Goal: Task Accomplishment & Management: Manage account settings

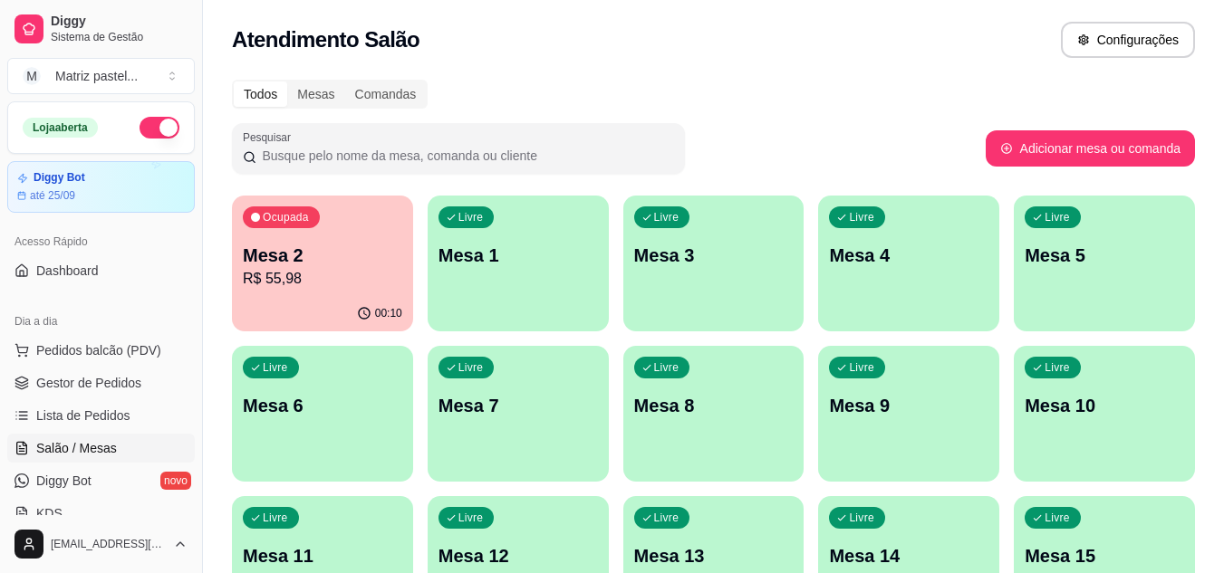
scroll to position [181, 0]
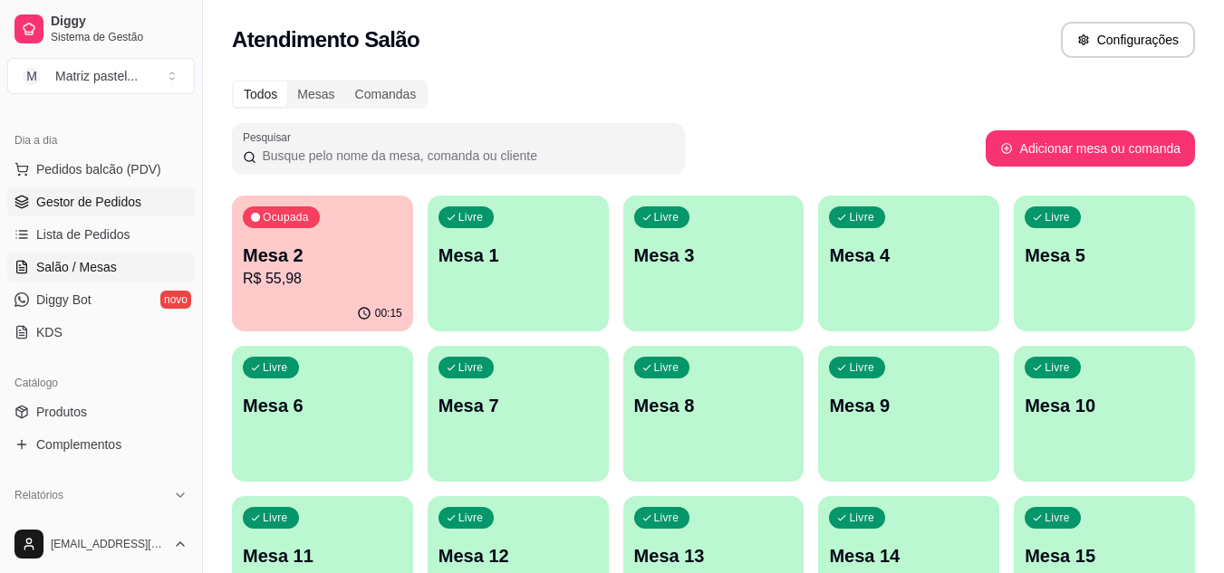
click at [52, 210] on span "Gestor de Pedidos" at bounding box center [88, 202] width 105 height 18
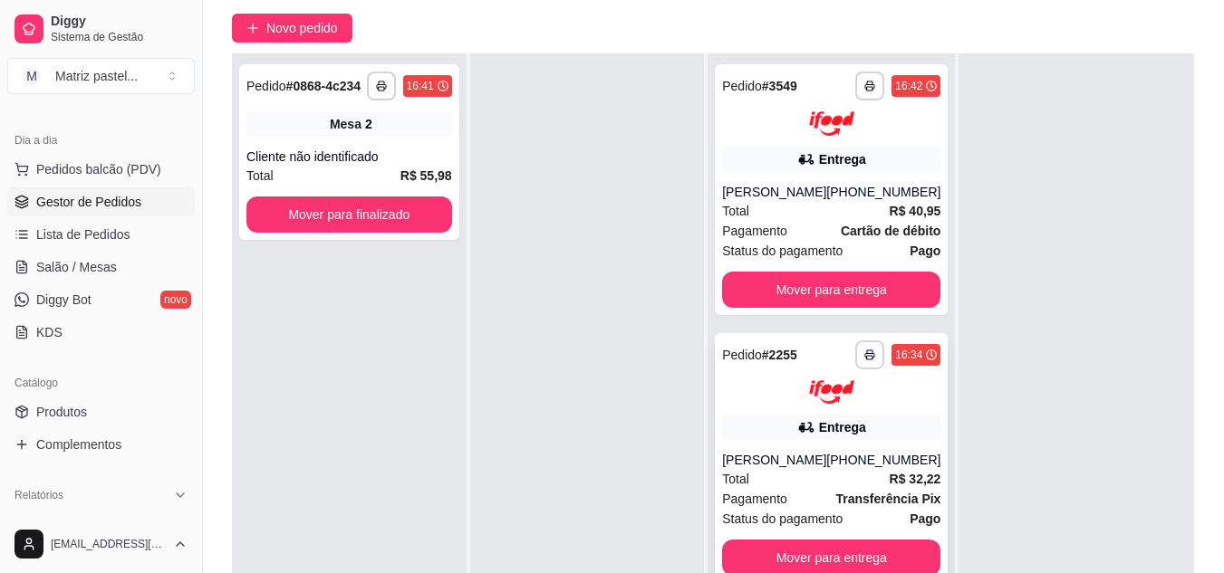
scroll to position [181, 0]
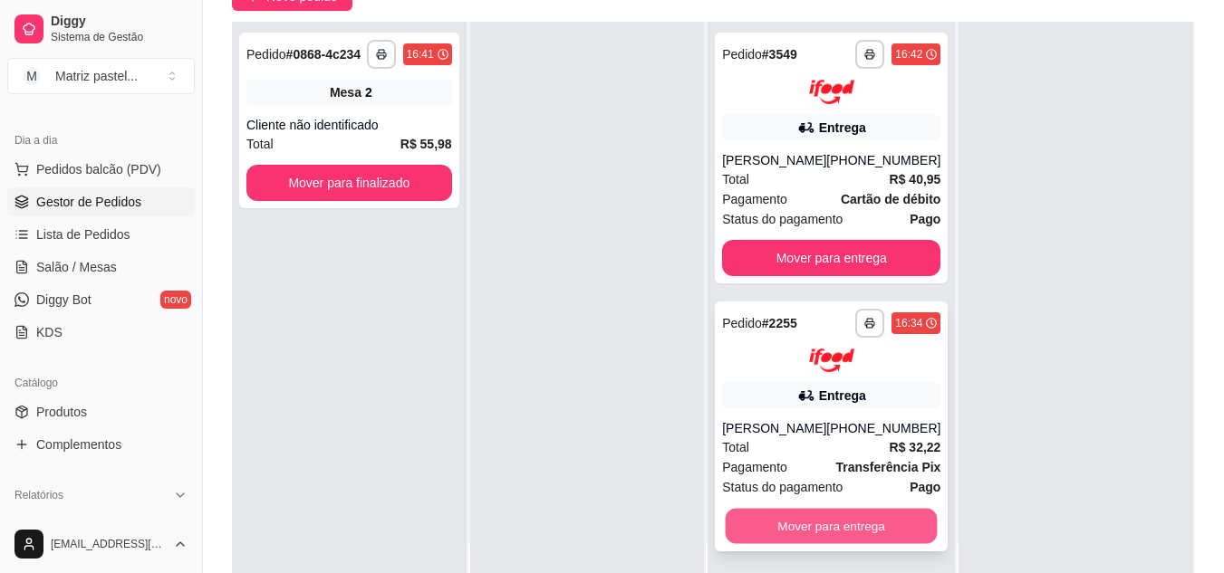
click at [805, 527] on button "Mover para entrega" at bounding box center [832, 526] width 212 height 35
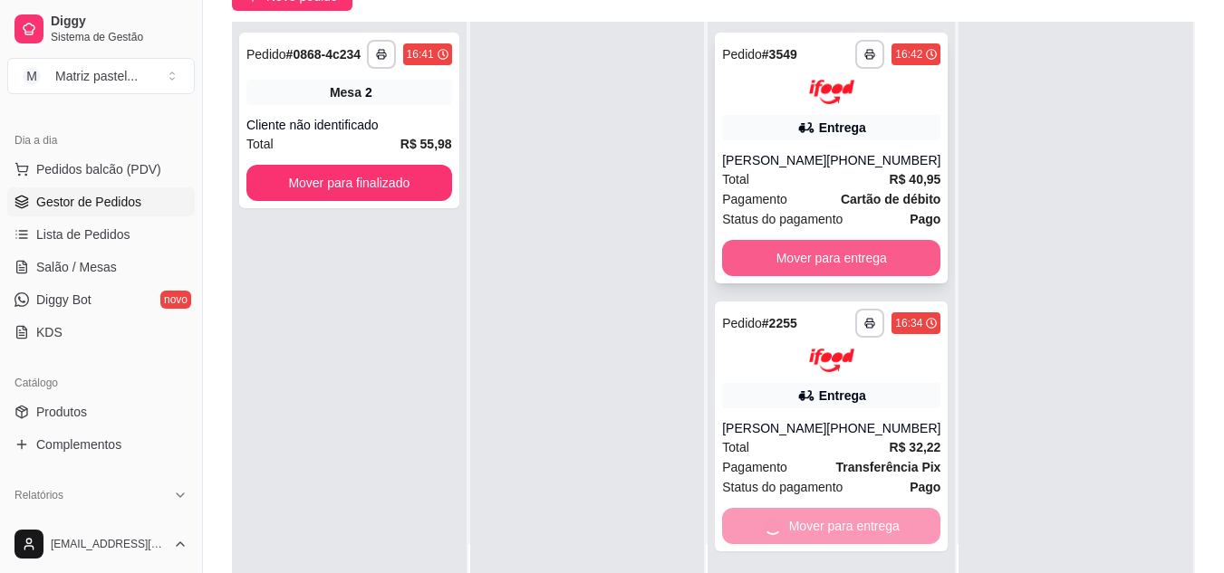
click at [798, 248] on button "Mover para entrega" at bounding box center [831, 258] width 218 height 36
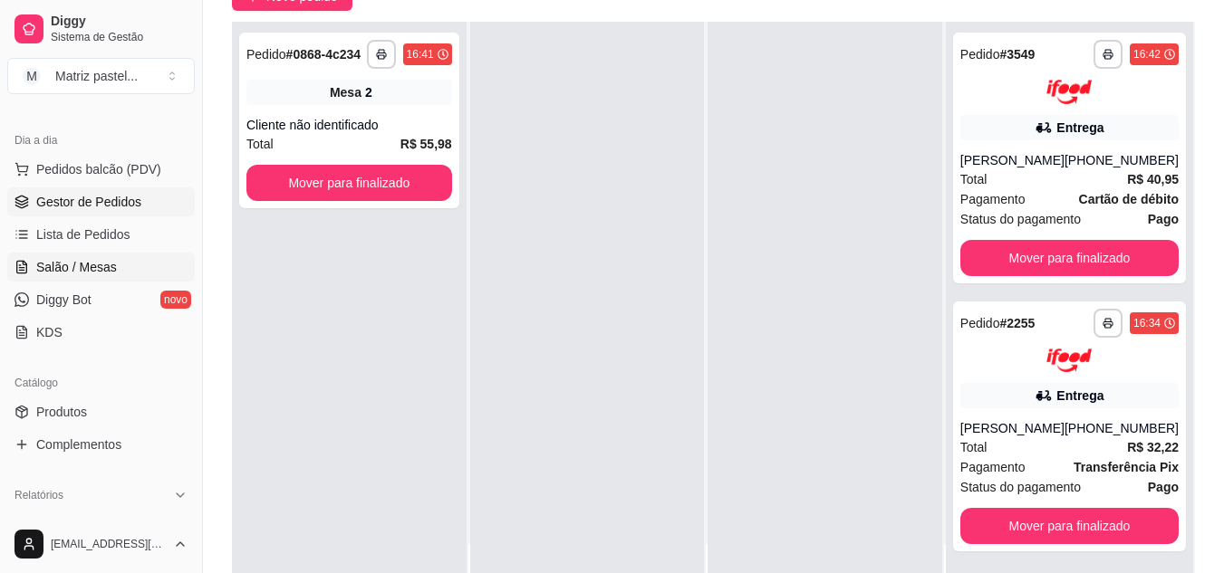
click at [60, 280] on link "Salão / Mesas" at bounding box center [101, 267] width 188 height 29
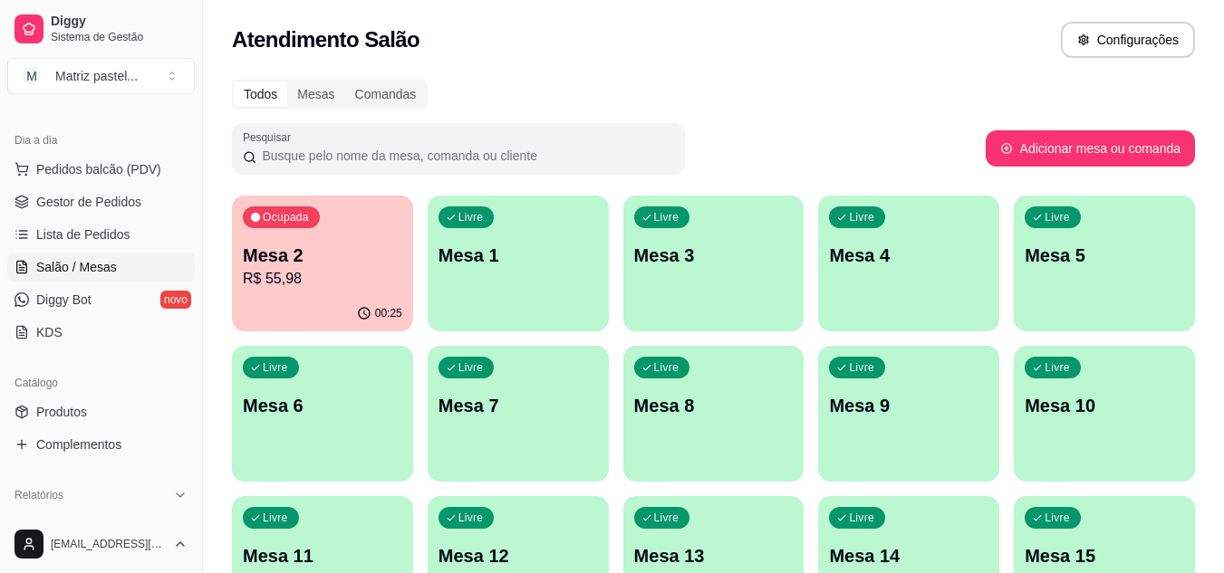
click at [260, 242] on div "Ocupada Mesa 2 R$ 55,98" at bounding box center [322, 246] width 181 height 101
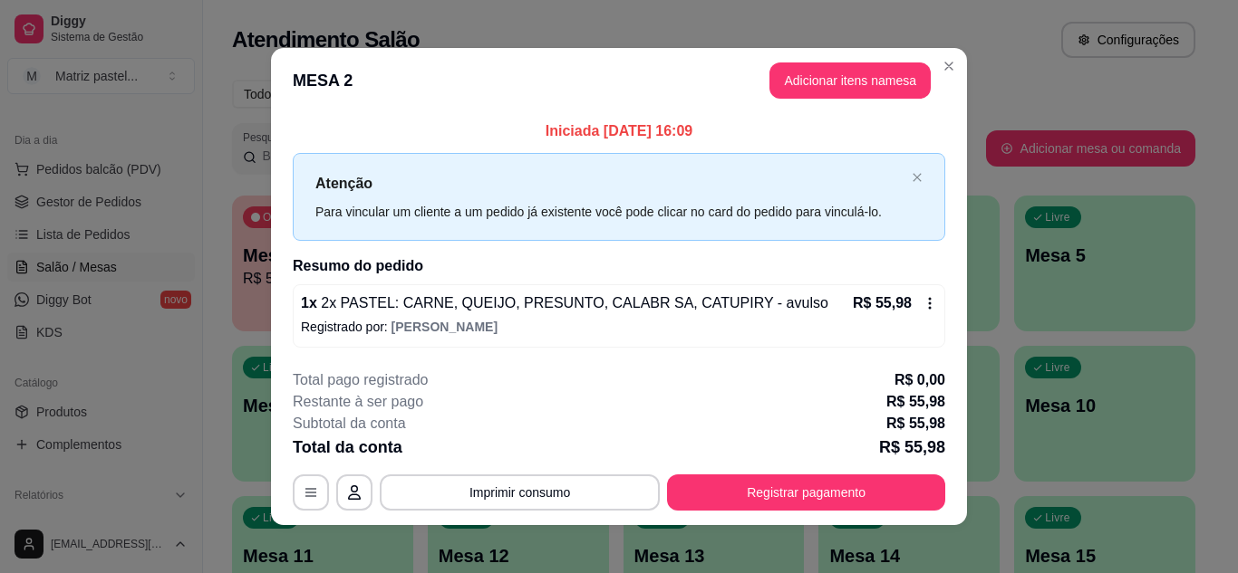
scroll to position [10, 0]
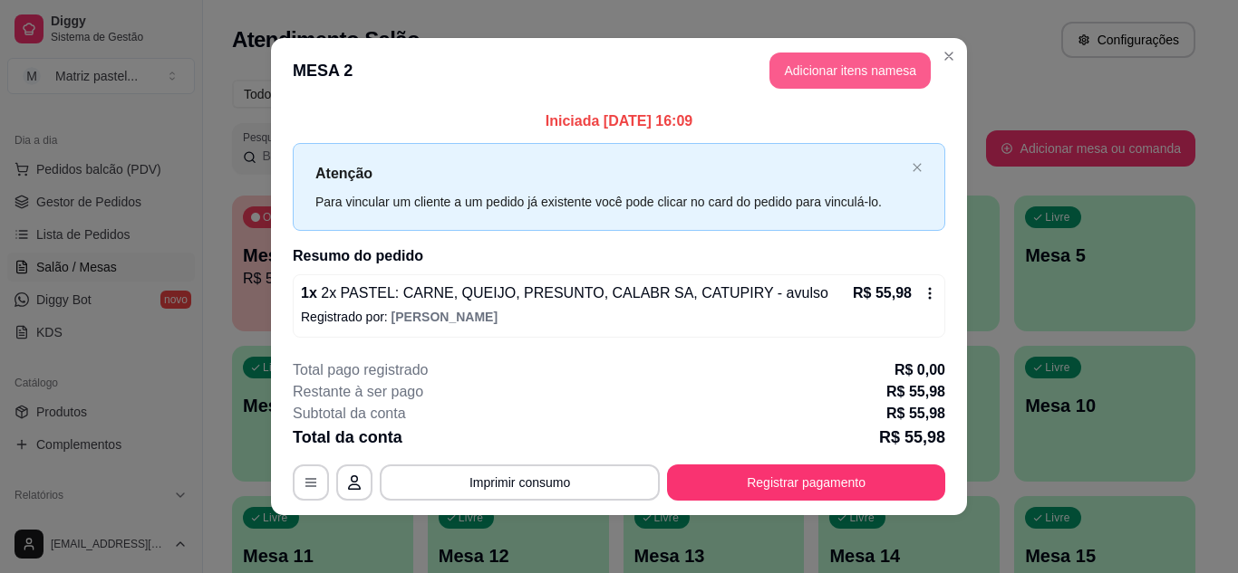
click at [834, 64] on button "Adicionar itens na mesa" at bounding box center [849, 71] width 161 height 36
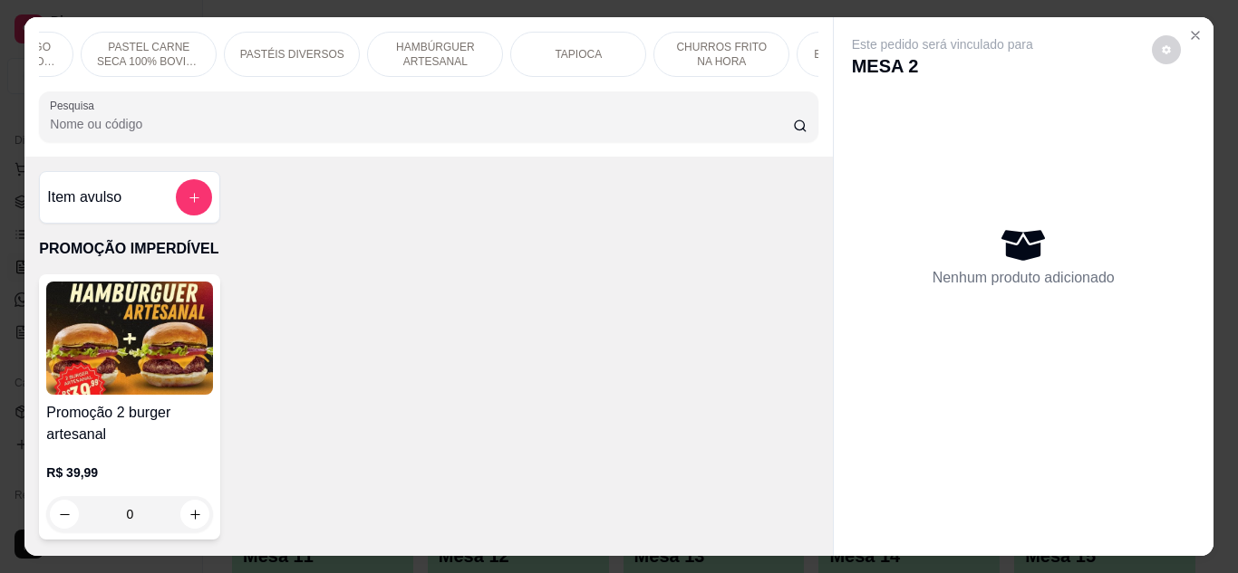
scroll to position [0, 503]
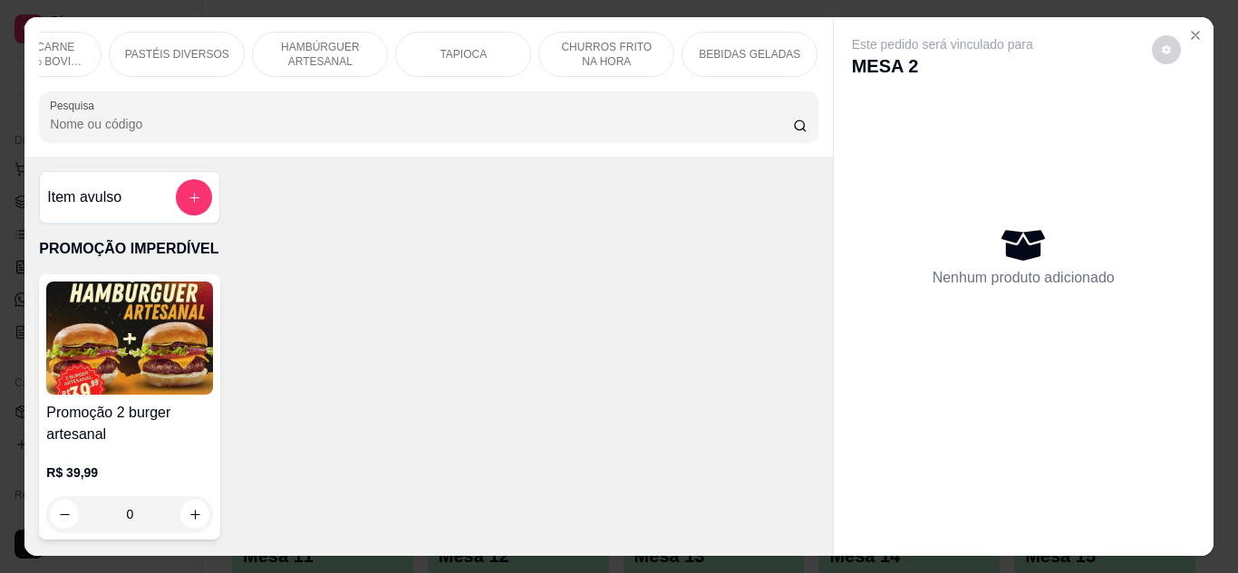
click at [717, 49] on p "BEBIDAS GELADAS" at bounding box center [749, 54] width 101 height 14
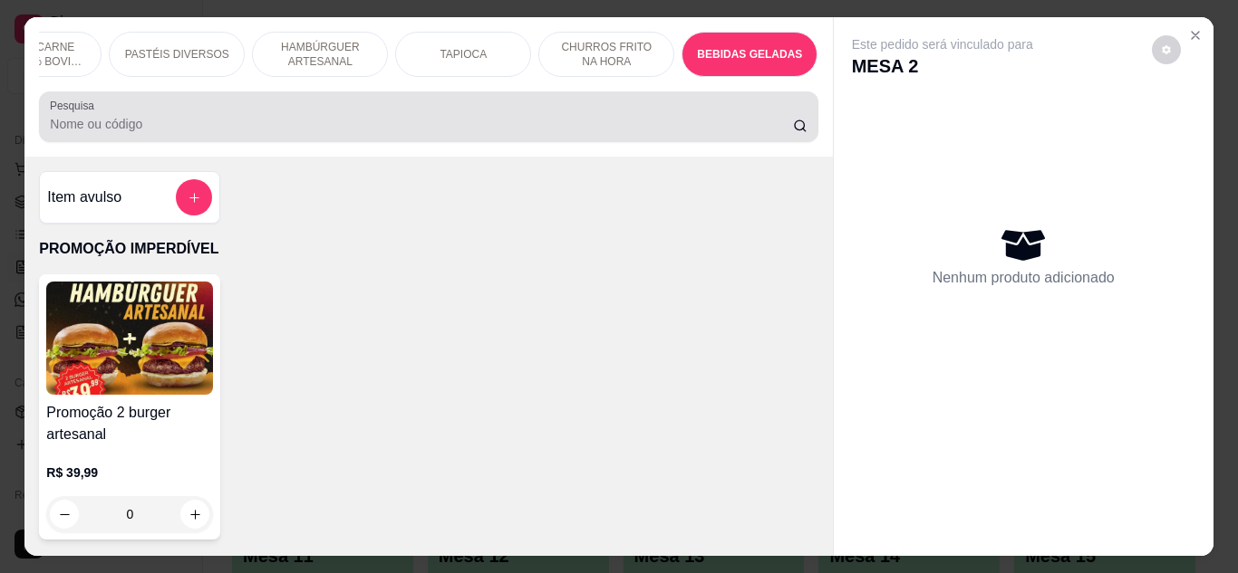
scroll to position [48, 0]
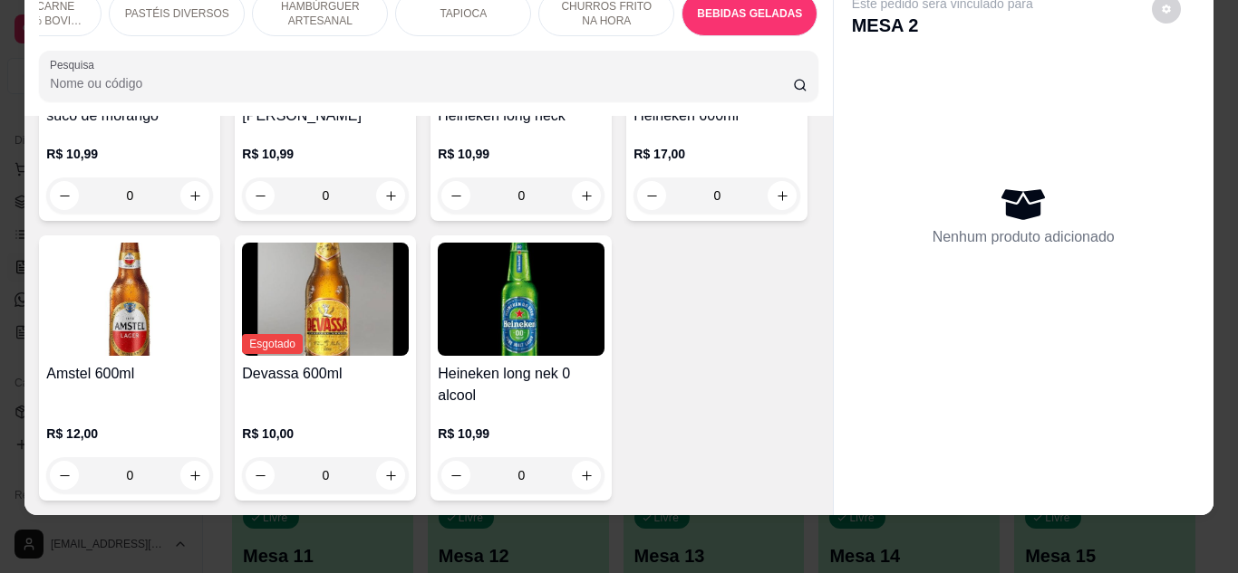
type input "1"
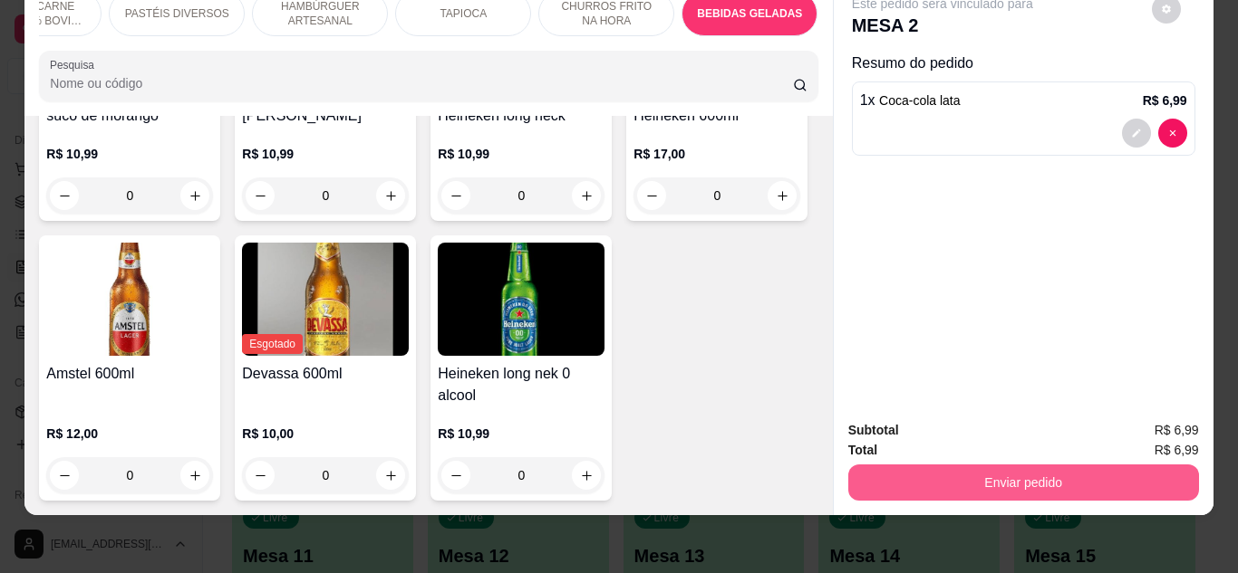
click at [890, 475] on button "Enviar pedido" at bounding box center [1023, 483] width 351 height 36
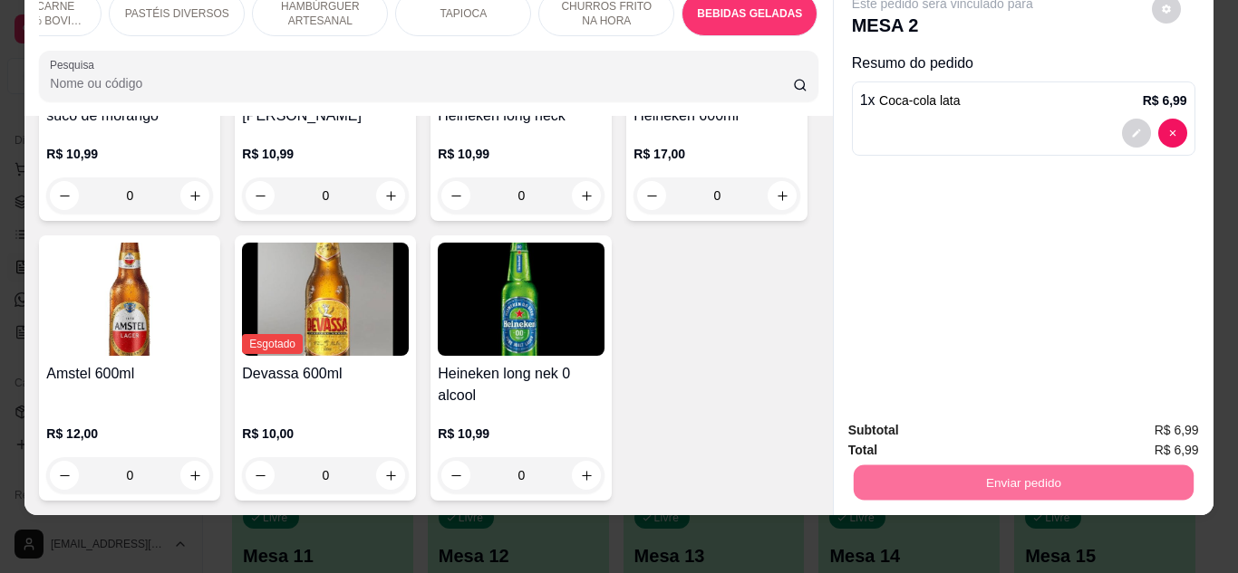
click at [1011, 421] on button "Não registrar e enviar pedido" at bounding box center [963, 424] width 188 height 34
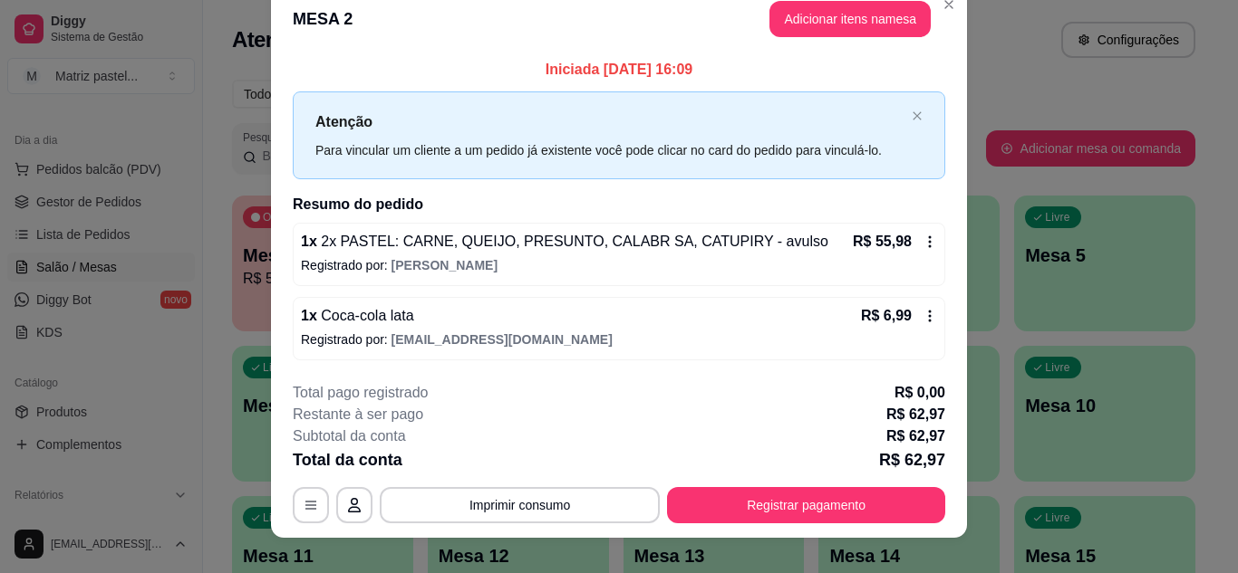
scroll to position [47, 0]
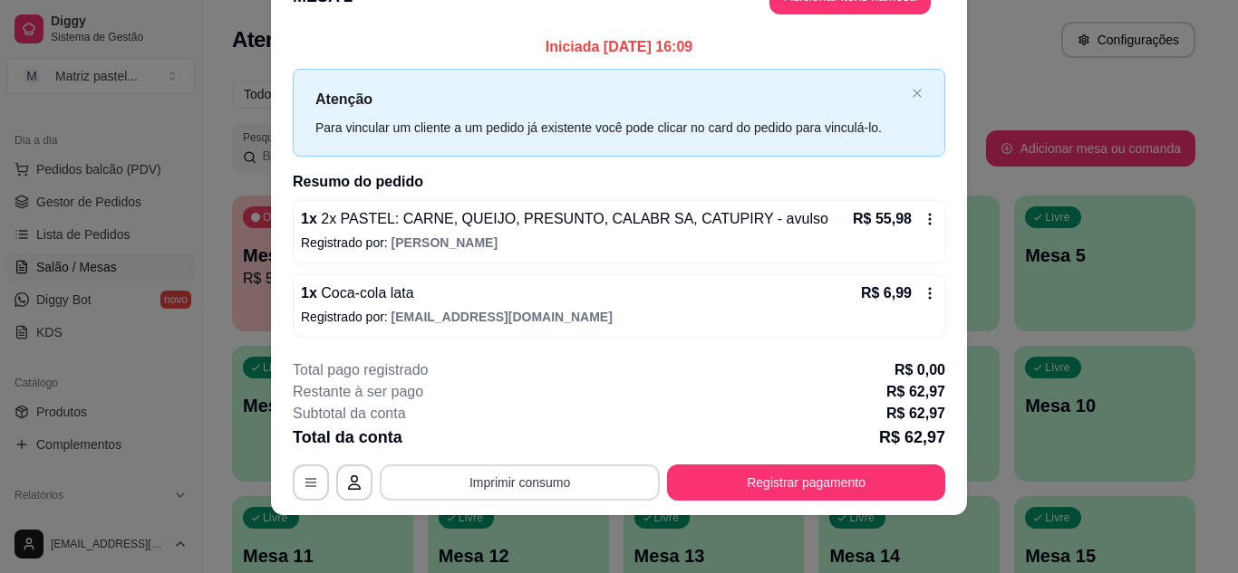
click at [531, 487] on button "Imprimir consumo" at bounding box center [520, 483] width 280 height 36
click at [520, 446] on button "IMPRESSORA" at bounding box center [518, 441] width 131 height 29
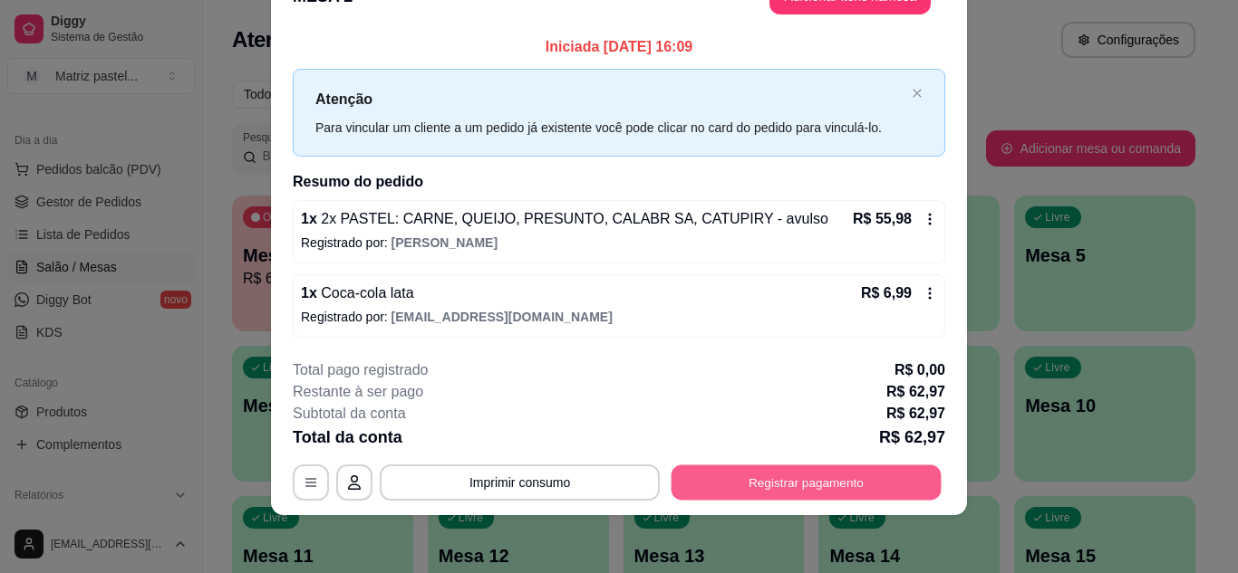
click at [846, 498] on button "Registrar pagamento" at bounding box center [806, 483] width 270 height 35
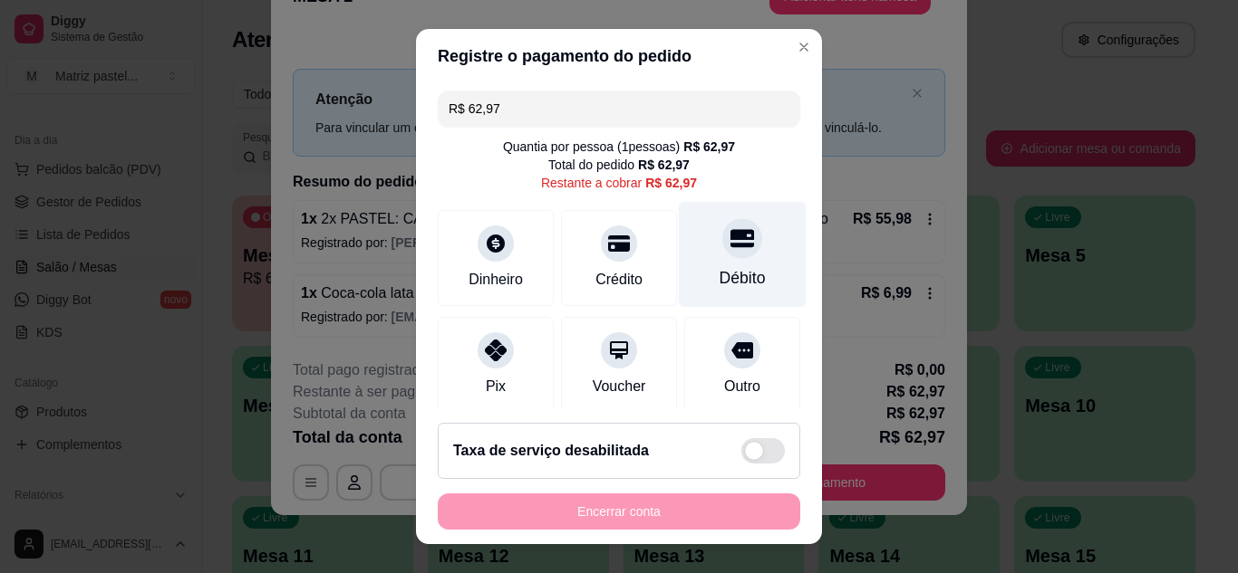
click at [693, 260] on div "Débito" at bounding box center [743, 254] width 128 height 106
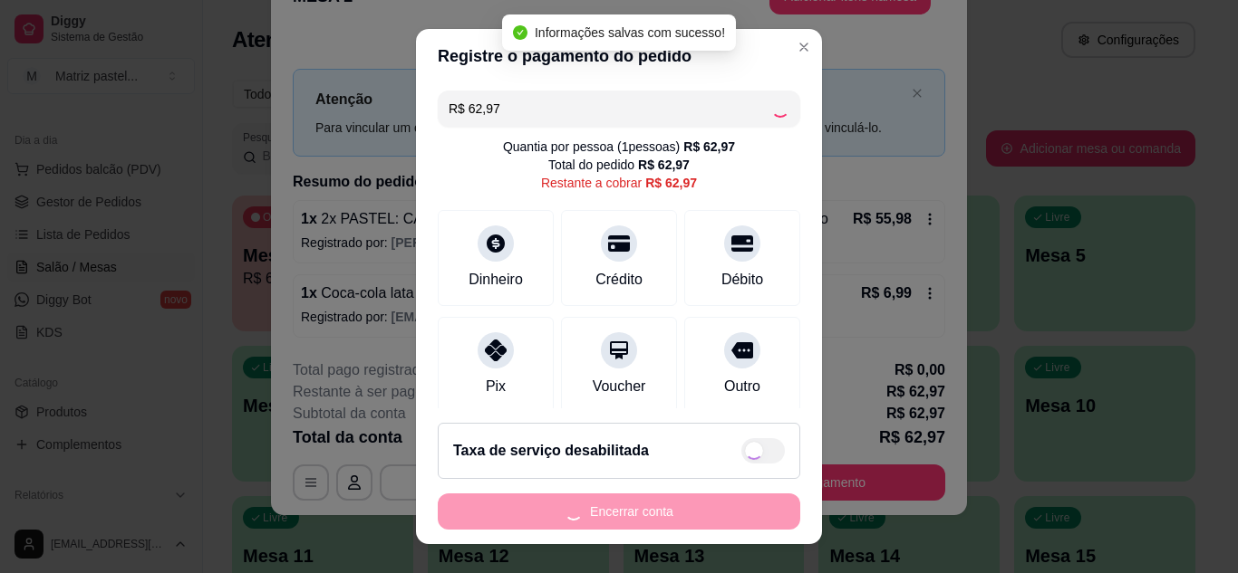
type input "R$ 0,00"
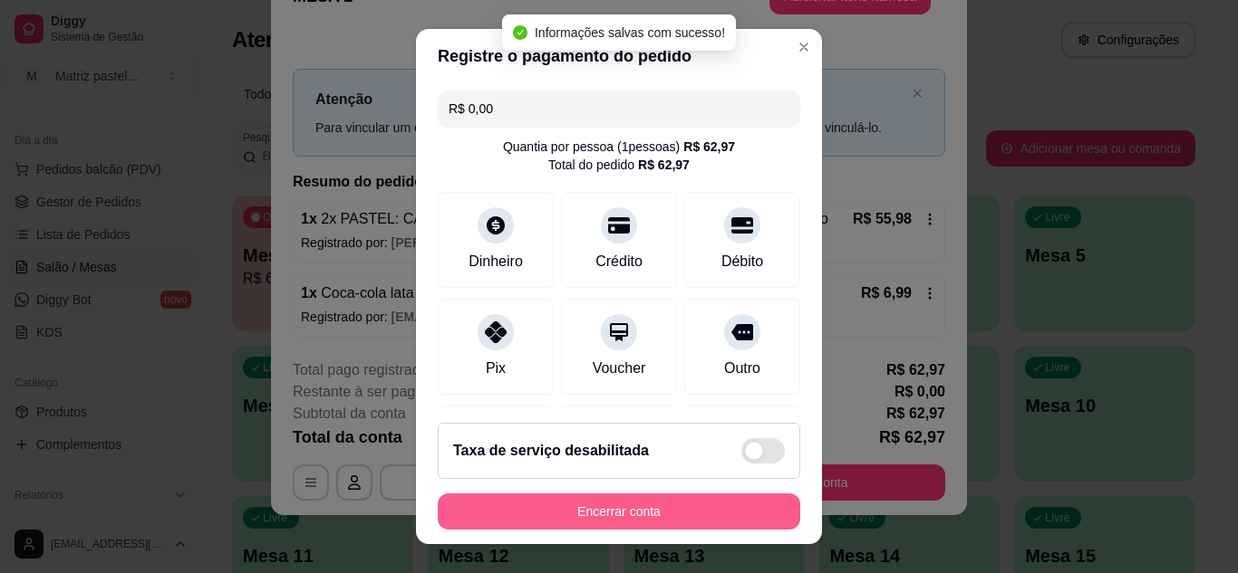
click at [593, 517] on button "Encerrar conta" at bounding box center [619, 512] width 362 height 36
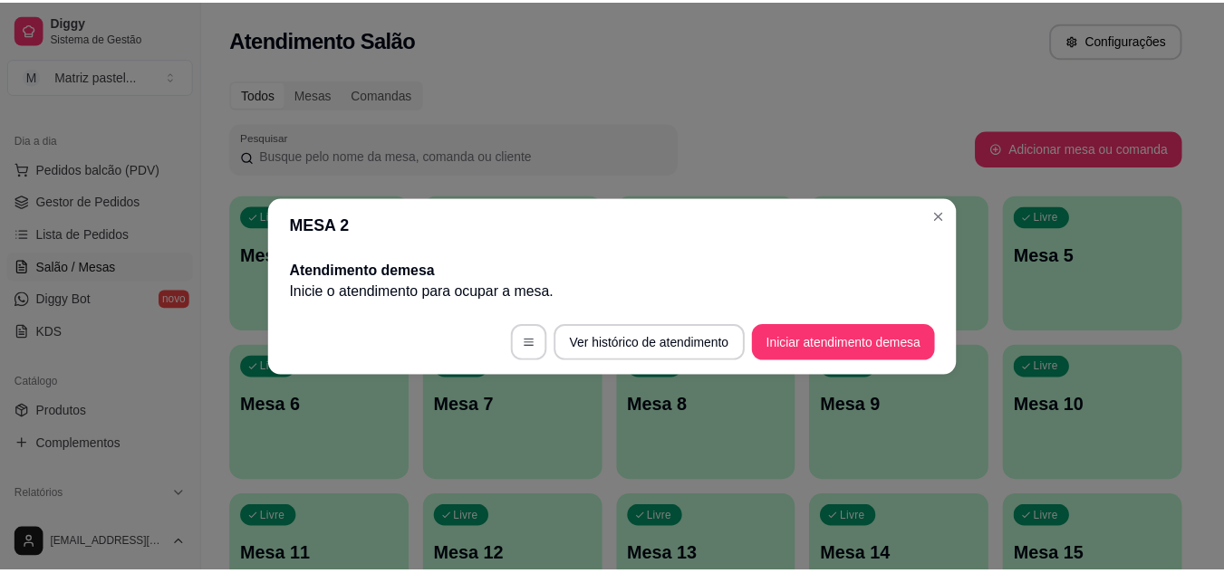
scroll to position [0, 0]
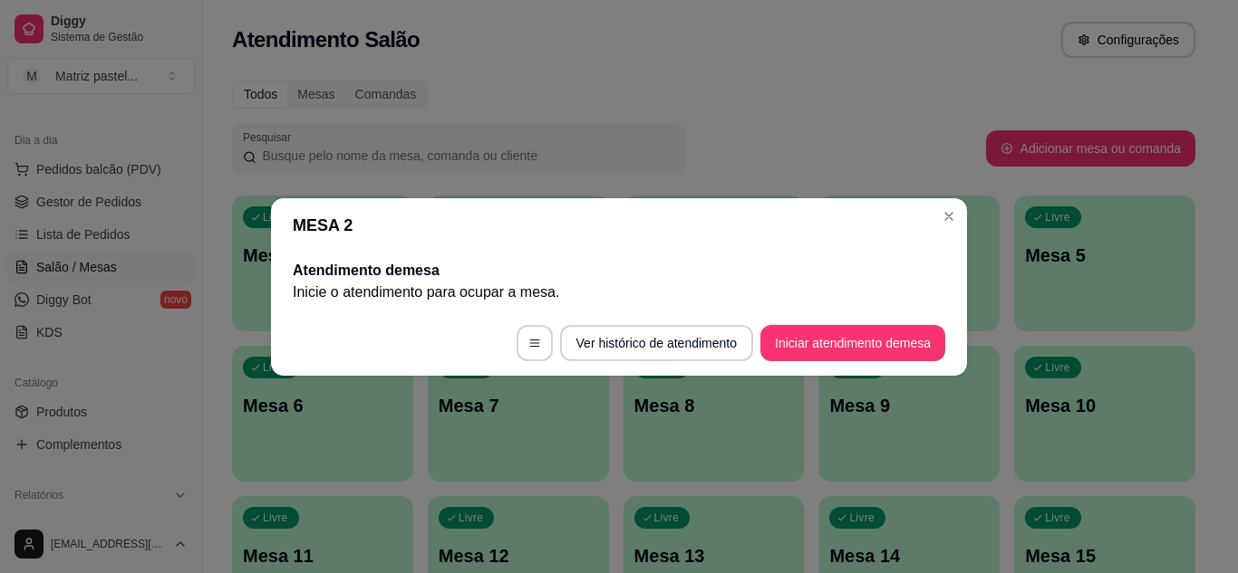
click at [961, 229] on header "MESA 2" at bounding box center [619, 225] width 696 height 54
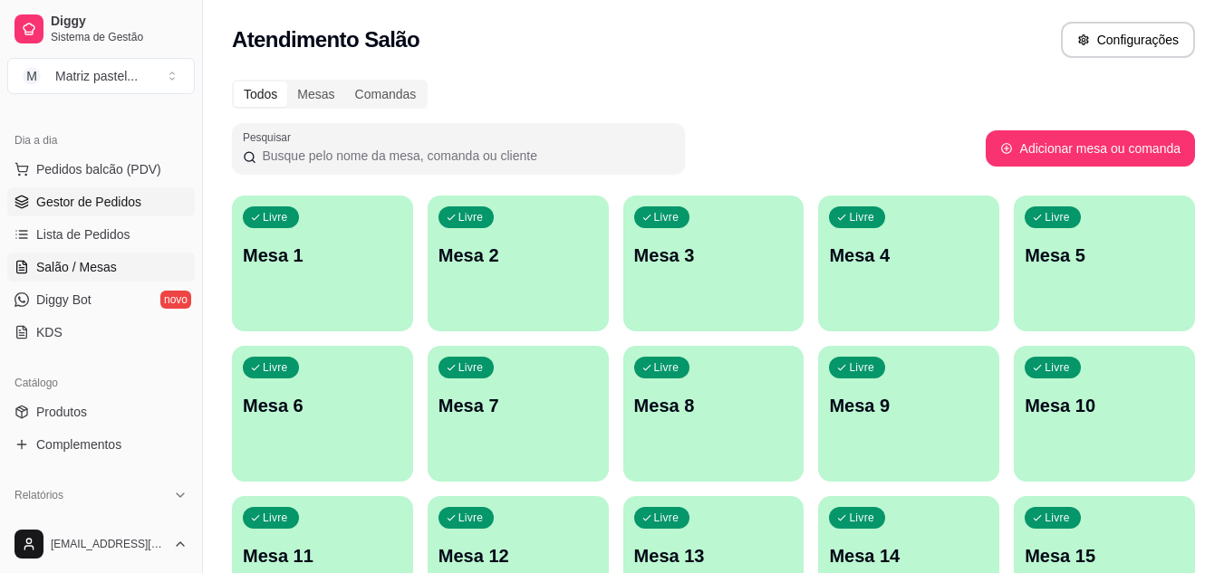
click at [119, 195] on span "Gestor de Pedidos" at bounding box center [88, 202] width 105 height 18
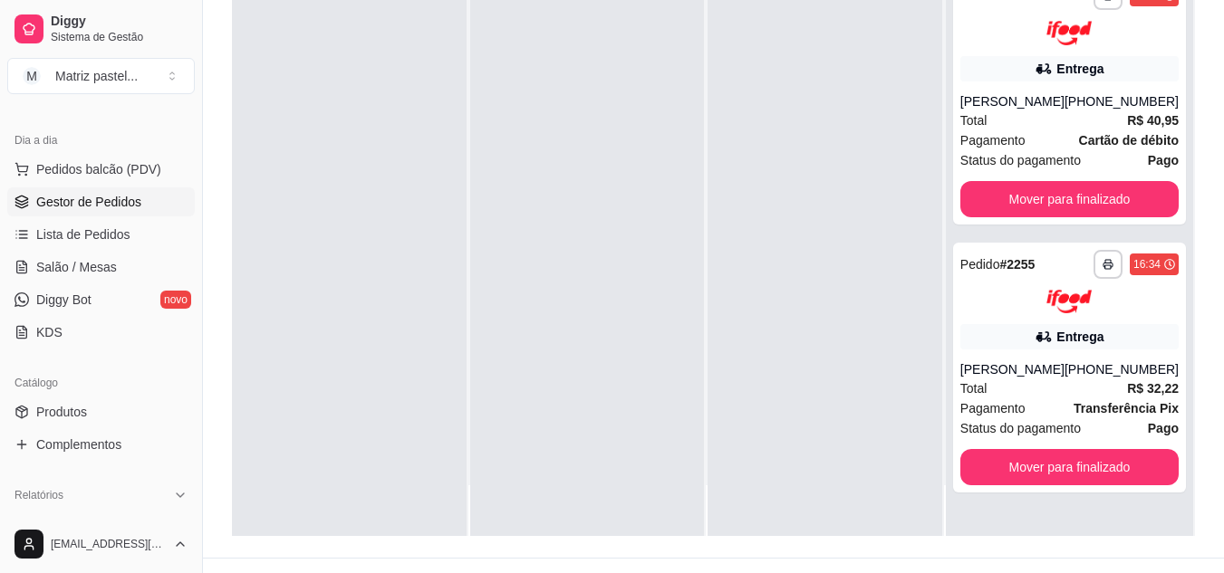
scroll to position [272, 0]
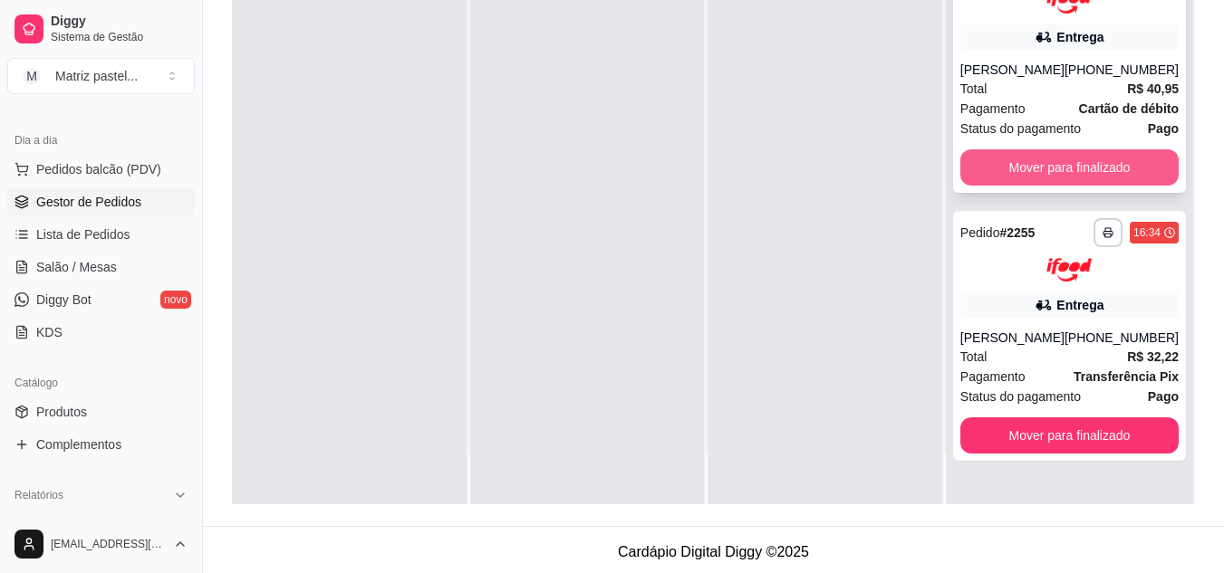
click at [1011, 168] on button "Mover para finalizado" at bounding box center [1069, 167] width 218 height 36
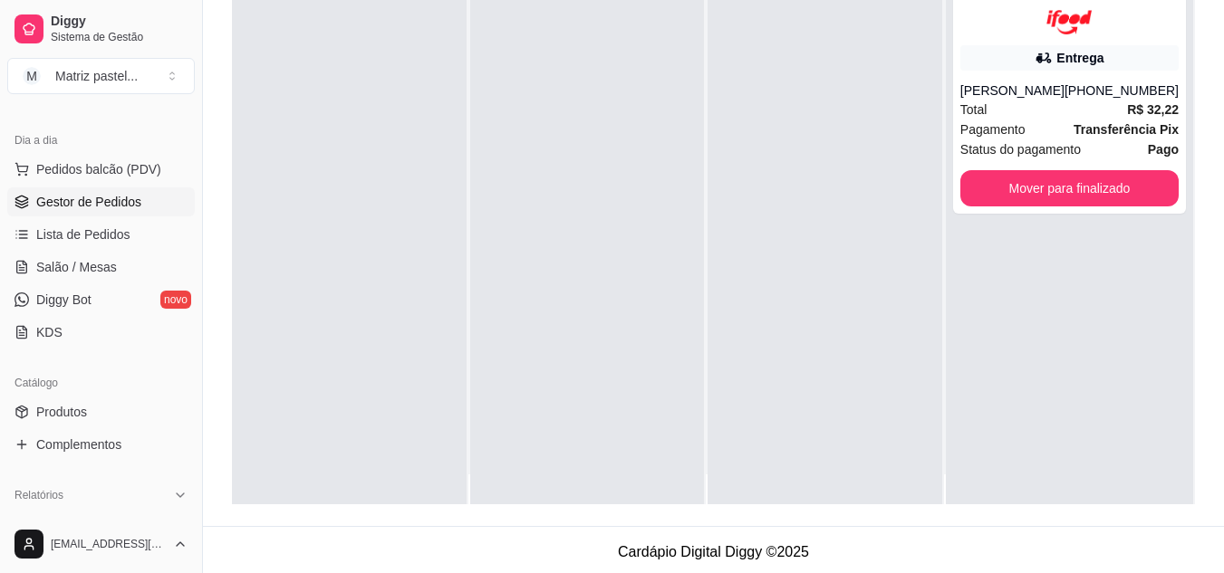
scroll to position [0, 0]
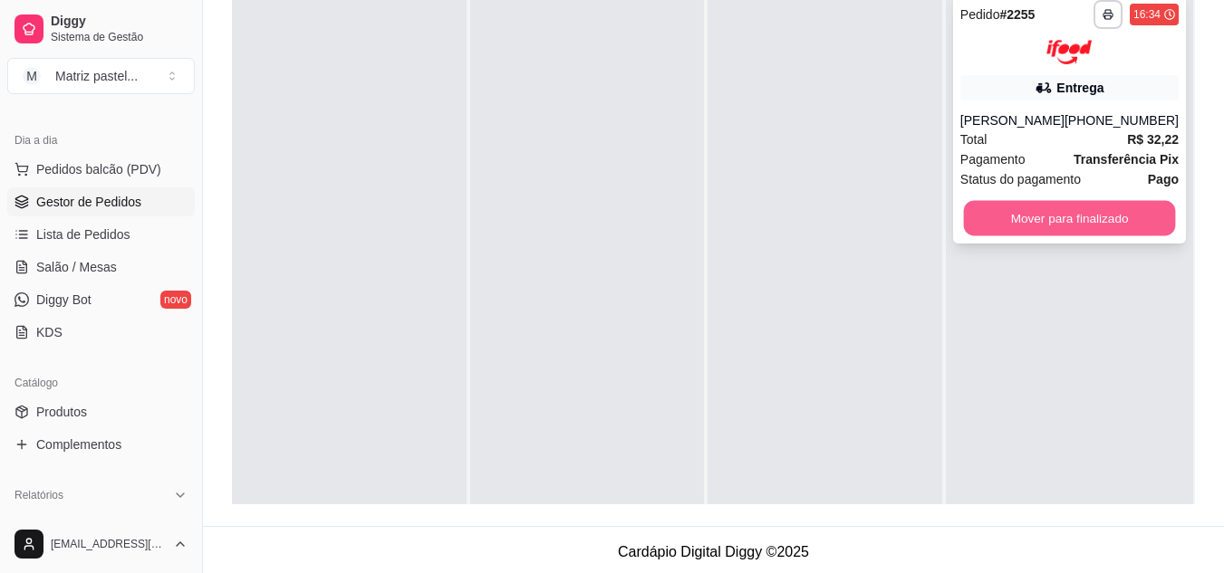
click at [983, 209] on button "Mover para finalizado" at bounding box center [1069, 217] width 212 height 35
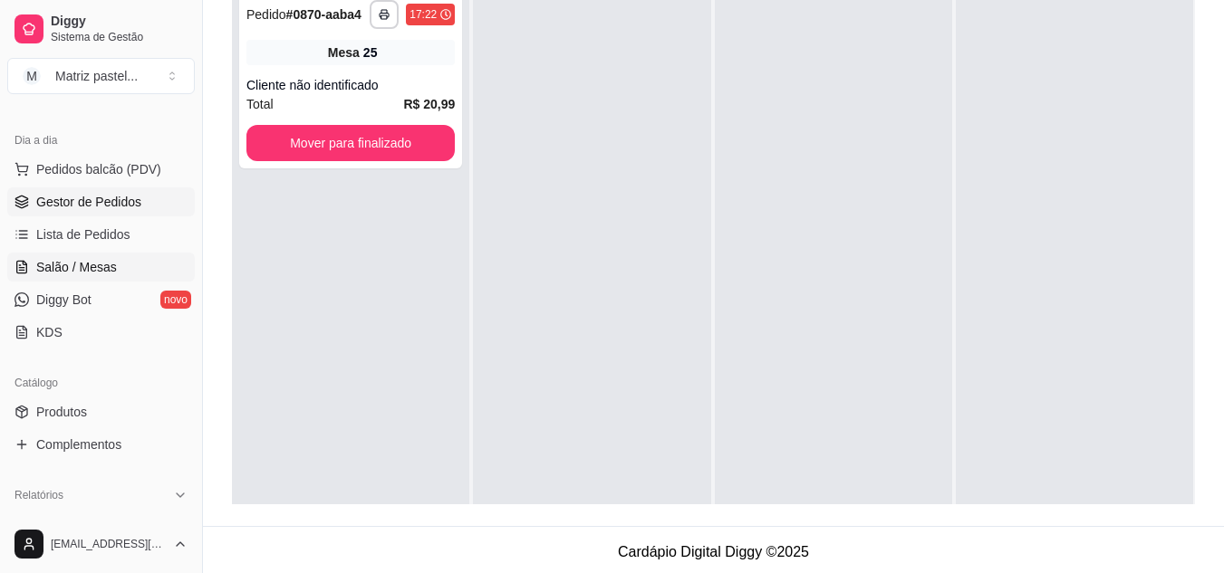
click at [77, 275] on span "Salão / Mesas" at bounding box center [76, 267] width 81 height 18
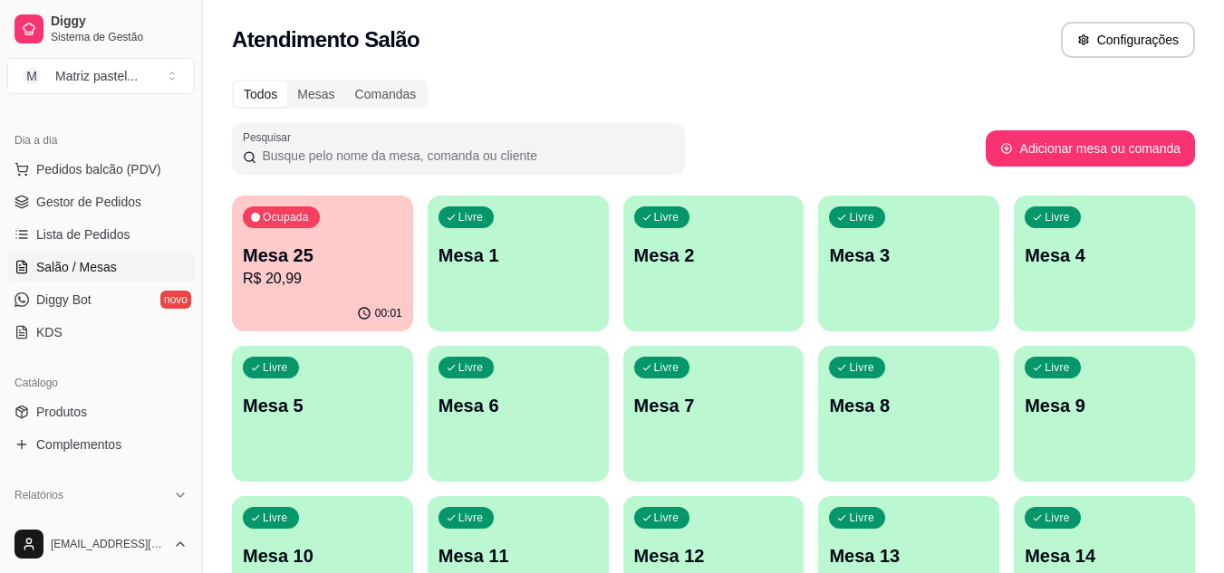
click at [339, 295] on div "Ocupada Mesa 25 R$ 20,99" at bounding box center [322, 246] width 181 height 101
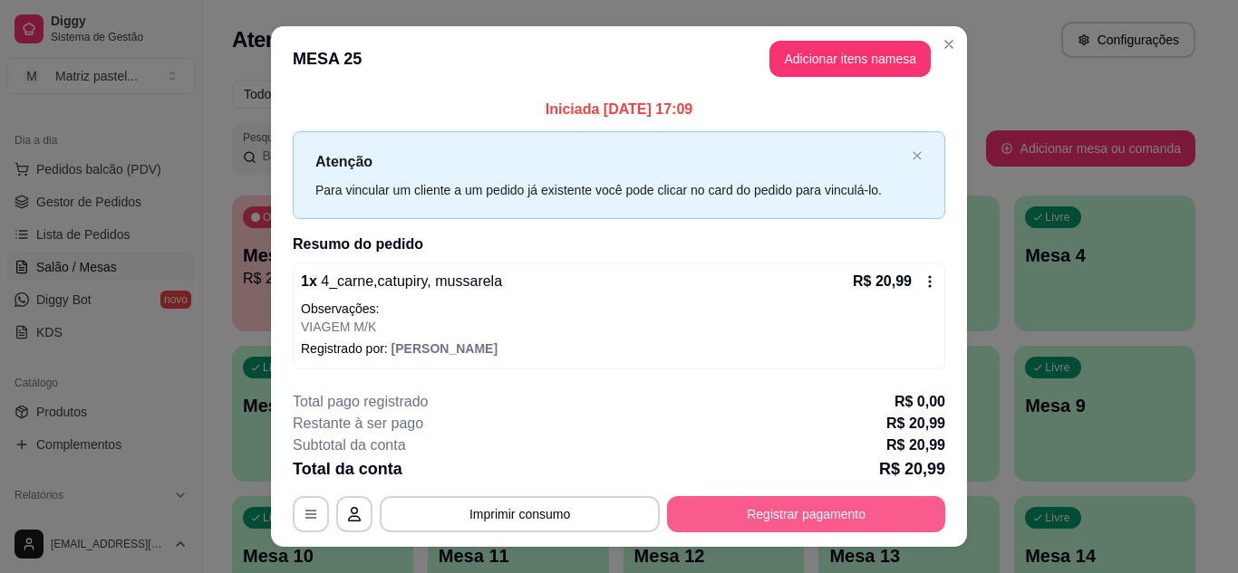
click at [727, 516] on button "Registrar pagamento" at bounding box center [806, 514] width 278 height 36
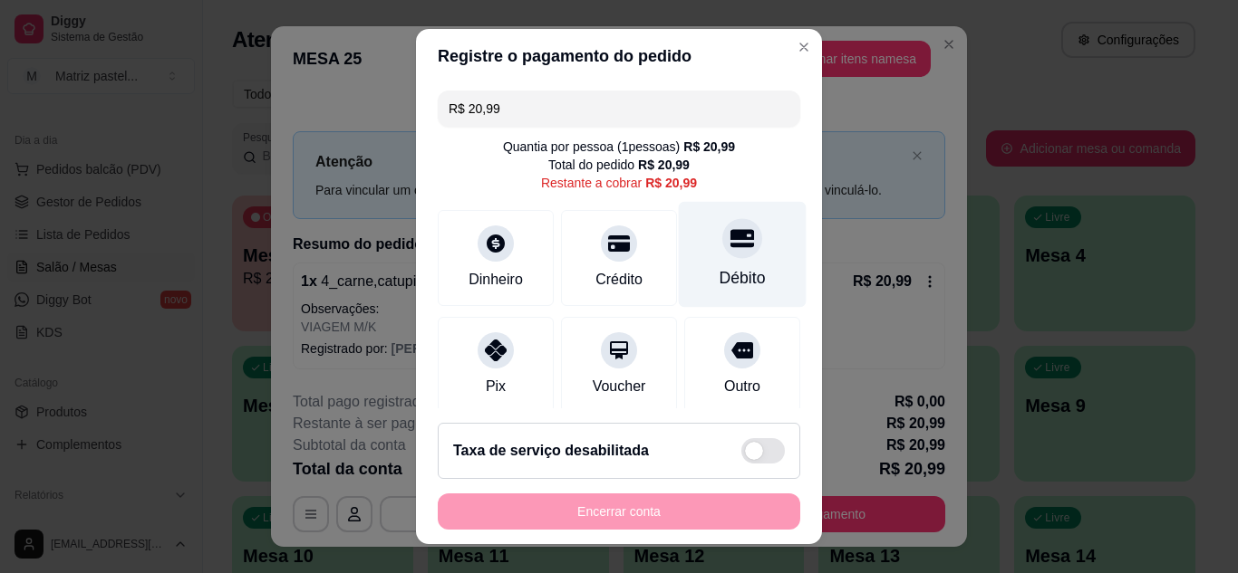
click at [720, 284] on div "Débito" at bounding box center [742, 278] width 46 height 24
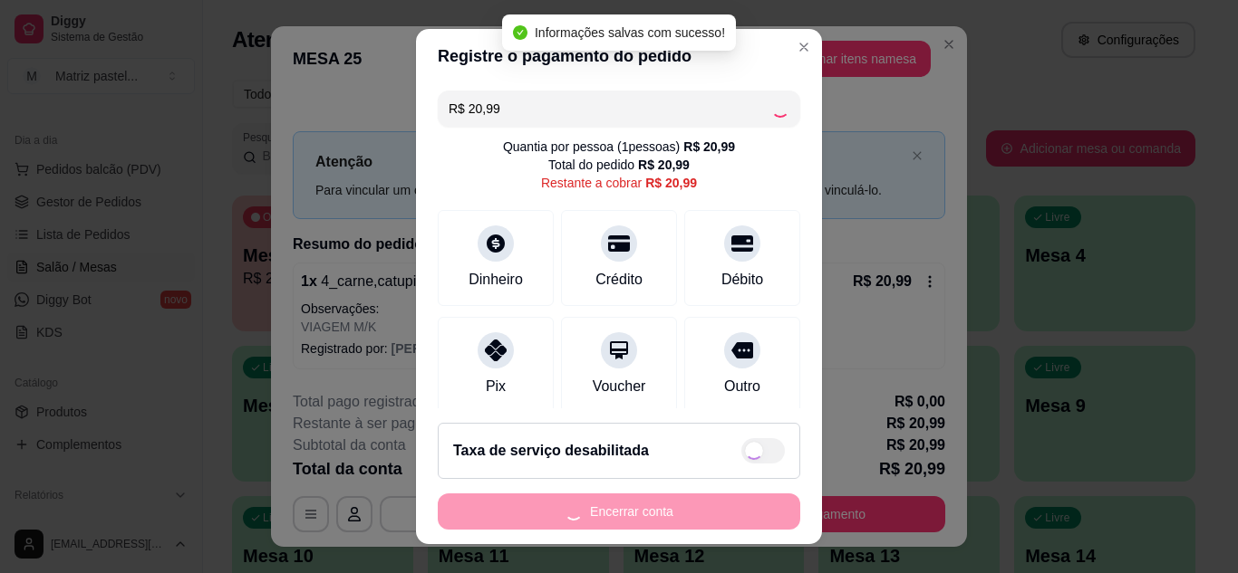
type input "R$ 0,00"
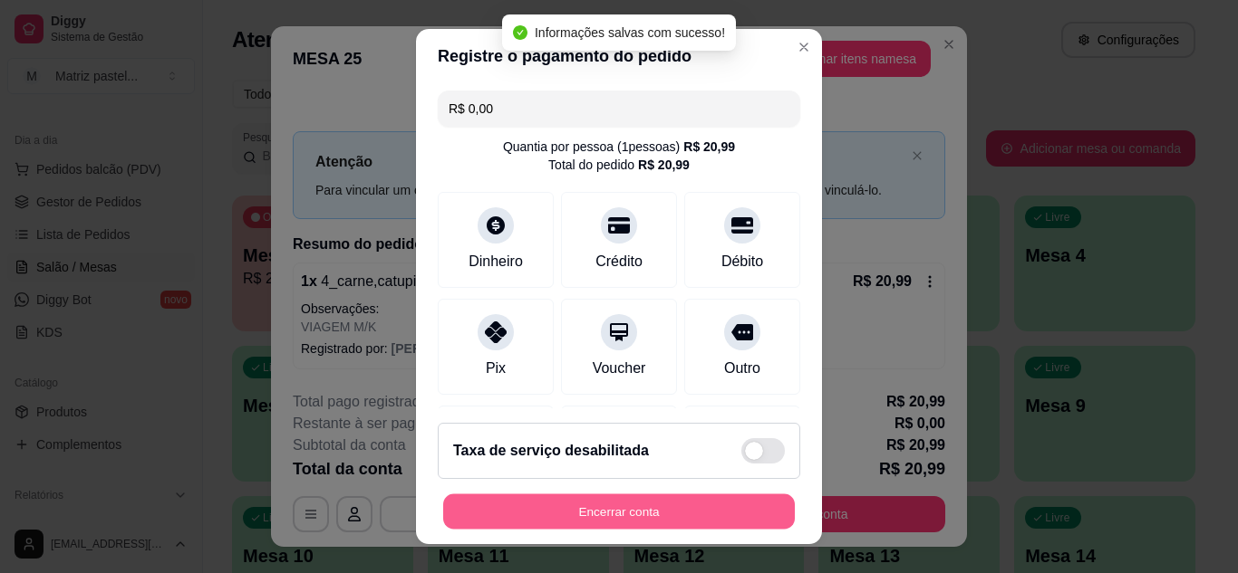
click at [622, 498] on button "Encerrar conta" at bounding box center [619, 512] width 352 height 35
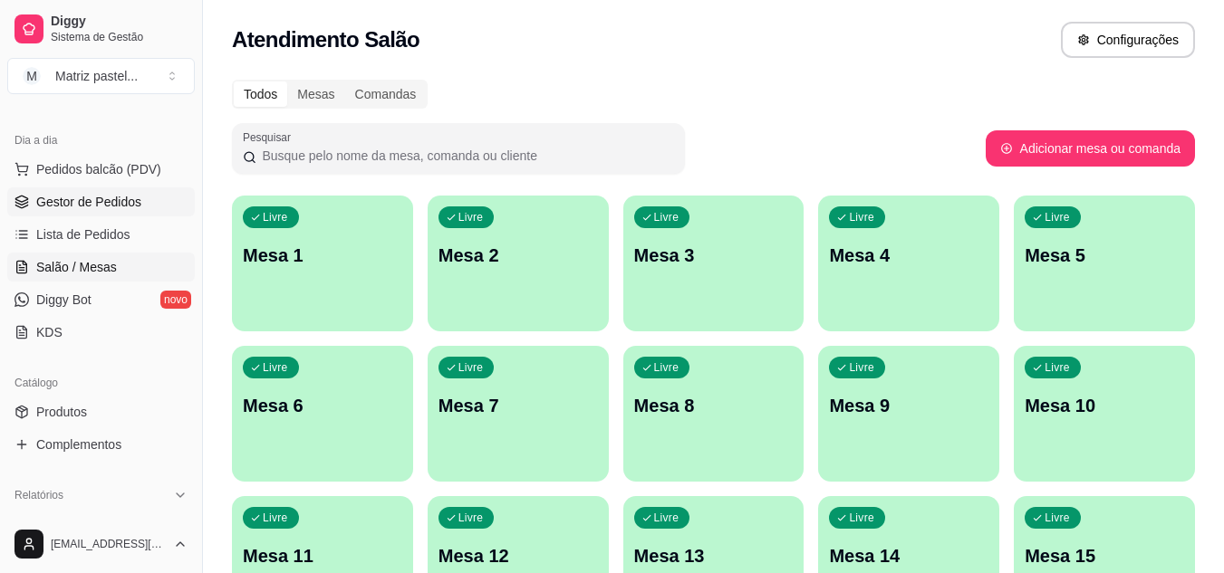
click at [60, 199] on span "Gestor de Pedidos" at bounding box center [88, 202] width 105 height 18
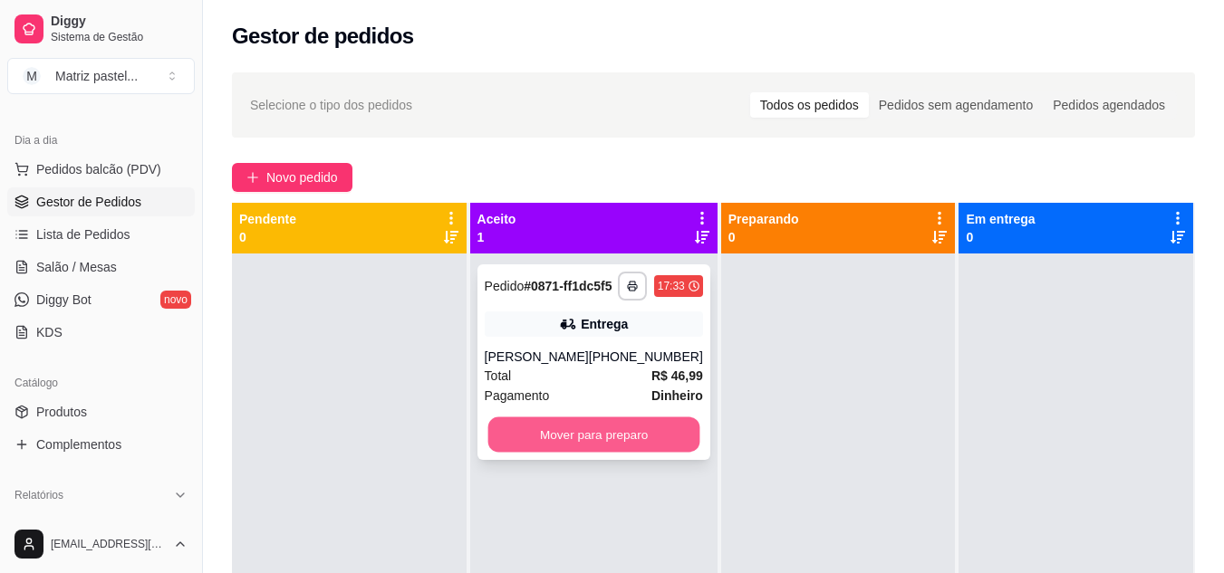
click at [573, 453] on button "Mover para preparo" at bounding box center [593, 435] width 212 height 35
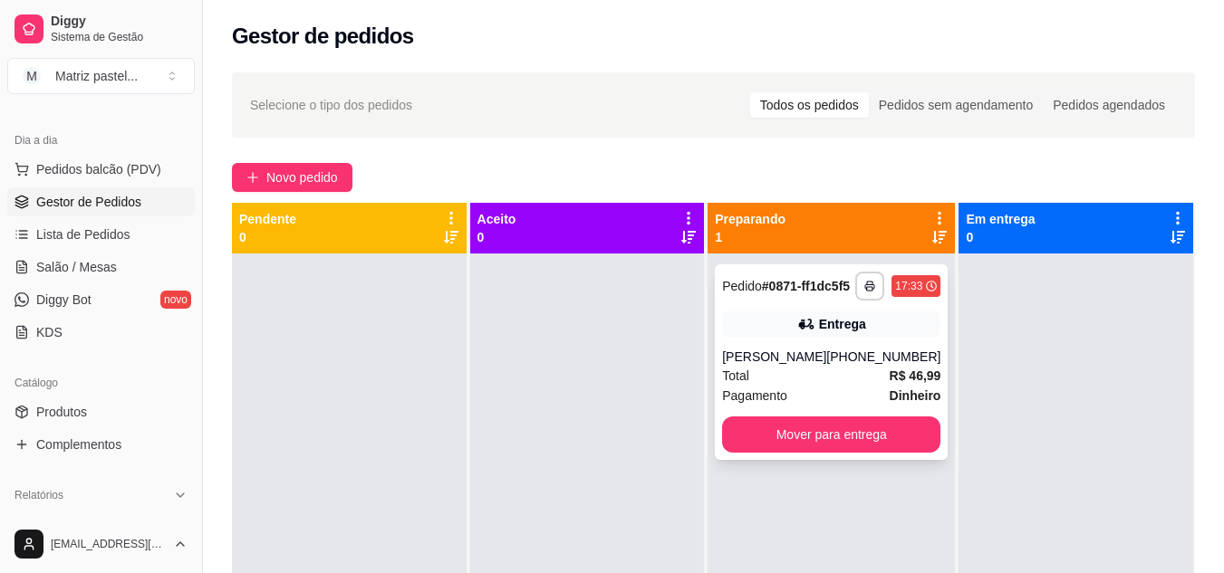
click at [855, 297] on button "button" at bounding box center [869, 286] width 29 height 29
click at [809, 361] on button "IMPRESSORA" at bounding box center [808, 356] width 131 height 29
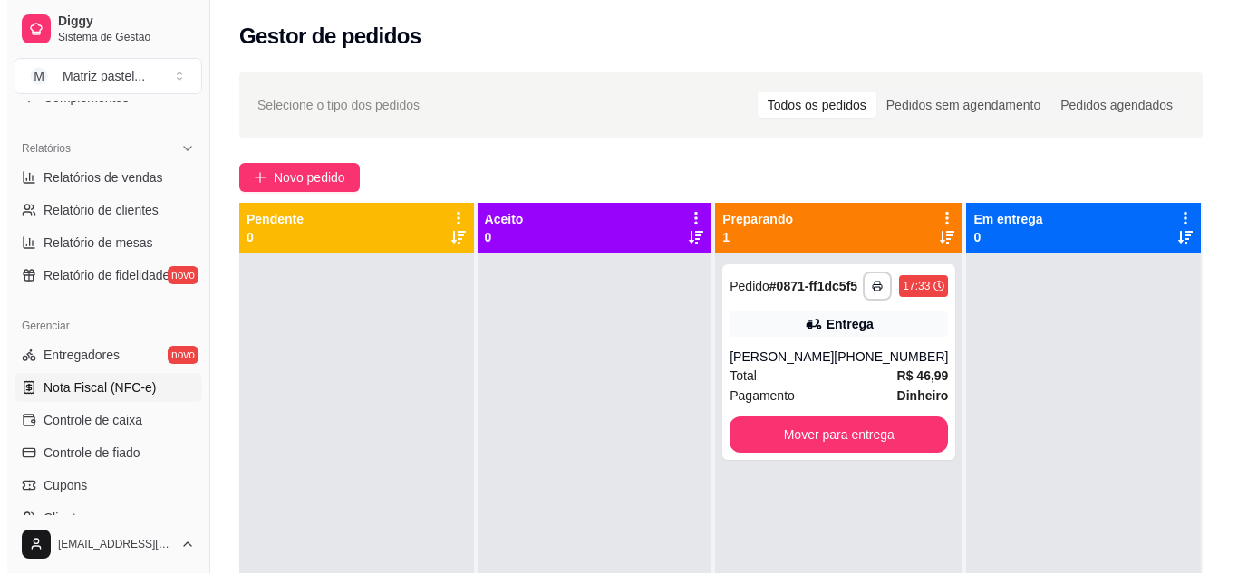
scroll to position [544, 0]
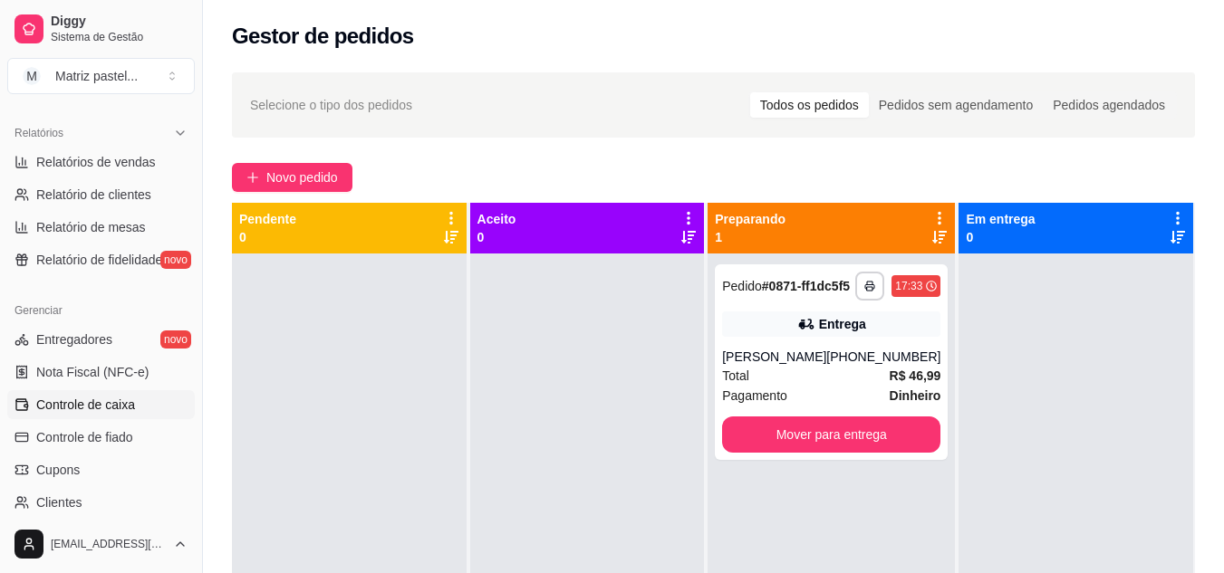
click at [92, 400] on span "Controle de caixa" at bounding box center [85, 405] width 99 height 18
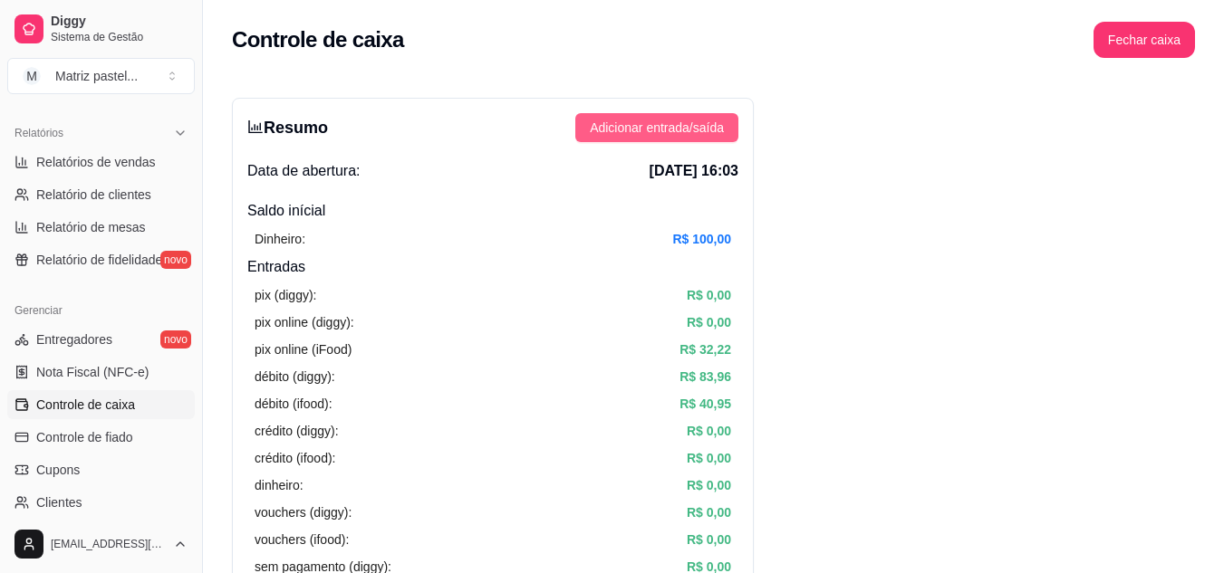
click at [651, 130] on span "Adicionar entrada/saída" at bounding box center [657, 128] width 134 height 20
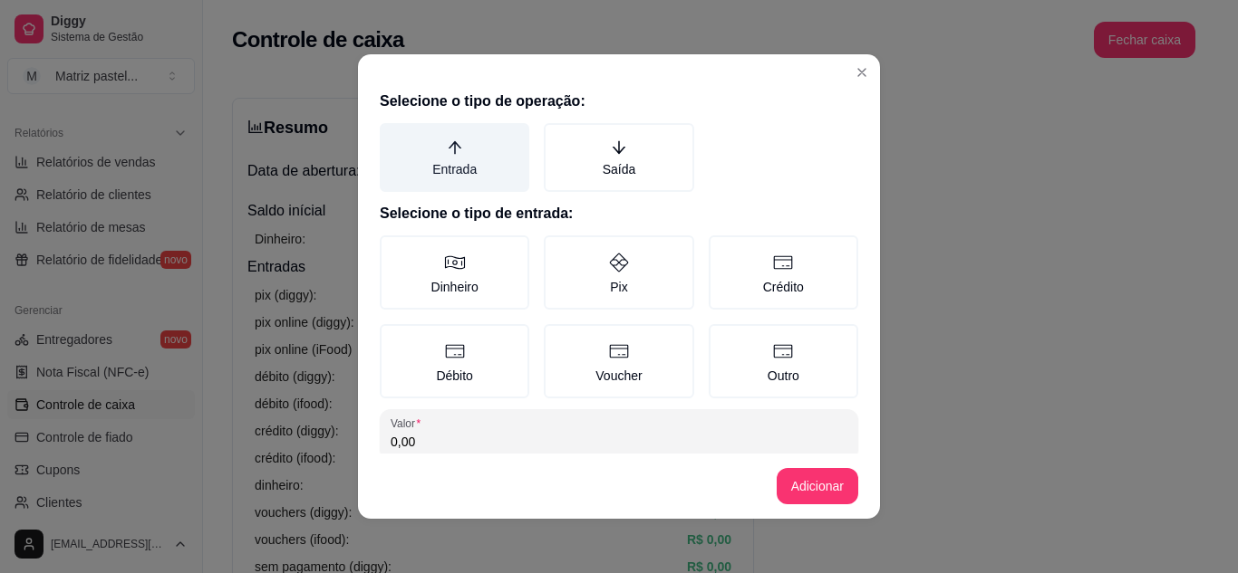
click at [454, 168] on label "Entrada" at bounding box center [454, 157] width 149 height 69
click at [393, 137] on button "Entrada" at bounding box center [386, 129] width 14 height 14
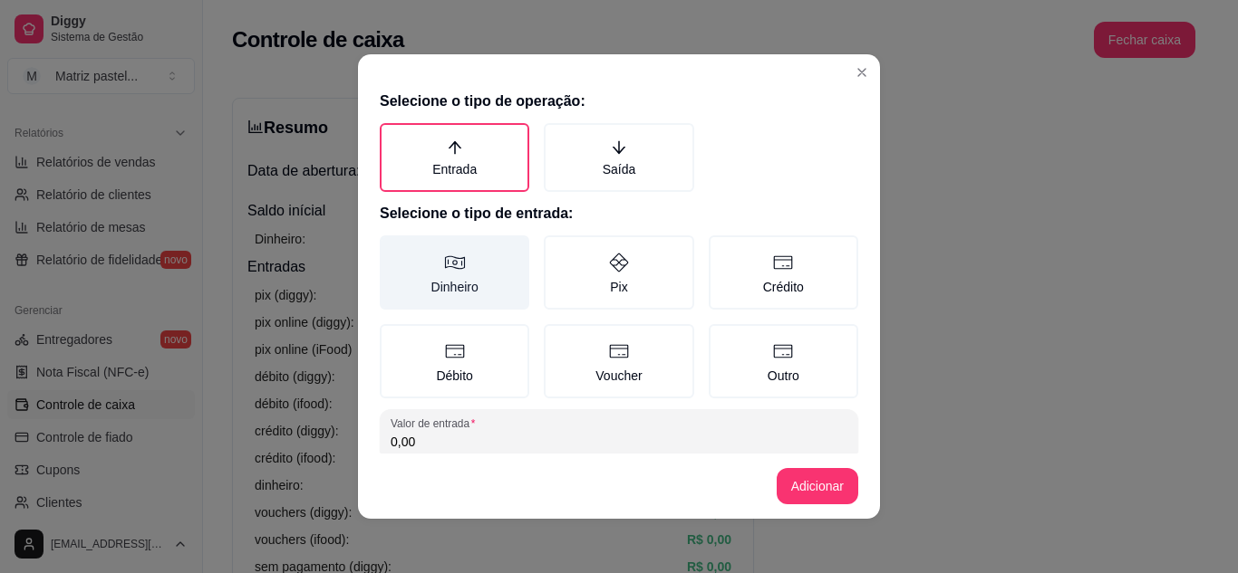
click at [454, 237] on label "Dinheiro" at bounding box center [454, 273] width 149 height 74
click at [393, 237] on button "Dinheiro" at bounding box center [386, 242] width 14 height 14
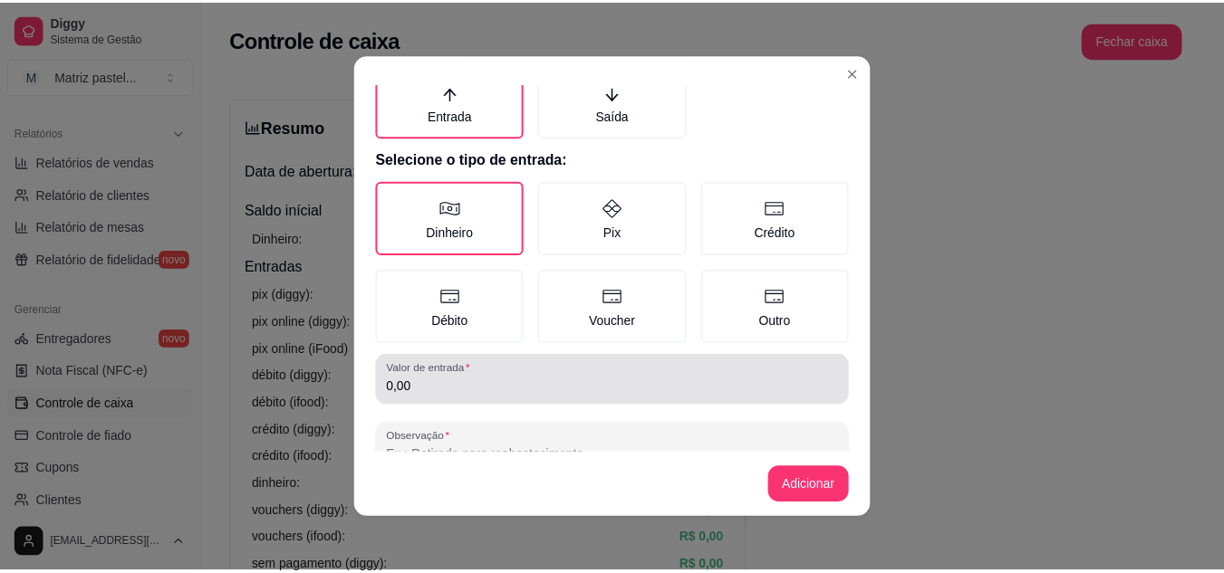
scroll to position [104, 0]
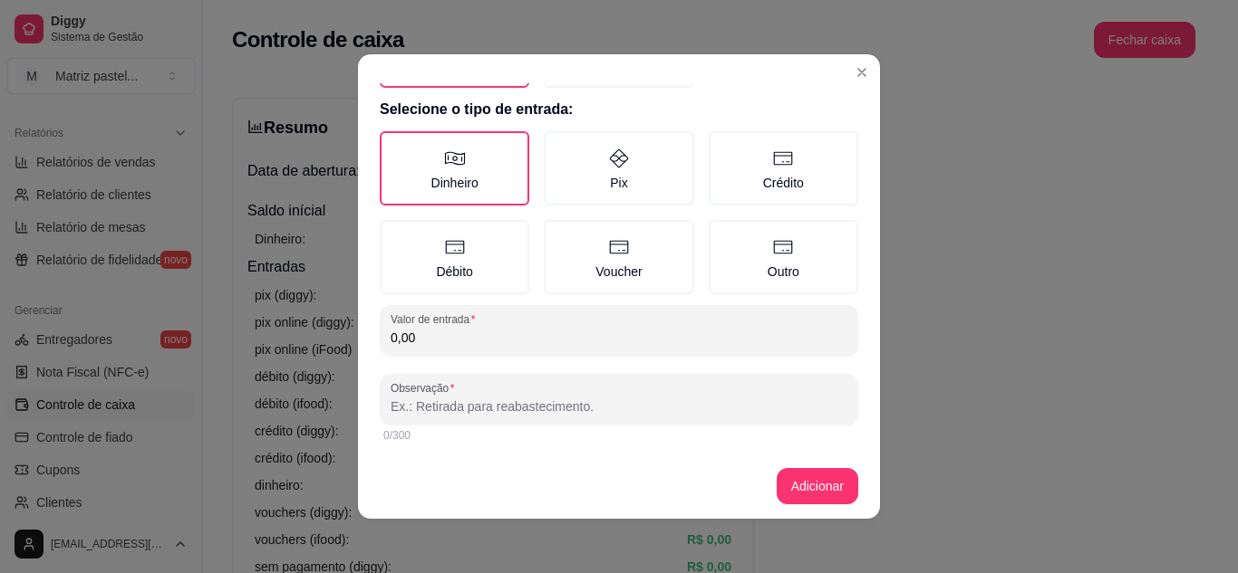
click at [436, 335] on input "0,00" at bounding box center [618, 338] width 457 height 18
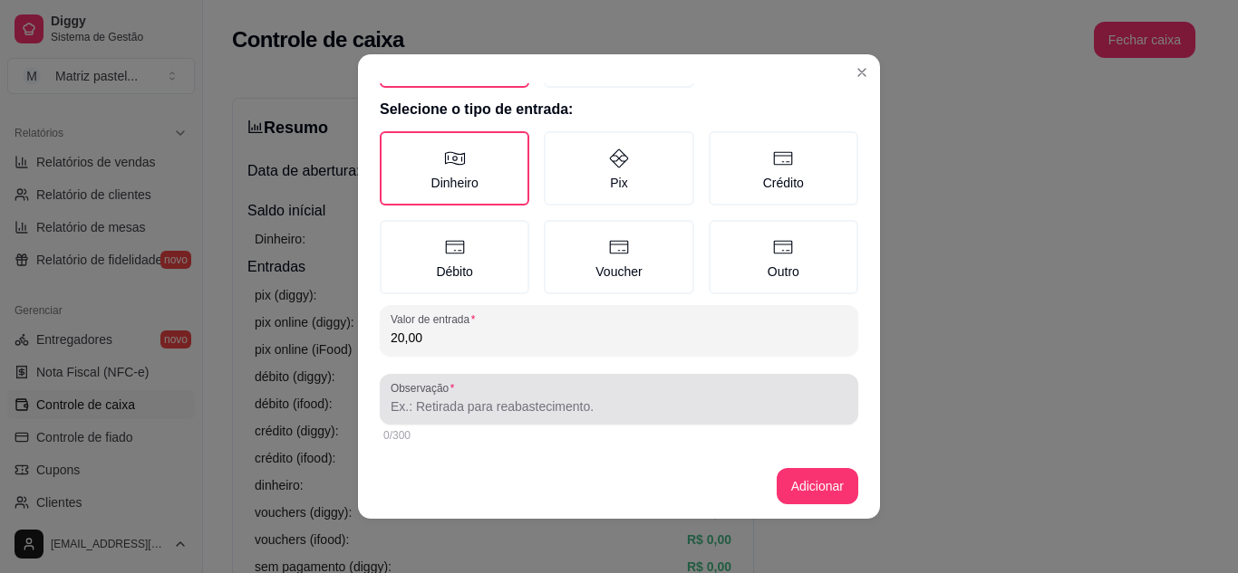
type input "20,00"
click at [615, 389] on div at bounding box center [618, 399] width 457 height 36
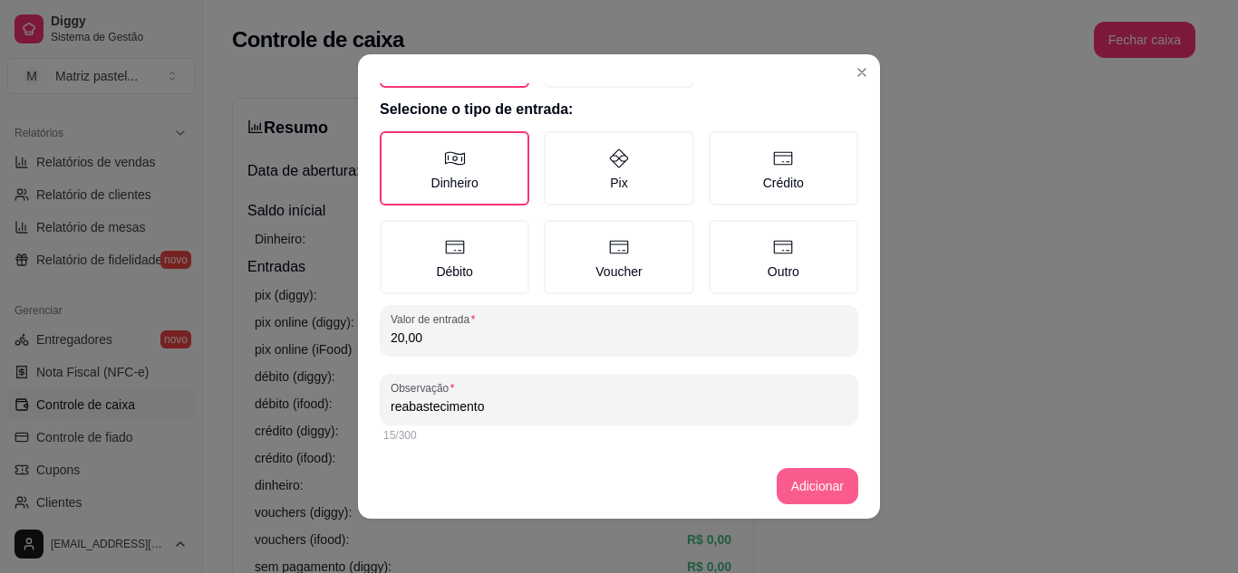
type input "reabastecimento"
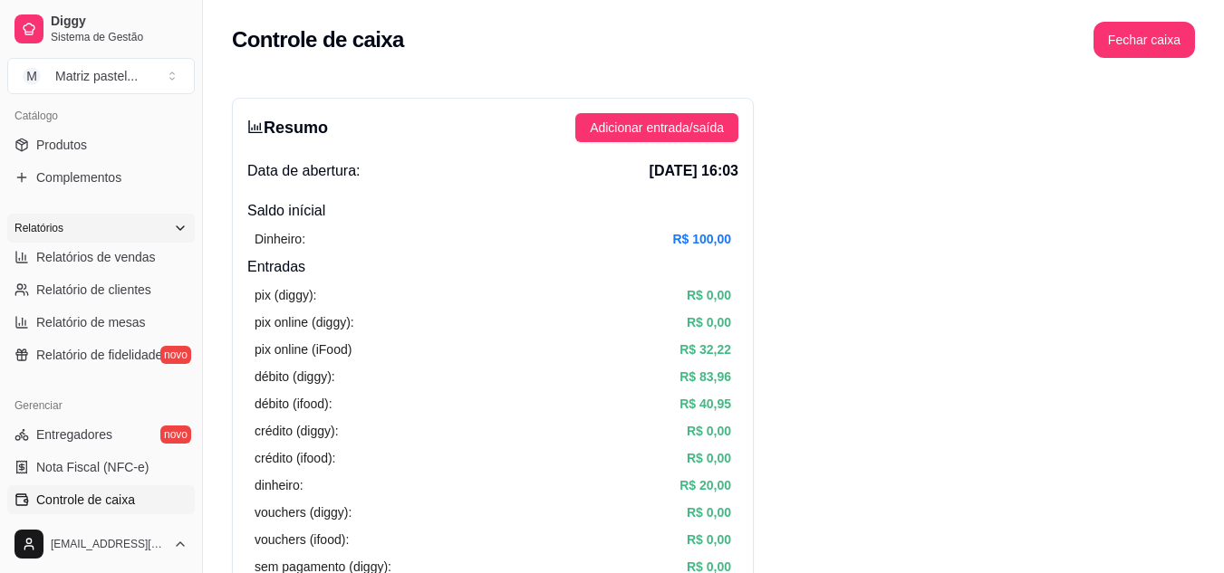
scroll to position [272, 0]
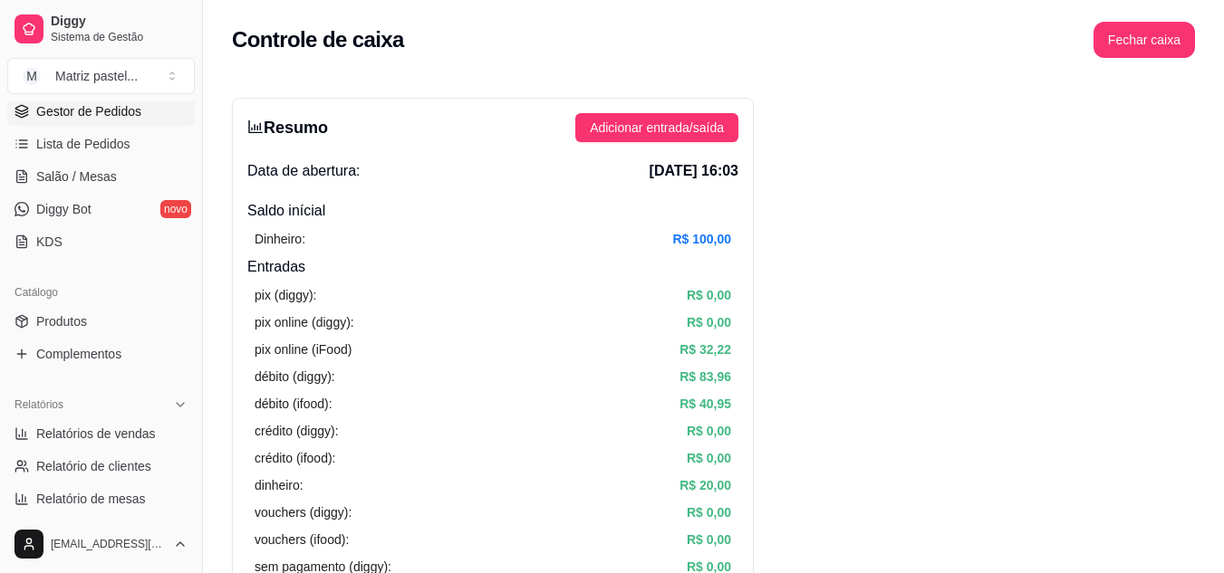
click at [97, 114] on span "Gestor de Pedidos" at bounding box center [88, 111] width 105 height 18
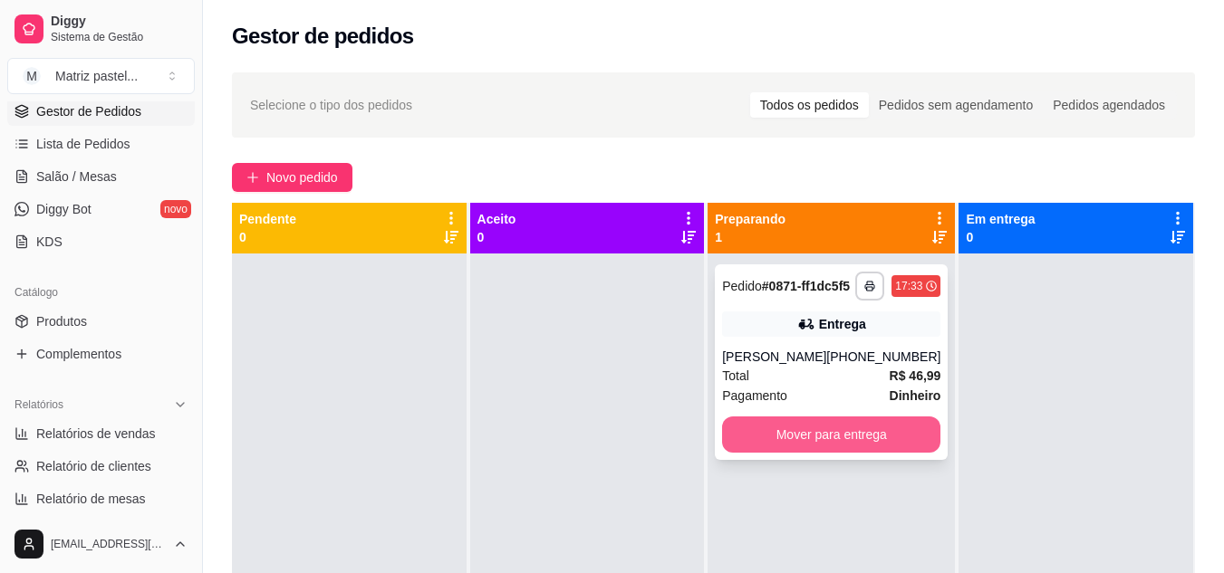
click at [817, 445] on button "Mover para entrega" at bounding box center [831, 435] width 218 height 36
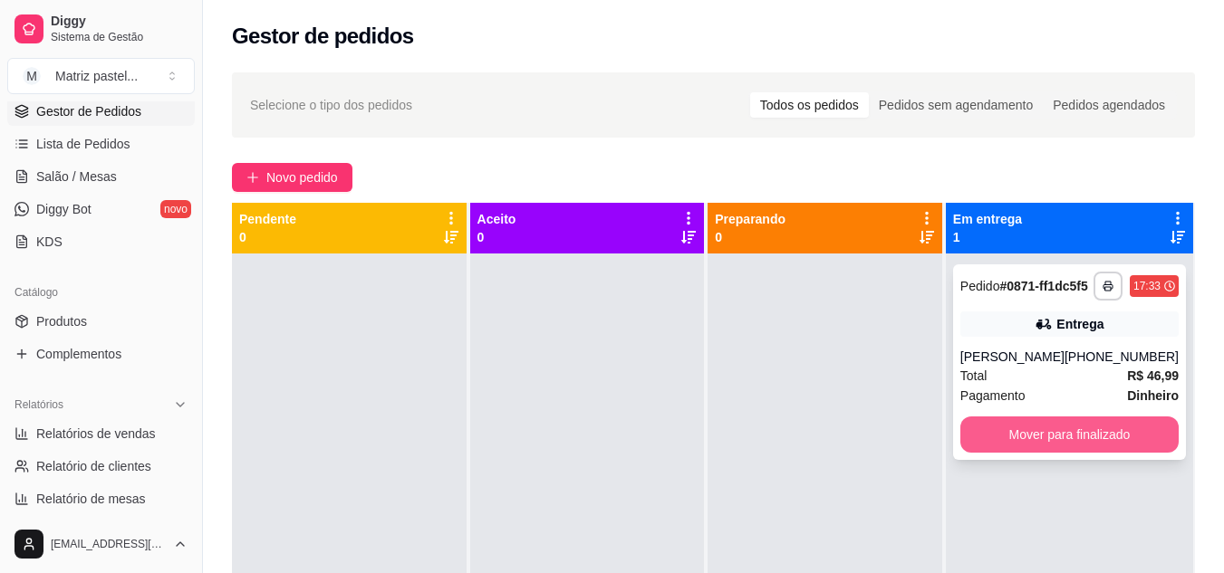
click at [1076, 437] on button "Mover para finalizado" at bounding box center [1069, 435] width 218 height 36
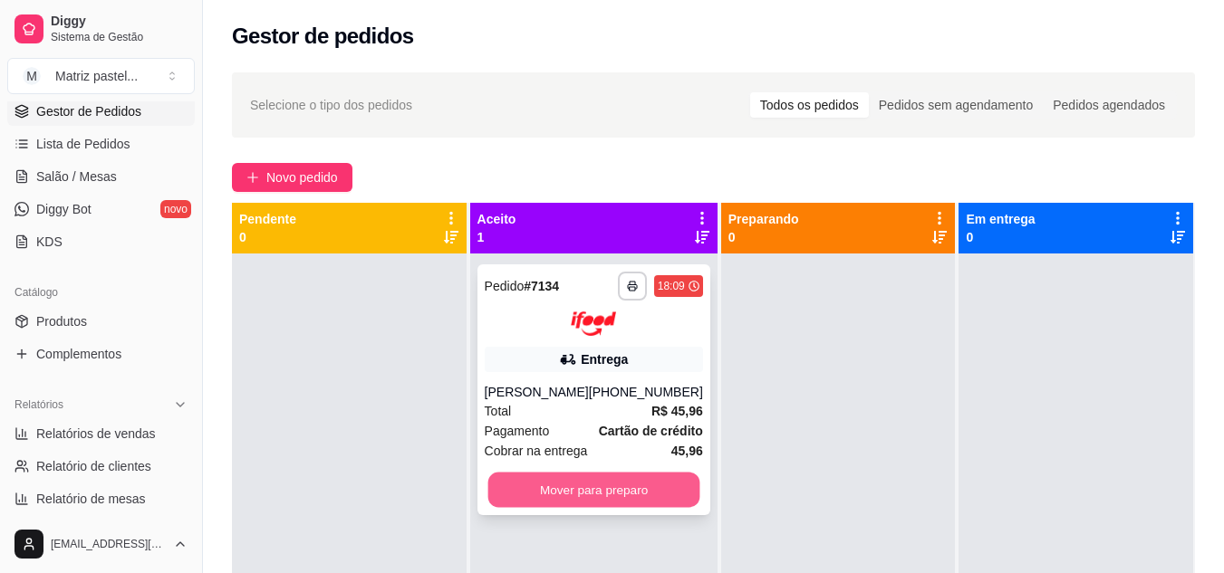
click at [608, 506] on button "Mover para preparo" at bounding box center [593, 489] width 212 height 35
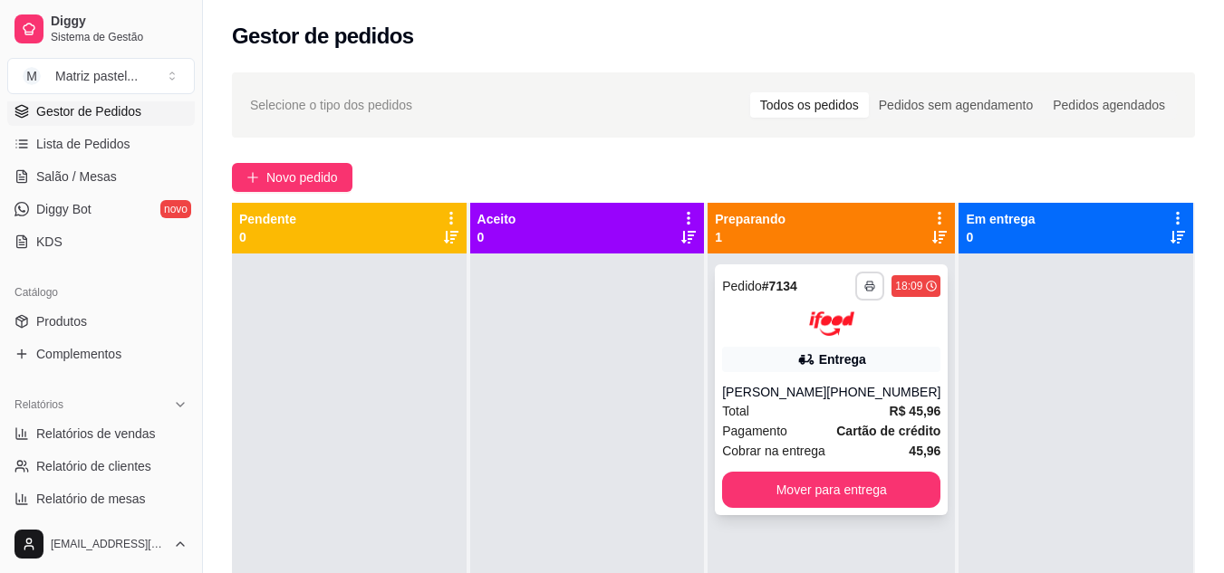
click at [863, 291] on button "button" at bounding box center [869, 286] width 29 height 29
click at [787, 356] on button "IMPRESSORA" at bounding box center [808, 349] width 131 height 29
click at [65, 323] on span "Produtos" at bounding box center [61, 322] width 51 height 18
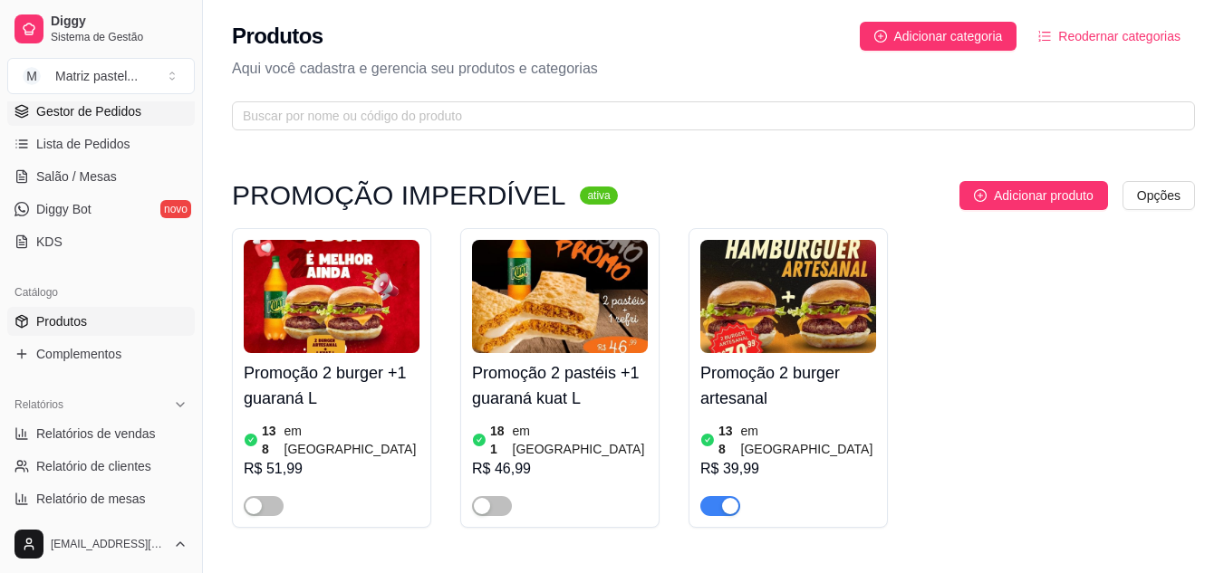
click at [45, 102] on span "Gestor de Pedidos" at bounding box center [88, 111] width 105 height 18
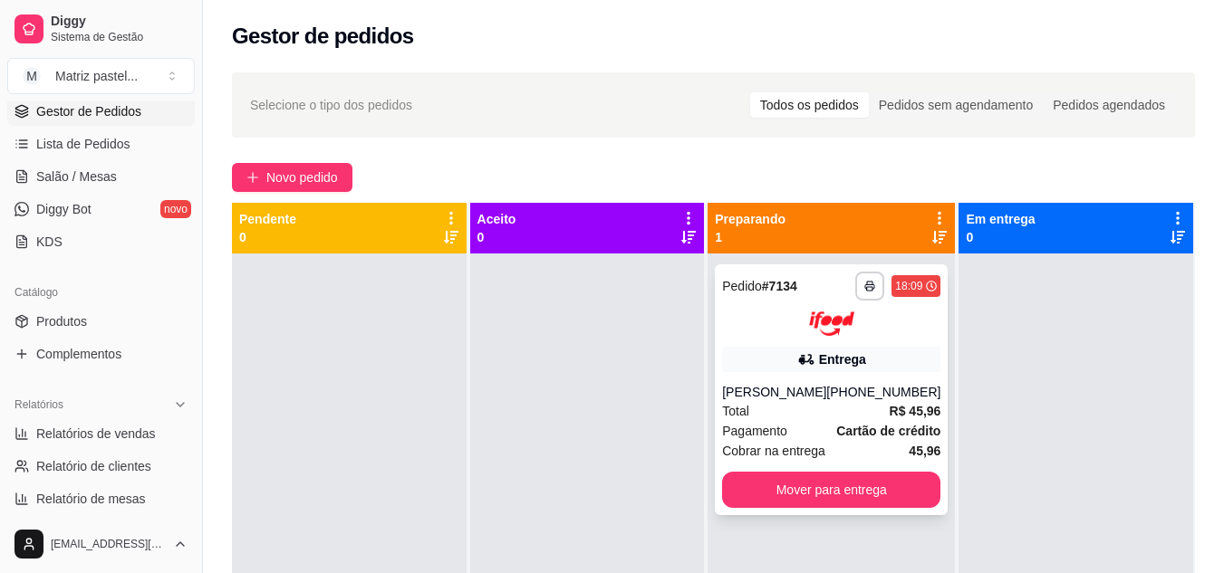
click at [817, 420] on div "Total R$ 45,96" at bounding box center [831, 411] width 218 height 20
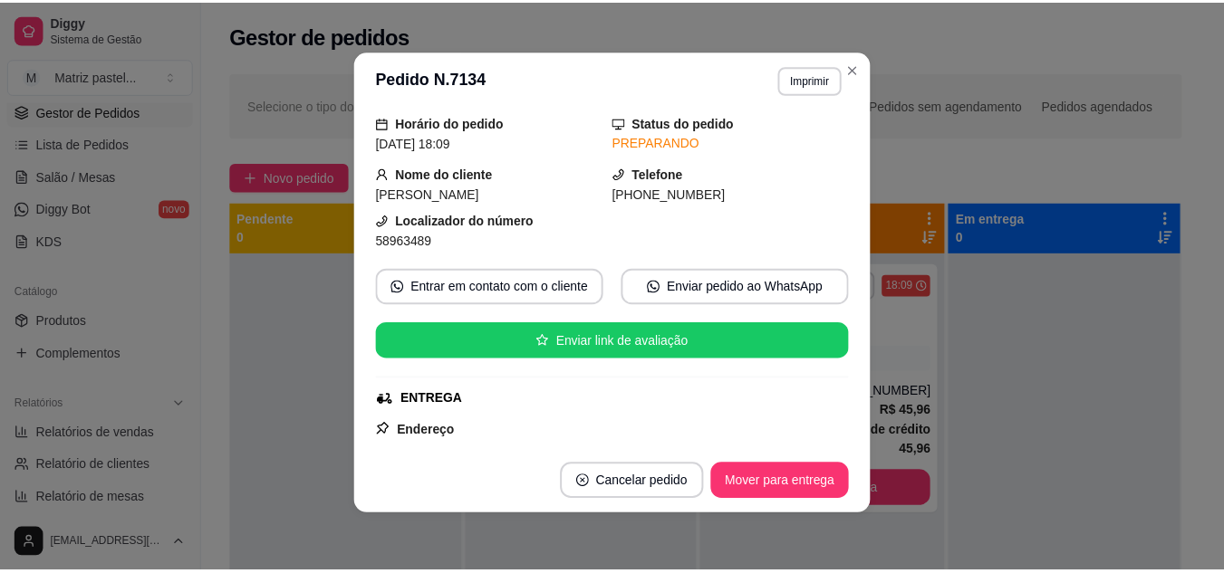
scroll to position [91, 0]
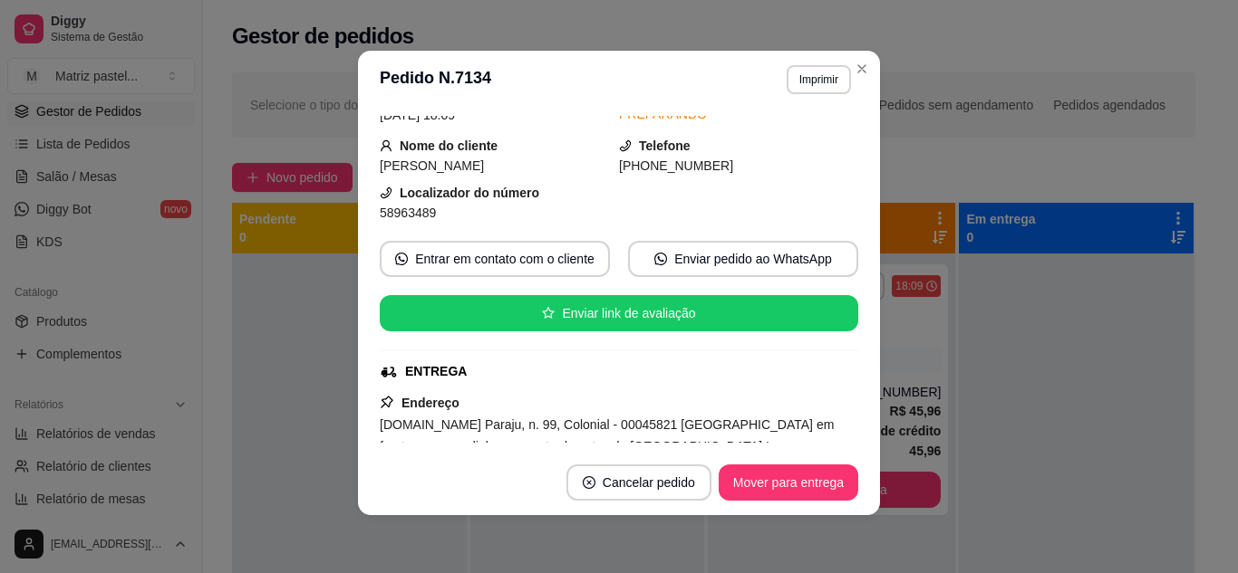
click at [865, 81] on header "**********" at bounding box center [619, 80] width 522 height 58
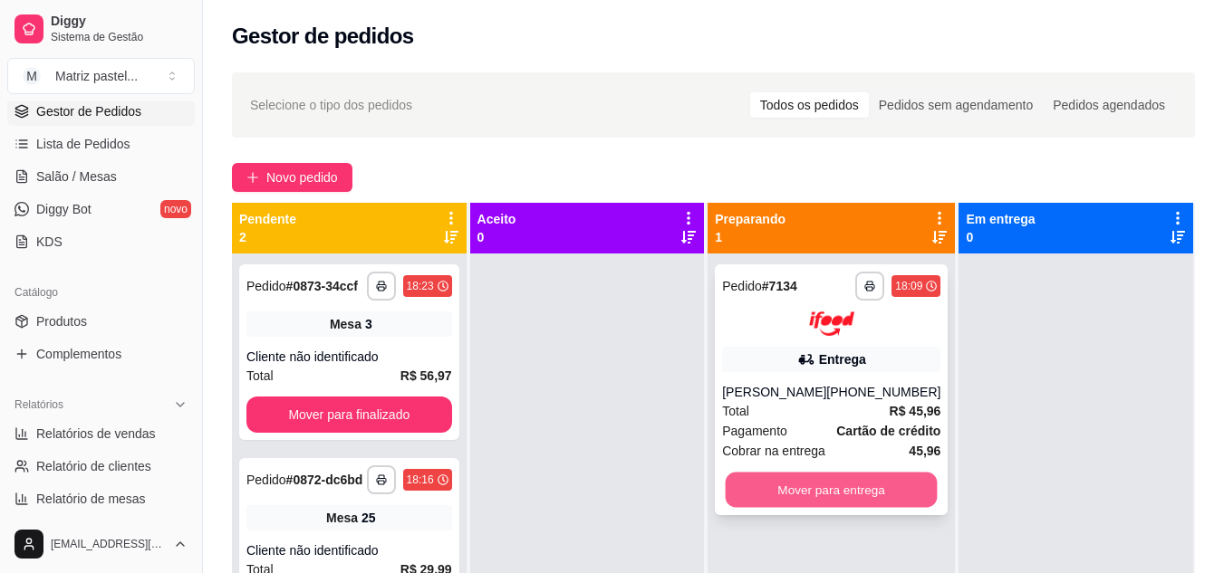
click at [886, 495] on button "Mover para entrega" at bounding box center [832, 489] width 212 height 35
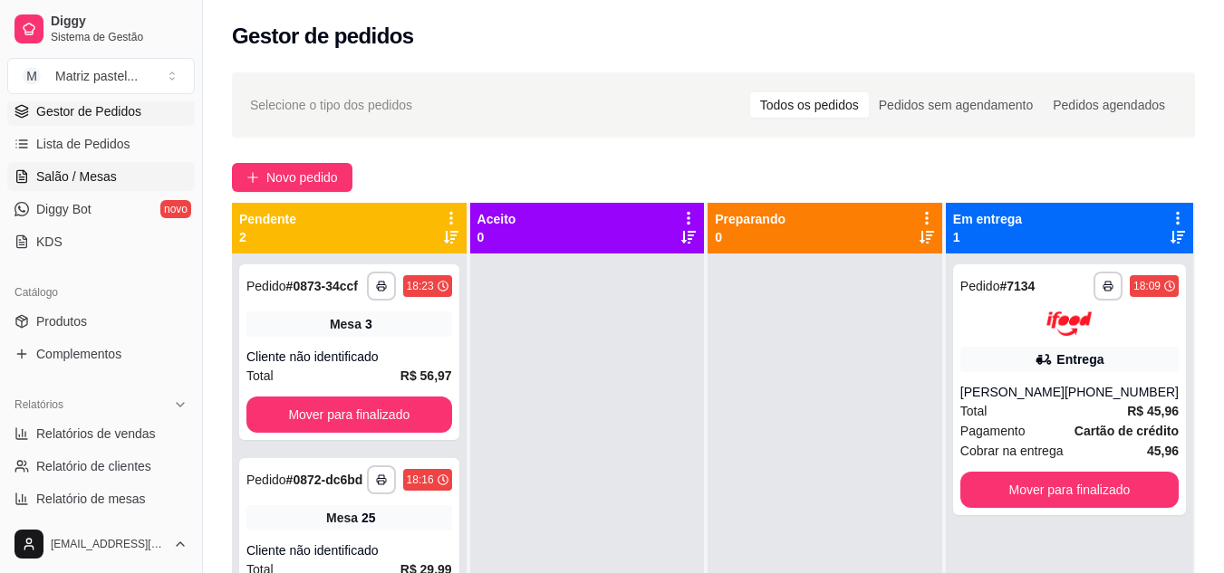
click at [106, 185] on span "Salão / Mesas" at bounding box center [76, 177] width 81 height 18
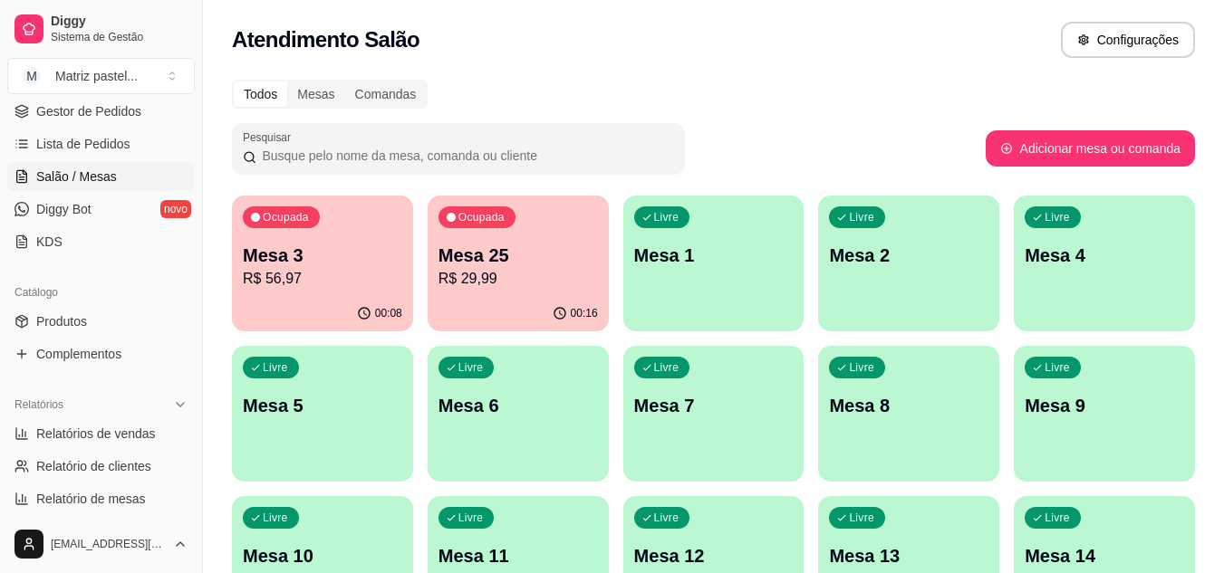
click at [537, 269] on p "R$ 29,99" at bounding box center [517, 279] width 159 height 22
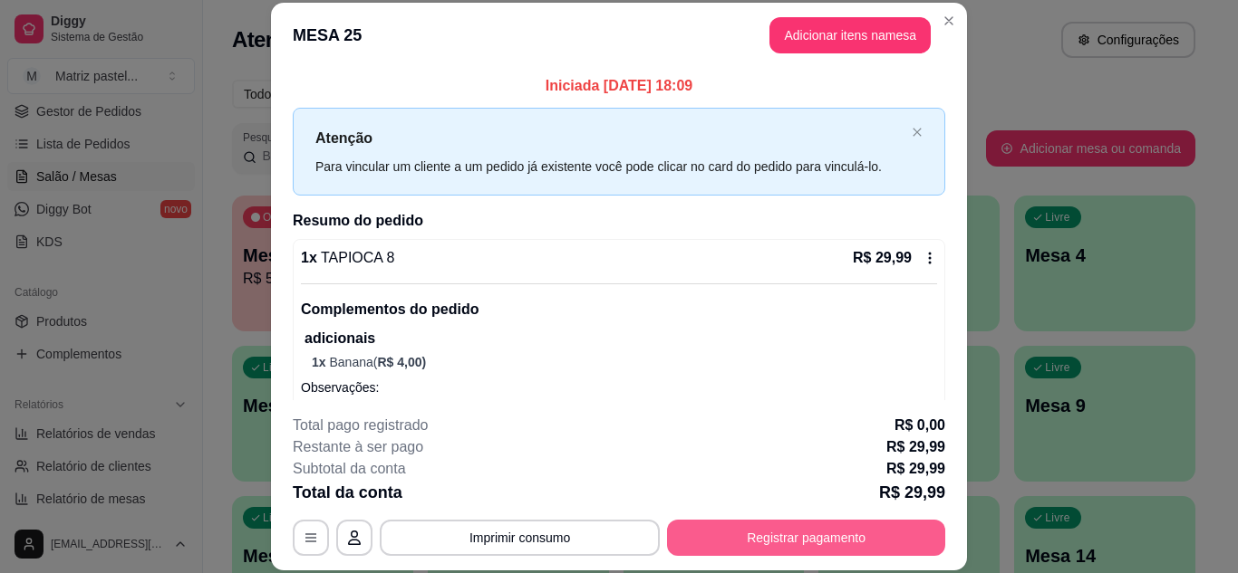
click at [754, 545] on button "Registrar pagamento" at bounding box center [806, 538] width 278 height 36
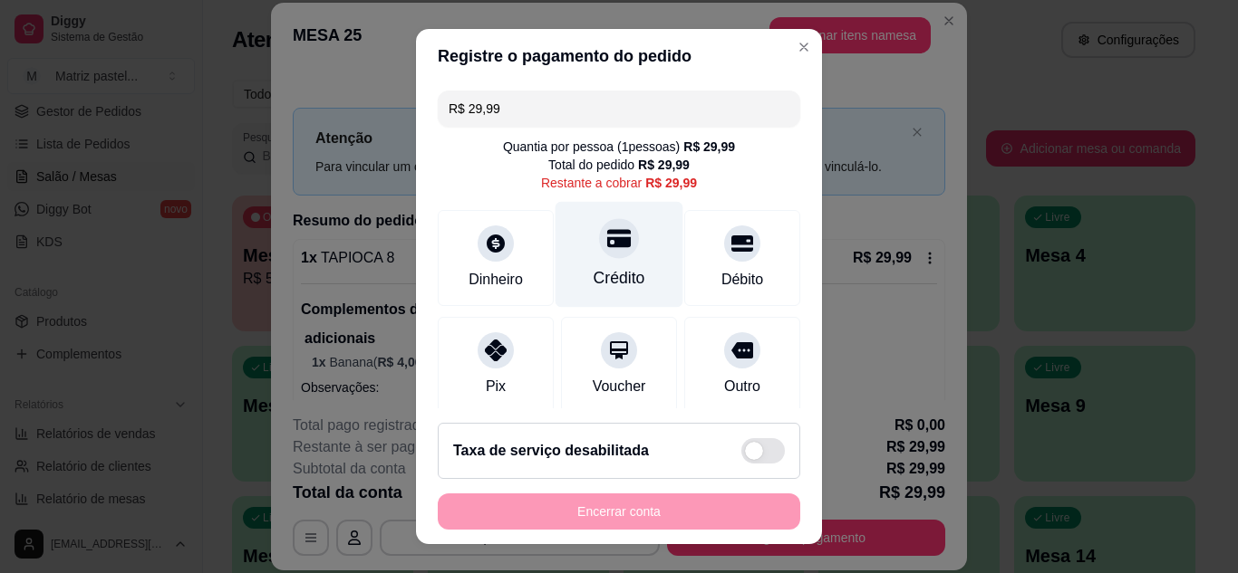
drag, startPoint x: 583, startPoint y: 275, endPoint x: 578, endPoint y: 264, distance: 12.6
click at [593, 275] on div "Crédito" at bounding box center [619, 278] width 52 height 24
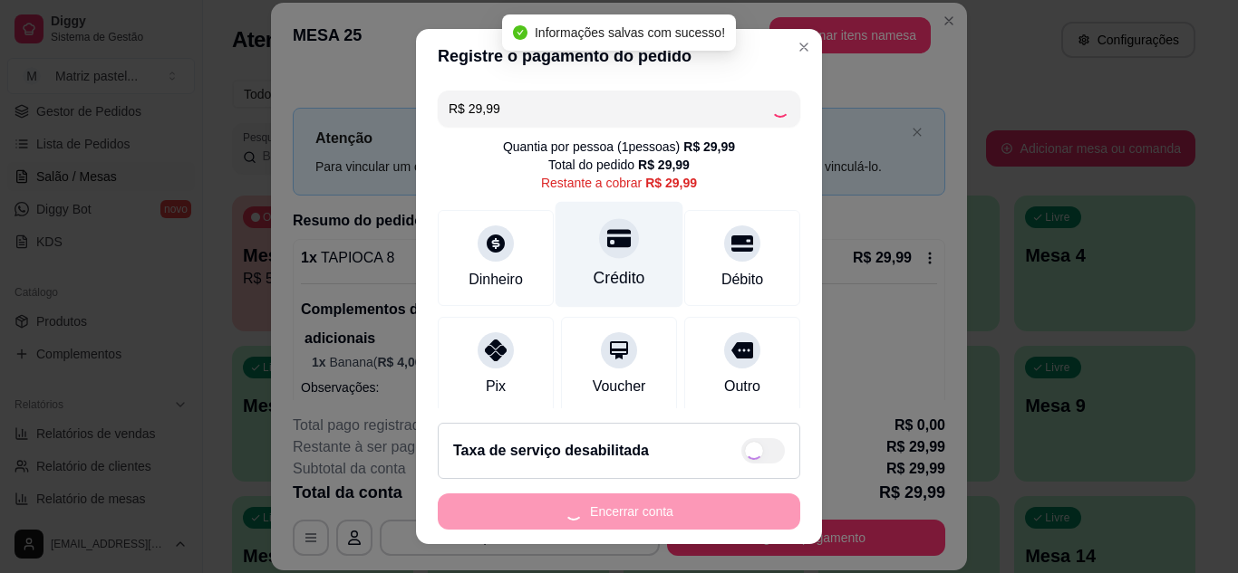
type input "R$ 0,00"
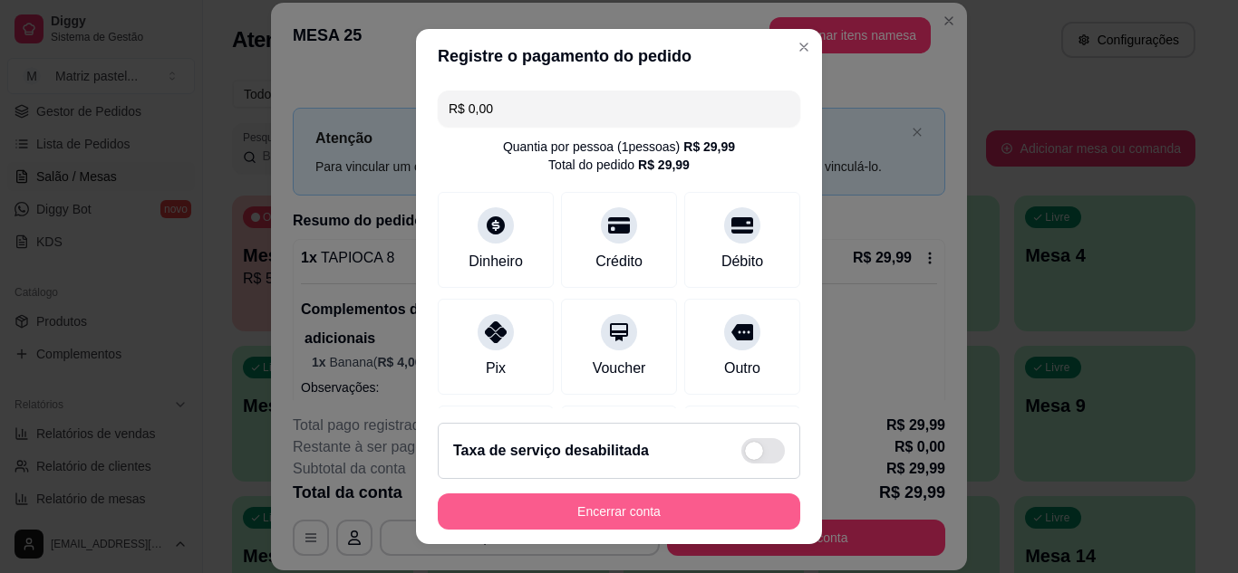
click at [653, 498] on button "Encerrar conta" at bounding box center [619, 512] width 362 height 36
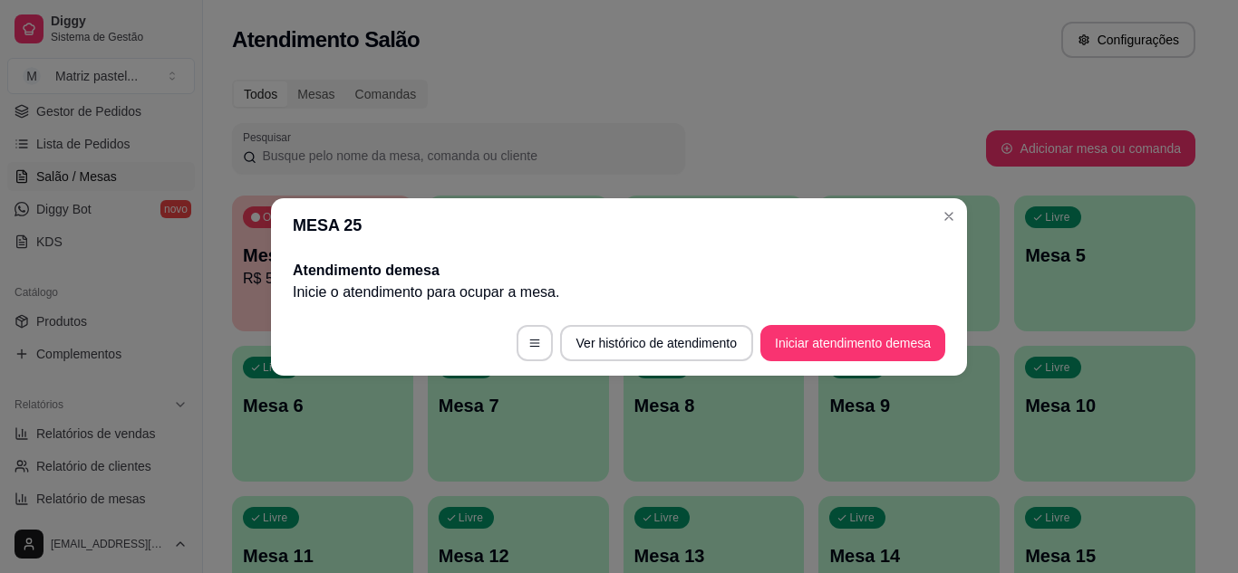
click at [963, 224] on header "MESA 25" at bounding box center [619, 225] width 696 height 54
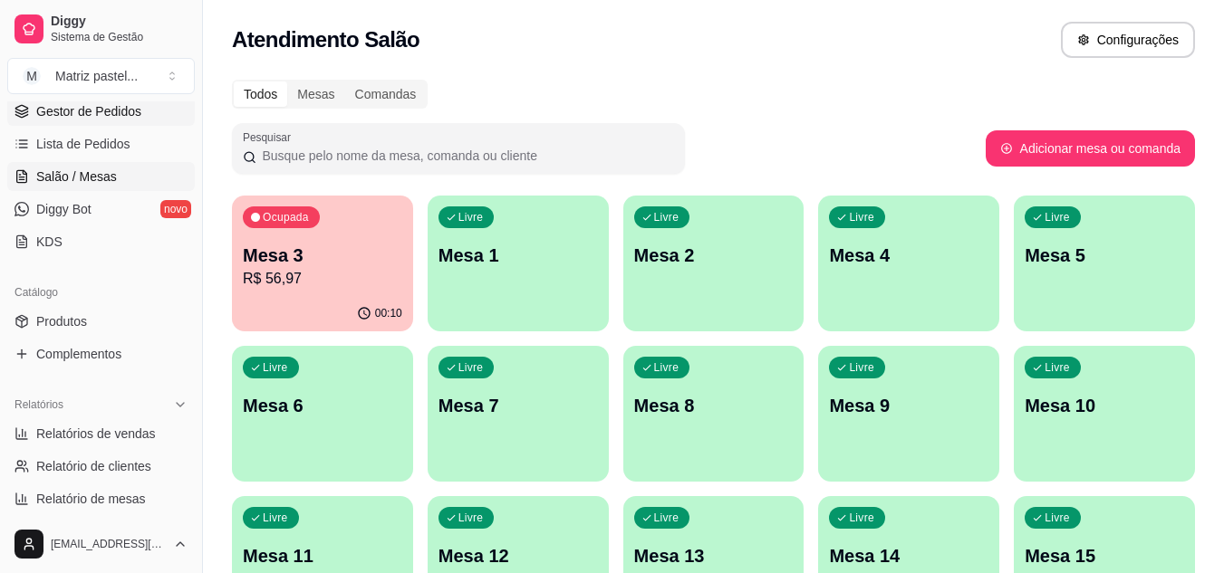
click at [52, 121] on link "Gestor de Pedidos" at bounding box center [101, 111] width 188 height 29
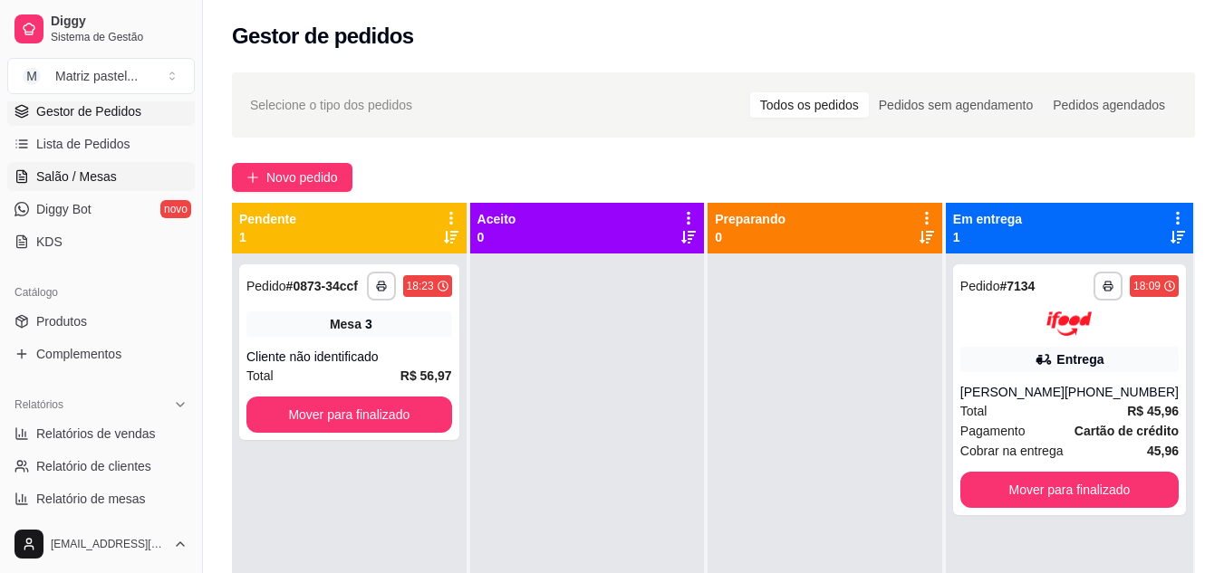
click at [92, 174] on span "Salão / Mesas" at bounding box center [76, 177] width 81 height 18
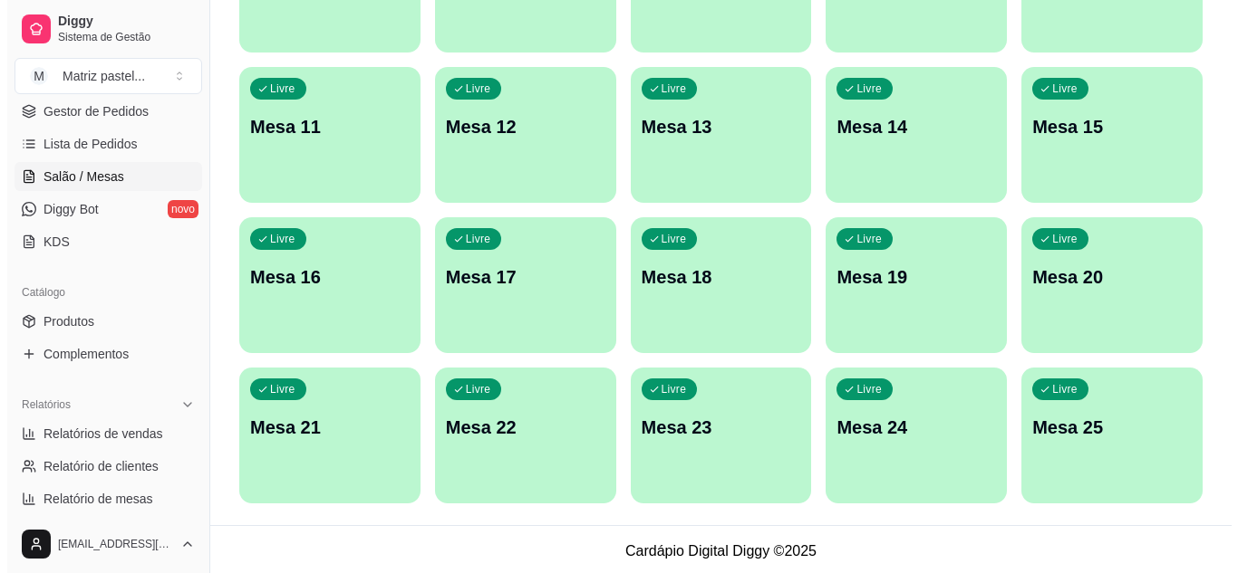
scroll to position [433, 0]
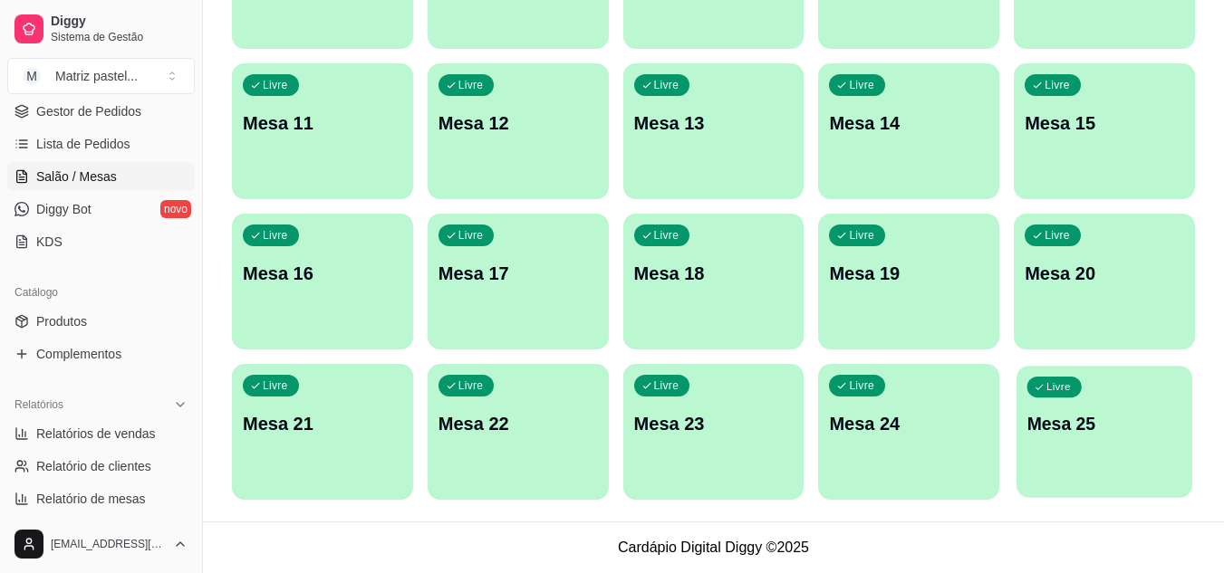
click at [1077, 442] on div "Livre Mesa 25" at bounding box center [1105, 421] width 176 height 111
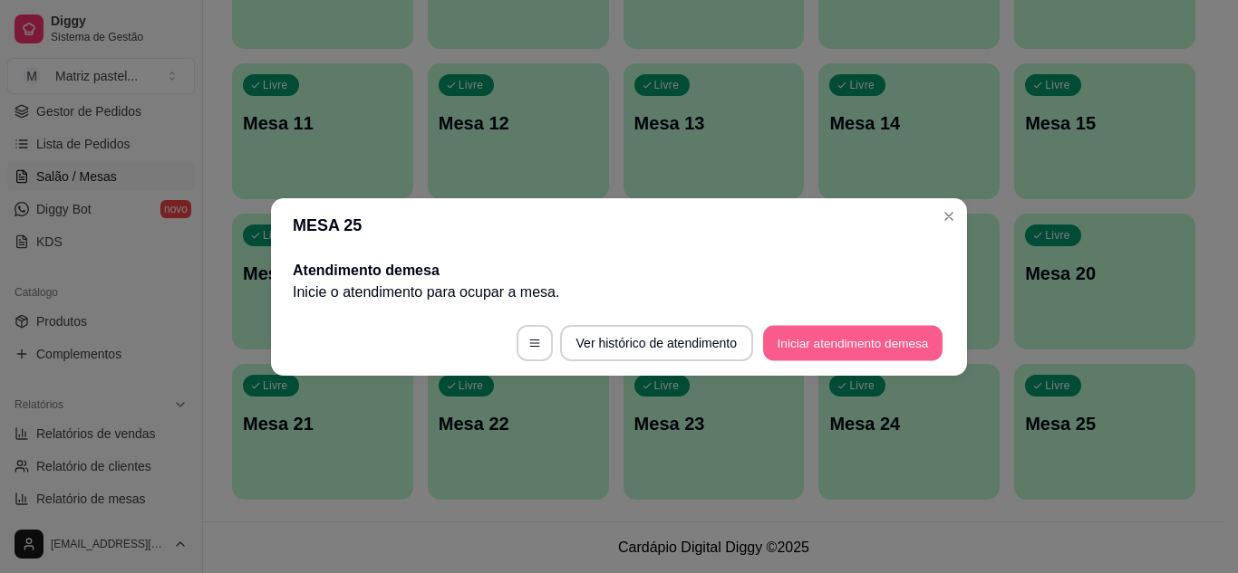
click at [772, 350] on button "Iniciar atendimento de mesa" at bounding box center [852, 342] width 179 height 35
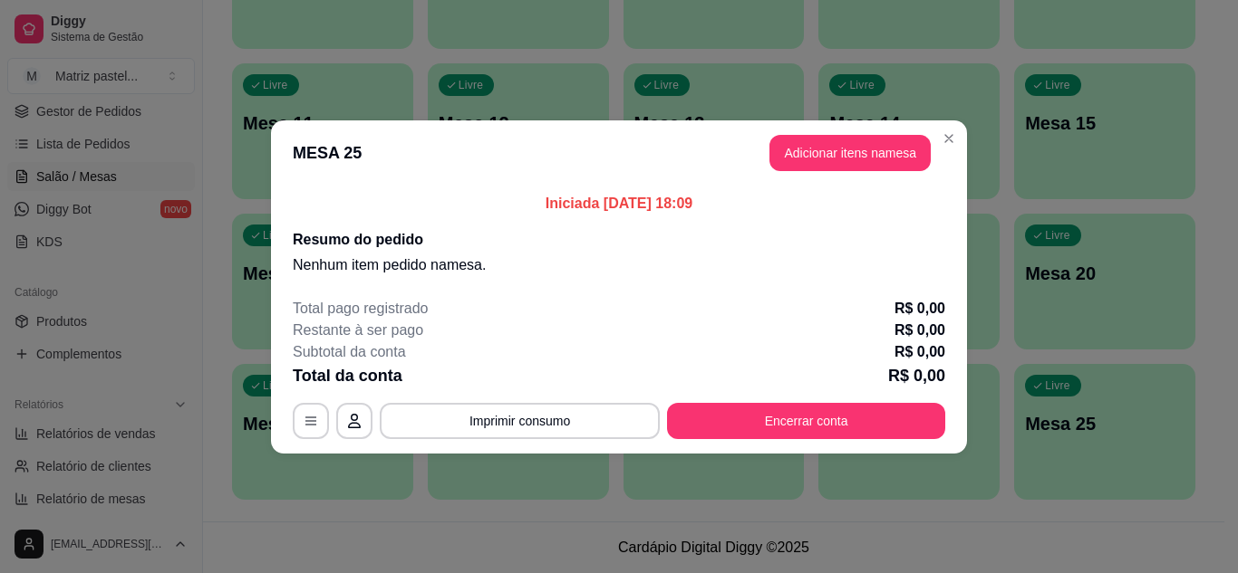
click at [816, 162] on button "Adicionar itens na mesa" at bounding box center [849, 153] width 161 height 36
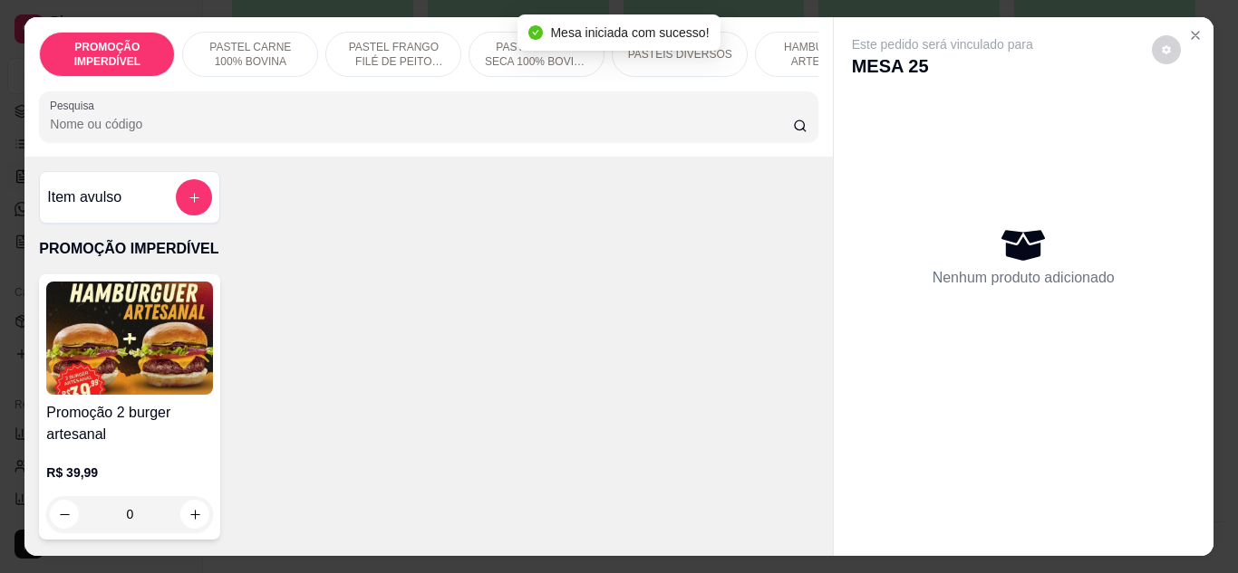
click at [460, 135] on div at bounding box center [428, 117] width 757 height 36
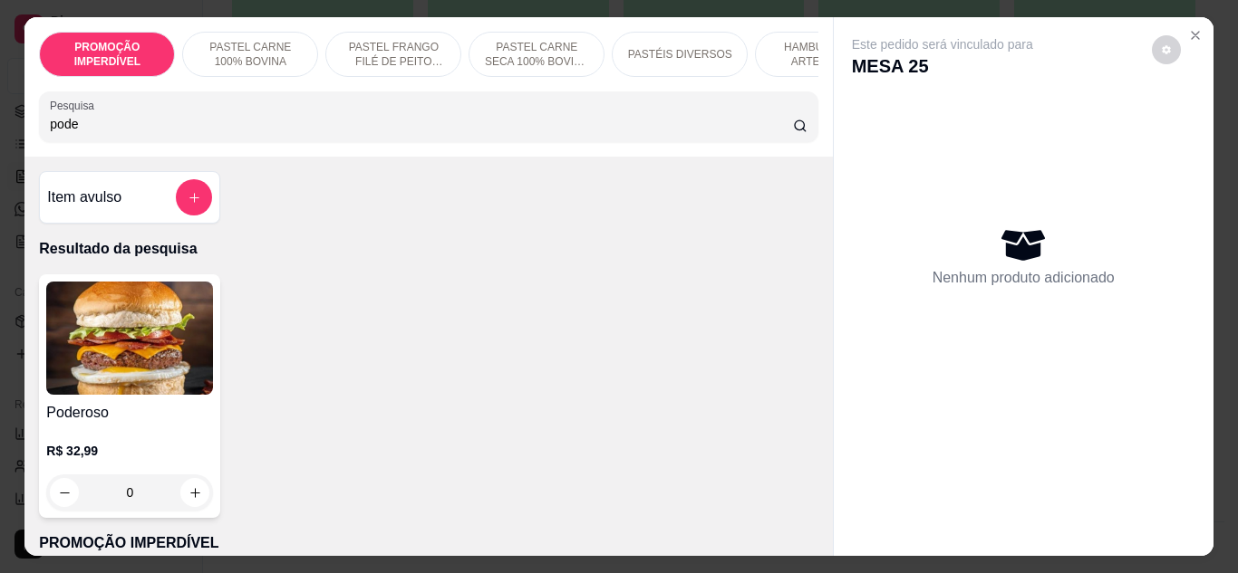
type input "pode"
click at [190, 496] on div "0" at bounding box center [129, 493] width 167 height 36
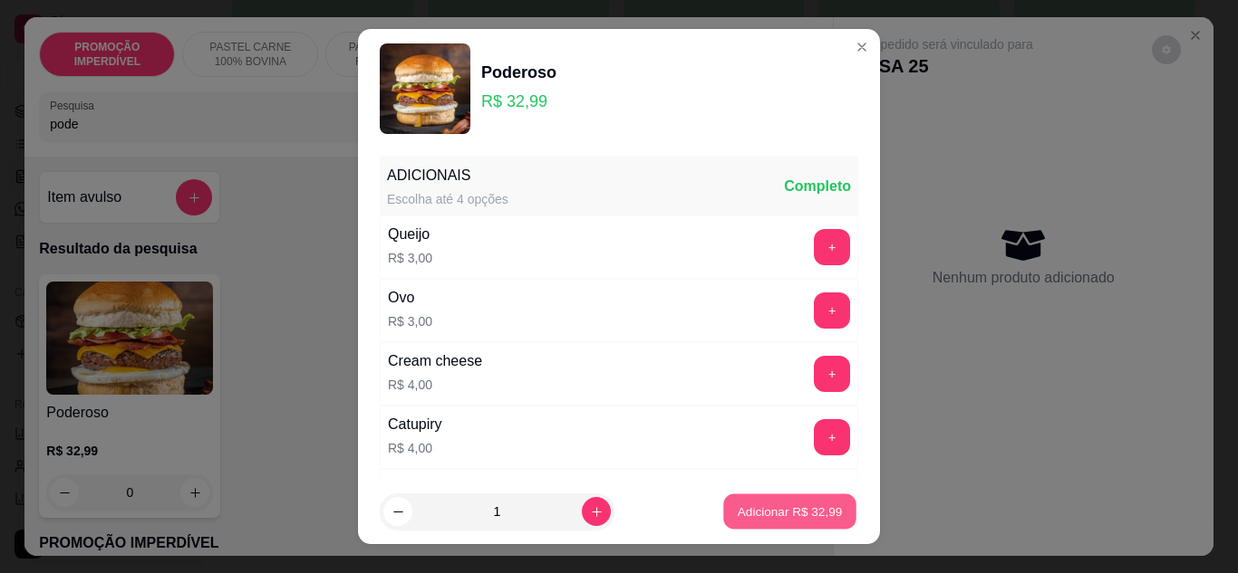
click at [803, 516] on p "Adicionar R$ 32,99" at bounding box center [789, 512] width 105 height 17
type input "1"
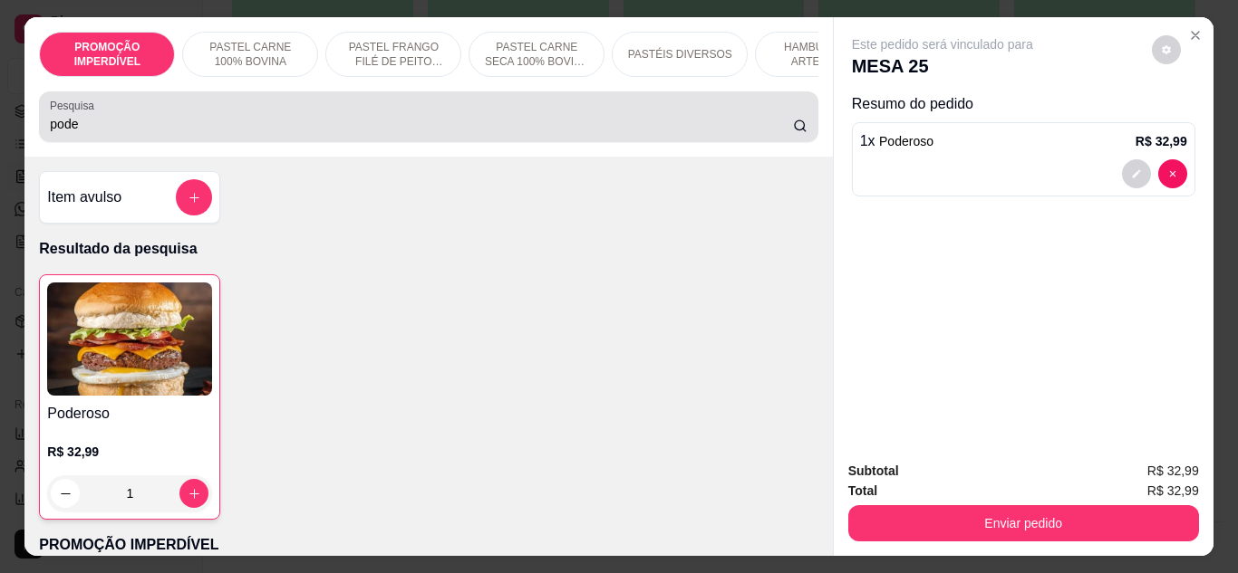
click at [255, 111] on div "pode" at bounding box center [428, 117] width 757 height 36
drag, startPoint x: 255, startPoint y: 111, endPoint x: 121, endPoint y: 112, distance: 133.2
click at [122, 112] on div "pode" at bounding box center [428, 117] width 757 height 36
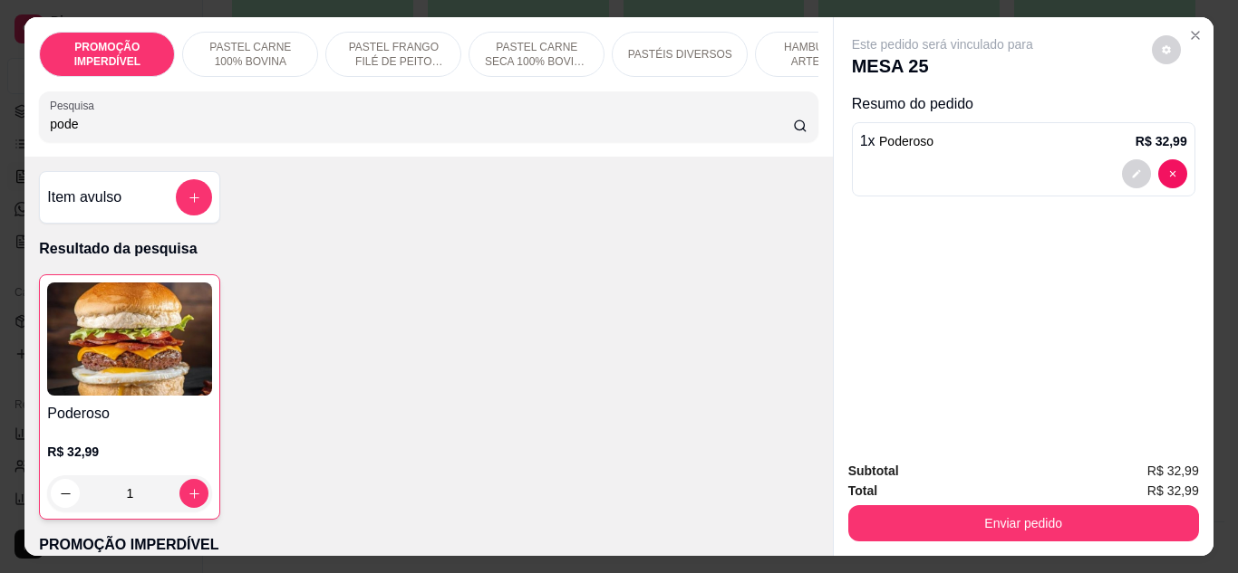
drag, startPoint x: 92, startPoint y: 128, endPoint x: 4, endPoint y: 156, distance: 93.1
click at [4, 156] on div "PROMOÇÃO IMPERDÍVEL PASTEL CARNE 100% BOVINA PASTEL FRANGO FILÉ DE PEITO DESFIA…" at bounding box center [619, 286] width 1238 height 573
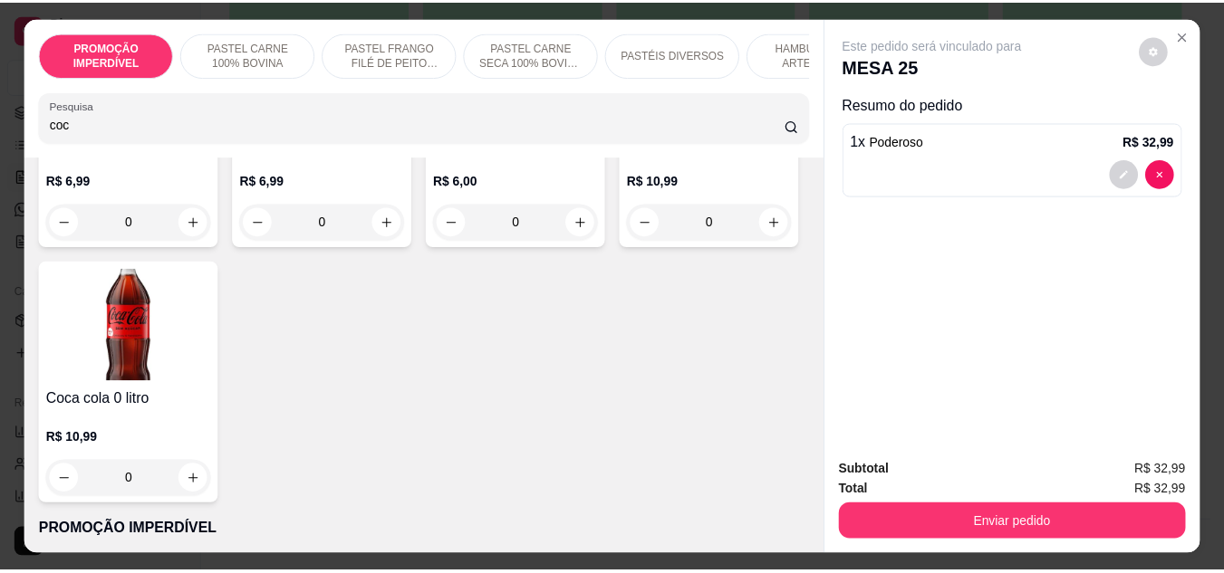
scroll to position [272, 0]
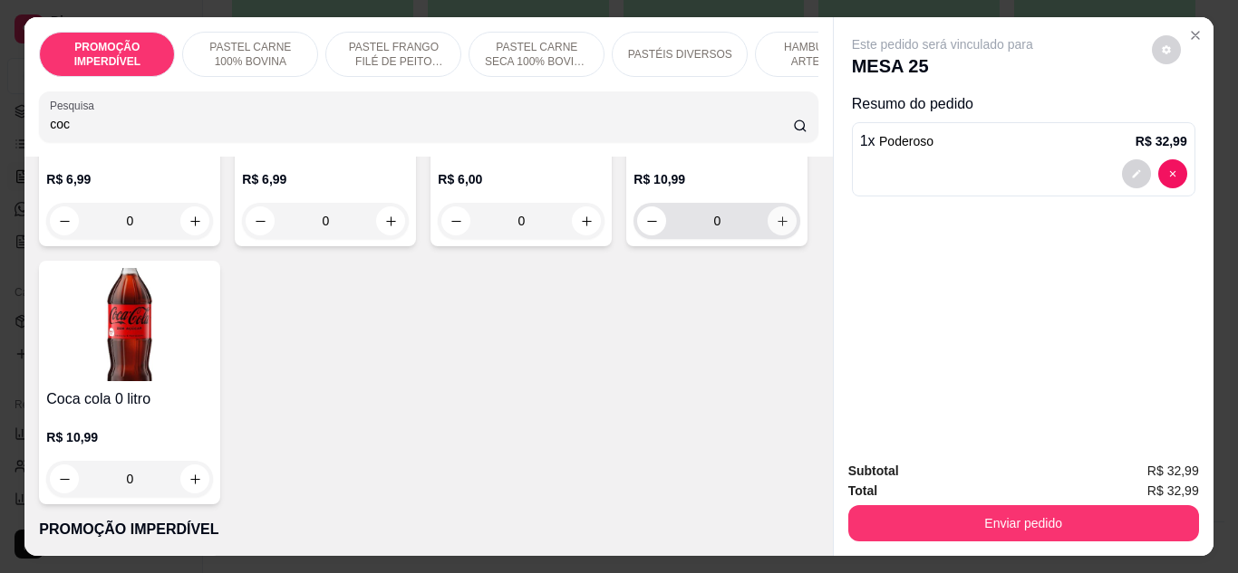
type input "coc"
click at [776, 228] on icon "increase-product-quantity" at bounding box center [783, 222] width 14 height 14
type input "1"
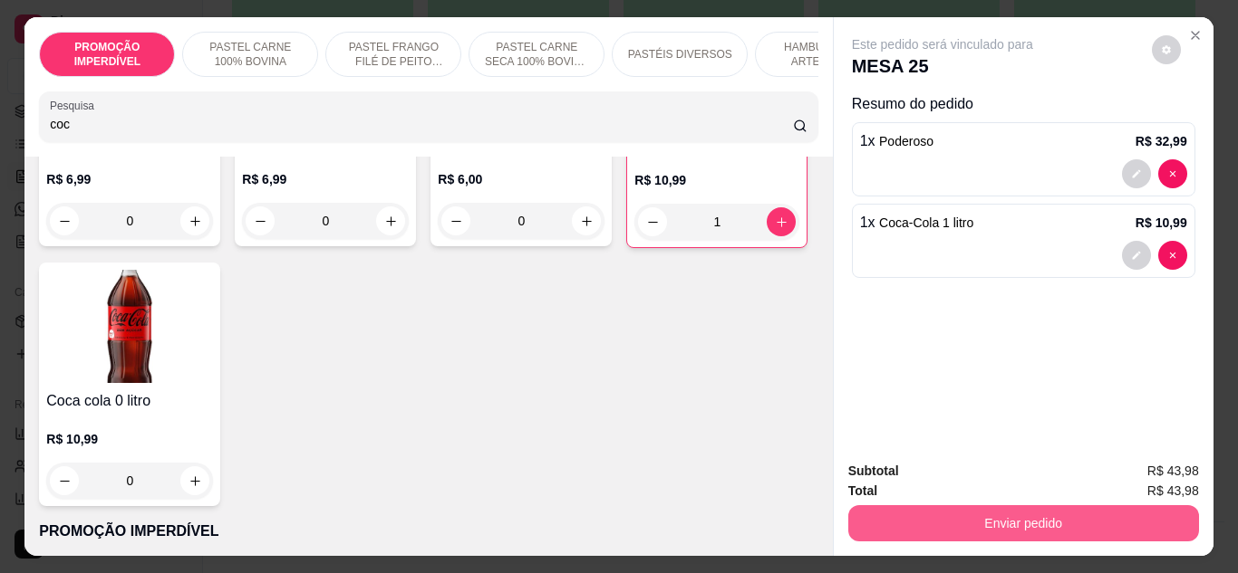
click at [1010, 512] on button "Enviar pedido" at bounding box center [1023, 524] width 351 height 36
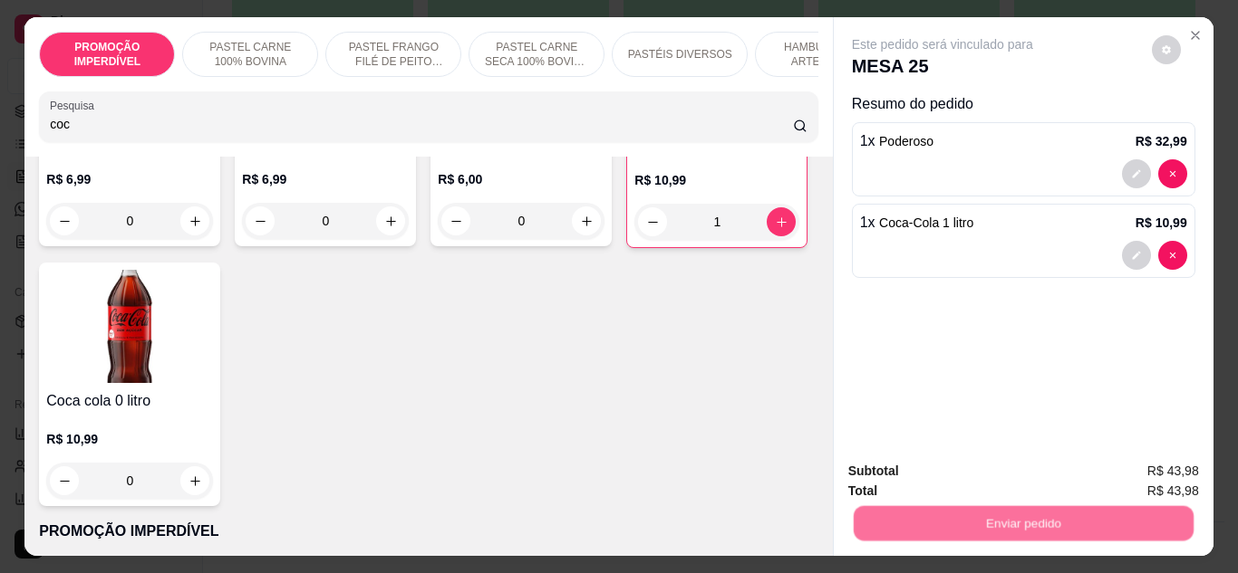
click at [951, 479] on button "Não registrar e enviar pedido" at bounding box center [963, 473] width 183 height 34
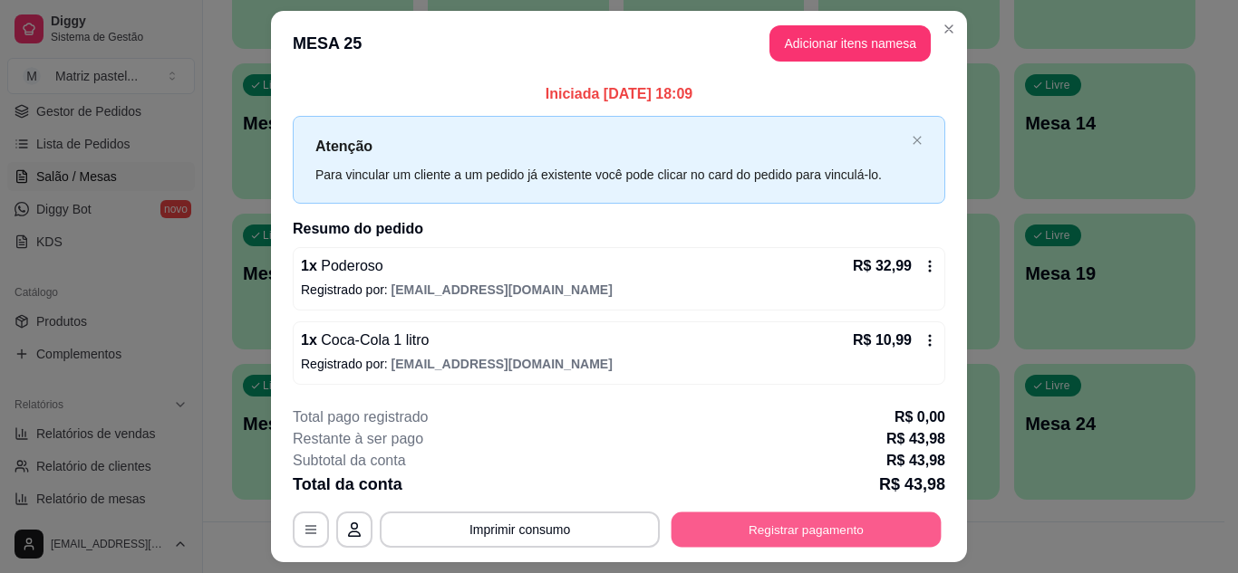
click at [863, 527] on button "Registrar pagamento" at bounding box center [806, 530] width 270 height 35
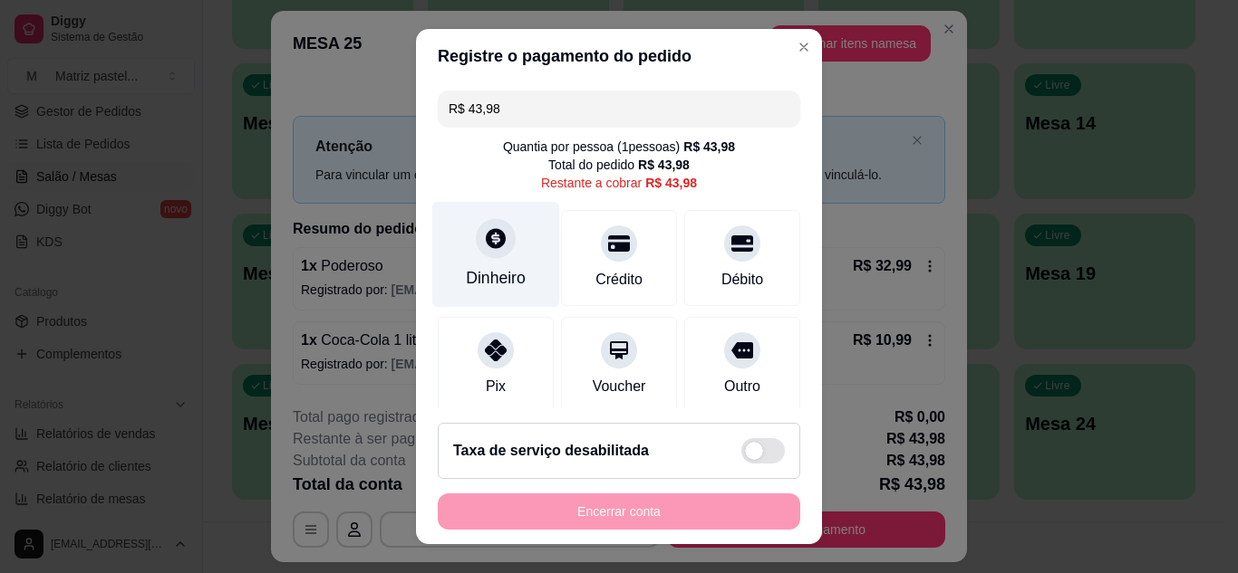
click at [500, 262] on div "Dinheiro" at bounding box center [496, 254] width 128 height 106
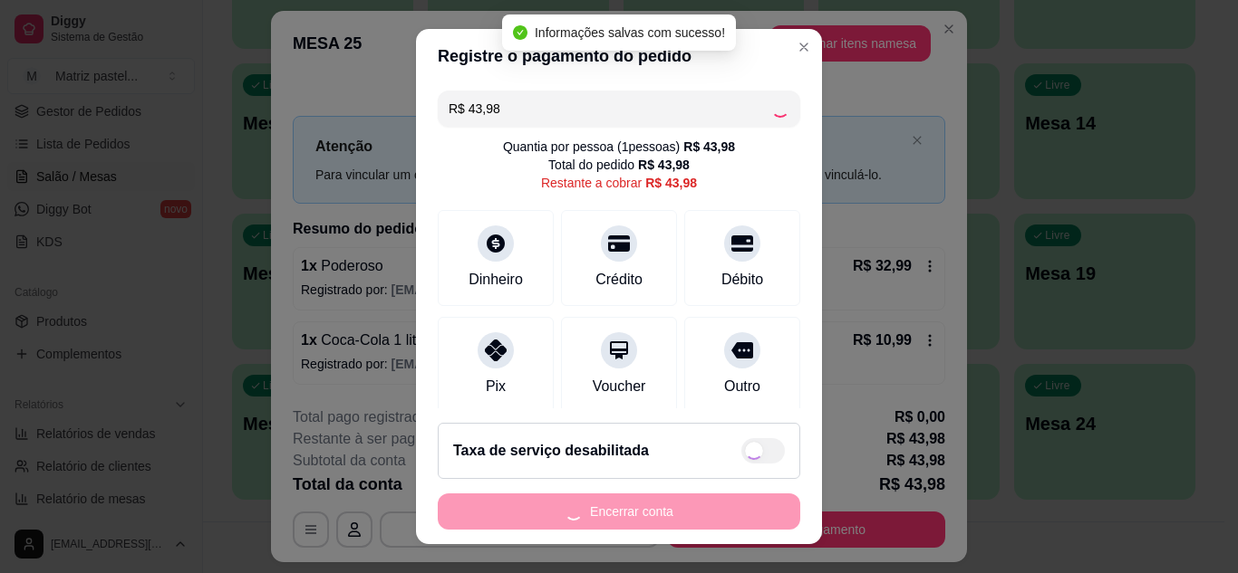
type input "R$ 0,00"
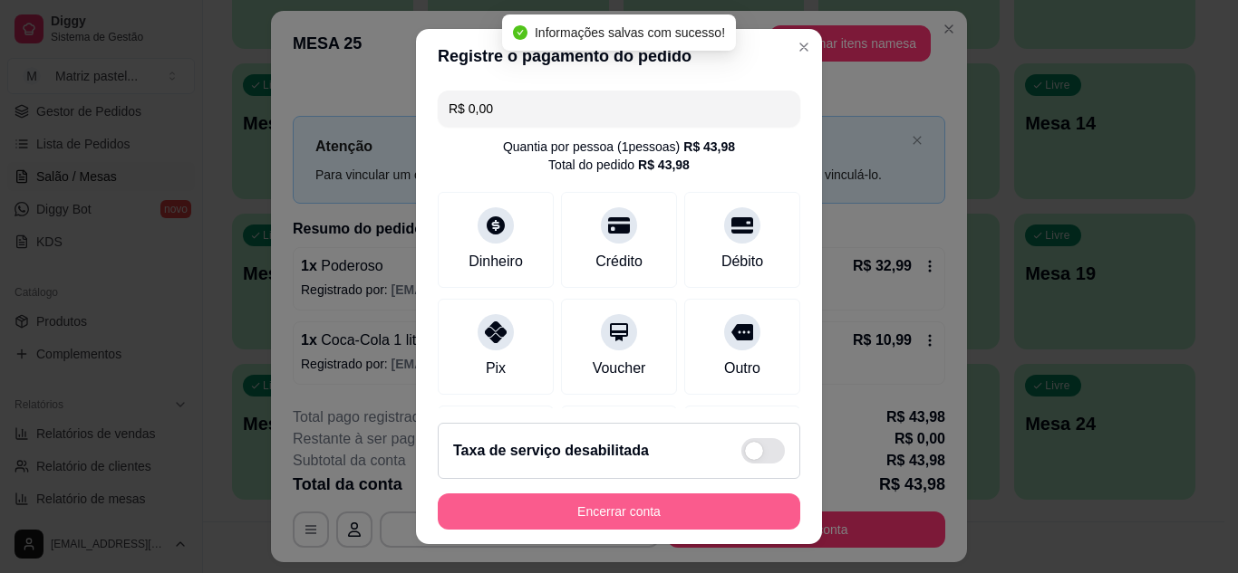
click at [670, 508] on button "Encerrar conta" at bounding box center [619, 512] width 362 height 36
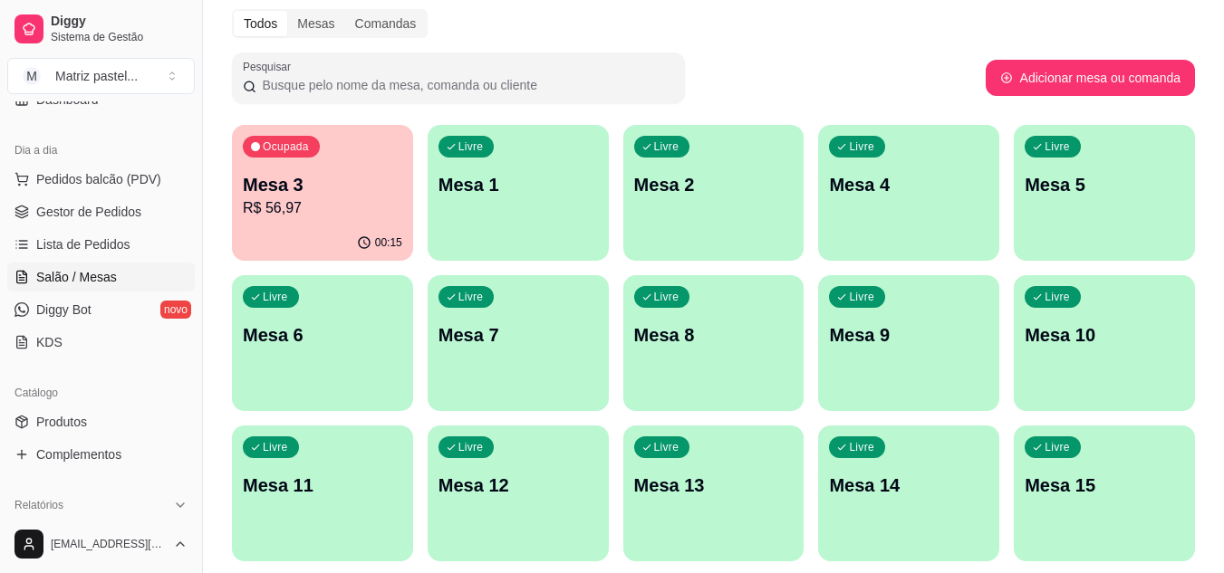
scroll to position [0, 0]
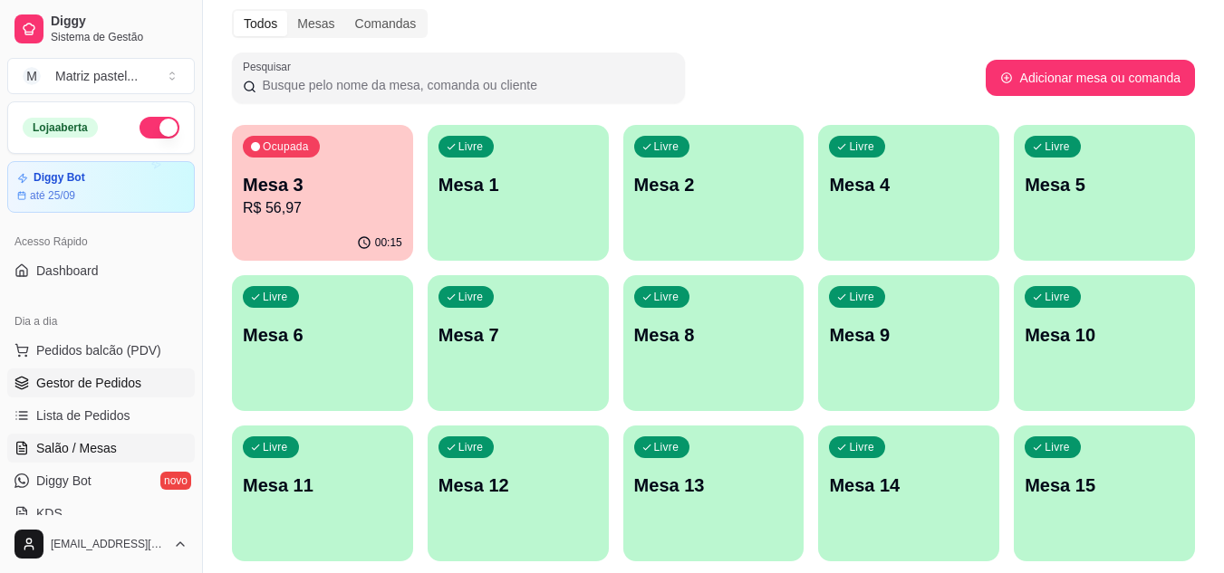
click at [48, 373] on link "Gestor de Pedidos" at bounding box center [101, 383] width 188 height 29
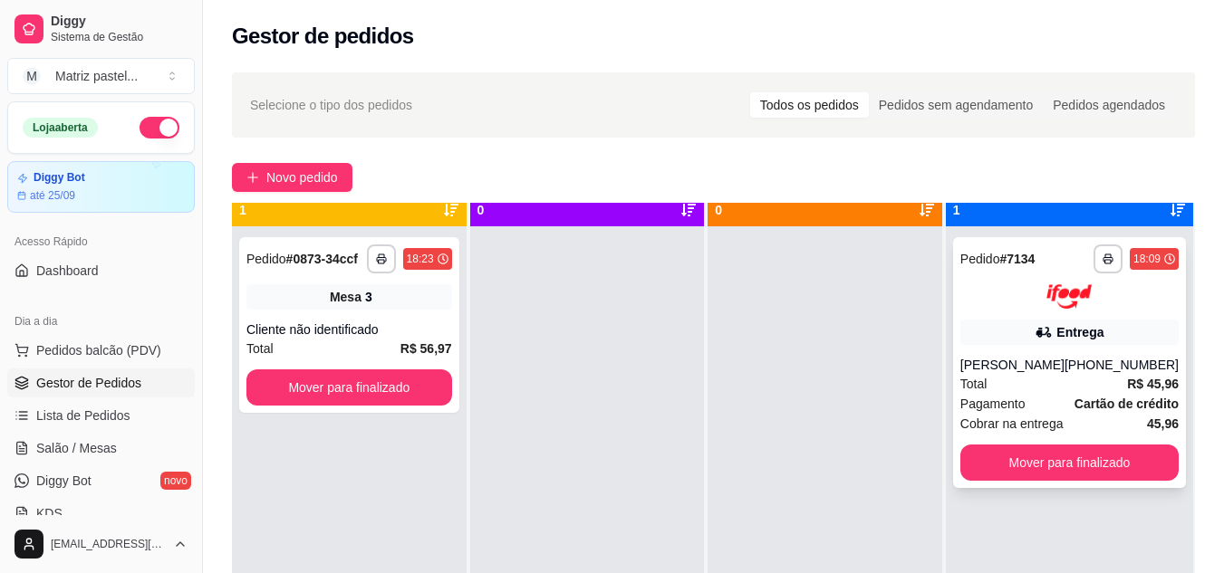
scroll to position [51, 0]
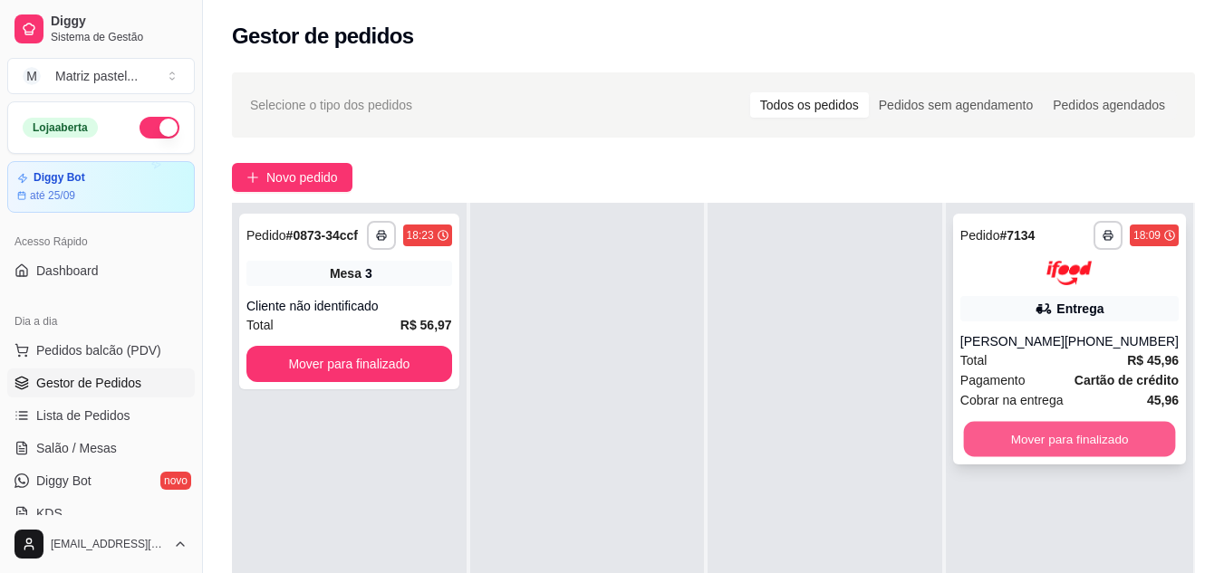
click at [1066, 448] on button "Mover para finalizado" at bounding box center [1069, 438] width 212 height 35
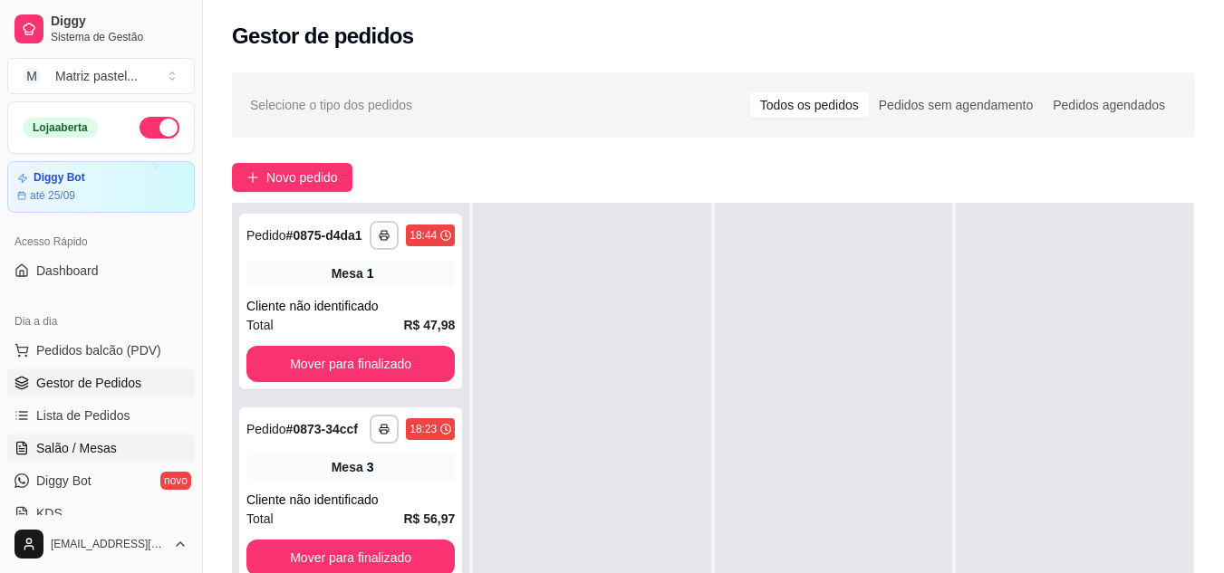
click at [68, 451] on span "Salão / Mesas" at bounding box center [76, 448] width 81 height 18
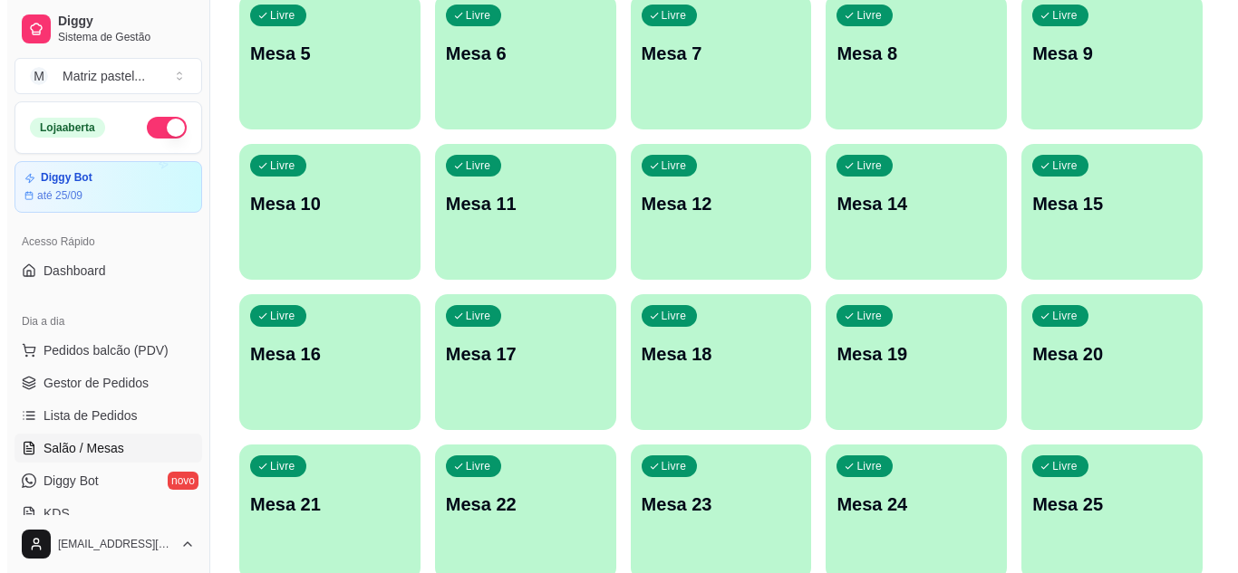
scroll to position [433, 0]
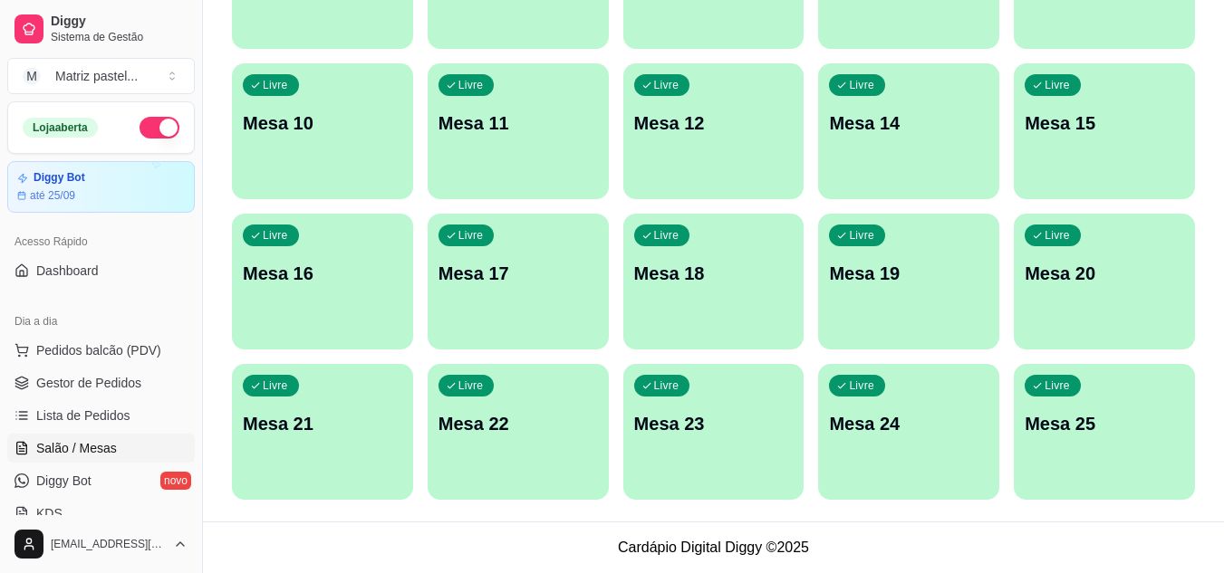
click at [1044, 445] on div "Livre Mesa 25" at bounding box center [1104, 421] width 181 height 114
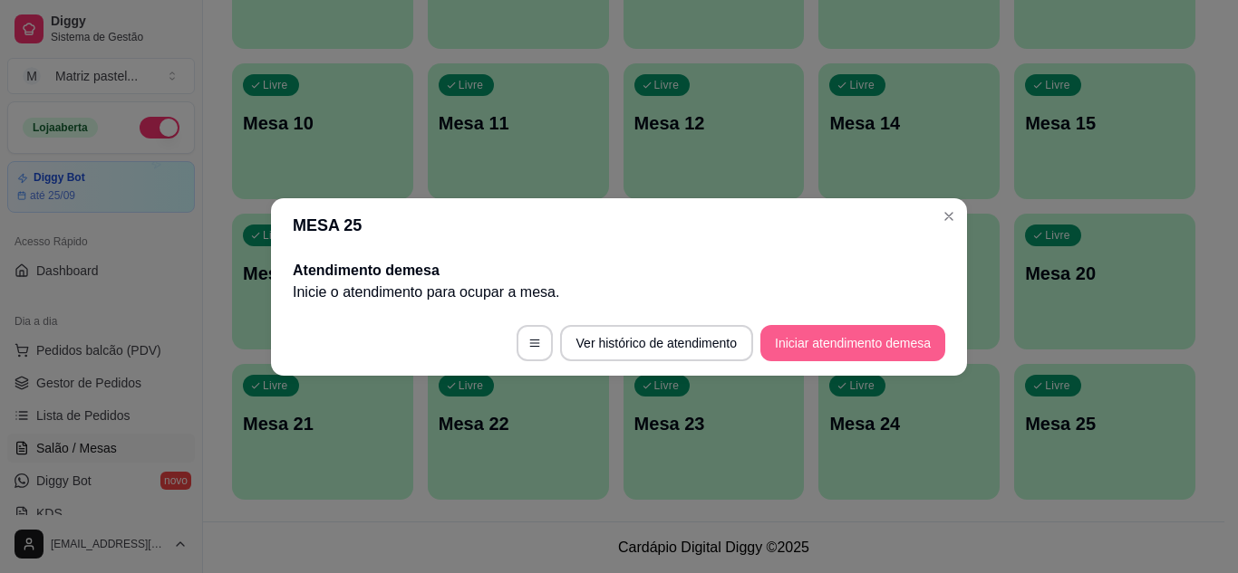
click at [849, 339] on button "Iniciar atendimento de mesa" at bounding box center [852, 343] width 185 height 36
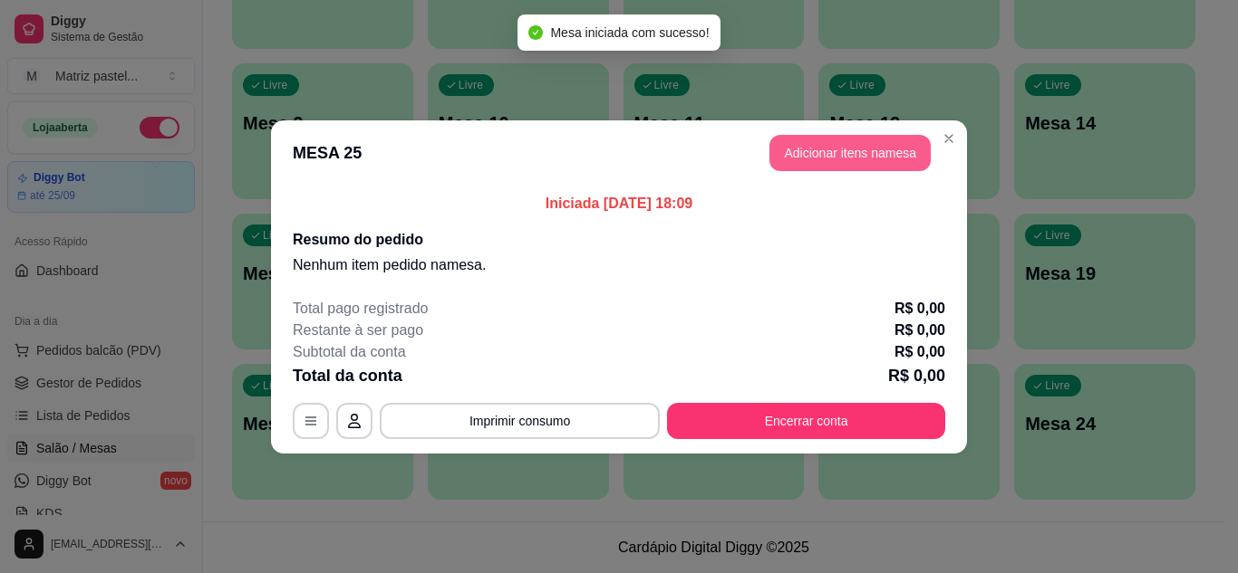
click at [843, 163] on button "Adicionar itens na mesa" at bounding box center [849, 153] width 161 height 36
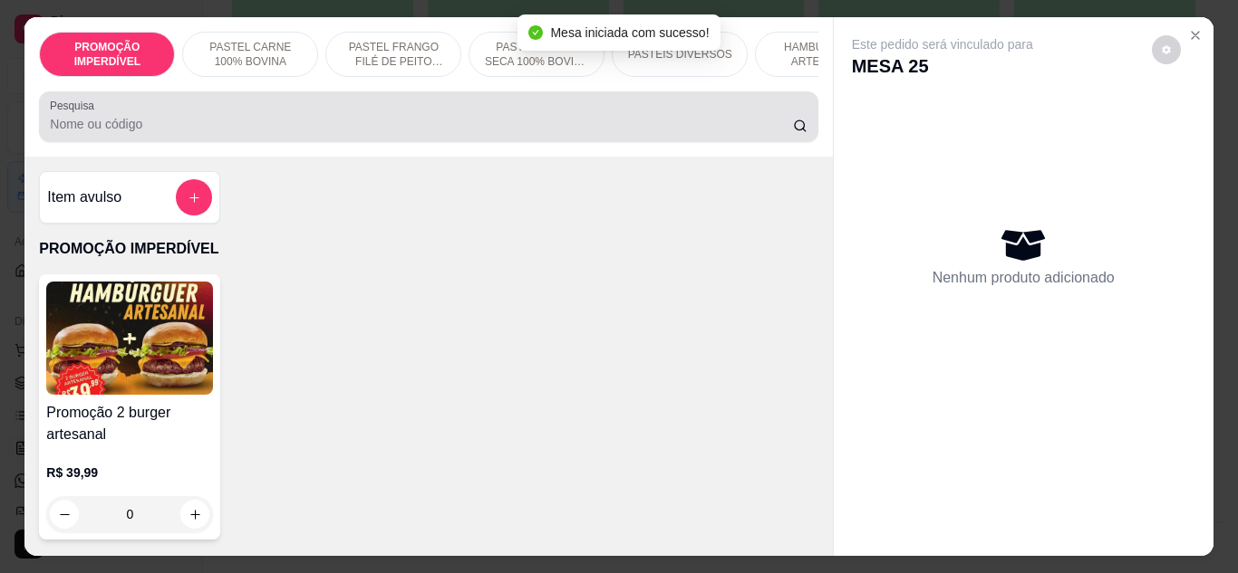
click at [314, 110] on div at bounding box center [428, 117] width 757 height 36
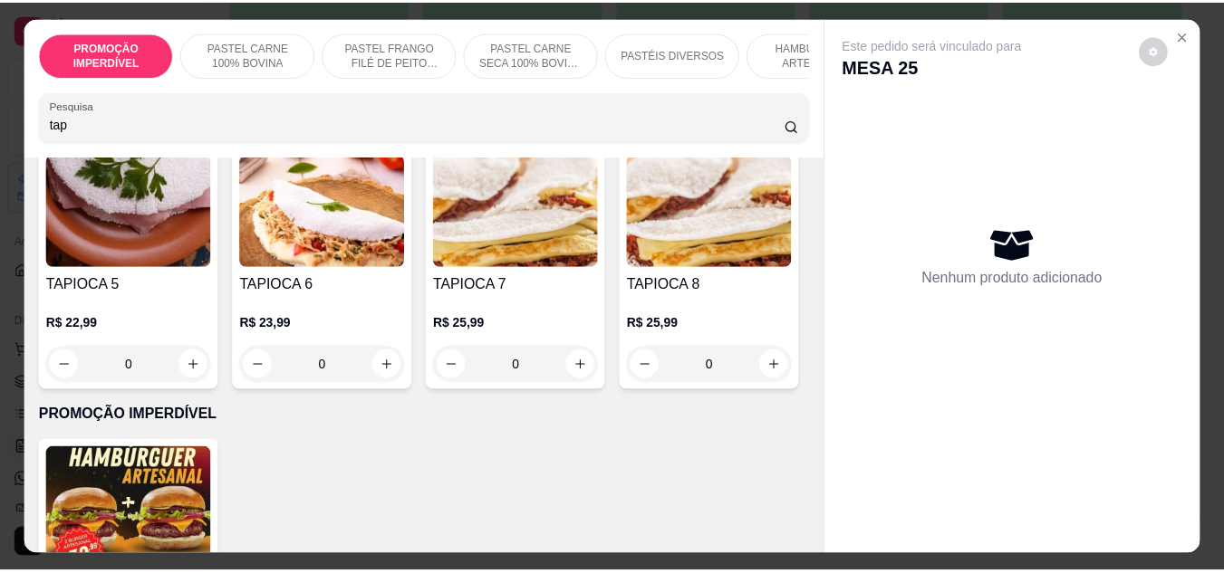
scroll to position [453, 0]
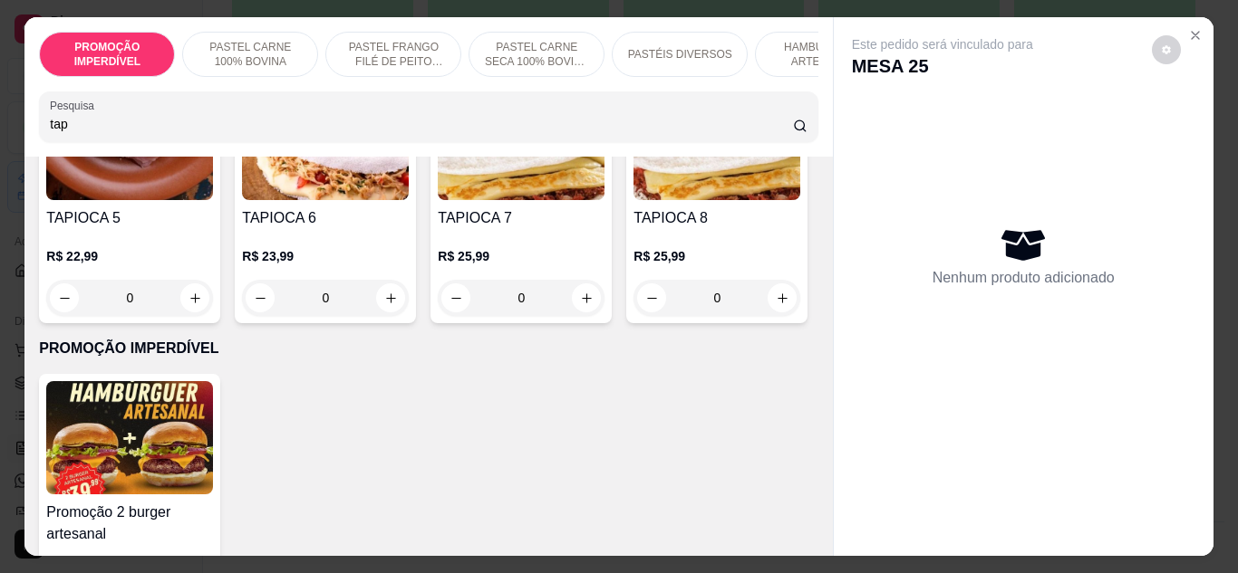
type input "tap"
click at [213, 300] on div "0" at bounding box center [129, 298] width 167 height 36
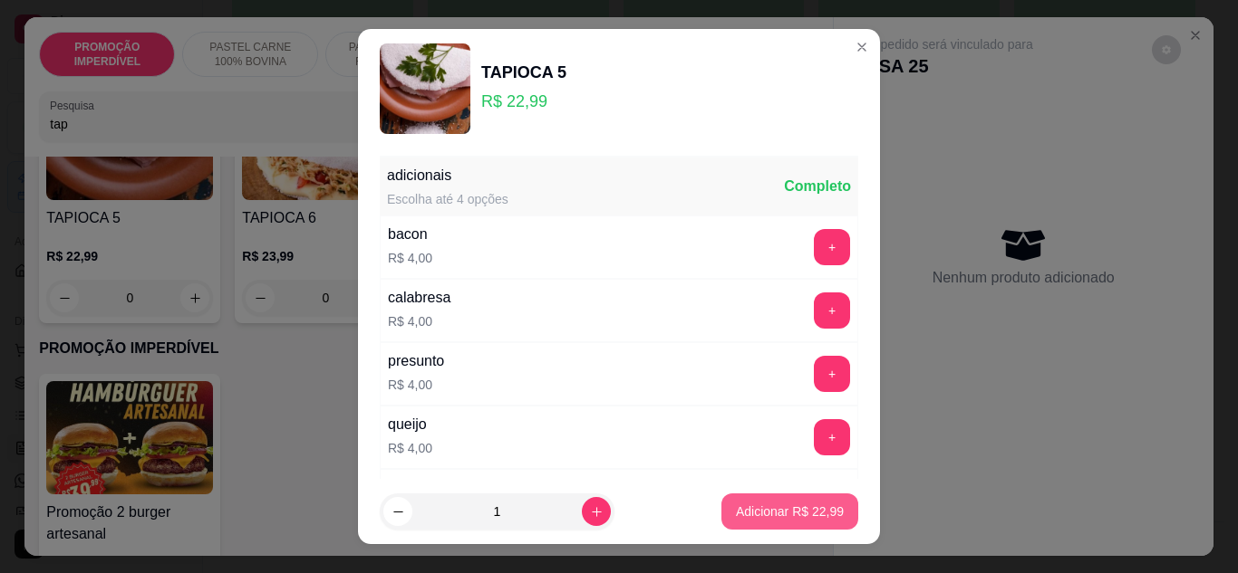
click at [817, 521] on button "Adicionar R$ 22,99" at bounding box center [789, 512] width 137 height 36
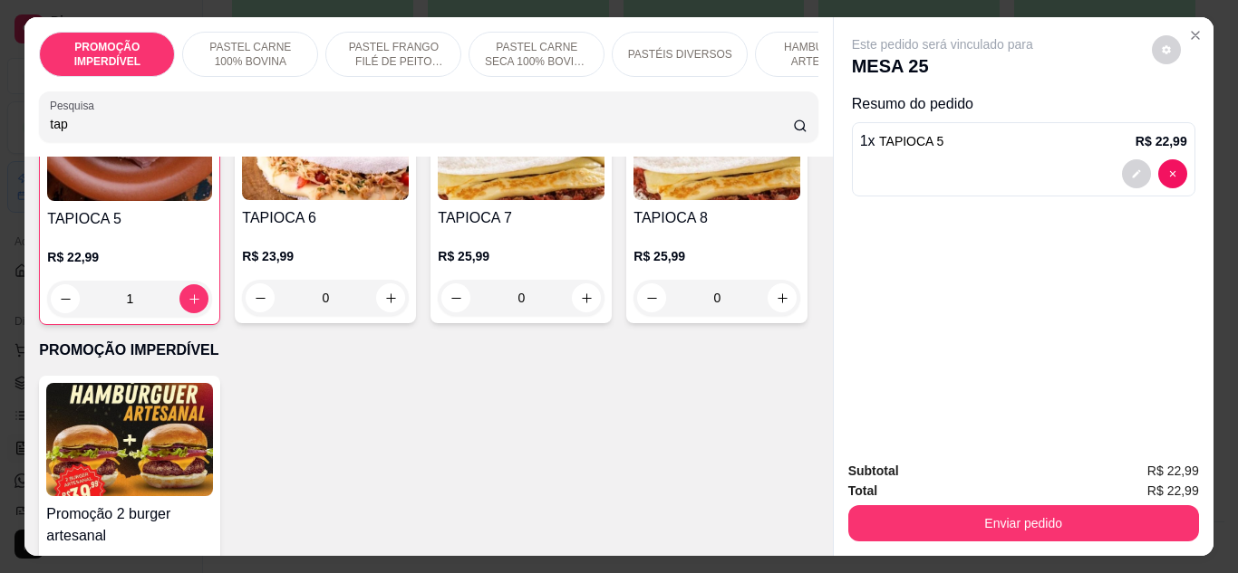
type input "1"
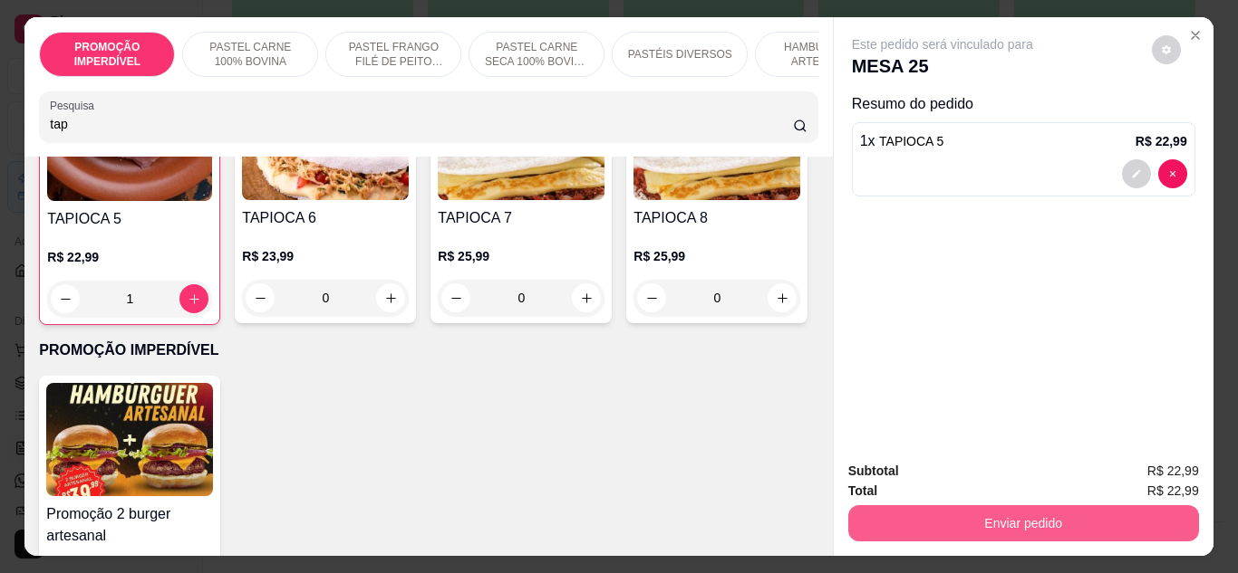
click at [960, 506] on button "Enviar pedido" at bounding box center [1023, 524] width 351 height 36
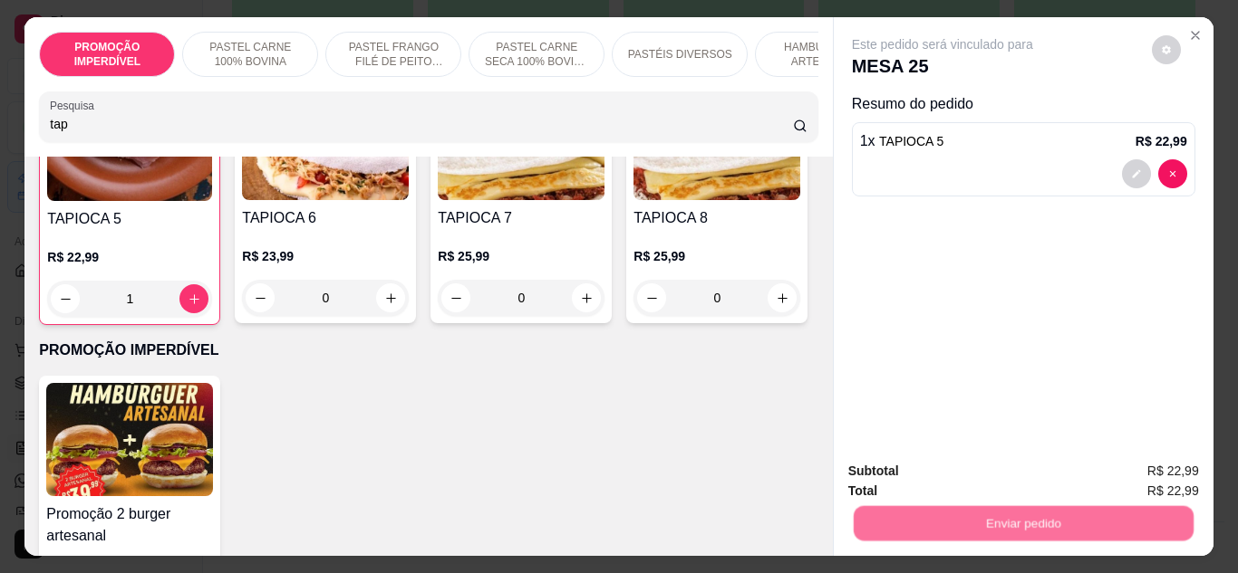
click at [954, 468] on button "Não registrar e enviar pedido" at bounding box center [963, 473] width 183 height 34
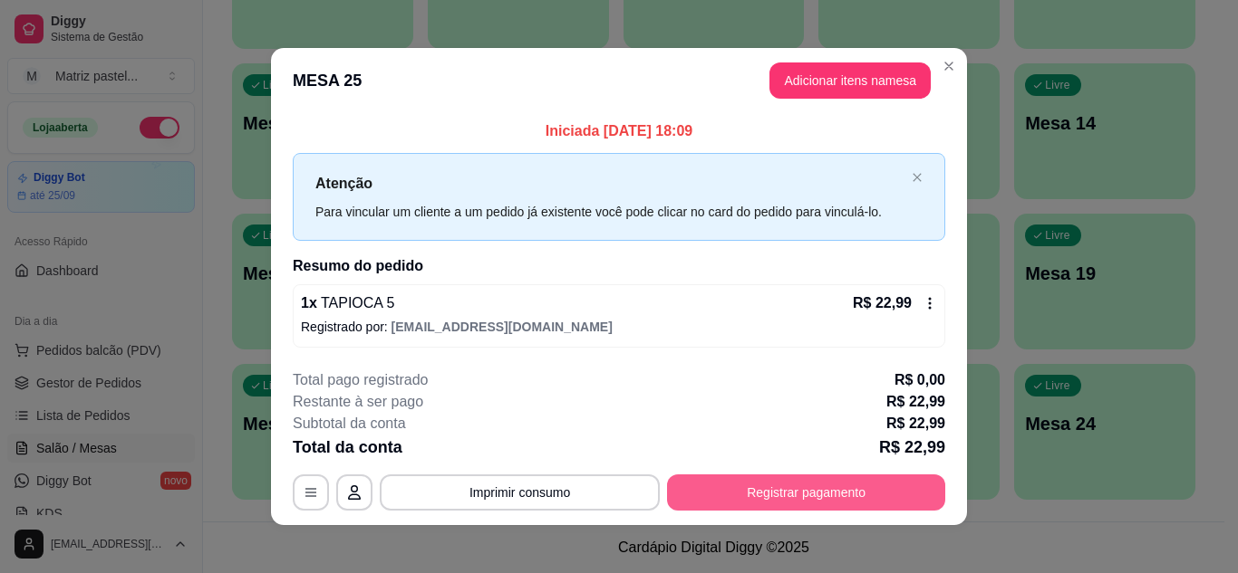
click at [908, 487] on button "Registrar pagamento" at bounding box center [806, 493] width 278 height 36
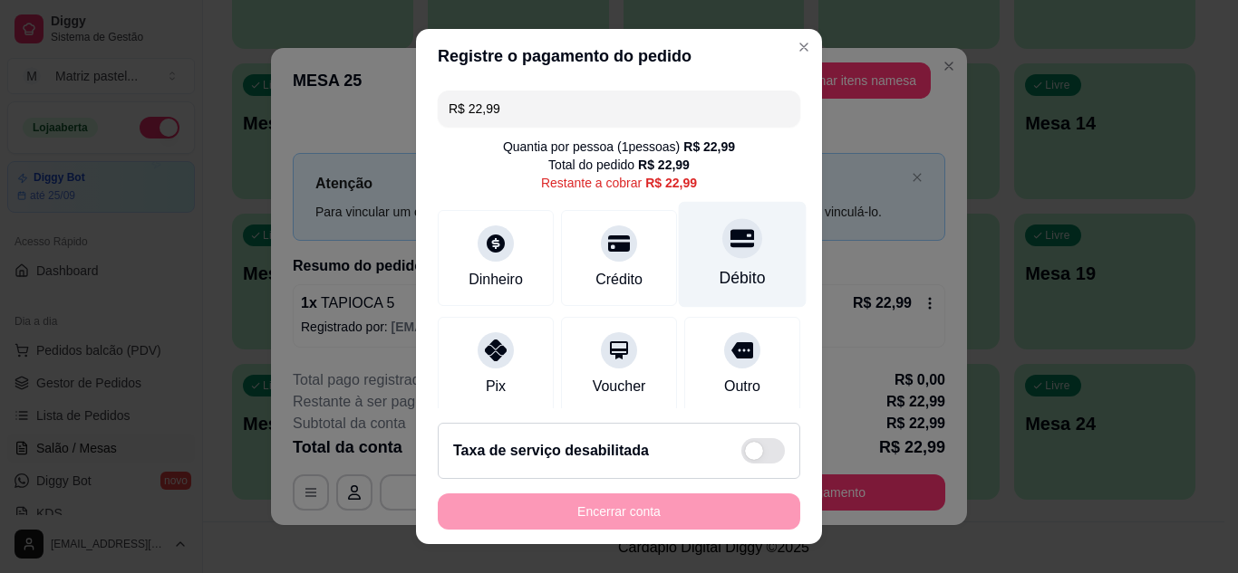
click at [730, 247] on icon at bounding box center [742, 238] width 24 height 24
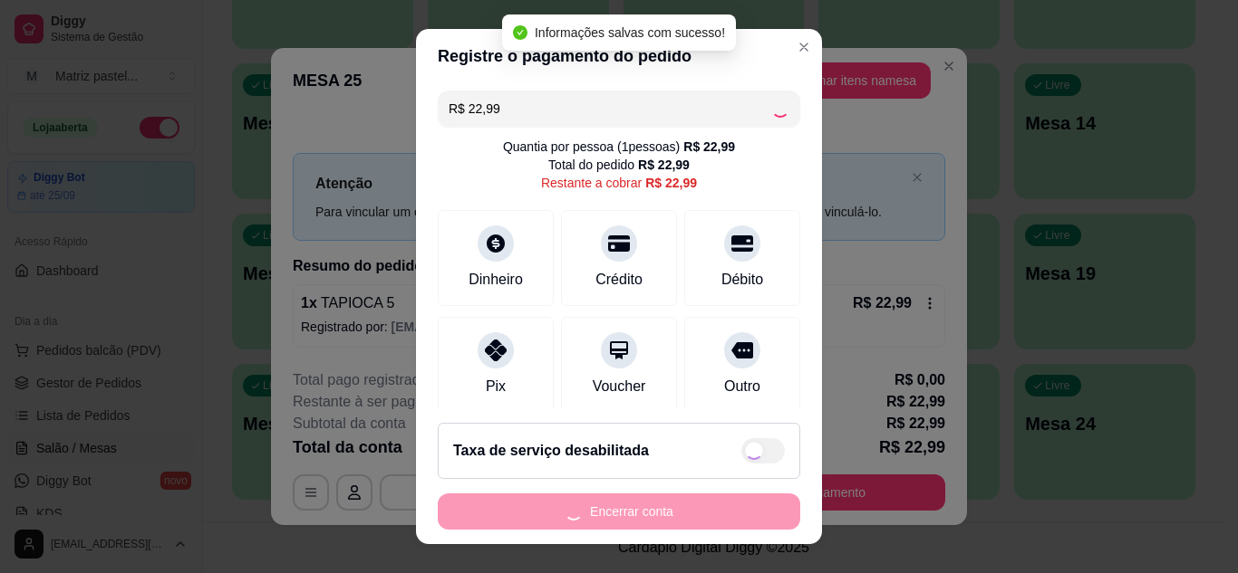
type input "R$ 0,00"
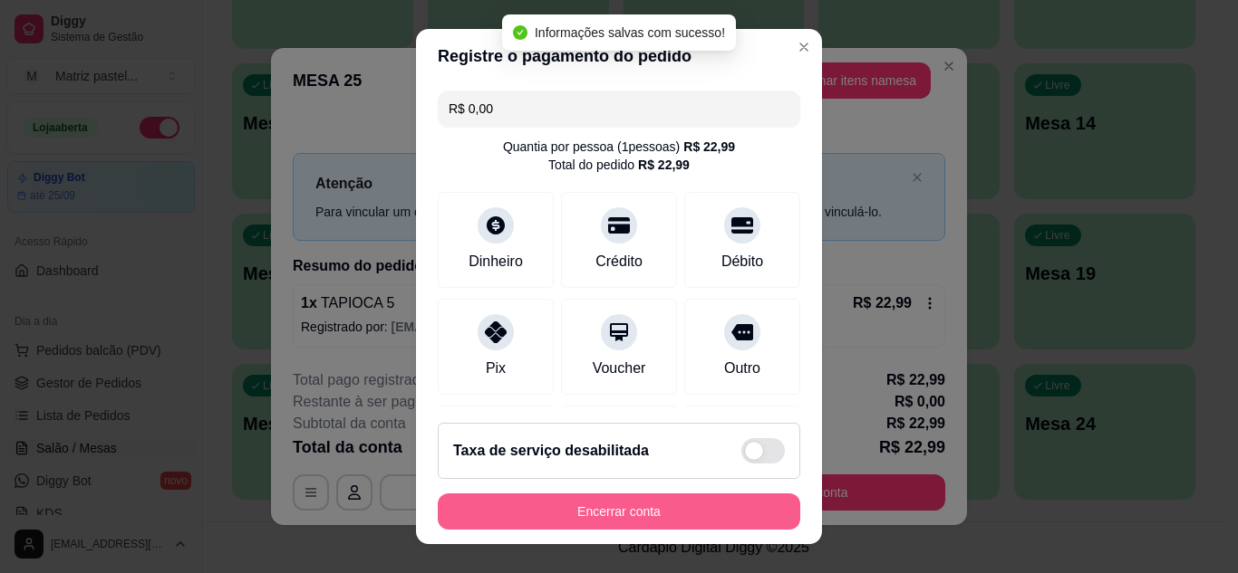
click at [661, 521] on button "Encerrar conta" at bounding box center [619, 512] width 362 height 36
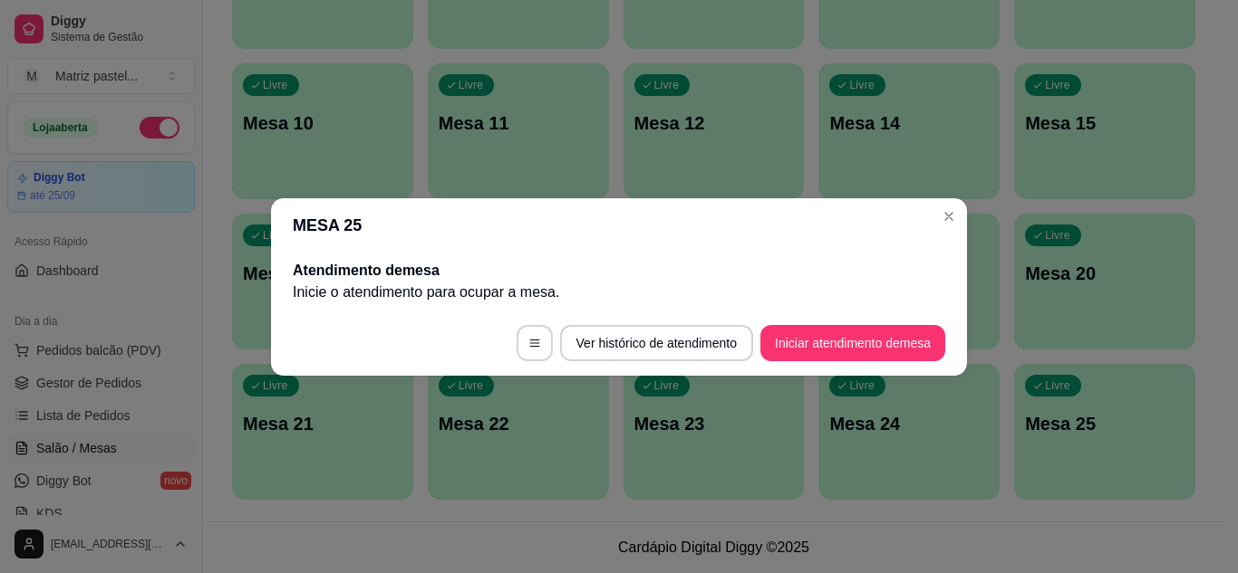
drag, startPoint x: 930, startPoint y: 208, endPoint x: 928, endPoint y: 217, distance: 9.2
click at [930, 208] on header "MESA 25" at bounding box center [619, 225] width 696 height 54
click at [943, 230] on section "MESA 25 Atendimento de mesa Inicie o atendimento para ocupar a mesa . Ver histó…" at bounding box center [619, 287] width 696 height 178
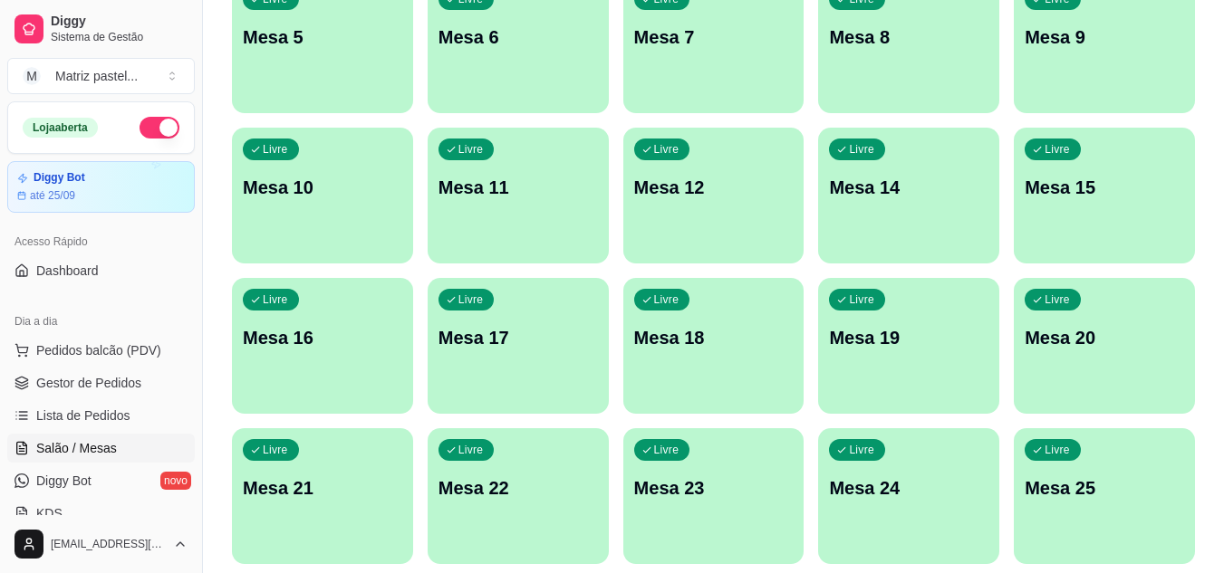
scroll to position [161, 0]
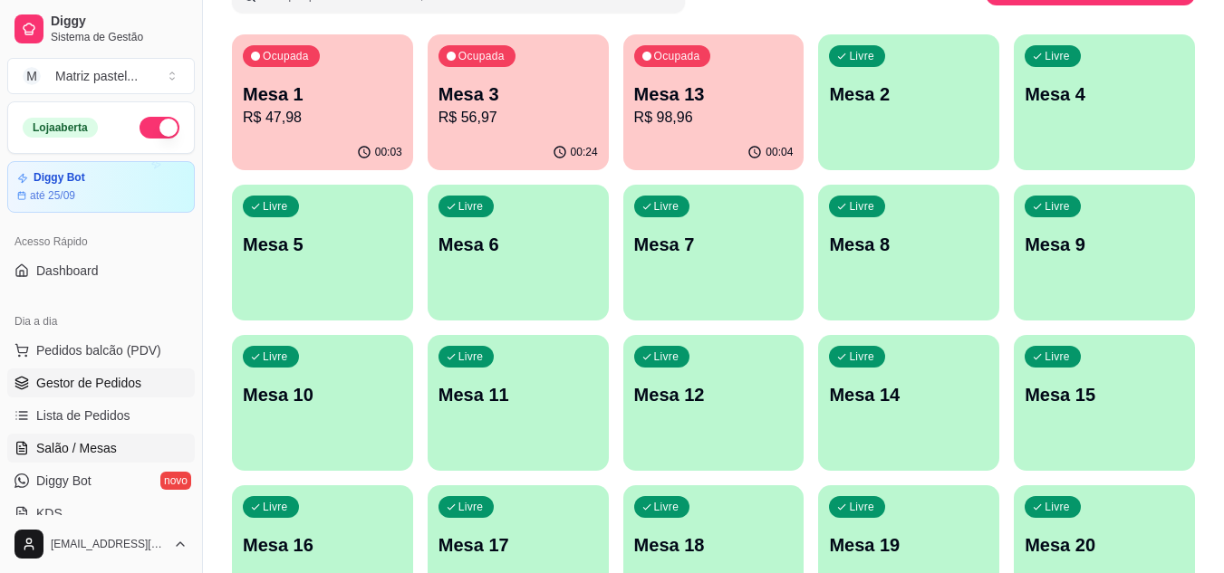
click at [81, 387] on span "Gestor de Pedidos" at bounding box center [88, 383] width 105 height 18
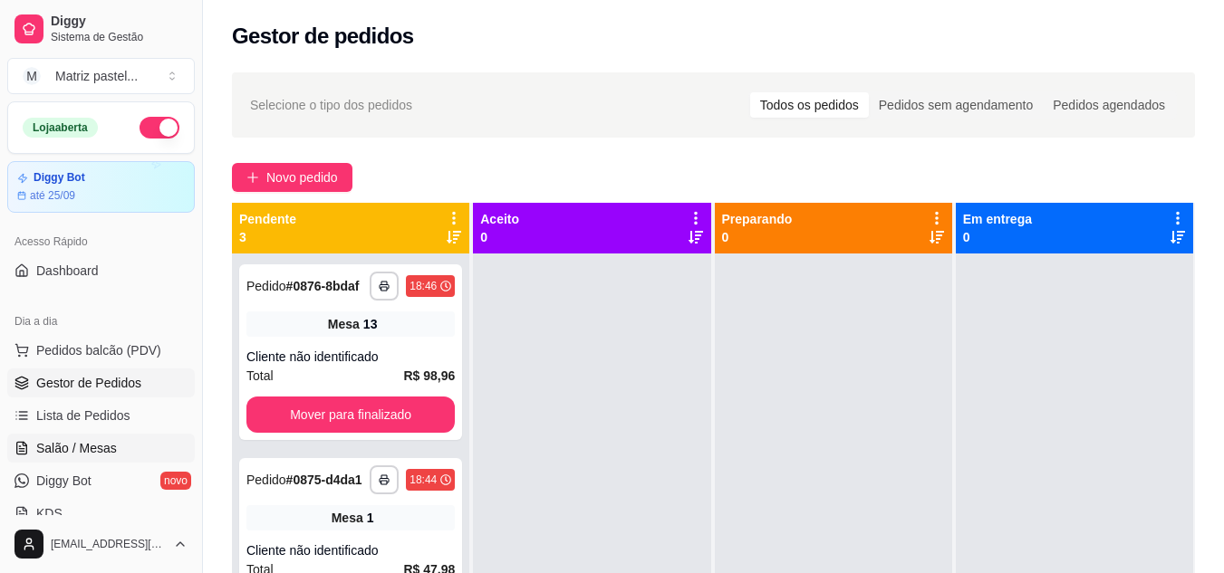
click at [66, 454] on span "Salão / Mesas" at bounding box center [76, 448] width 81 height 18
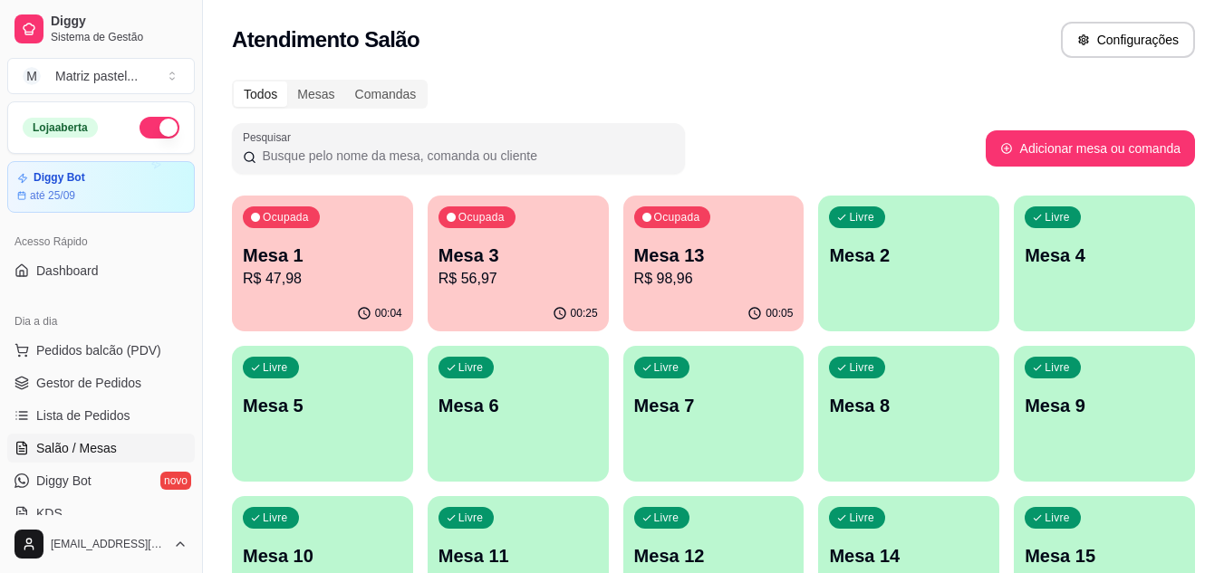
click at [486, 275] on p "R$ 56,97" at bounding box center [517, 279] width 159 height 22
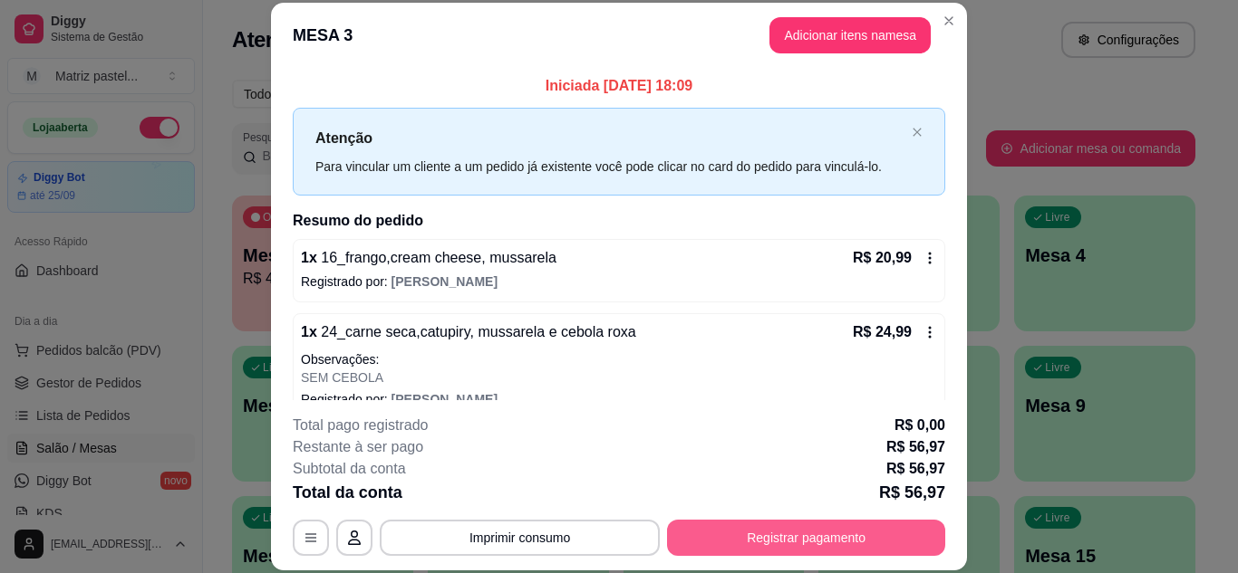
click at [786, 536] on button "Registrar pagamento" at bounding box center [806, 538] width 278 height 36
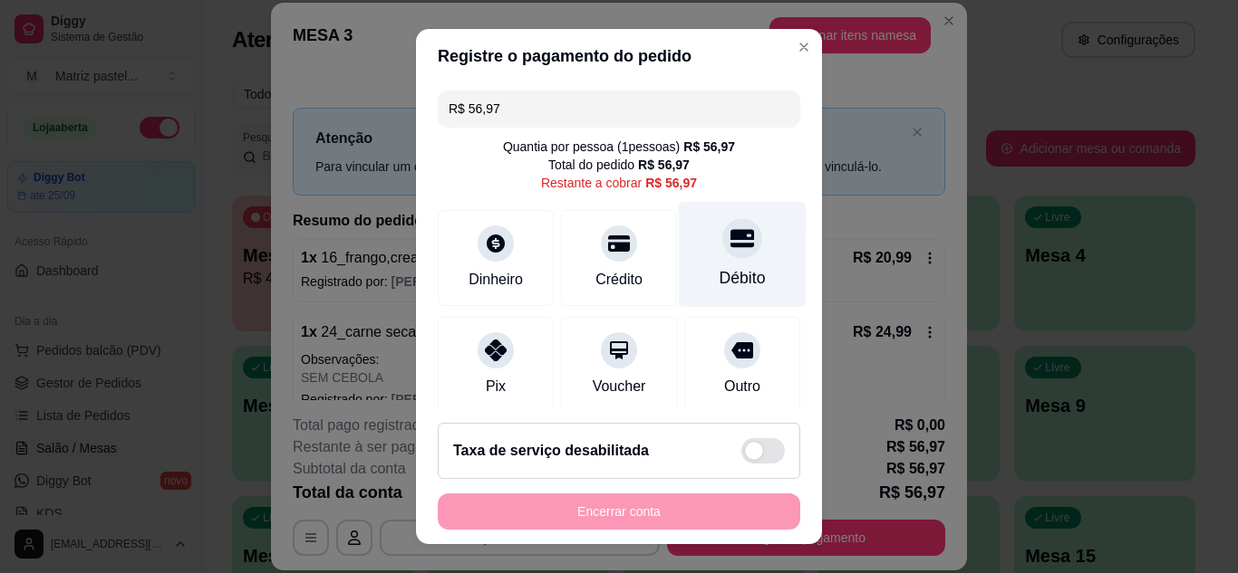
click at [708, 263] on div "Débito" at bounding box center [743, 254] width 128 height 106
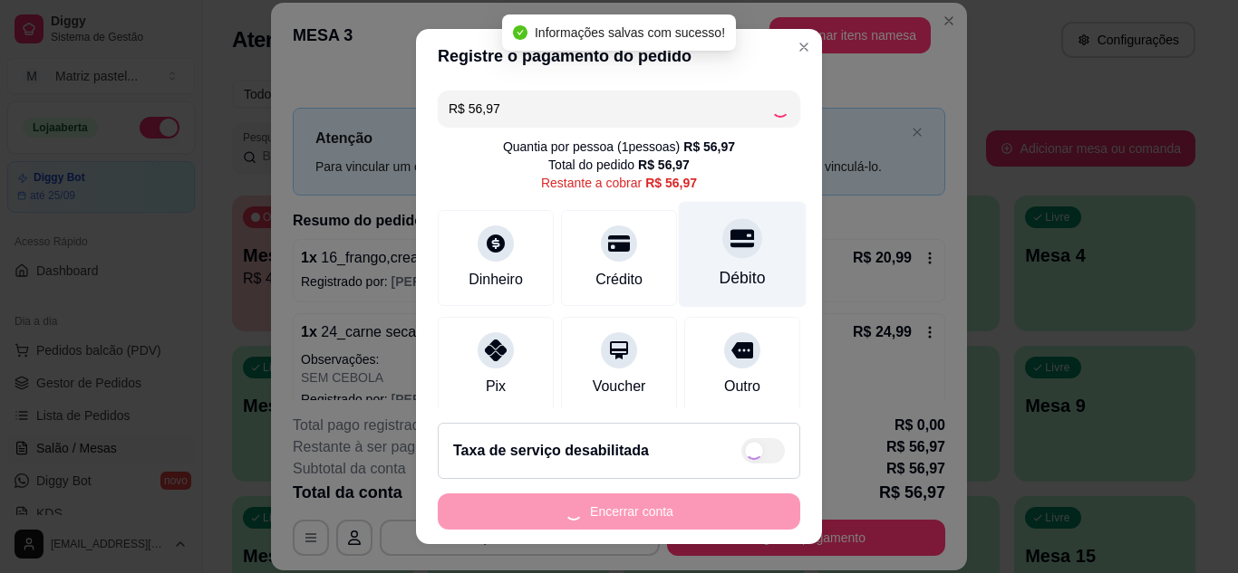
type input "R$ 0,00"
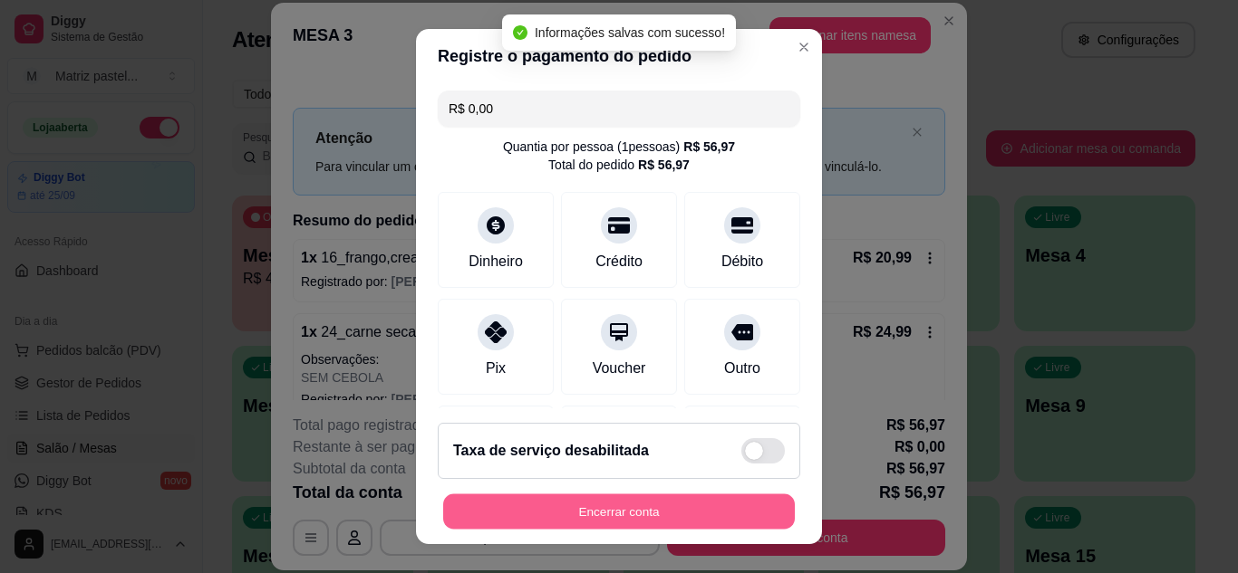
click at [620, 516] on button "Encerrar conta" at bounding box center [619, 512] width 352 height 35
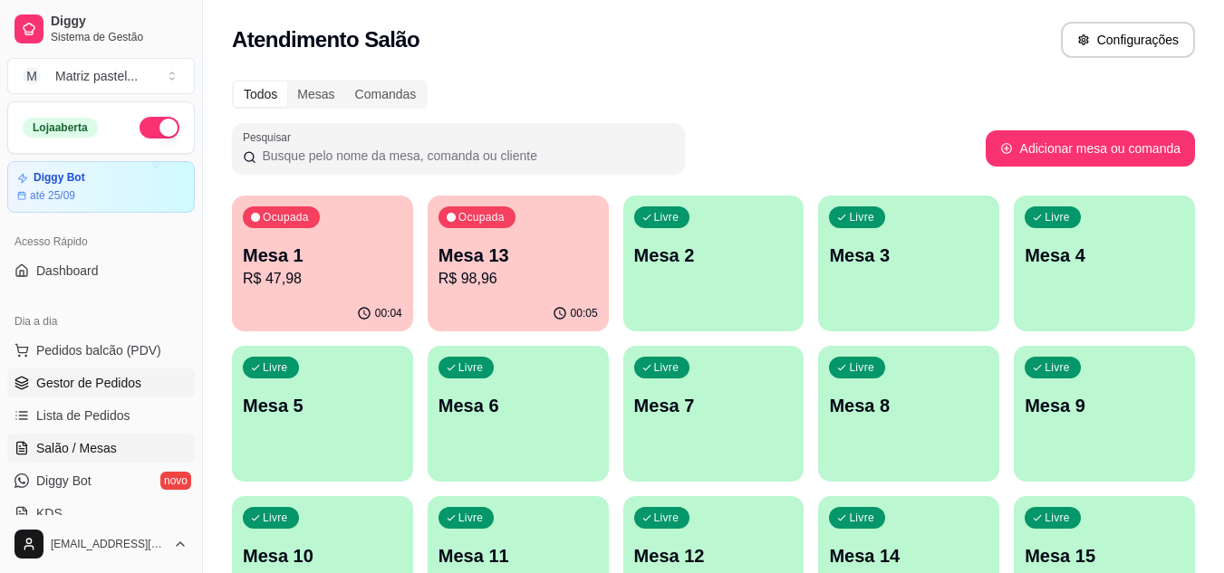
click at [72, 383] on span "Gestor de Pedidos" at bounding box center [88, 383] width 105 height 18
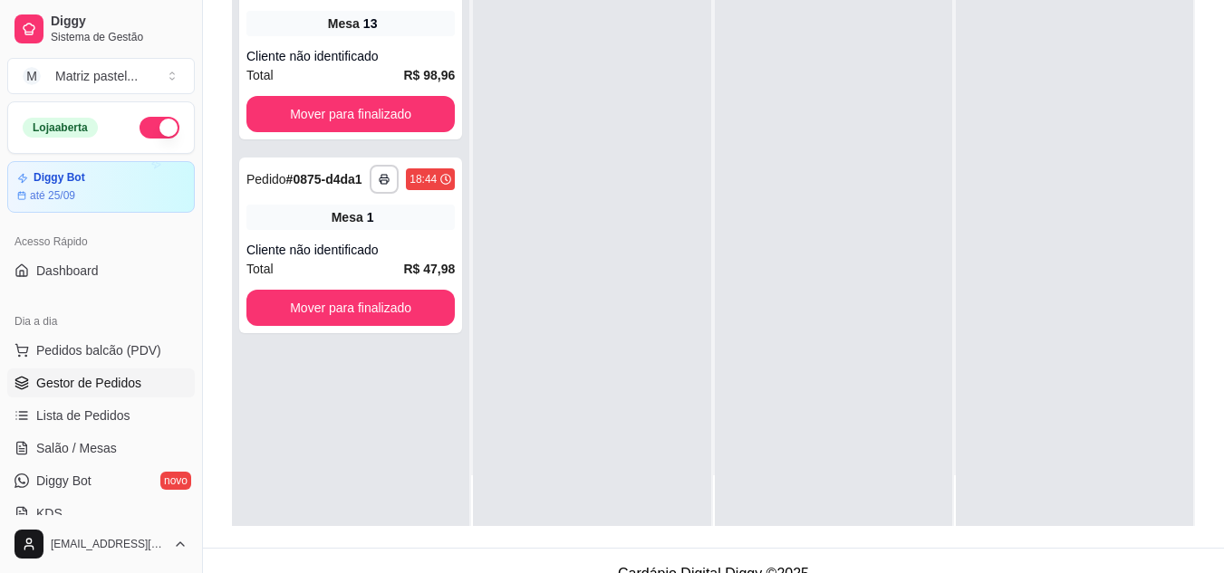
scroll to position [276, 0]
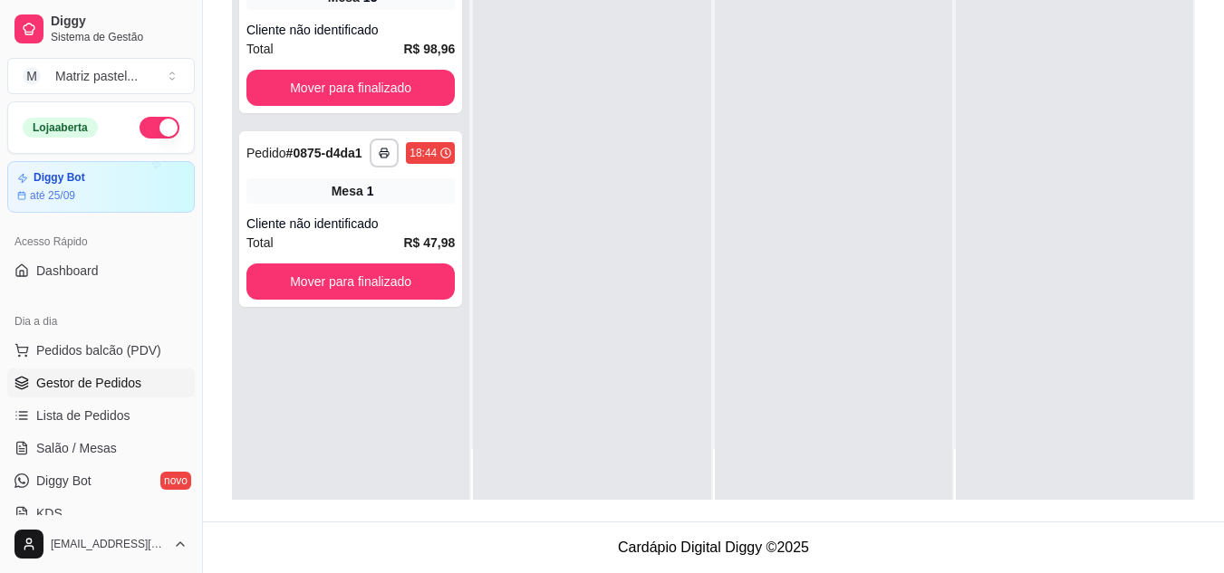
drag, startPoint x: 626, startPoint y: 315, endPoint x: 642, endPoint y: 373, distance: 60.2
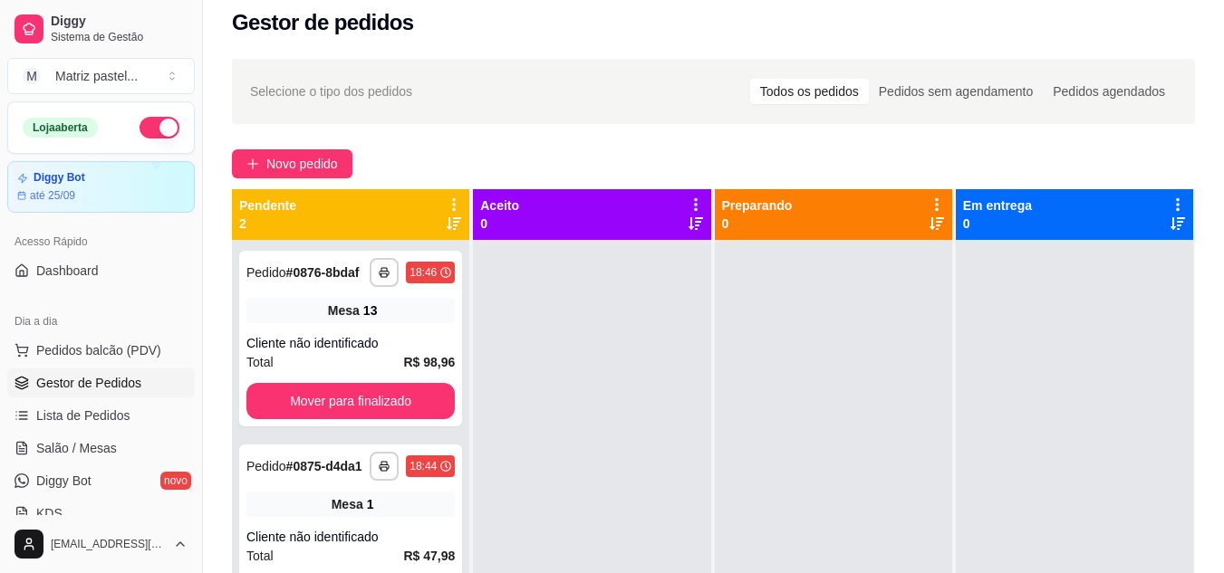
scroll to position [0, 0]
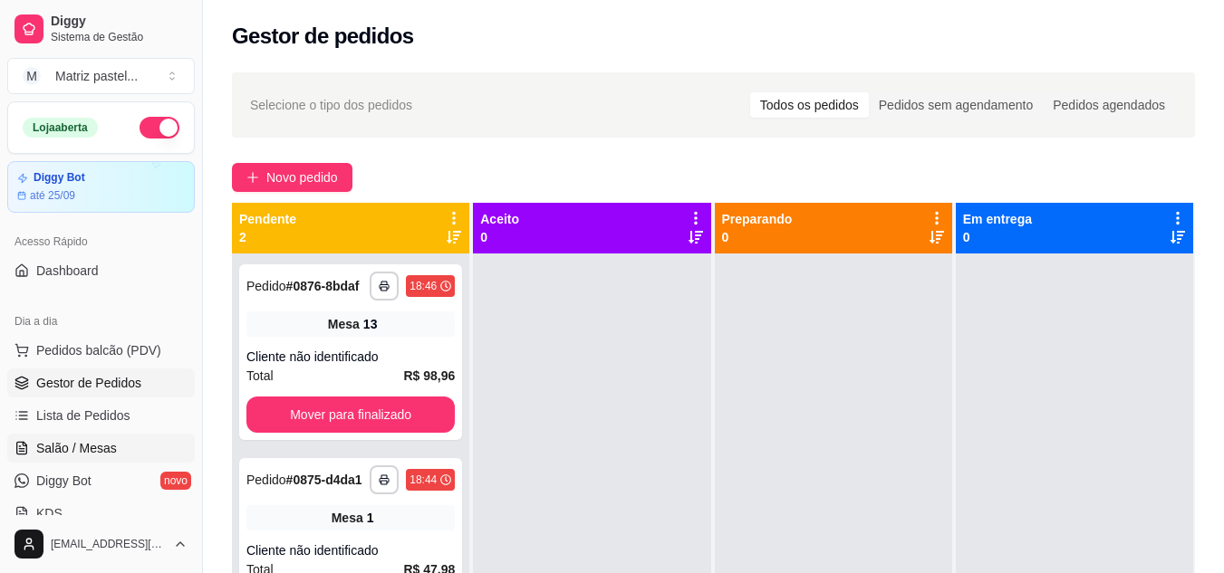
click at [99, 452] on span "Salão / Mesas" at bounding box center [76, 448] width 81 height 18
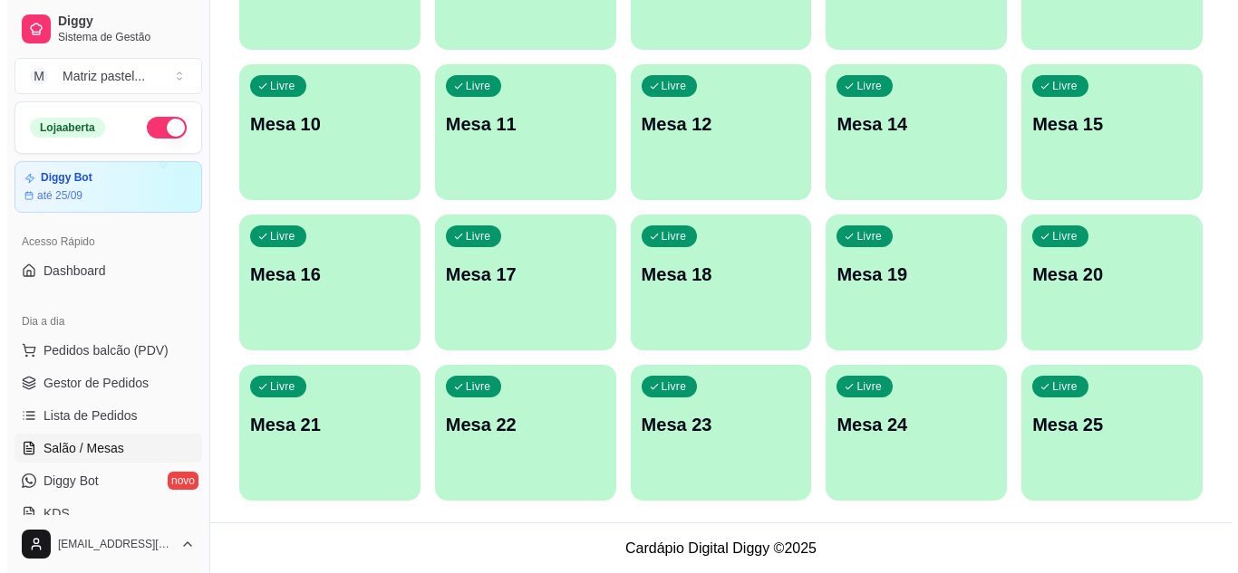
scroll to position [433, 0]
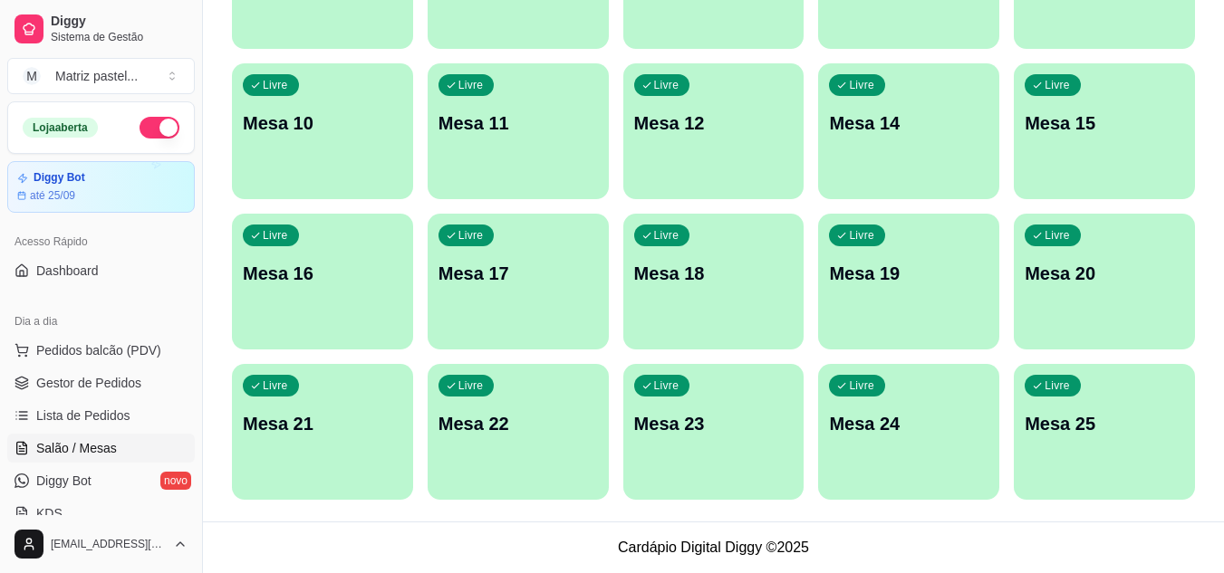
click at [1129, 444] on div "Livre Mesa 25" at bounding box center [1104, 421] width 181 height 114
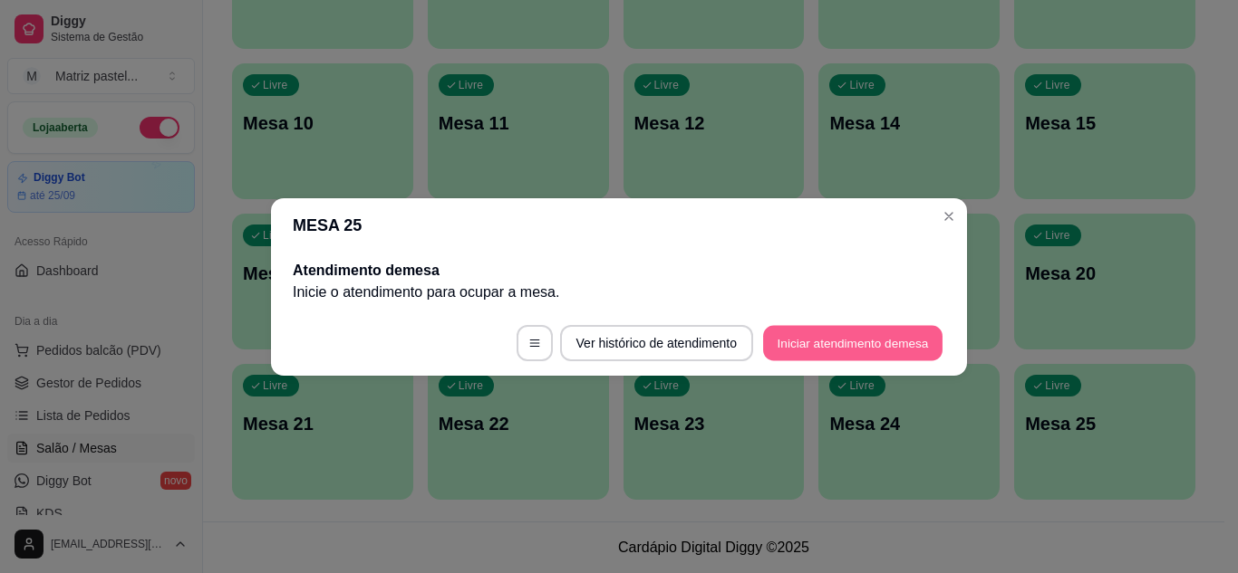
click at [911, 340] on button "Iniciar atendimento de mesa" at bounding box center [852, 342] width 179 height 35
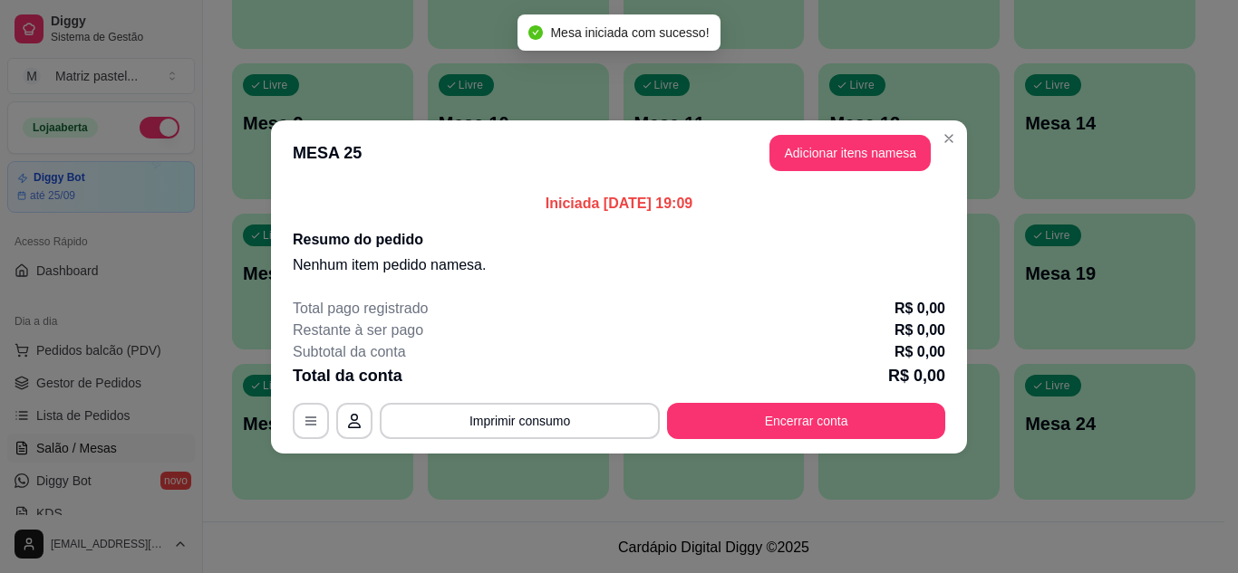
click at [814, 149] on button "Adicionar itens na mesa" at bounding box center [849, 153] width 161 height 36
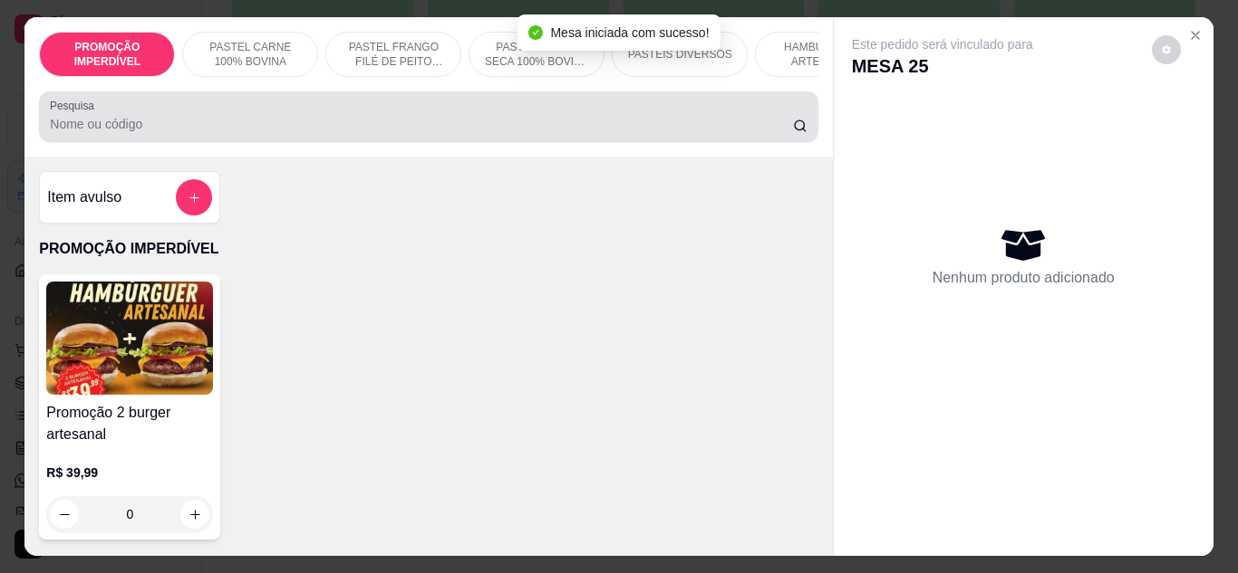
click at [374, 125] on input "Pesquisa" at bounding box center [421, 124] width 743 height 18
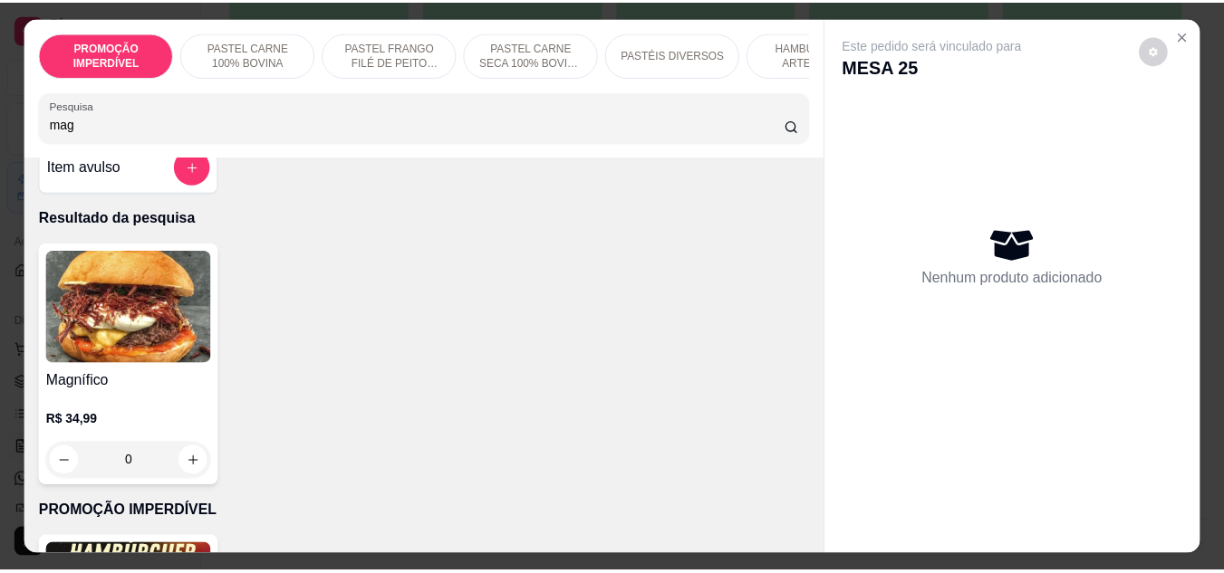
scroll to position [0, 0]
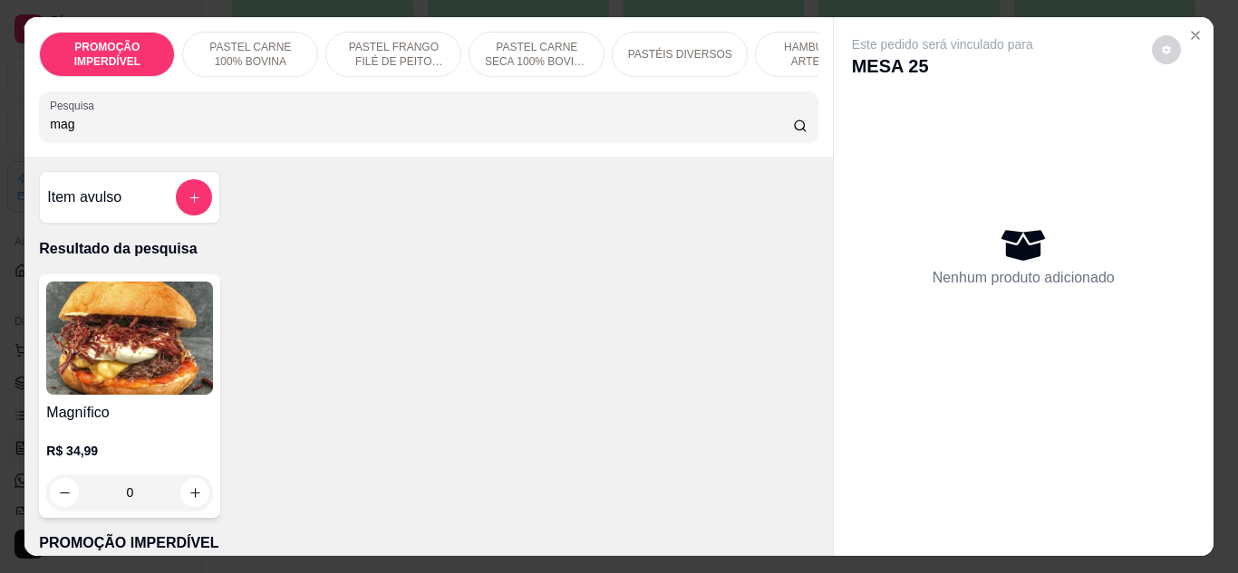
drag, startPoint x: 117, startPoint y: 137, endPoint x: 24, endPoint y: 132, distance: 93.4
click at [24, 132] on div "PROMOÇÃO IMPERDÍVEL PASTEL CARNE 100% BOVINA PASTEL FRANGO FILÉ DE PEITO DESFIA…" at bounding box center [427, 87] width 807 height 140
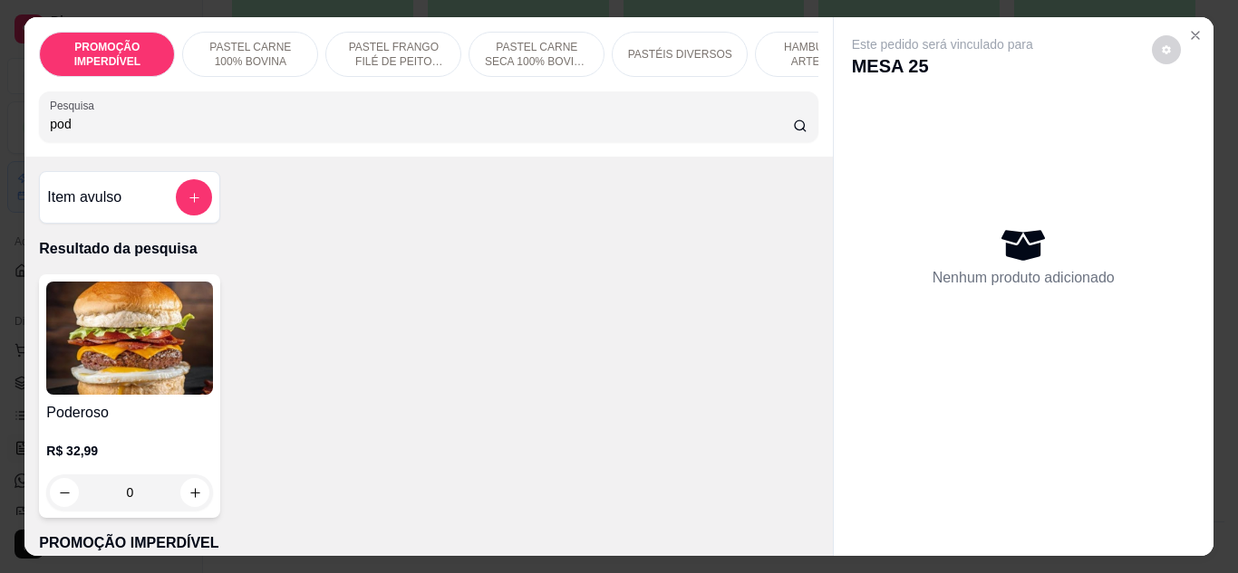
type input "pod"
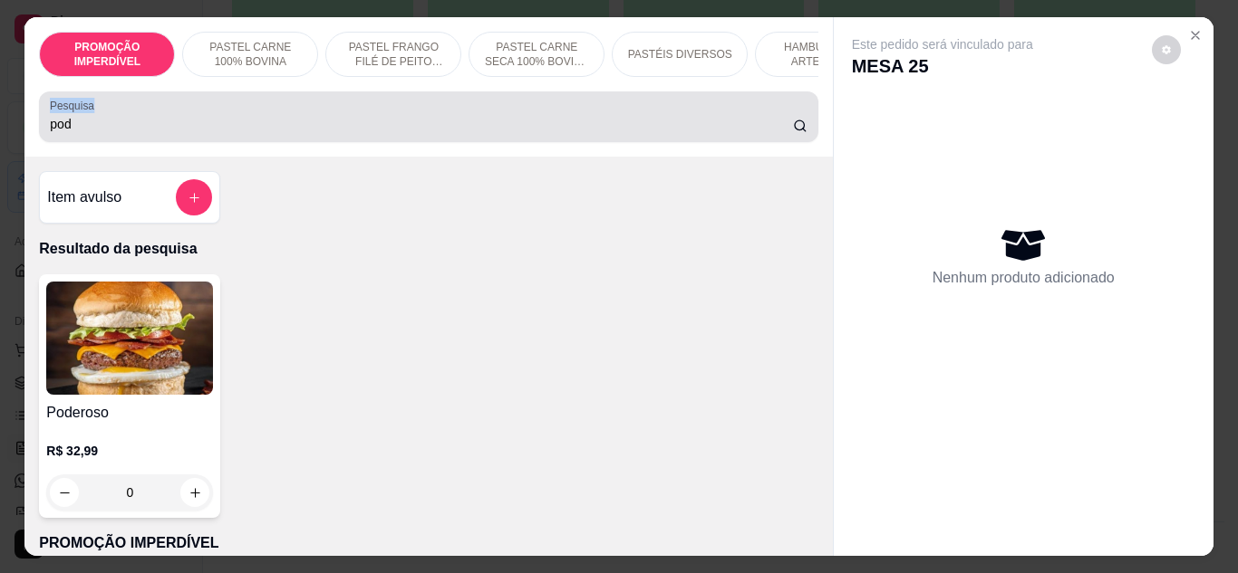
drag, startPoint x: 101, startPoint y: 114, endPoint x: 50, endPoint y: 120, distance: 51.9
click at [43, 120] on div "Pesquisa pod" at bounding box center [428, 117] width 778 height 51
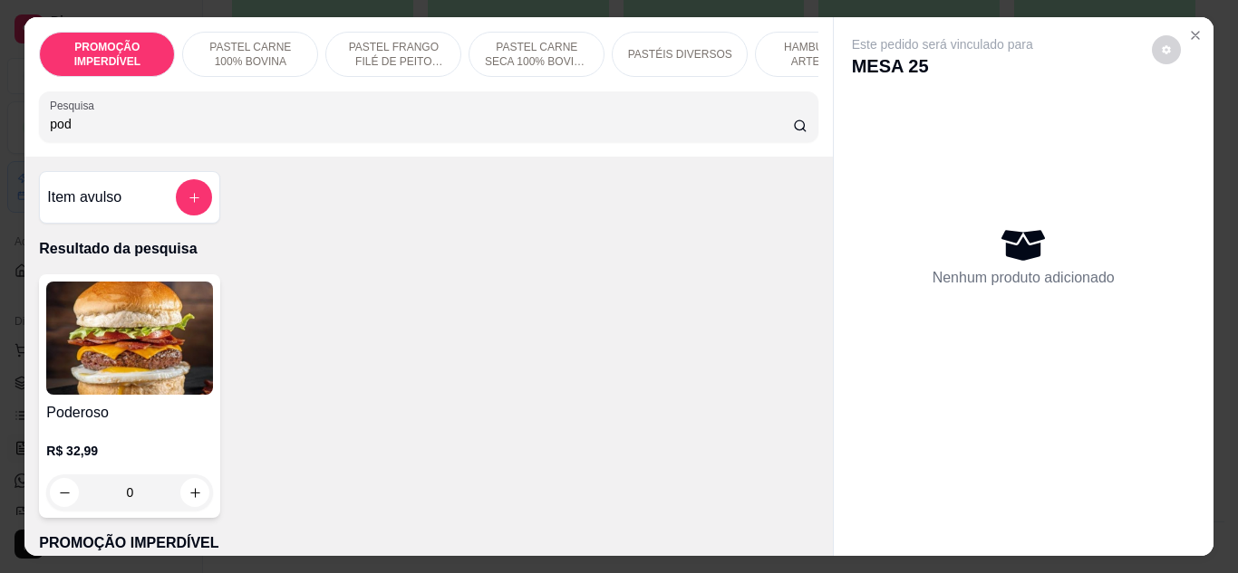
click at [62, 121] on div "Pesquisa pod" at bounding box center [428, 117] width 778 height 51
drag, startPoint x: 64, startPoint y: 131, endPoint x: 38, endPoint y: 140, distance: 27.8
click at [39, 140] on div "Pesquisa pod" at bounding box center [428, 117] width 778 height 51
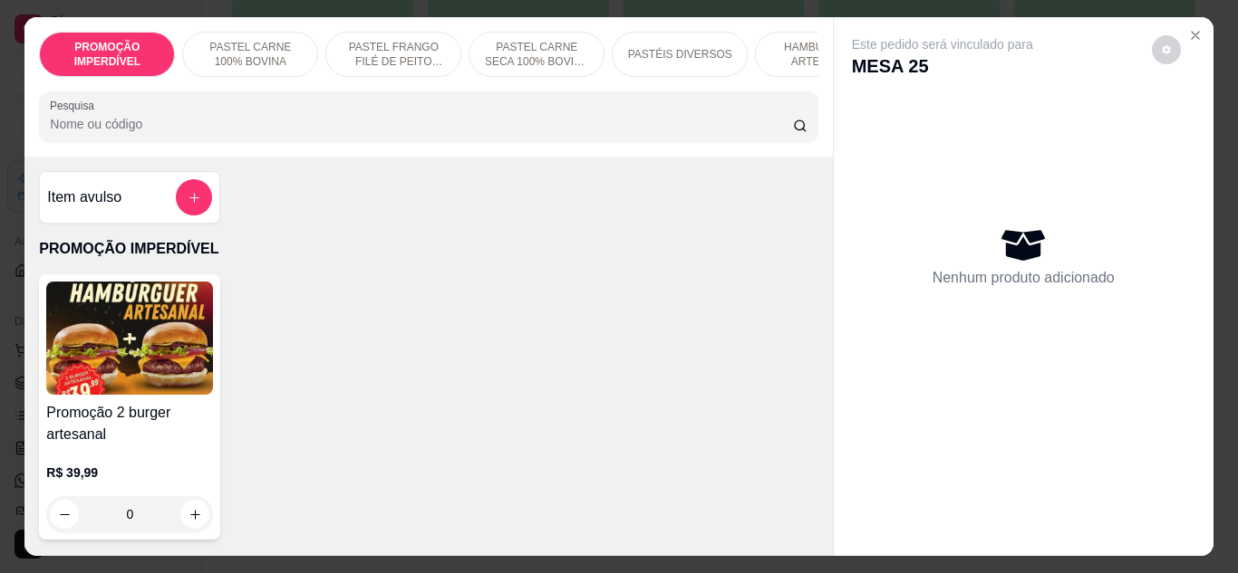
click at [93, 132] on input "Pesquisa" at bounding box center [421, 124] width 743 height 18
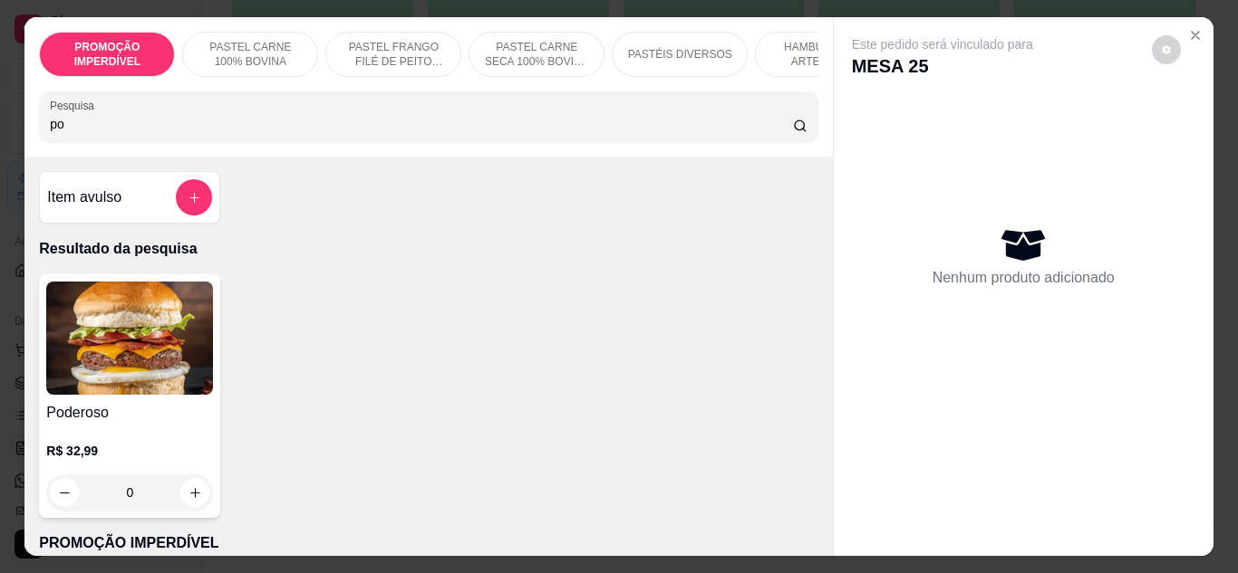
type input "po"
click at [186, 506] on div "0" at bounding box center [129, 493] width 167 height 36
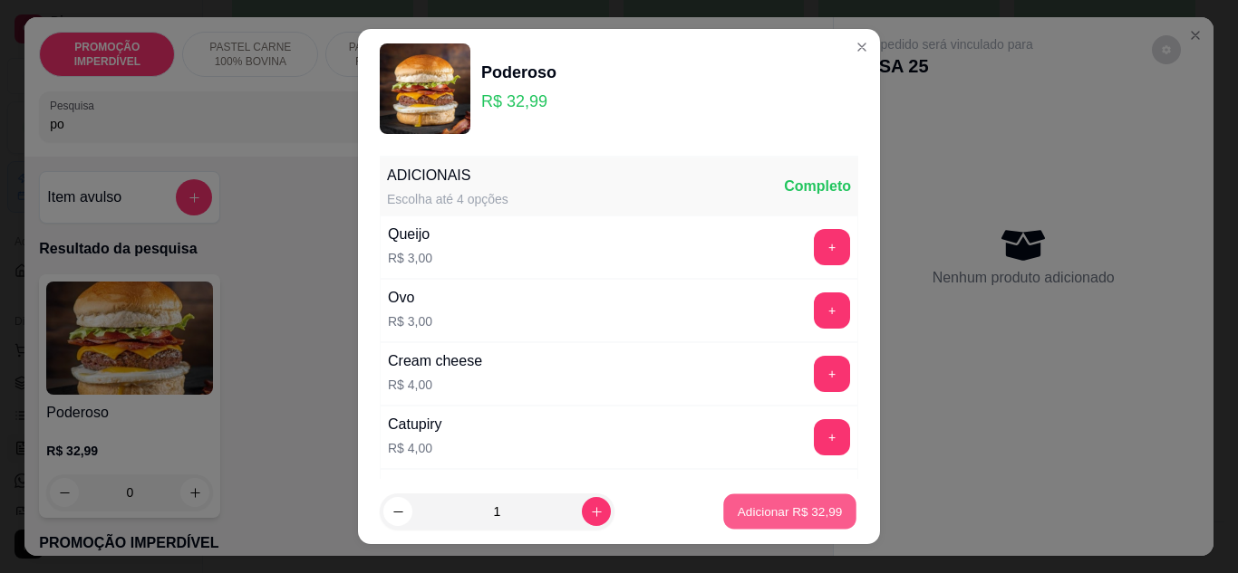
click at [818, 512] on p "Adicionar R$ 32,99" at bounding box center [789, 512] width 105 height 17
type input "1"
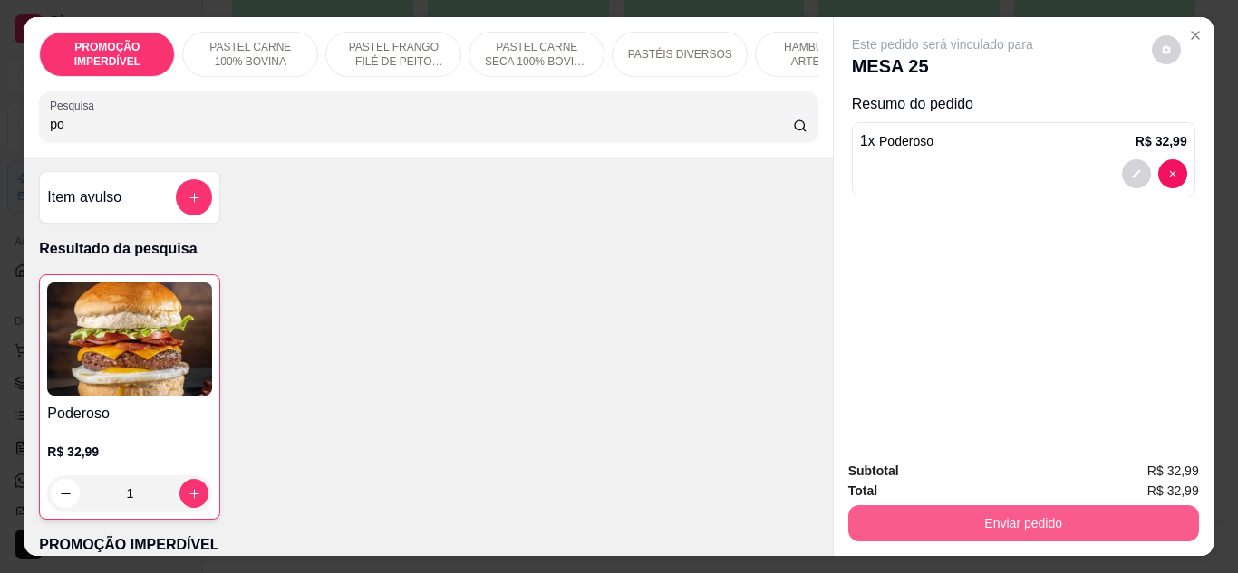
click at [967, 521] on button "Enviar pedido" at bounding box center [1023, 524] width 351 height 36
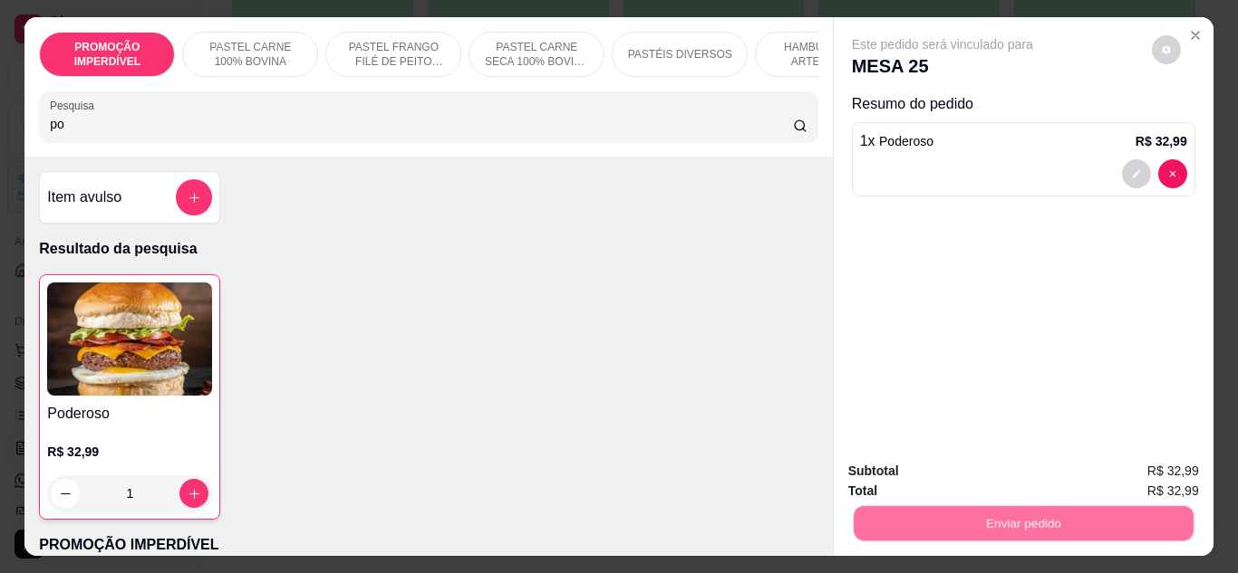
click at [947, 478] on button "Não registrar e enviar pedido" at bounding box center [963, 473] width 188 height 34
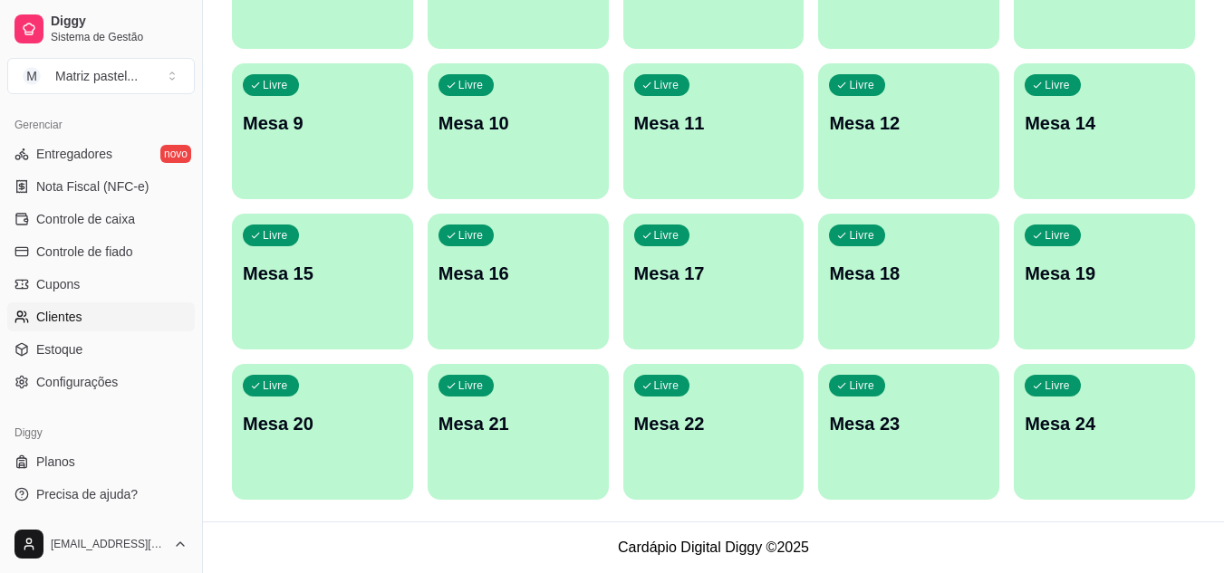
scroll to position [730, 0]
click at [61, 357] on span "Estoque" at bounding box center [59, 349] width 46 height 18
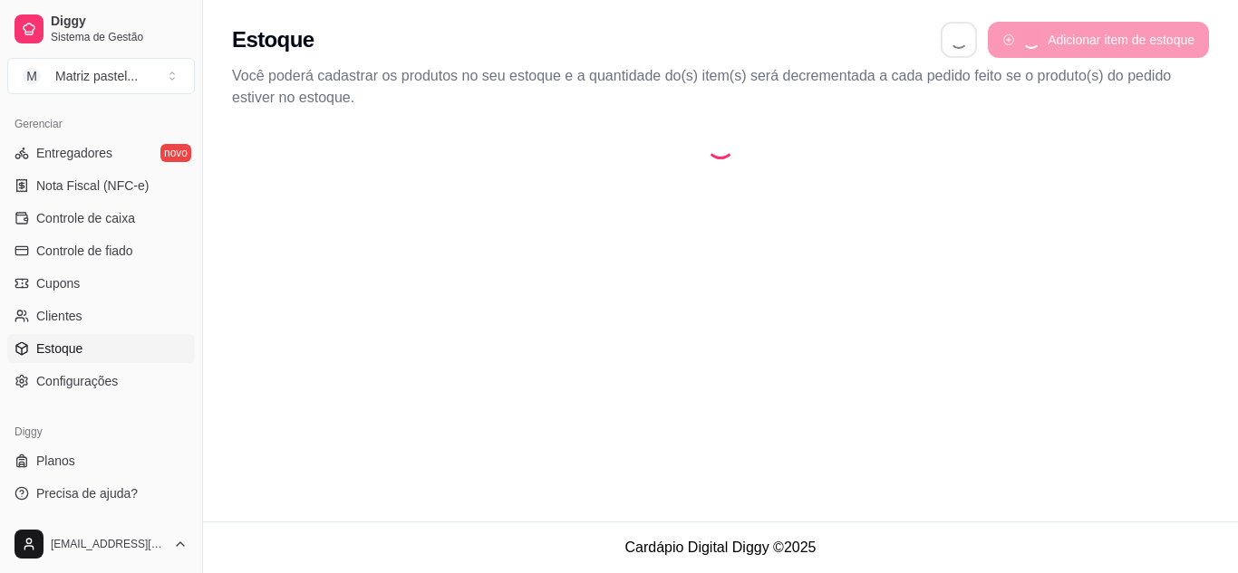
select select "QUANTITY_ORDER"
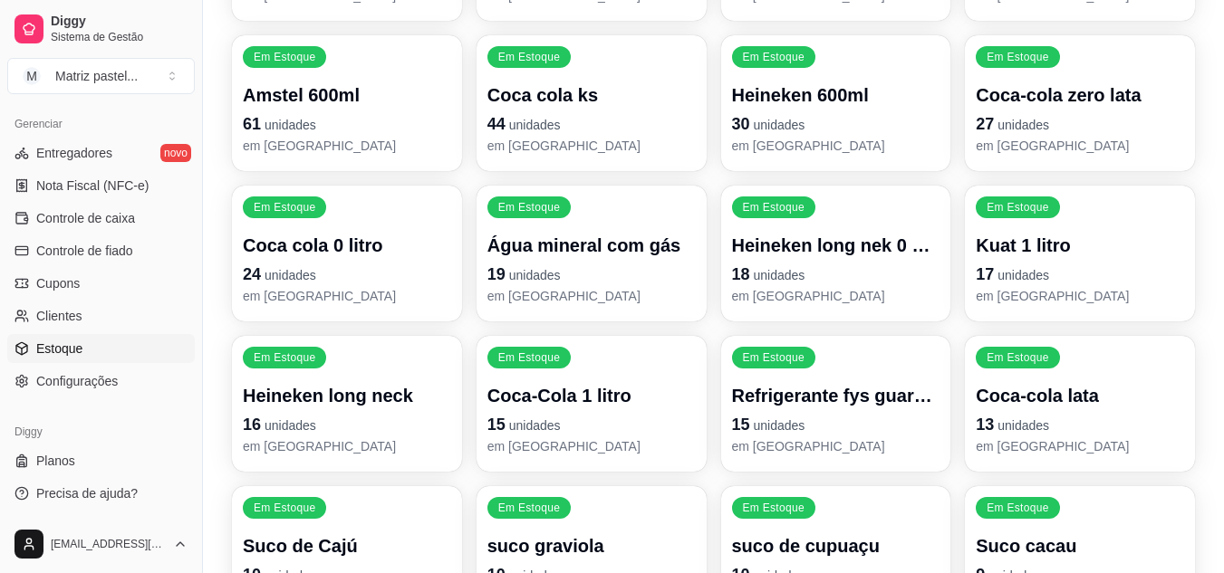
scroll to position [362, 0]
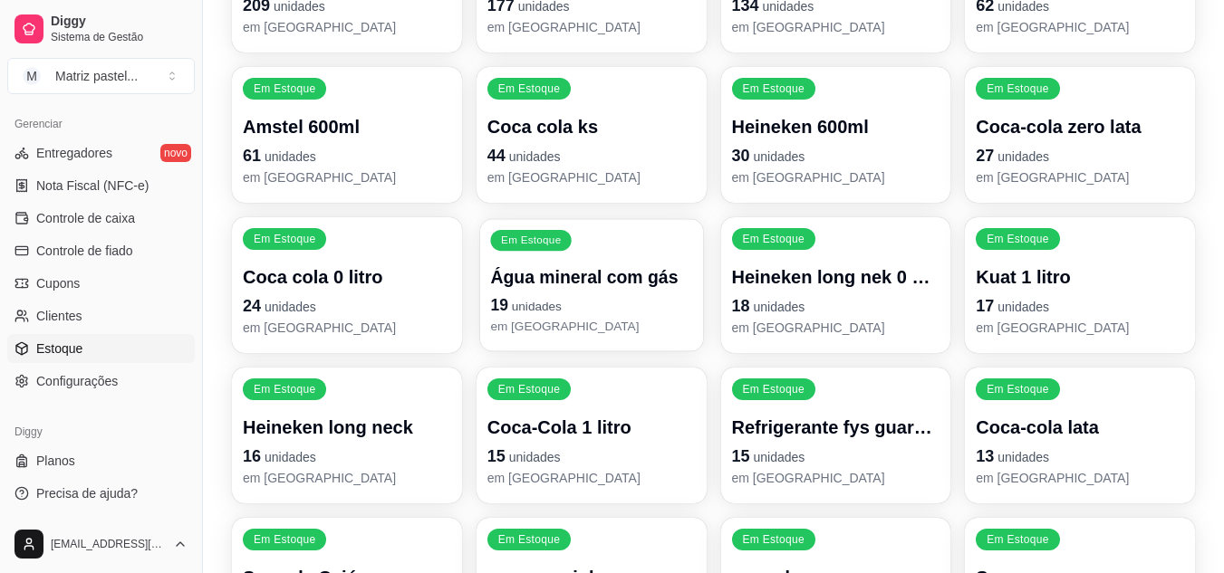
click at [575, 301] on p "19 unidades" at bounding box center [591, 306] width 202 height 24
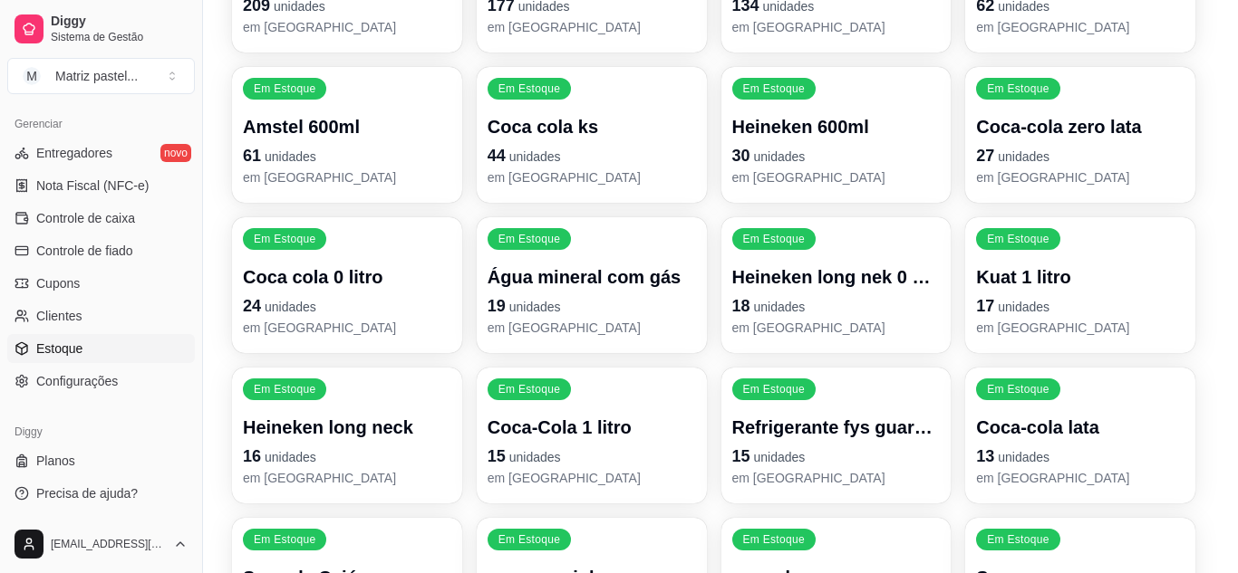
click at [559, 143] on input "19" at bounding box center [618, 154] width 565 height 29
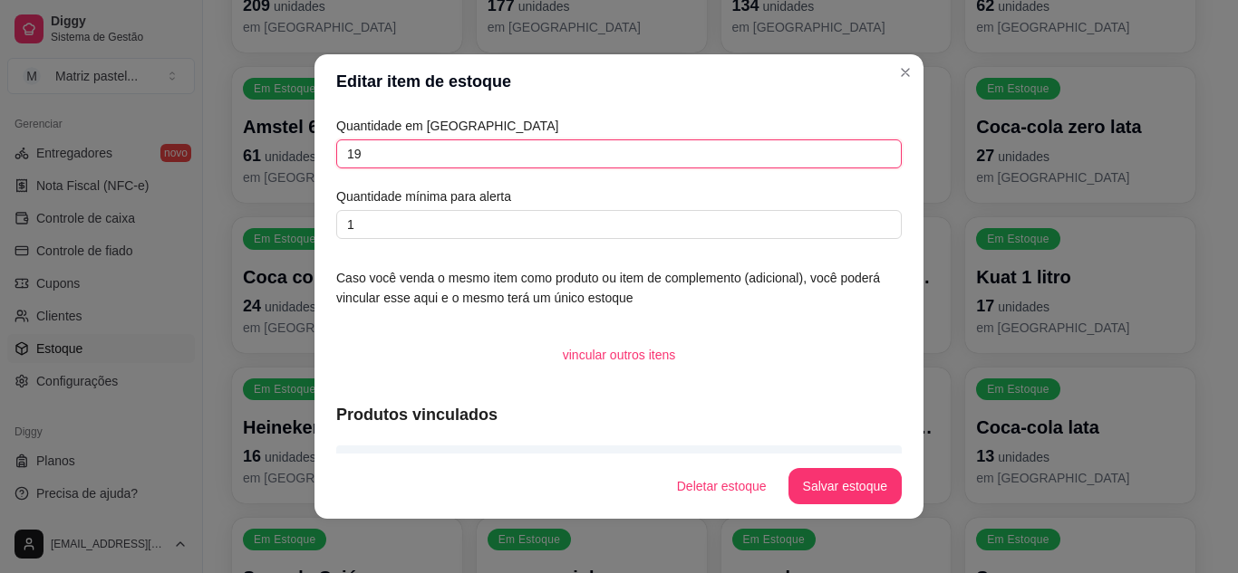
click at [559, 143] on input "19" at bounding box center [618, 154] width 565 height 29
type input "52"
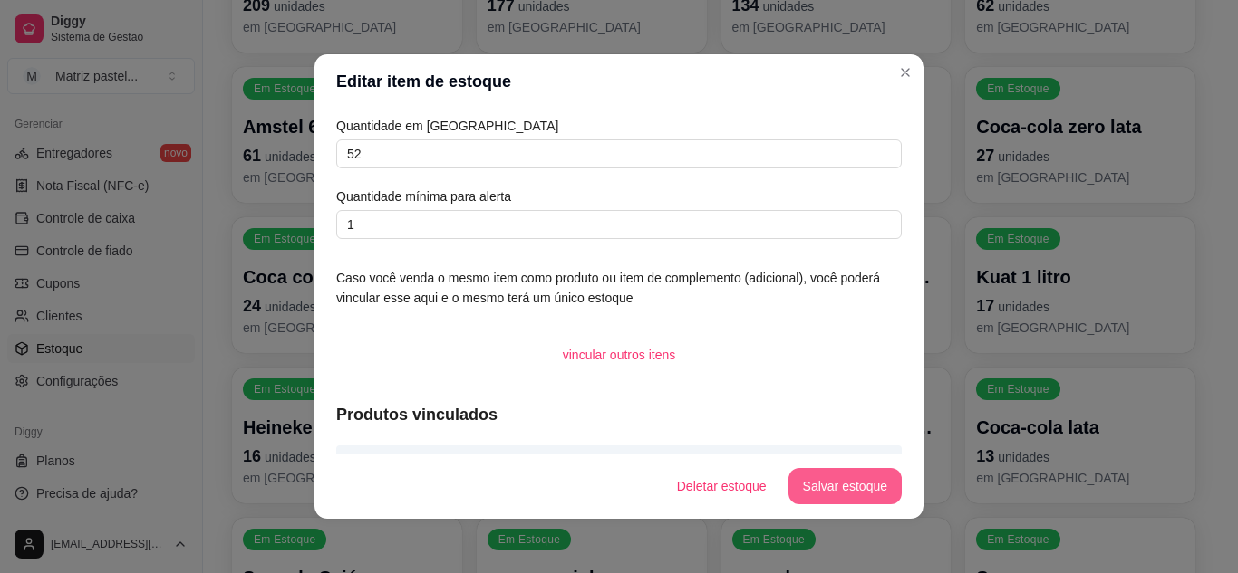
click at [797, 495] on button "Salvar estoque" at bounding box center [844, 486] width 113 height 36
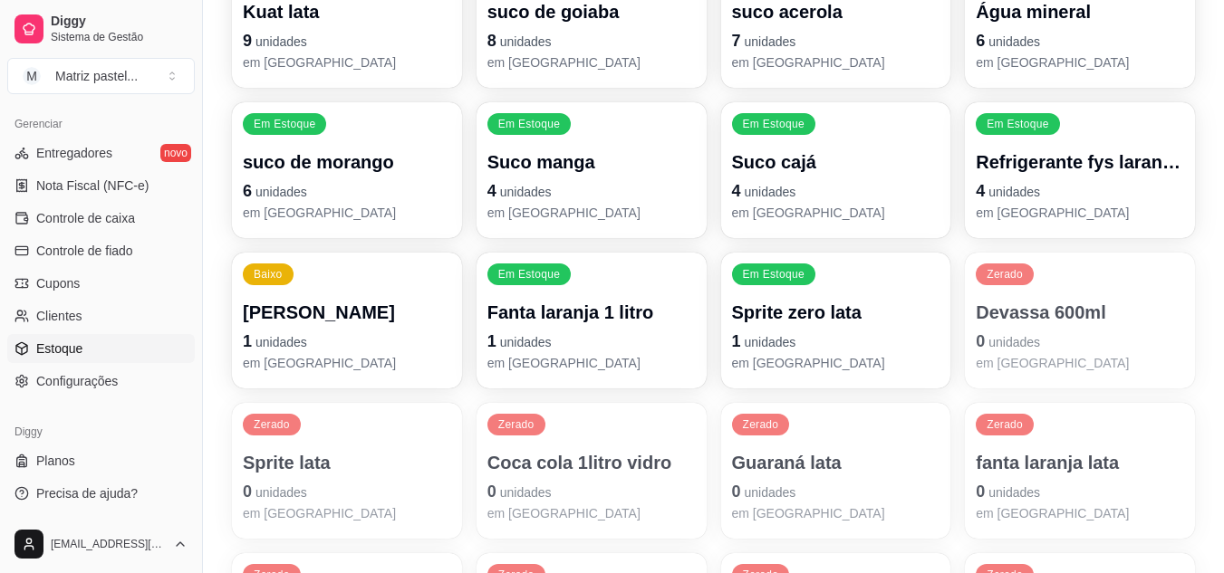
scroll to position [1087, 0]
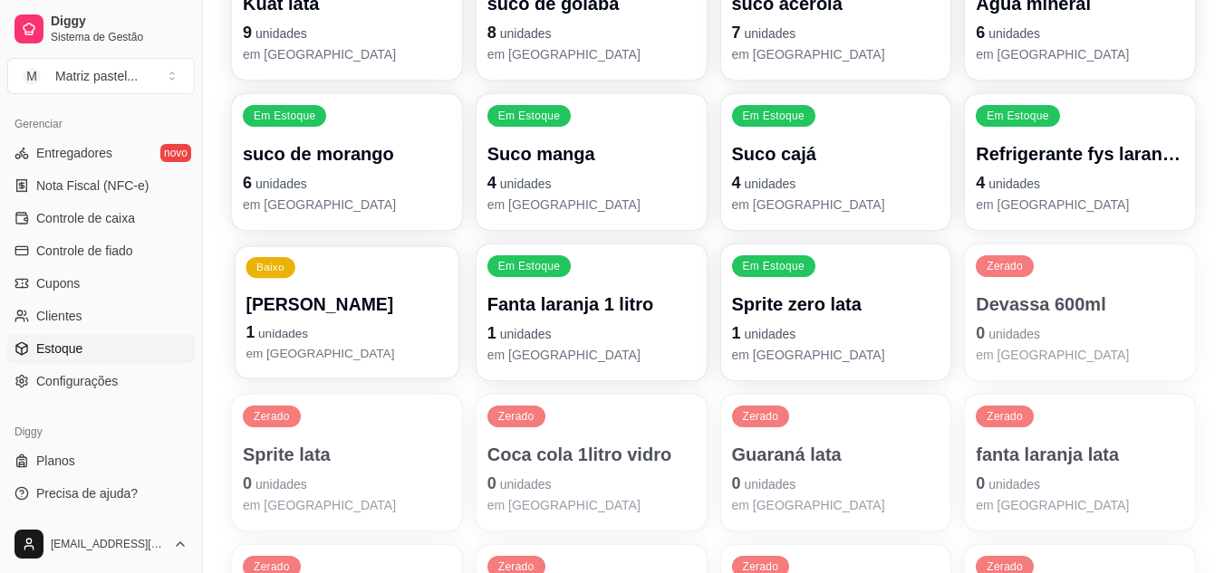
click at [387, 344] on p "1 unidades" at bounding box center [347, 333] width 202 height 24
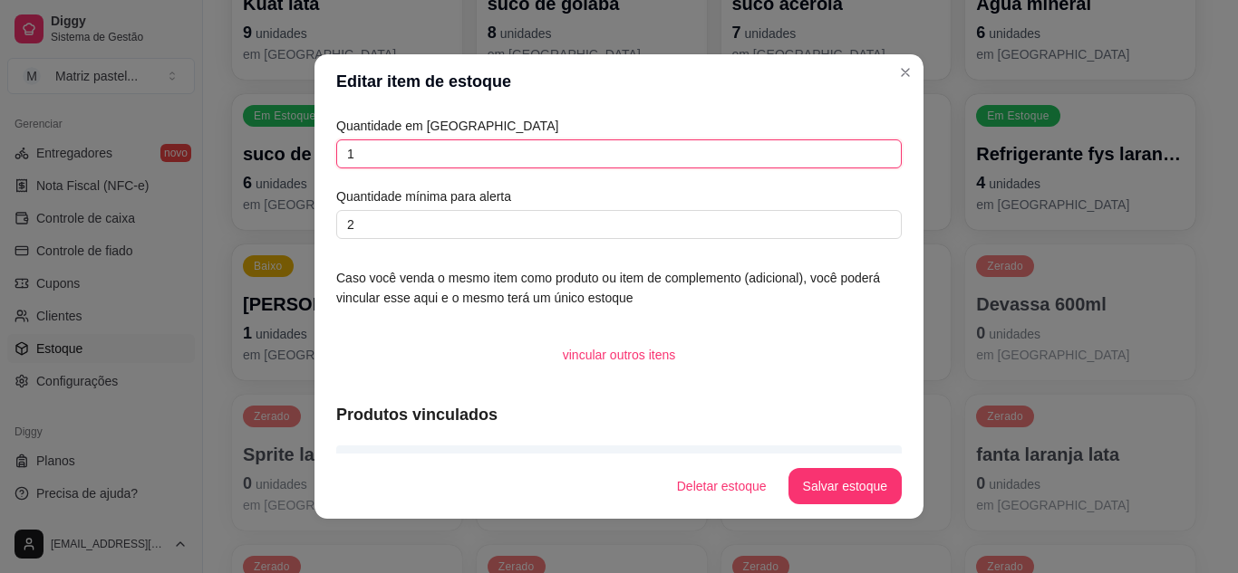
click at [400, 166] on input "1" at bounding box center [618, 154] width 565 height 29
type input "10"
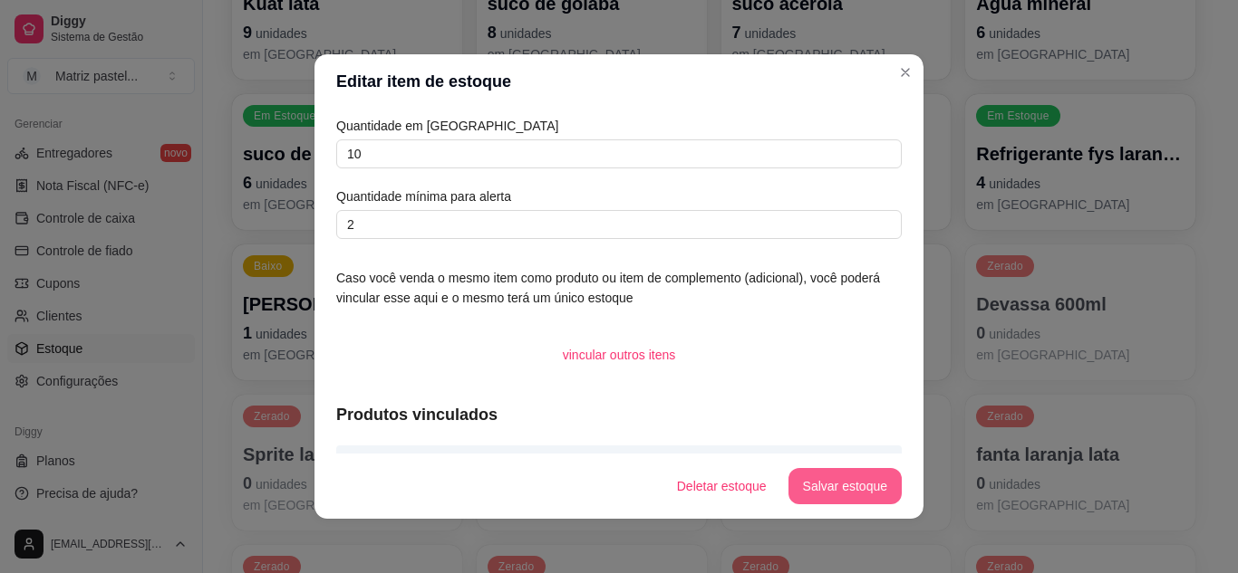
click at [829, 485] on button "Salvar estoque" at bounding box center [844, 486] width 113 height 36
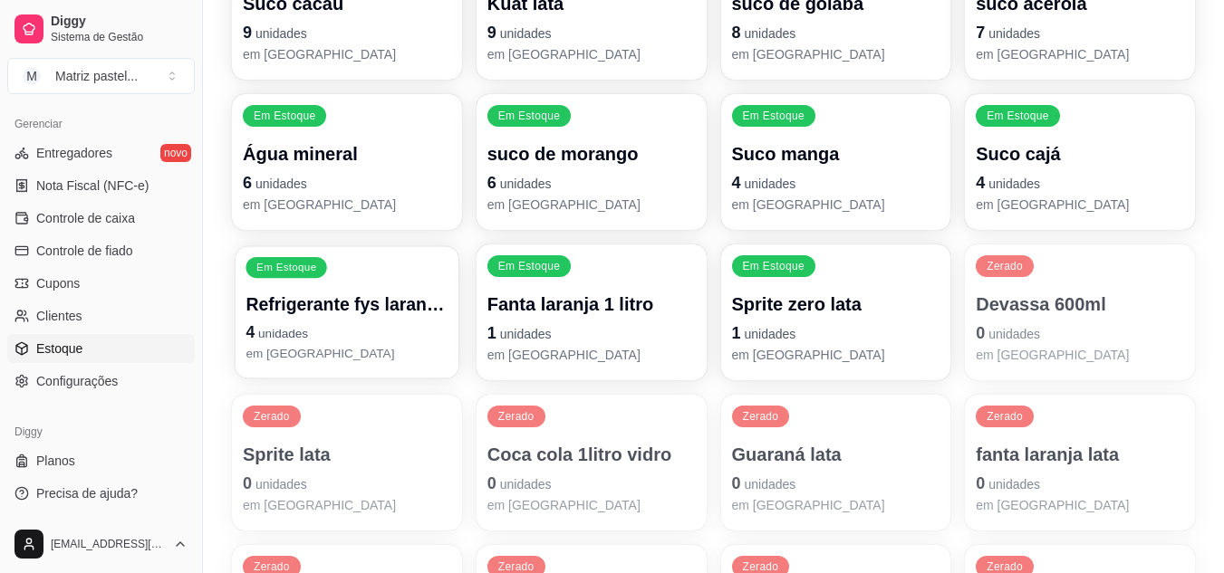
click at [331, 315] on p "Refrigerante fys laranja-pera" at bounding box center [347, 305] width 202 height 24
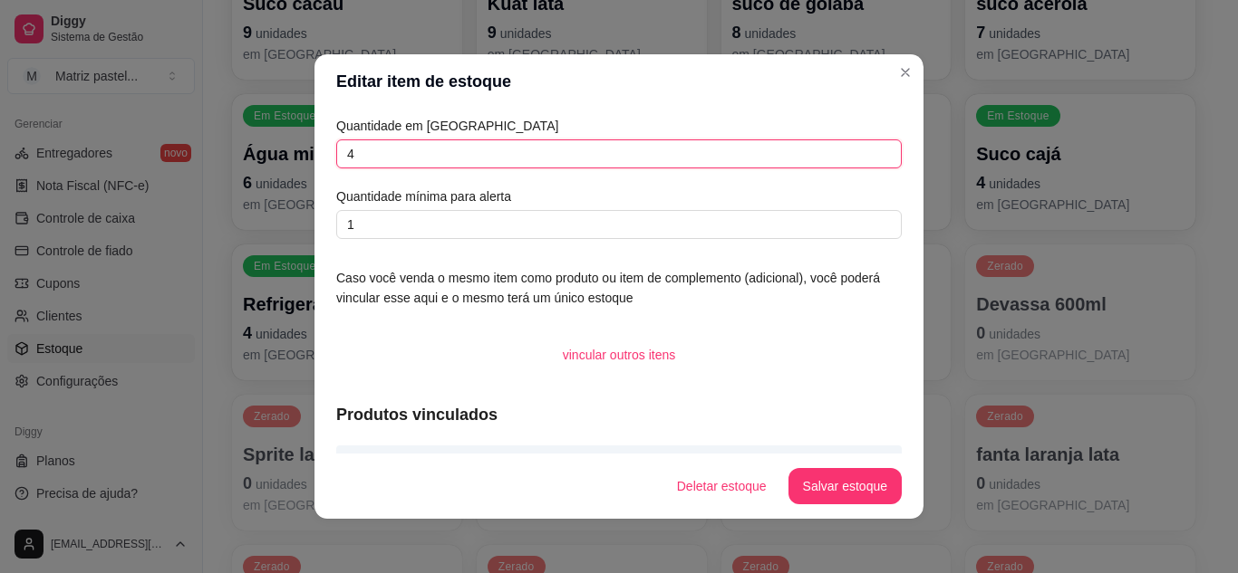
click at [533, 151] on input "4" at bounding box center [618, 154] width 565 height 29
type input "2"
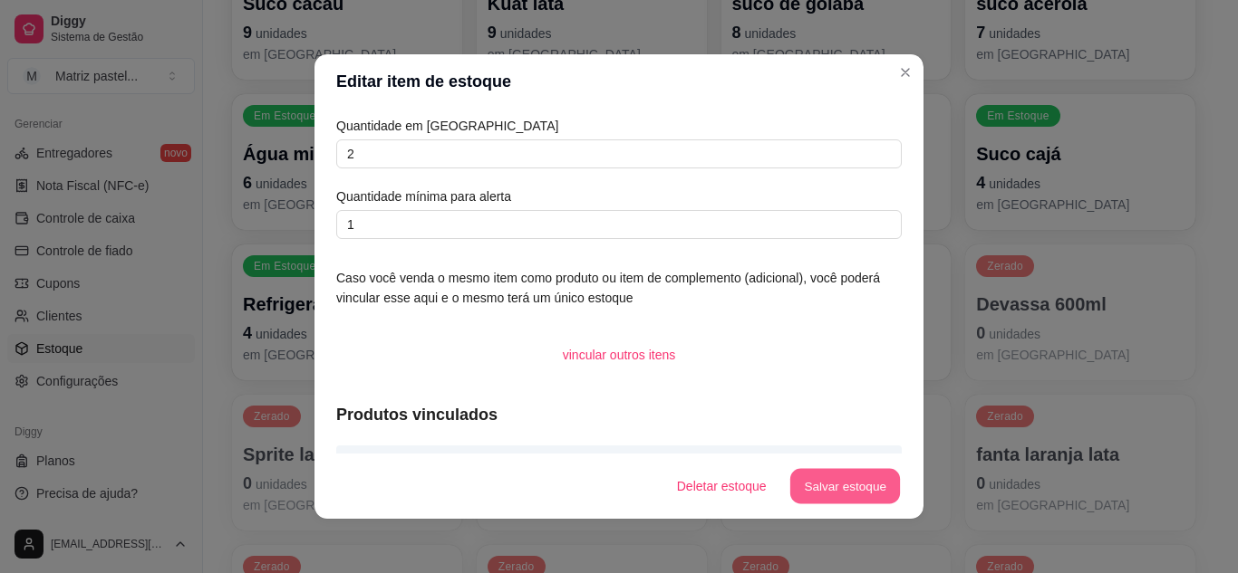
click at [881, 487] on button "Salvar estoque" at bounding box center [844, 486] width 111 height 35
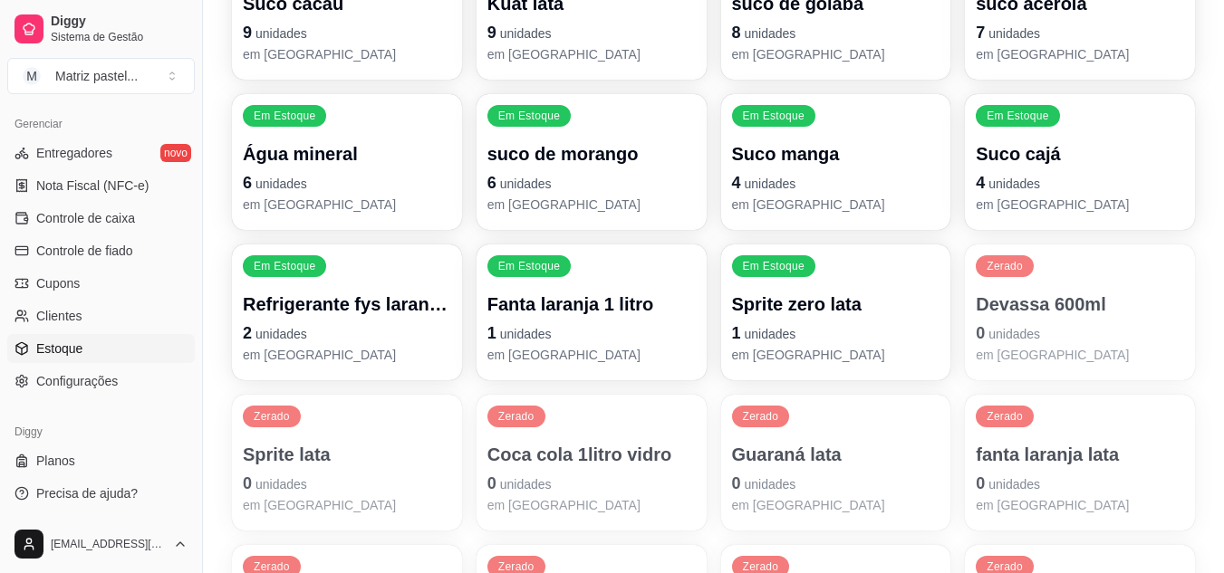
click at [1000, 169] on div "Suco cajá 4 unidades em [GEOGRAPHIC_DATA]" at bounding box center [1080, 177] width 208 height 72
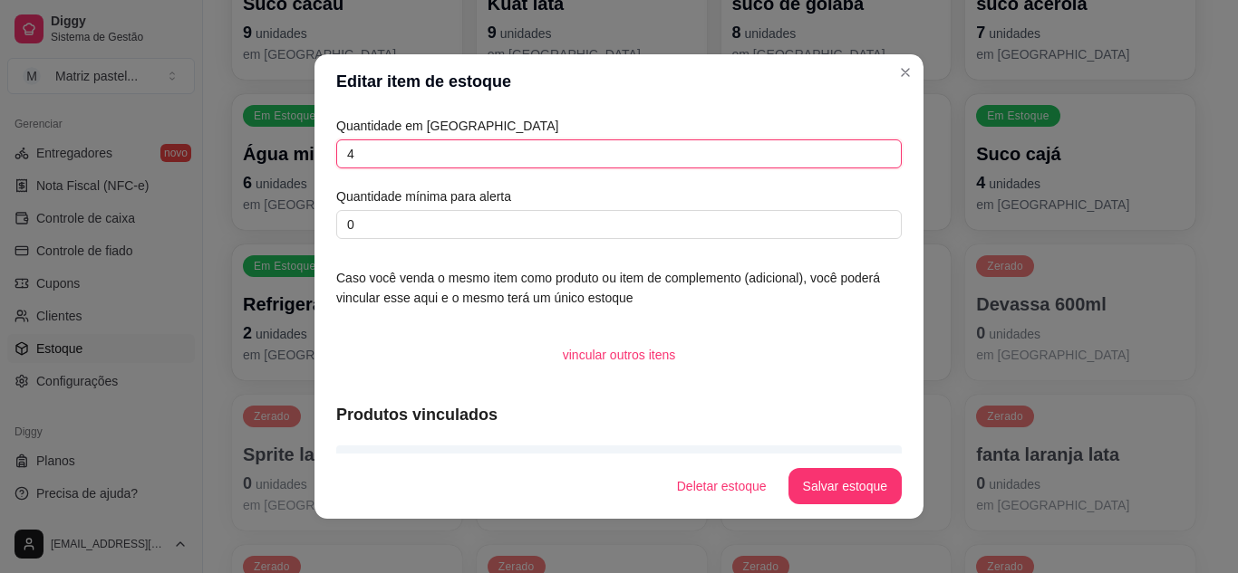
click at [593, 159] on input "4" at bounding box center [618, 154] width 565 height 29
type input "10"
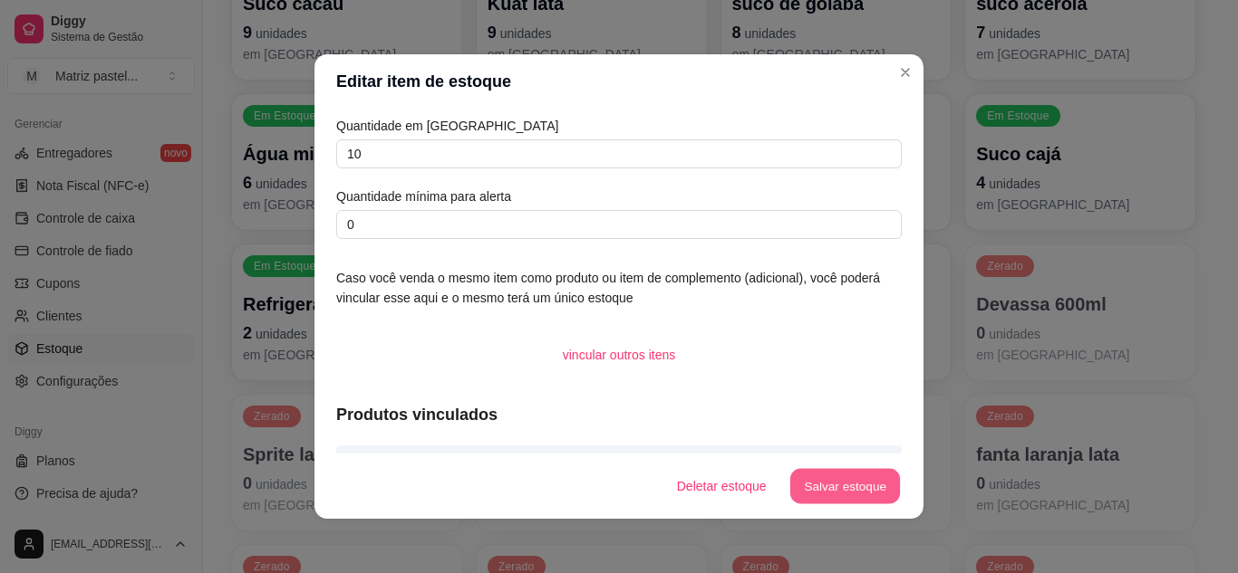
click at [862, 492] on button "Salvar estoque" at bounding box center [844, 486] width 111 height 35
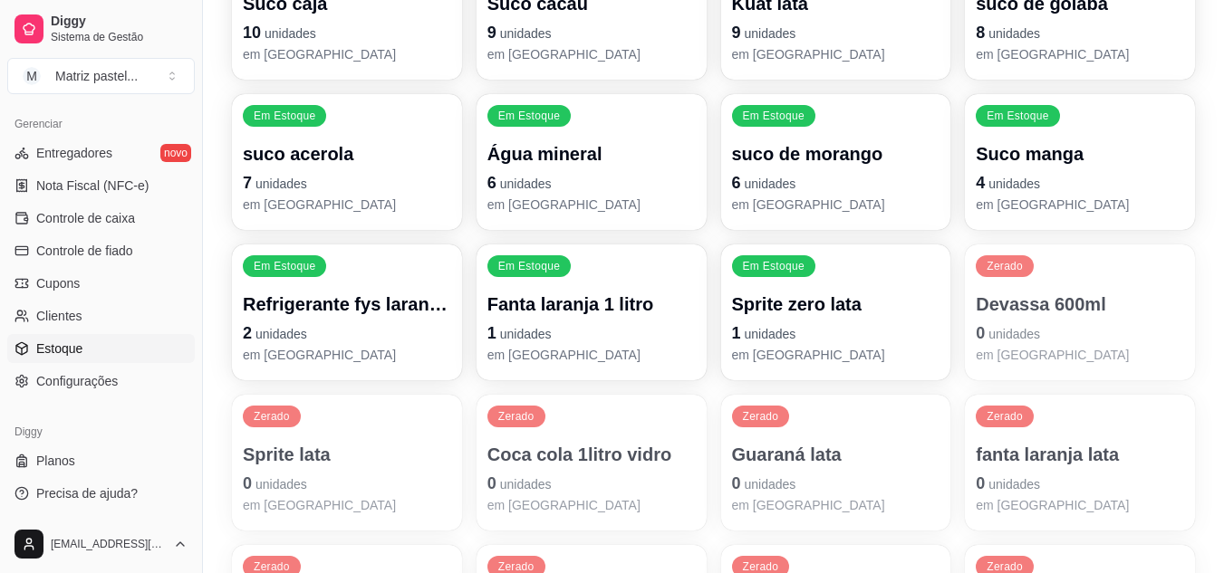
click at [990, 165] on p "Suco manga" at bounding box center [1080, 153] width 208 height 25
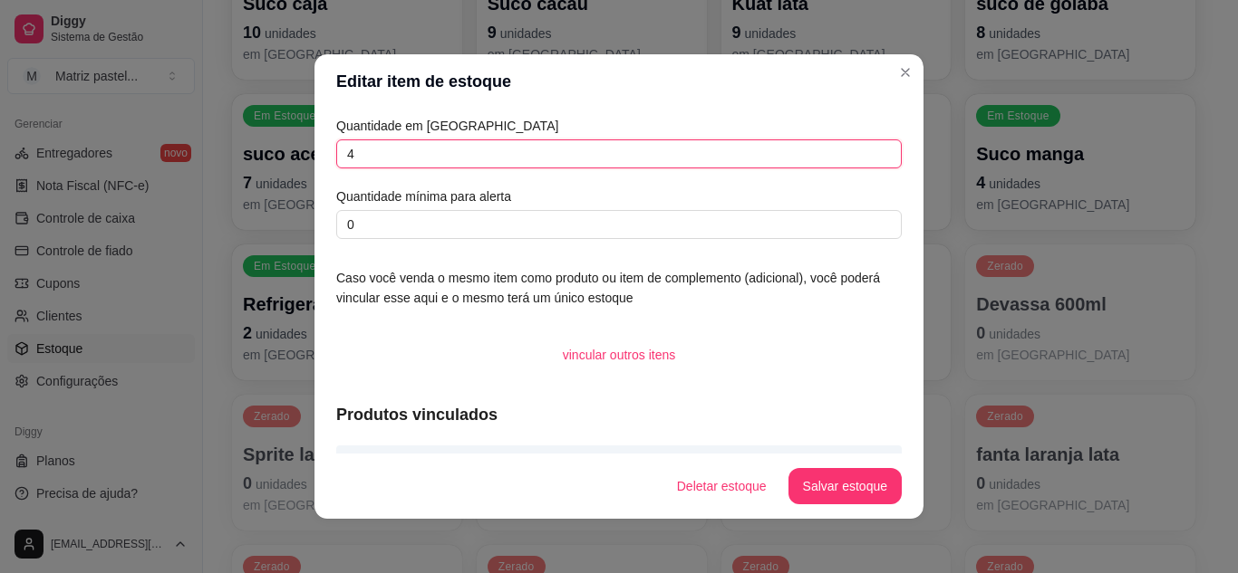
click at [516, 159] on input "4" at bounding box center [618, 154] width 565 height 29
type input "10"
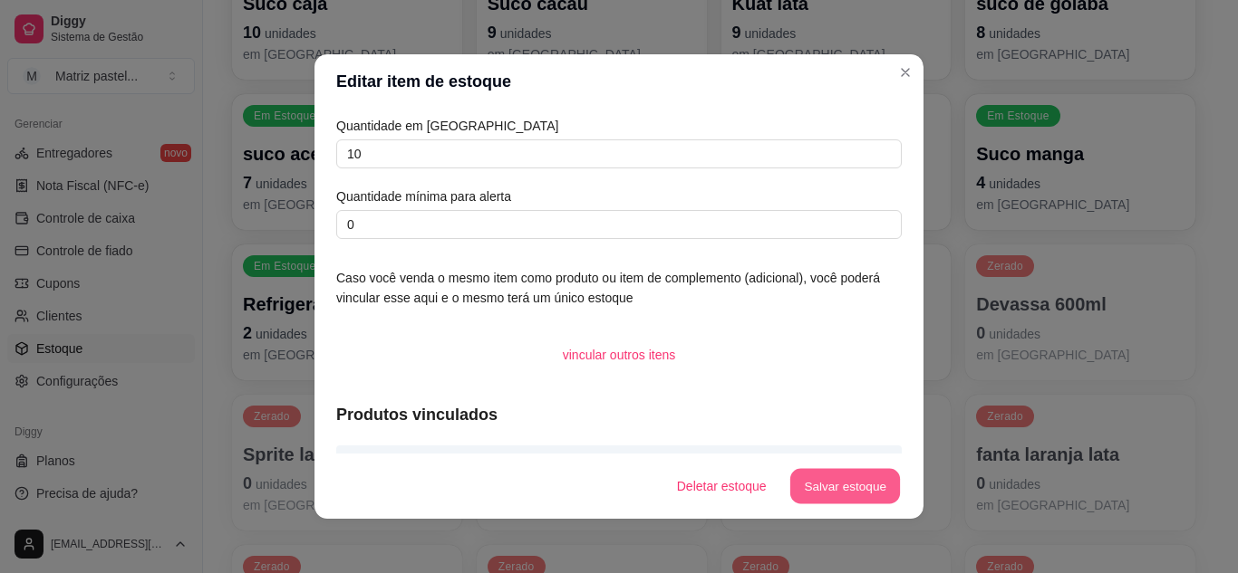
click at [859, 480] on button "Salvar estoque" at bounding box center [844, 486] width 111 height 35
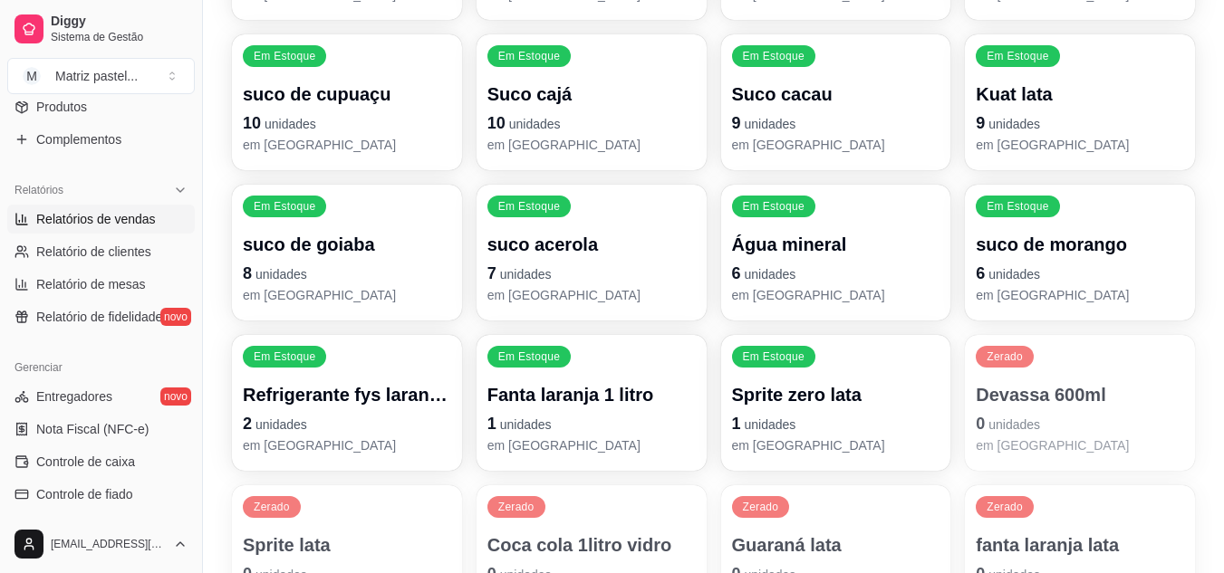
scroll to position [277, 0]
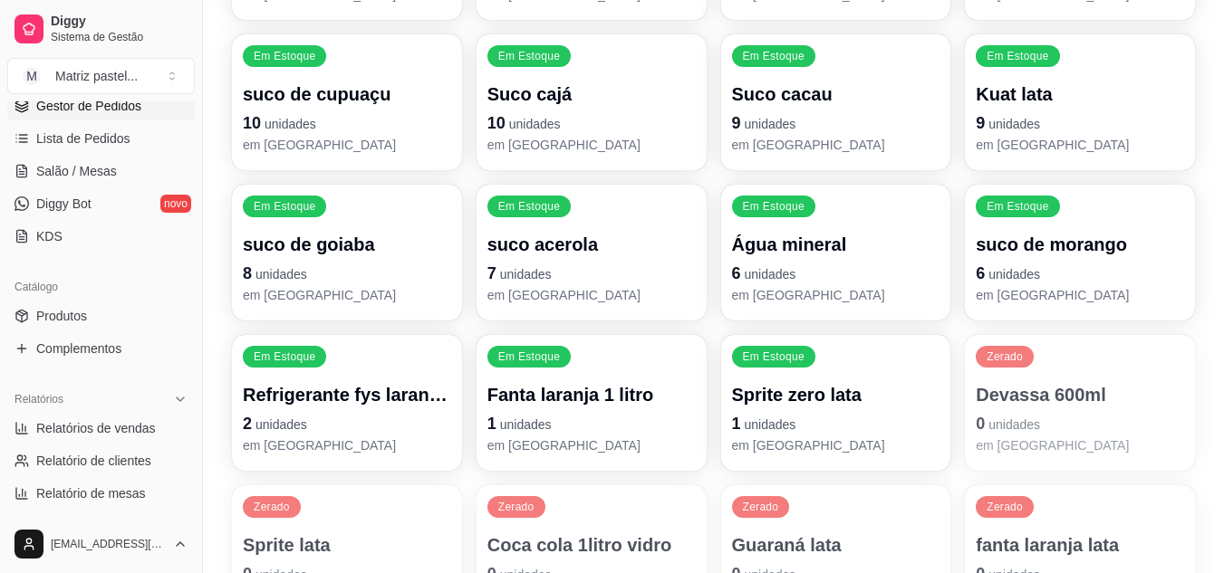
click at [120, 104] on span "Gestor de Pedidos" at bounding box center [88, 106] width 105 height 18
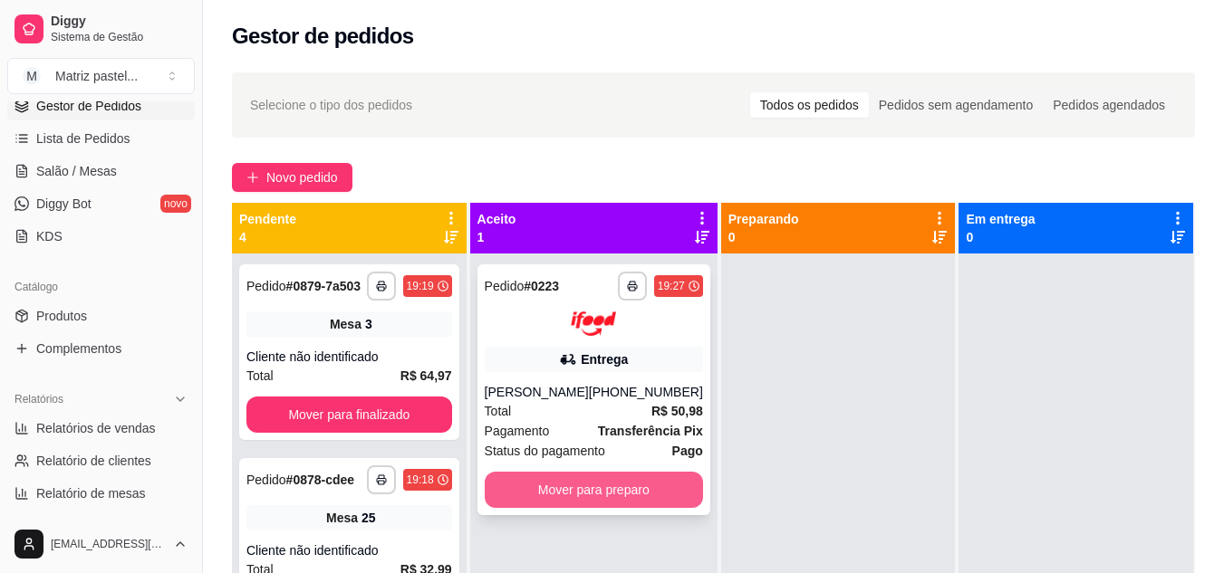
click at [554, 508] on button "Mover para preparo" at bounding box center [594, 490] width 218 height 36
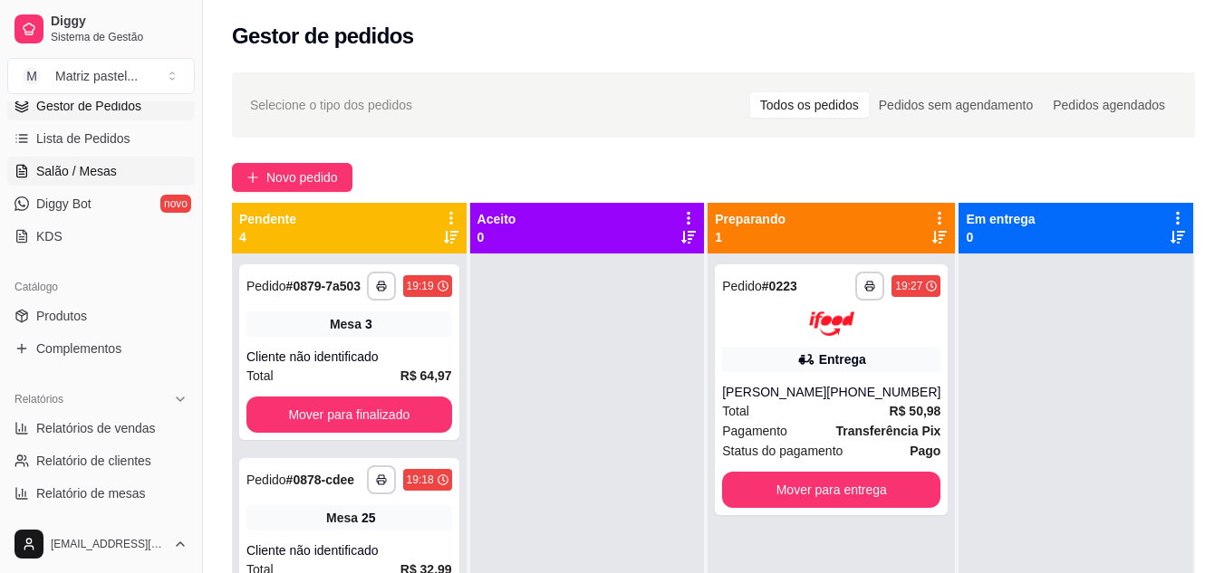
click at [100, 169] on span "Salão / Mesas" at bounding box center [76, 171] width 81 height 18
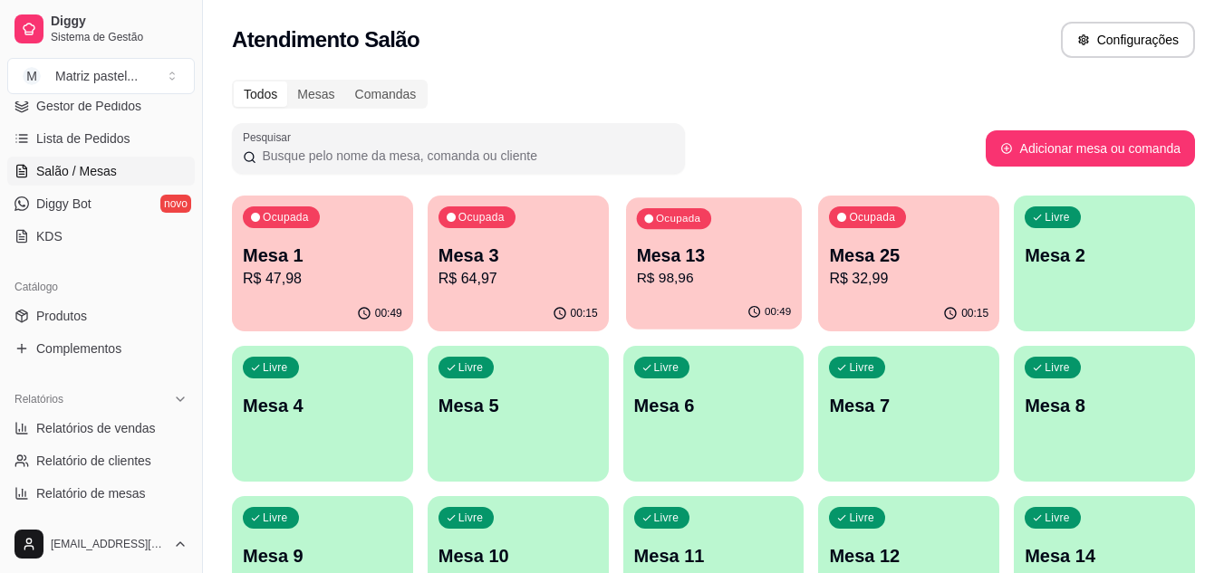
click at [735, 287] on p "R$ 98,96" at bounding box center [713, 278] width 155 height 21
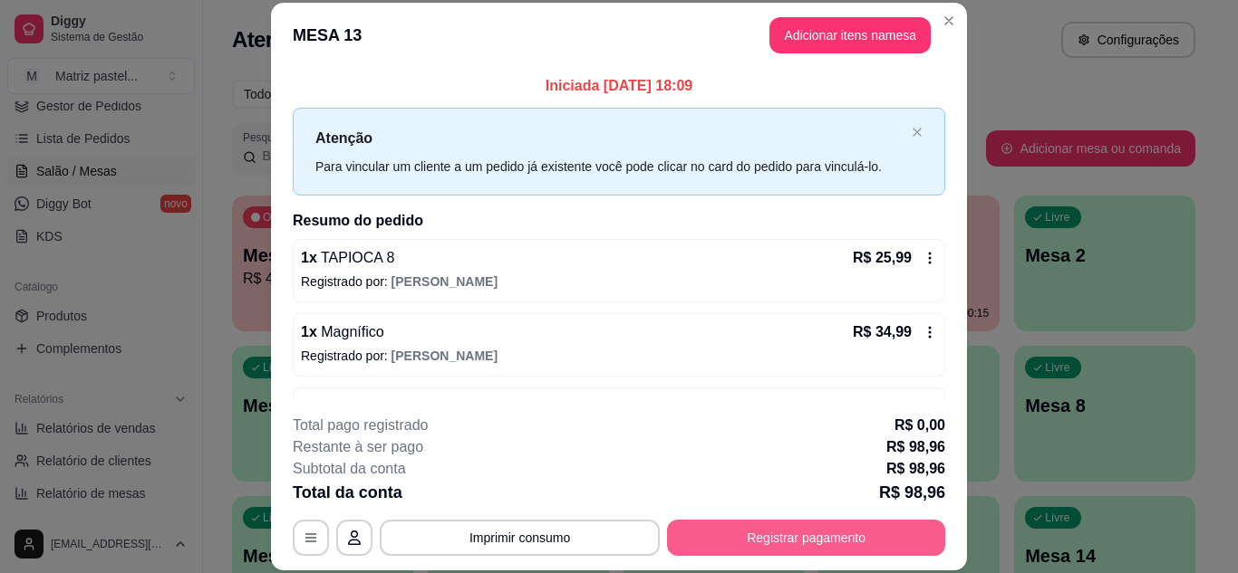
click at [737, 550] on button "Registrar pagamento" at bounding box center [806, 538] width 278 height 36
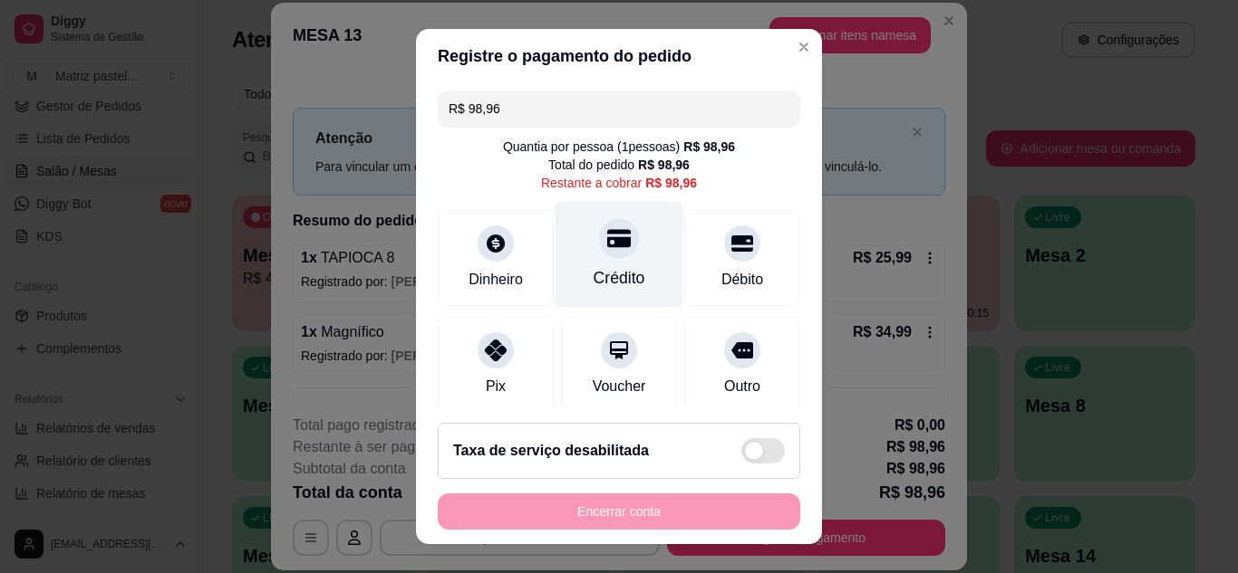
click at [611, 242] on div at bounding box center [619, 238] width 40 height 40
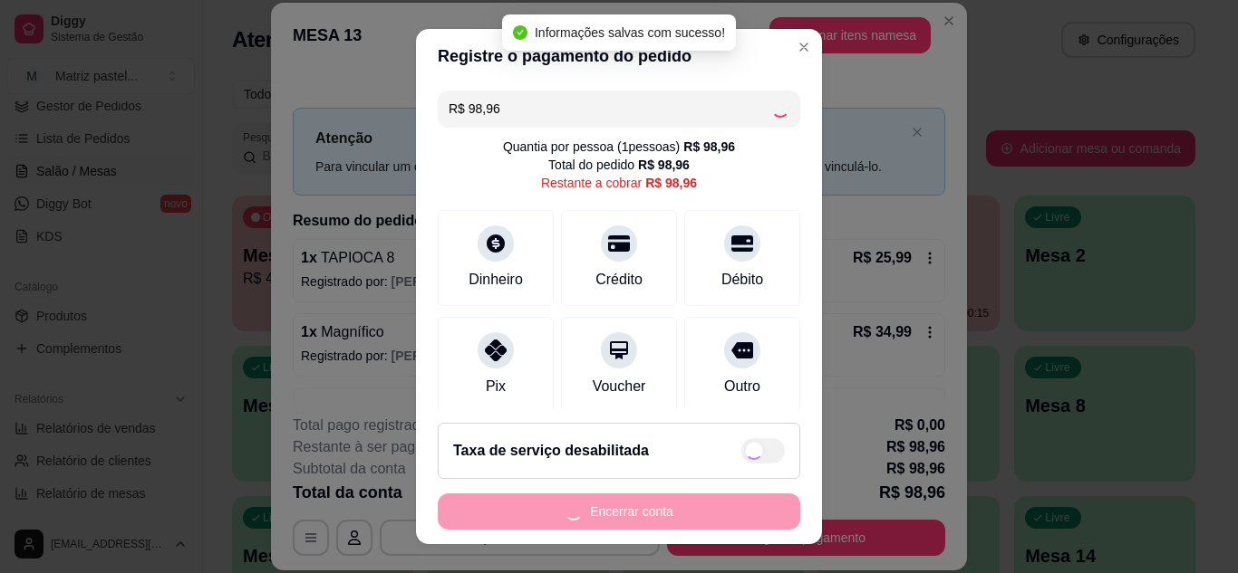
type input "R$ 0,00"
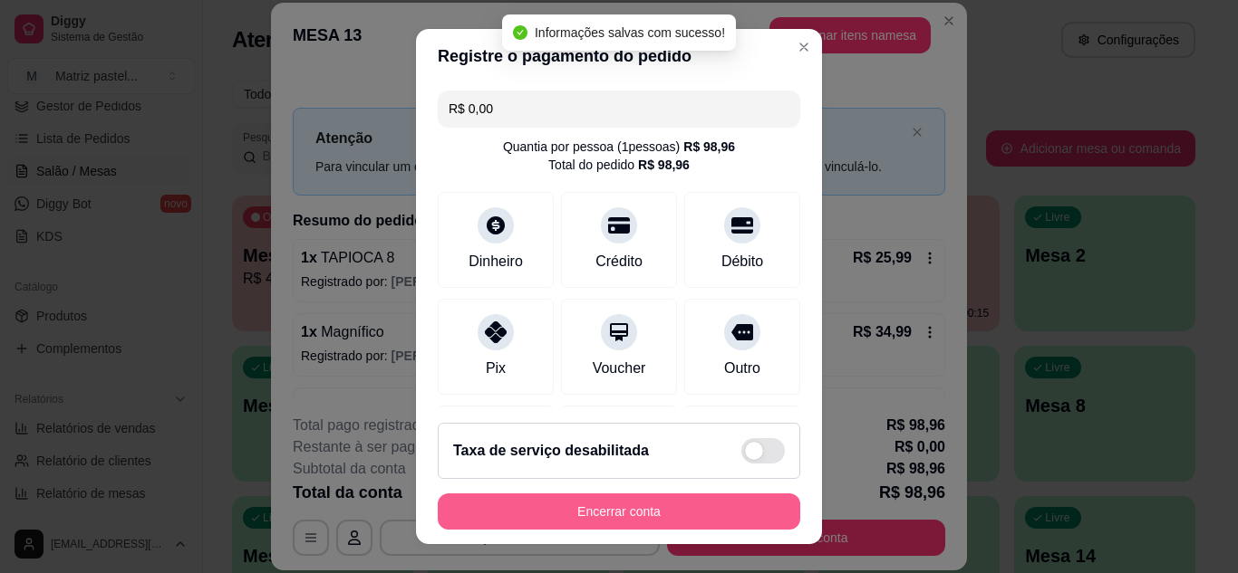
click at [629, 513] on button "Encerrar conta" at bounding box center [619, 512] width 362 height 36
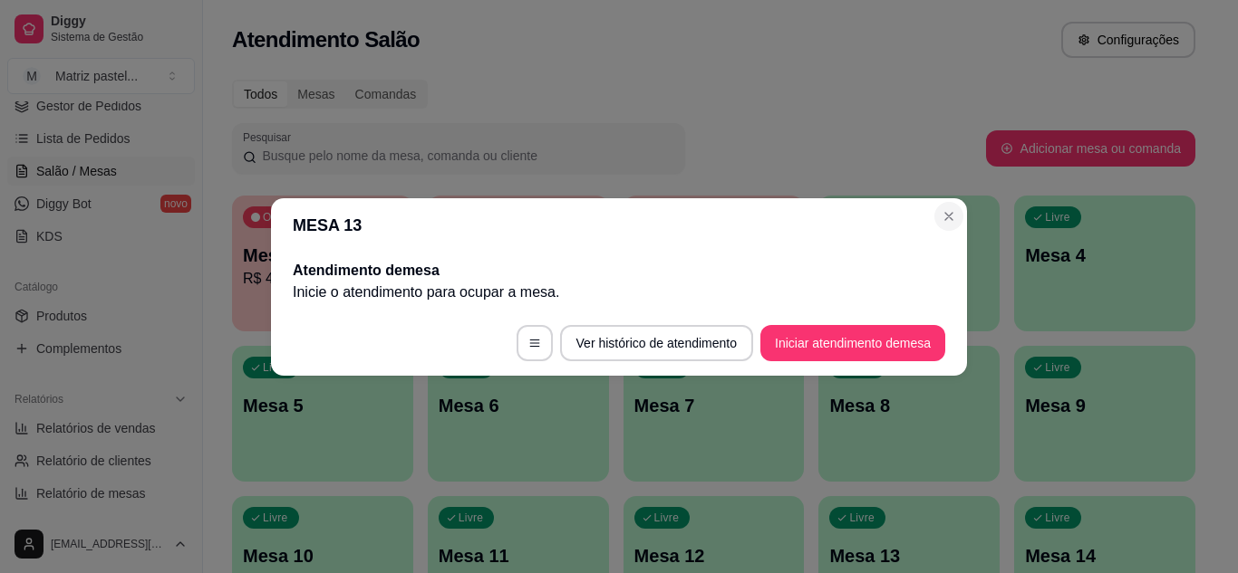
click at [960, 215] on section "MESA 13 Atendimento de mesa Inicie o atendimento para ocupar a mesa . Ver histó…" at bounding box center [619, 287] width 696 height 178
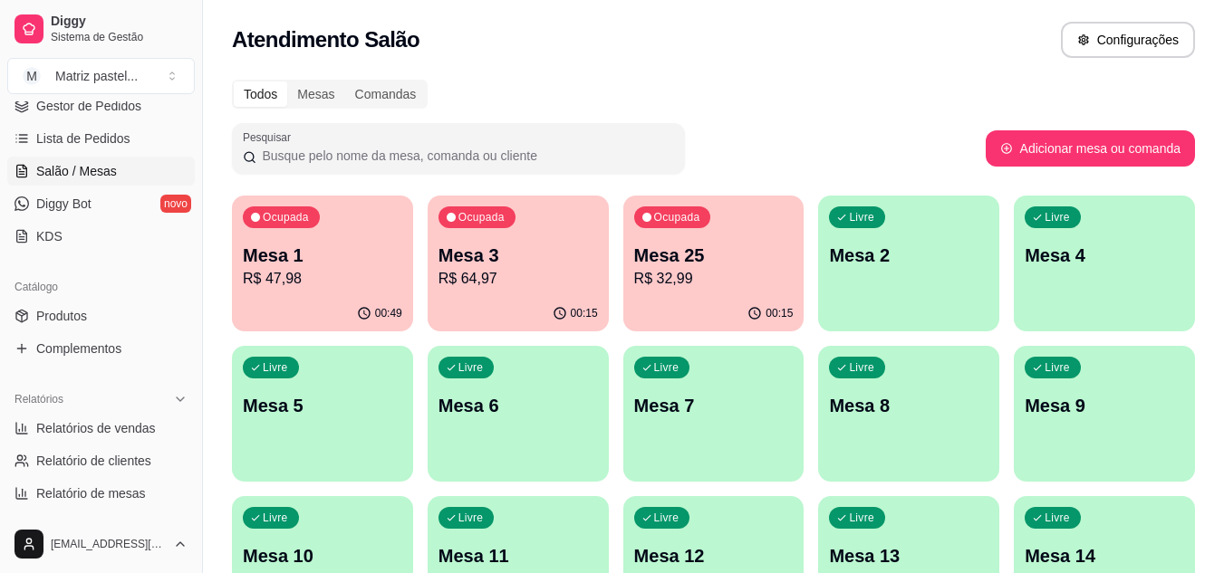
click at [526, 300] on div "00:15" at bounding box center [518, 313] width 181 height 35
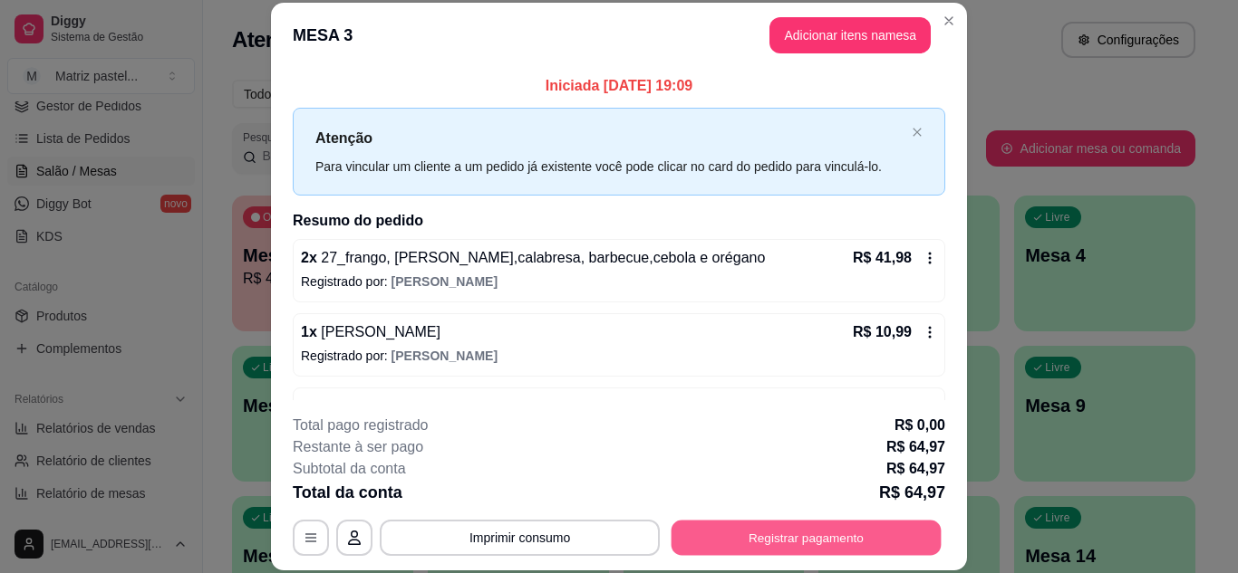
click at [719, 525] on button "Registrar pagamento" at bounding box center [806, 537] width 270 height 35
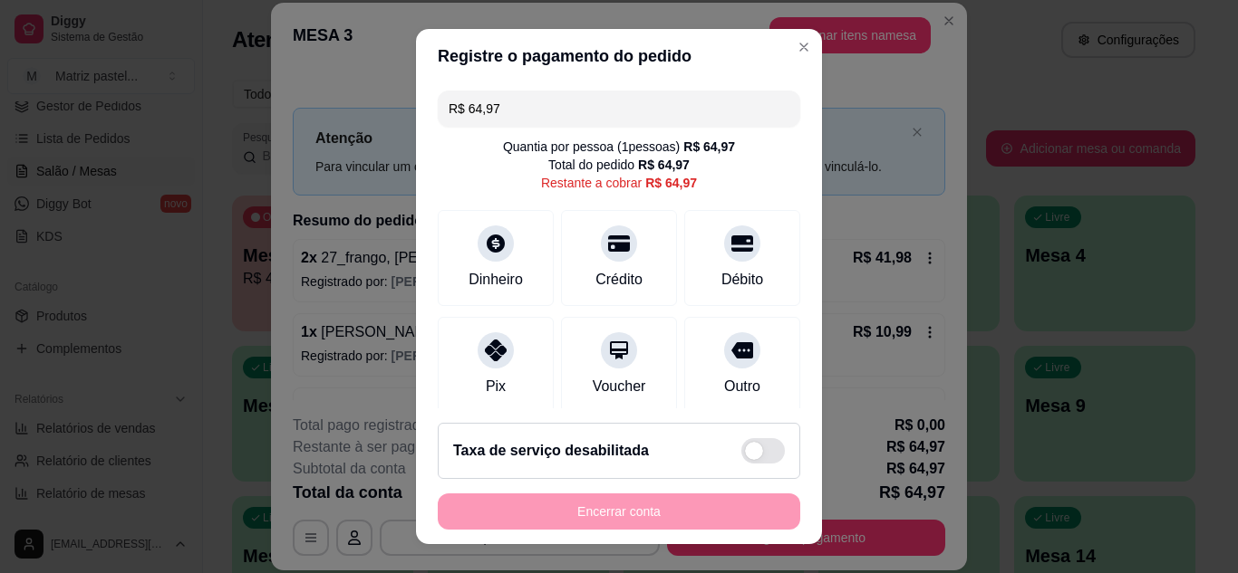
click at [558, 106] on input "R$ 64,97" at bounding box center [618, 109] width 341 height 36
click at [504, 246] on div "Dinheiro" at bounding box center [496, 254] width 128 height 106
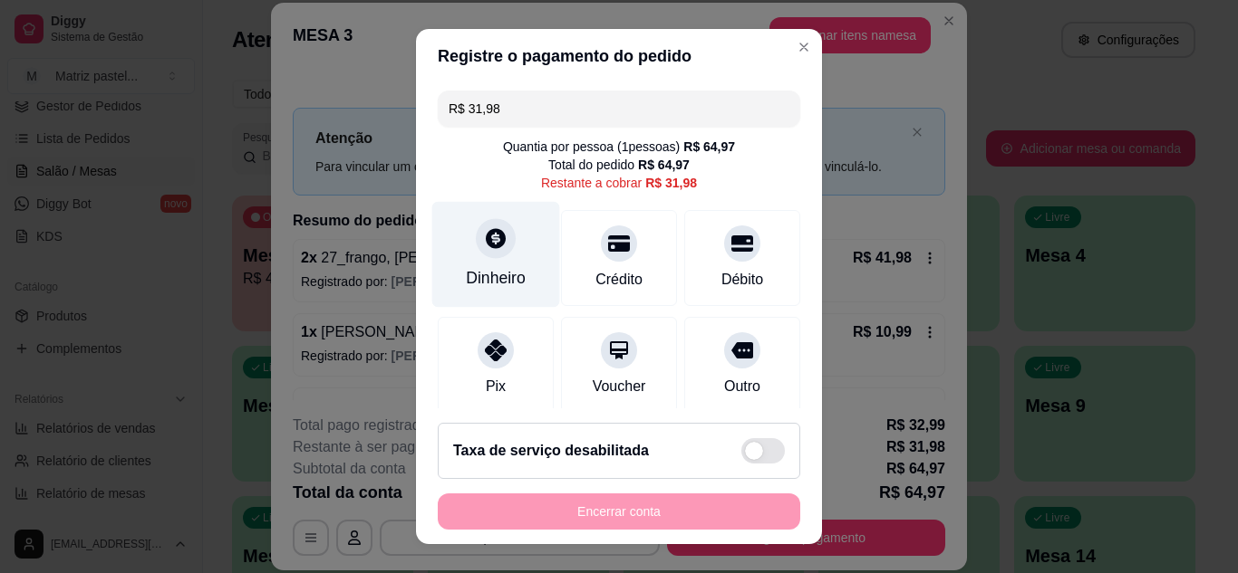
click at [481, 269] on div "Dinheiro" at bounding box center [496, 278] width 60 height 24
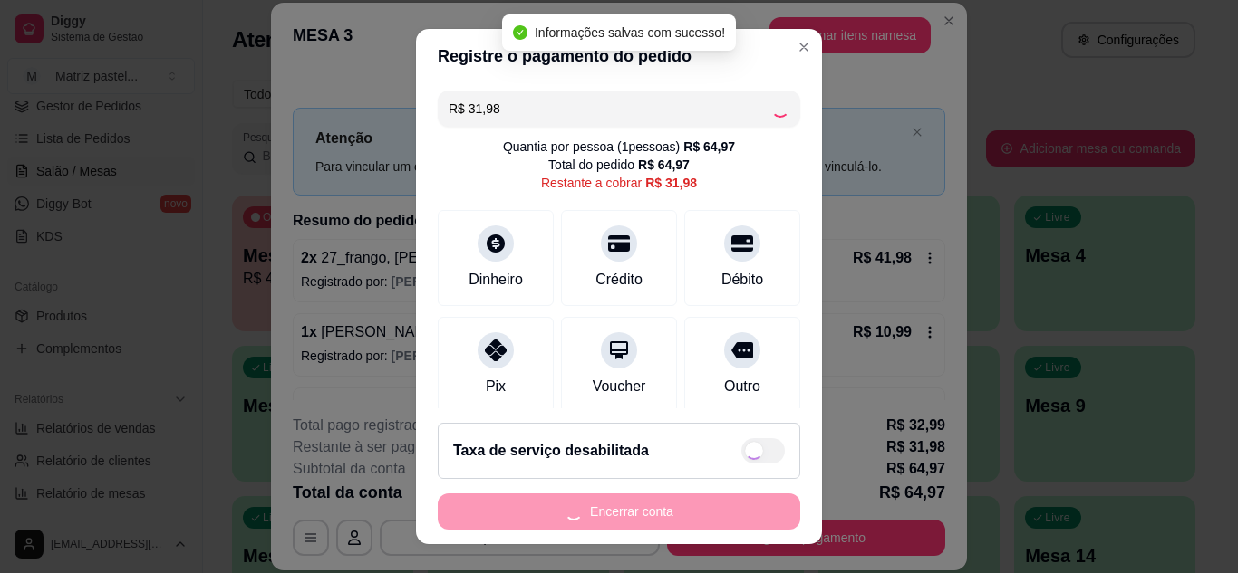
type input "R$ 0,00"
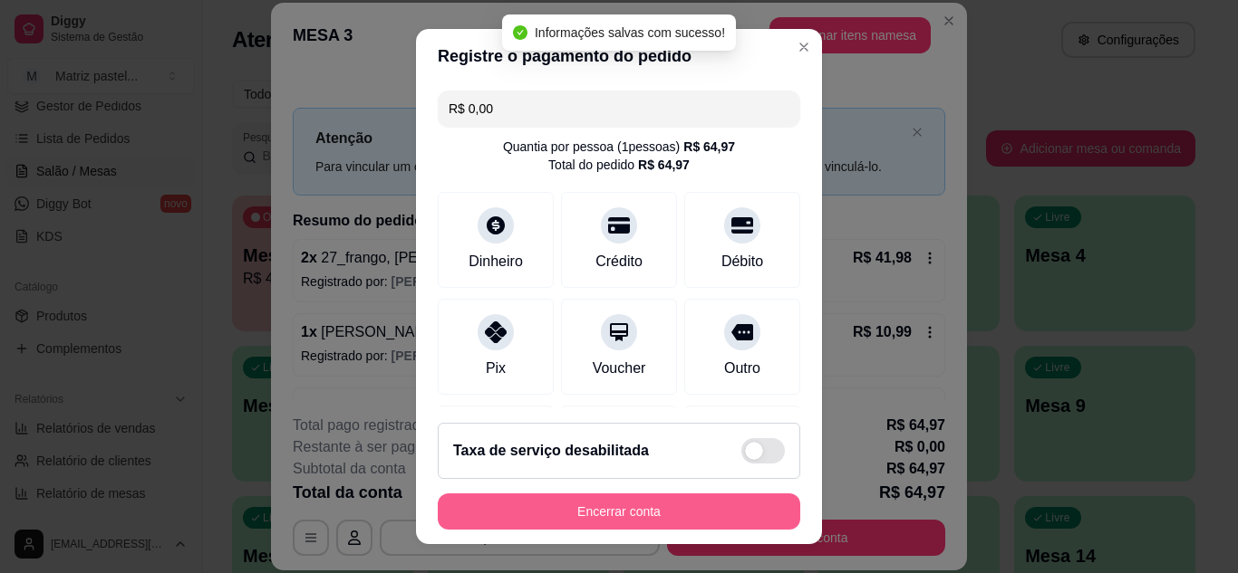
click at [566, 512] on button "Encerrar conta" at bounding box center [619, 512] width 362 height 36
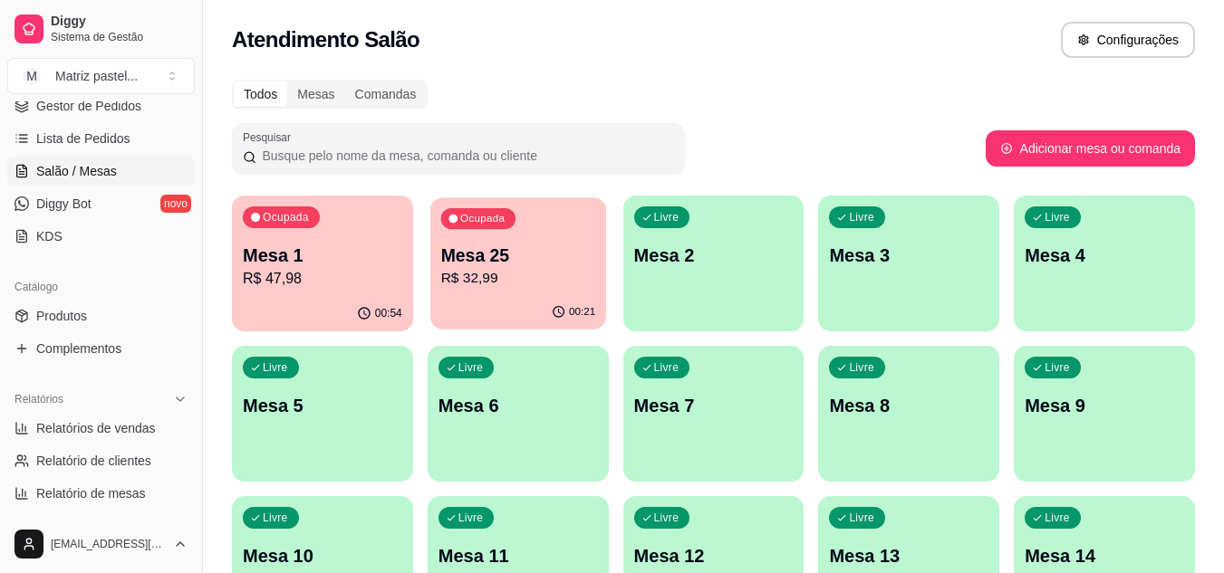
click at [557, 273] on p "R$ 32,99" at bounding box center [517, 278] width 155 height 21
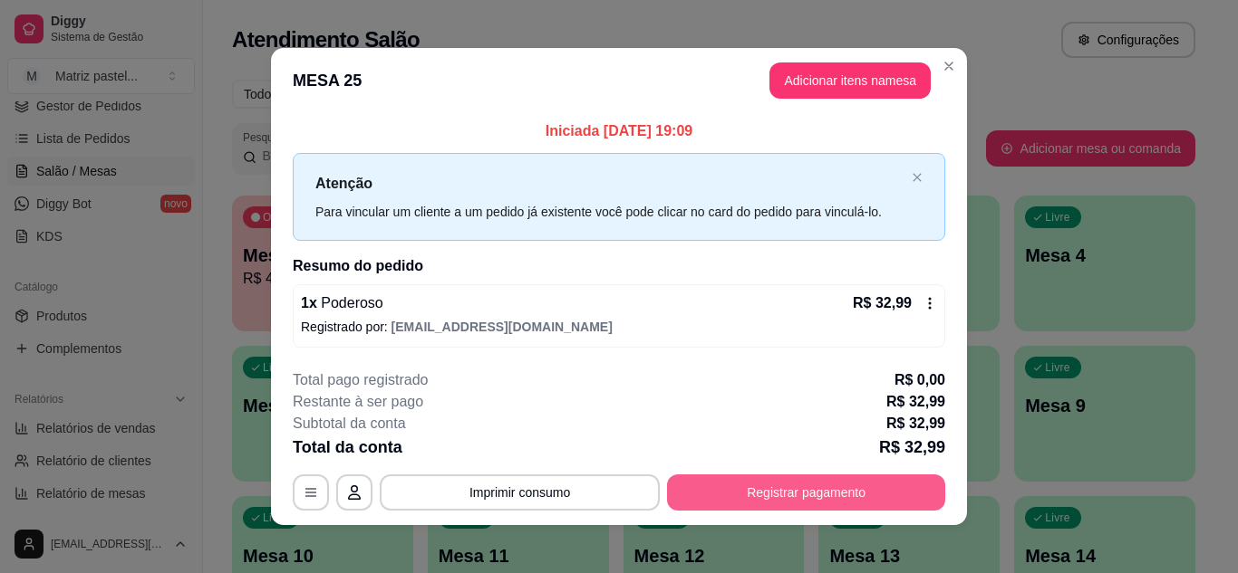
click at [806, 487] on button "Registrar pagamento" at bounding box center [806, 493] width 278 height 36
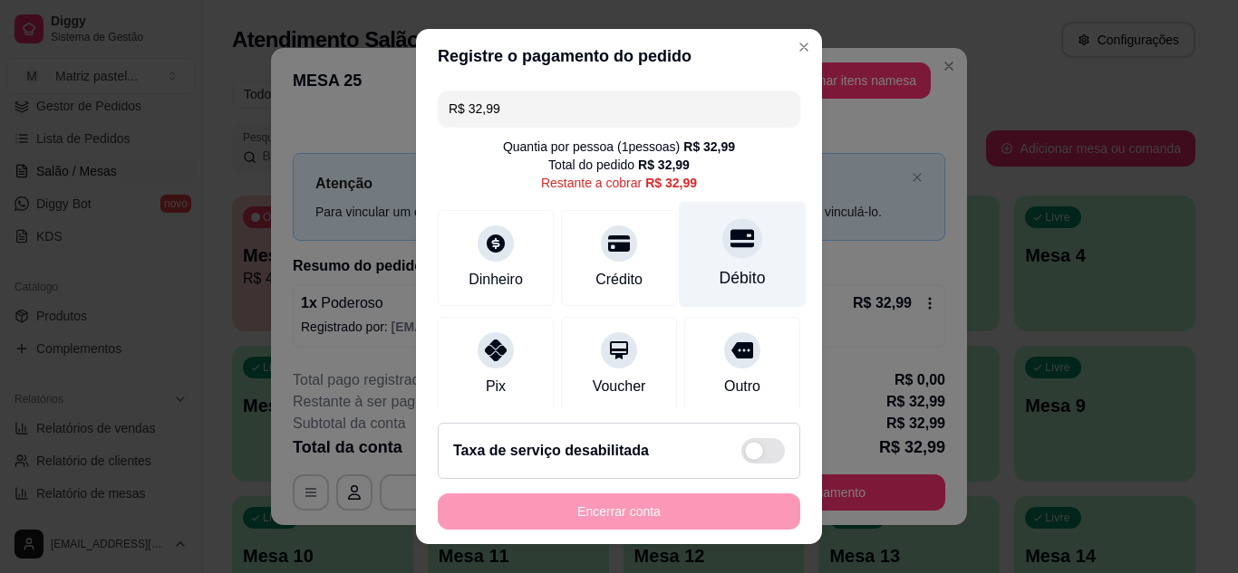
click at [725, 273] on div "Débito" at bounding box center [742, 278] width 46 height 24
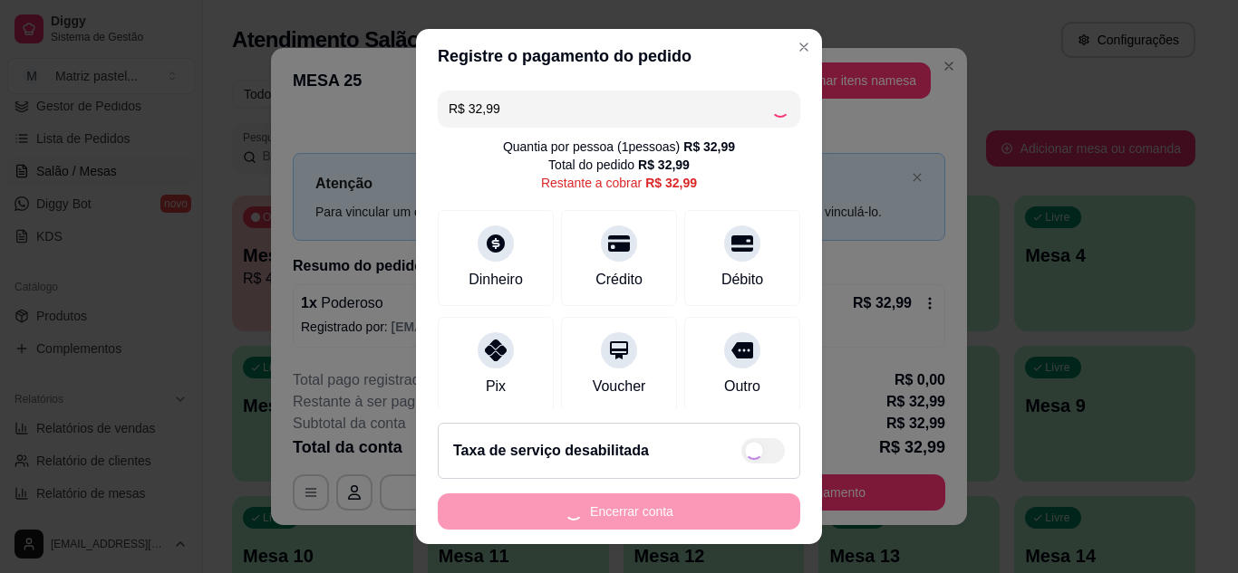
type input "R$ 0,00"
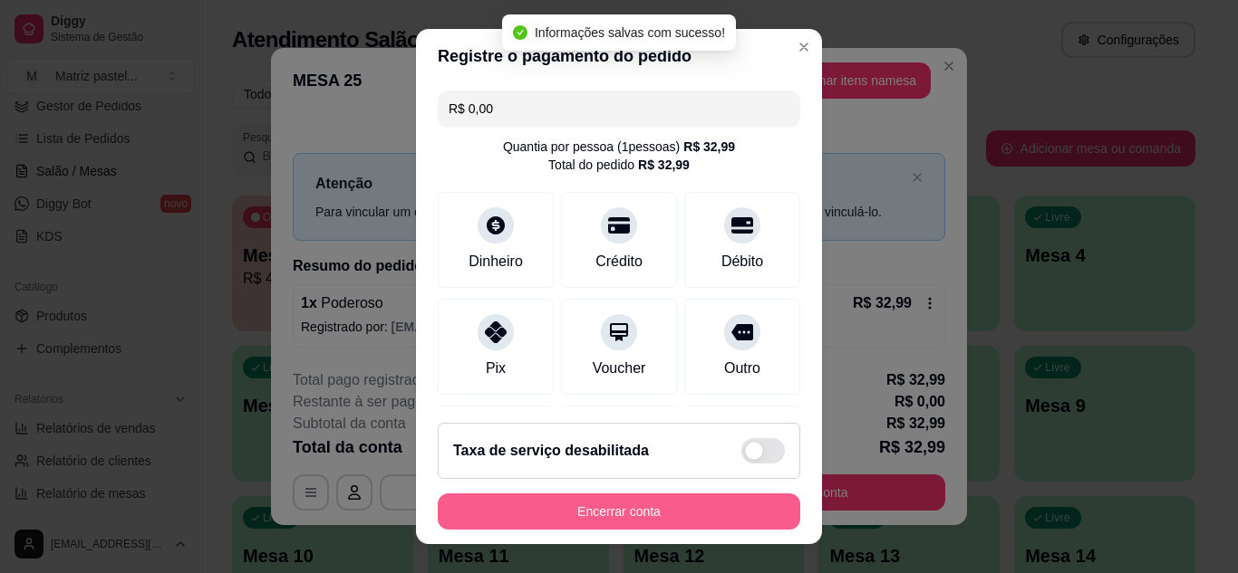
click at [637, 517] on button "Encerrar conta" at bounding box center [619, 512] width 362 height 36
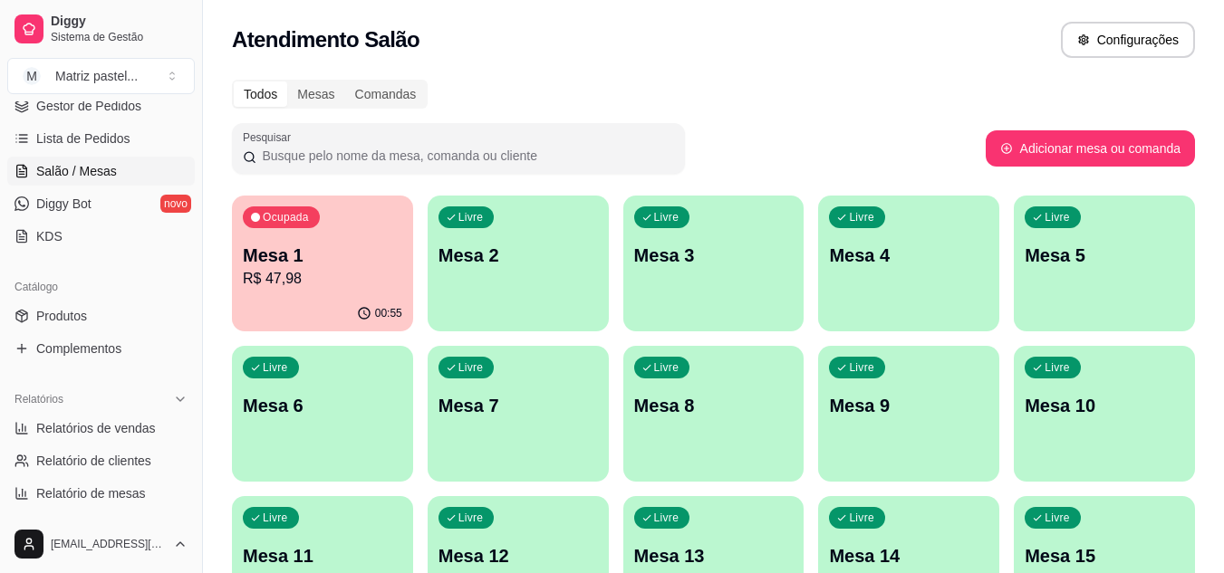
click at [296, 261] on p "Mesa 1" at bounding box center [322, 255] width 159 height 25
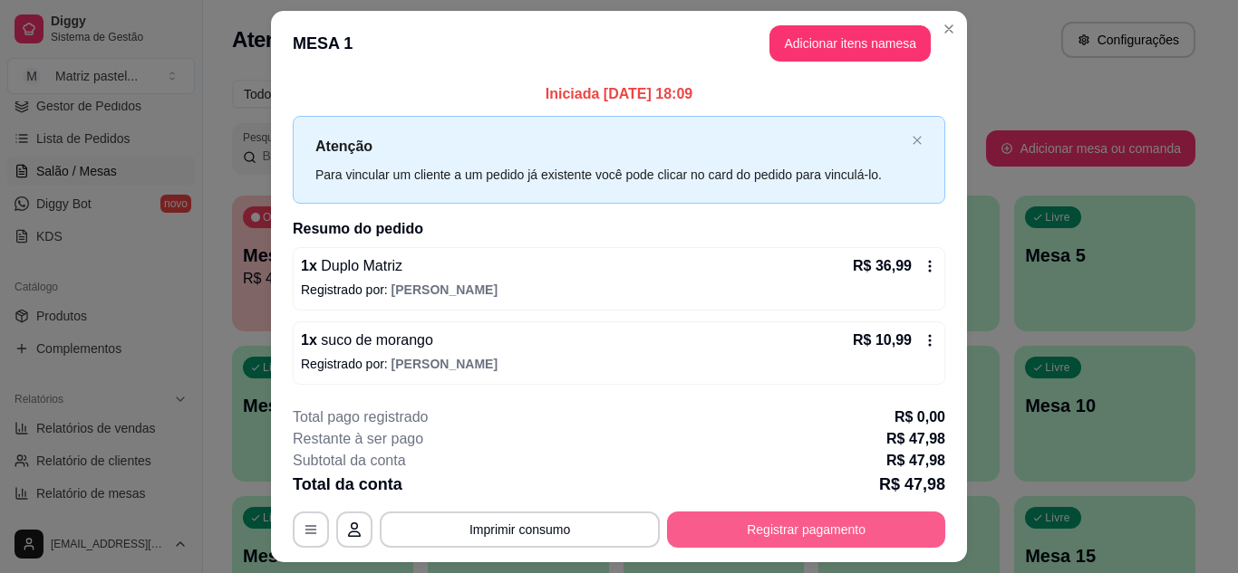
click at [771, 522] on button "Registrar pagamento" at bounding box center [806, 530] width 278 height 36
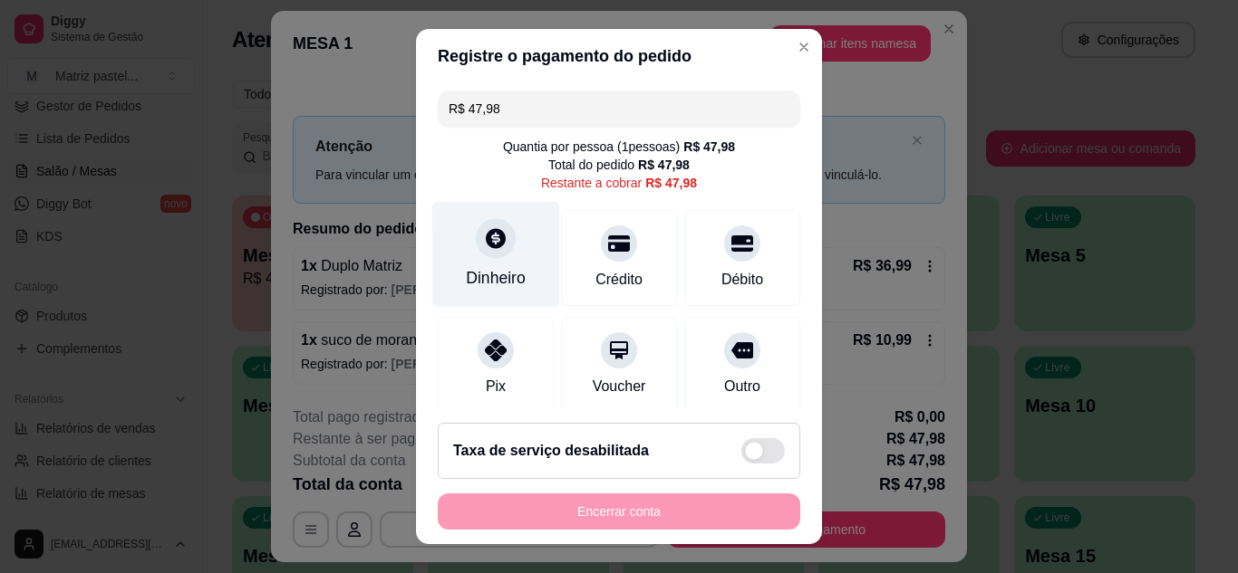
click at [491, 255] on div at bounding box center [496, 238] width 40 height 40
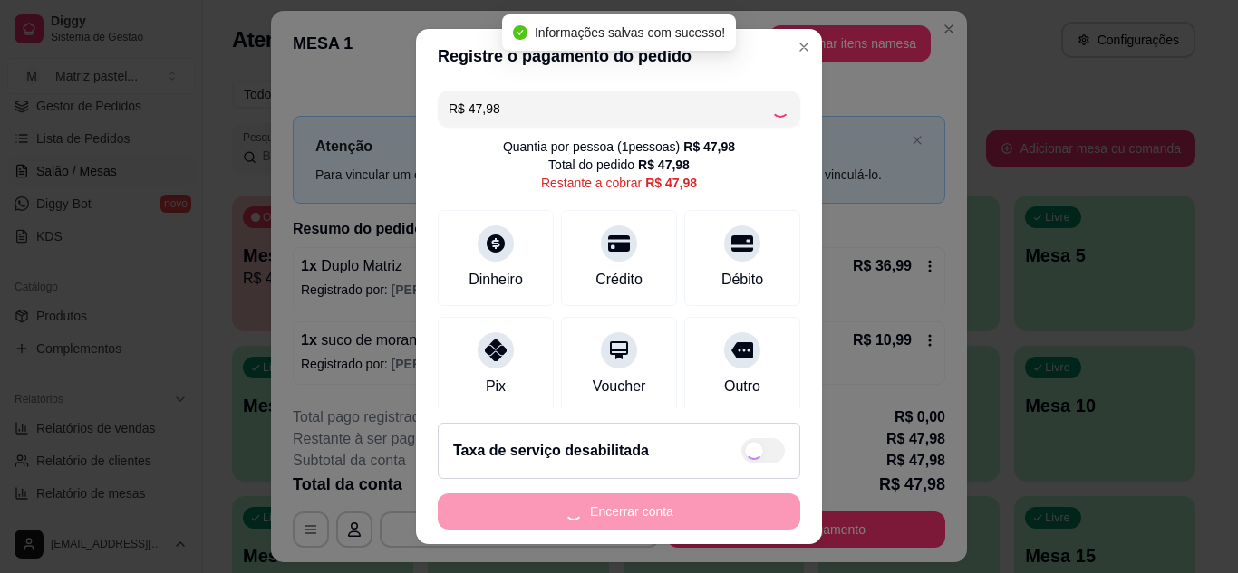
type input "R$ 0,00"
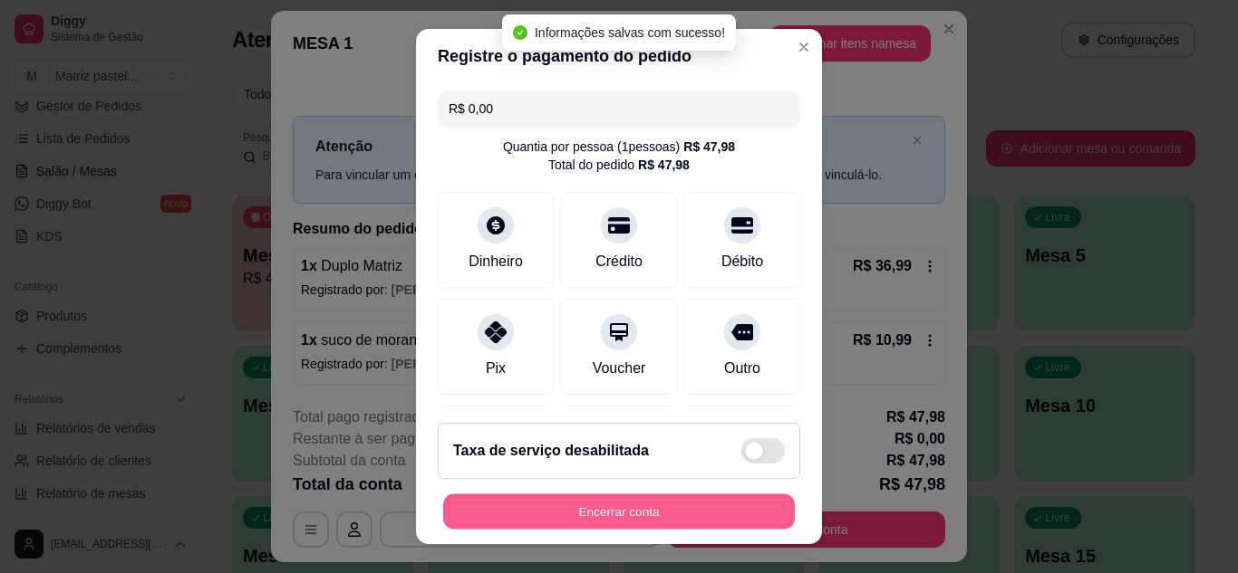
click at [602, 516] on button "Encerrar conta" at bounding box center [619, 512] width 352 height 35
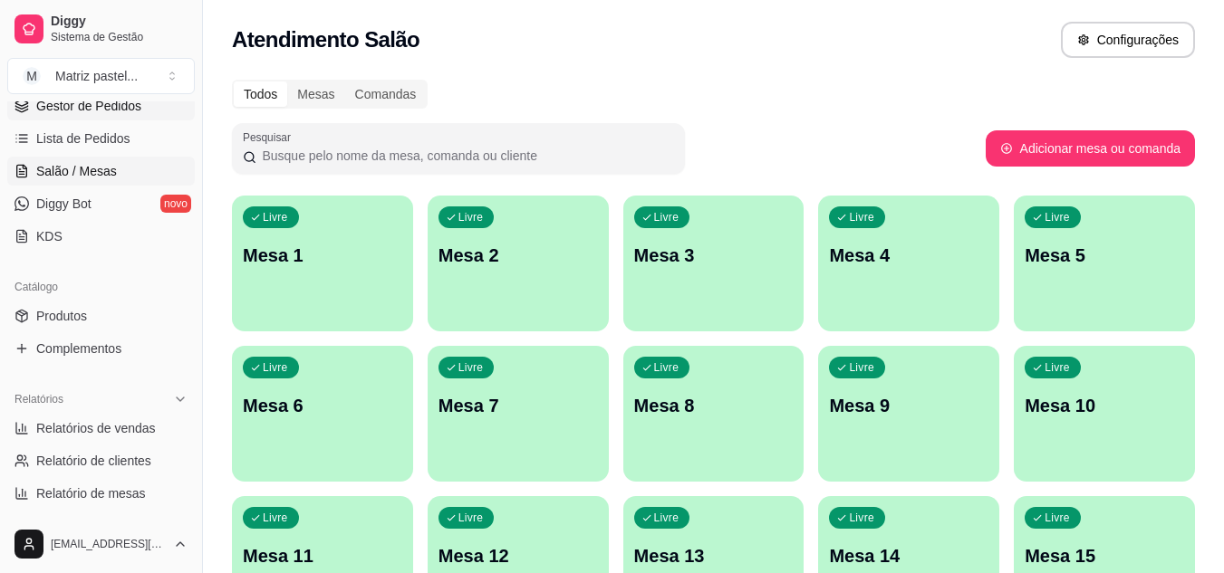
click at [133, 114] on span "Gestor de Pedidos" at bounding box center [88, 106] width 105 height 18
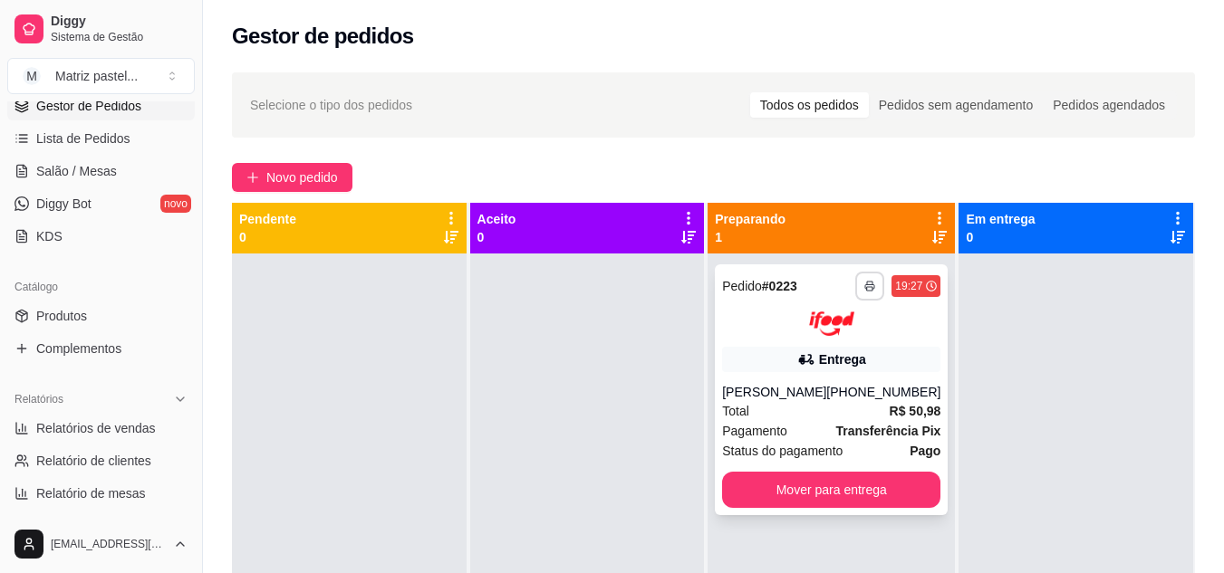
click at [857, 292] on button "button" at bounding box center [869, 286] width 29 height 29
click at [830, 341] on button "IMPRESSORA" at bounding box center [808, 349] width 131 height 29
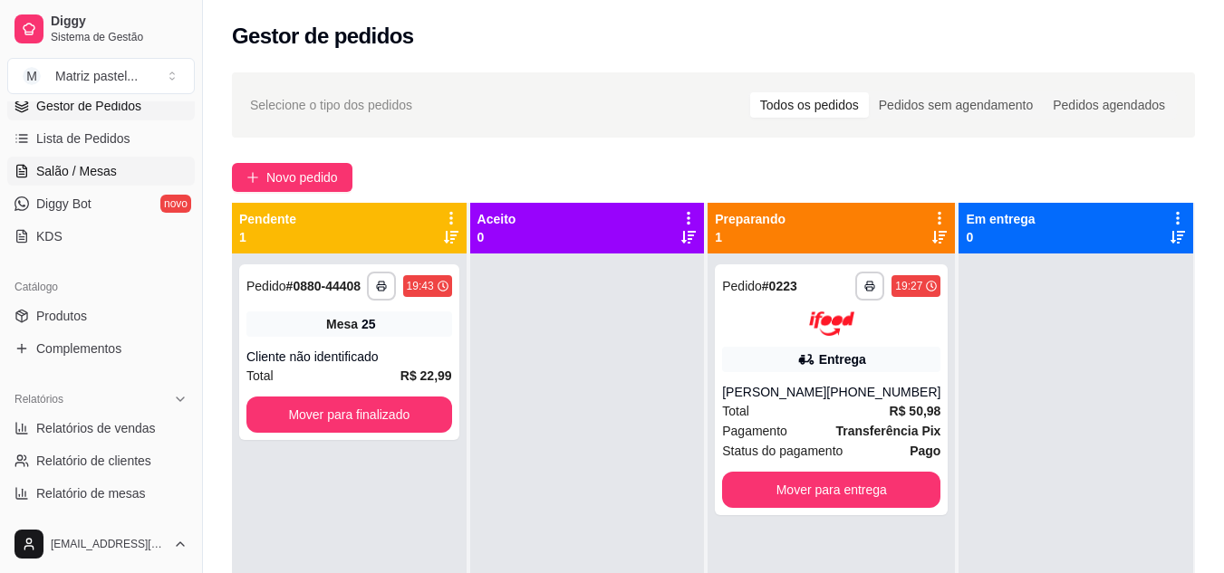
click at [118, 173] on link "Salão / Mesas" at bounding box center [101, 171] width 188 height 29
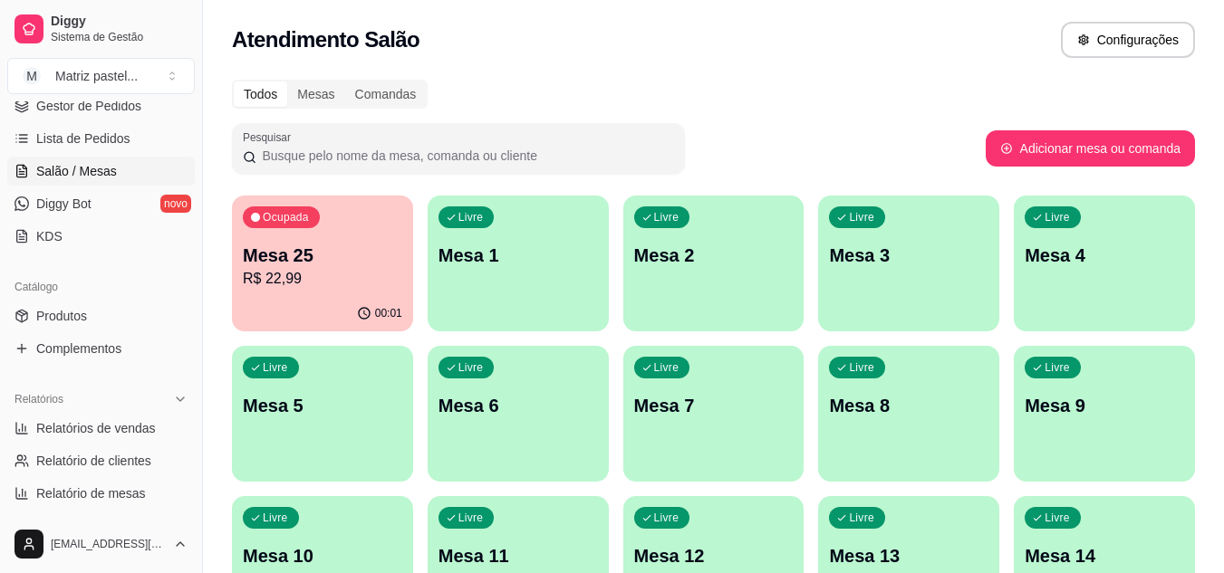
scroll to position [181, 0]
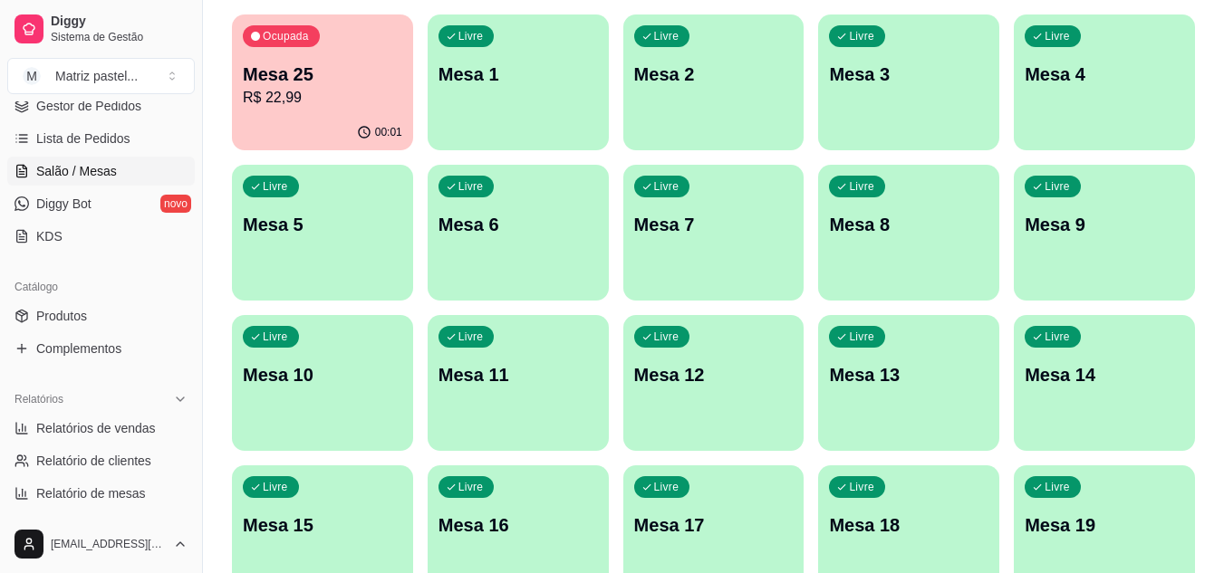
click at [283, 133] on div "00:01" at bounding box center [322, 132] width 181 height 35
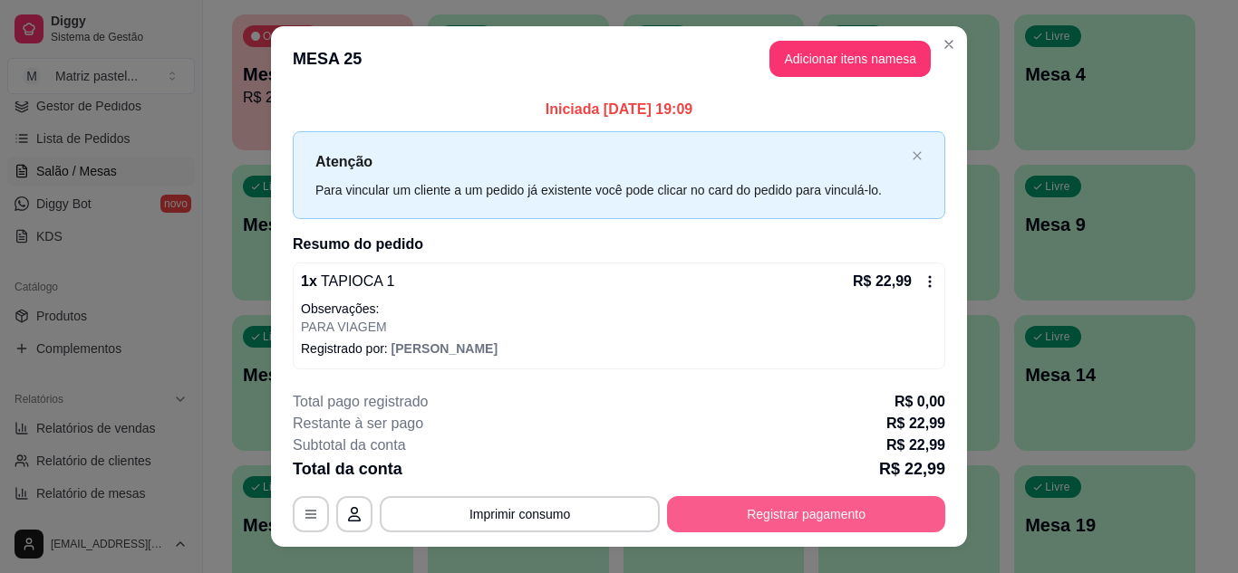
click at [712, 506] on button "Registrar pagamento" at bounding box center [806, 514] width 278 height 36
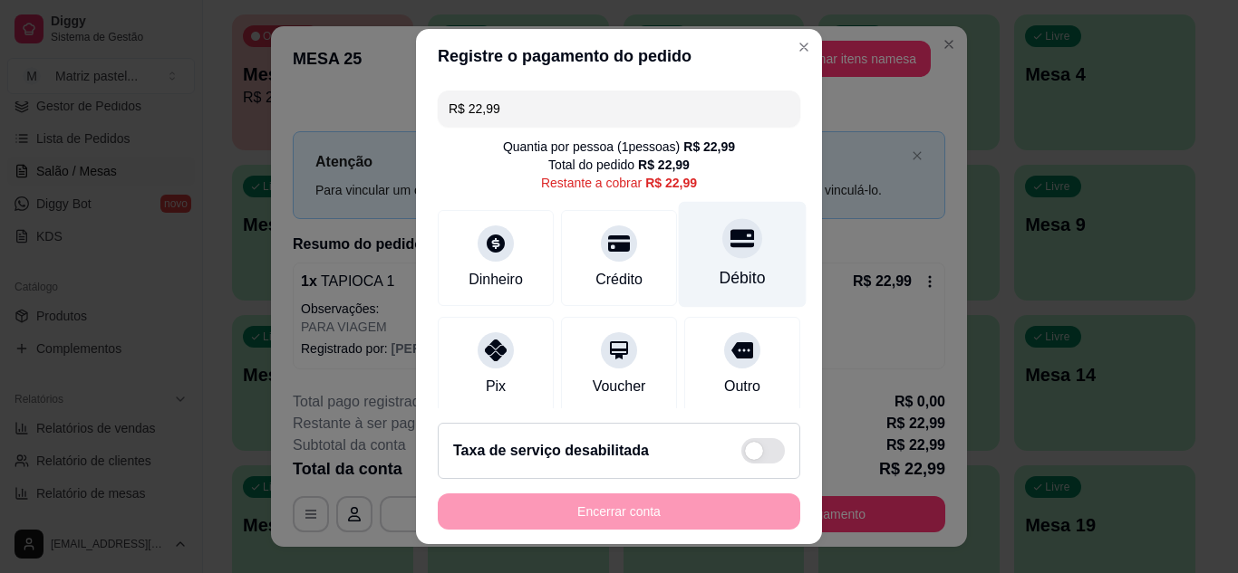
click at [734, 255] on div "Débito" at bounding box center [743, 254] width 128 height 106
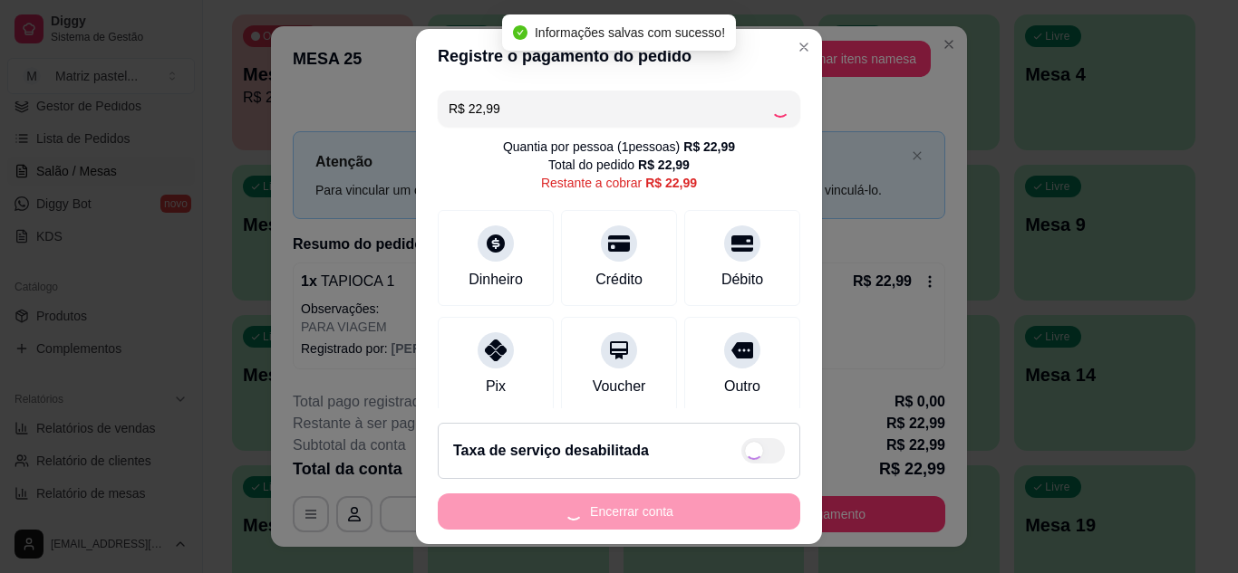
type input "R$ 0,00"
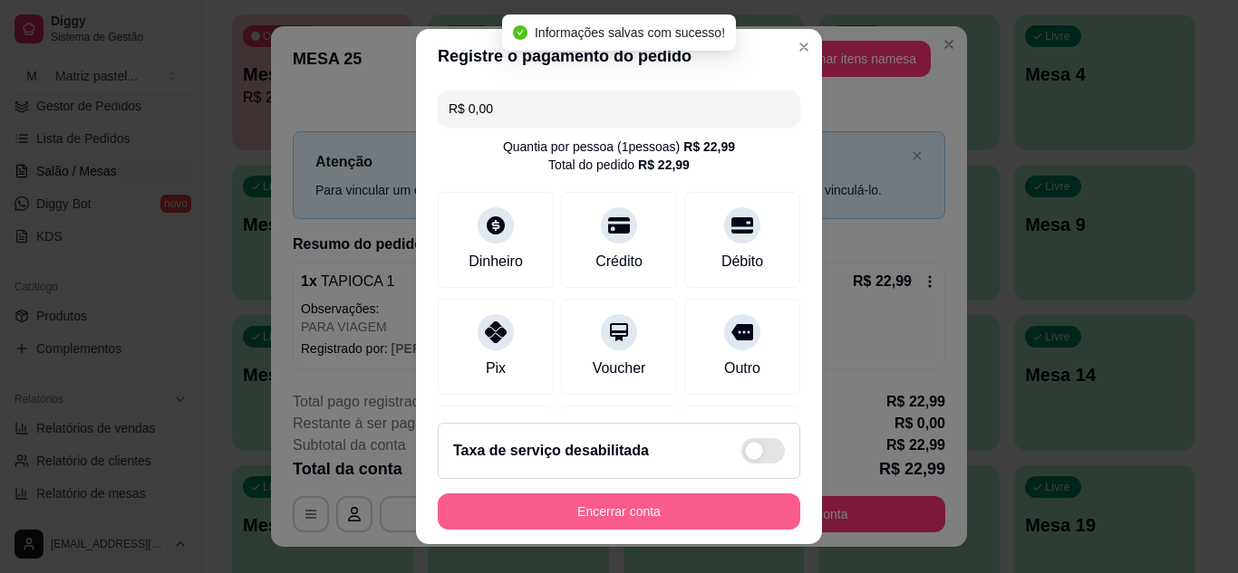
click at [573, 513] on button "Encerrar conta" at bounding box center [619, 512] width 362 height 36
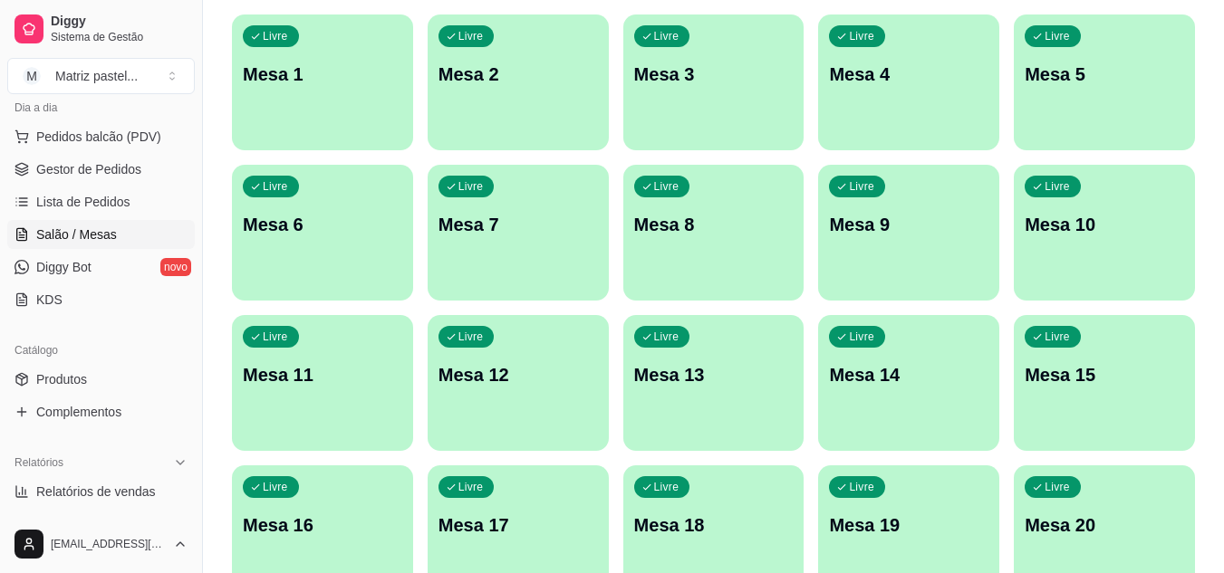
scroll to position [187, 0]
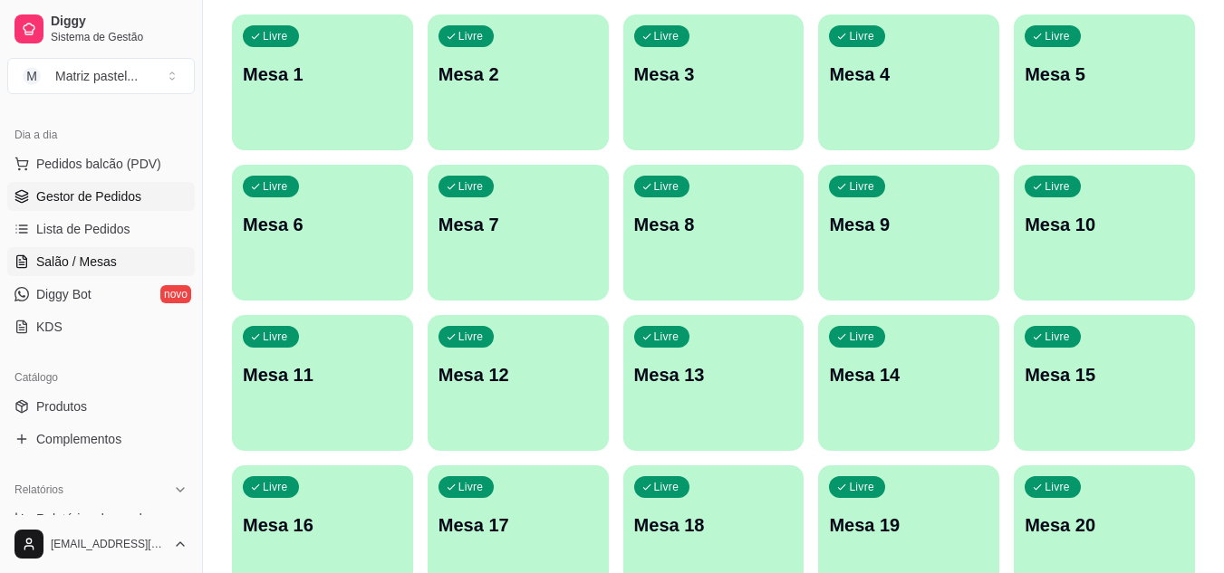
click at [71, 193] on span "Gestor de Pedidos" at bounding box center [88, 197] width 105 height 18
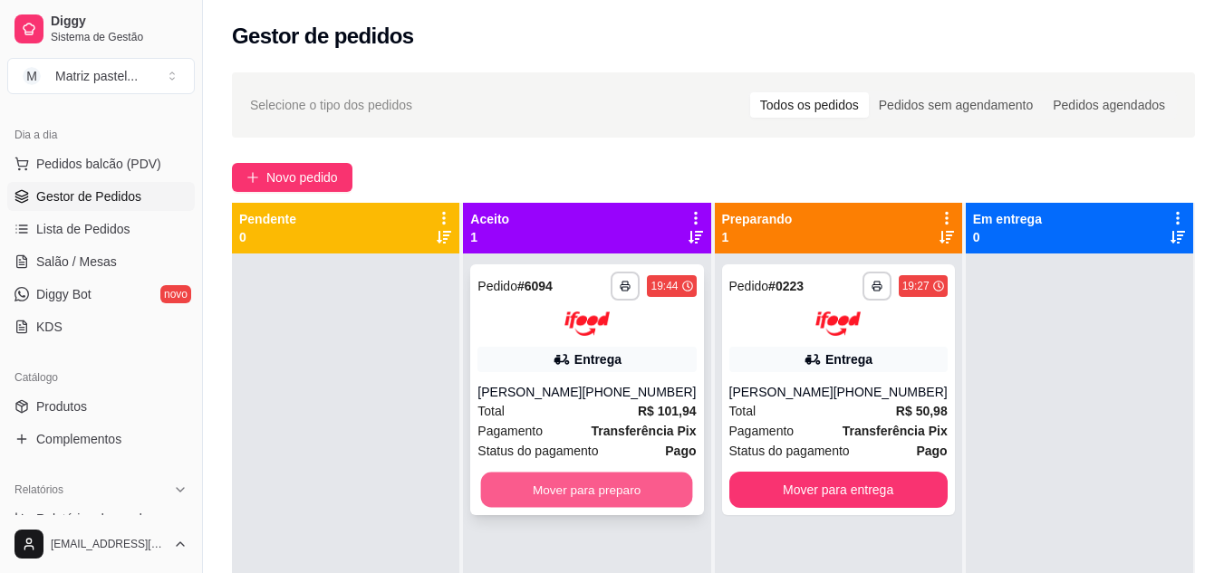
click at [544, 502] on button "Mover para preparo" at bounding box center [587, 489] width 212 height 35
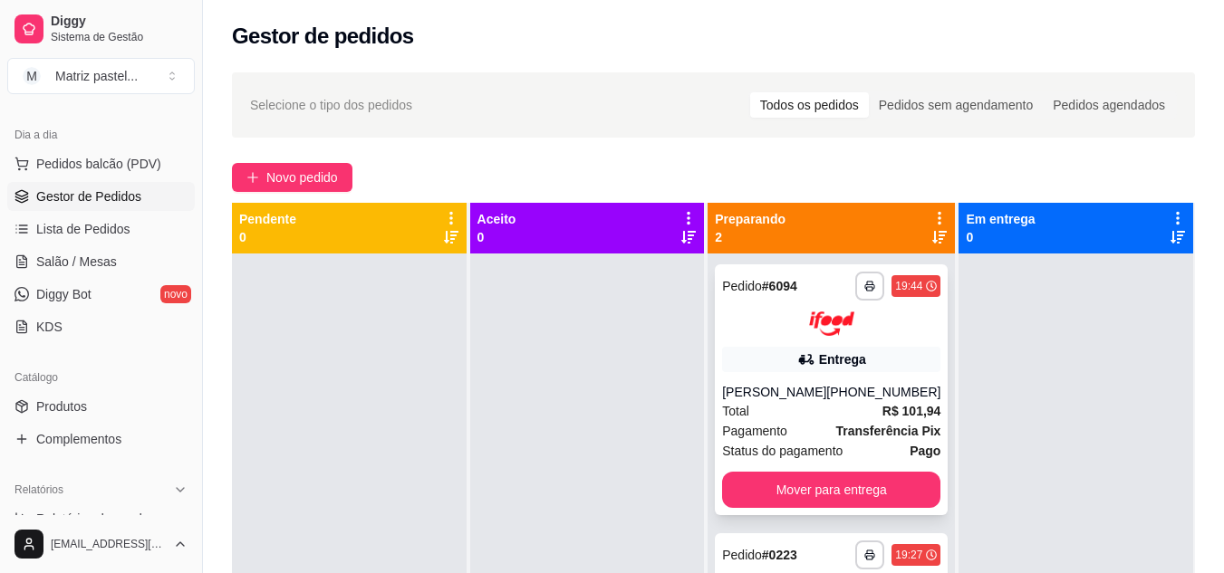
click at [794, 288] on strong "# 6094" at bounding box center [779, 286] width 35 height 14
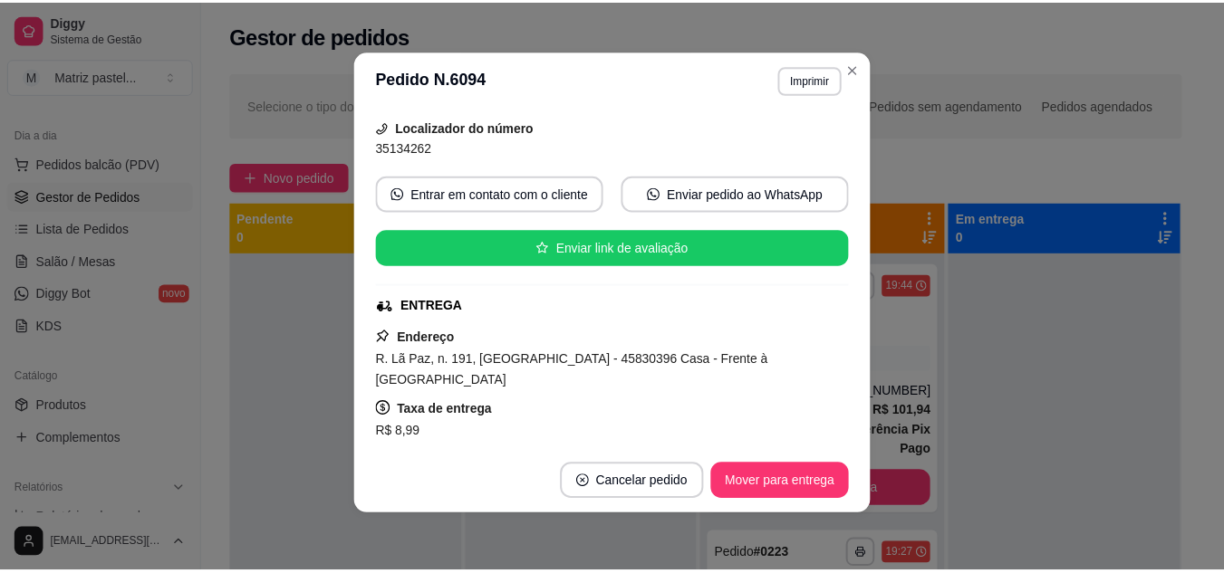
scroll to position [181, 0]
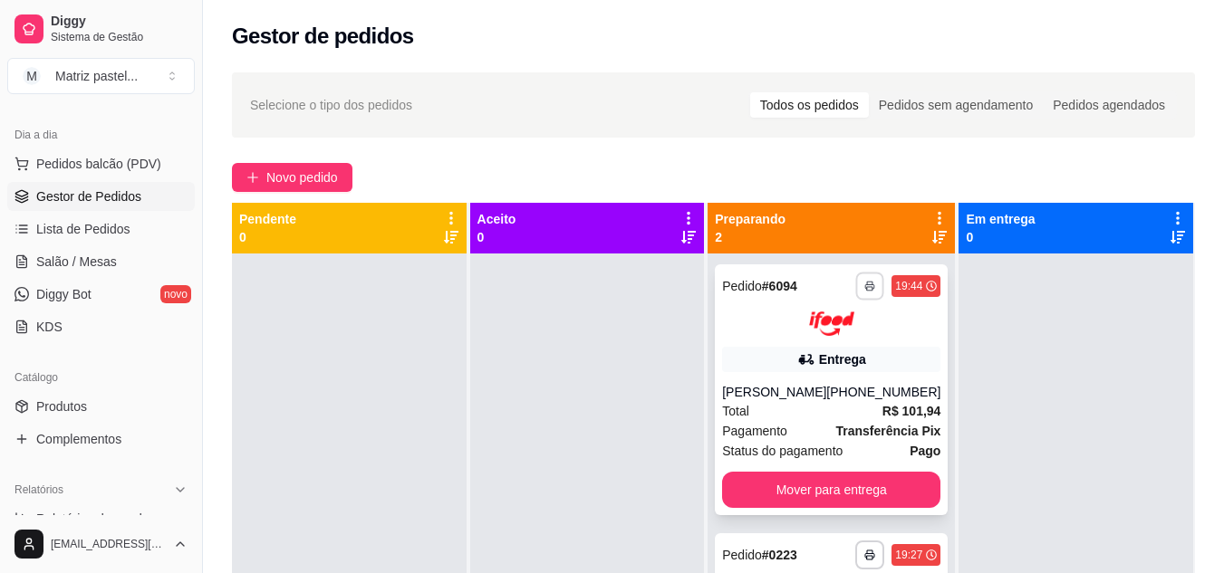
click at [856, 274] on button "button" at bounding box center [870, 286] width 28 height 28
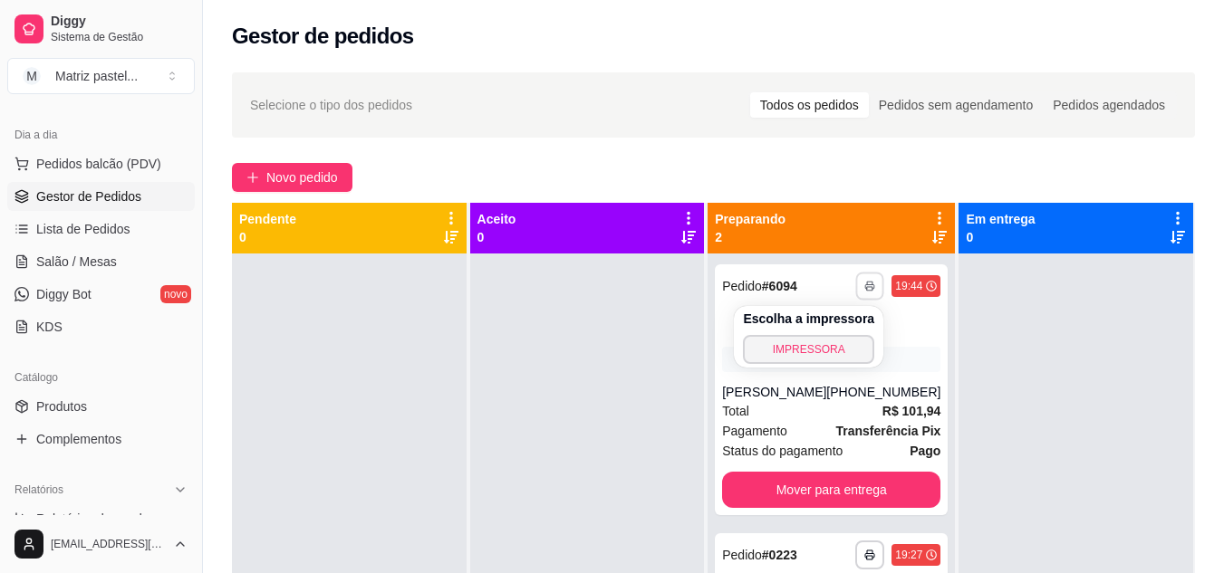
click at [792, 332] on div "Escolha a impressora IMPRESSORA" at bounding box center [808, 337] width 149 height 62
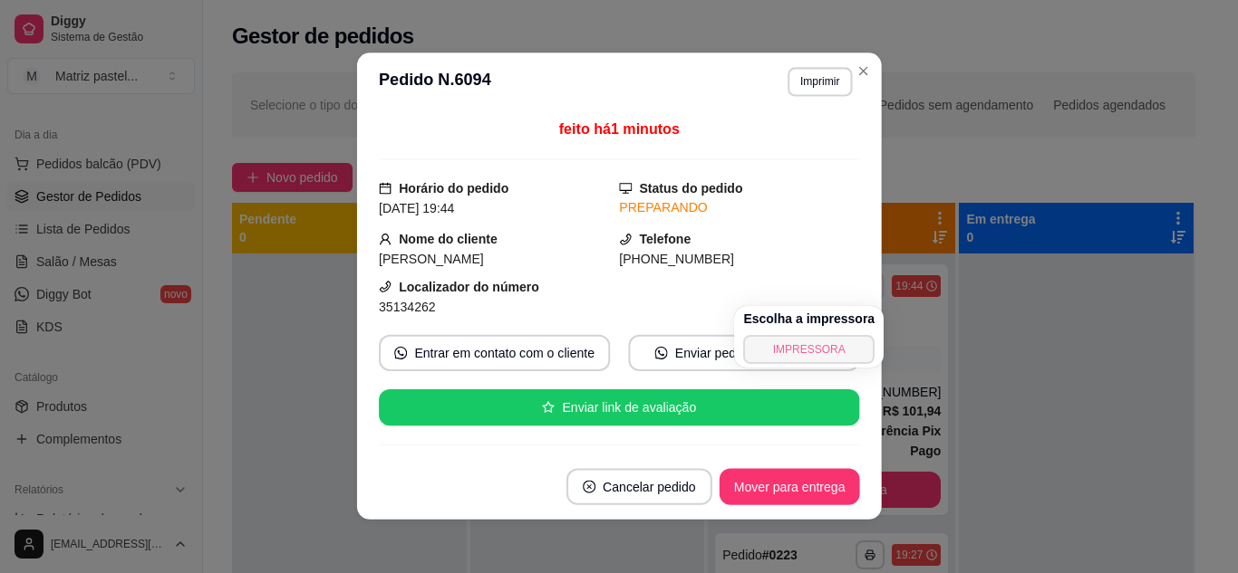
click at [791, 344] on button "IMPRESSORA" at bounding box center [808, 349] width 131 height 29
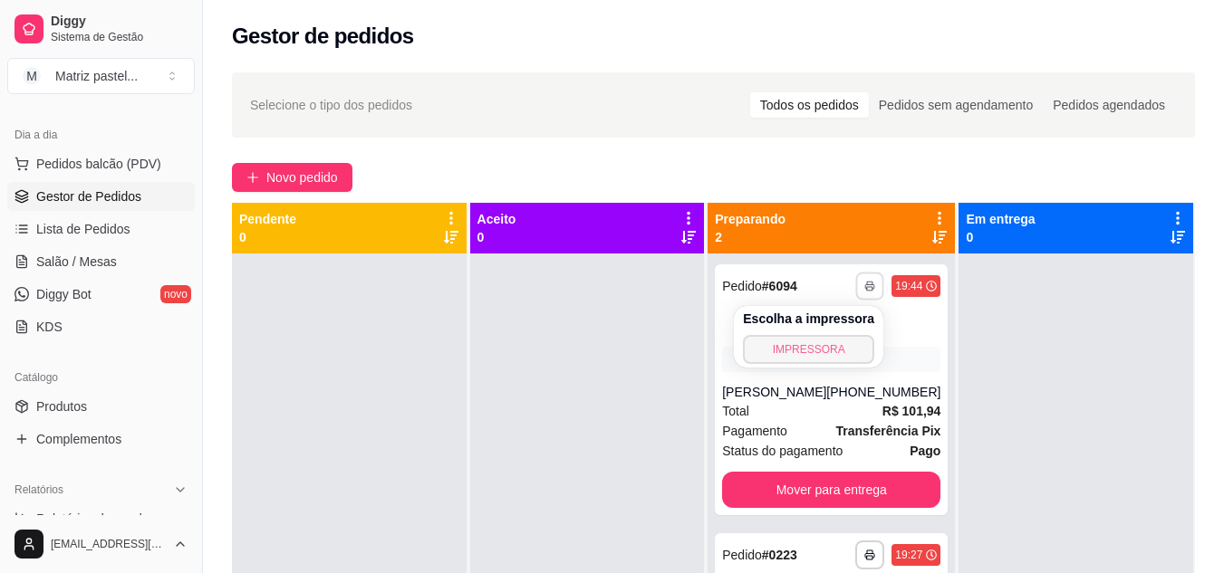
click at [814, 357] on button "IMPRESSORA" at bounding box center [808, 349] width 131 height 29
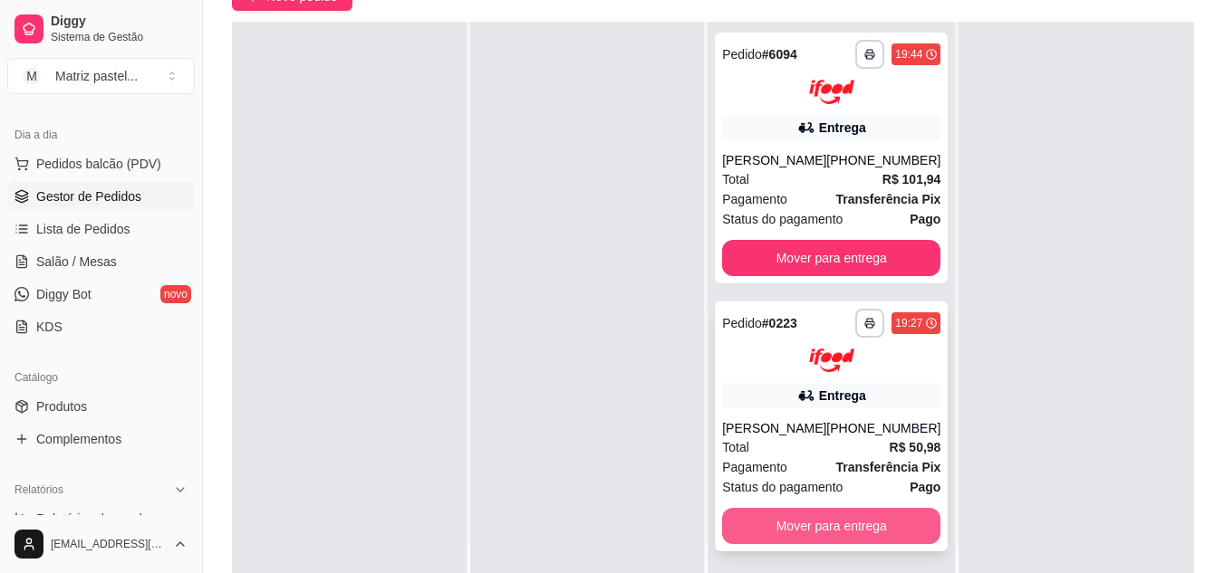
click at [854, 536] on button "Mover para entrega" at bounding box center [831, 526] width 218 height 36
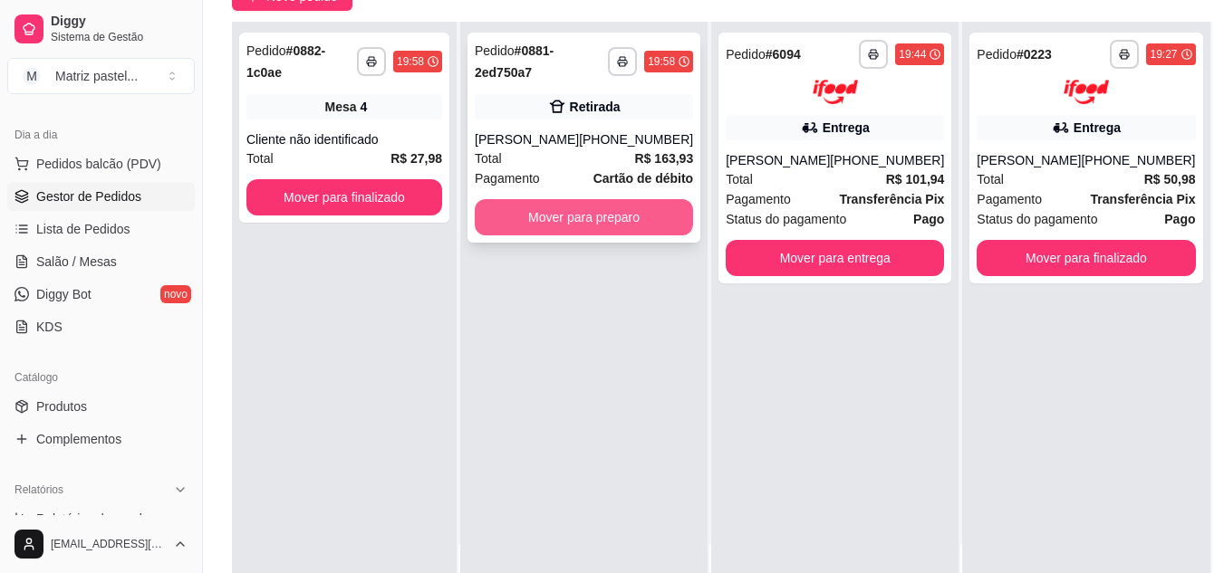
click at [583, 218] on button "Mover para preparo" at bounding box center [584, 217] width 218 height 36
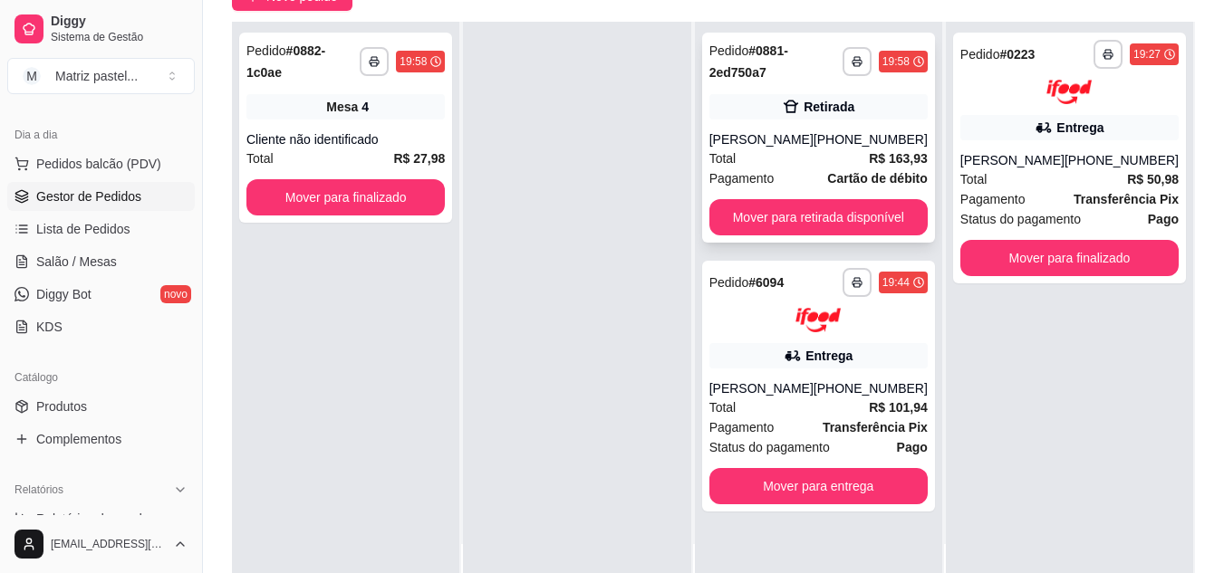
click at [835, 136] on div "[PHONE_NUMBER]" at bounding box center [871, 139] width 114 height 18
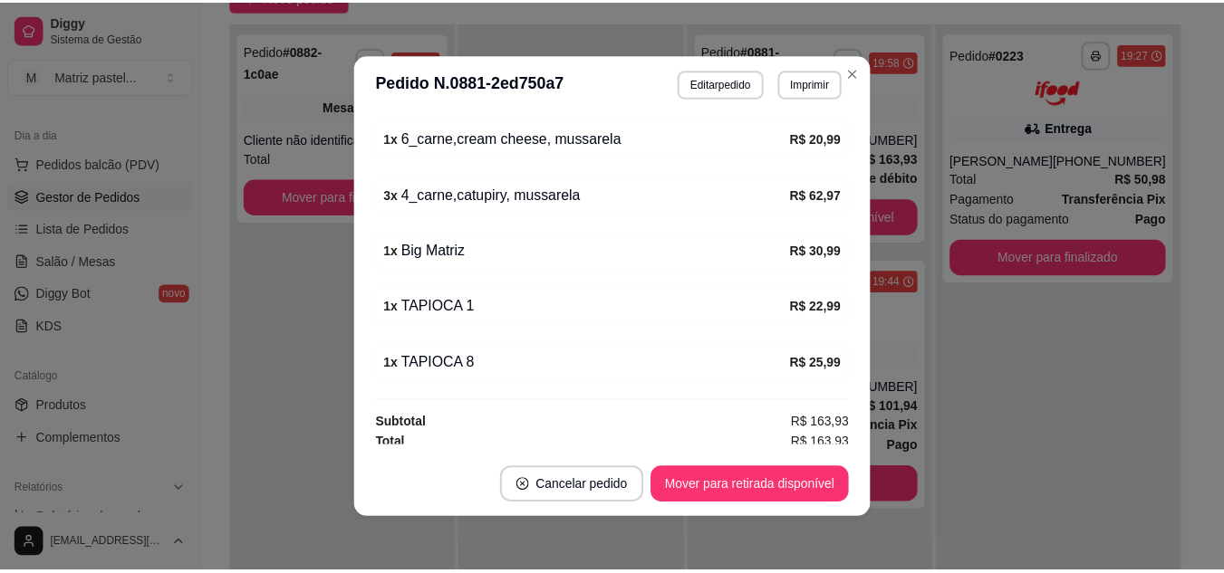
scroll to position [460, 0]
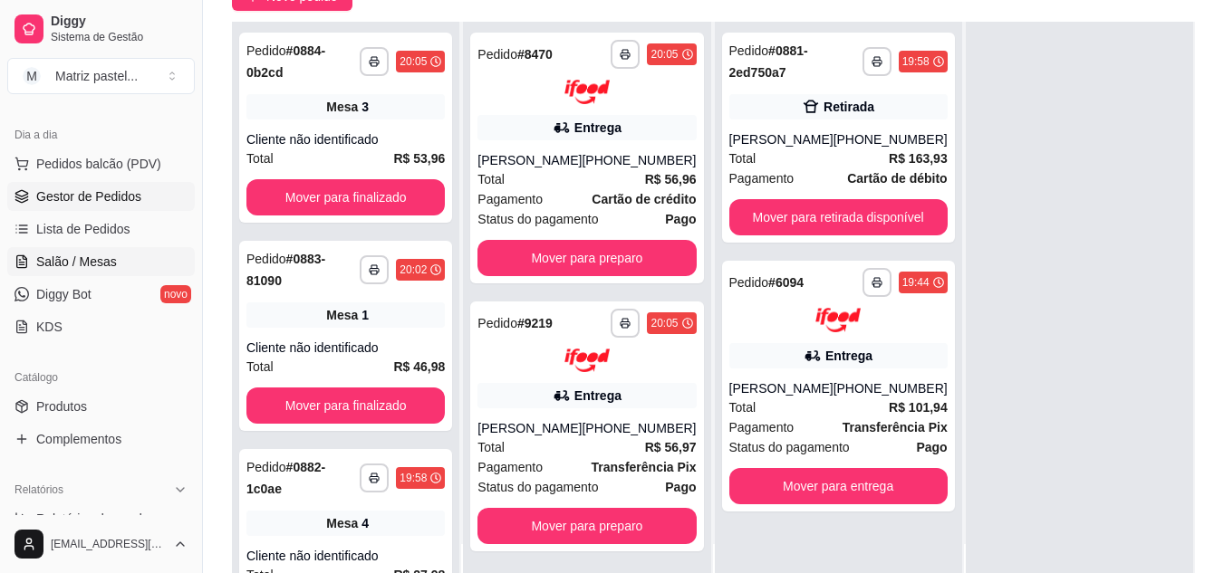
click at [120, 262] on link "Salão / Mesas" at bounding box center [101, 261] width 188 height 29
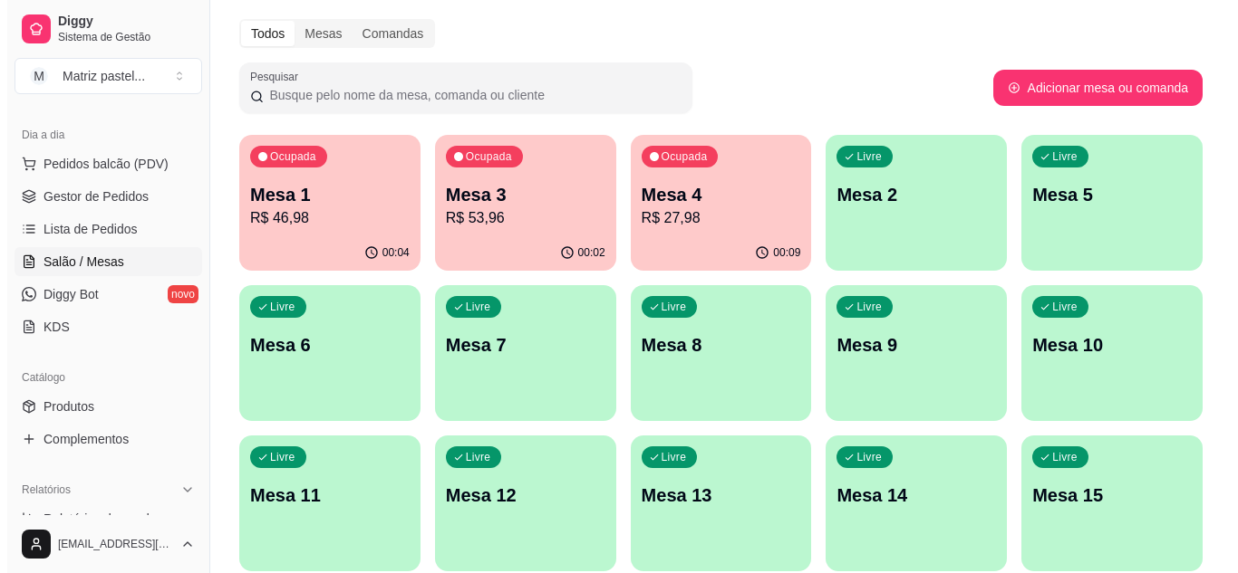
scroll to position [91, 0]
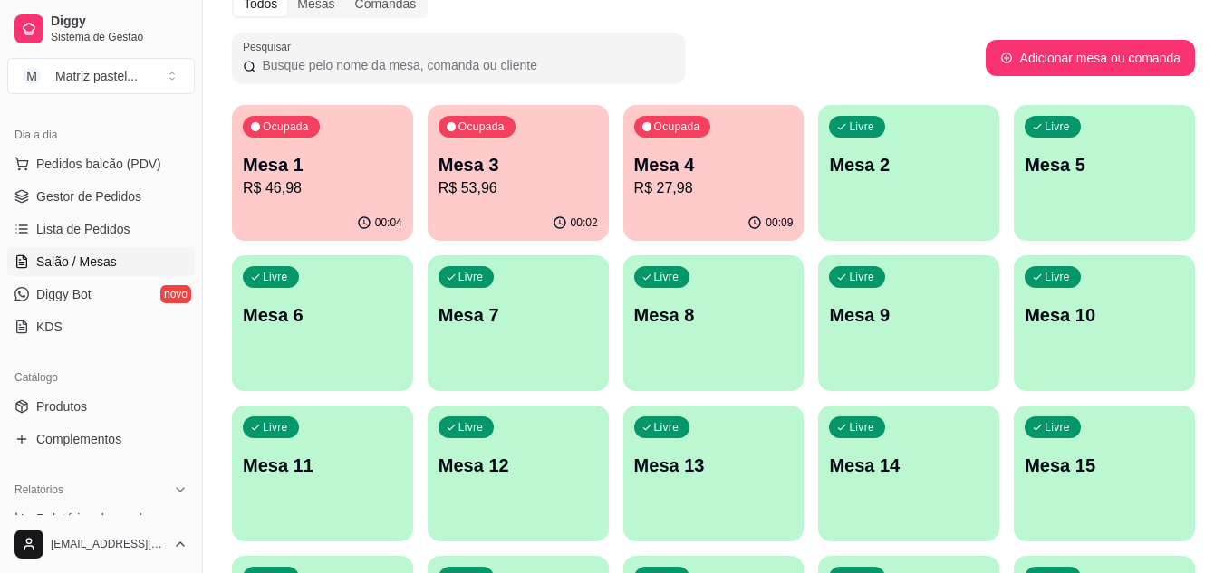
click at [544, 201] on div "Ocupada Mesa 3 R$ 53,96" at bounding box center [518, 155] width 181 height 101
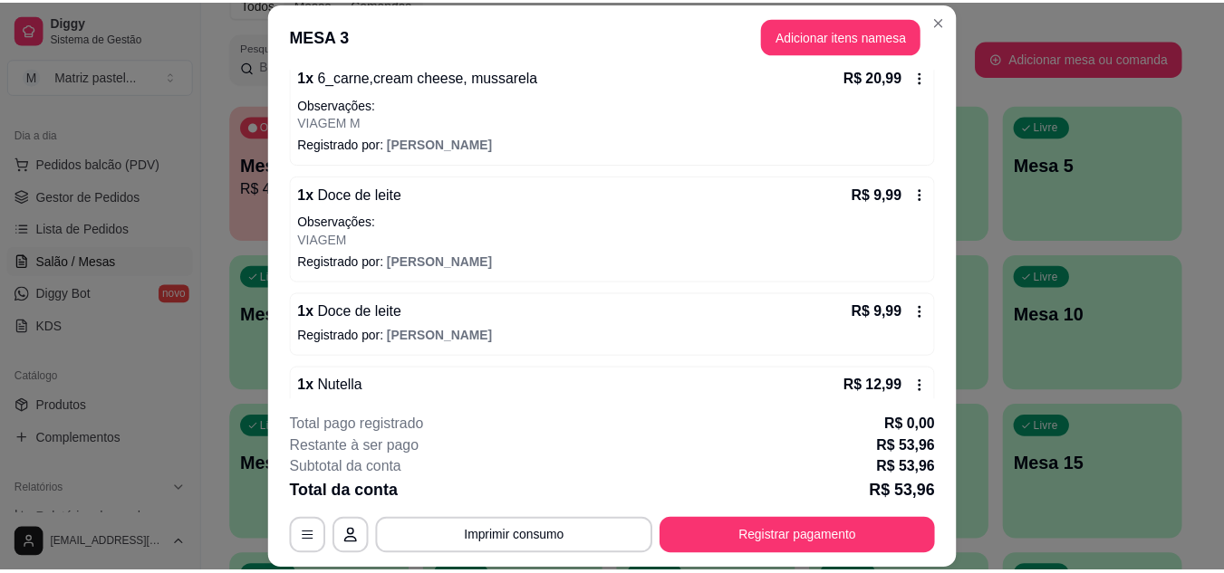
scroll to position [219, 0]
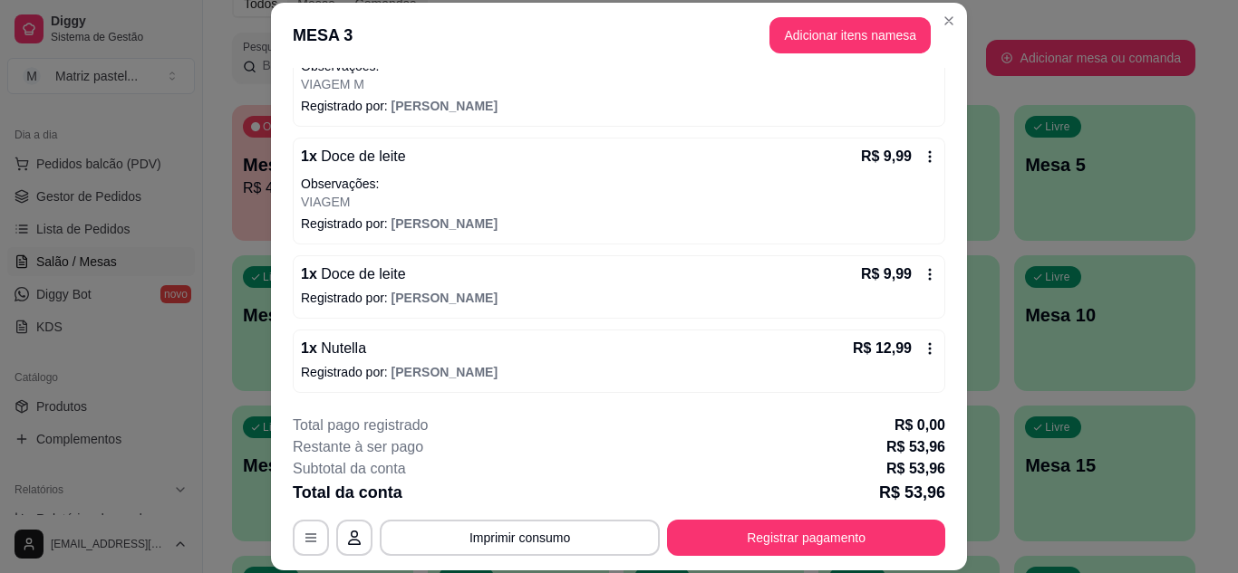
click at [912, 361] on div "1 x Nutella R$ 12,99 Registrado por: [PERSON_NAME]" at bounding box center [619, 361] width 652 height 63
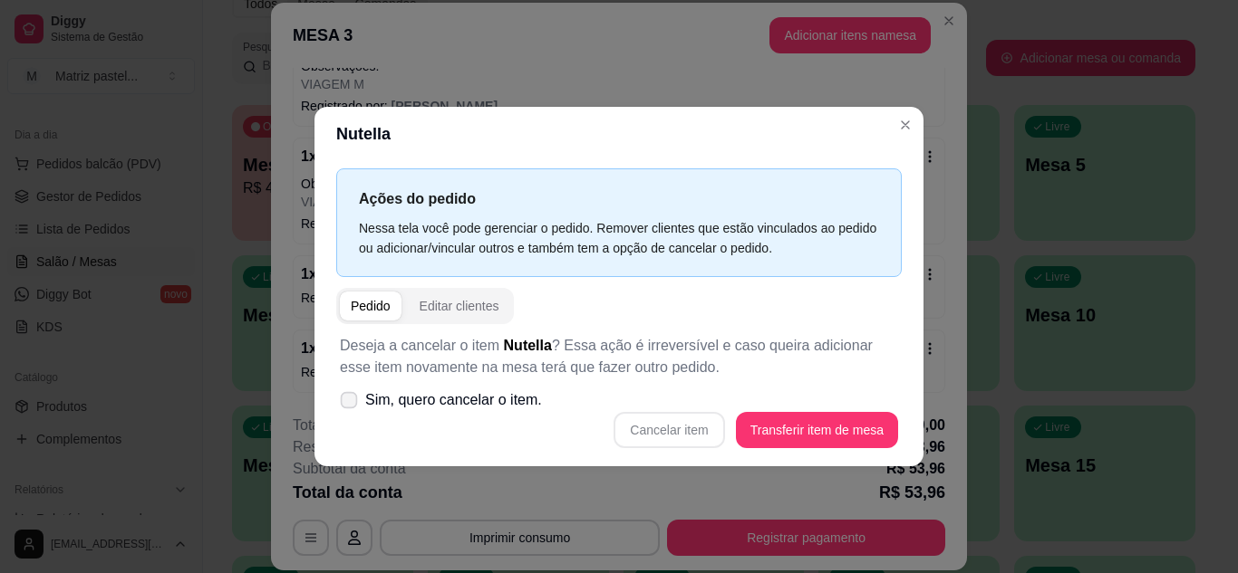
click at [375, 408] on span "Sim, quero cancelar o item." at bounding box center [453, 401] width 177 height 22
click at [351, 408] on input "Sim, quero cancelar o item." at bounding box center [345, 409] width 12 height 12
checkbox input "true"
click at [638, 429] on button "Cancelar item" at bounding box center [669, 429] width 108 height 35
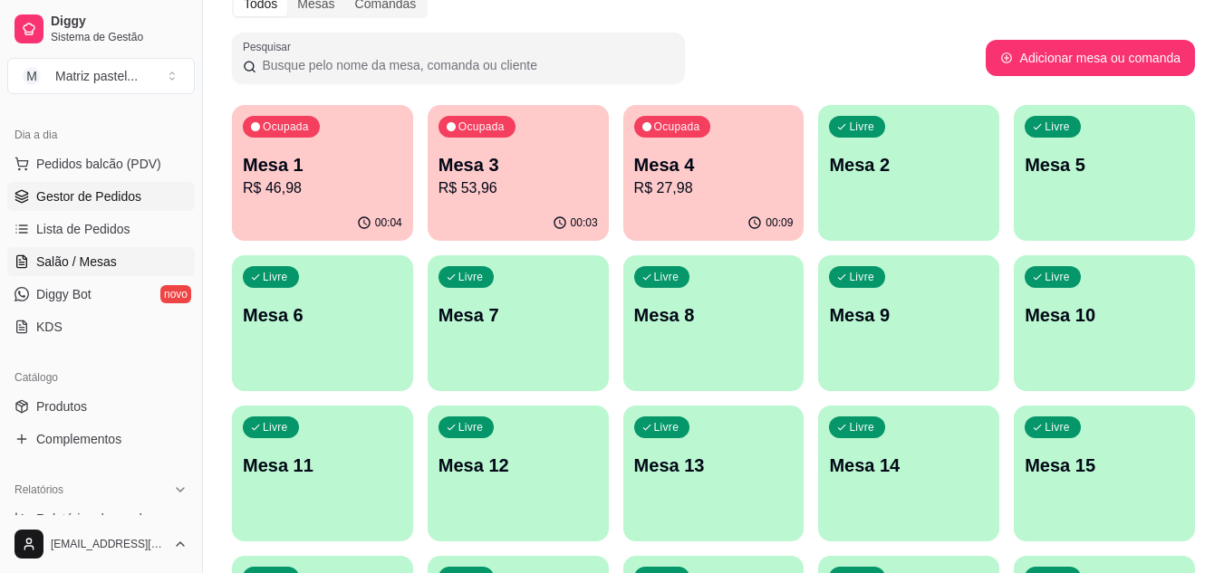
click at [85, 197] on span "Gestor de Pedidos" at bounding box center [88, 197] width 105 height 18
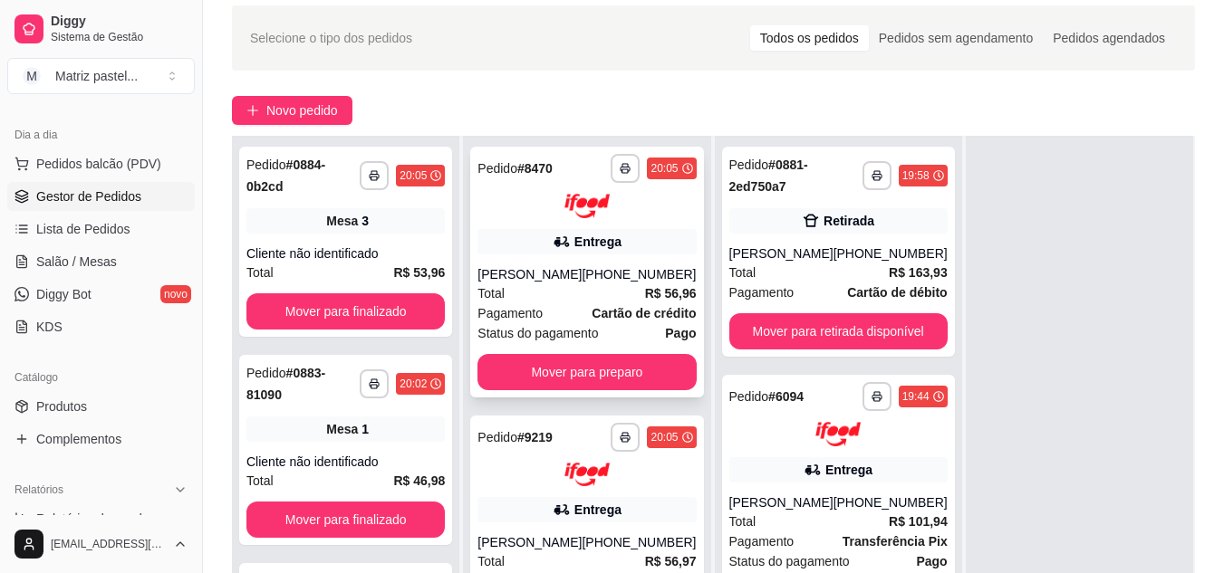
scroll to position [181, 0]
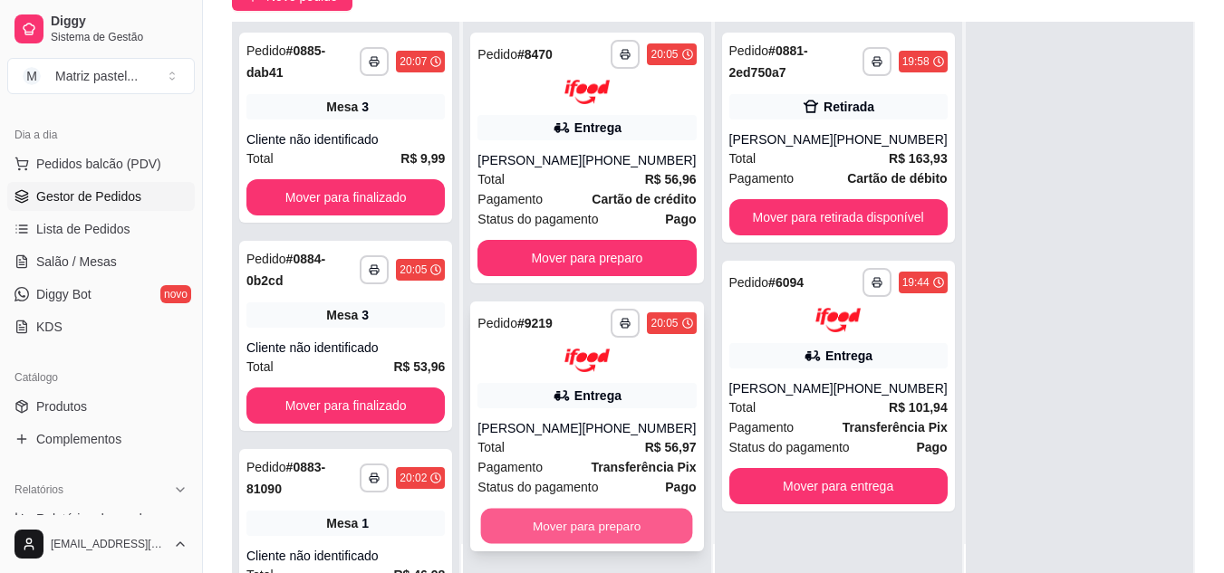
click at [582, 535] on button "Mover para preparo" at bounding box center [587, 526] width 212 height 35
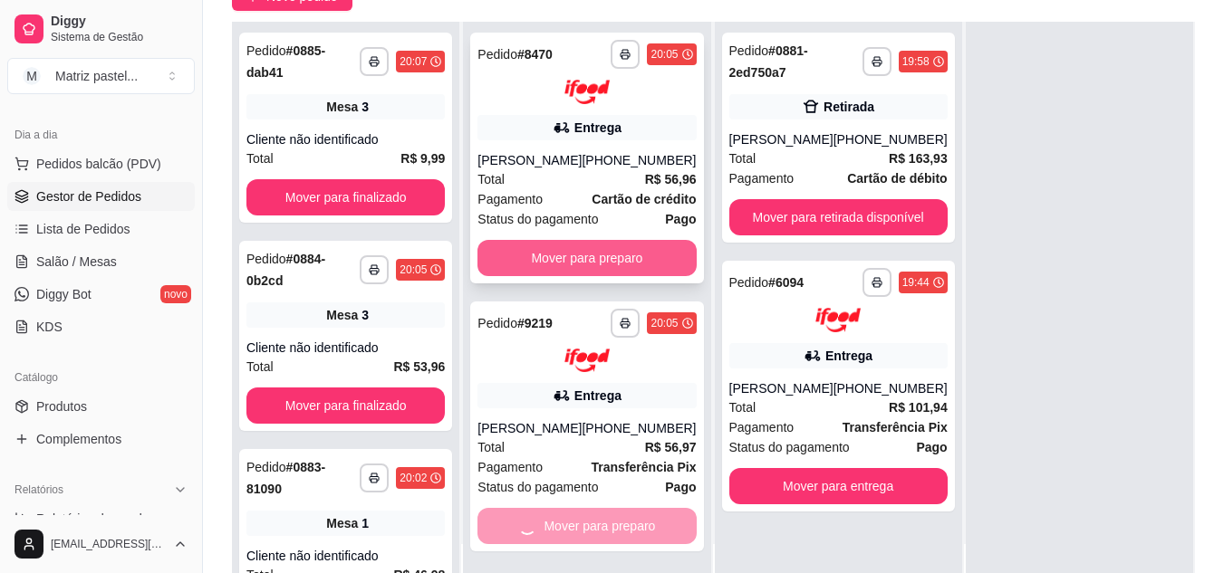
click at [571, 259] on button "Mover para preparo" at bounding box center [586, 258] width 218 height 36
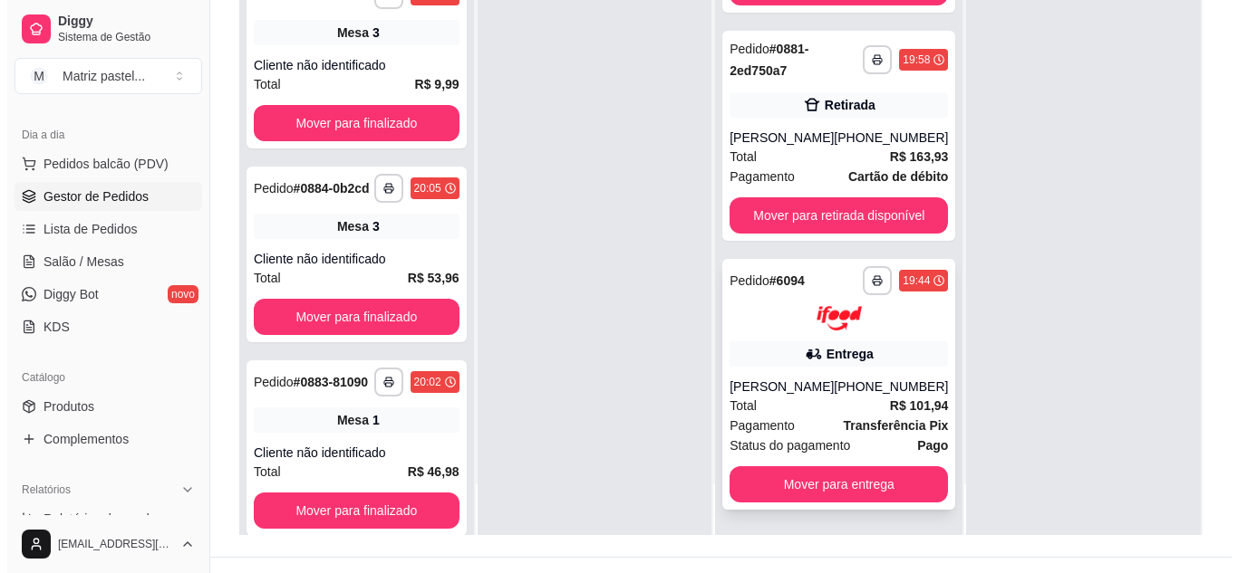
scroll to position [272, 0]
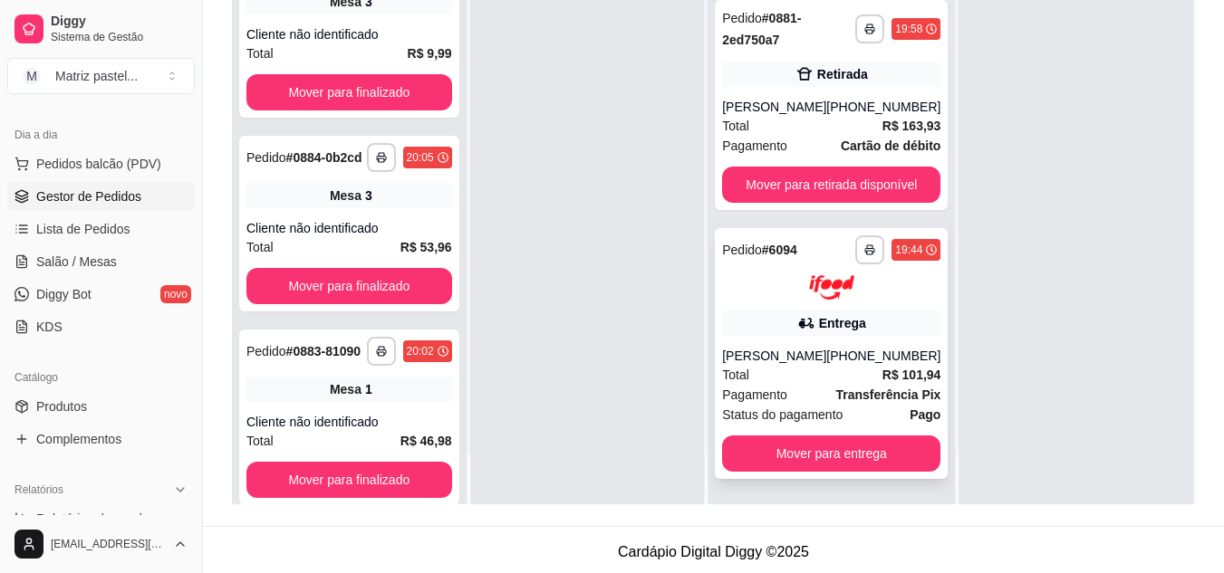
click at [781, 358] on div "[PERSON_NAME]" at bounding box center [774, 356] width 104 height 18
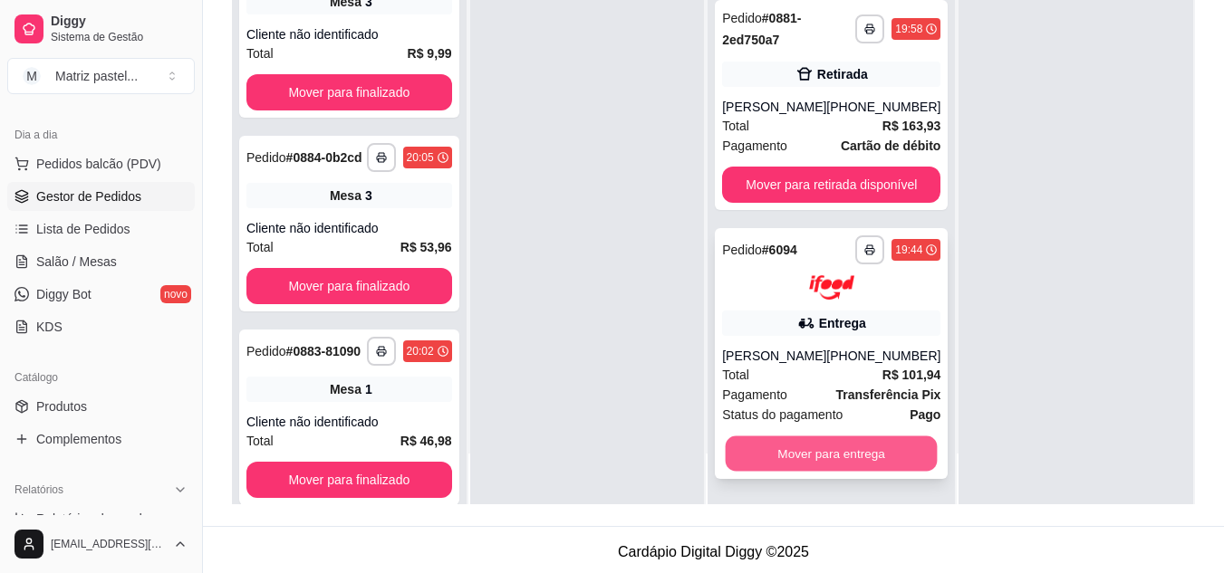
click at [825, 448] on button "Mover para entrega" at bounding box center [832, 453] width 212 height 35
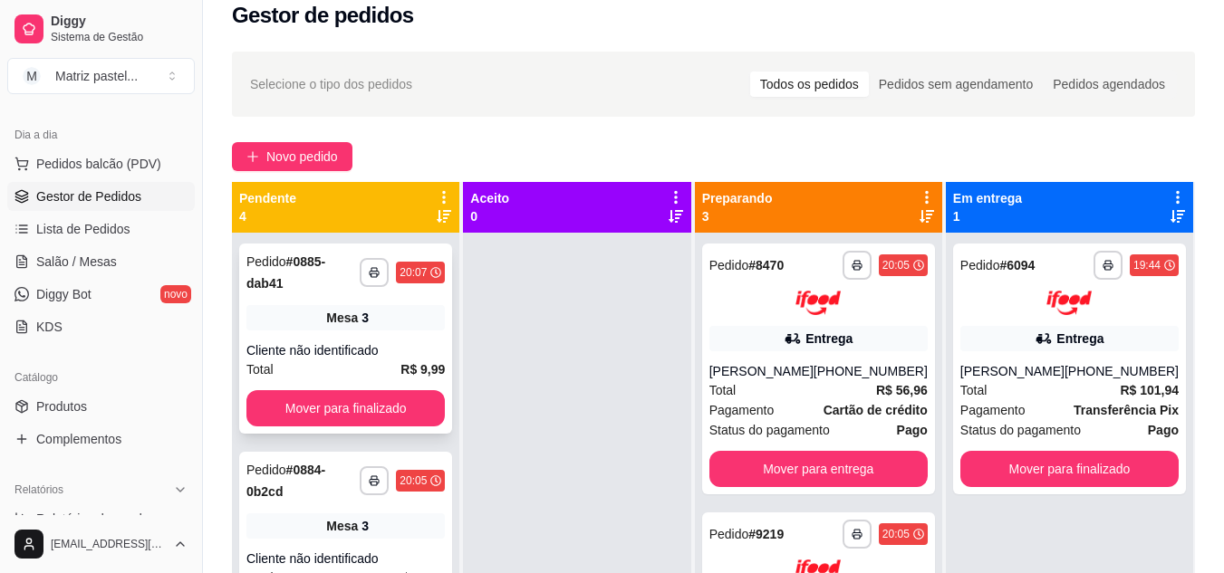
scroll to position [0, 0]
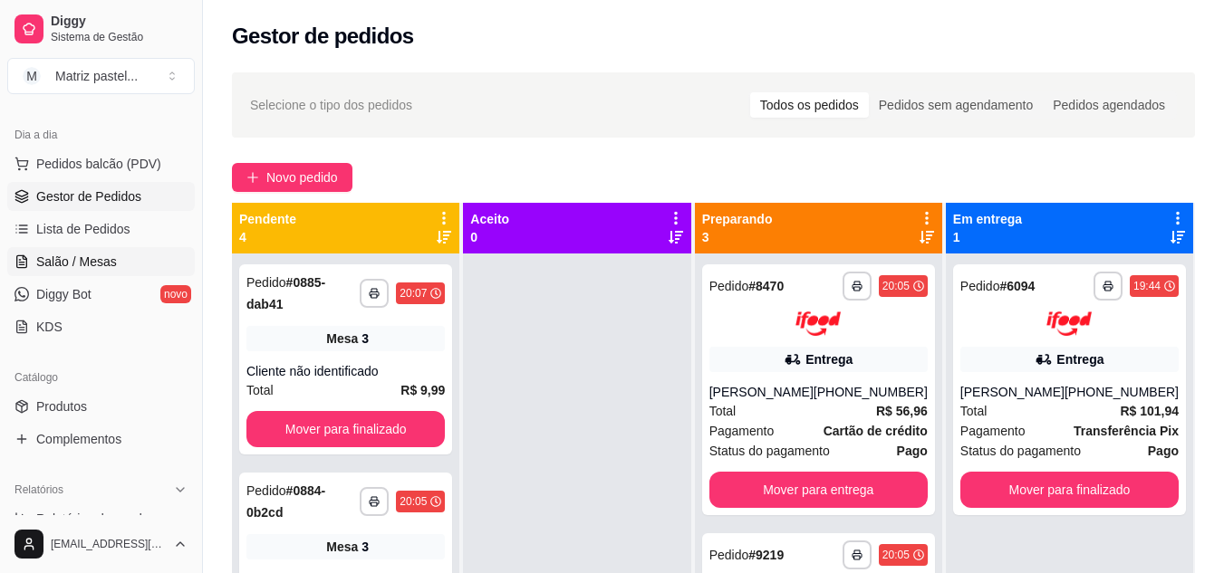
click at [63, 264] on span "Salão / Mesas" at bounding box center [76, 262] width 81 height 18
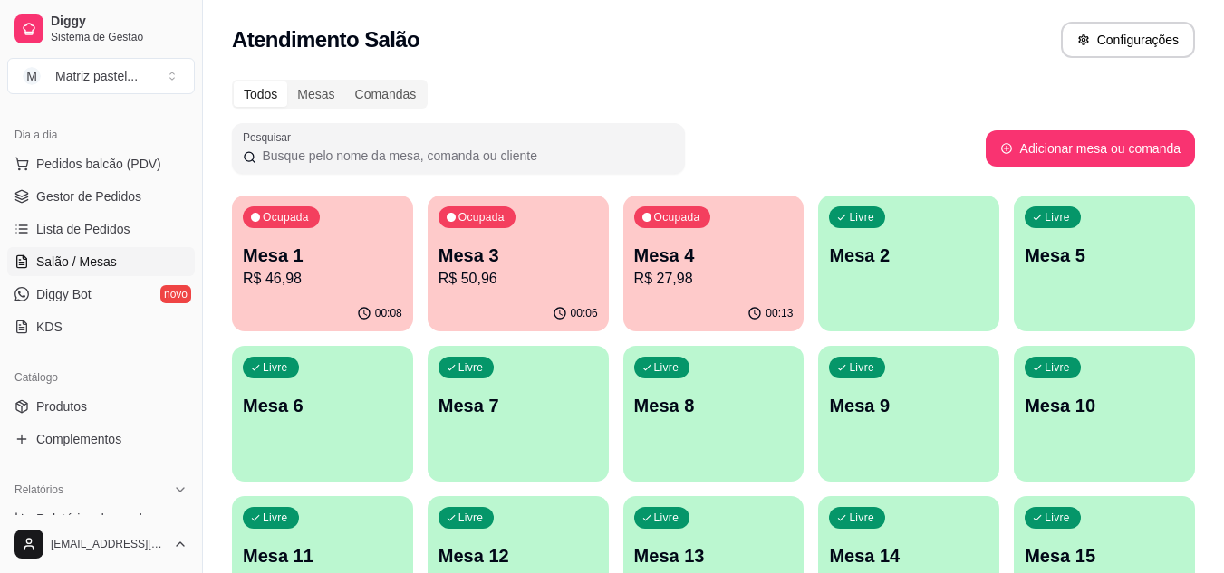
click at [653, 268] on p "R$ 27,98" at bounding box center [713, 279] width 159 height 22
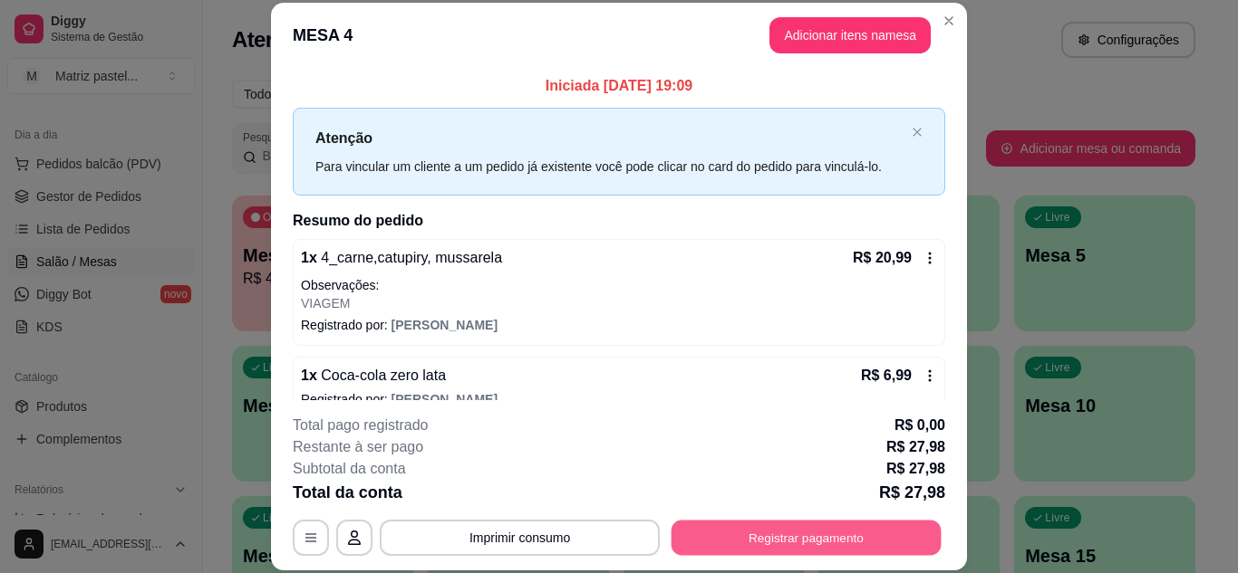
click at [747, 533] on button "Registrar pagamento" at bounding box center [806, 537] width 270 height 35
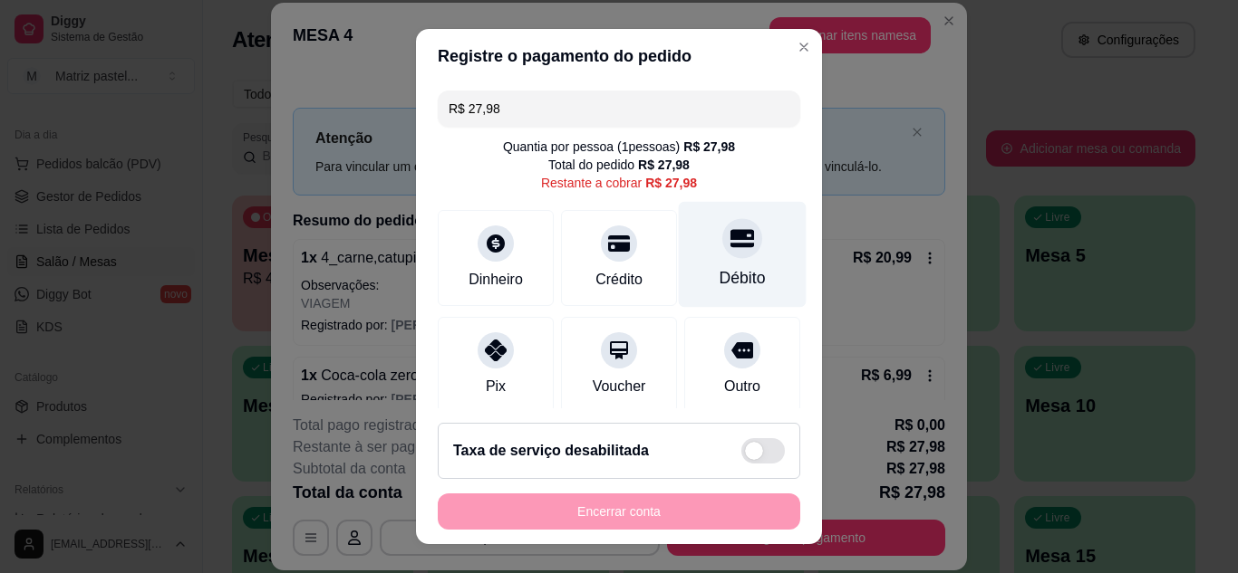
click at [729, 263] on div "Débito" at bounding box center [743, 254] width 128 height 106
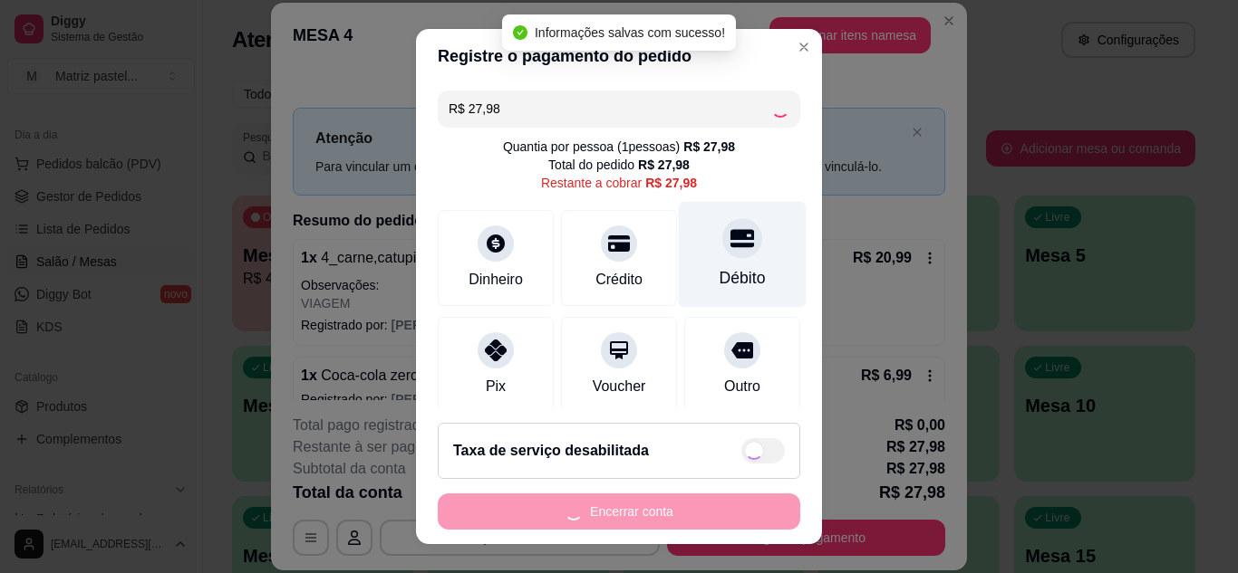
type input "R$ 0,00"
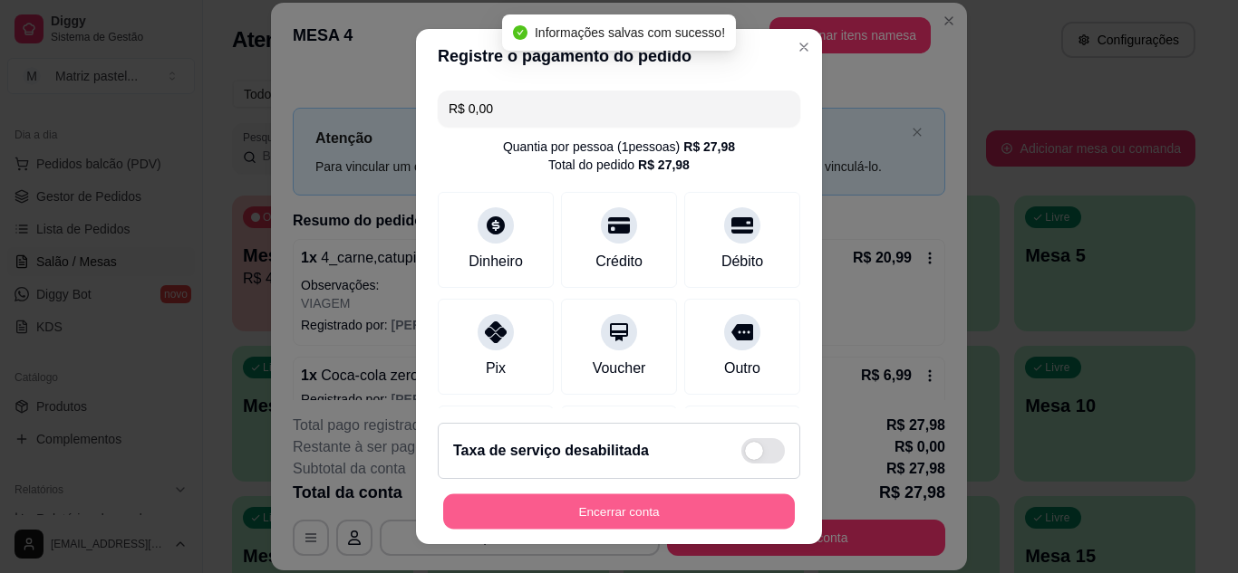
click at [605, 530] on div "Encerrar conta" at bounding box center [619, 512] width 362 height 36
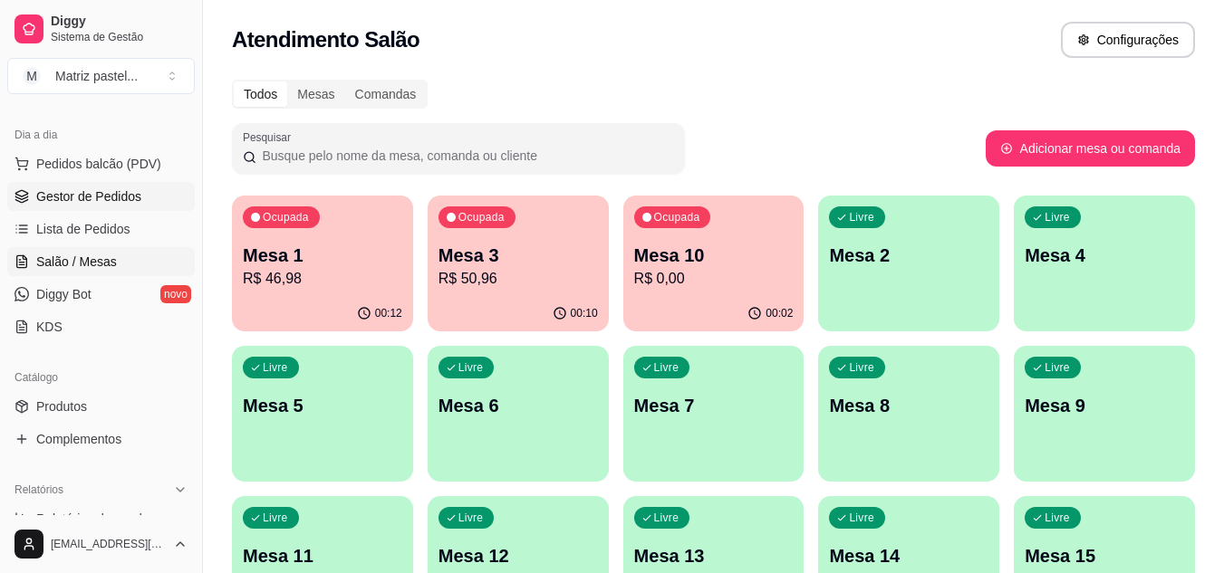
click at [79, 211] on ul "Pedidos balcão (PDV) Gestor de Pedidos Lista de Pedidos Salão / Mesas Diggy Bot…" at bounding box center [101, 245] width 188 height 192
click at [79, 198] on span "Gestor de Pedidos" at bounding box center [88, 197] width 105 height 18
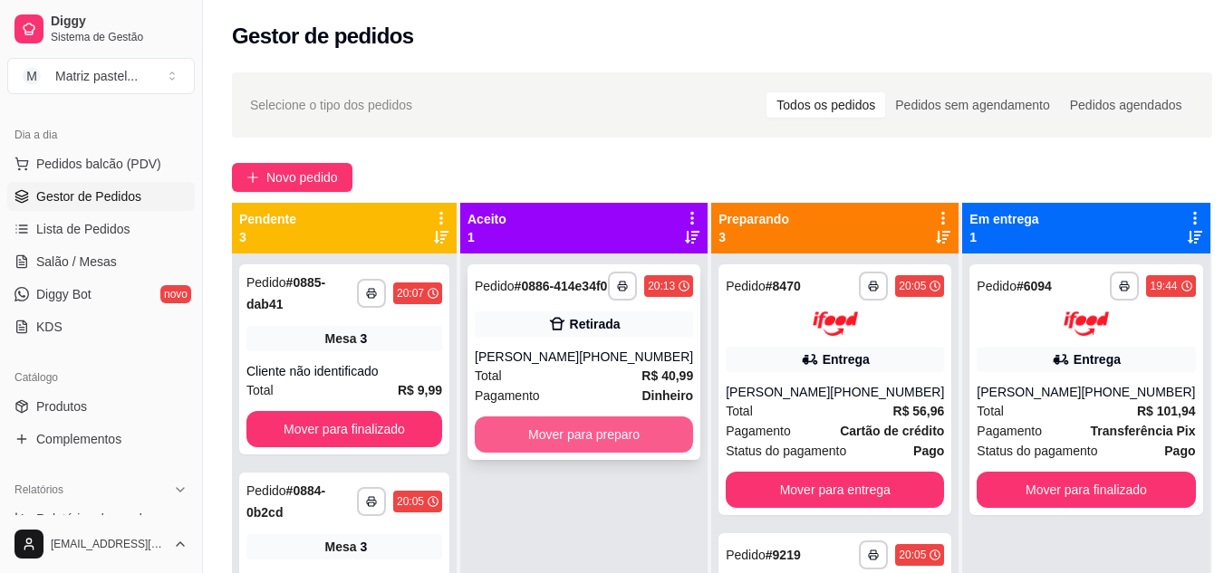
click at [538, 450] on button "Mover para preparo" at bounding box center [584, 435] width 218 height 36
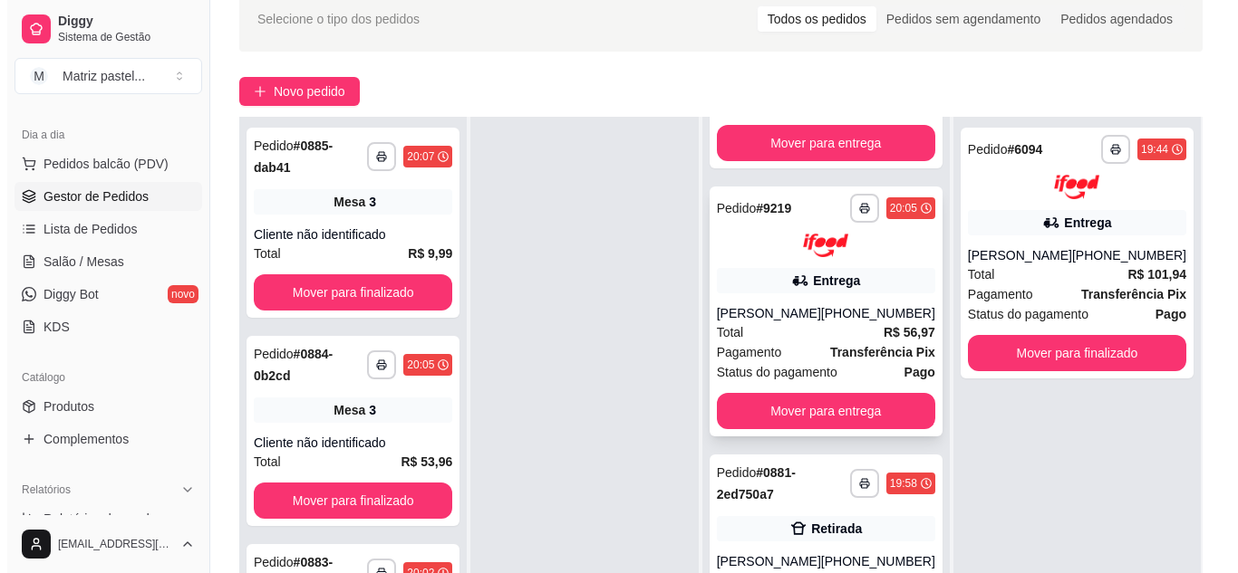
scroll to position [181, 0]
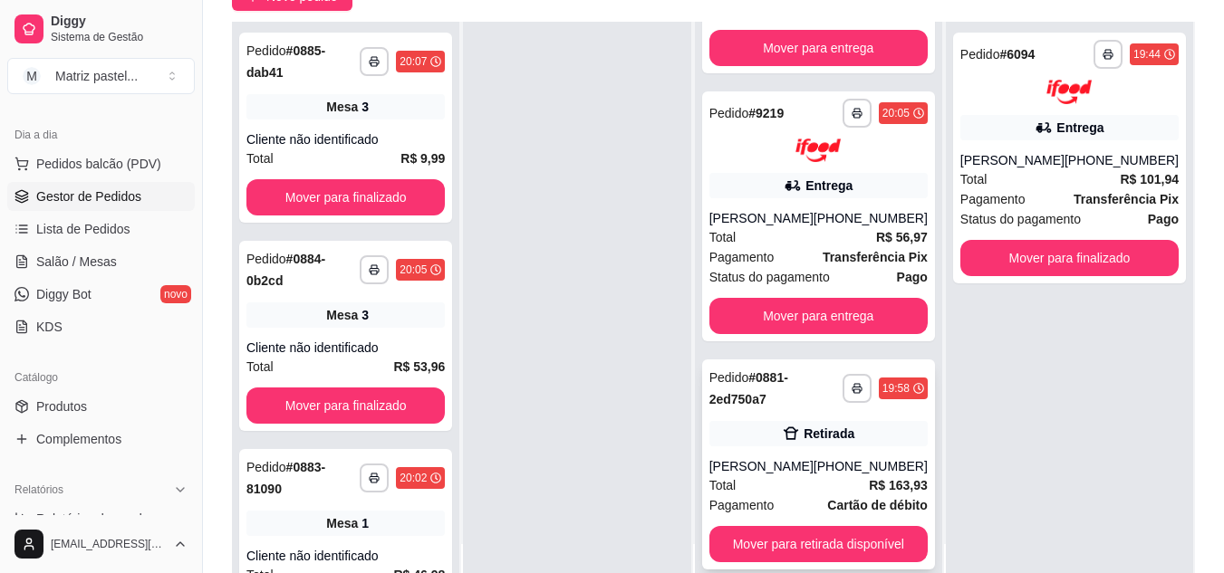
click at [853, 429] on div "Retirada" at bounding box center [818, 433] width 218 height 25
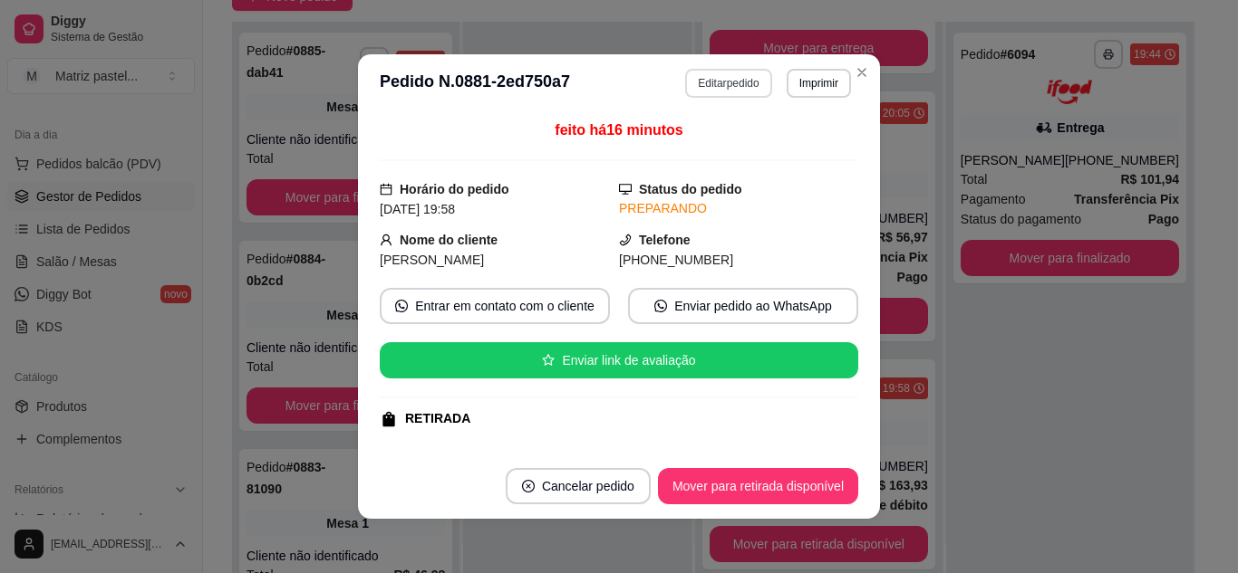
click at [747, 82] on button "Editar pedido" at bounding box center [728, 83] width 86 height 29
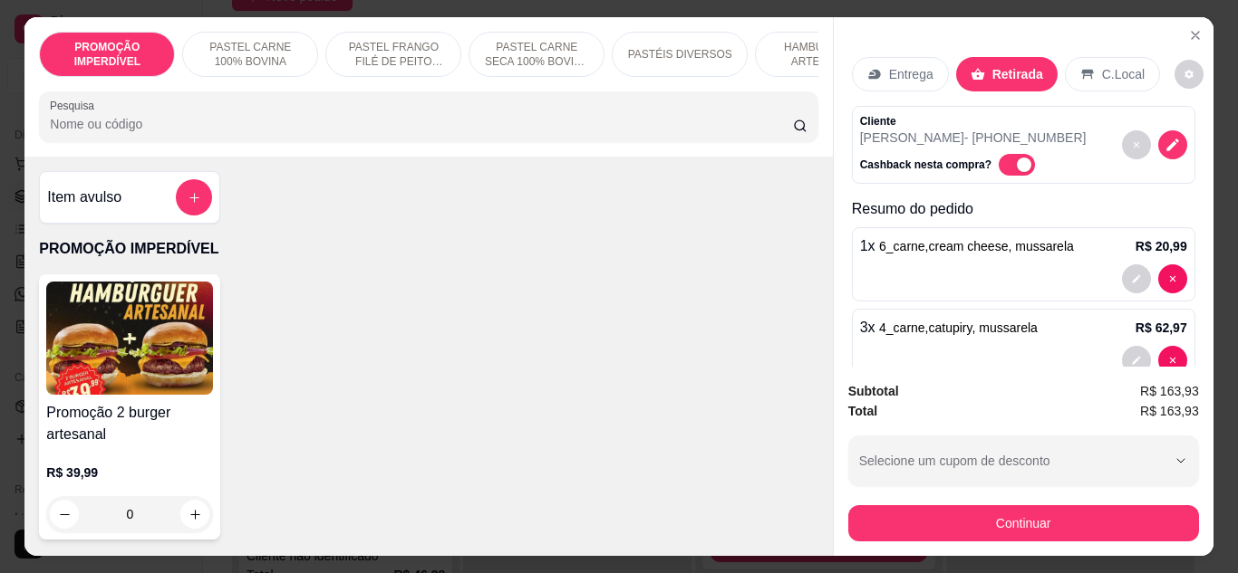
click at [900, 77] on div "Entrega" at bounding box center [900, 74] width 97 height 34
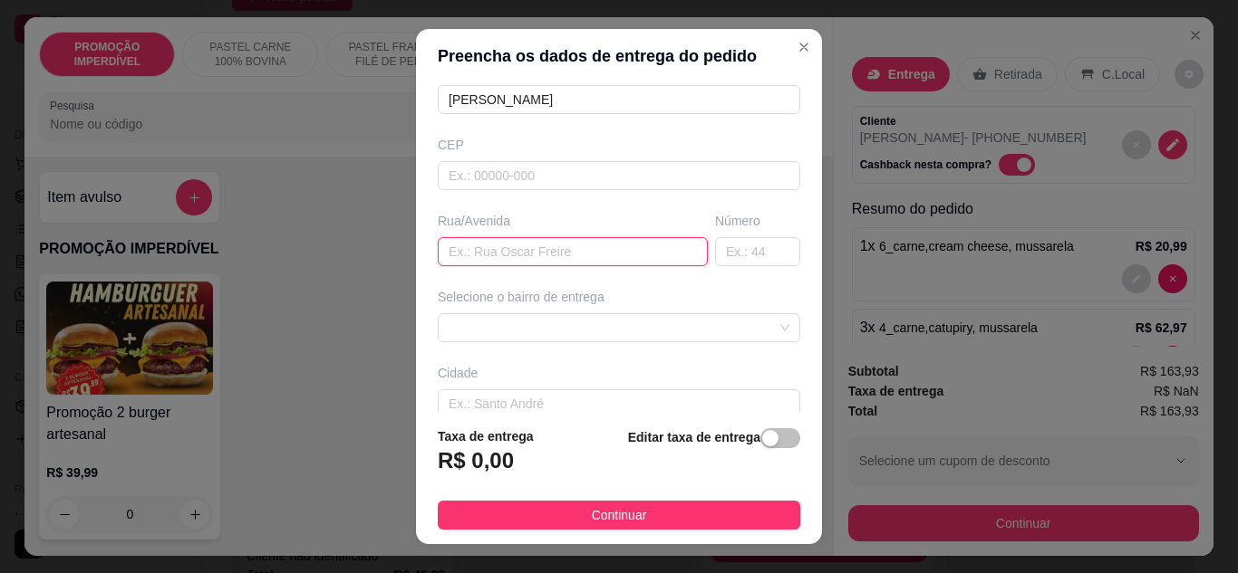
click at [569, 243] on input "text" at bounding box center [573, 251] width 270 height 29
type input "Rua [PERSON_NAME]"
drag, startPoint x: 739, startPoint y: 269, endPoint x: 724, endPoint y: 252, distance: 23.1
click at [736, 268] on div "Busque pelo cliente Número de contato 73981420508 Nome do cliente [PERSON_NAME]…" at bounding box center [619, 248] width 406 height 330
click at [720, 247] on input "text" at bounding box center [757, 251] width 85 height 29
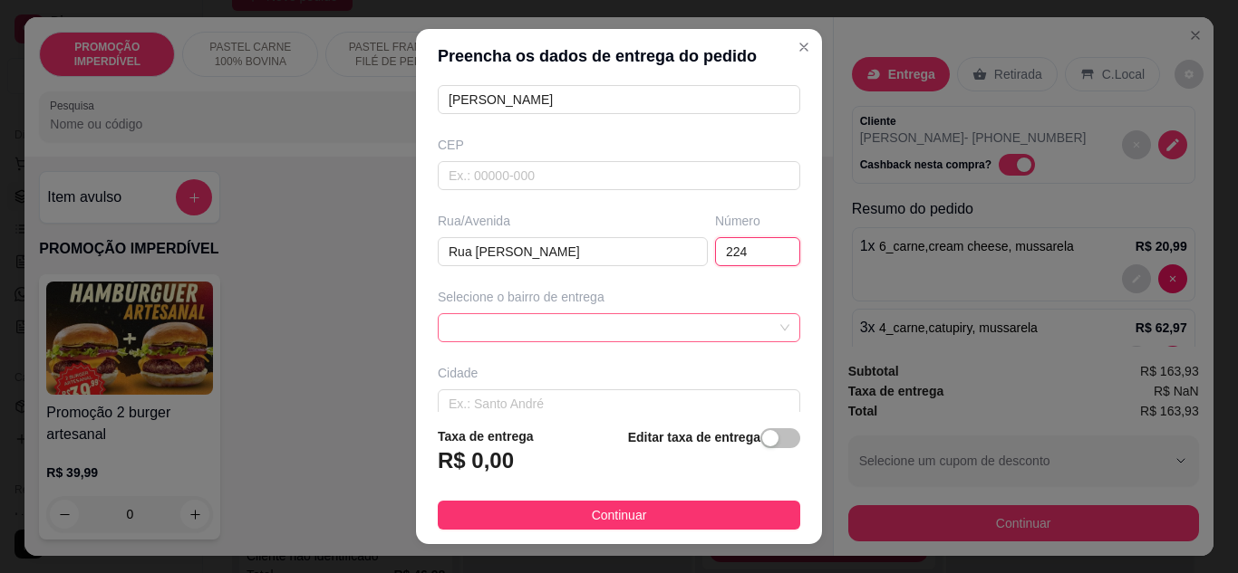
click at [690, 339] on span at bounding box center [618, 327] width 341 height 27
type input "224"
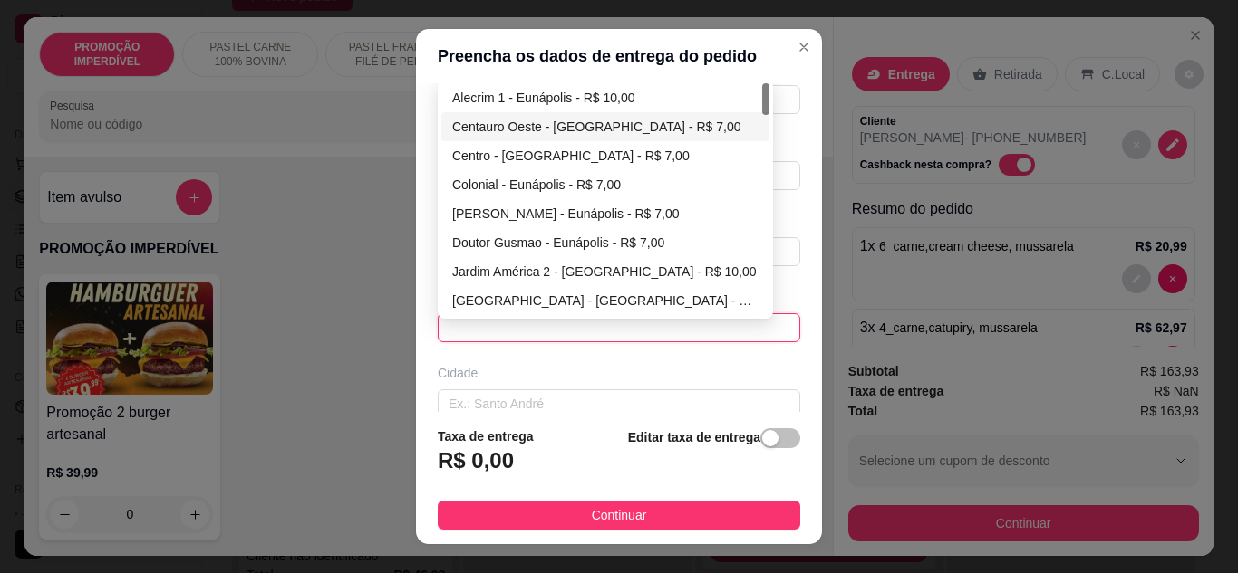
click at [531, 129] on div "Centauro Oeste - [GEOGRAPHIC_DATA] - R$ 7,00" at bounding box center [605, 127] width 306 height 20
type input "Eunápolis"
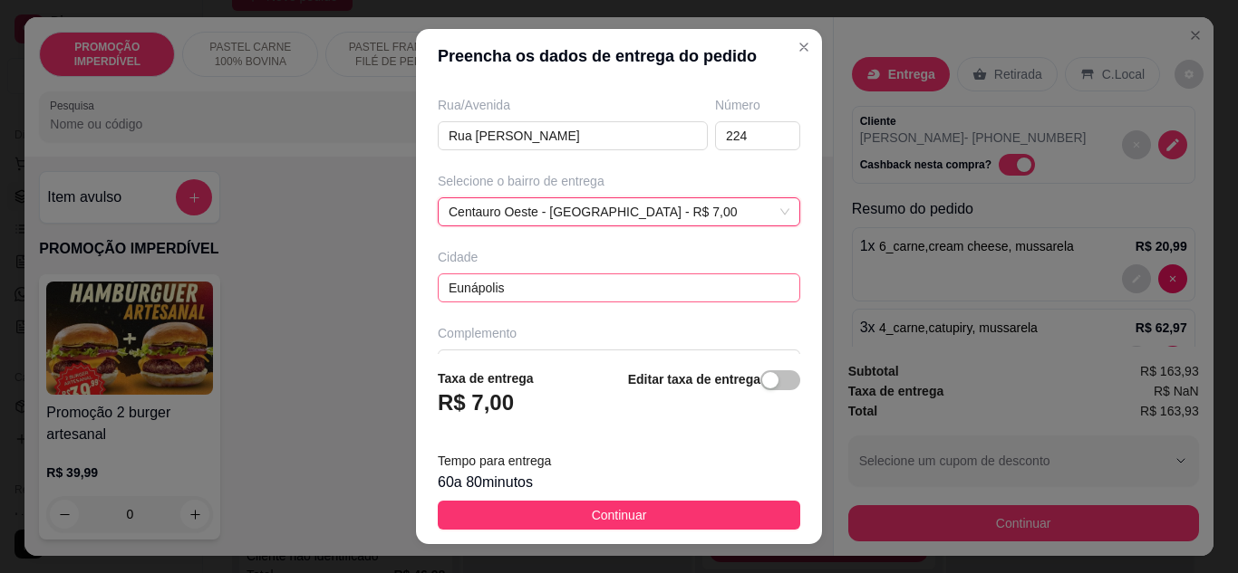
scroll to position [339, 0]
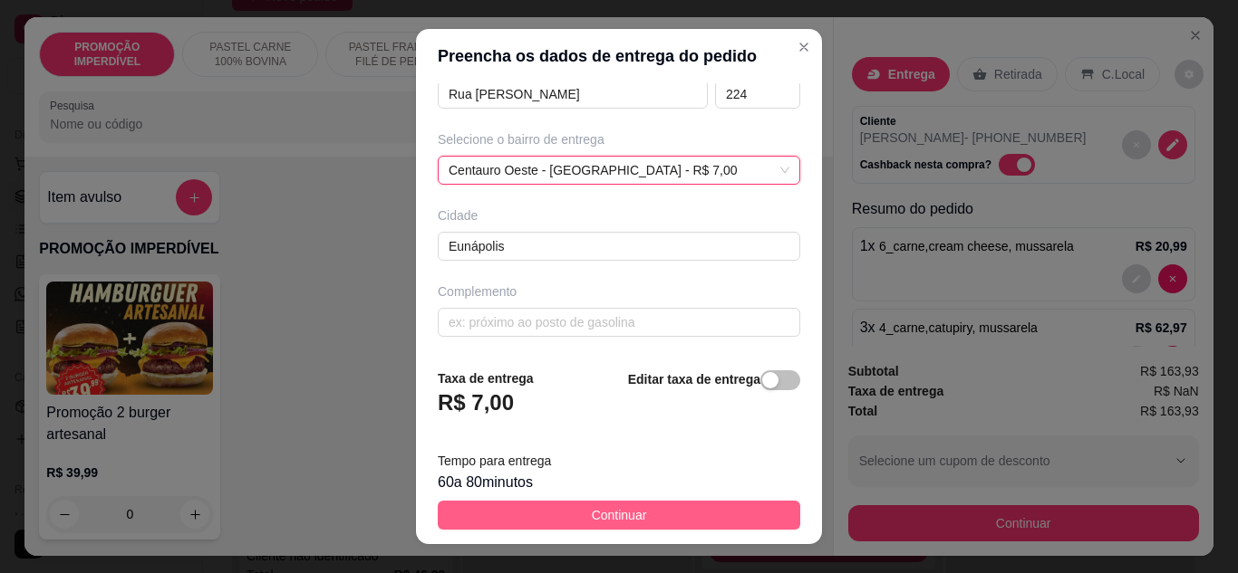
click at [596, 506] on span "Continuar" at bounding box center [619, 516] width 55 height 20
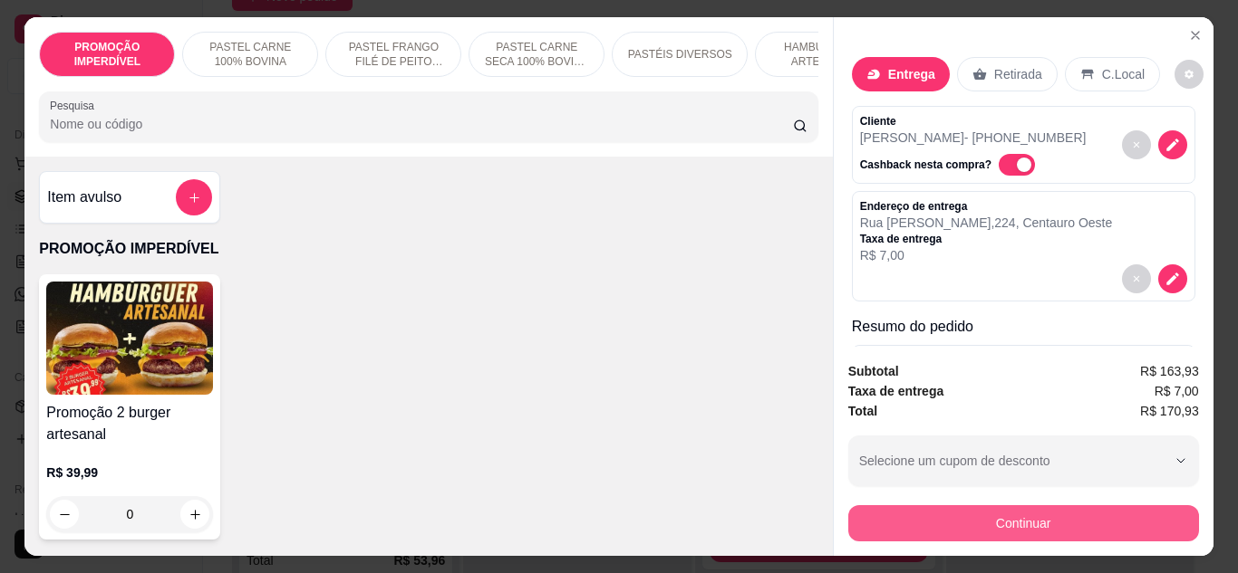
click at [944, 520] on button "Continuar" at bounding box center [1023, 524] width 351 height 36
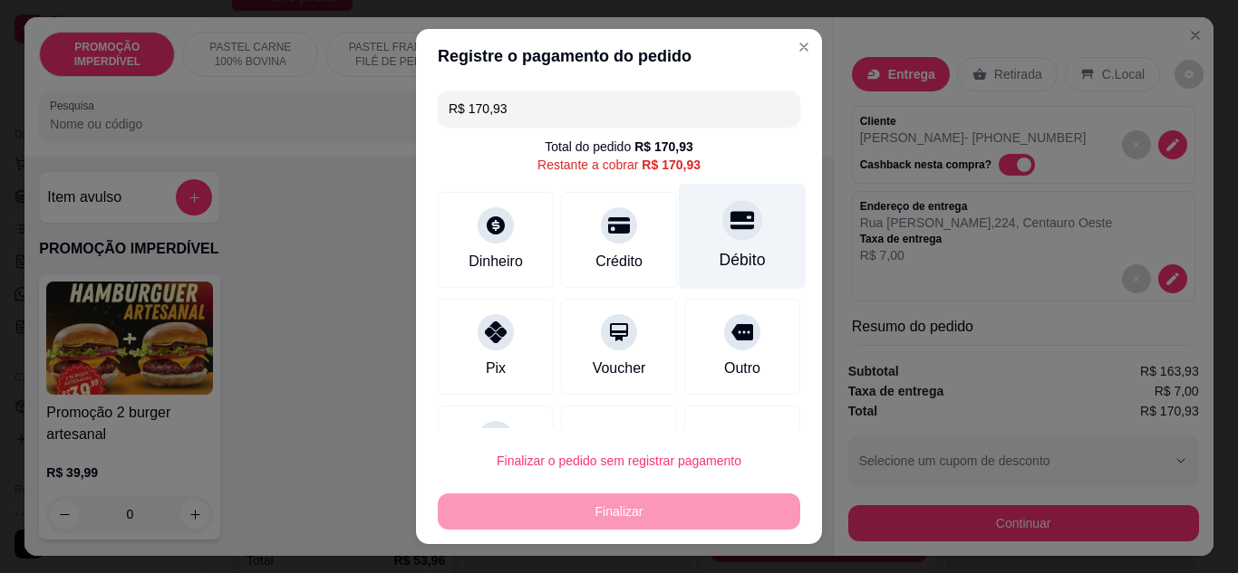
click at [740, 249] on div "Débito" at bounding box center [743, 236] width 128 height 106
type input "R$ 0,00"
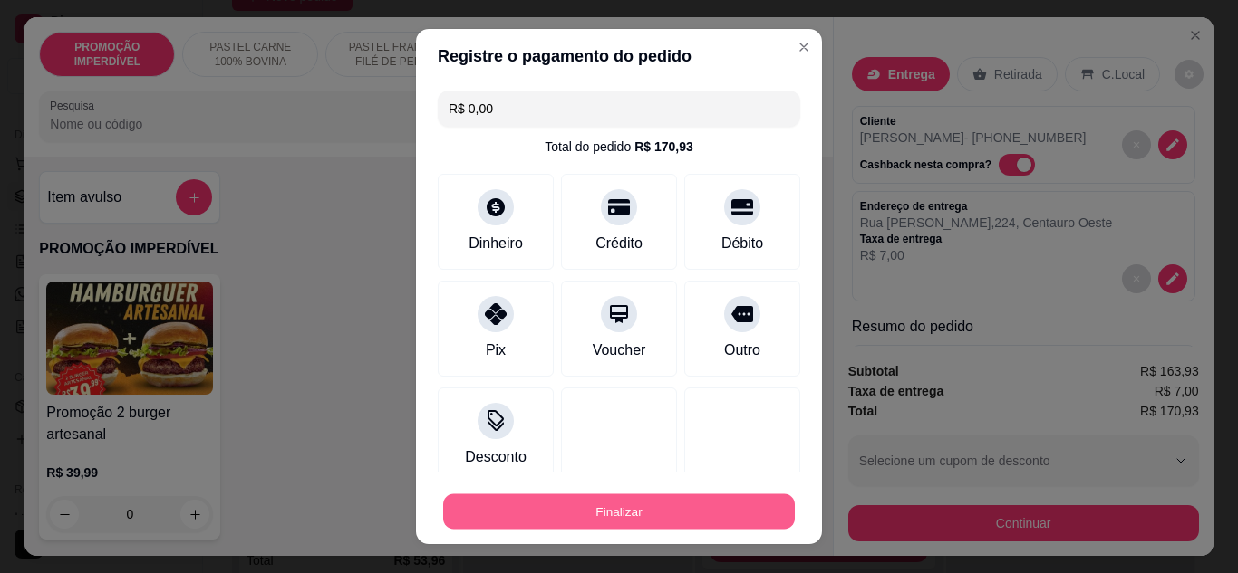
click at [666, 499] on button "Finalizar" at bounding box center [619, 512] width 352 height 35
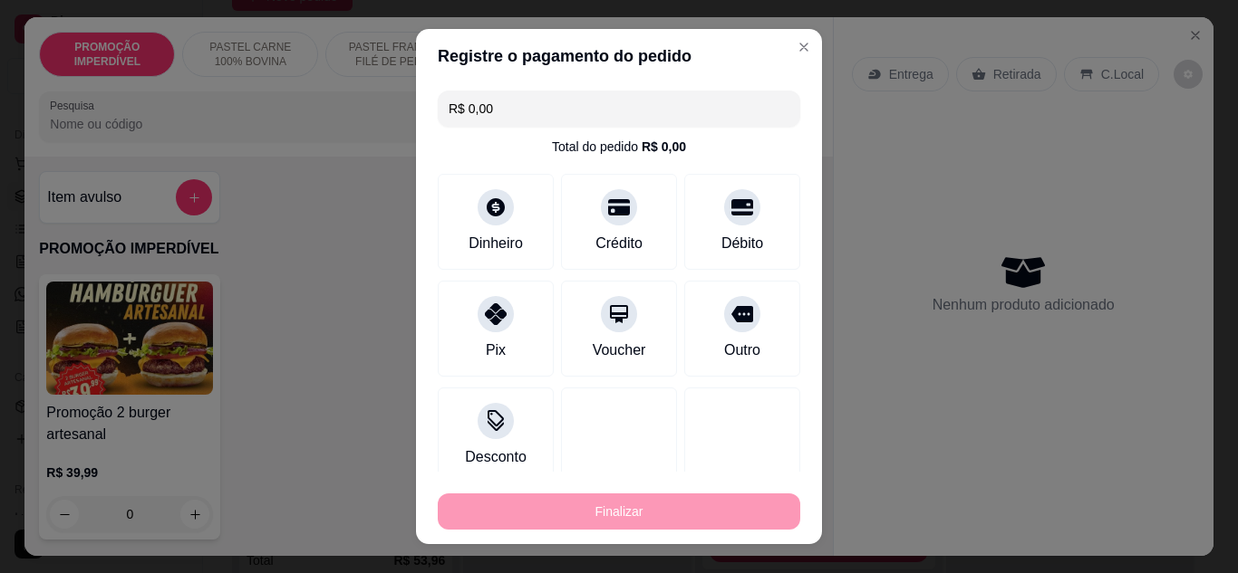
type input "0"
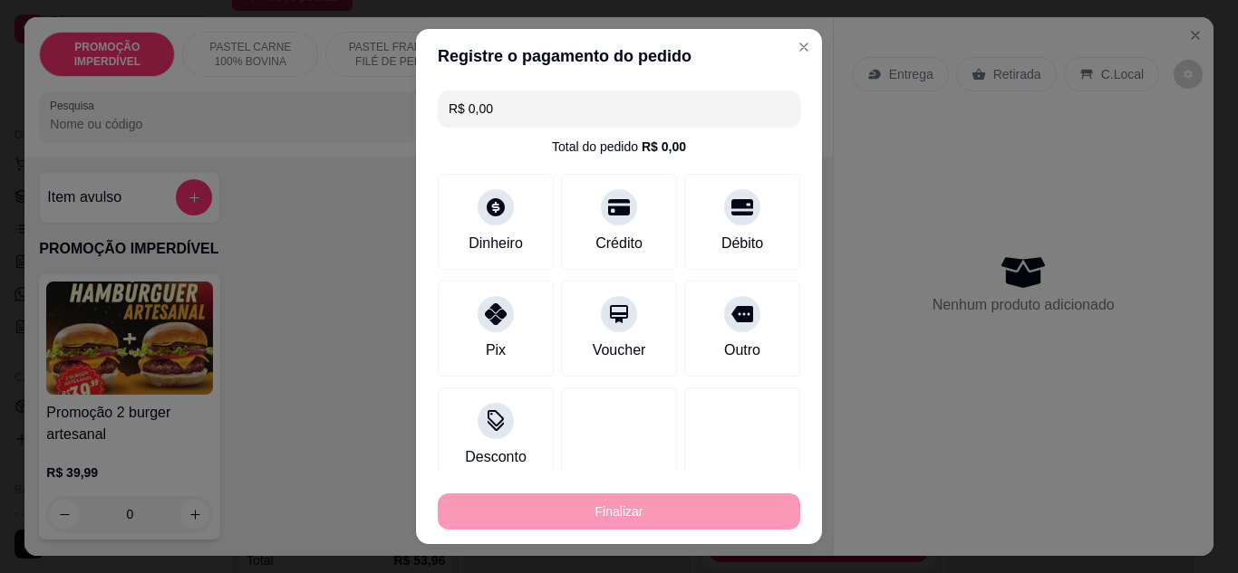
type input "-R$ 170,93"
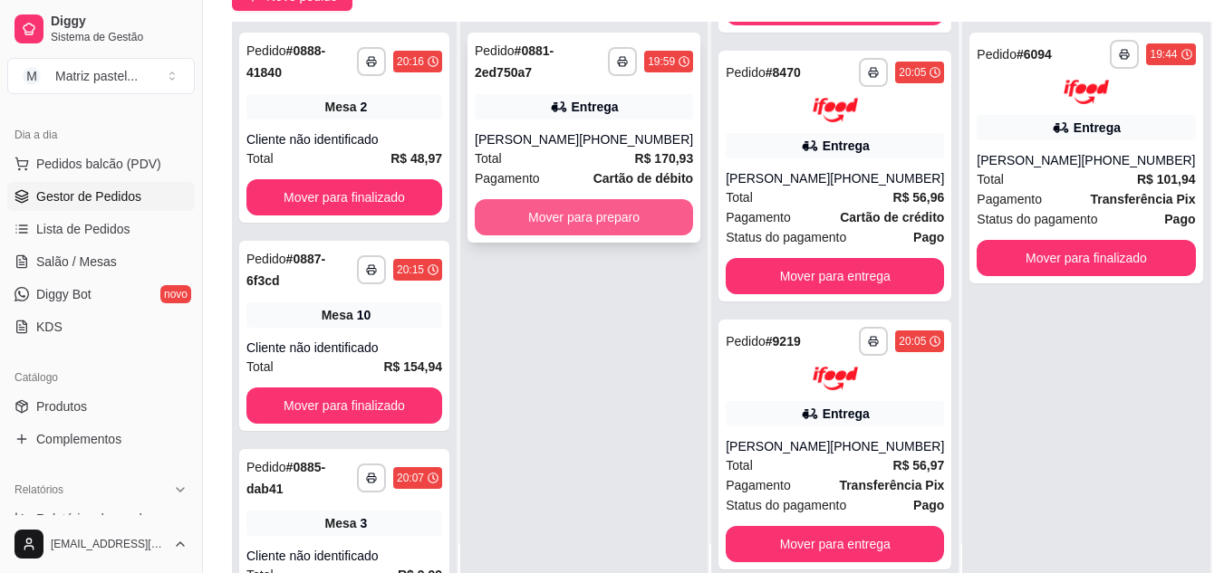
scroll to position [0, 0]
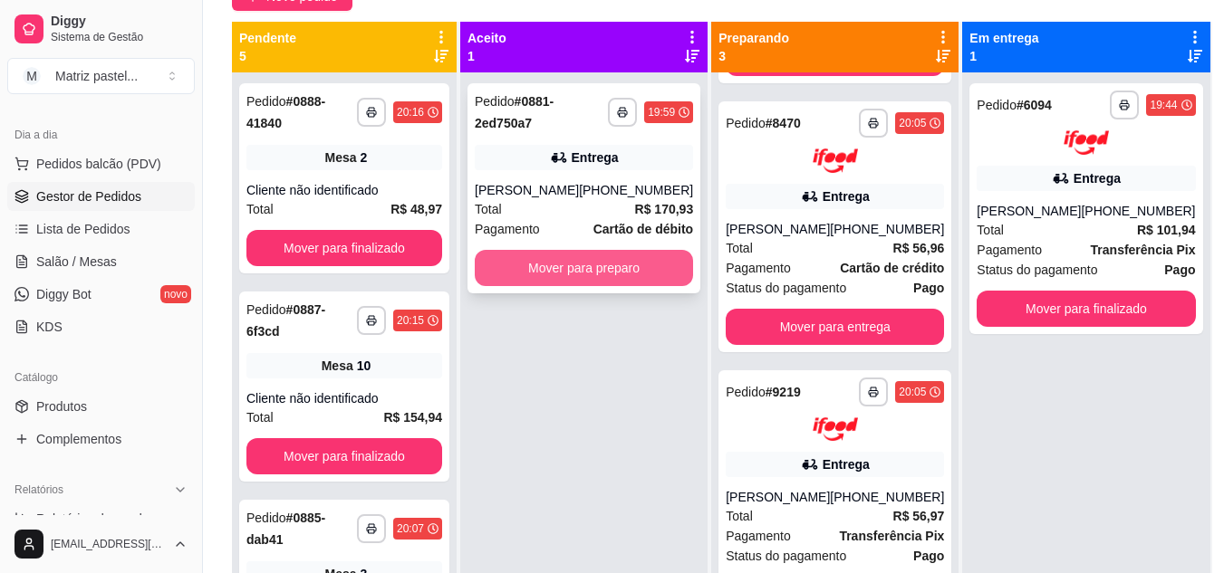
click at [573, 280] on button "Mover para preparo" at bounding box center [584, 268] width 218 height 36
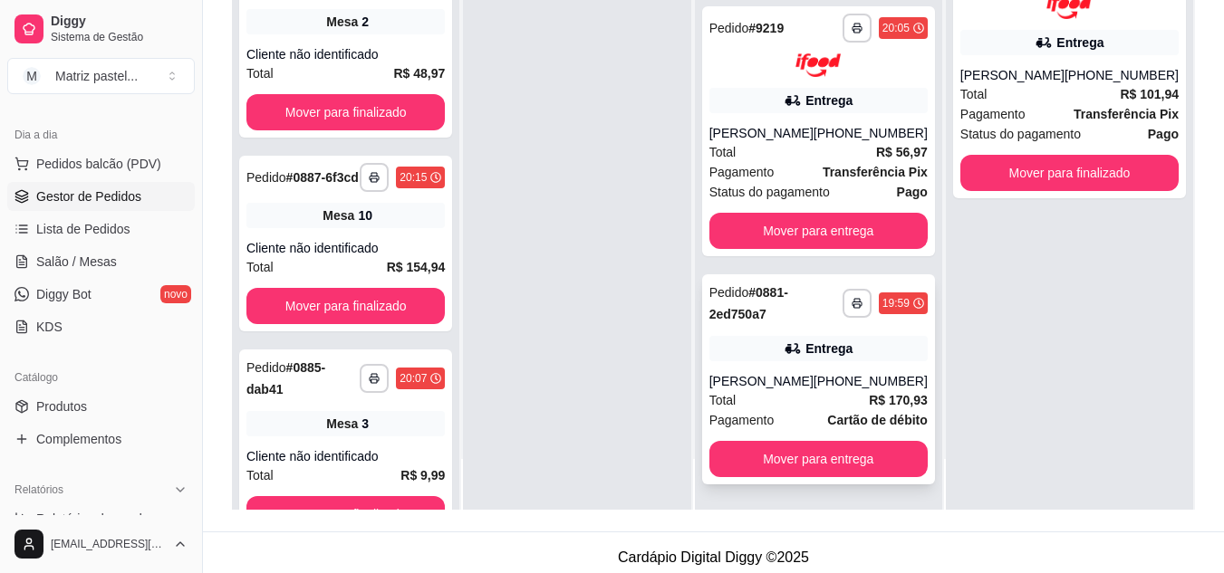
scroll to position [272, 0]
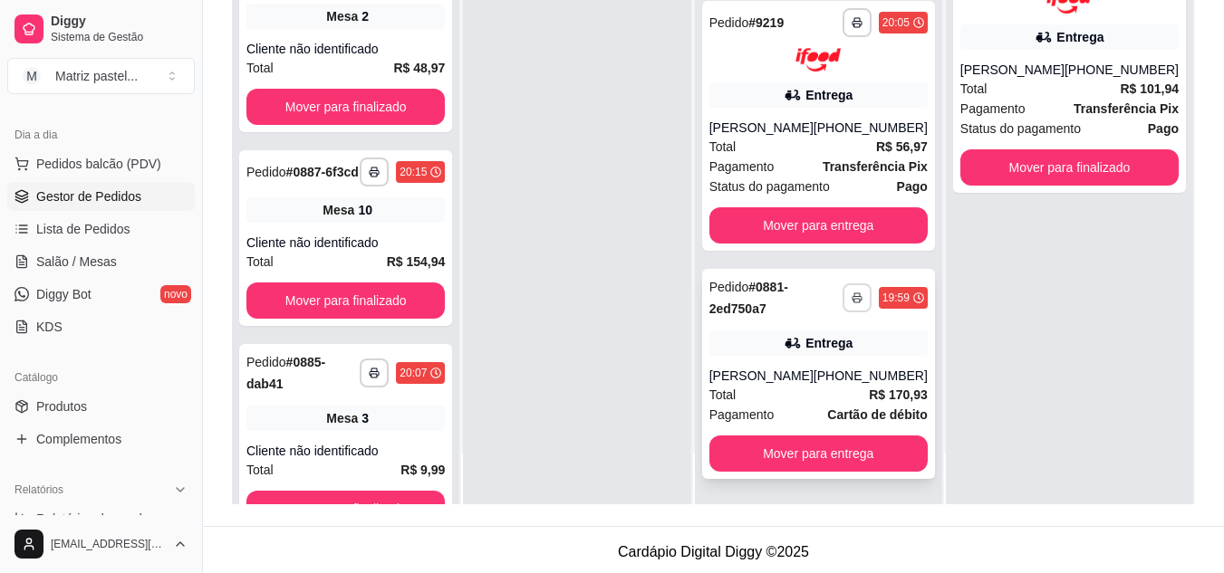
click at [852, 302] on icon "button" at bounding box center [857, 298] width 11 height 11
click at [807, 360] on button "IMPRESSORA" at bounding box center [798, 361] width 131 height 29
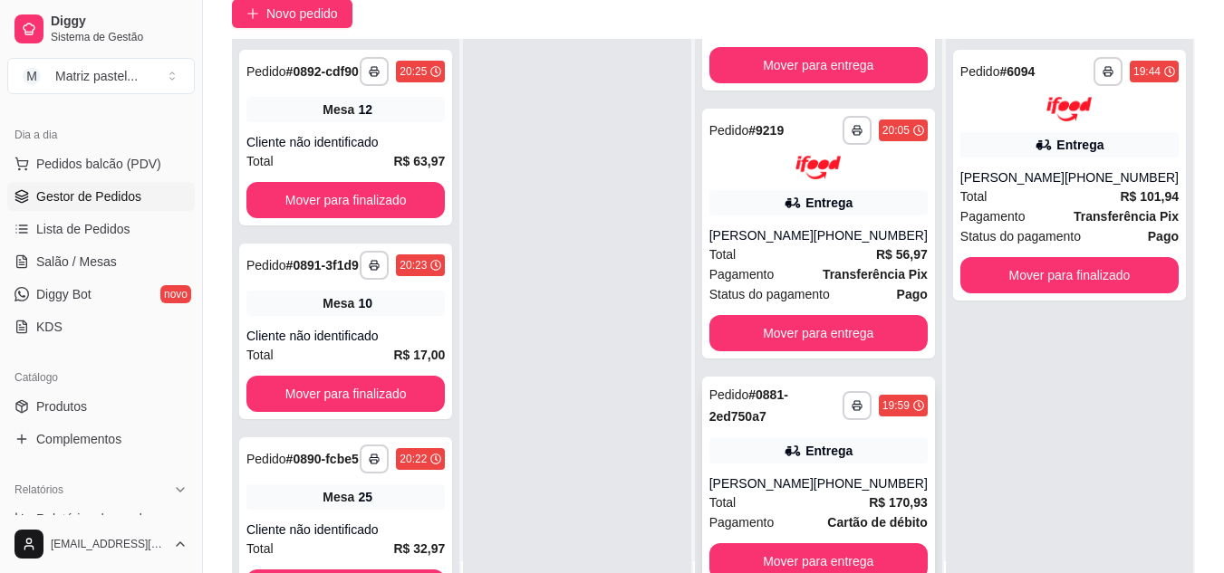
scroll to position [276, 0]
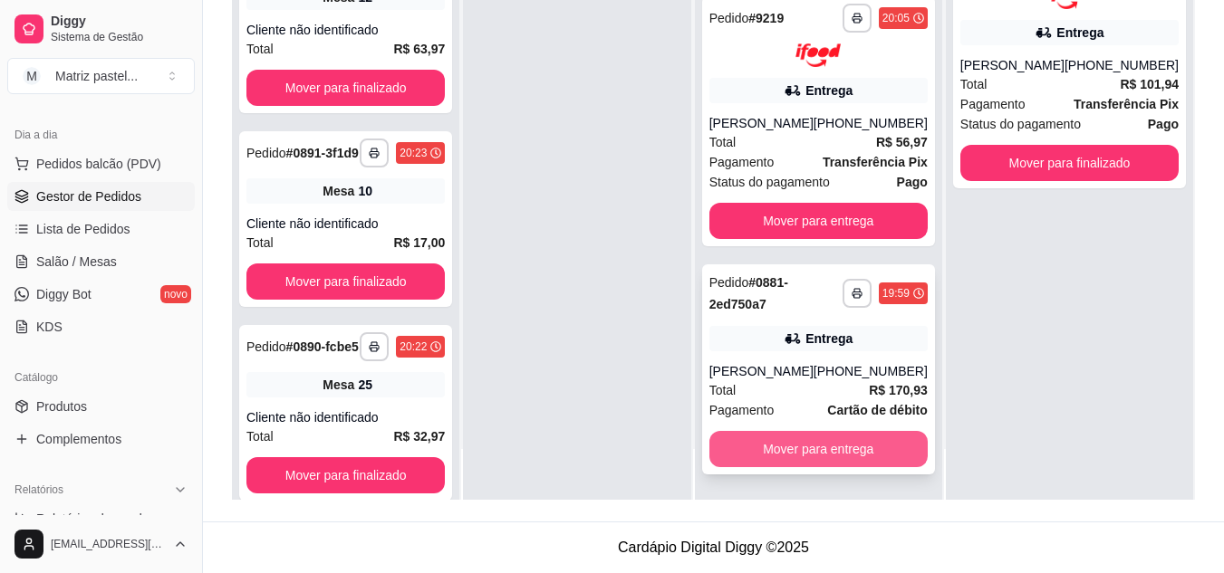
click at [812, 451] on button "Mover para entrega" at bounding box center [818, 449] width 218 height 36
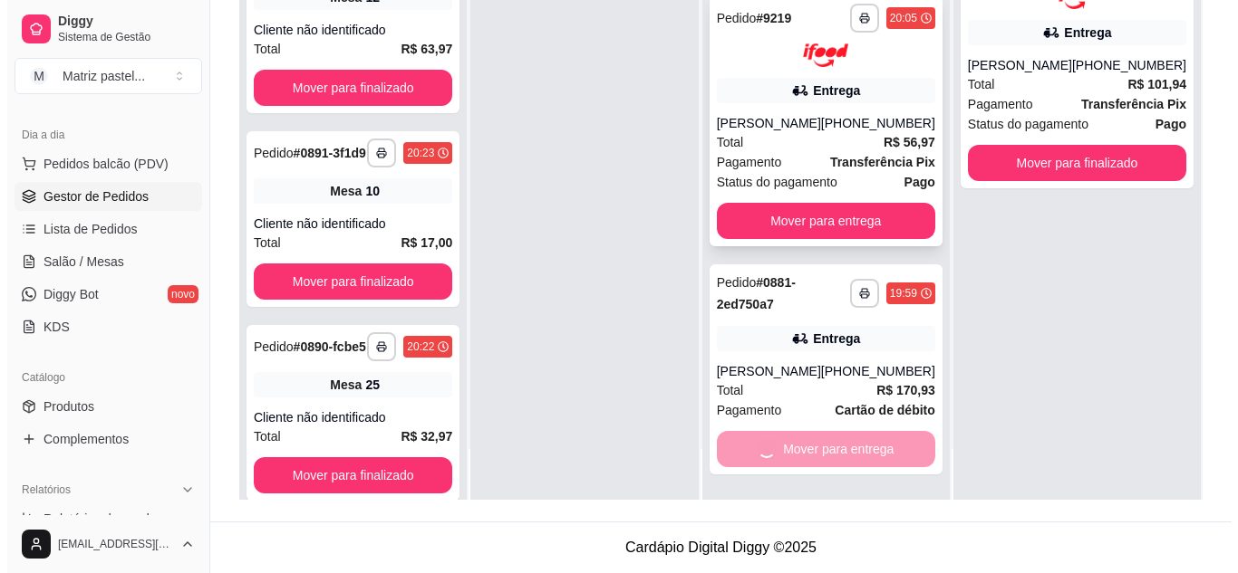
scroll to position [210, 0]
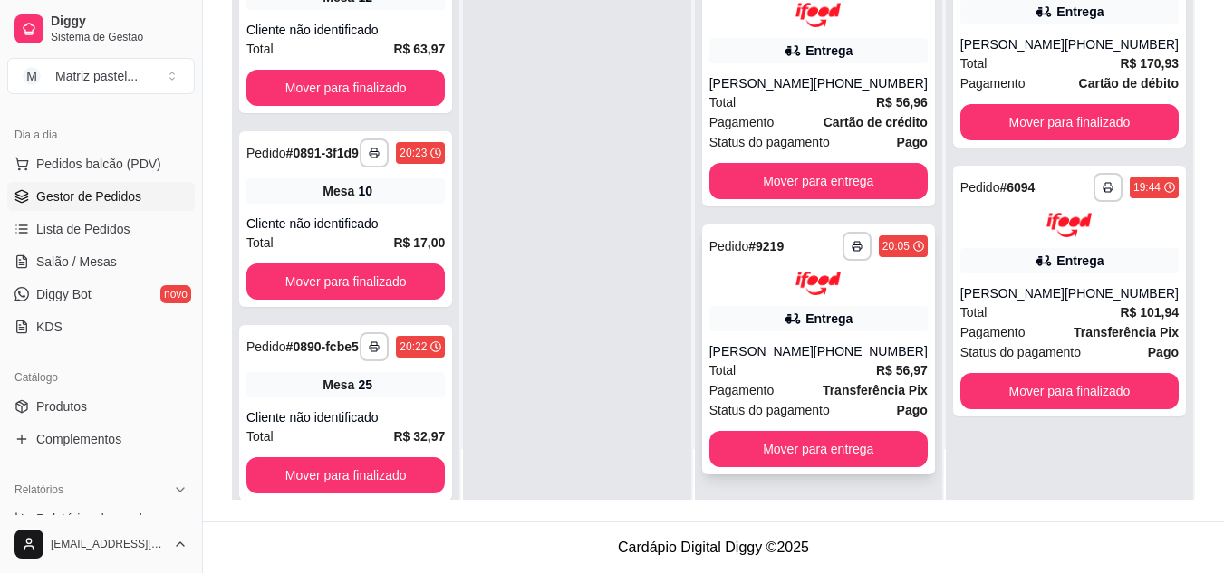
click at [834, 320] on div "Entrega" at bounding box center [828, 319] width 47 height 18
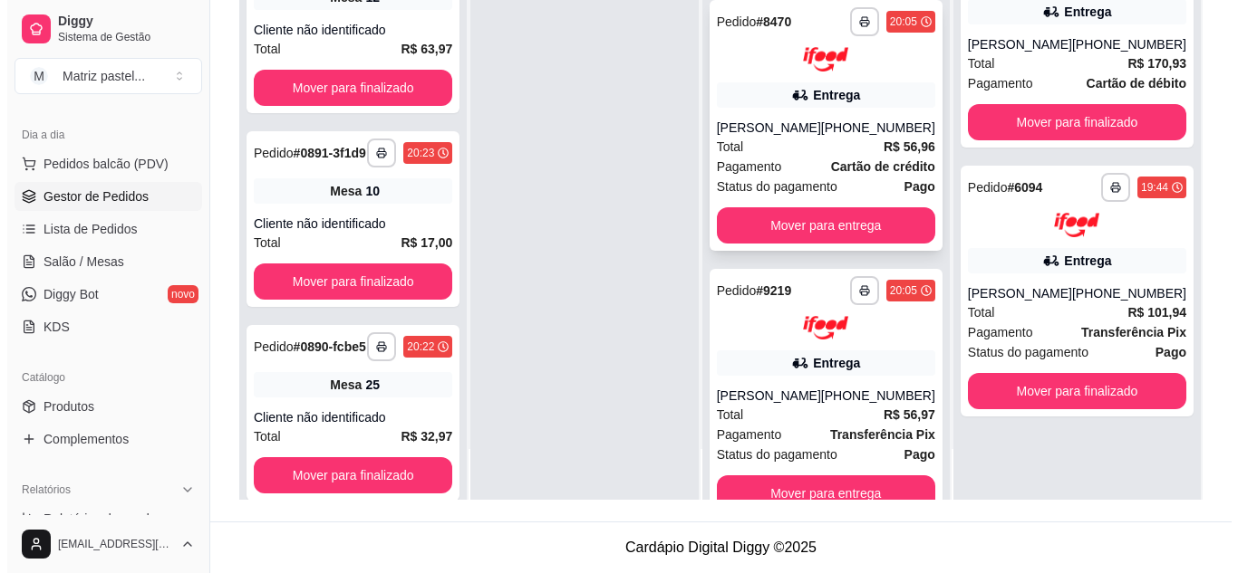
scroll to position [120, 0]
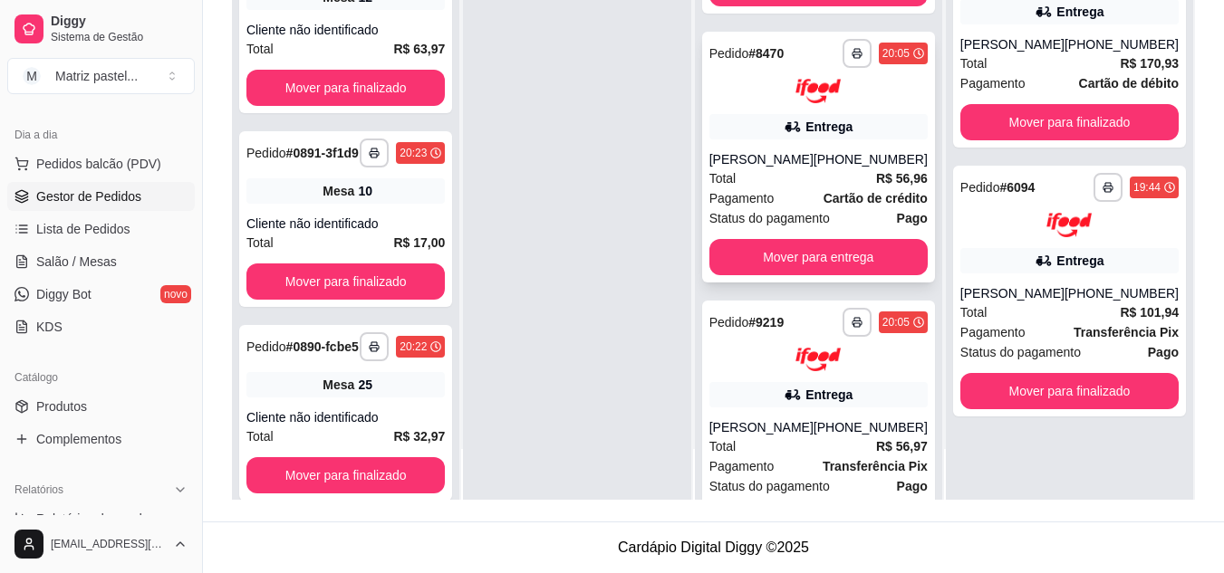
click at [810, 188] on div "Total R$ 56,96" at bounding box center [818, 179] width 218 height 20
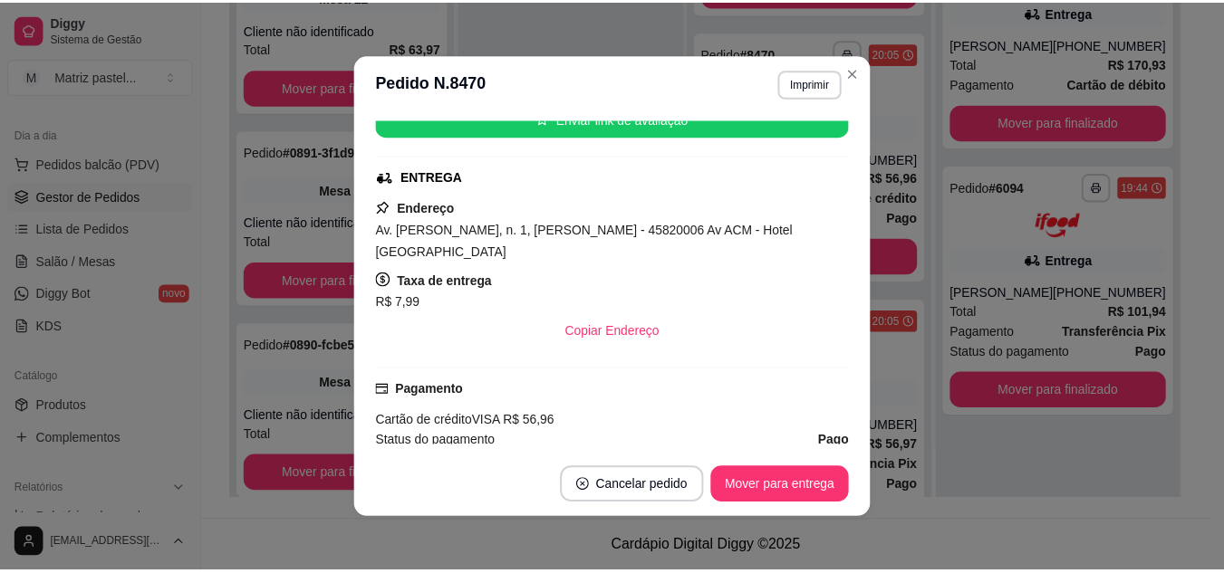
scroll to position [362, 0]
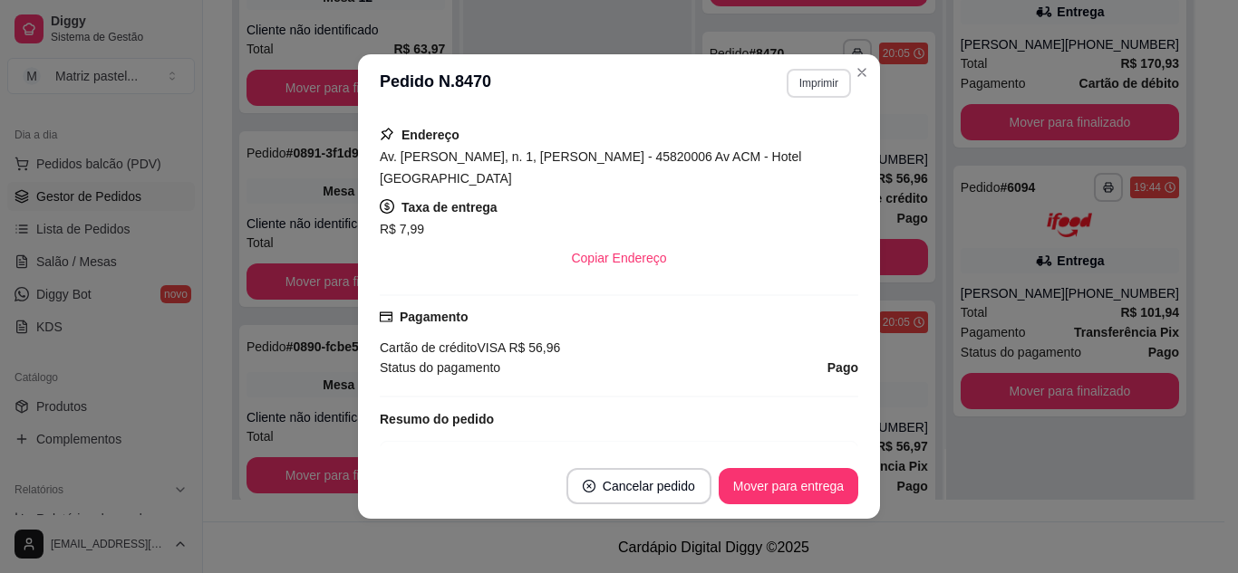
click at [811, 86] on button "Imprimir" at bounding box center [818, 83] width 64 height 29
click at [797, 147] on button "IMPRESSORA" at bounding box center [780, 146] width 131 height 29
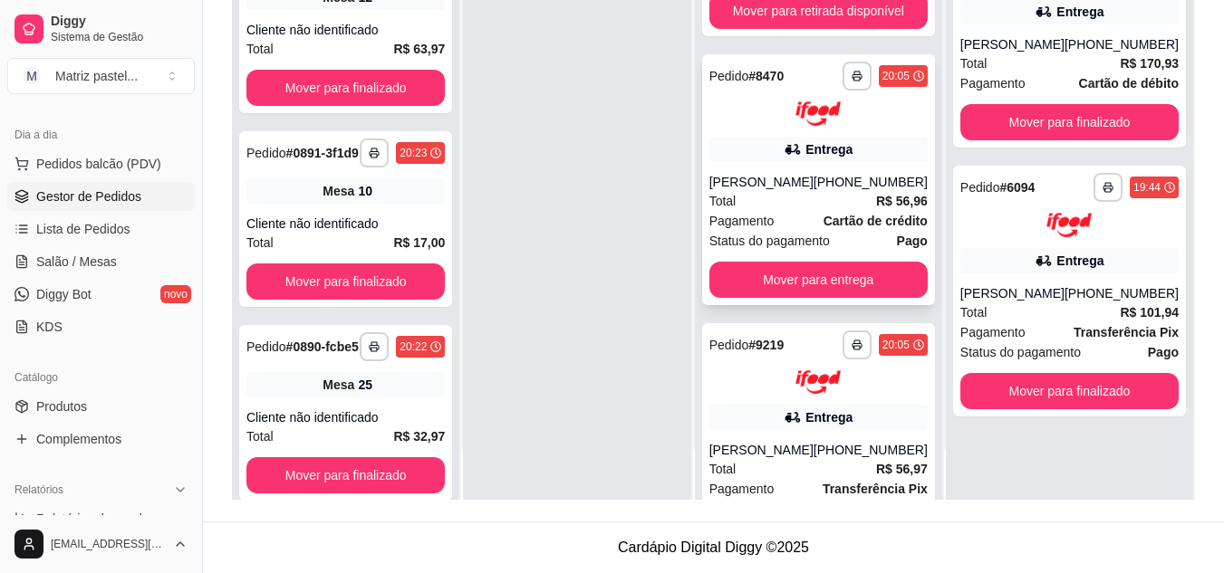
scroll to position [210, 0]
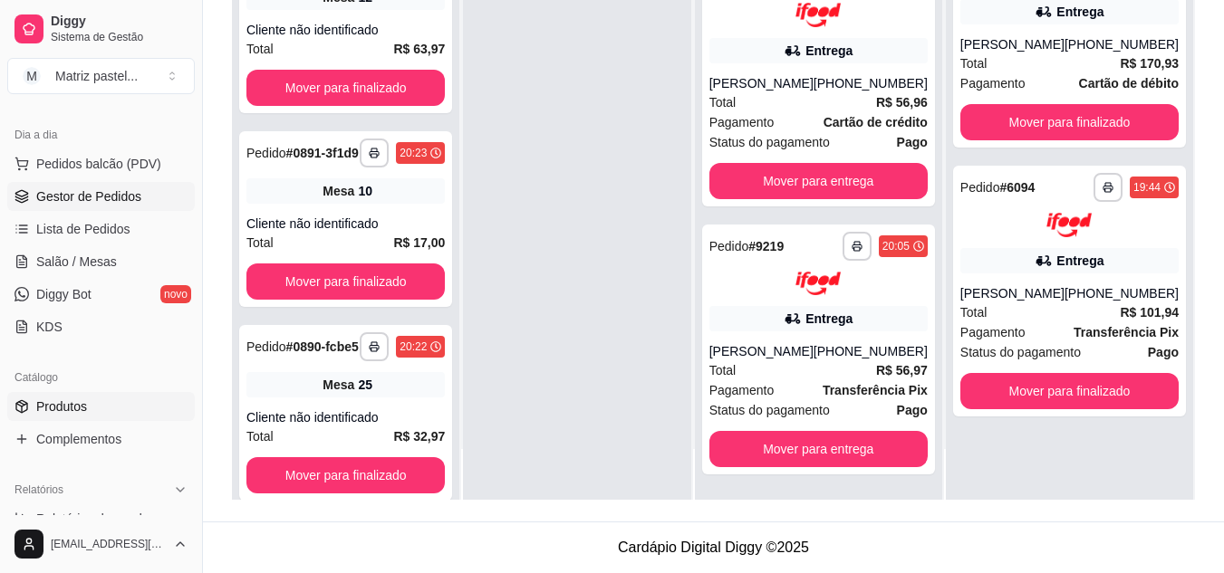
click at [81, 407] on span "Produtos" at bounding box center [61, 407] width 51 height 18
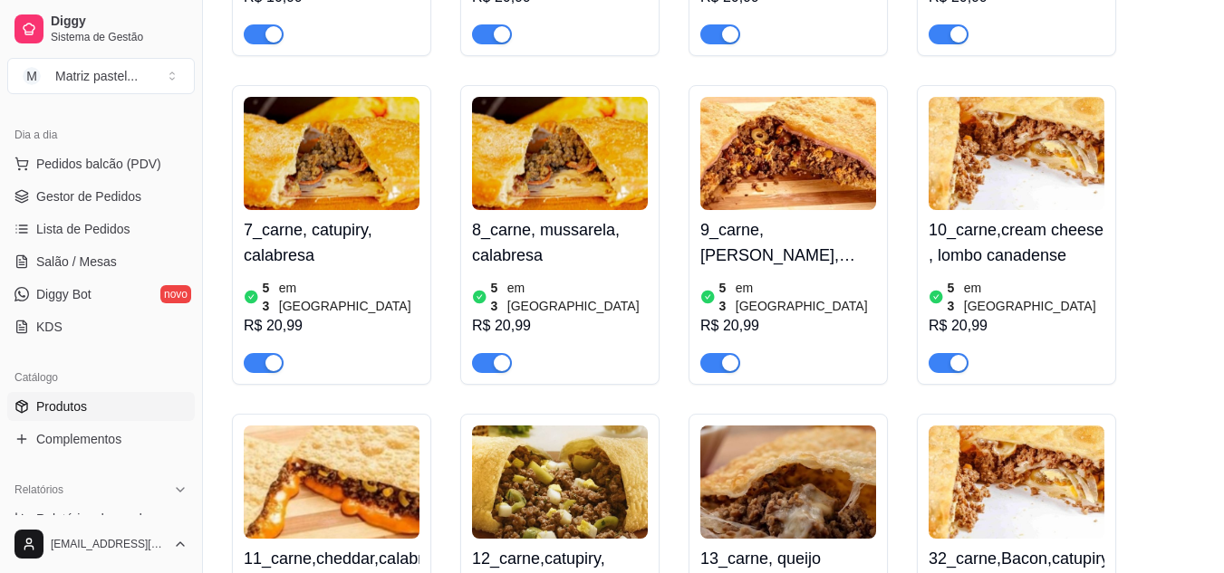
scroll to position [906, 0]
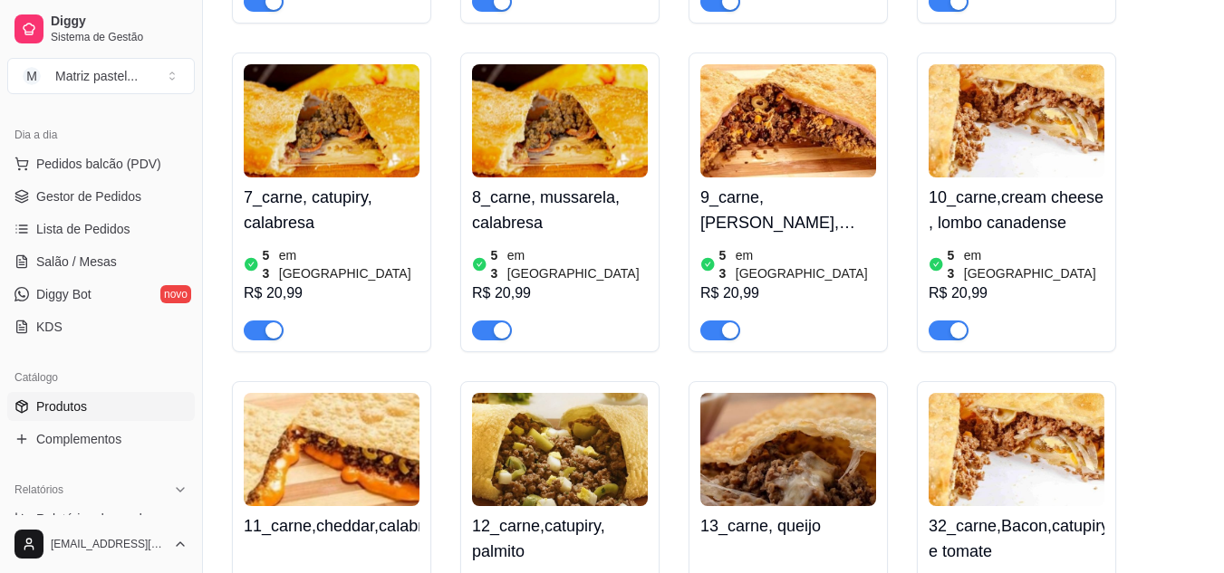
click at [953, 323] on div "button" at bounding box center [958, 331] width 16 height 16
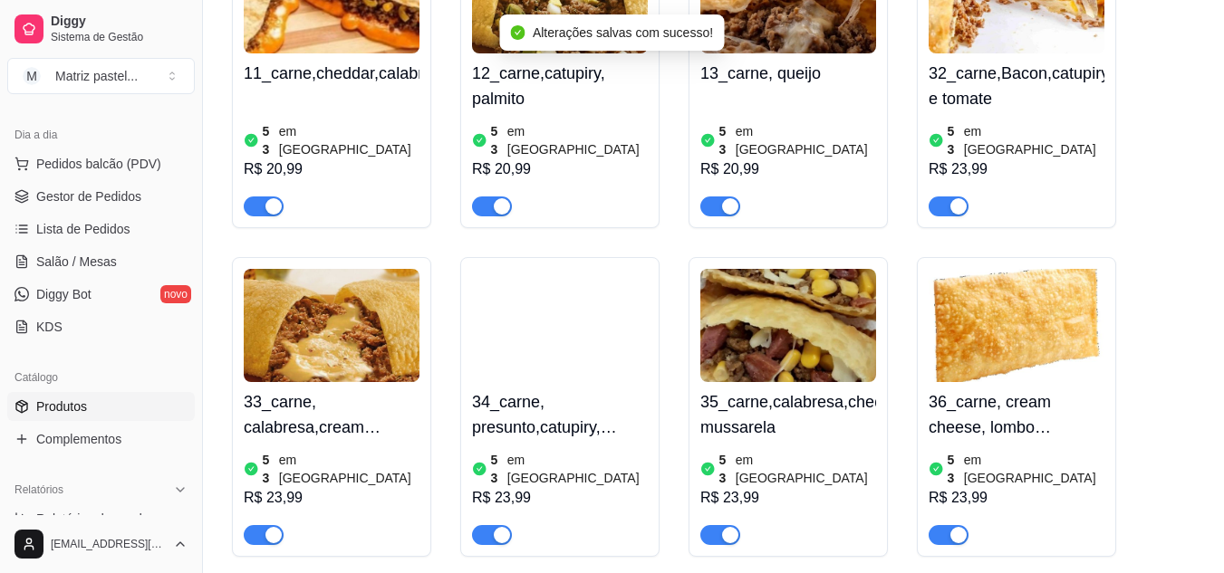
scroll to position [1450, 0]
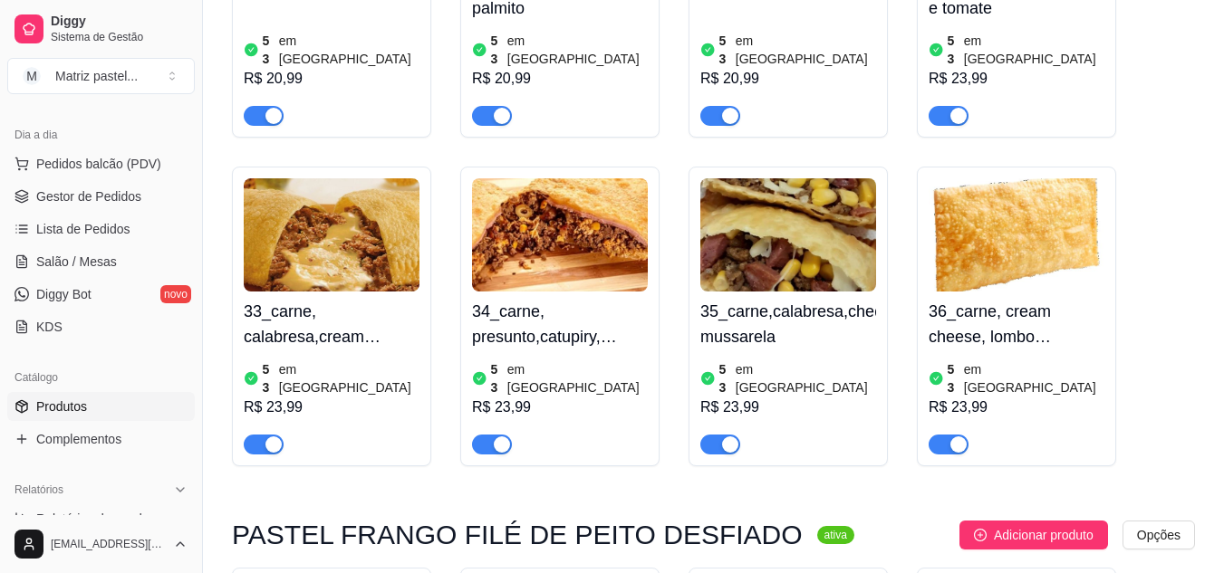
click at [950, 437] on div "button" at bounding box center [958, 445] width 16 height 16
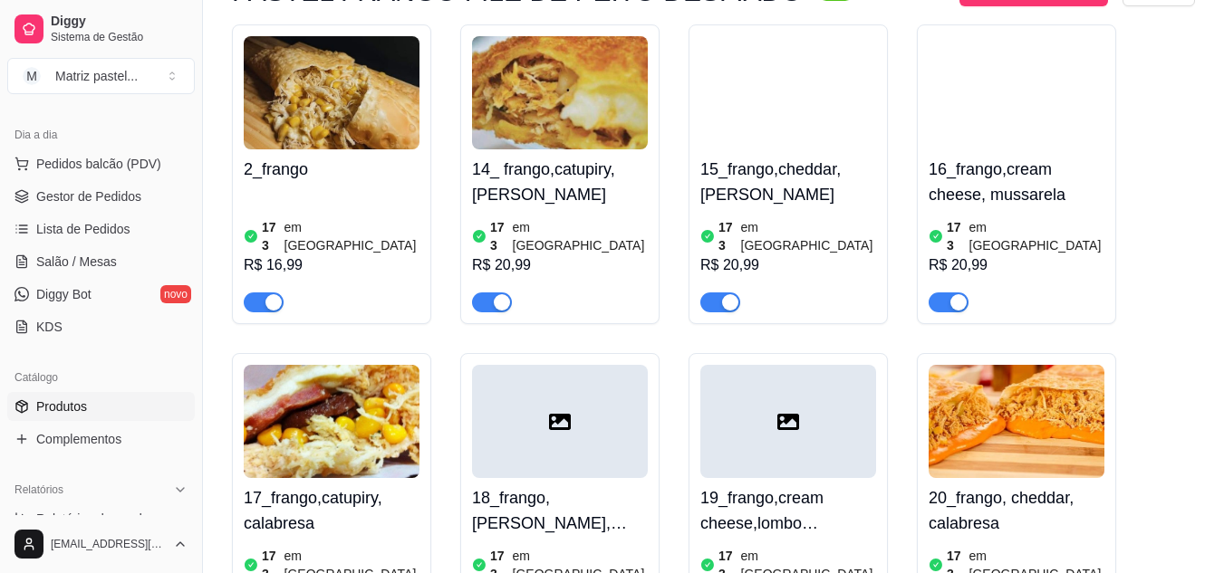
scroll to position [2174, 0]
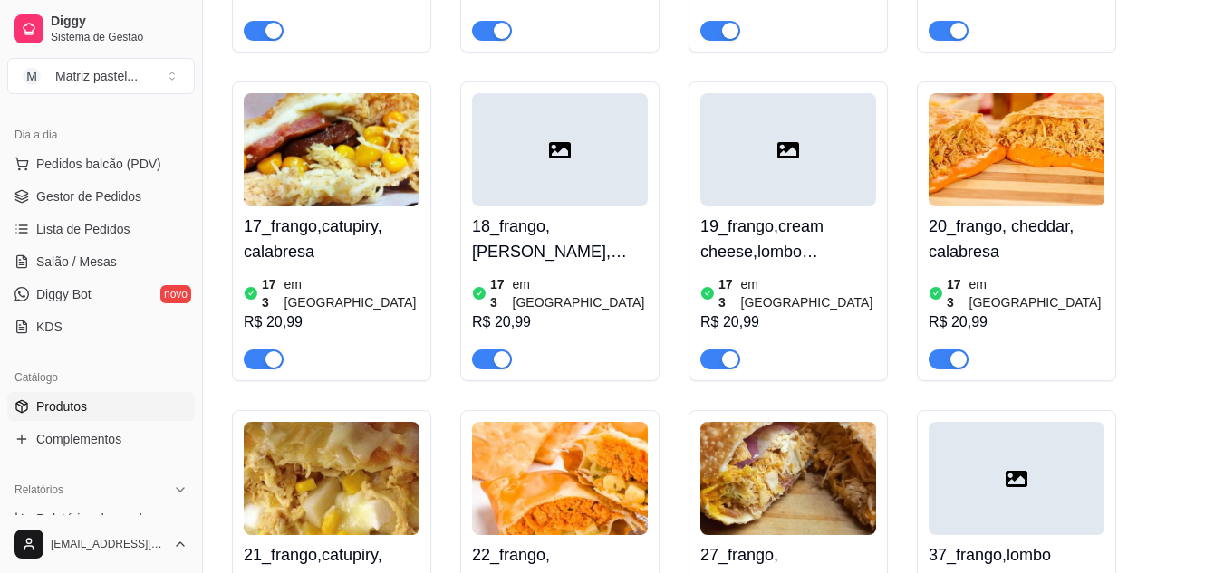
click at [718, 350] on span "button" at bounding box center [720, 360] width 40 height 20
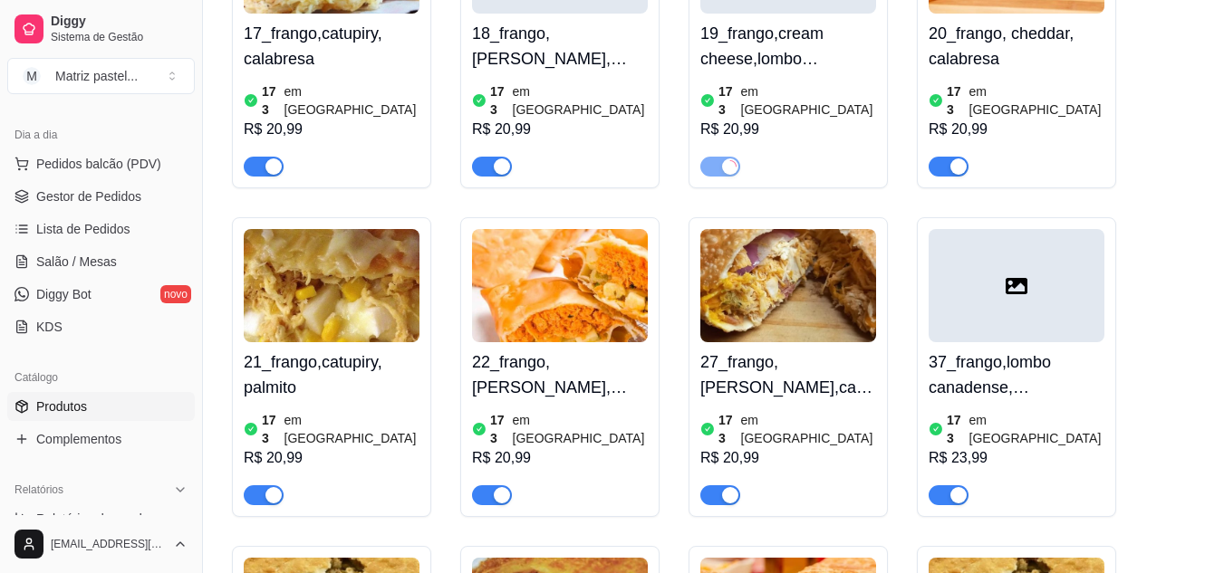
scroll to position [2537, 0]
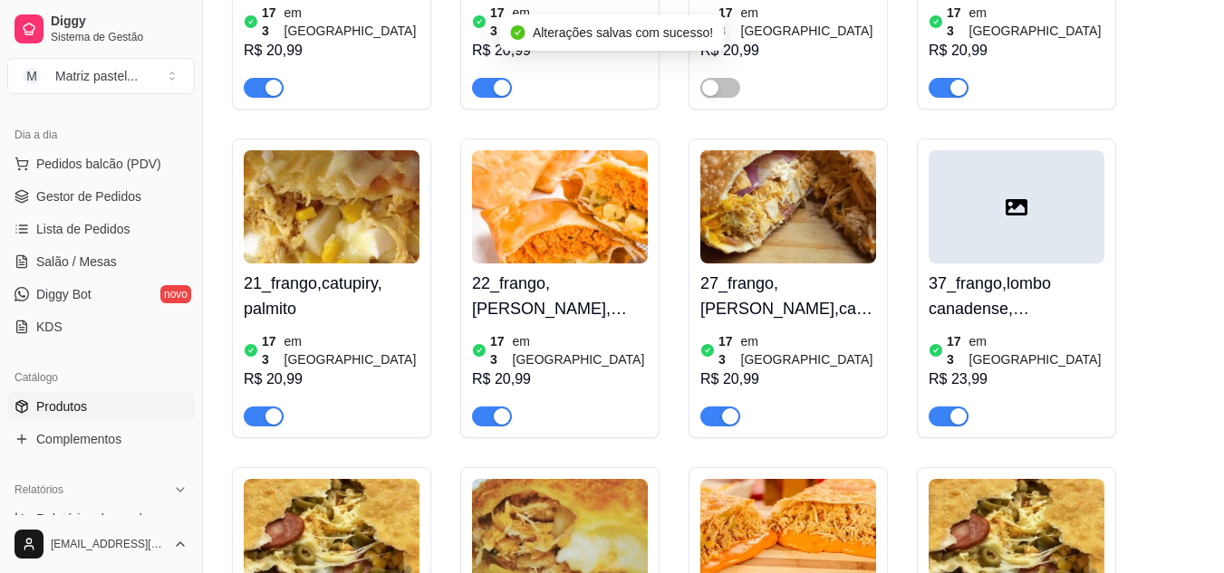
click at [940, 407] on span "button" at bounding box center [949, 417] width 40 height 20
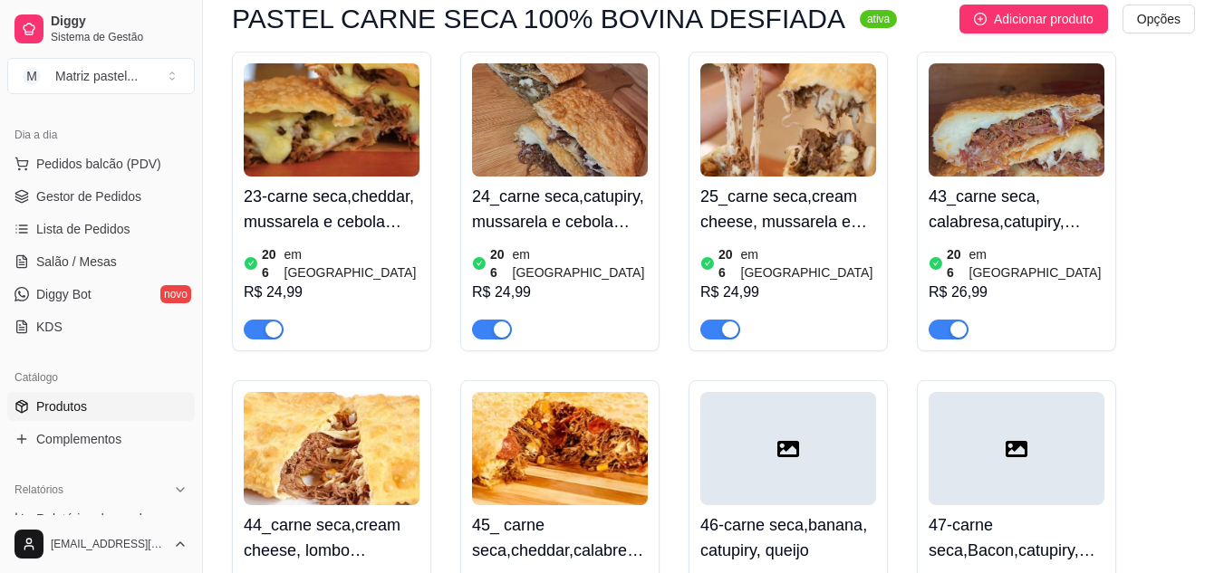
scroll to position [3715, 0]
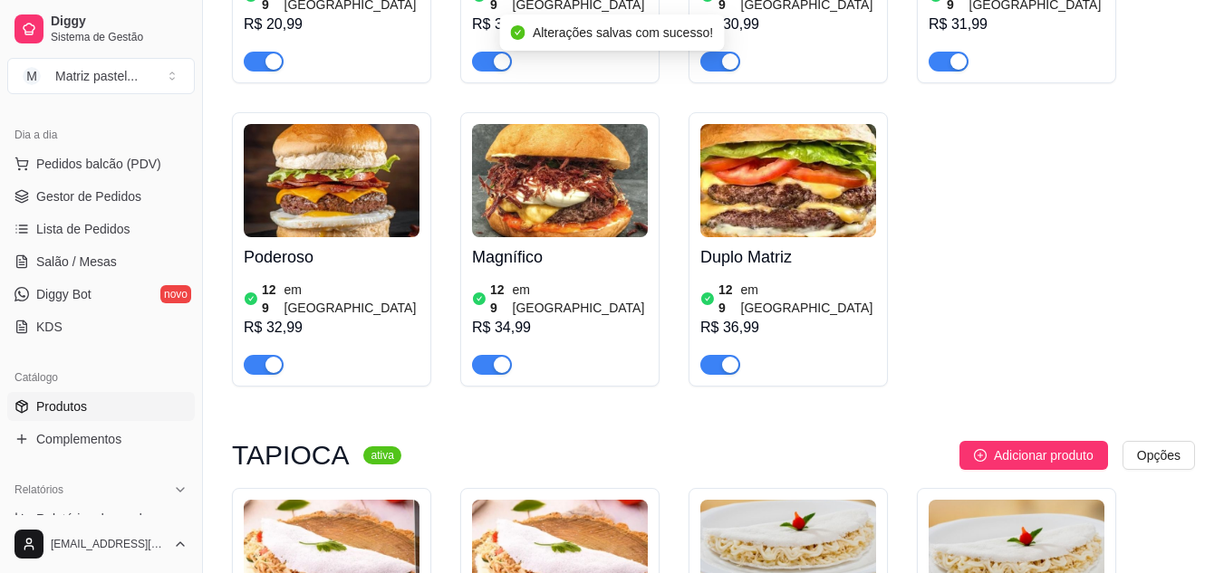
scroll to position [5980, 0]
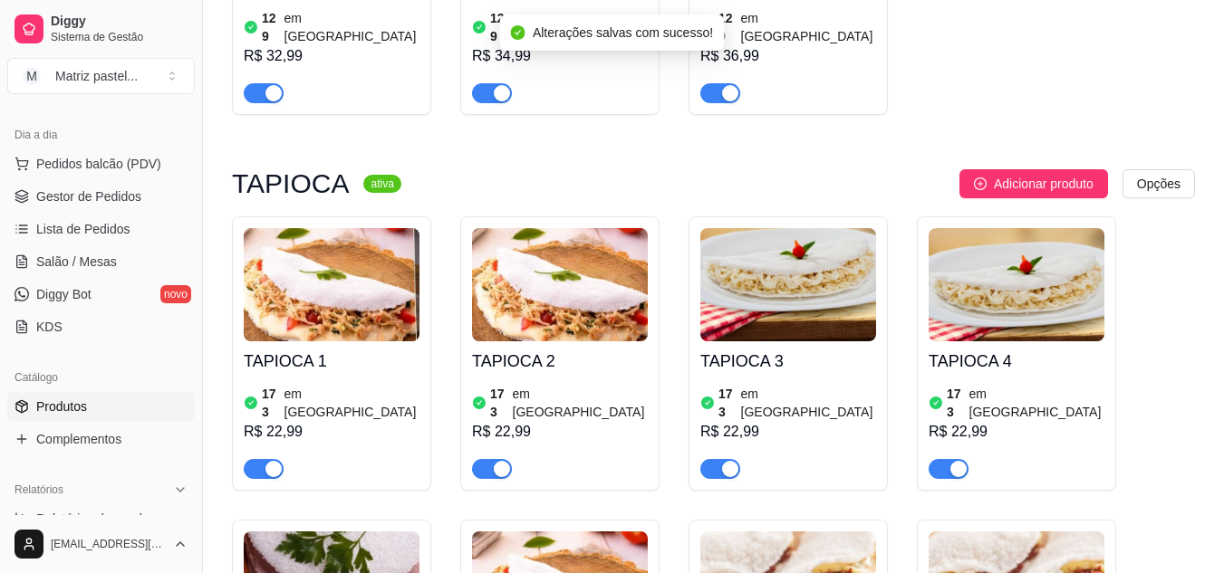
click at [716, 458] on div at bounding box center [720, 469] width 40 height 22
click at [725, 461] on div "button" at bounding box center [730, 469] width 16 height 16
click at [981, 421] on div "R$ 22,99" at bounding box center [1017, 432] width 176 height 22
click at [949, 459] on button "button" at bounding box center [949, 469] width 40 height 20
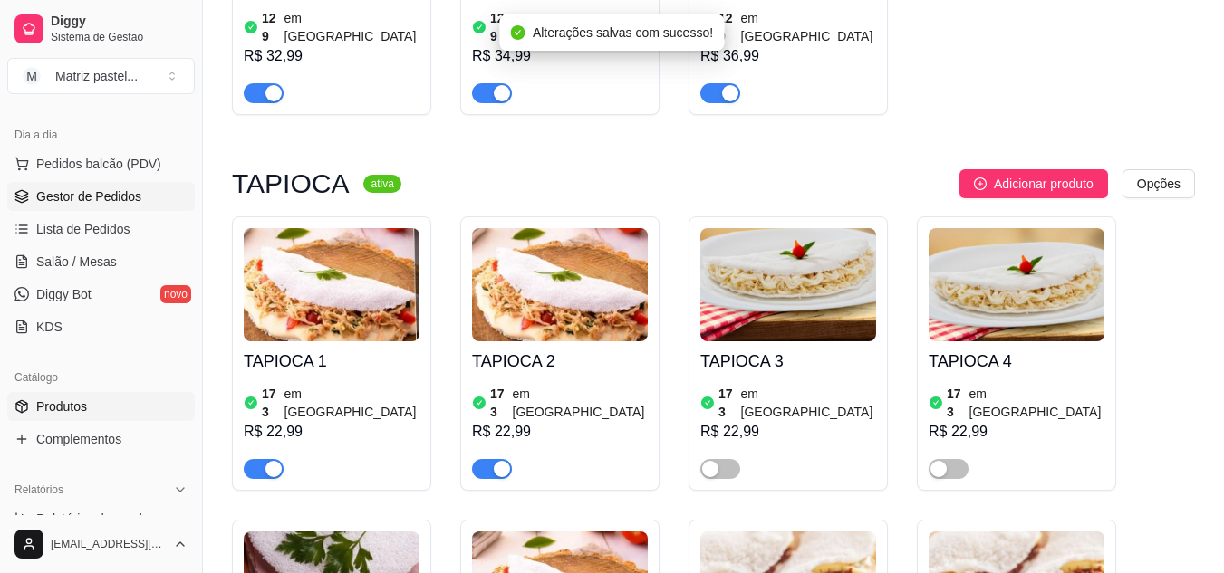
click at [92, 203] on span "Gestor de Pedidos" at bounding box center [88, 197] width 105 height 18
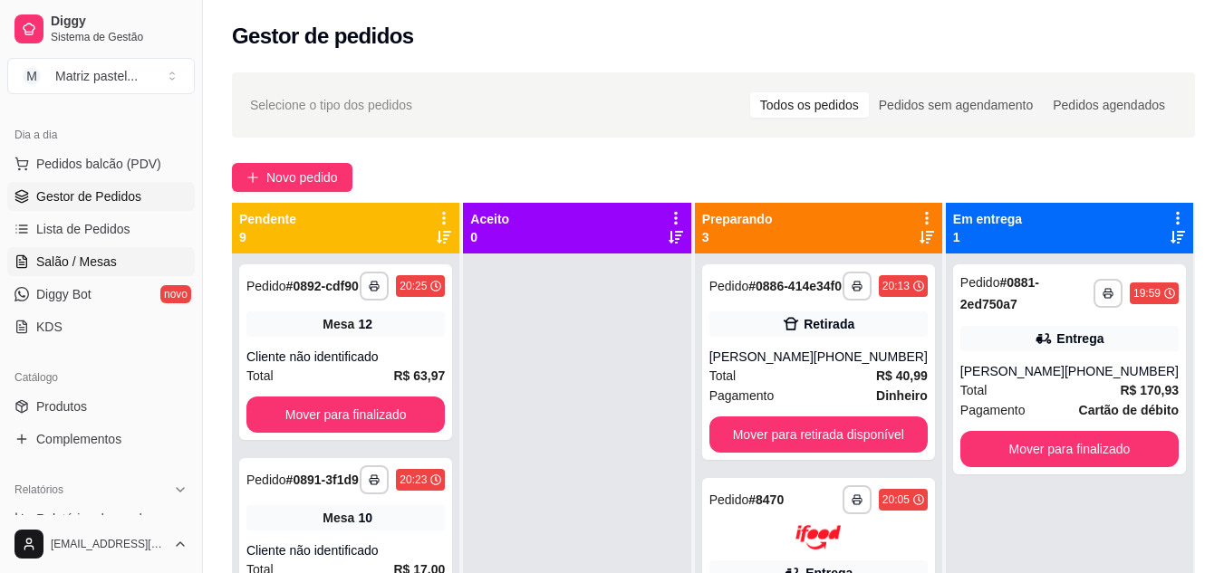
click at [92, 257] on span "Salão / Mesas" at bounding box center [76, 262] width 81 height 18
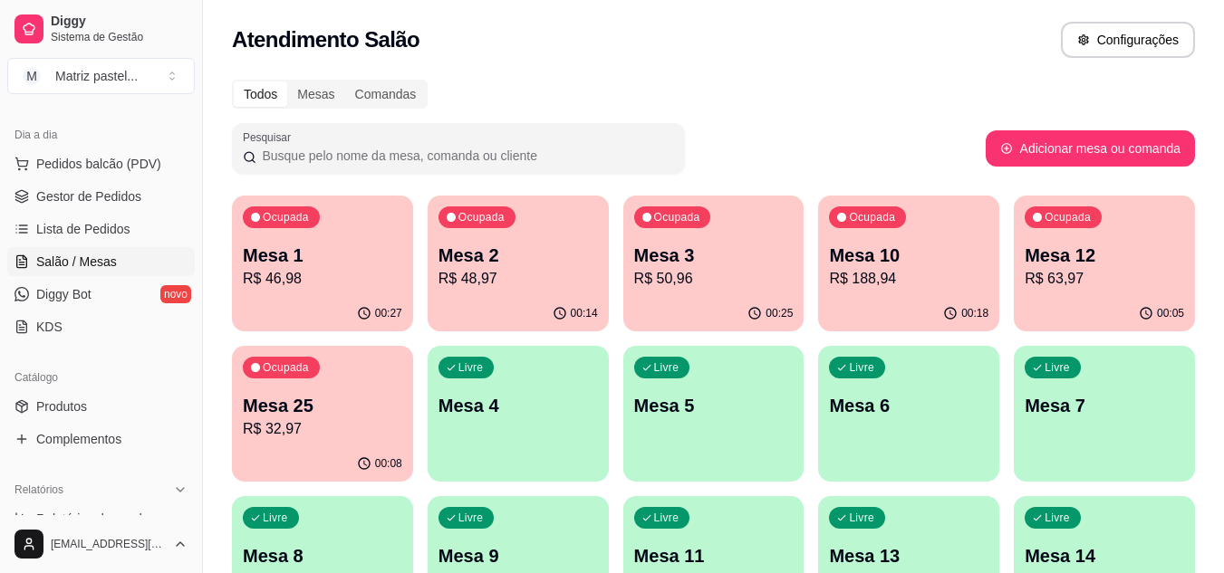
scroll to position [91, 0]
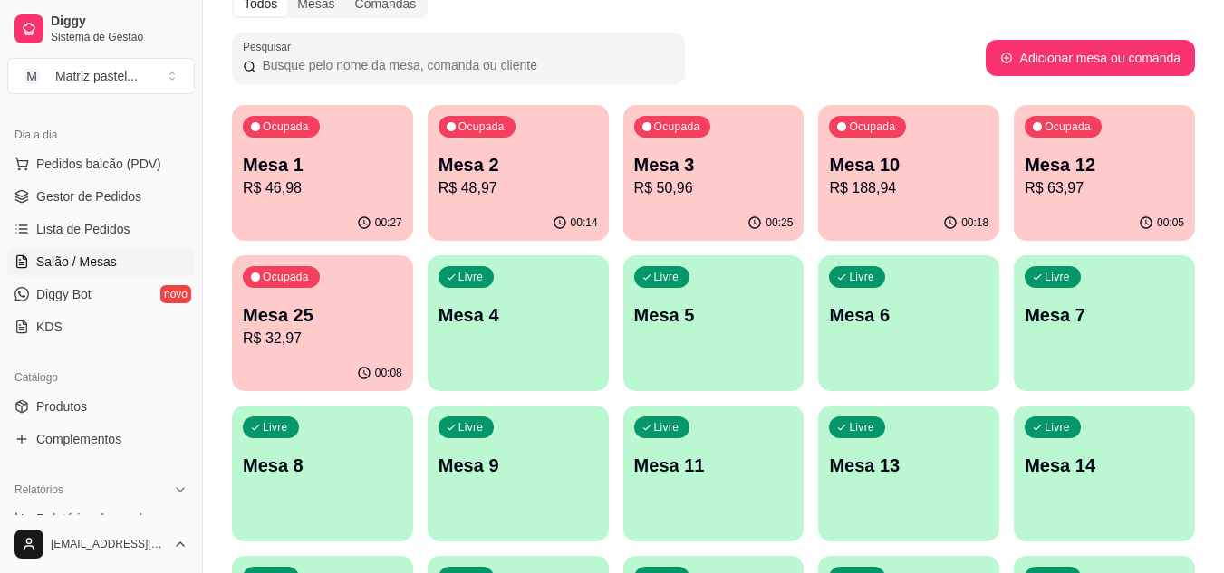
click at [318, 295] on div "Ocupada Mesa 25 R$ 32,97" at bounding box center [322, 305] width 181 height 101
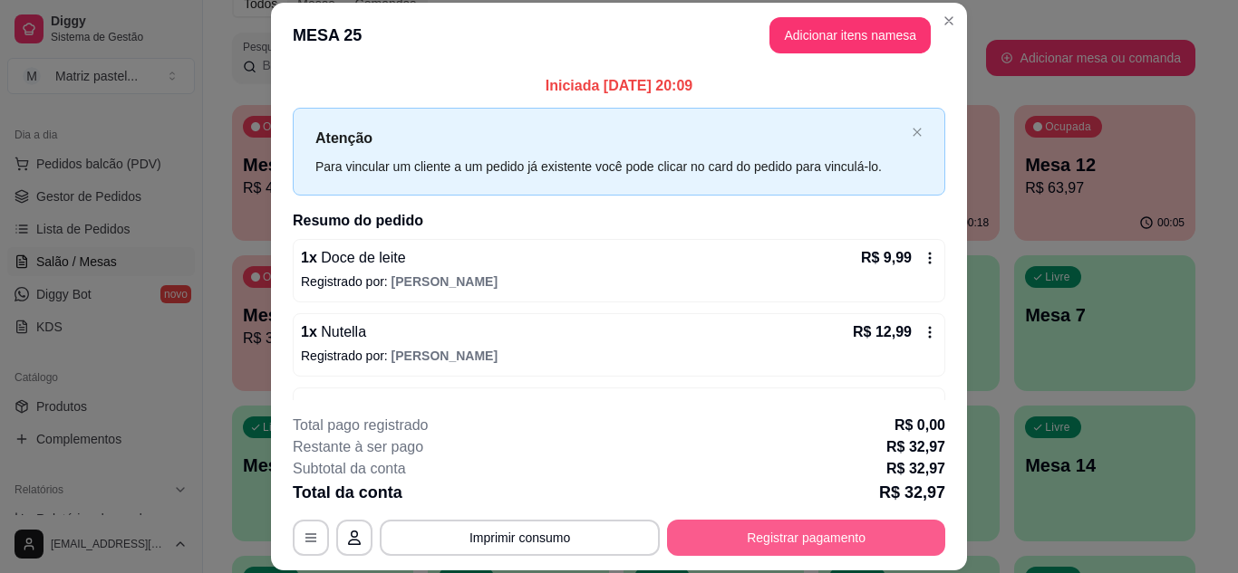
click at [759, 534] on button "Registrar pagamento" at bounding box center [806, 538] width 278 height 36
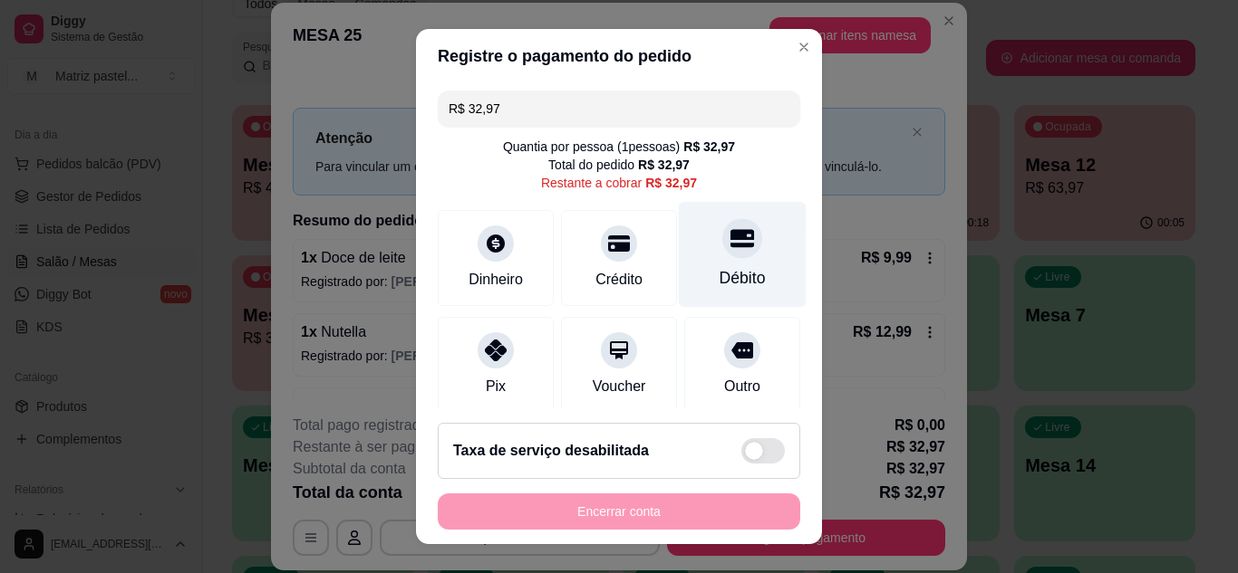
click at [719, 270] on div "Débito" at bounding box center [742, 278] width 46 height 24
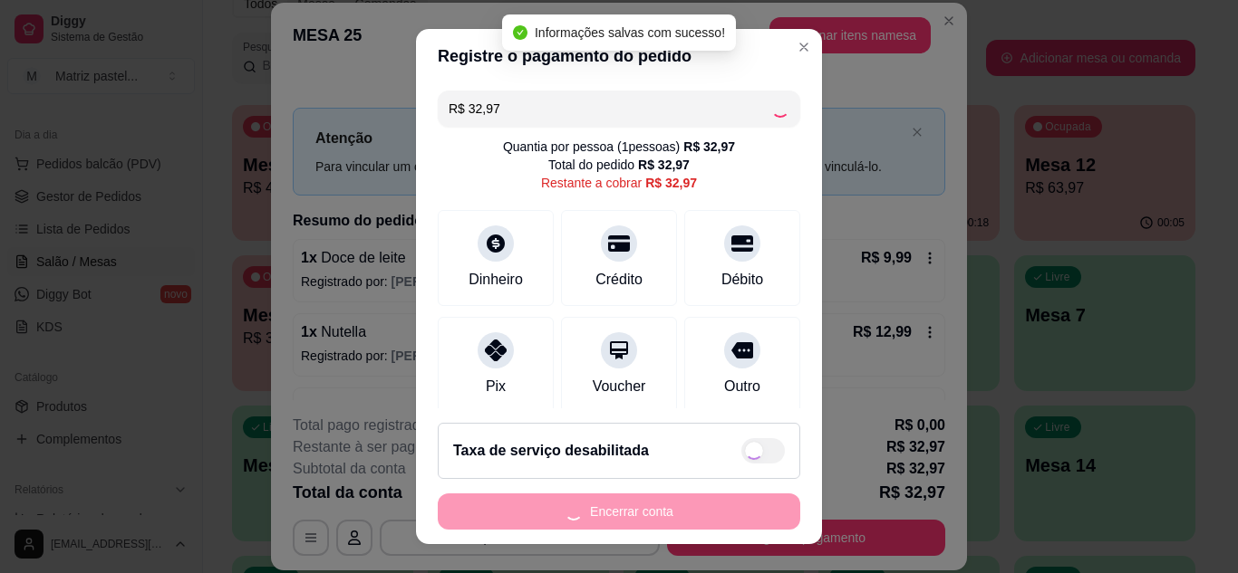
type input "R$ 0,00"
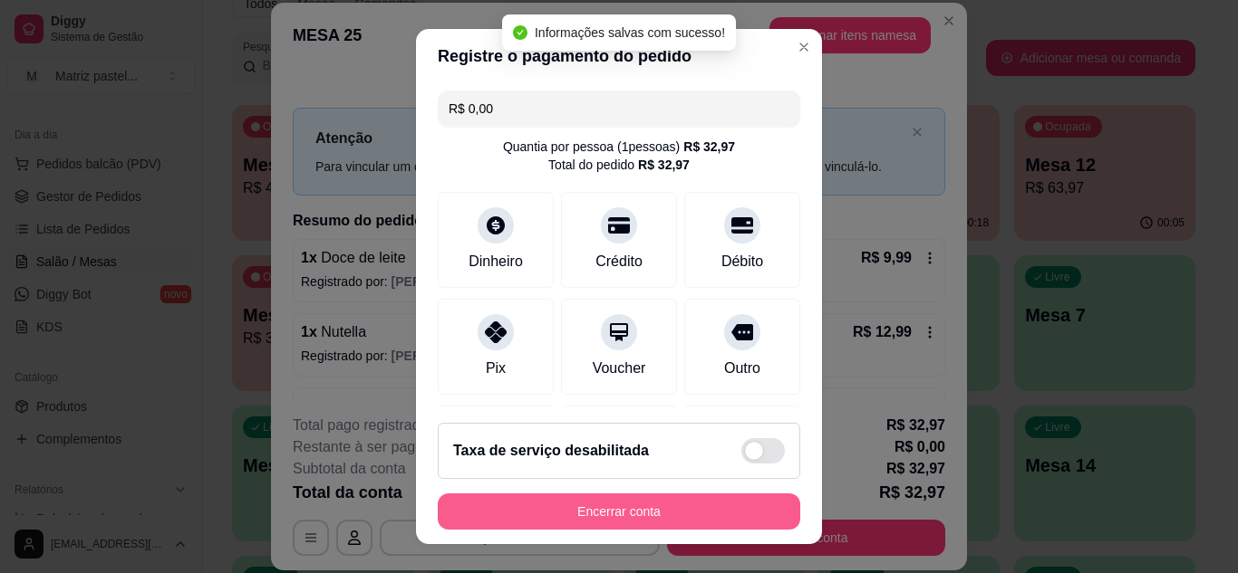
click at [633, 524] on button "Encerrar conta" at bounding box center [619, 512] width 362 height 36
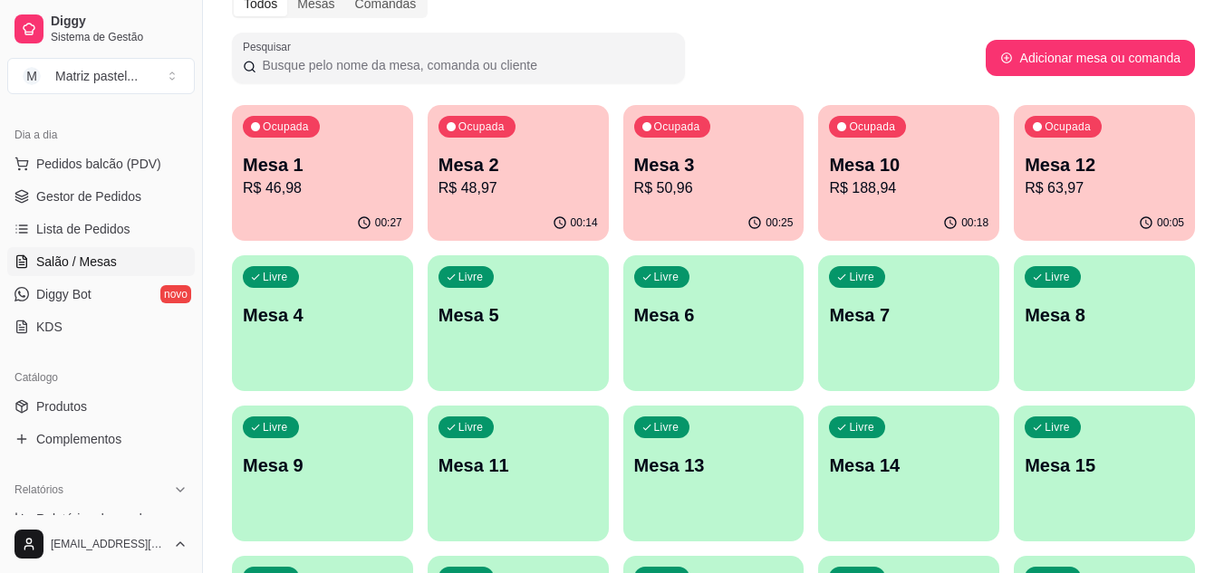
click at [708, 186] on p "R$ 50,96" at bounding box center [713, 189] width 159 height 22
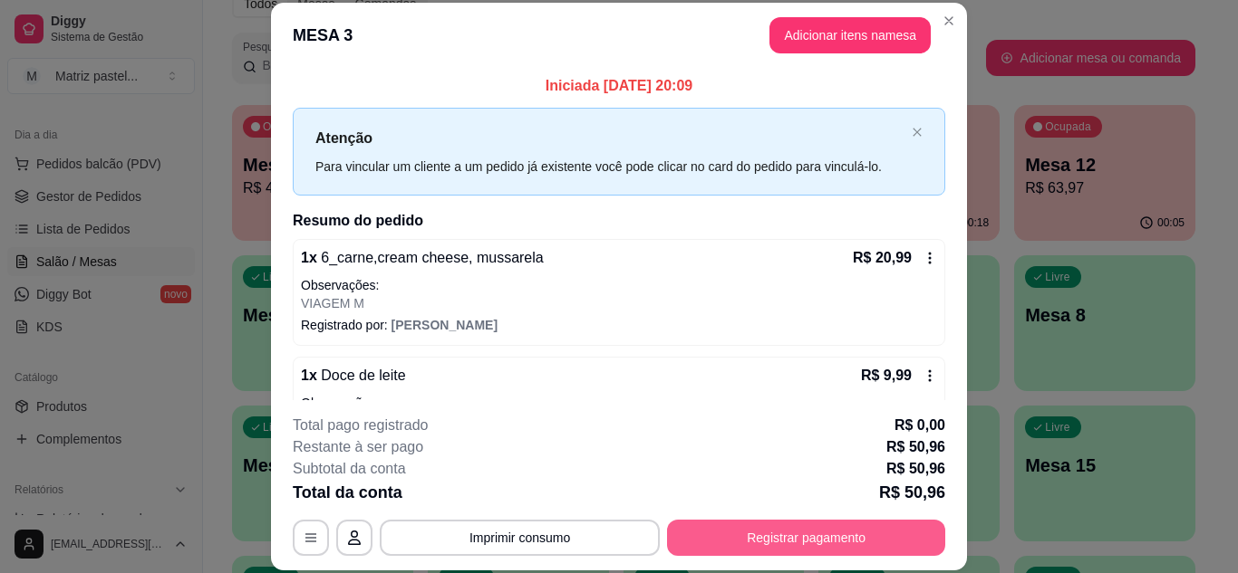
click at [798, 540] on button "Registrar pagamento" at bounding box center [806, 538] width 278 height 36
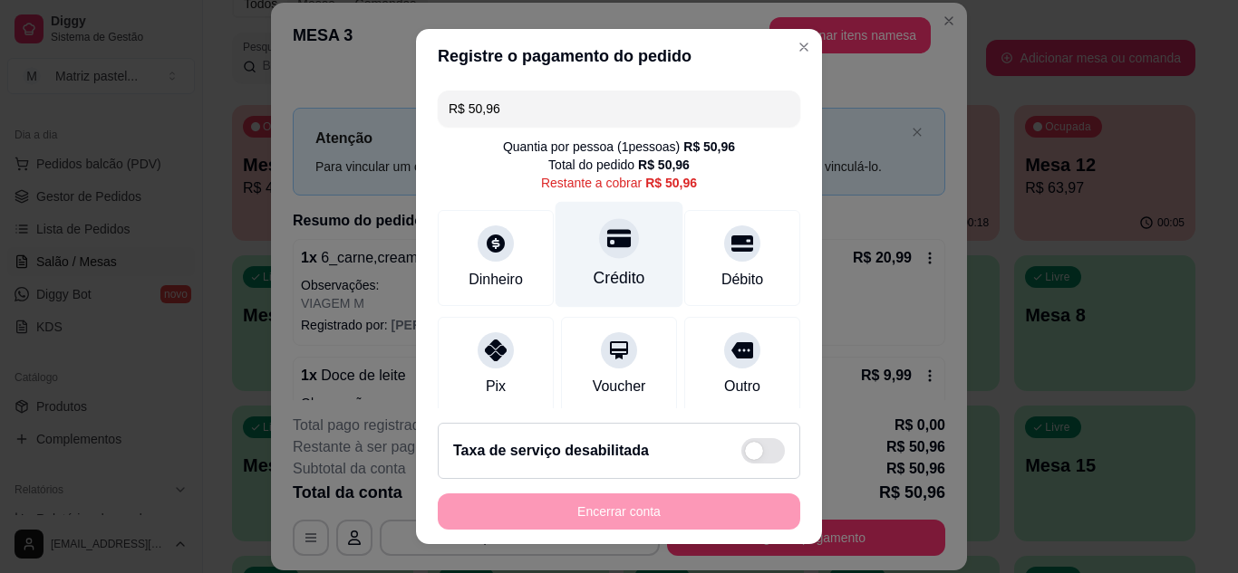
click at [630, 271] on div "Crédito" at bounding box center [619, 254] width 128 height 106
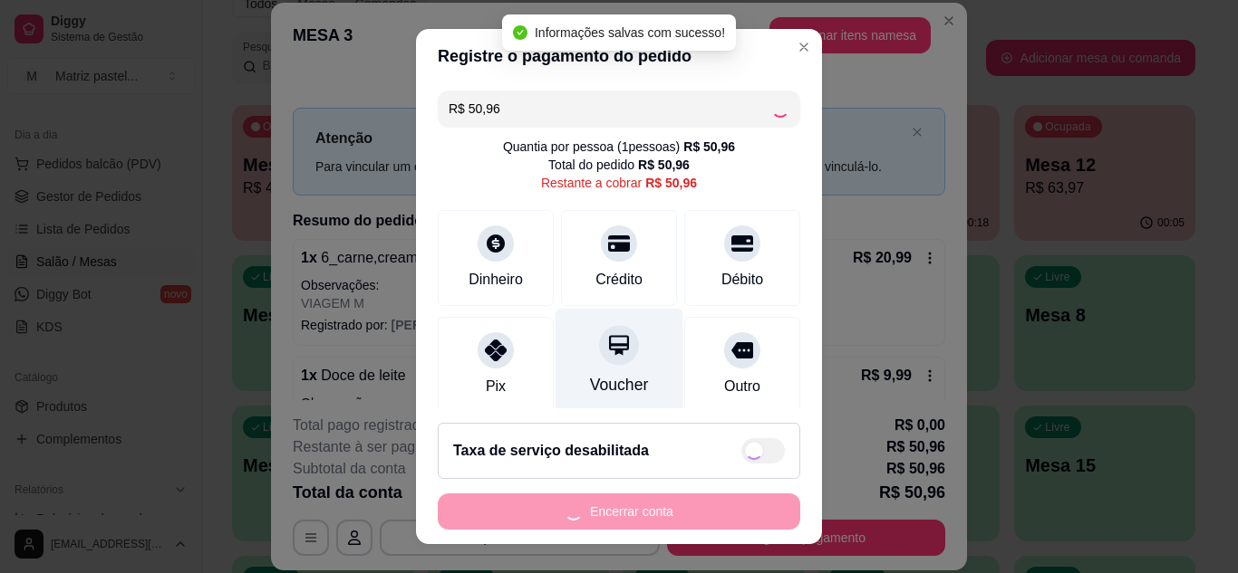
type input "R$ 0,00"
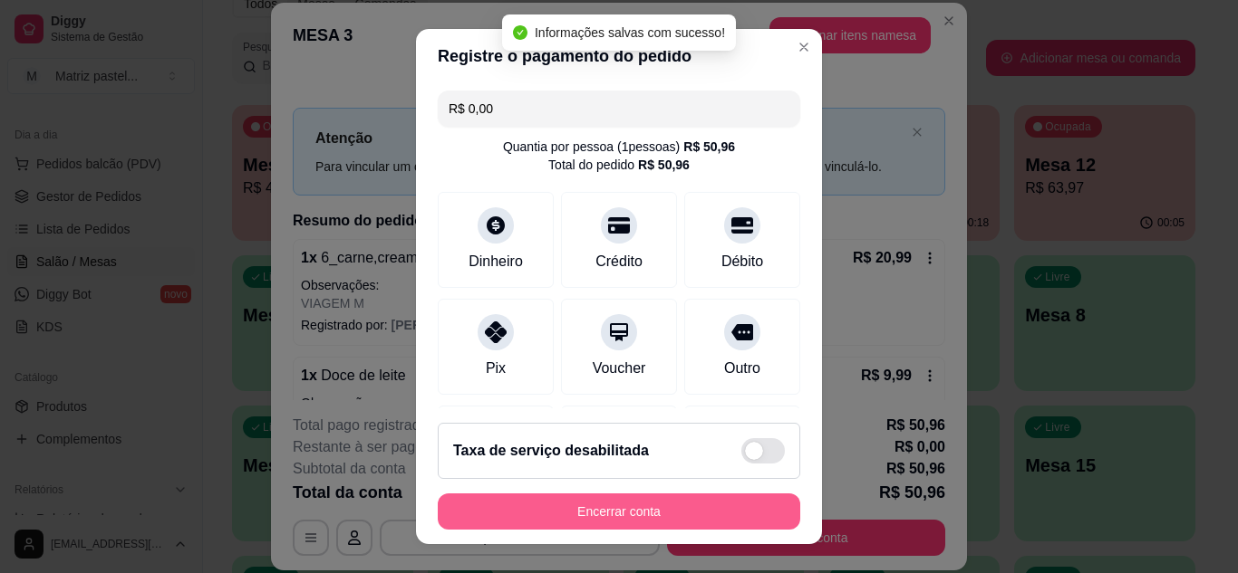
click at [610, 516] on button "Encerrar conta" at bounding box center [619, 512] width 362 height 36
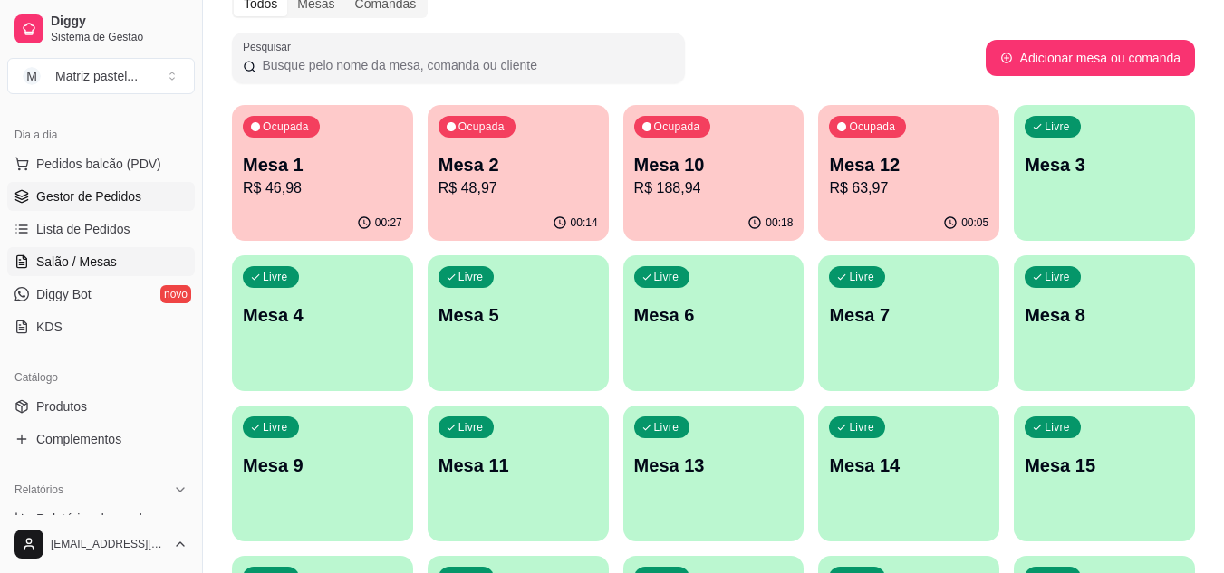
click at [61, 198] on span "Gestor de Pedidos" at bounding box center [88, 197] width 105 height 18
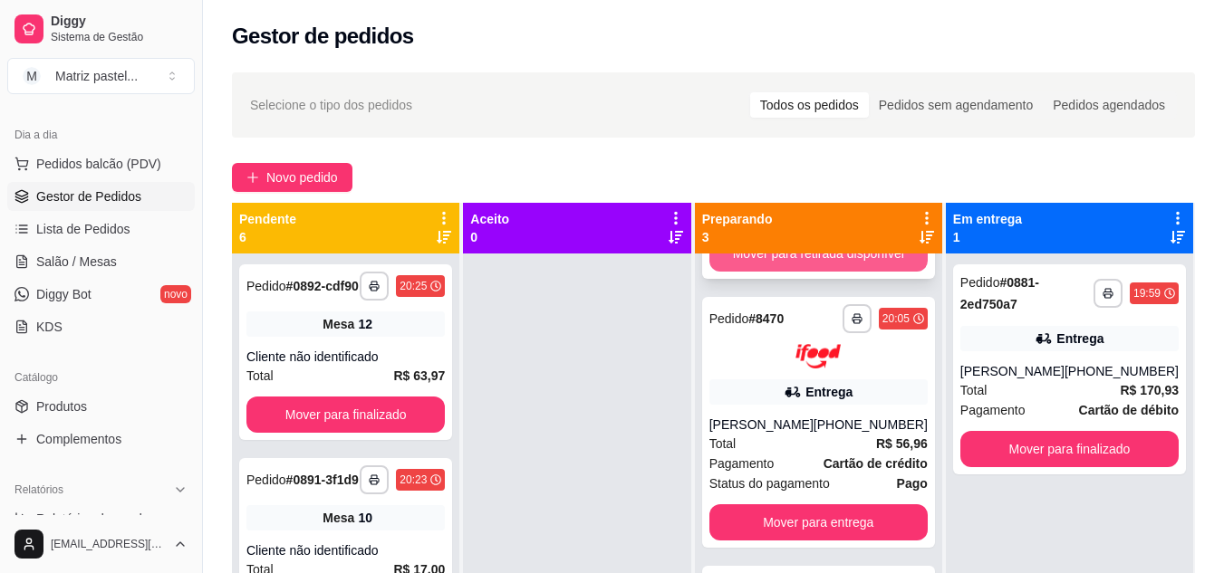
click at [771, 264] on button "Mover para retirada disponível" at bounding box center [818, 254] width 218 height 36
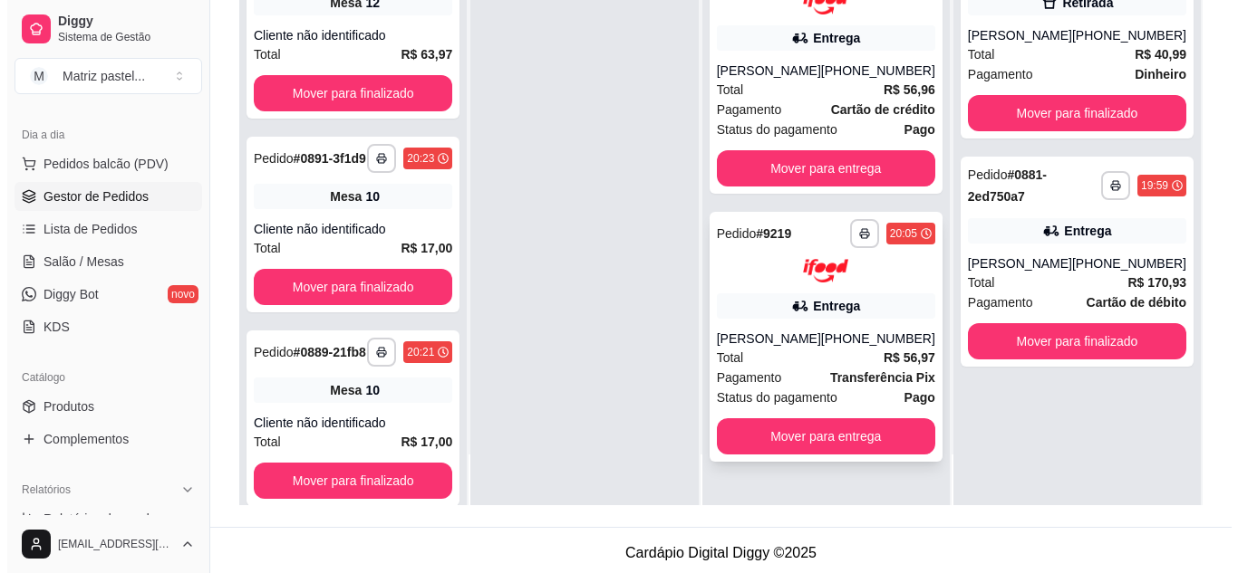
scroll to position [272, 0]
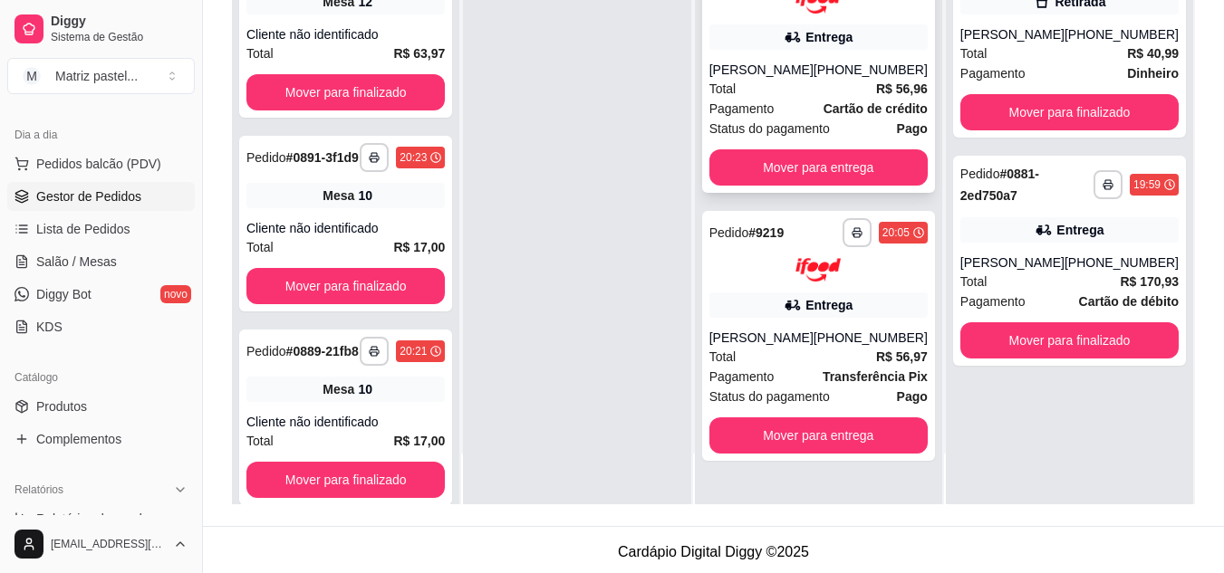
click at [767, 82] on div "Total R$ 56,96" at bounding box center [818, 89] width 218 height 20
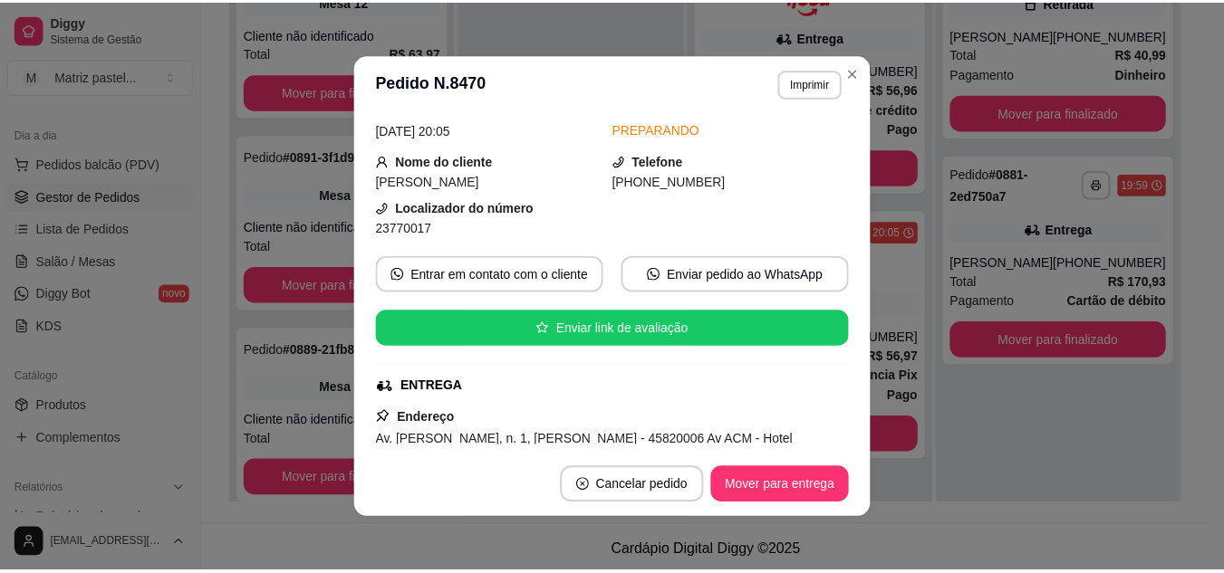
scroll to position [181, 0]
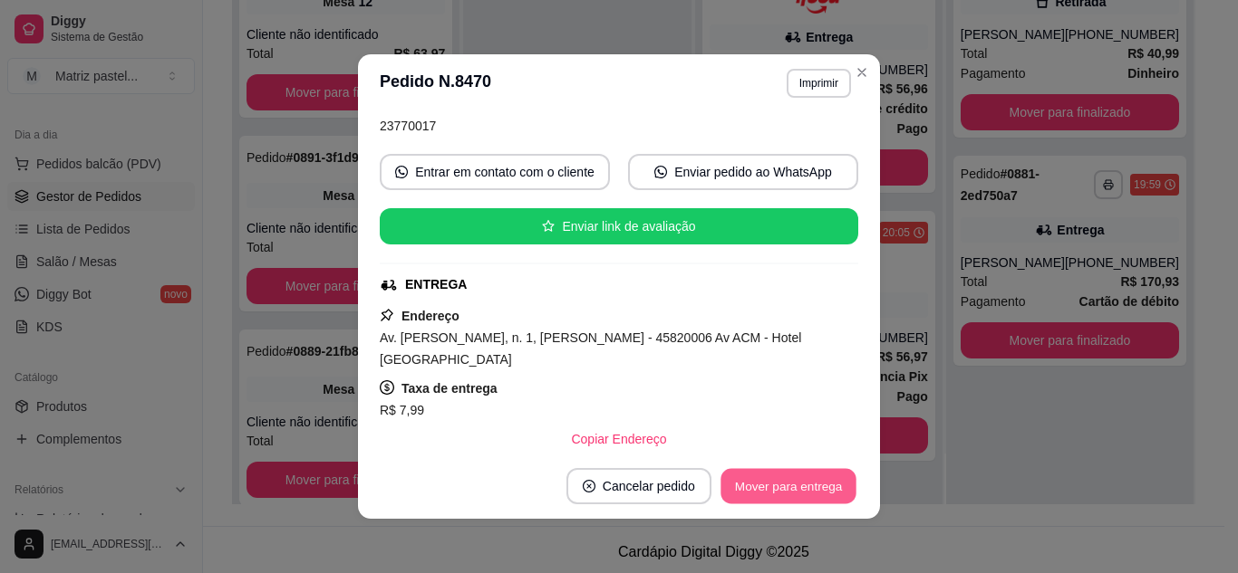
click at [768, 496] on button "Mover para entrega" at bounding box center [788, 486] width 136 height 35
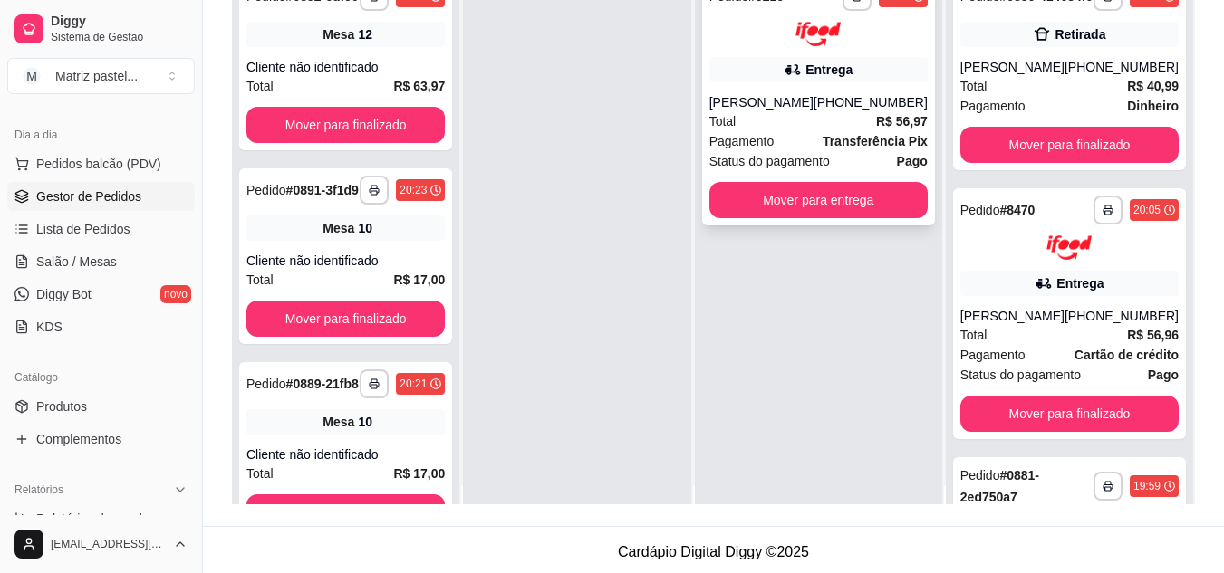
scroll to position [0, 0]
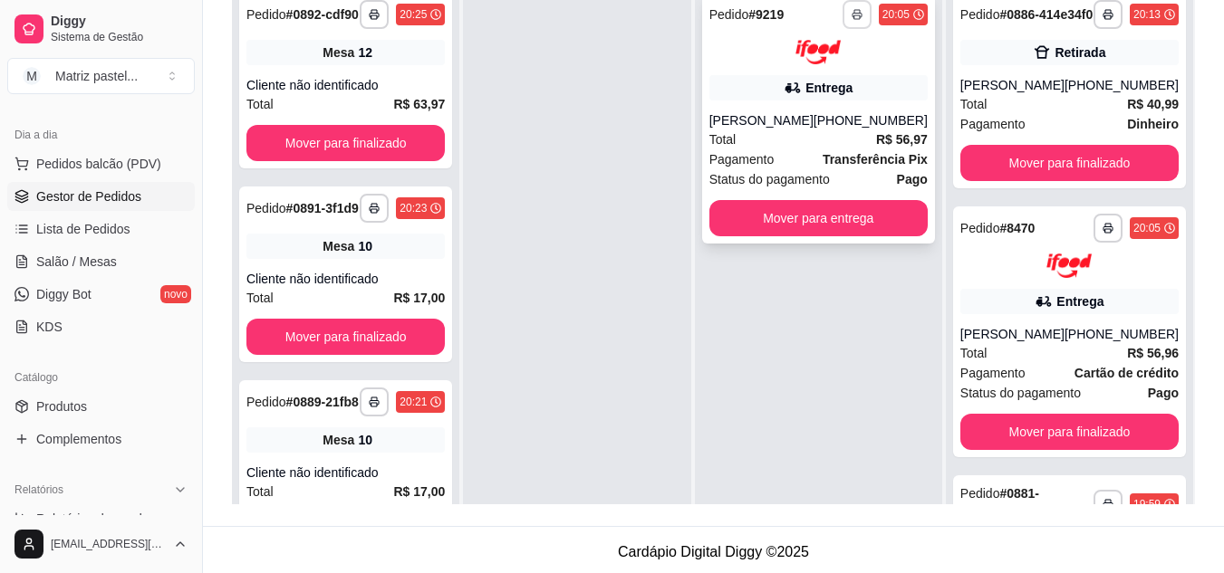
click at [848, 10] on button "button" at bounding box center [857, 14] width 29 height 29
click at [793, 84] on button "IMPRESSORA" at bounding box center [808, 77] width 131 height 29
click at [165, 272] on link "Salão / Mesas" at bounding box center [101, 261] width 188 height 29
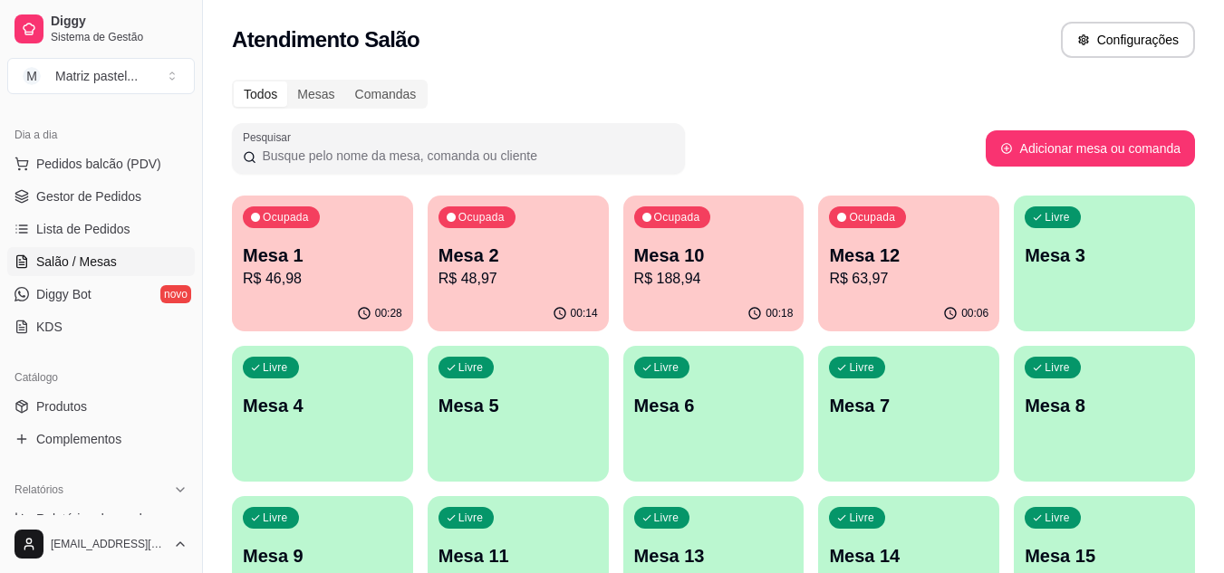
click at [347, 266] on p "Mesa 1" at bounding box center [322, 255] width 159 height 25
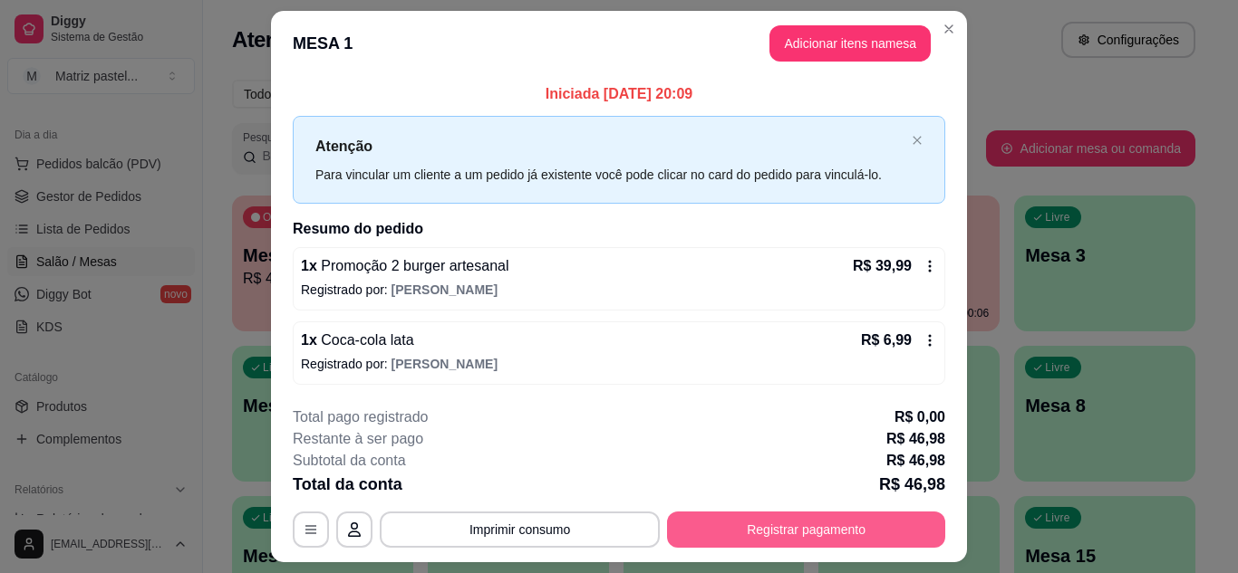
click at [791, 535] on button "Registrar pagamento" at bounding box center [806, 530] width 278 height 36
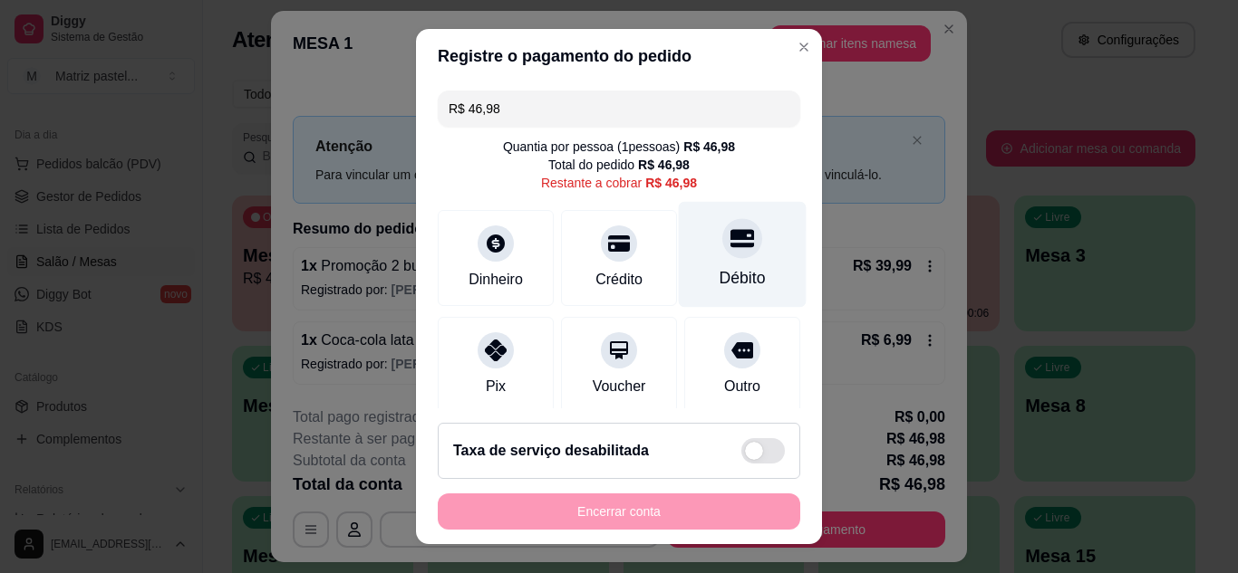
click at [730, 231] on icon at bounding box center [742, 238] width 24 height 24
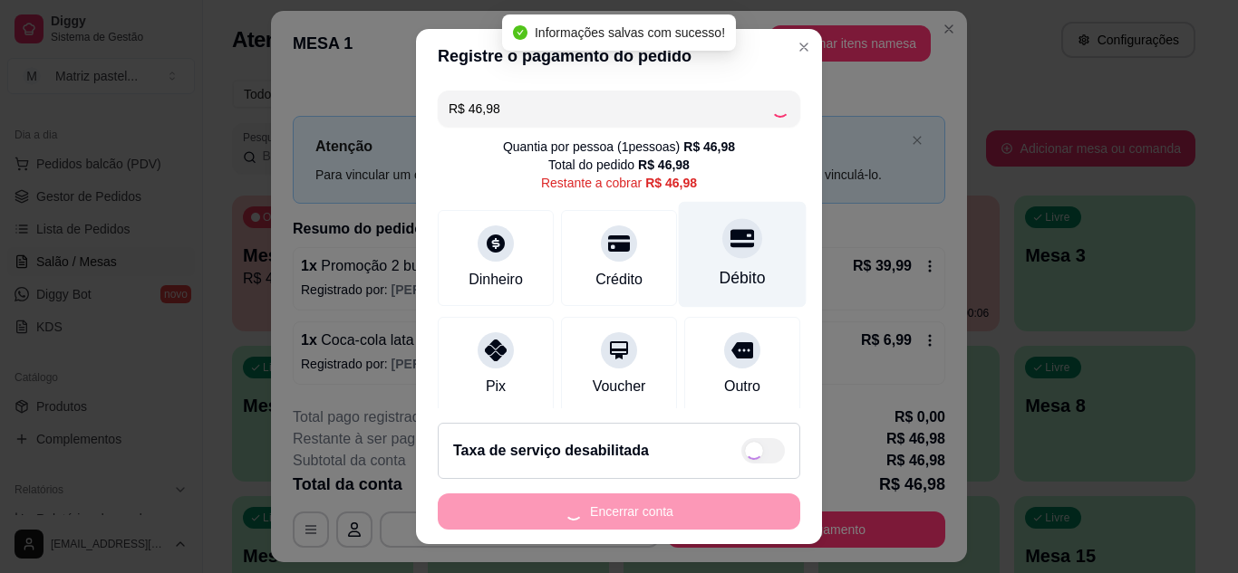
type input "R$ 0,00"
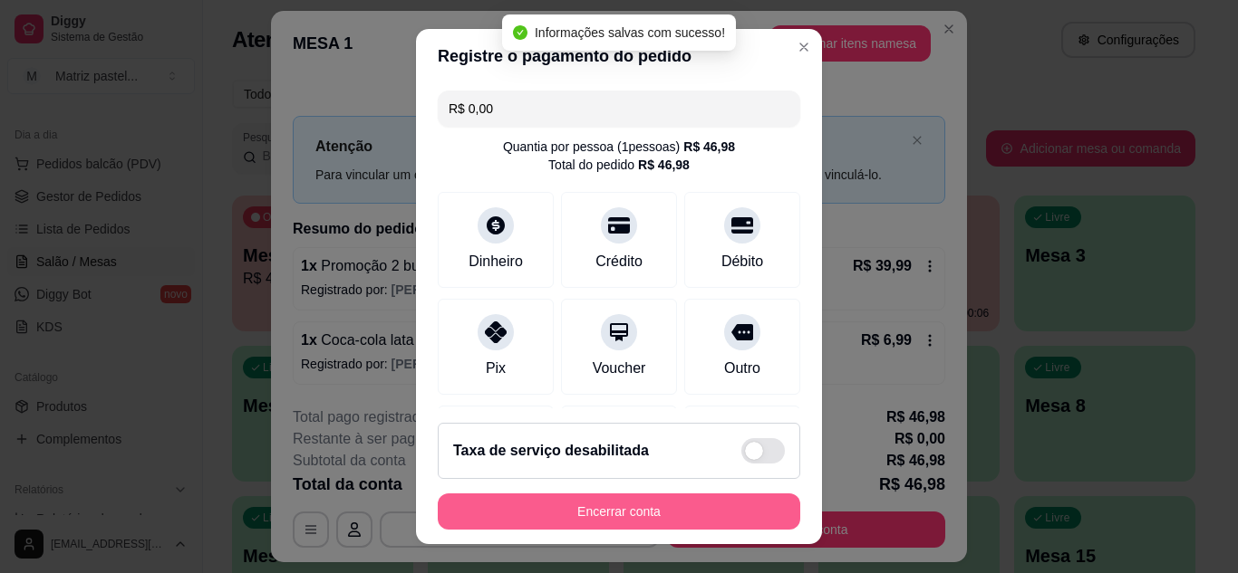
click at [638, 516] on button "Encerrar conta" at bounding box center [619, 512] width 362 height 36
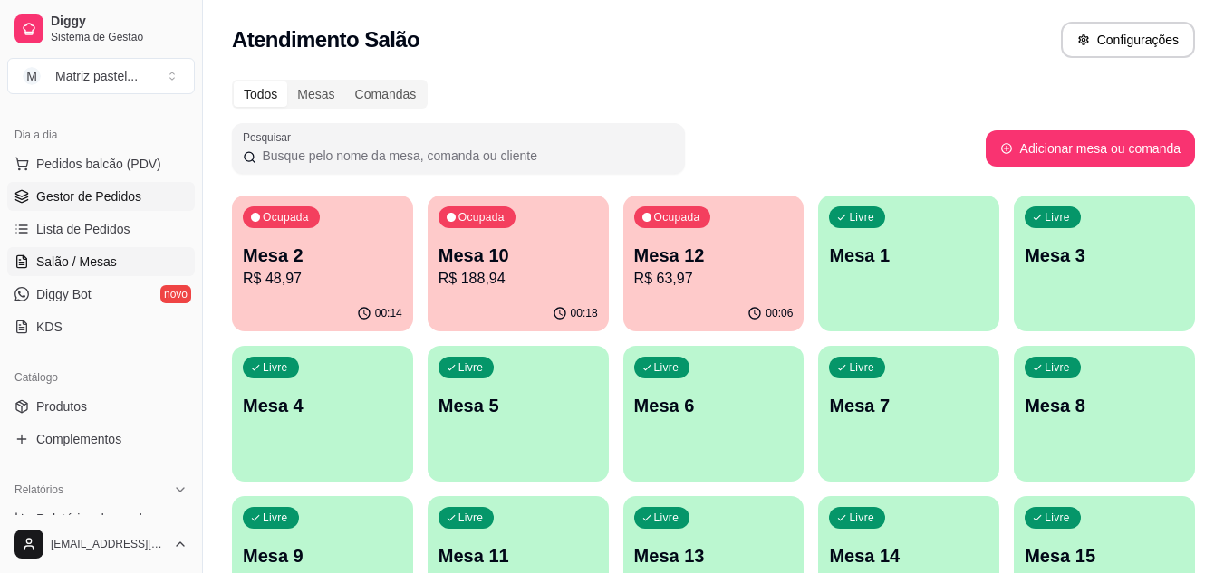
click at [73, 198] on span "Gestor de Pedidos" at bounding box center [88, 197] width 105 height 18
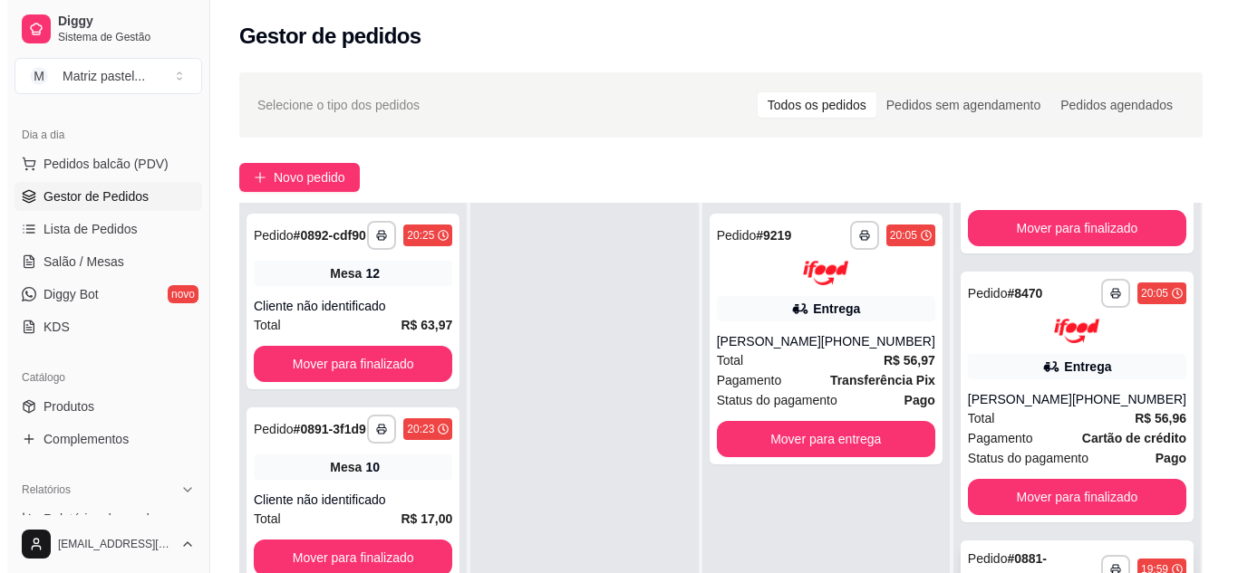
scroll to position [272, 0]
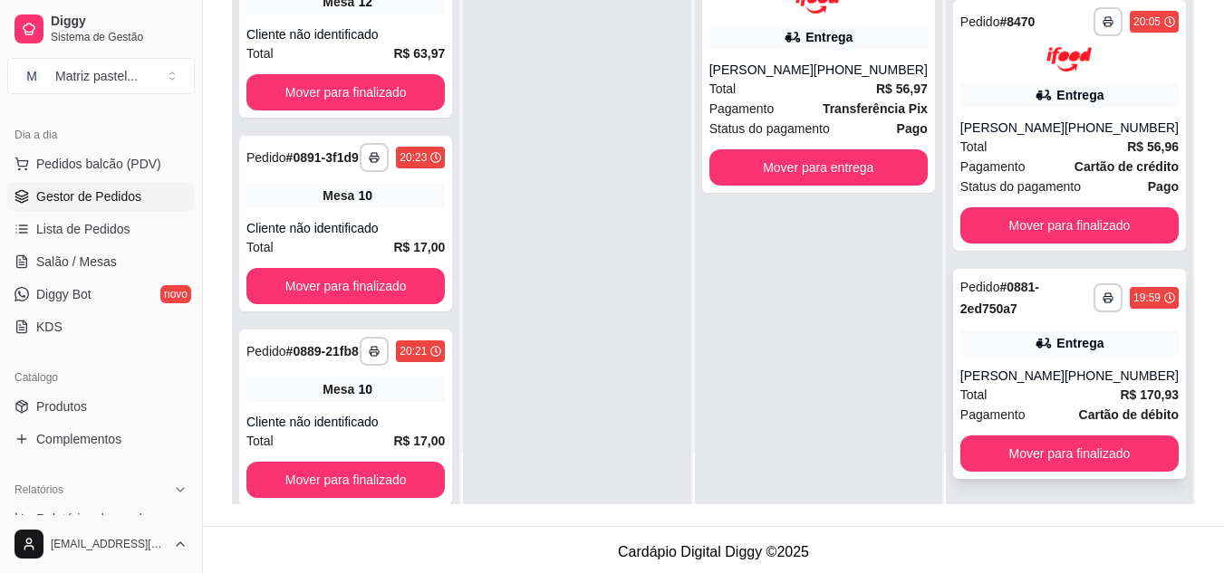
click at [1010, 371] on div "[PERSON_NAME]" at bounding box center [1012, 376] width 104 height 18
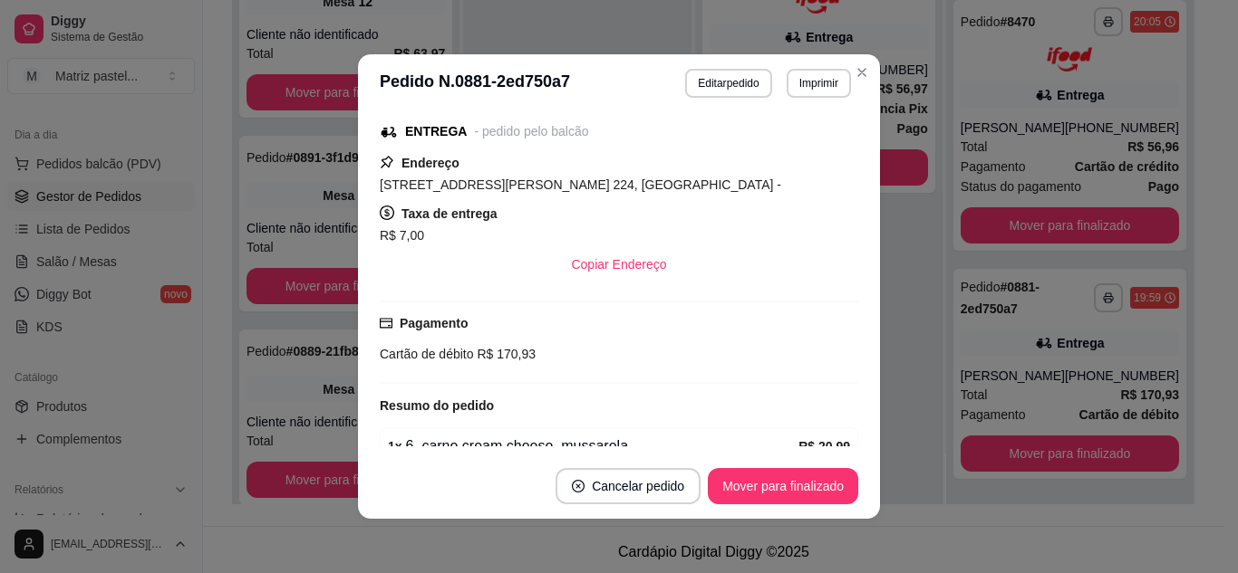
scroll to position [362, 0]
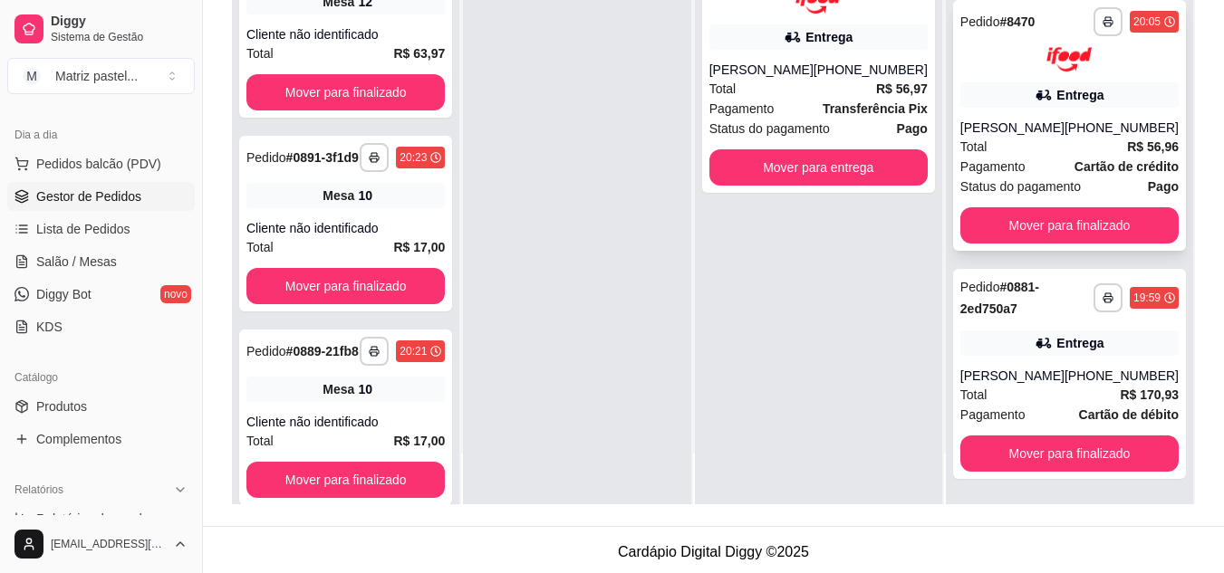
click at [1017, 144] on div "Total R$ 56,96" at bounding box center [1069, 147] width 218 height 20
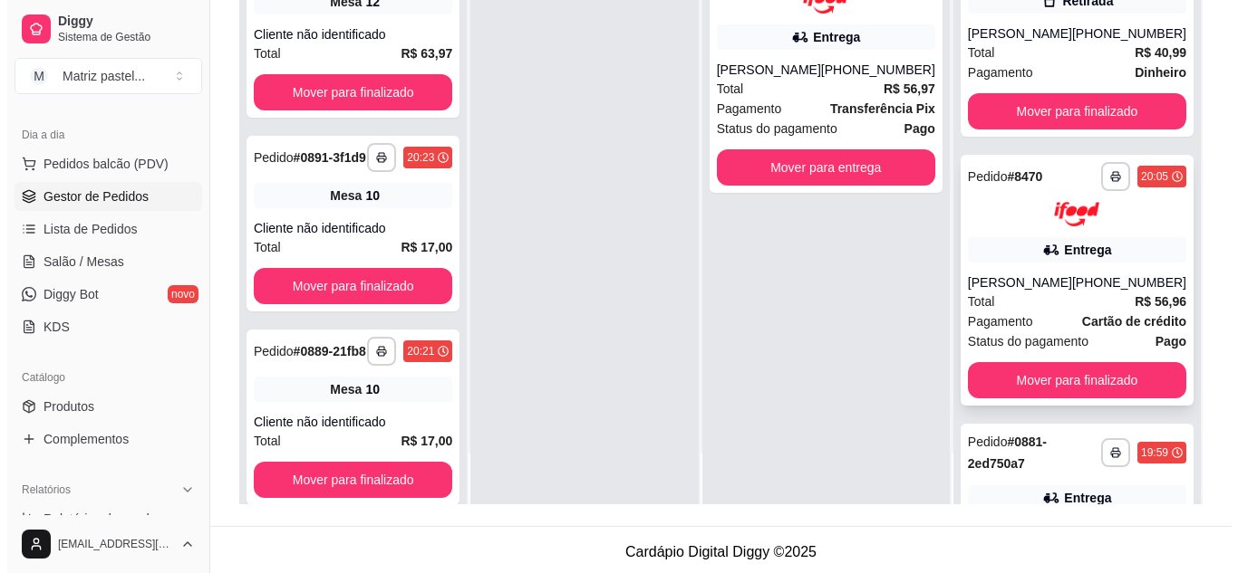
scroll to position [0, 0]
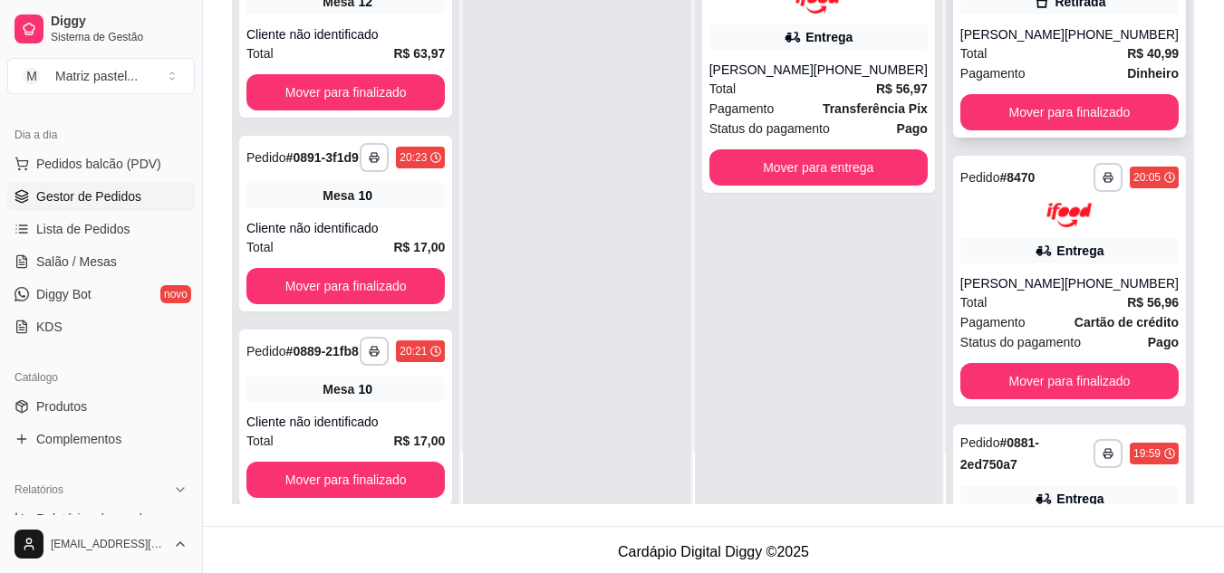
click at [1057, 43] on div "[PERSON_NAME]" at bounding box center [1012, 34] width 104 height 18
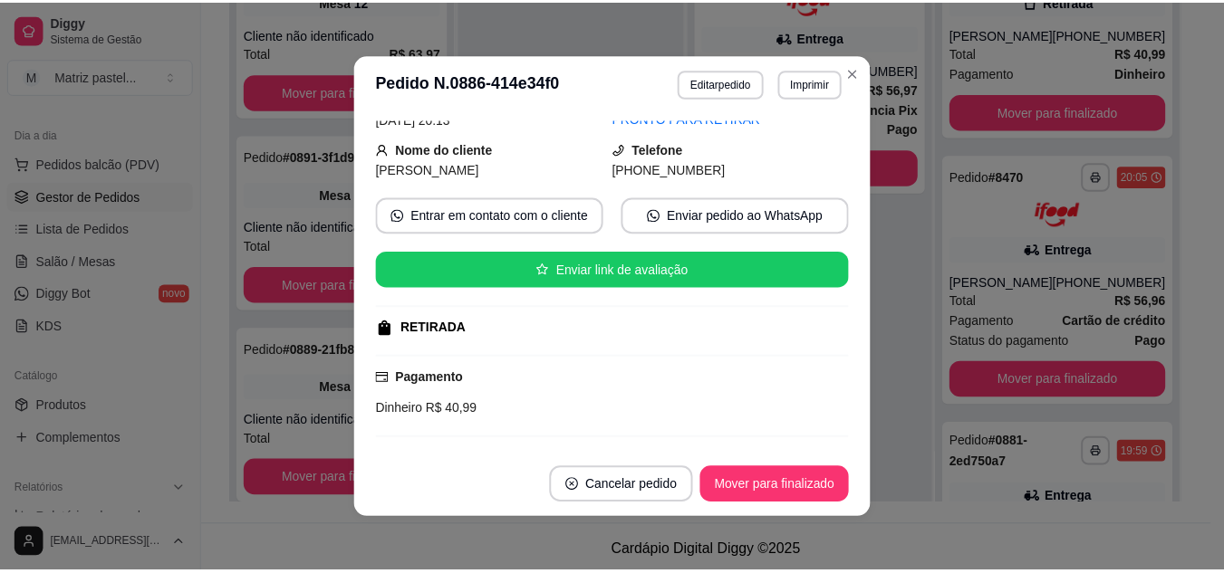
scroll to position [440, 0]
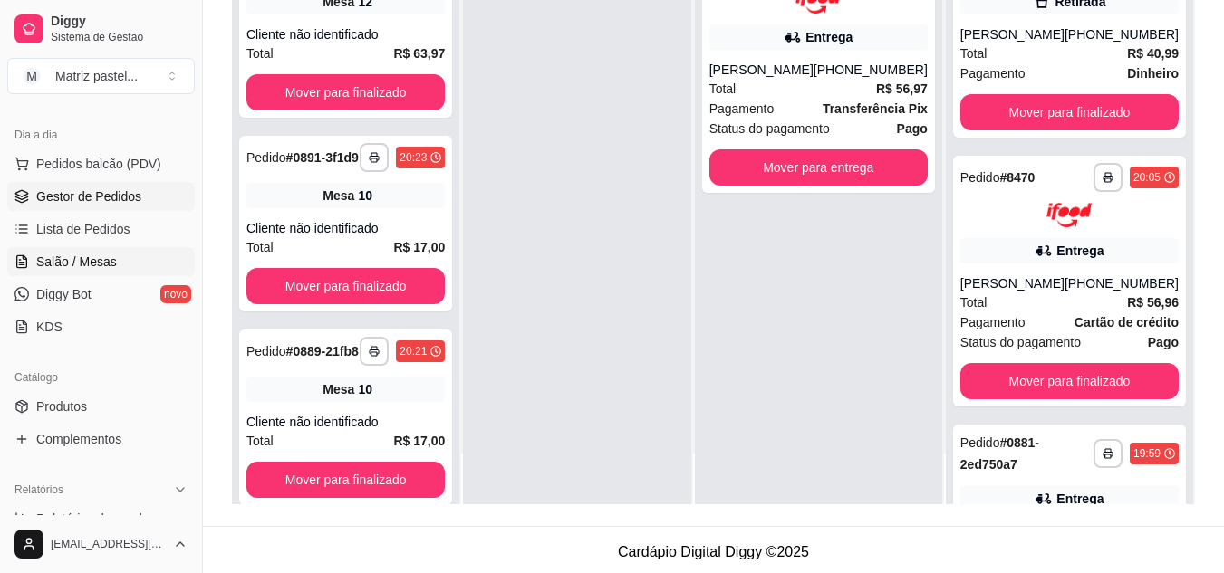
click at [51, 247] on link "Salão / Mesas" at bounding box center [101, 261] width 188 height 29
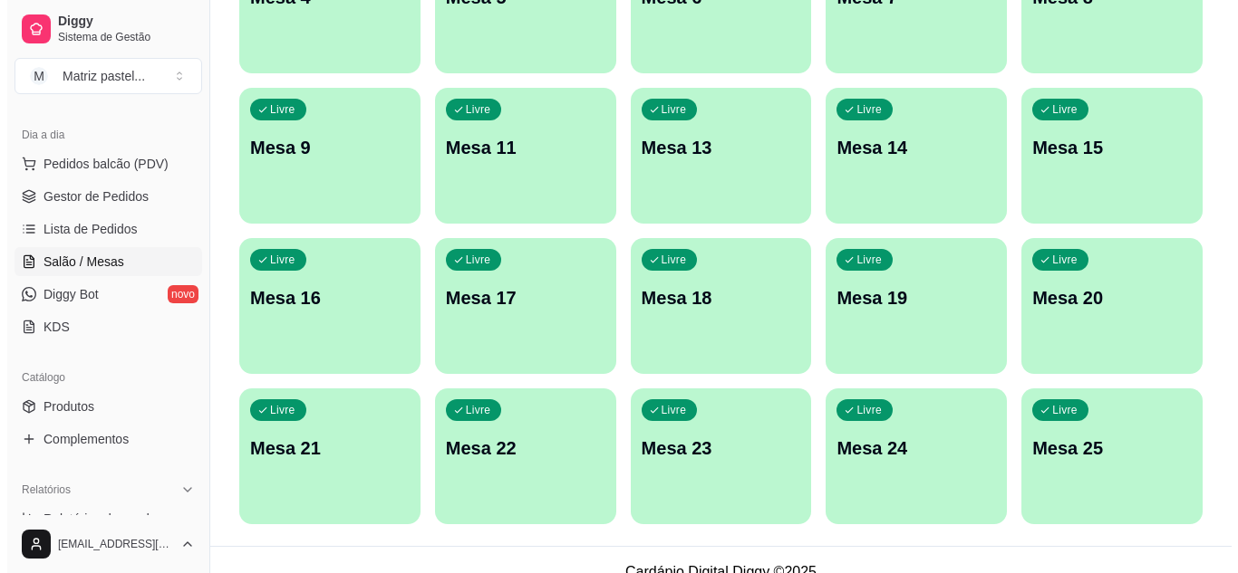
scroll to position [433, 0]
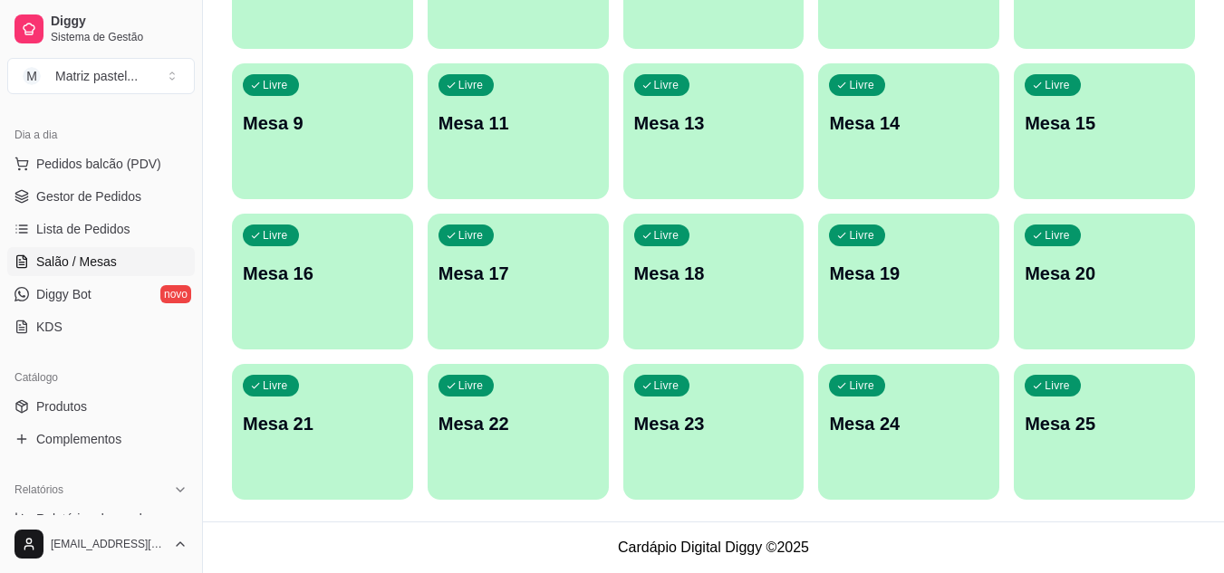
click at [1065, 440] on div "Livre Mesa 25" at bounding box center [1104, 421] width 181 height 114
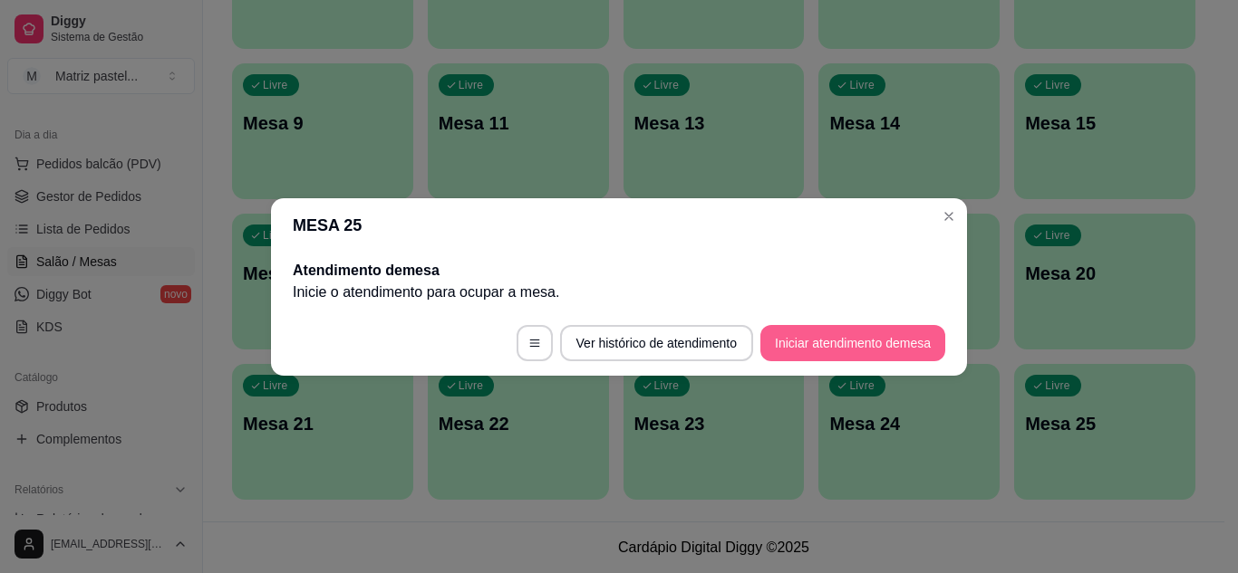
click at [905, 350] on button "Iniciar atendimento de mesa" at bounding box center [852, 343] width 185 height 36
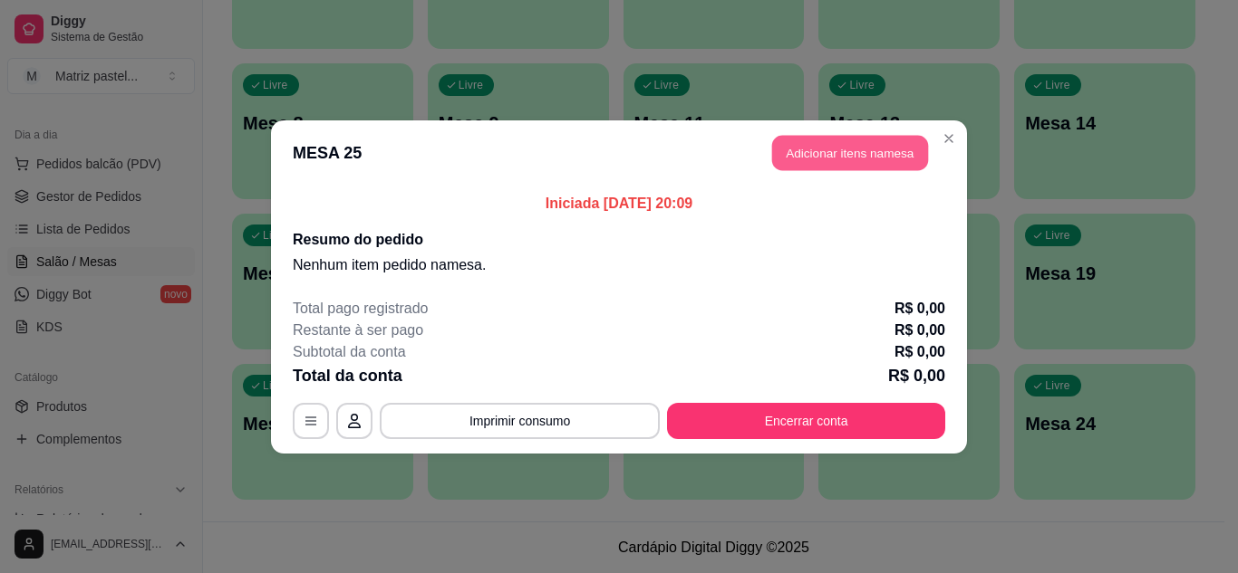
click at [877, 146] on button "Adicionar itens na mesa" at bounding box center [850, 152] width 156 height 35
click at [468, 111] on div at bounding box center [428, 117] width 757 height 36
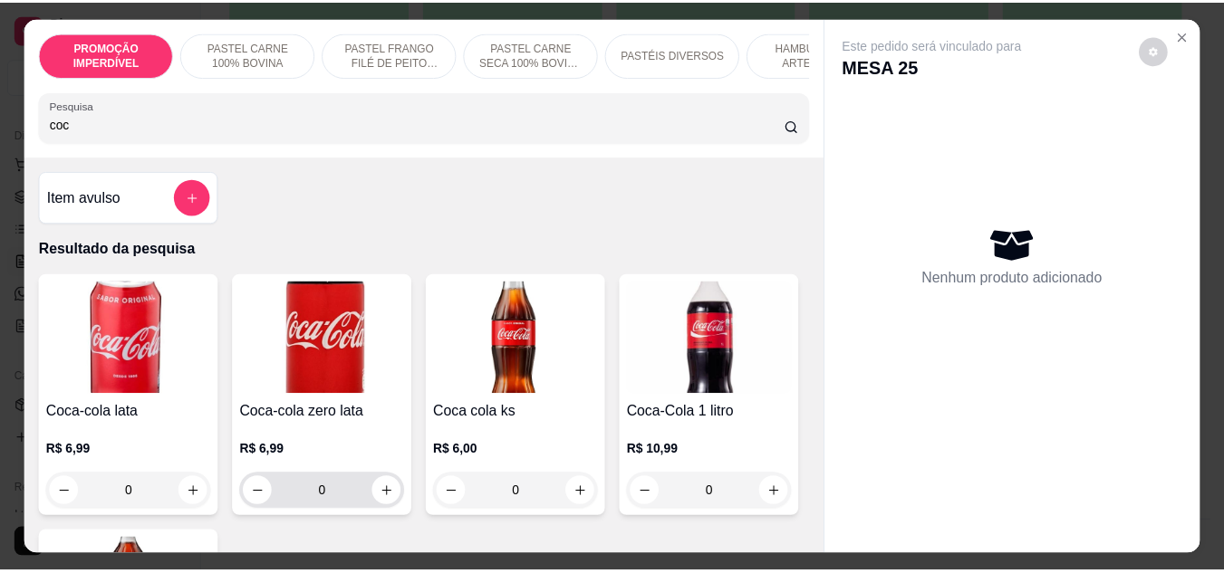
scroll to position [362, 0]
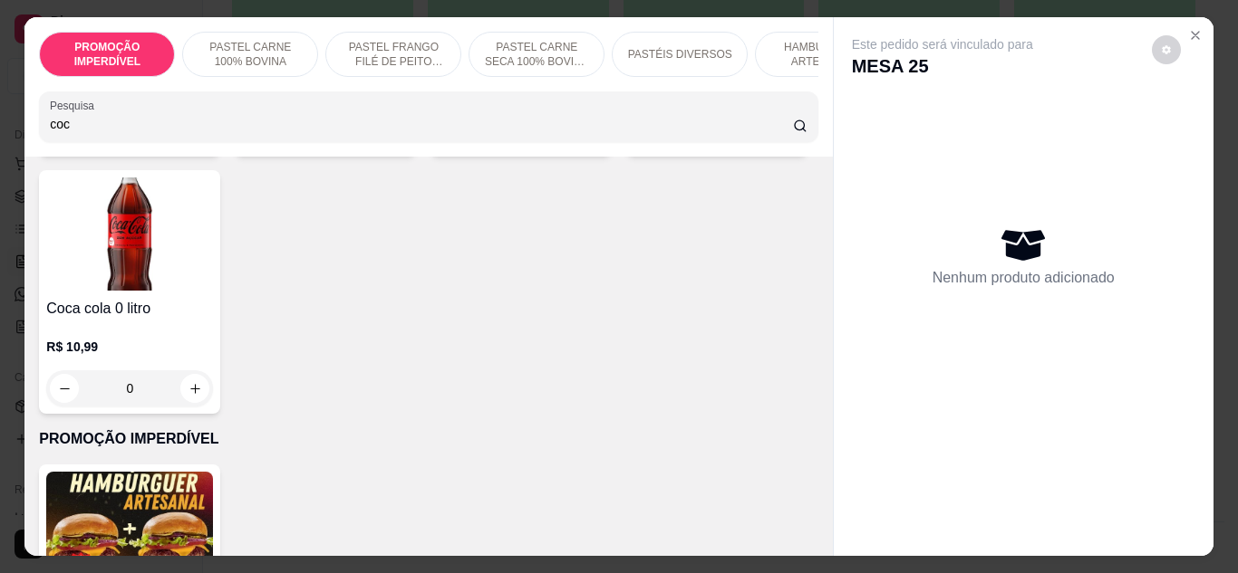
type input "coc"
click at [776, 138] on icon "increase-product-quantity" at bounding box center [783, 131] width 14 height 14
type input "1"
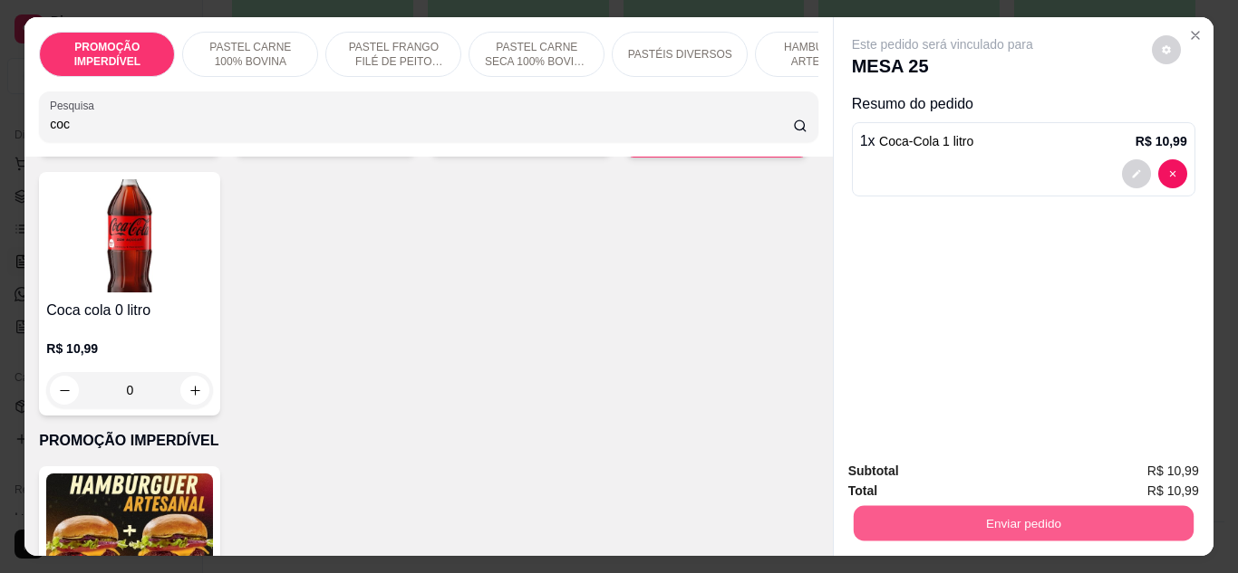
click at [954, 514] on button "Enviar pedido" at bounding box center [1023, 523] width 340 height 35
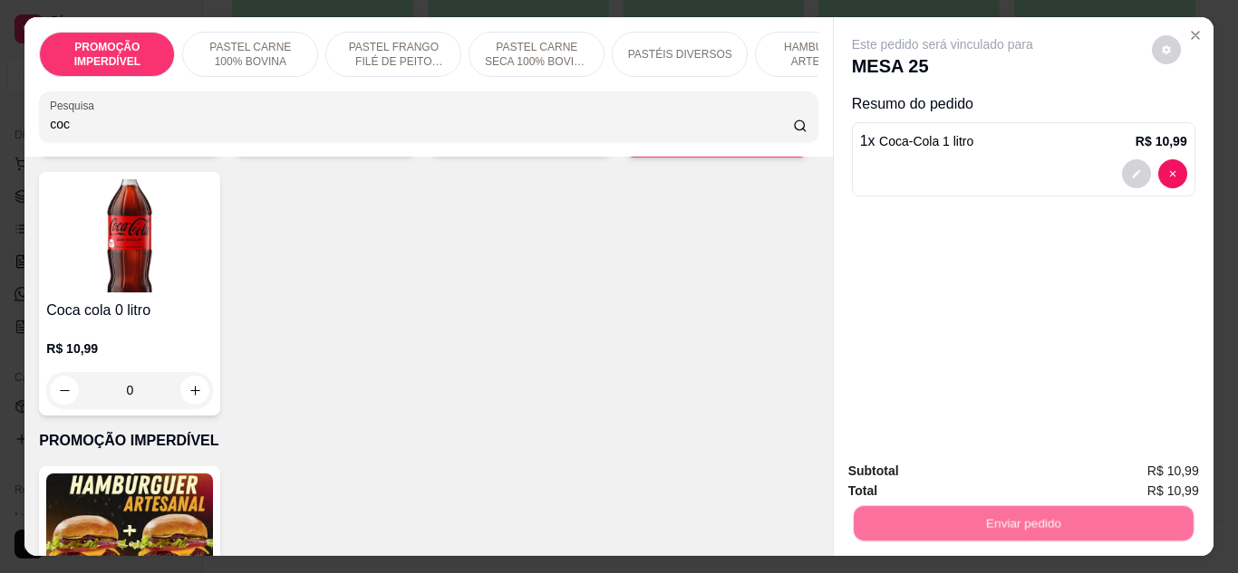
click at [960, 469] on button "Não registrar e enviar pedido" at bounding box center [963, 472] width 183 height 34
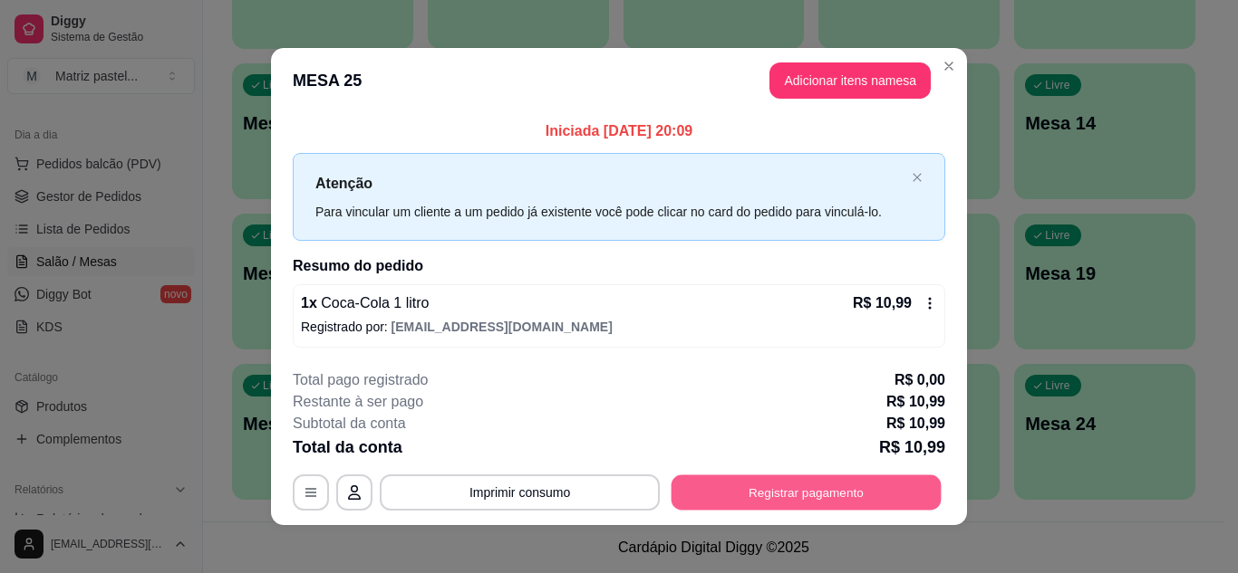
click at [899, 491] on button "Registrar pagamento" at bounding box center [806, 493] width 270 height 35
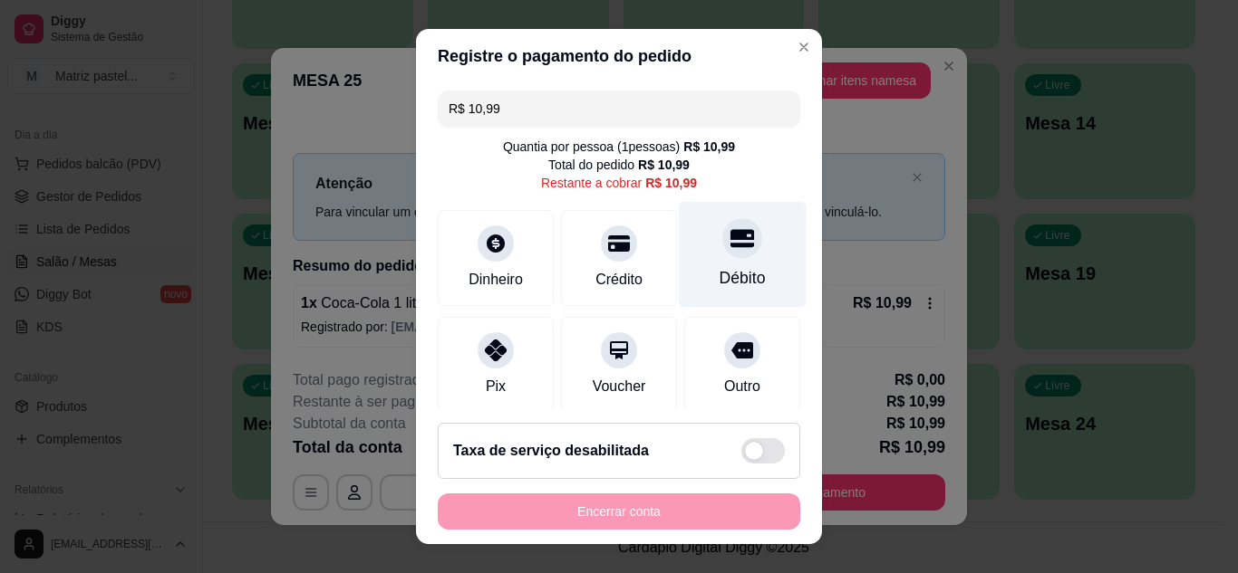
click at [738, 276] on div "Débito" at bounding box center [743, 254] width 128 height 106
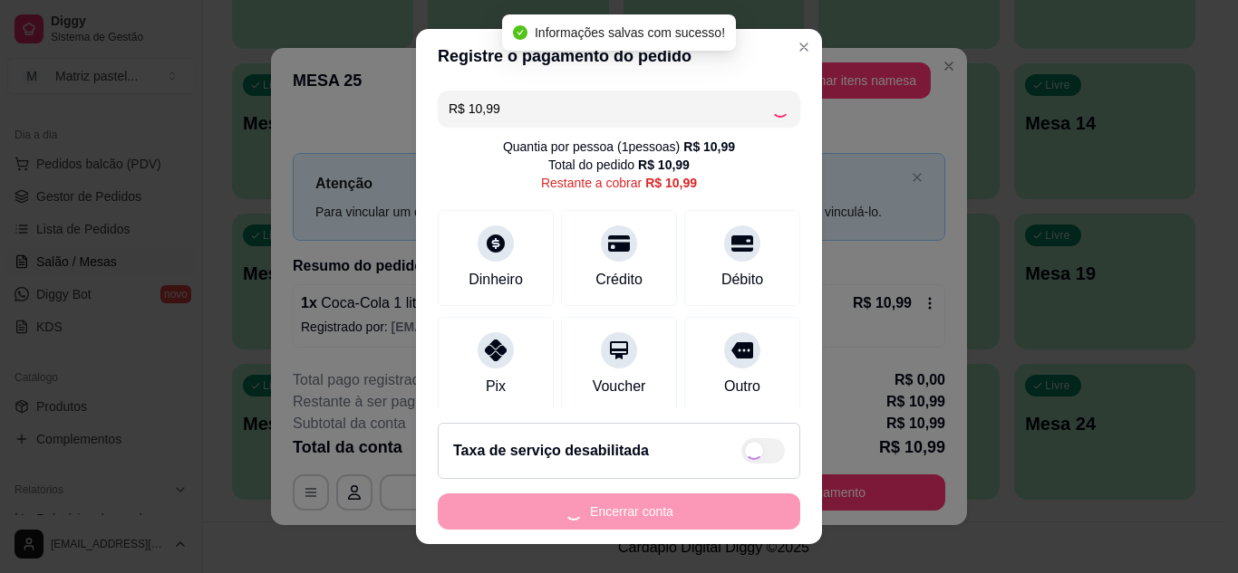
type input "R$ 0,00"
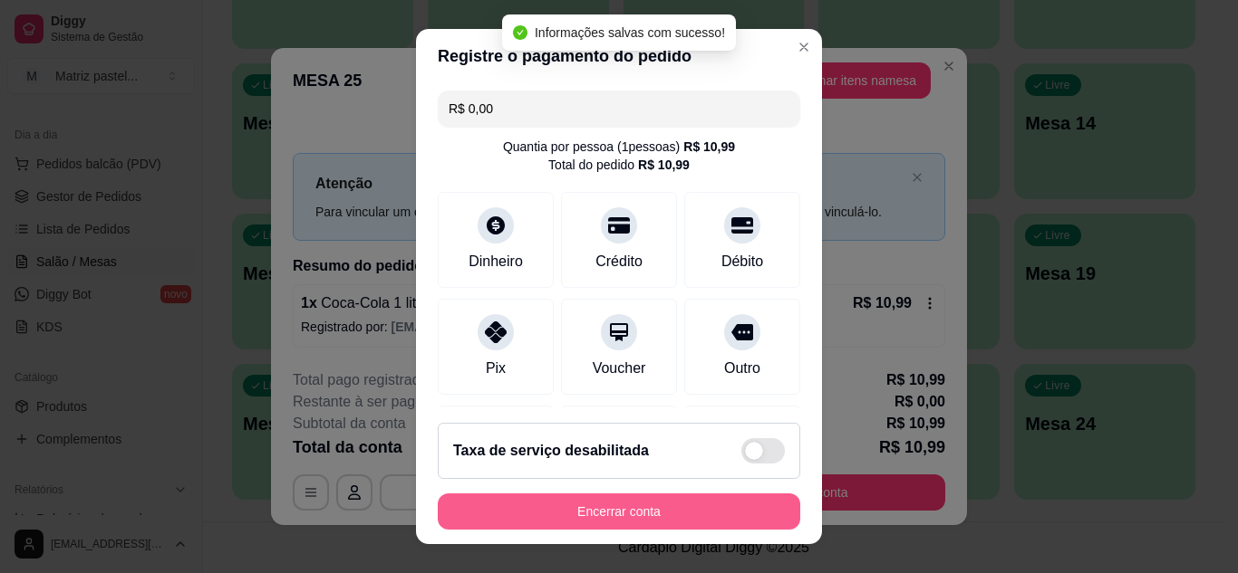
click at [591, 517] on button "Encerrar conta" at bounding box center [619, 512] width 362 height 36
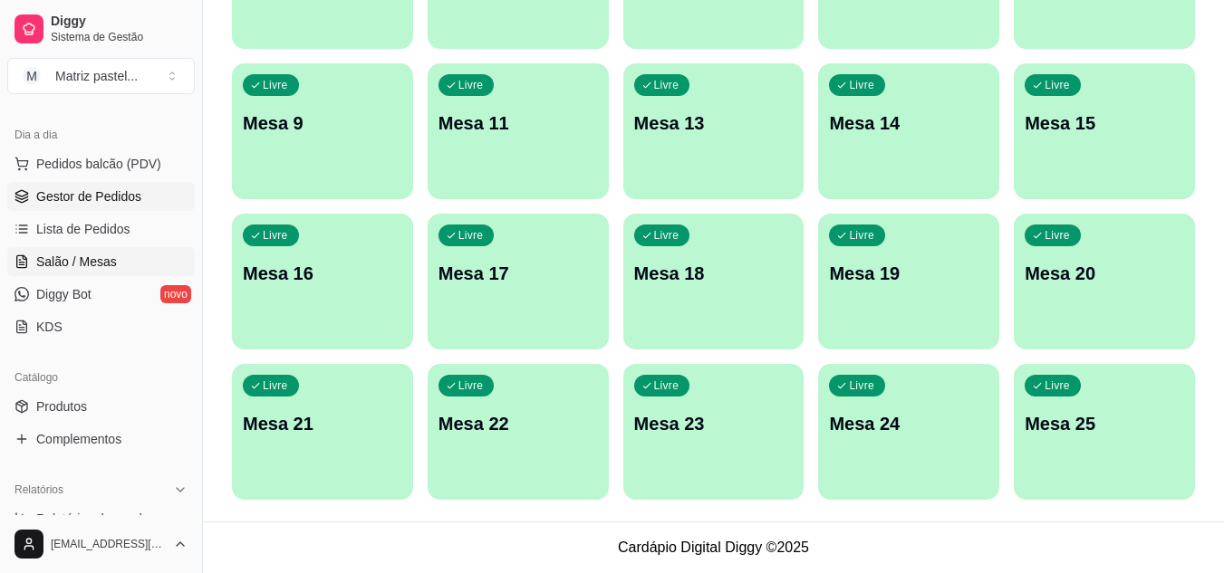
click at [87, 202] on span "Gestor de Pedidos" at bounding box center [88, 197] width 105 height 18
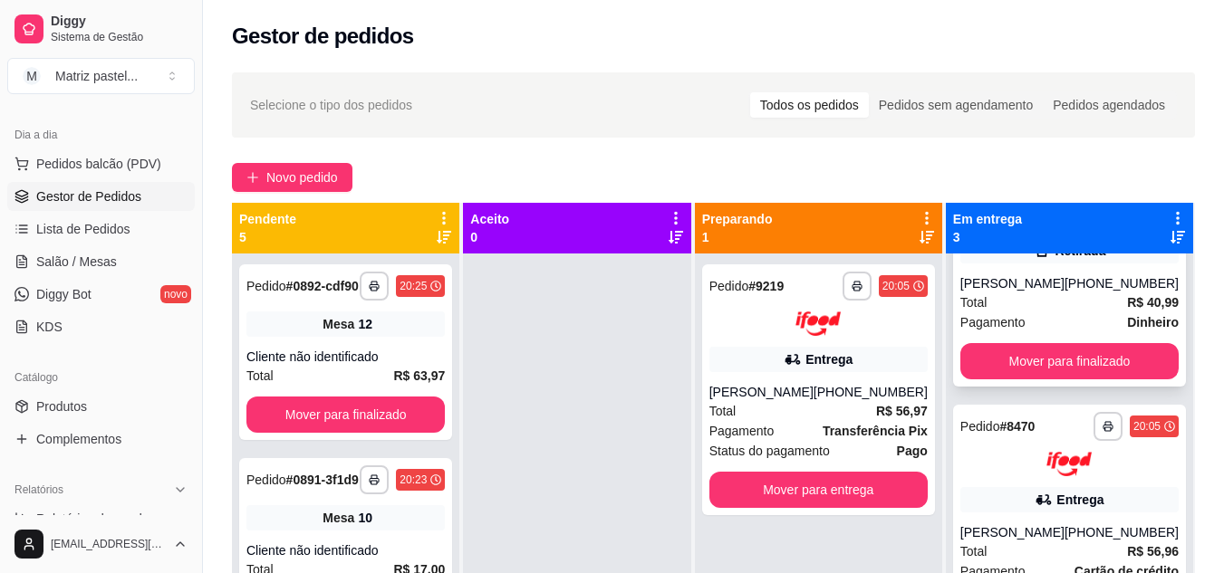
scroll to position [170, 0]
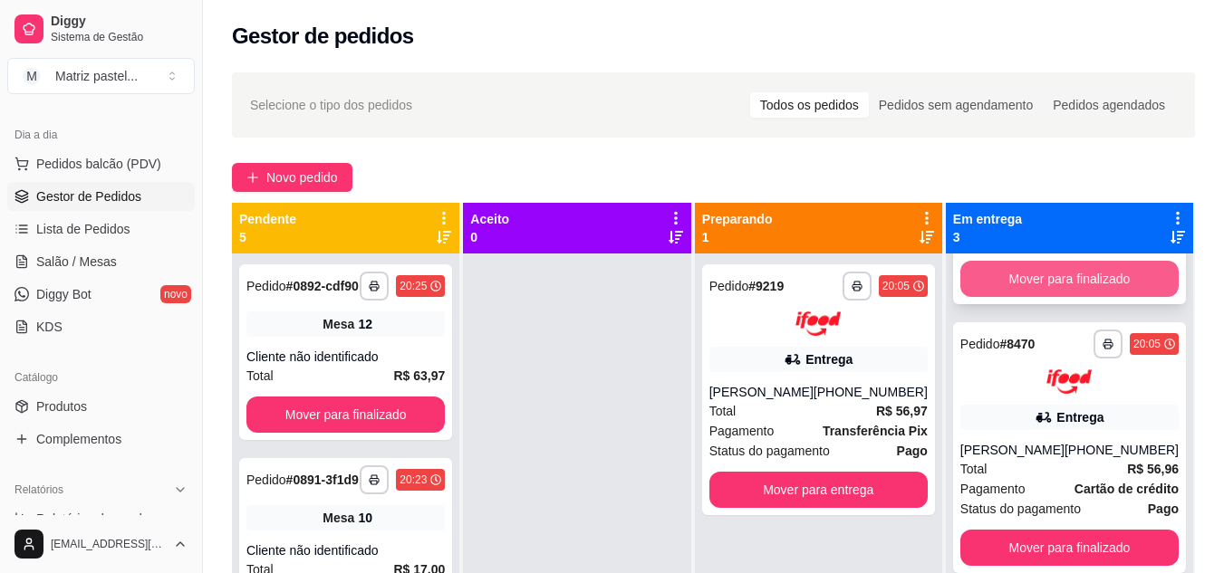
click at [1062, 278] on button "Mover para finalizado" at bounding box center [1069, 279] width 218 height 36
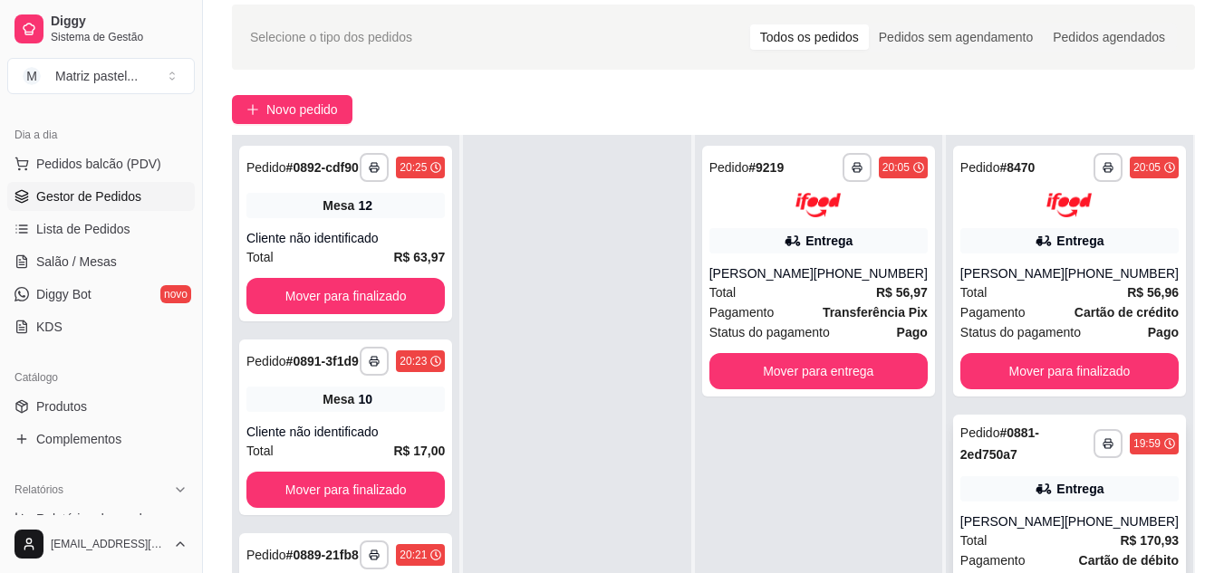
scroll to position [181, 0]
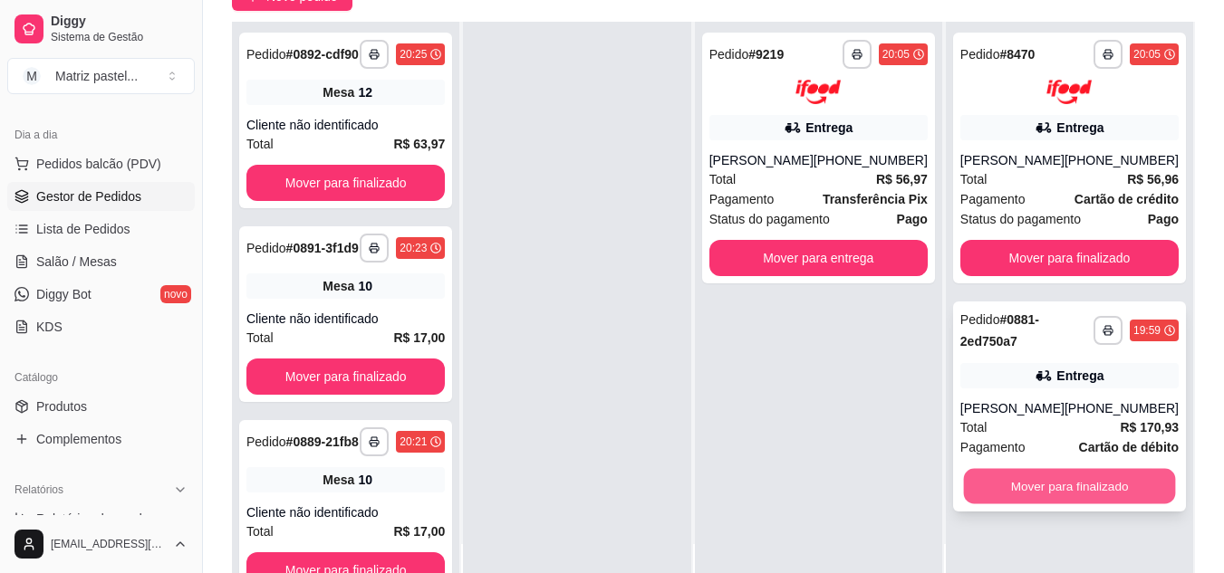
click at [997, 483] on button "Mover para finalizado" at bounding box center [1069, 485] width 212 height 35
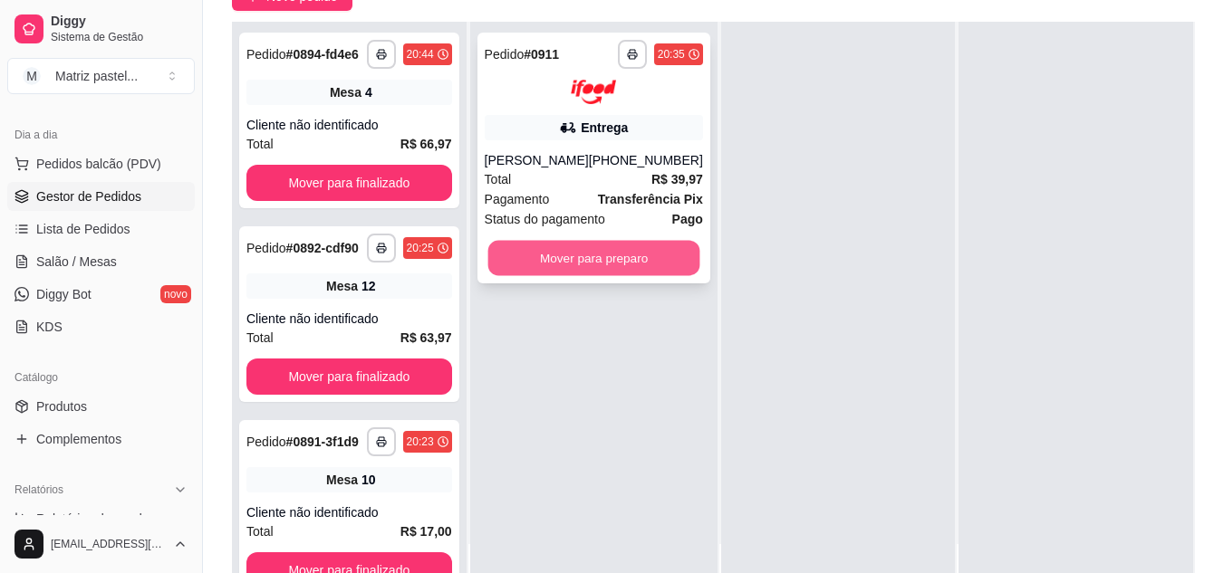
click at [674, 267] on button "Mover para preparo" at bounding box center [593, 257] width 212 height 35
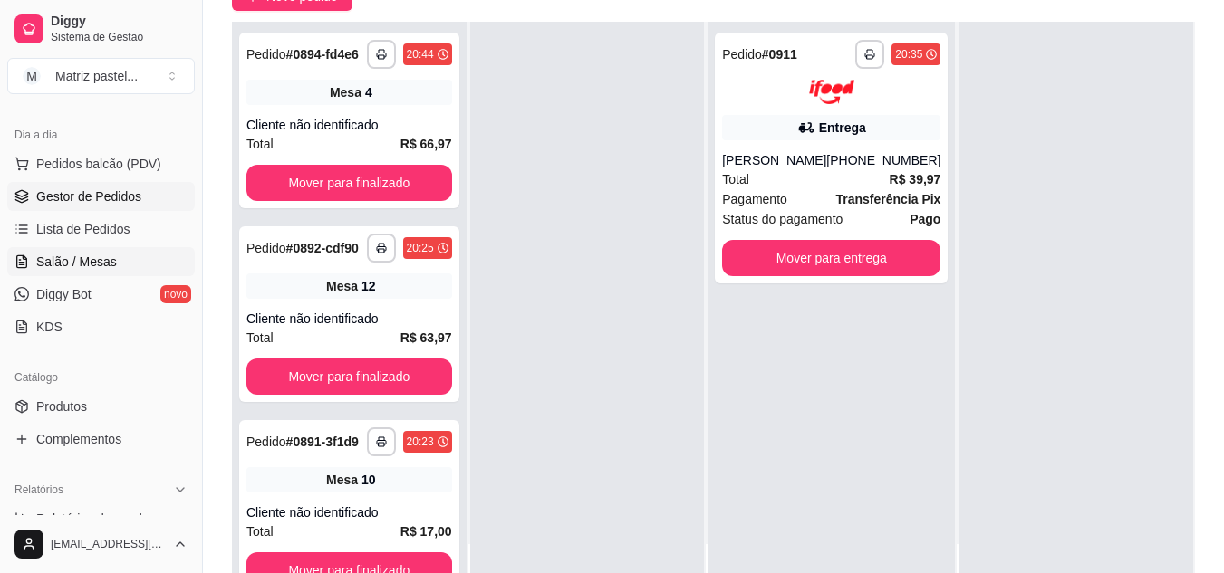
click at [123, 256] on link "Salão / Mesas" at bounding box center [101, 261] width 188 height 29
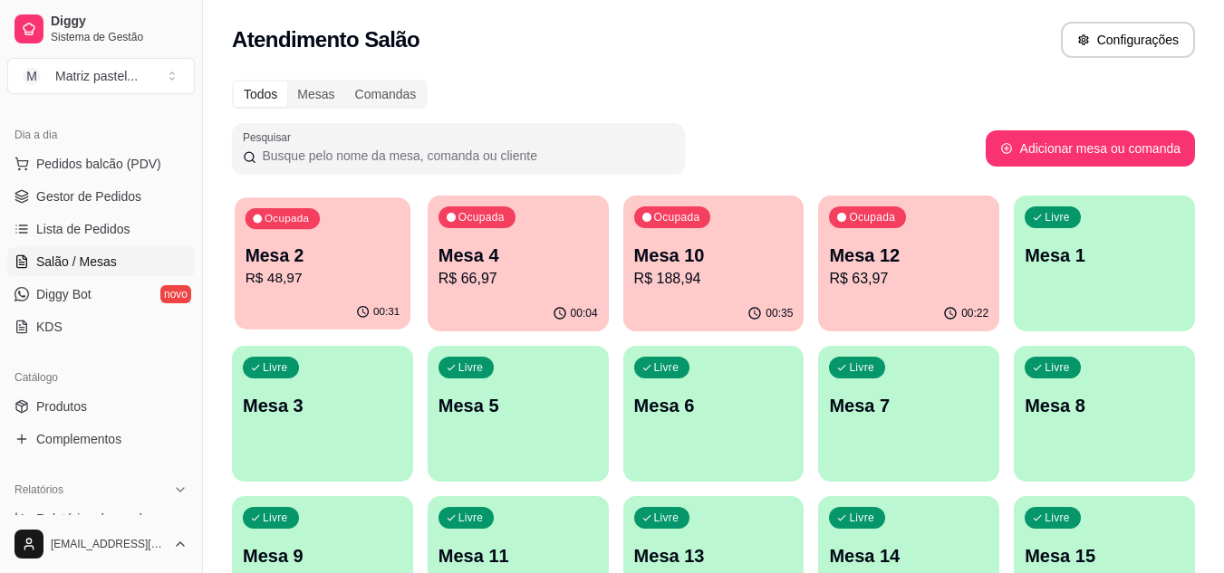
click at [314, 266] on p "Mesa 2" at bounding box center [323, 256] width 155 height 24
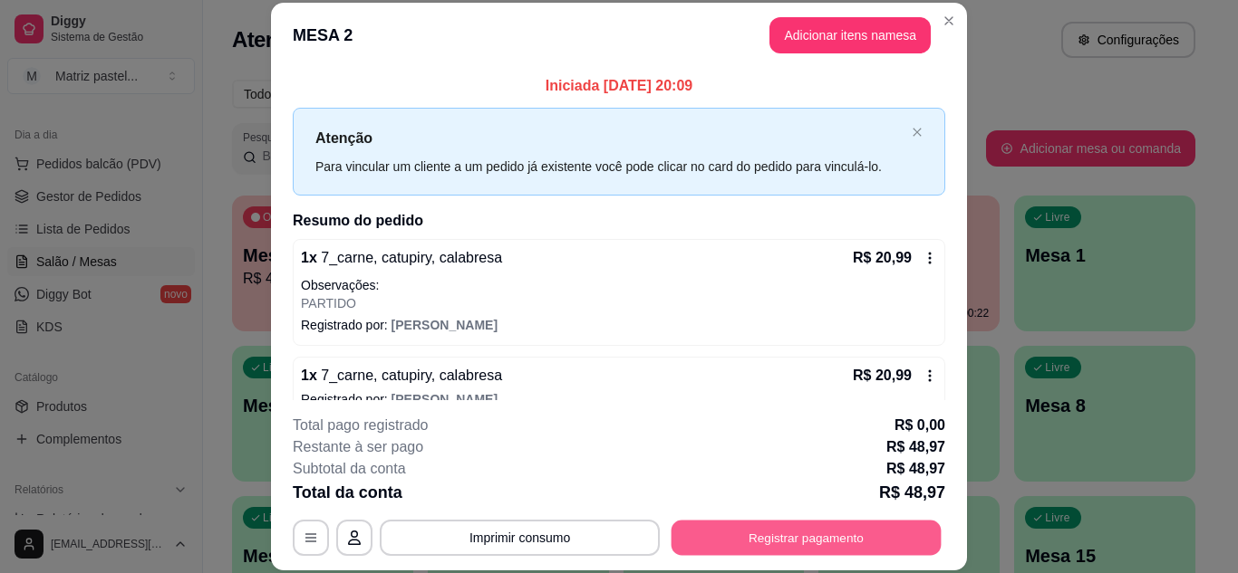
click at [736, 527] on button "Registrar pagamento" at bounding box center [806, 537] width 270 height 35
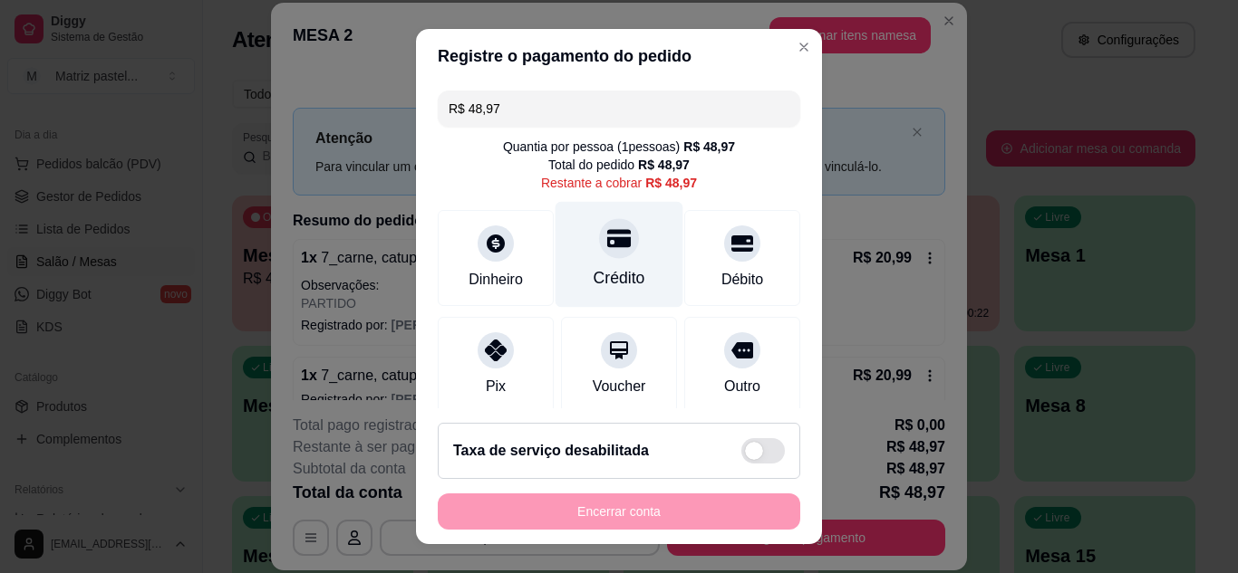
click at [624, 264] on div "Crédito" at bounding box center [619, 254] width 128 height 106
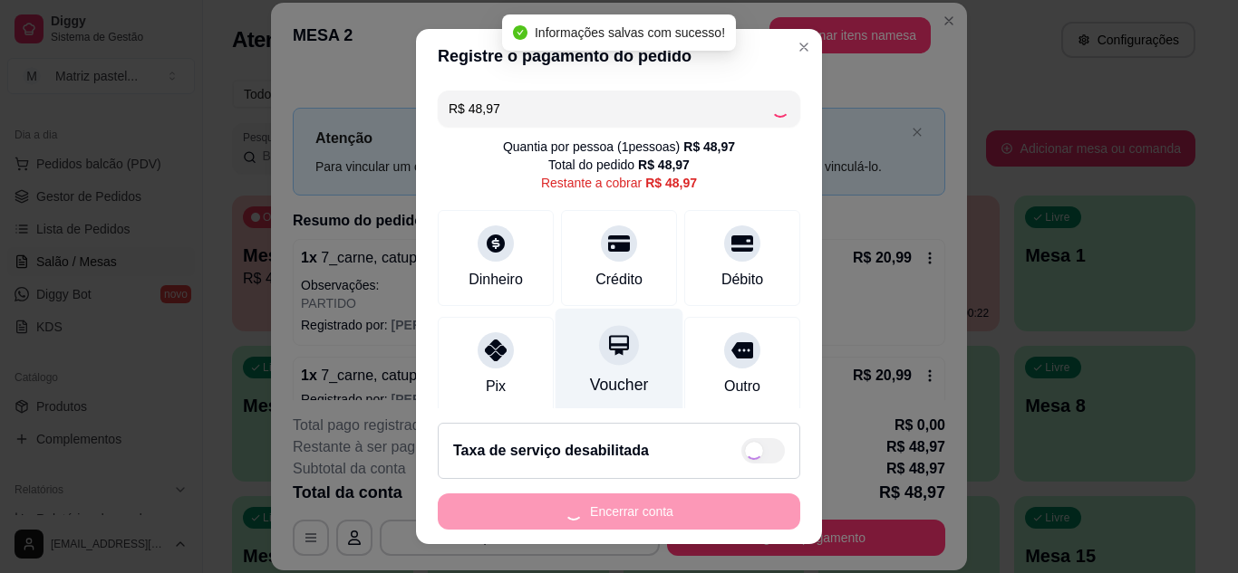
type input "R$ 0,00"
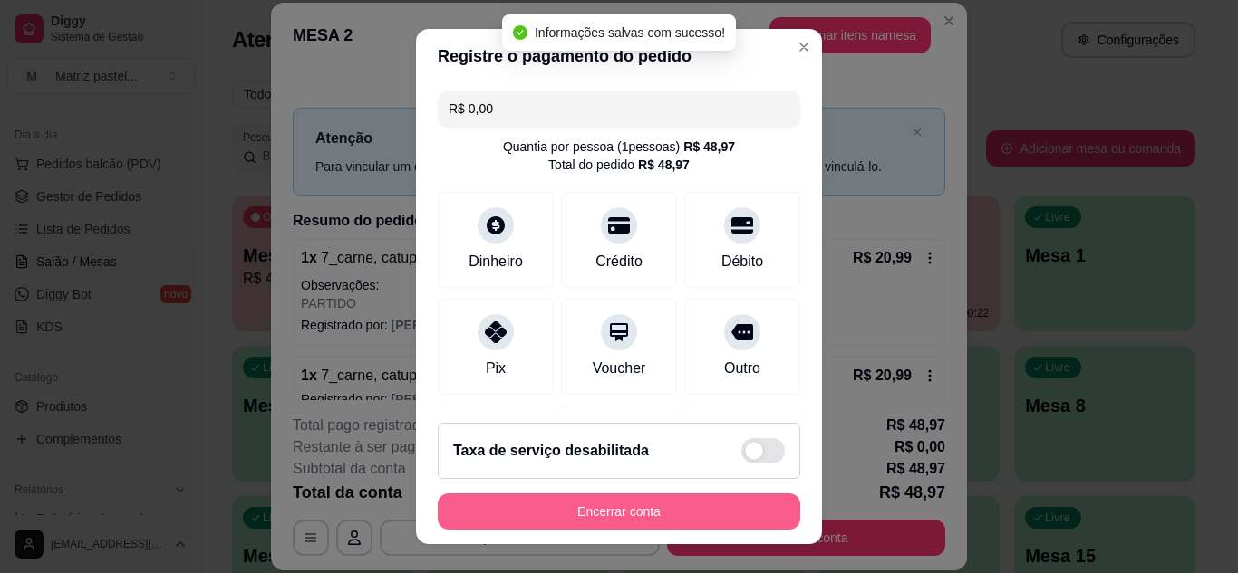
click at [617, 507] on button "Encerrar conta" at bounding box center [619, 512] width 362 height 36
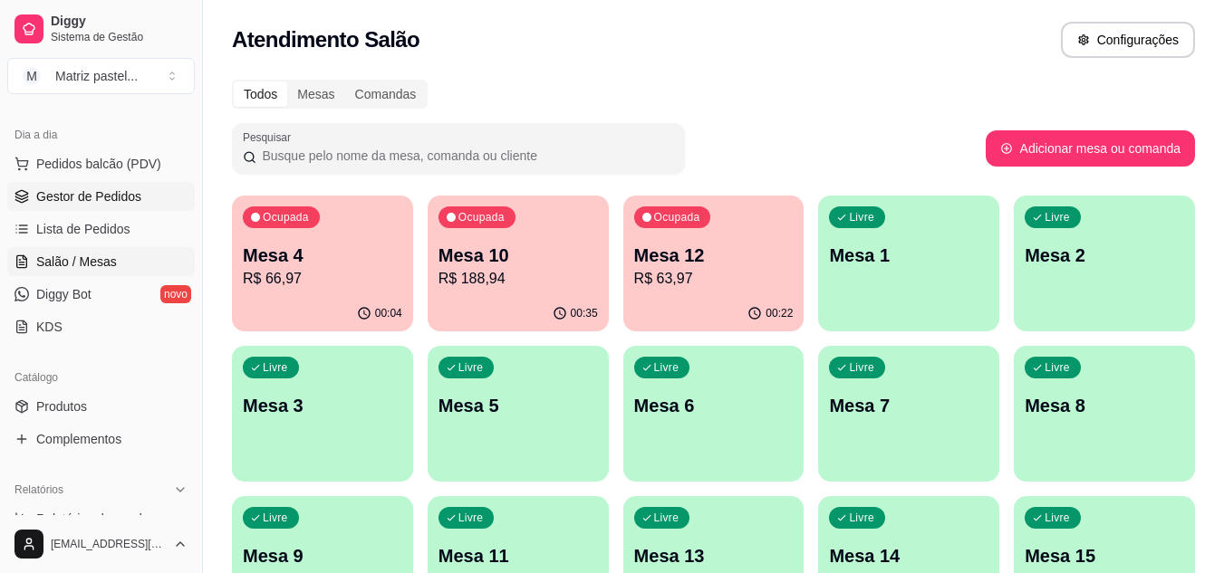
click at [107, 207] on link "Gestor de Pedidos" at bounding box center [101, 196] width 188 height 29
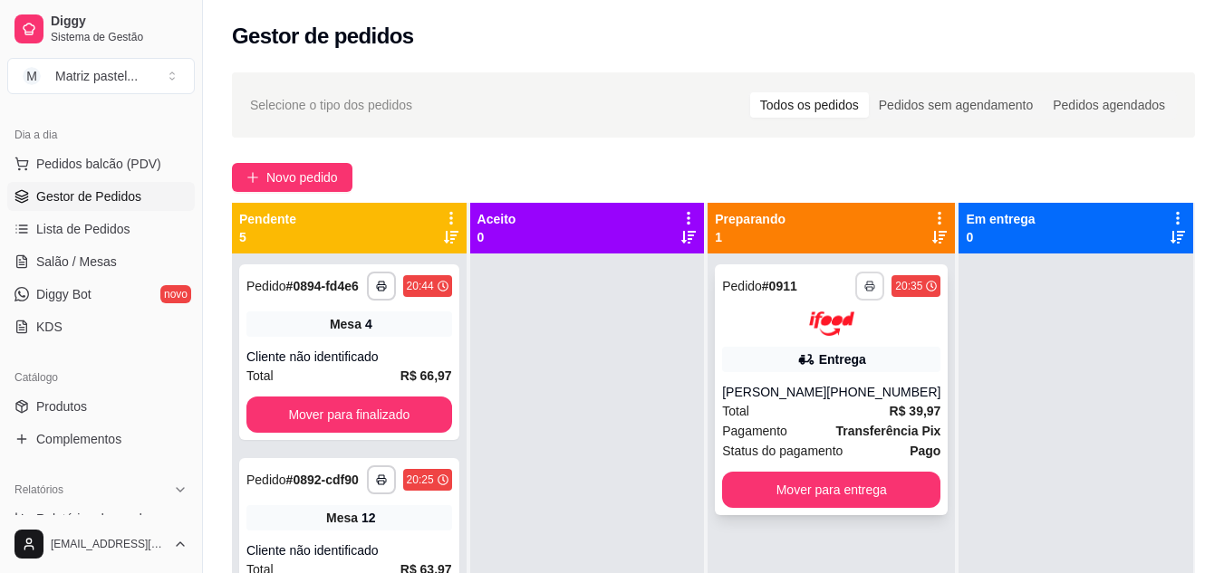
click at [864, 284] on icon "button" at bounding box center [869, 286] width 11 height 11
click at [814, 355] on button "IMPRESSORA" at bounding box center [808, 349] width 131 height 29
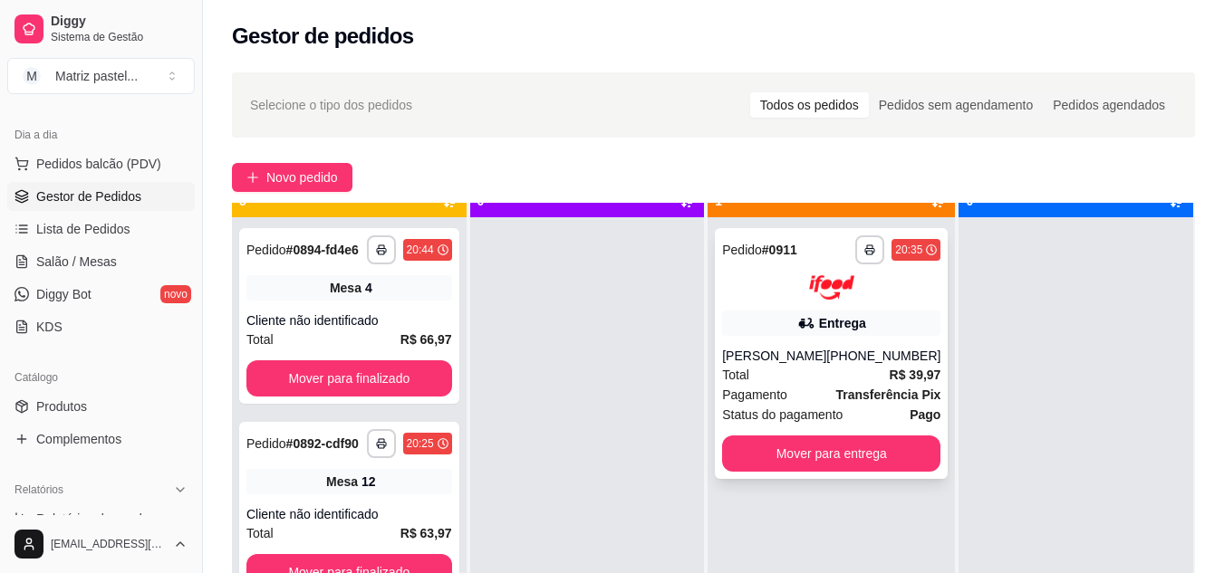
scroll to position [51, 0]
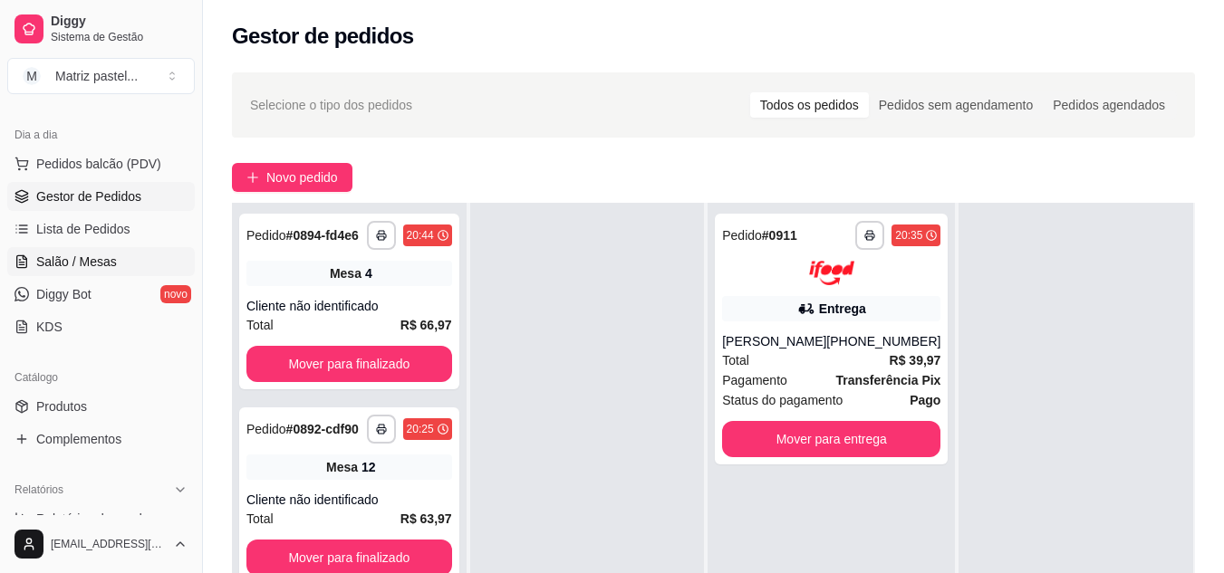
click at [33, 251] on link "Salão / Mesas" at bounding box center [101, 261] width 188 height 29
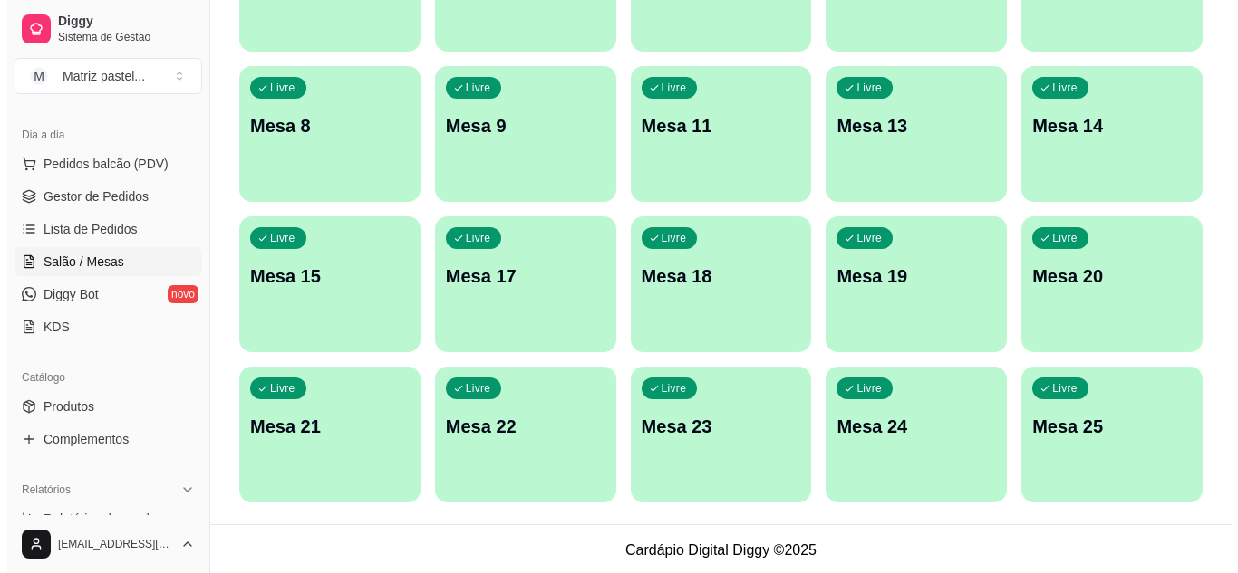
scroll to position [433, 0]
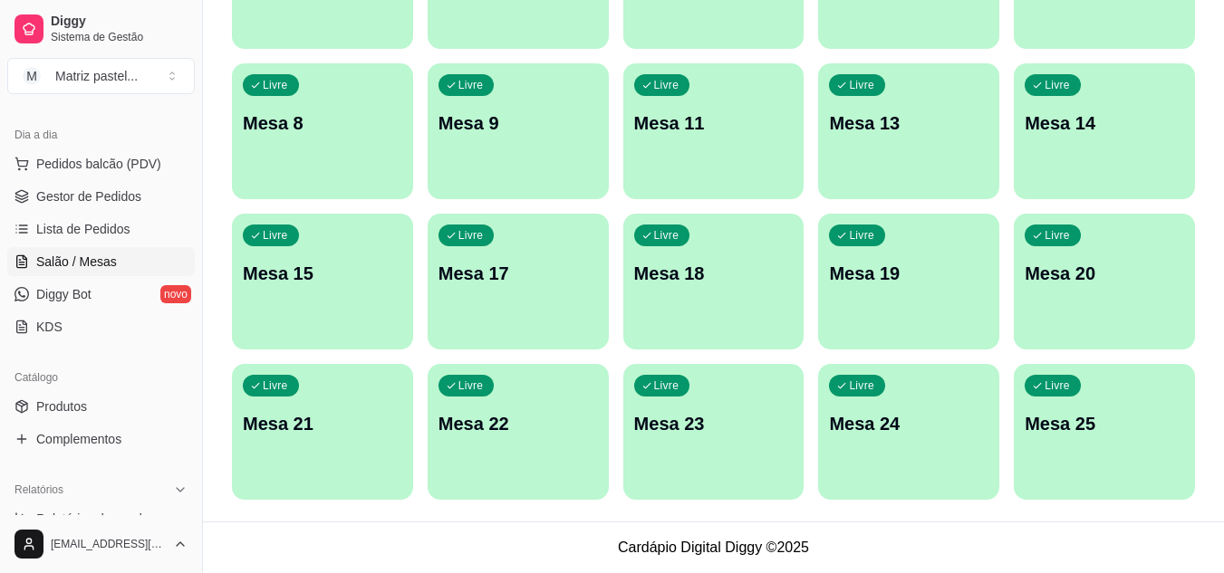
click at [1052, 419] on p "Mesa 25" at bounding box center [1104, 423] width 159 height 25
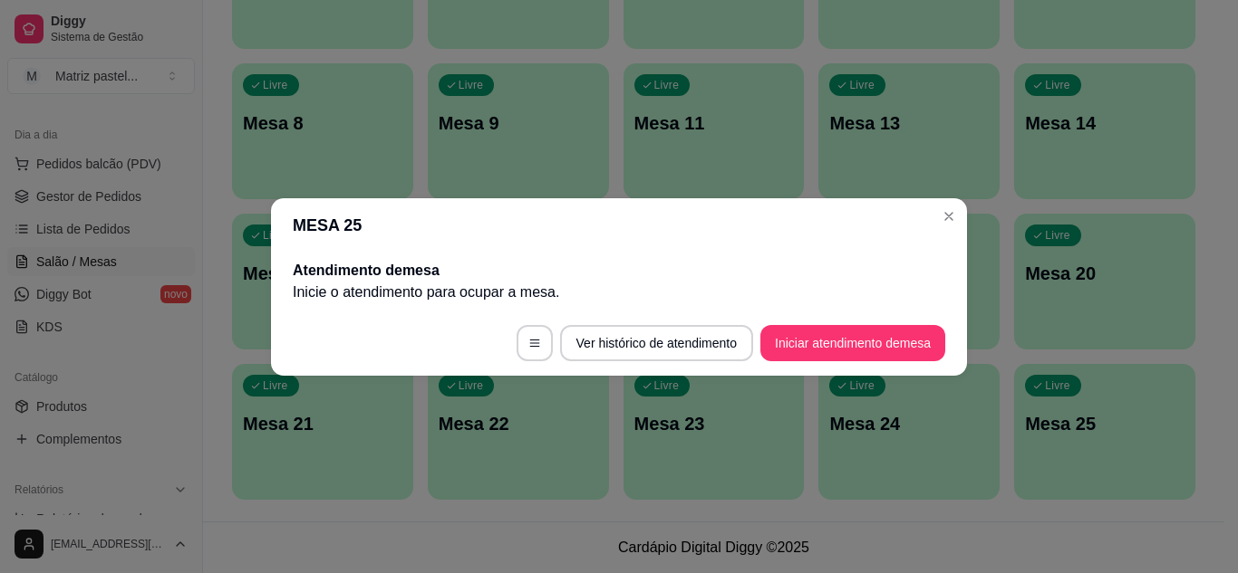
click at [787, 360] on button "Iniciar atendimento de mesa" at bounding box center [852, 343] width 185 height 36
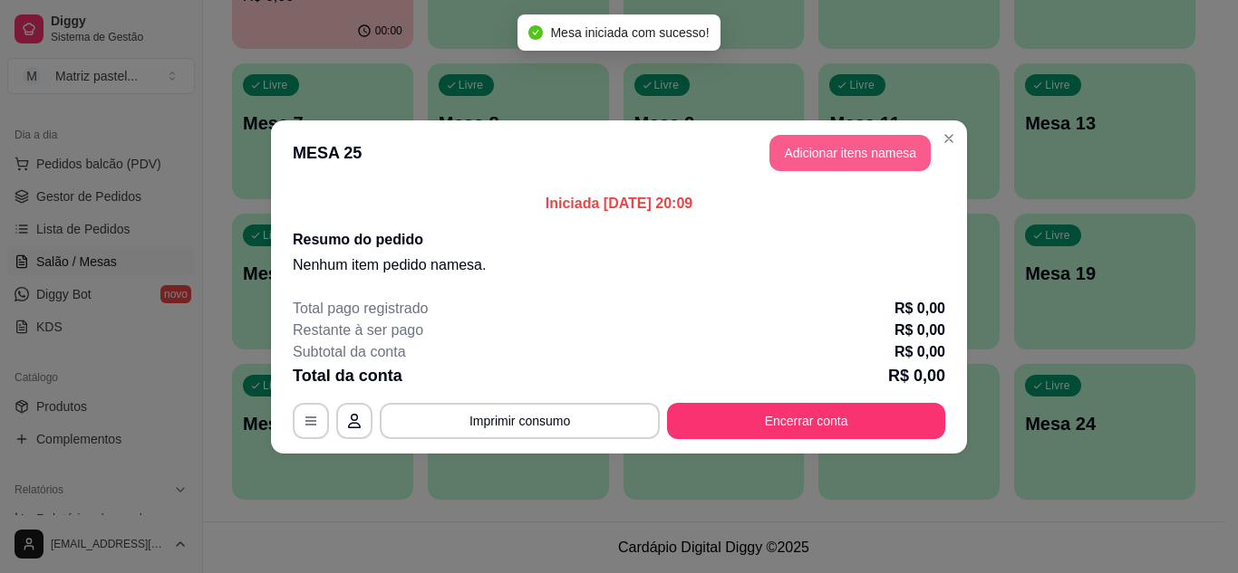
click at [841, 144] on button "Adicionar itens na mesa" at bounding box center [849, 153] width 161 height 36
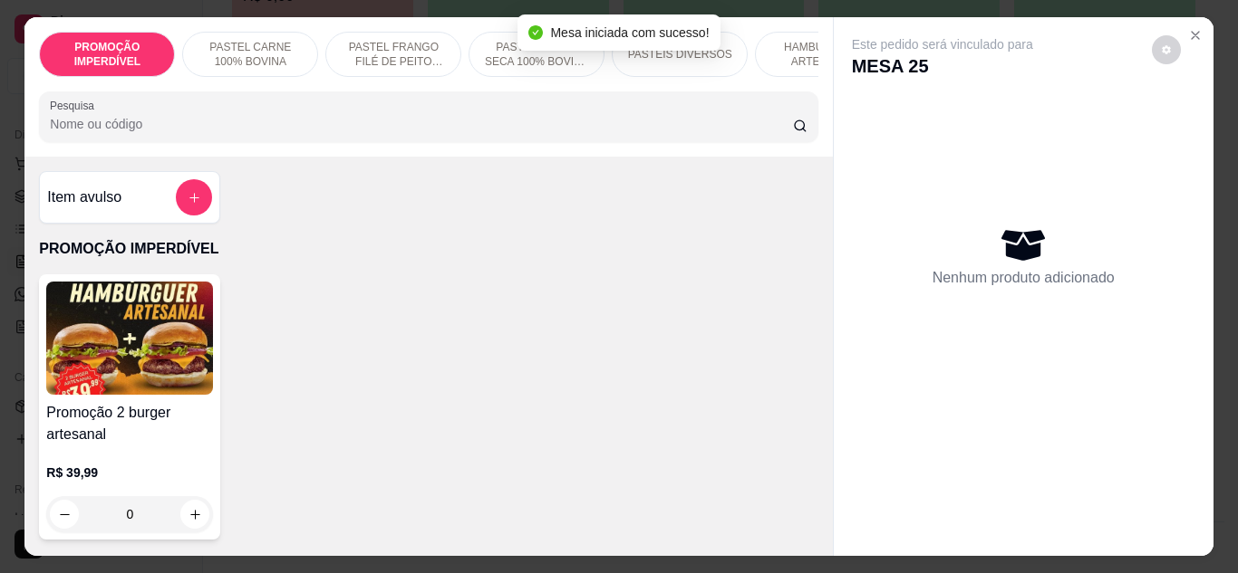
click at [430, 133] on input "Pesquisa" at bounding box center [421, 124] width 743 height 18
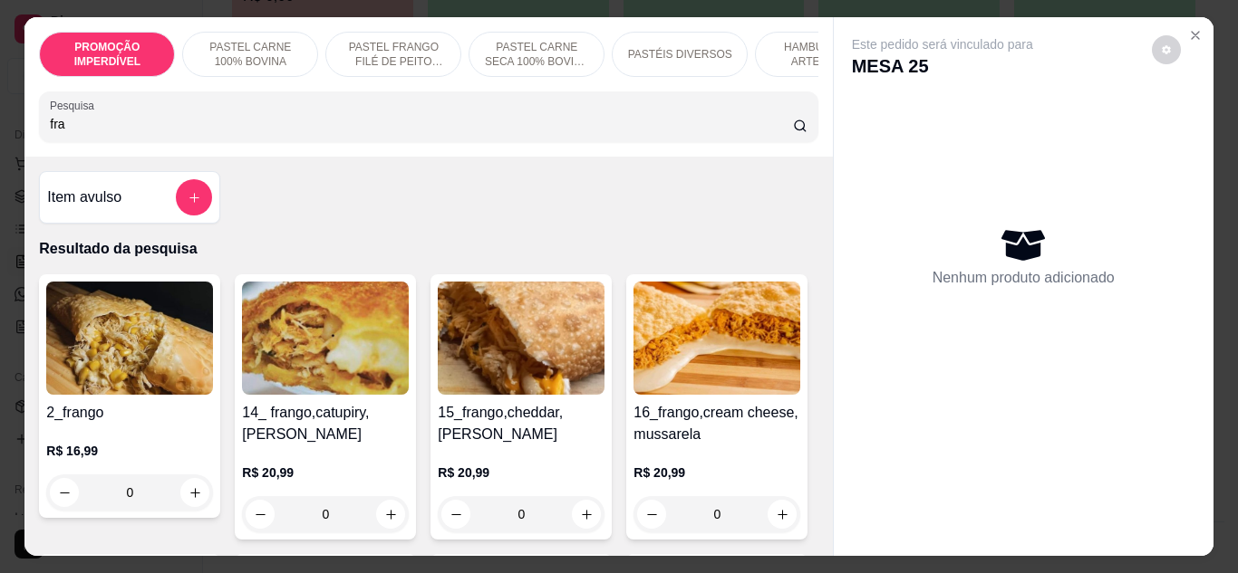
type input "fra"
click at [188, 500] on div "0" at bounding box center [129, 493] width 167 height 36
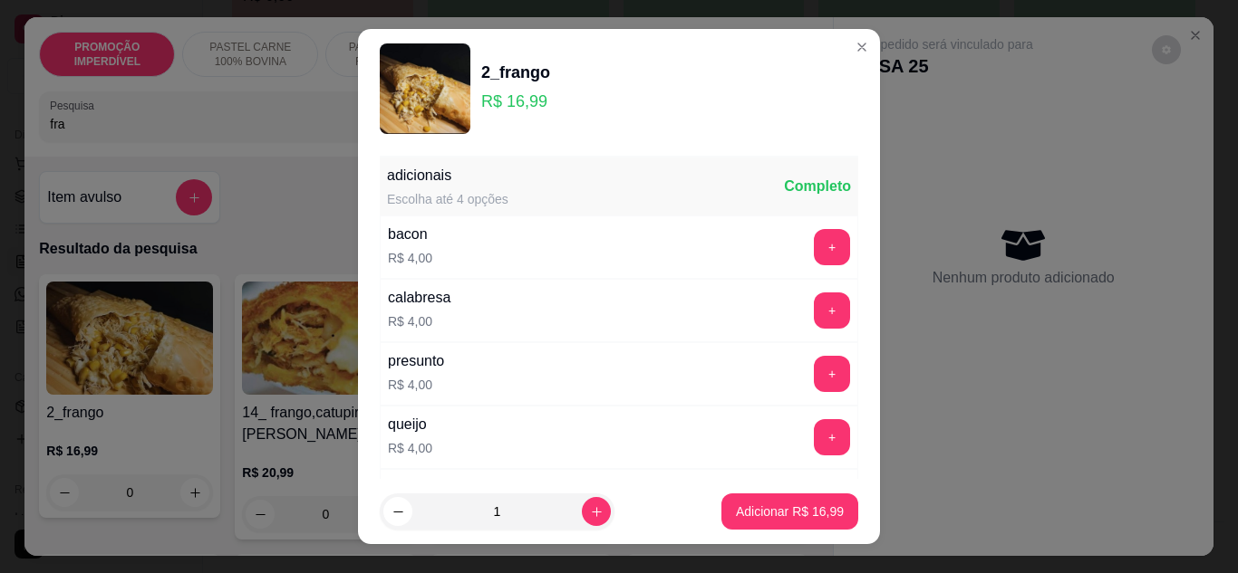
click at [751, 512] on p "Adicionar R$ 16,99" at bounding box center [790, 512] width 108 height 18
type input "1"
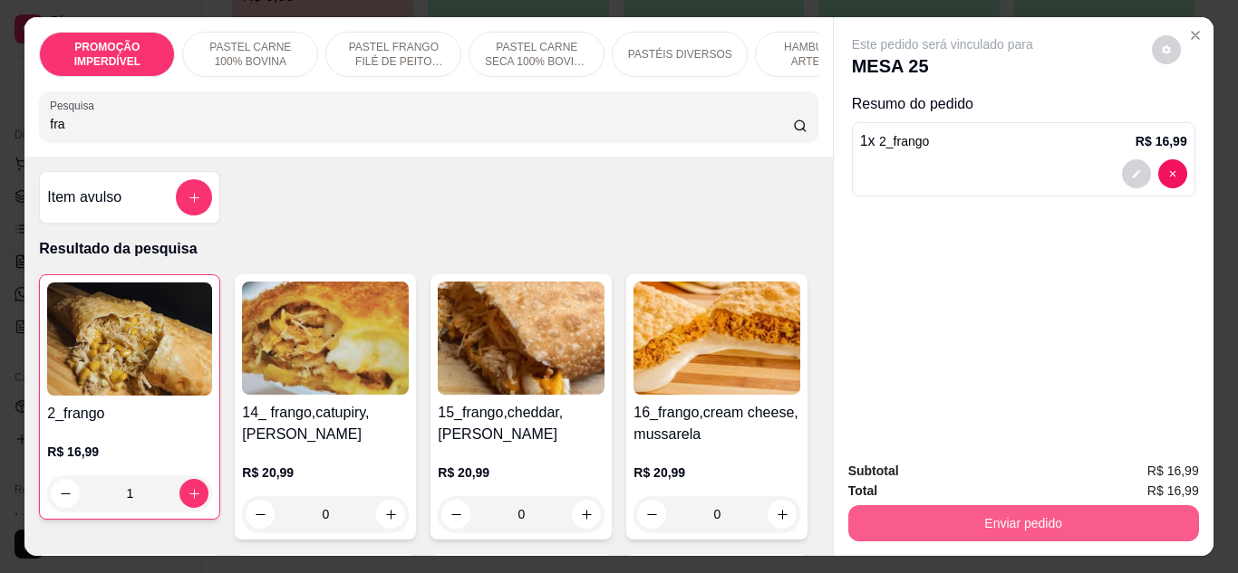
click at [943, 514] on button "Enviar pedido" at bounding box center [1023, 524] width 351 height 36
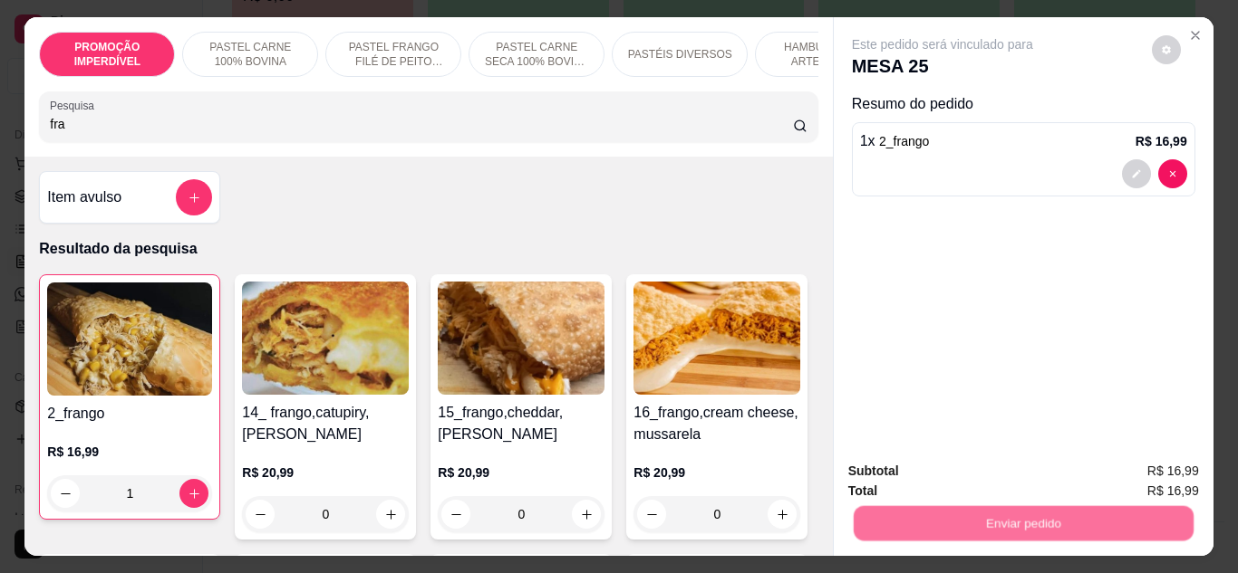
click at [920, 473] on button "Não registrar e enviar pedido" at bounding box center [963, 472] width 183 height 34
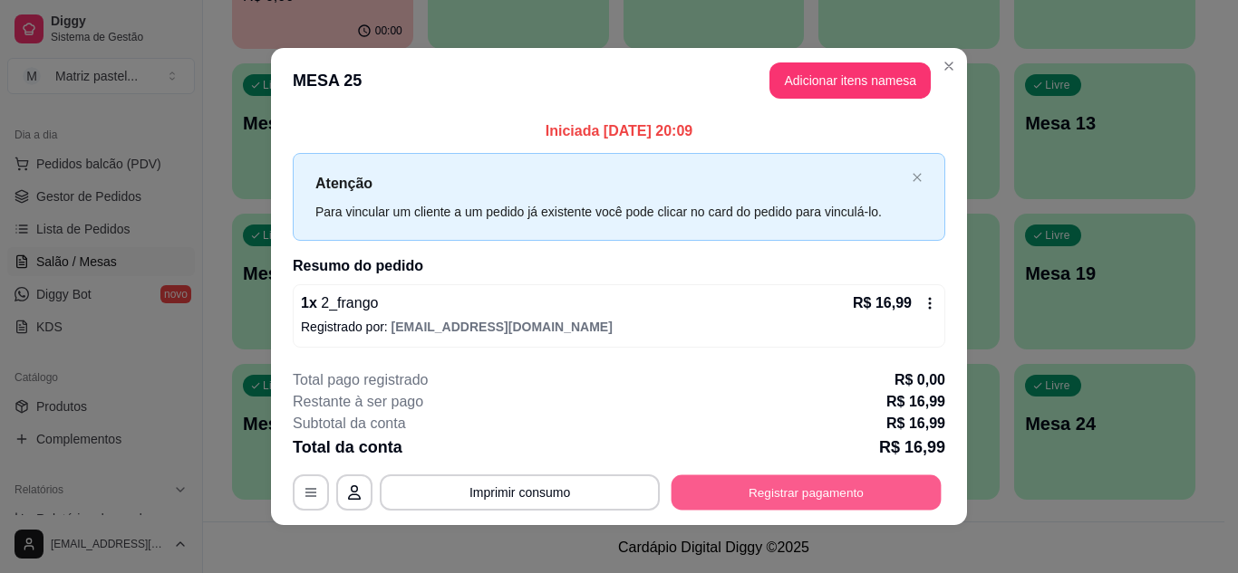
click at [735, 497] on button "Registrar pagamento" at bounding box center [806, 493] width 270 height 35
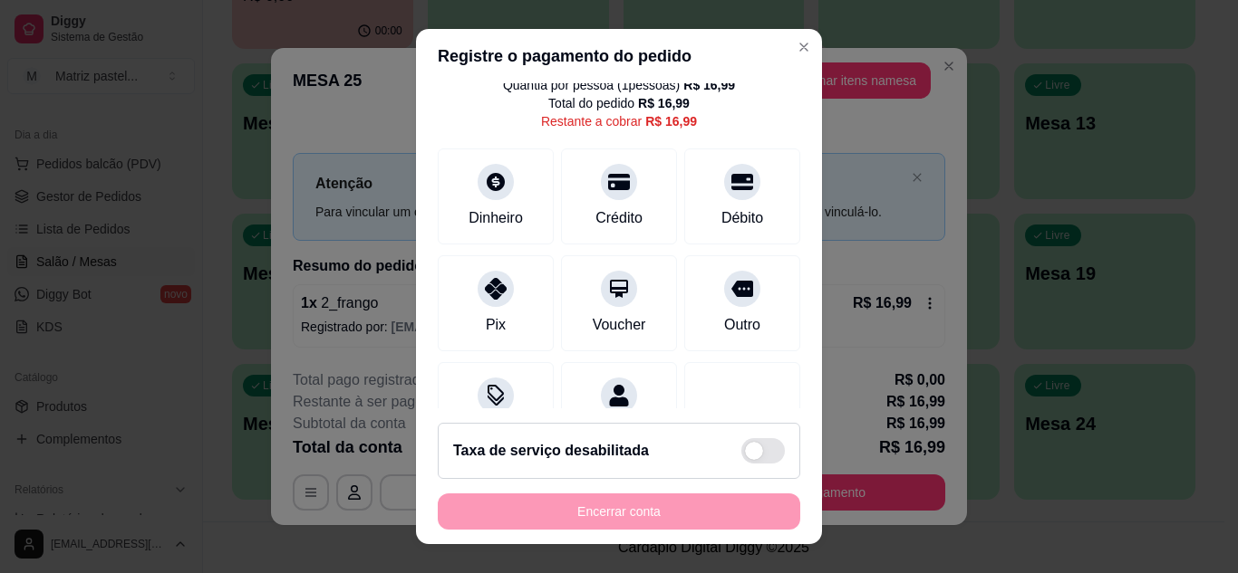
scroll to position [91, 0]
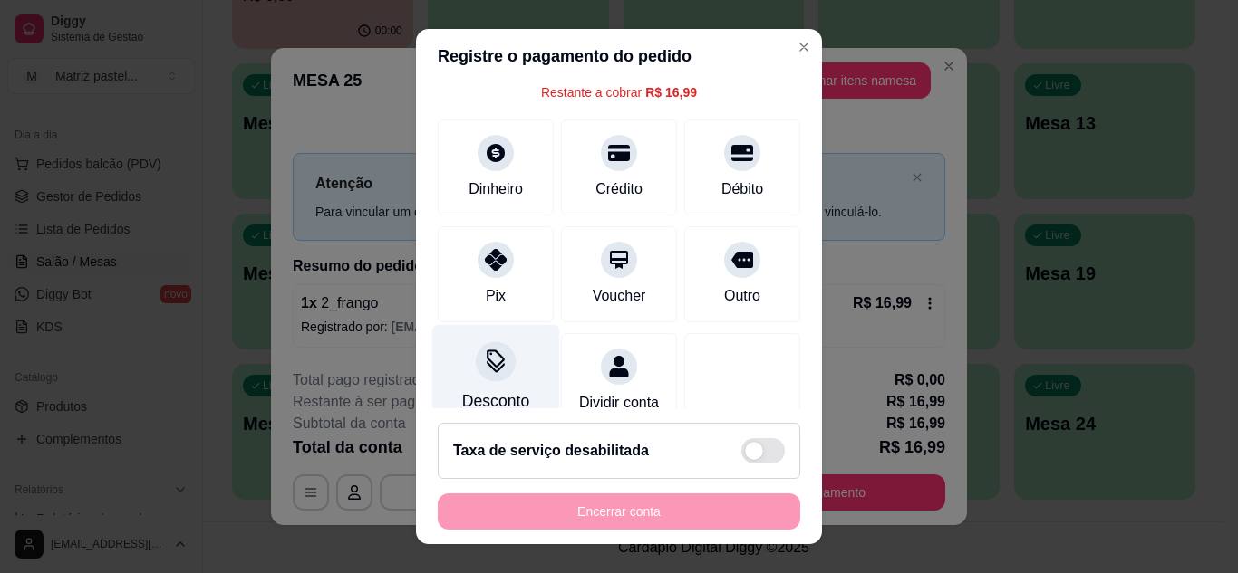
click at [491, 369] on icon at bounding box center [496, 362] width 24 height 24
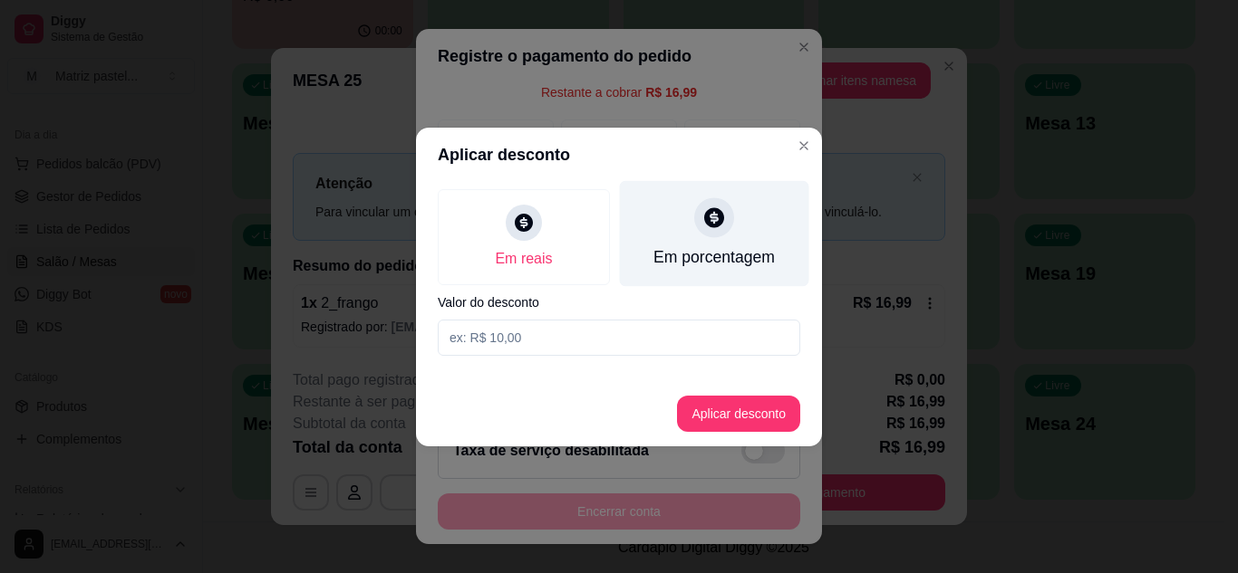
click at [715, 244] on div "Em porcentagem" at bounding box center [714, 233] width 189 height 106
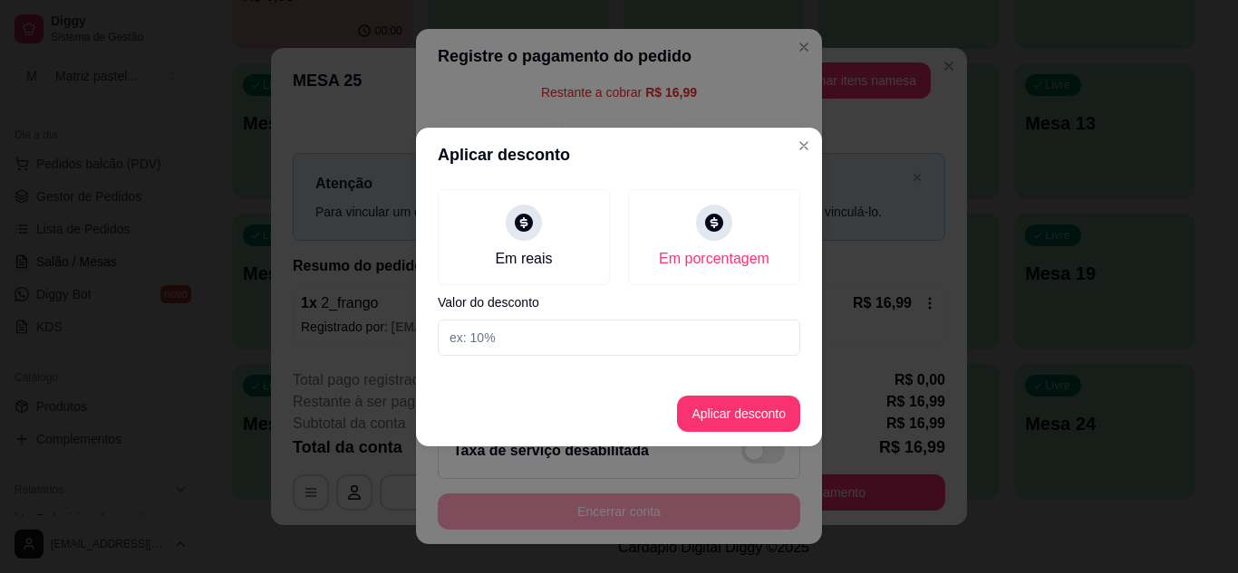
click at [608, 353] on input at bounding box center [619, 338] width 362 height 36
type input "10"
click at [738, 437] on footer "Aplicar desconto" at bounding box center [619, 413] width 406 height 65
click at [733, 421] on button "Aplicar desconto" at bounding box center [738, 414] width 123 height 36
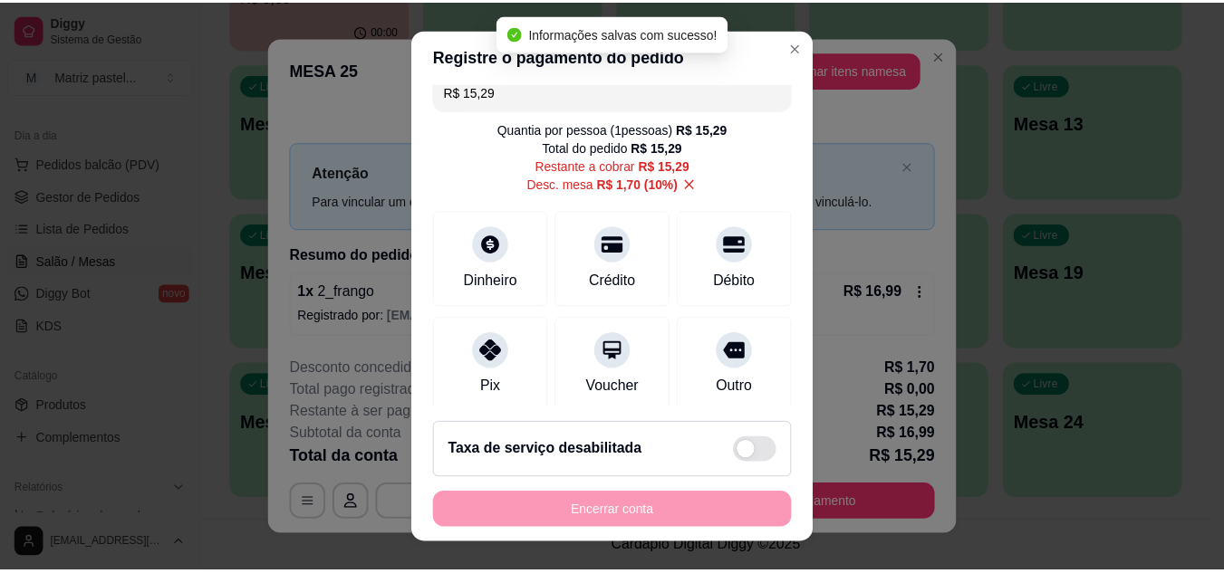
scroll to position [0, 0]
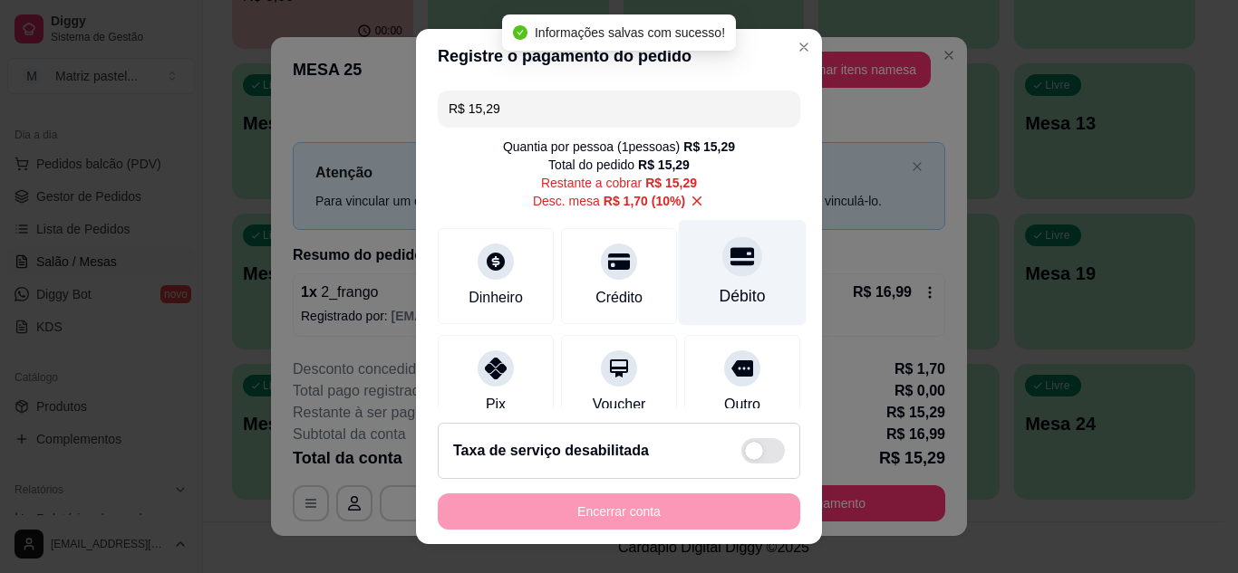
click at [681, 272] on div "Débito" at bounding box center [743, 272] width 128 height 106
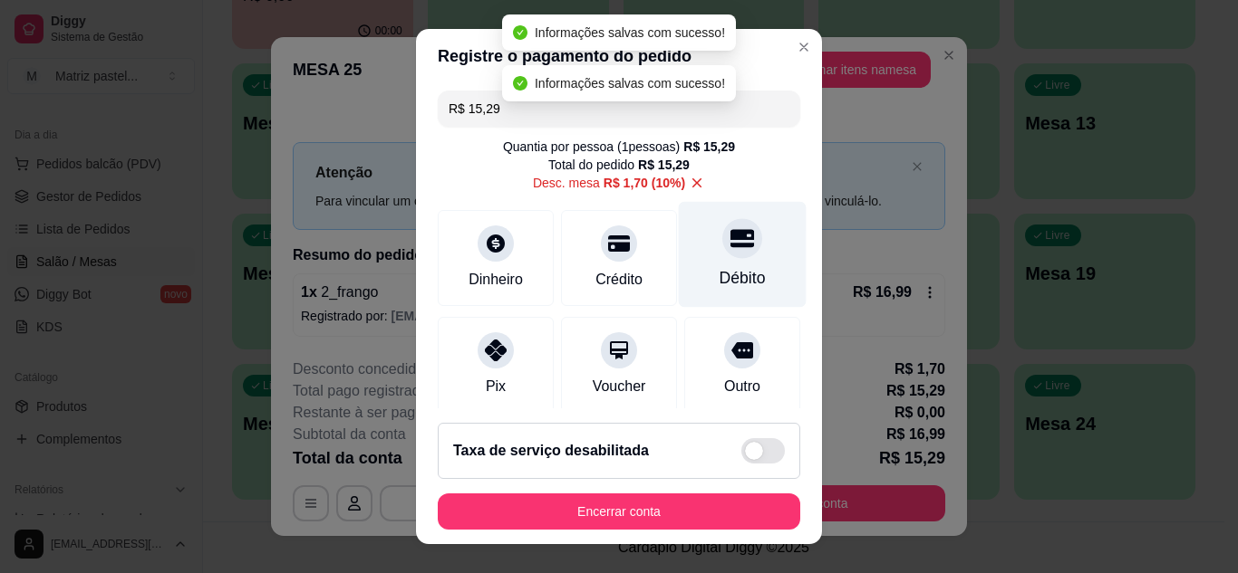
type input "R$ 0,00"
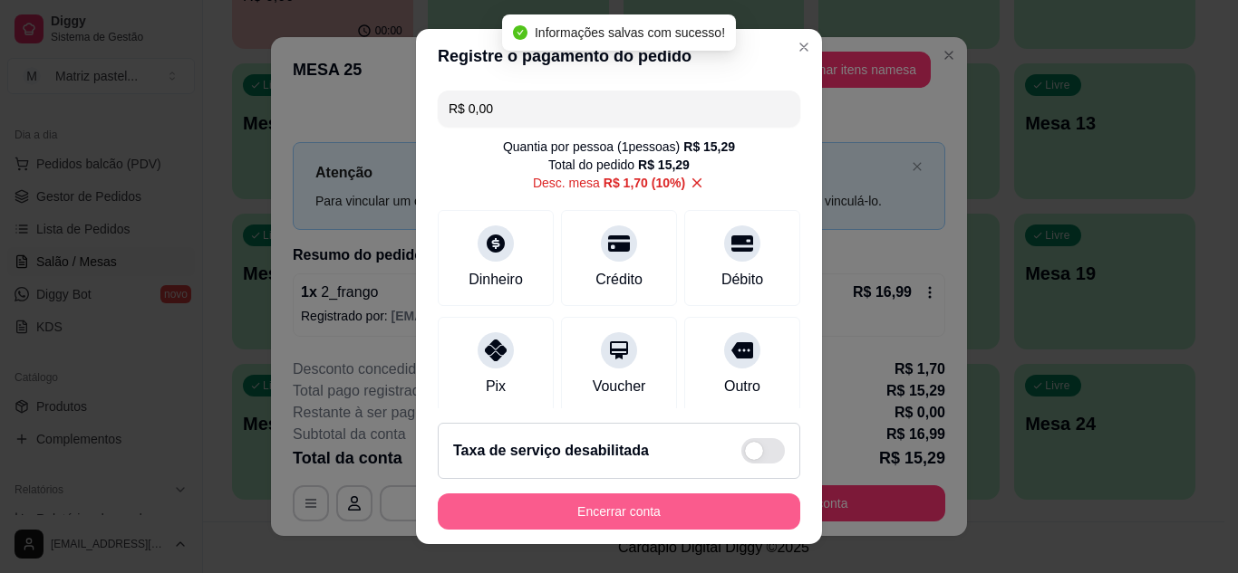
click at [660, 521] on button "Encerrar conta" at bounding box center [619, 512] width 362 height 36
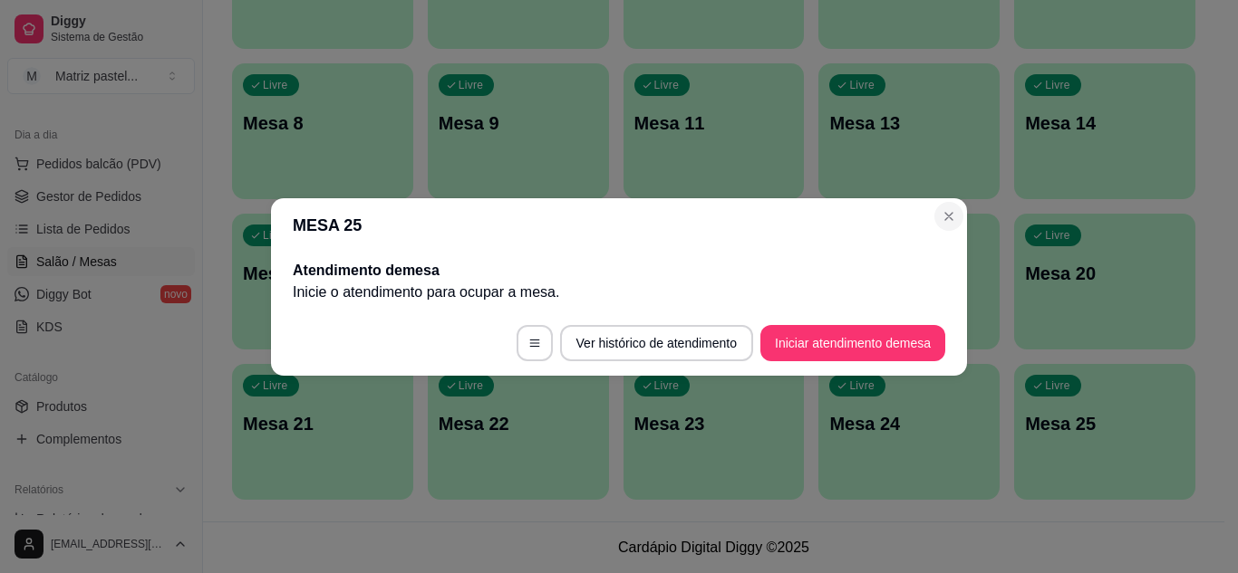
click at [952, 202] on section "MESA 25 Atendimento de mesa Inicie o atendimento para ocupar a mesa . Ver histó…" at bounding box center [619, 287] width 696 height 178
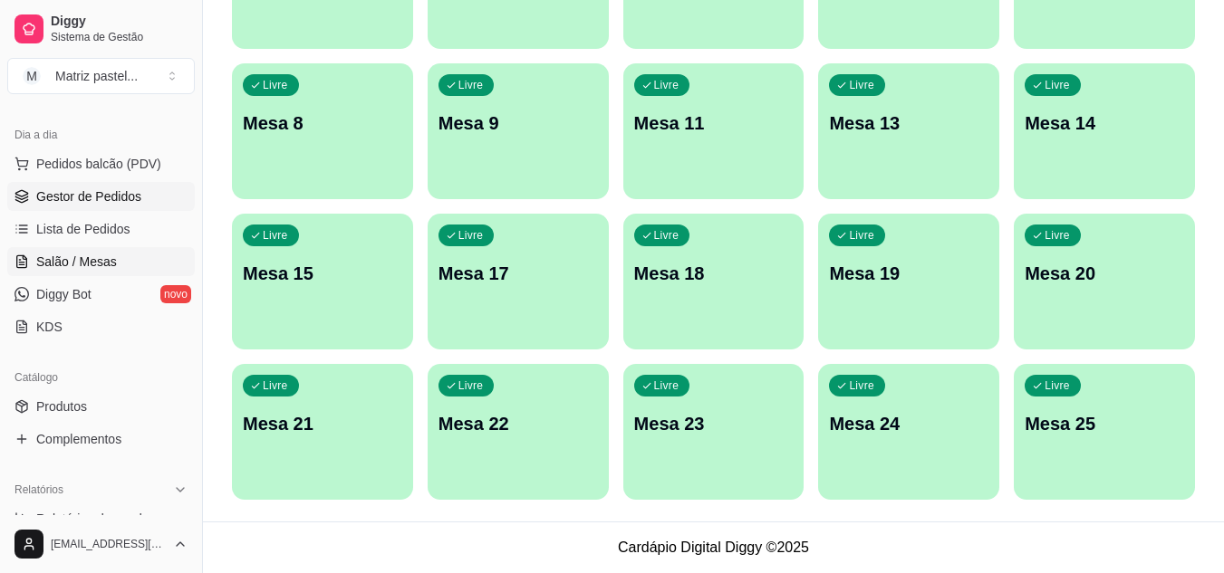
click at [65, 188] on span "Gestor de Pedidos" at bounding box center [88, 197] width 105 height 18
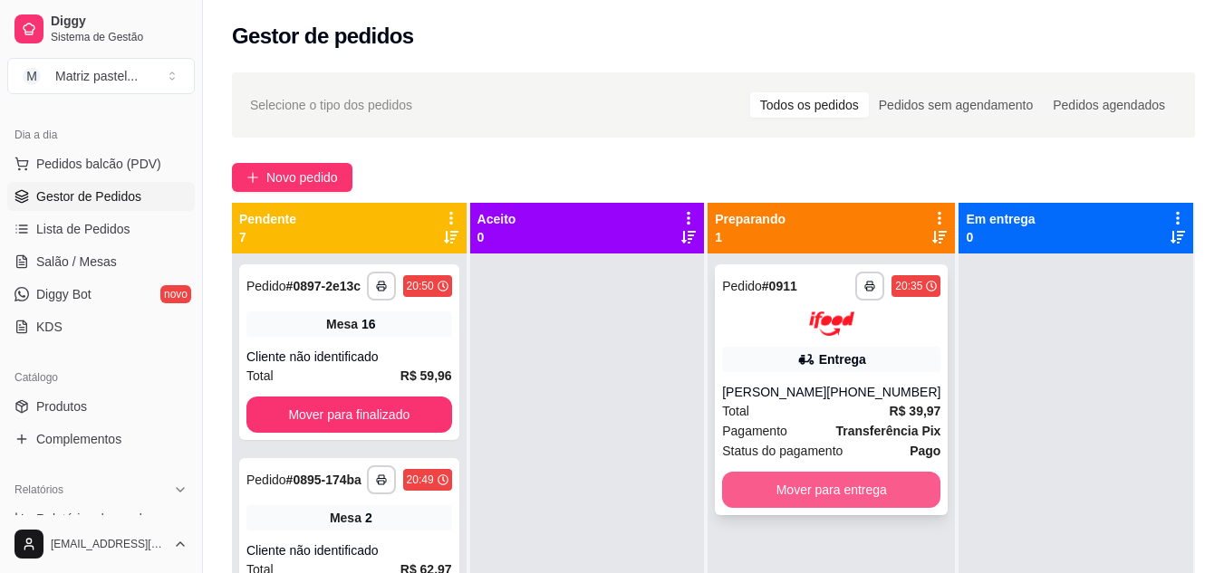
click at [807, 502] on button "Mover para entrega" at bounding box center [831, 490] width 218 height 36
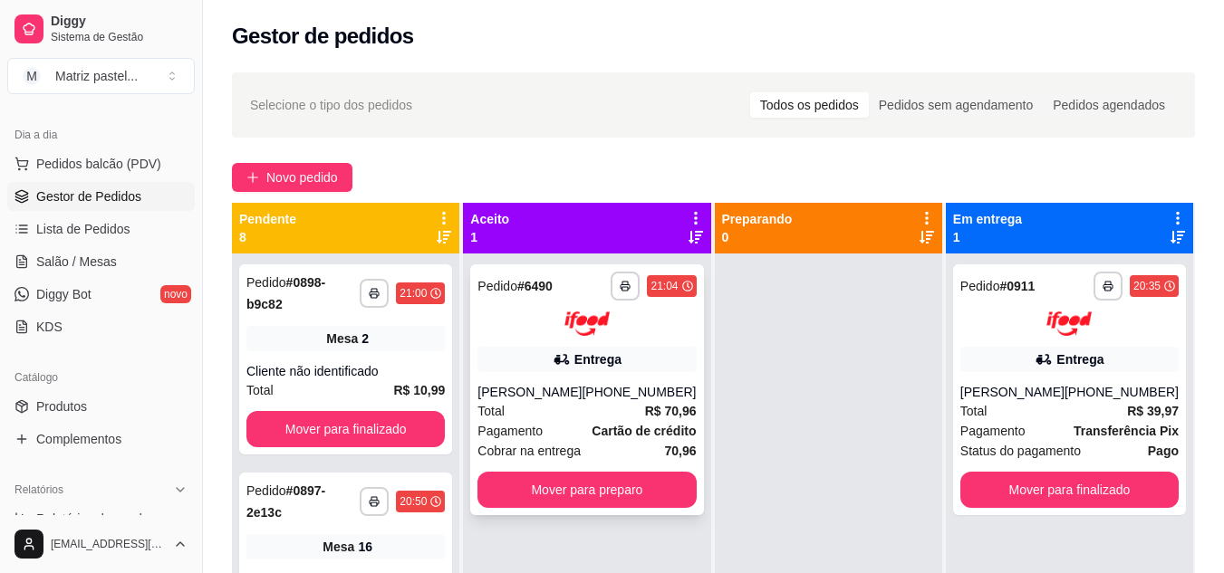
click at [607, 511] on div "**********" at bounding box center [586, 390] width 233 height 251
click at [610, 495] on button "Mover para preparo" at bounding box center [587, 489] width 212 height 35
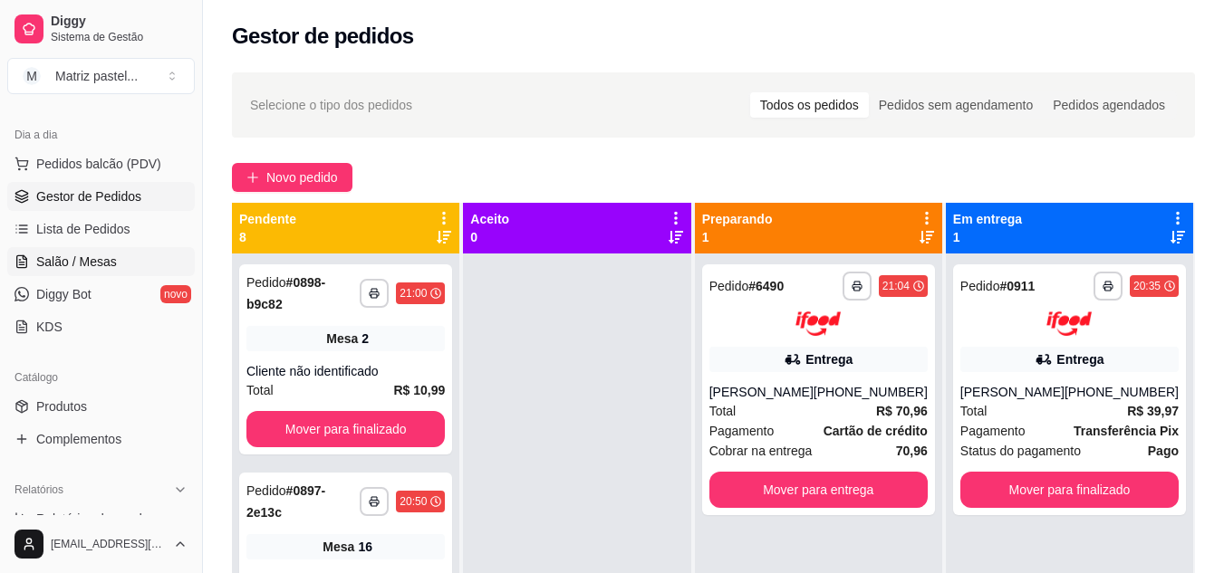
click at [84, 259] on span "Salão / Mesas" at bounding box center [76, 262] width 81 height 18
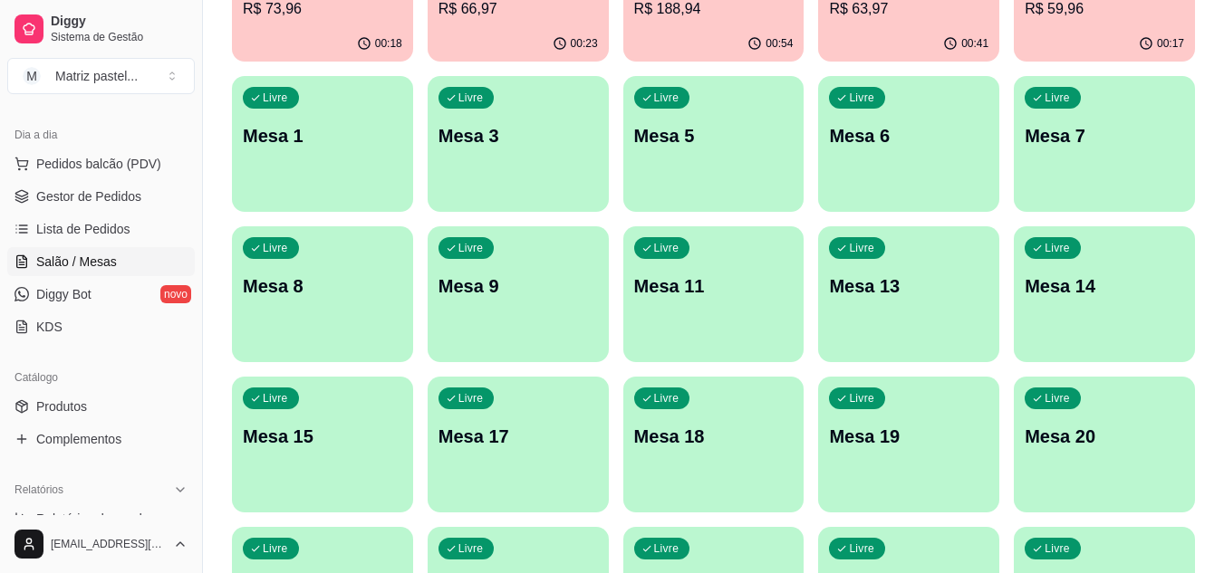
scroll to position [272, 0]
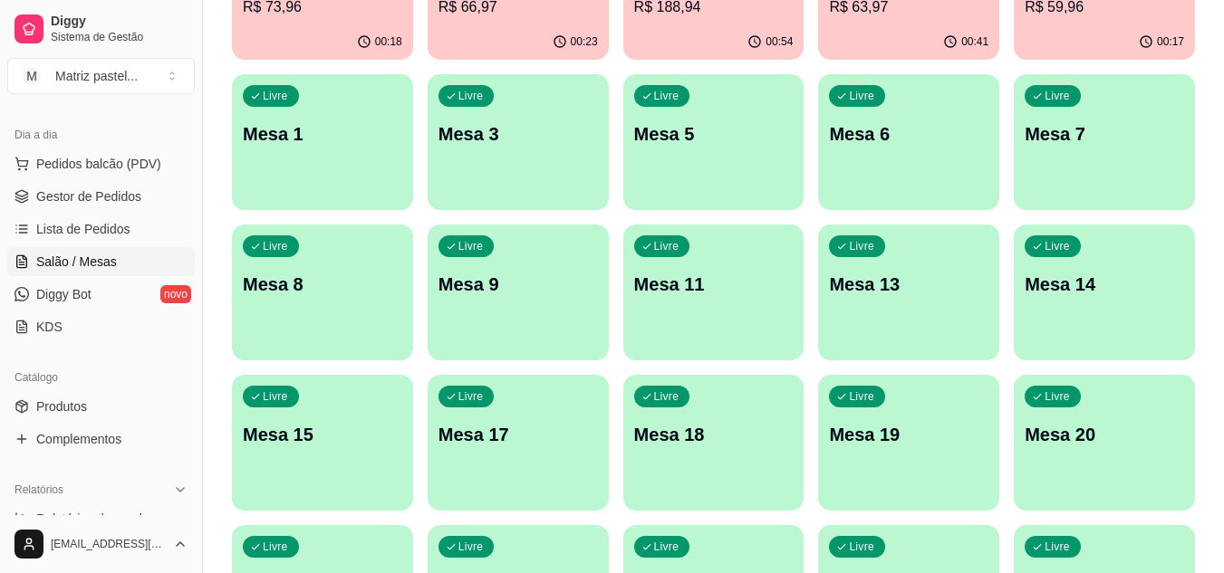
click at [925, 26] on div "00:41" at bounding box center [908, 41] width 181 height 35
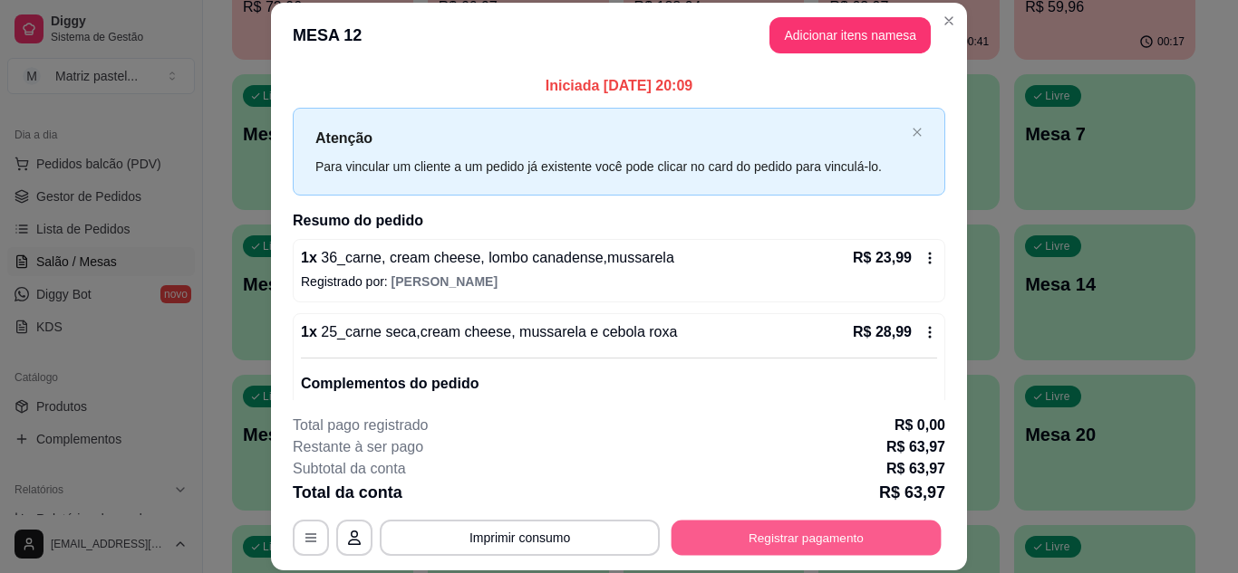
click at [817, 533] on button "Registrar pagamento" at bounding box center [806, 537] width 270 height 35
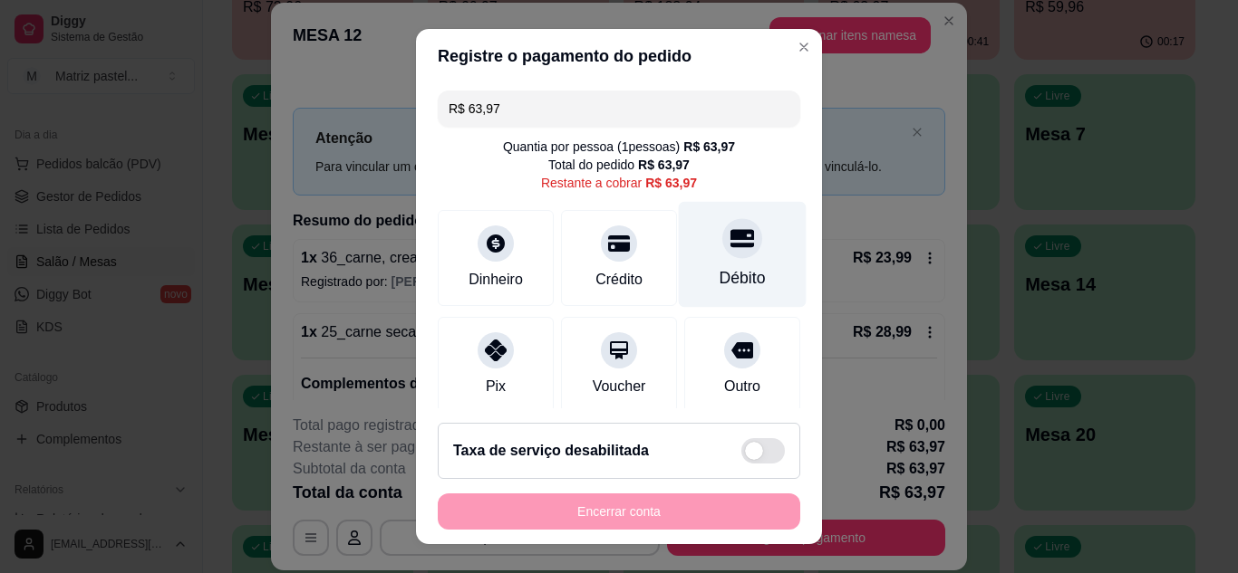
click at [722, 225] on div at bounding box center [742, 238] width 40 height 40
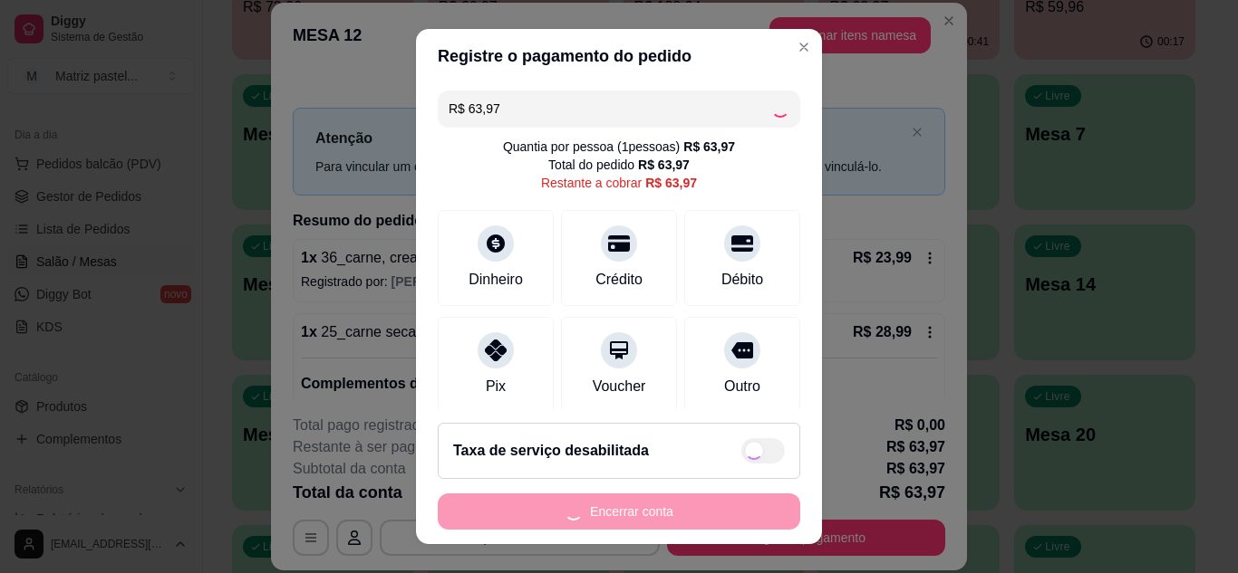
type input "R$ 0,00"
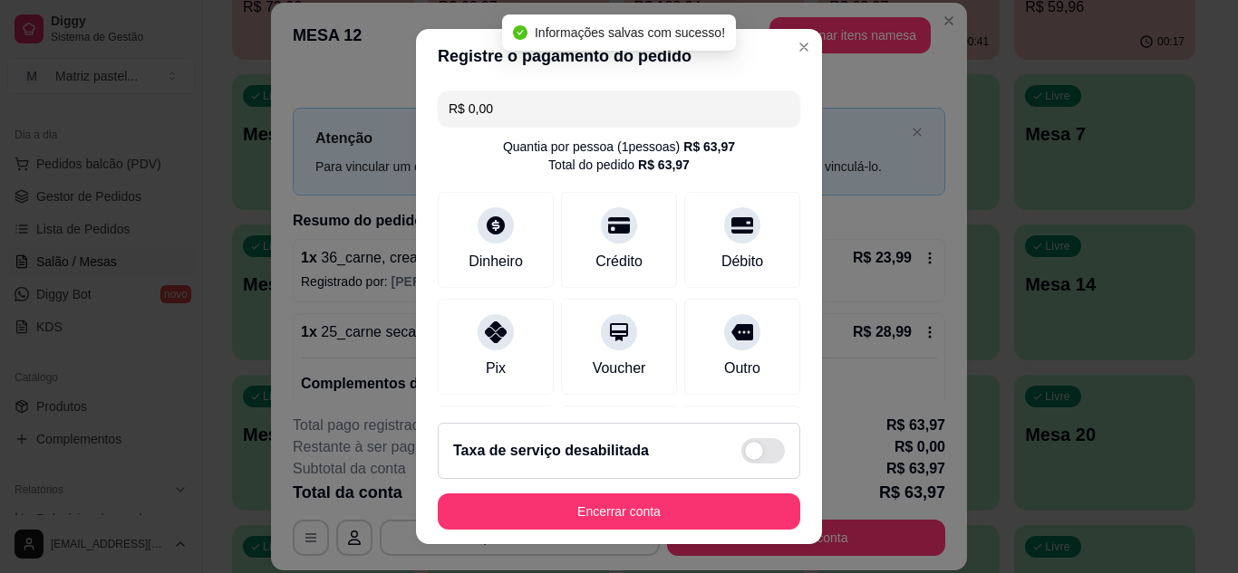
click at [705, 492] on footer "Taxa de serviço desabilitada Encerrar conta" at bounding box center [619, 477] width 406 height 136
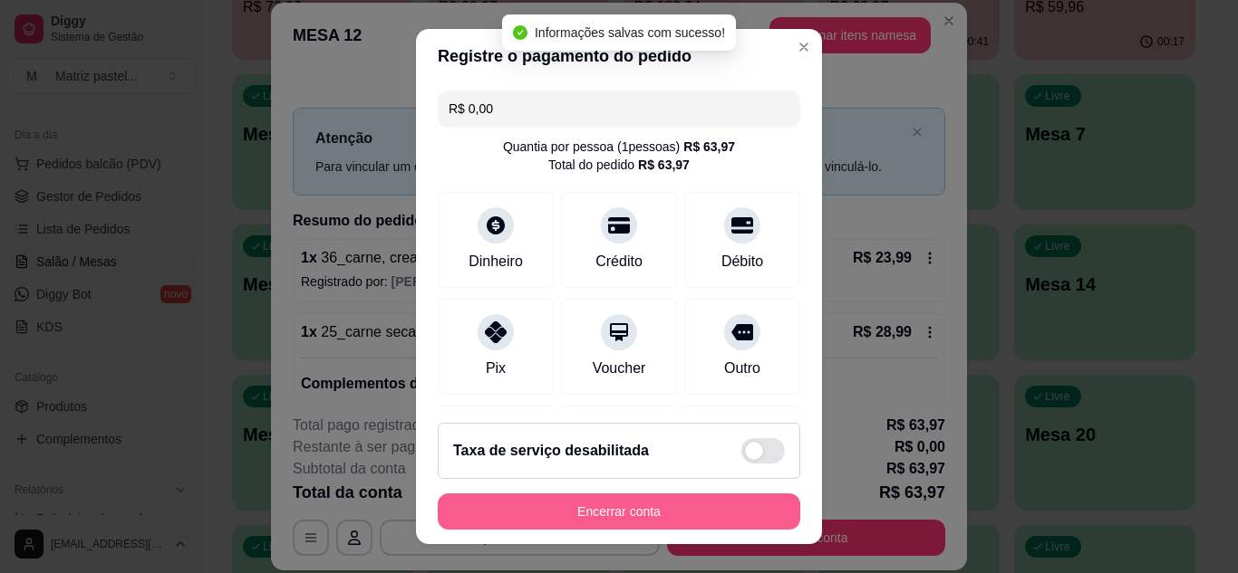
click at [704, 512] on button "Encerrar conta" at bounding box center [619, 512] width 362 height 36
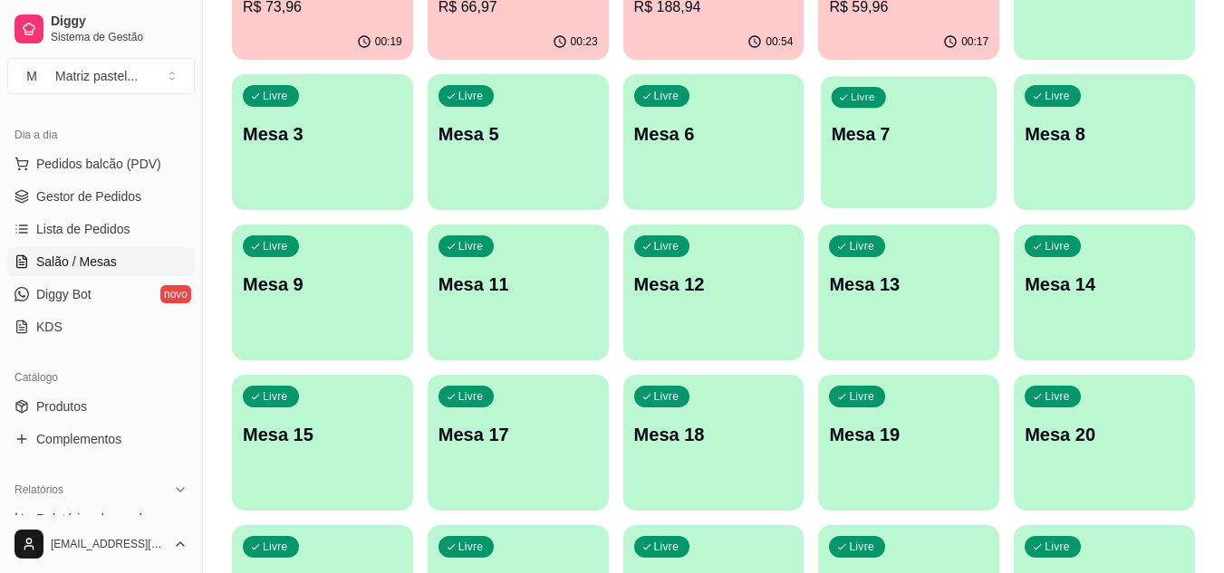
click at [937, 213] on div "Ocupada Mesa 2 R$ 73,96 00:19 Ocupada Mesa 4 R$ 66,97 00:23 Ocupada Mesa 10 R$ …" at bounding box center [713, 292] width 963 height 737
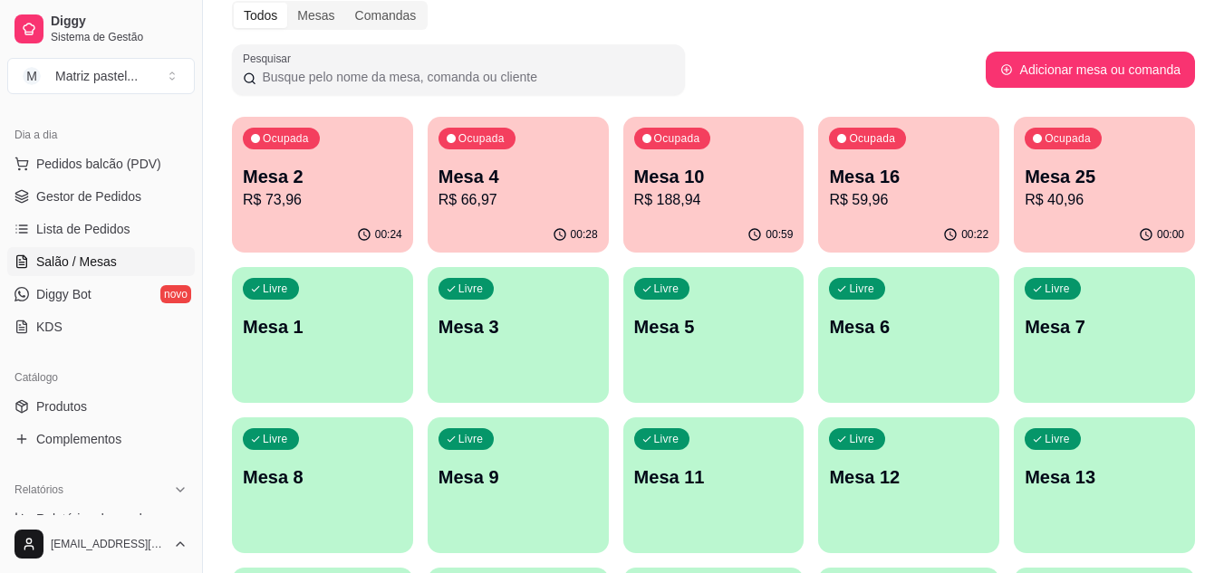
scroll to position [0, 0]
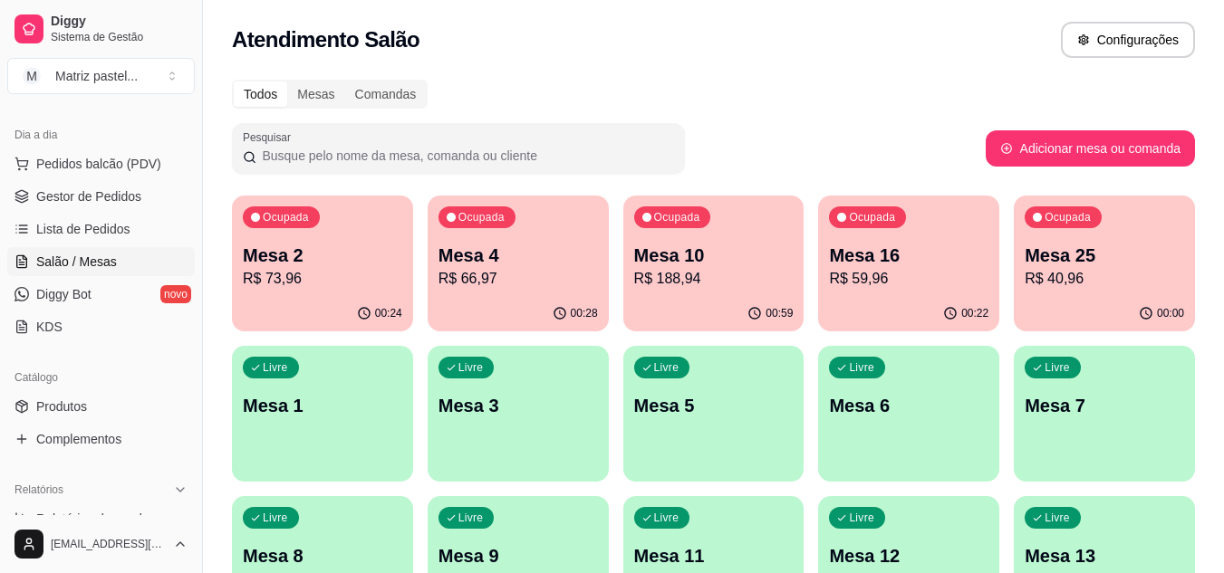
click at [1100, 286] on p "R$ 40,96" at bounding box center [1104, 279] width 159 height 22
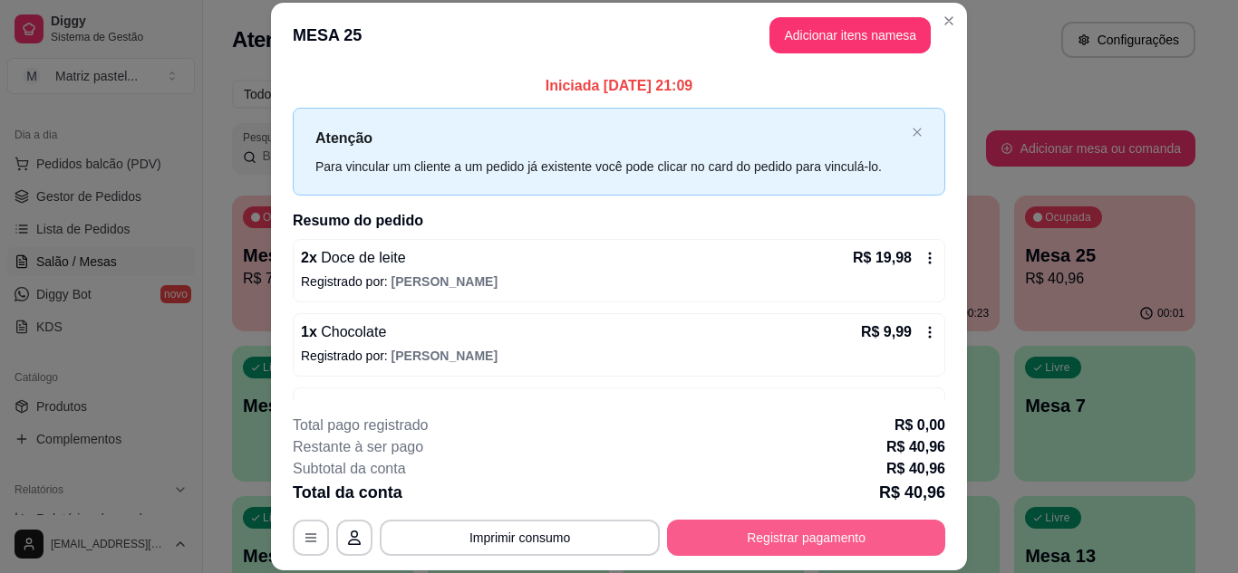
click at [755, 529] on button "Registrar pagamento" at bounding box center [806, 538] width 278 height 36
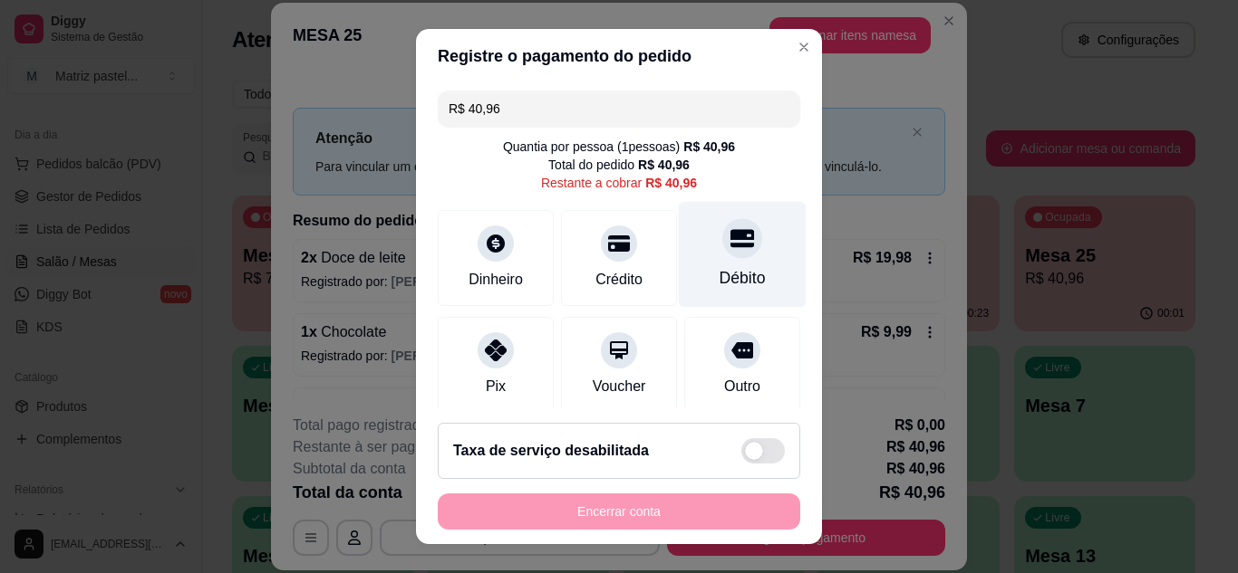
click at [738, 247] on div "Débito" at bounding box center [743, 254] width 128 height 106
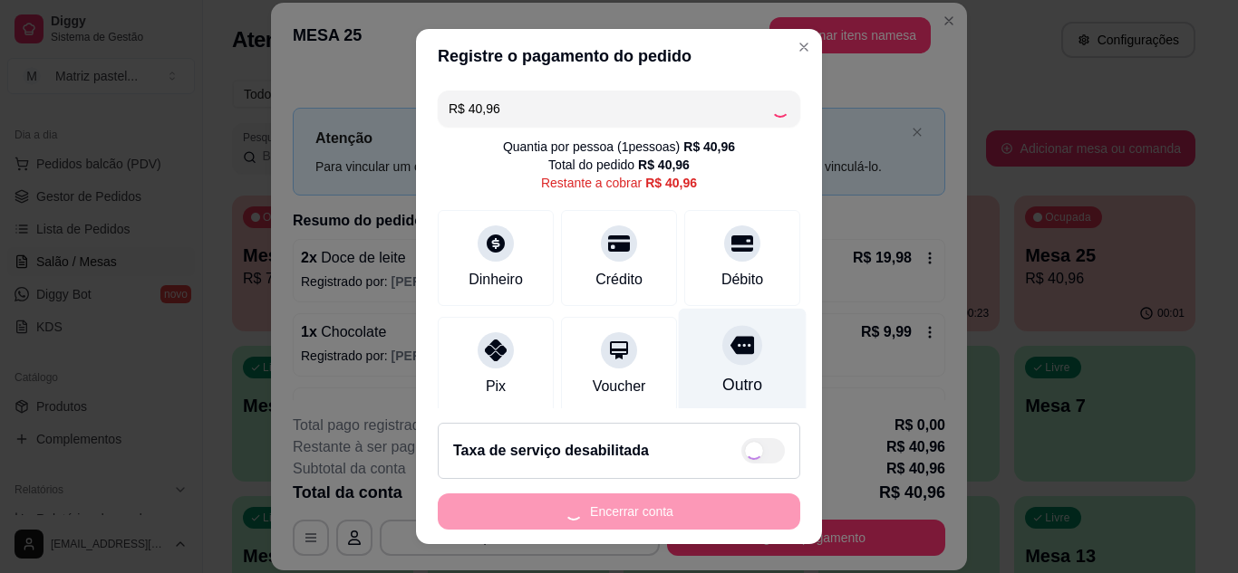
type input "R$ 0,00"
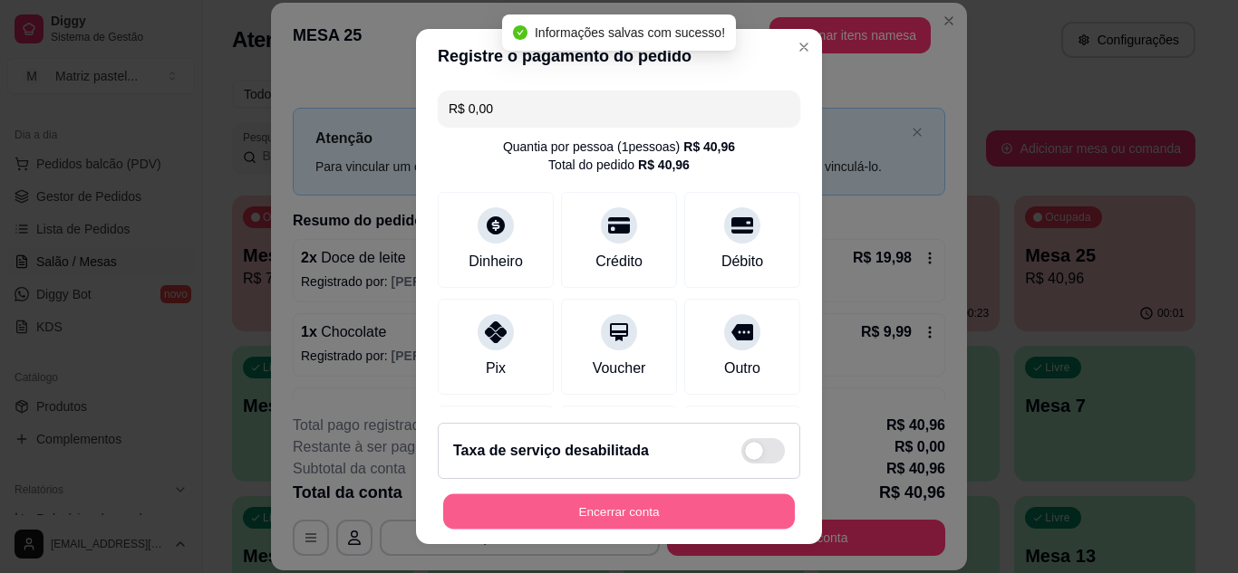
click at [668, 503] on button "Encerrar conta" at bounding box center [619, 512] width 352 height 35
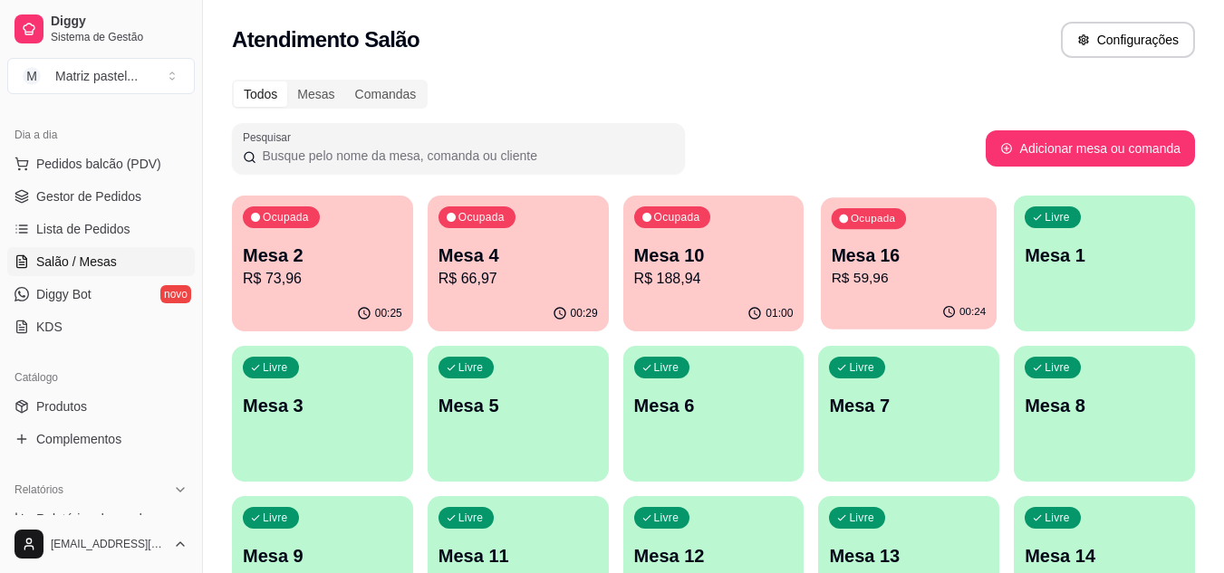
click at [861, 285] on p "R$ 59,96" at bounding box center [909, 278] width 155 height 21
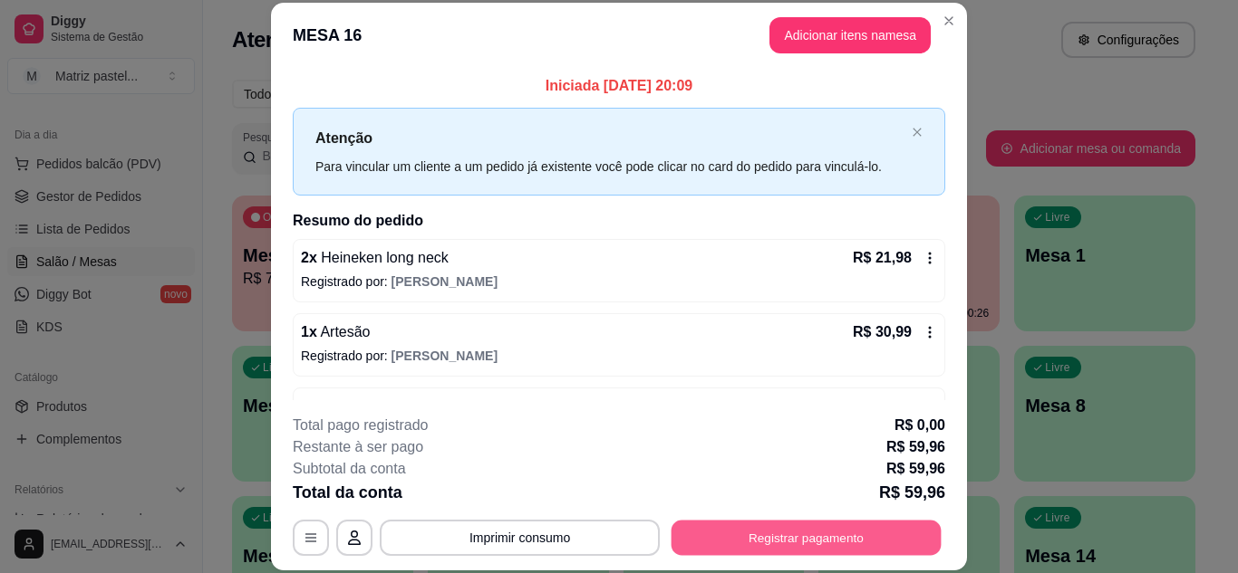
click at [839, 532] on button "Registrar pagamento" at bounding box center [806, 537] width 270 height 35
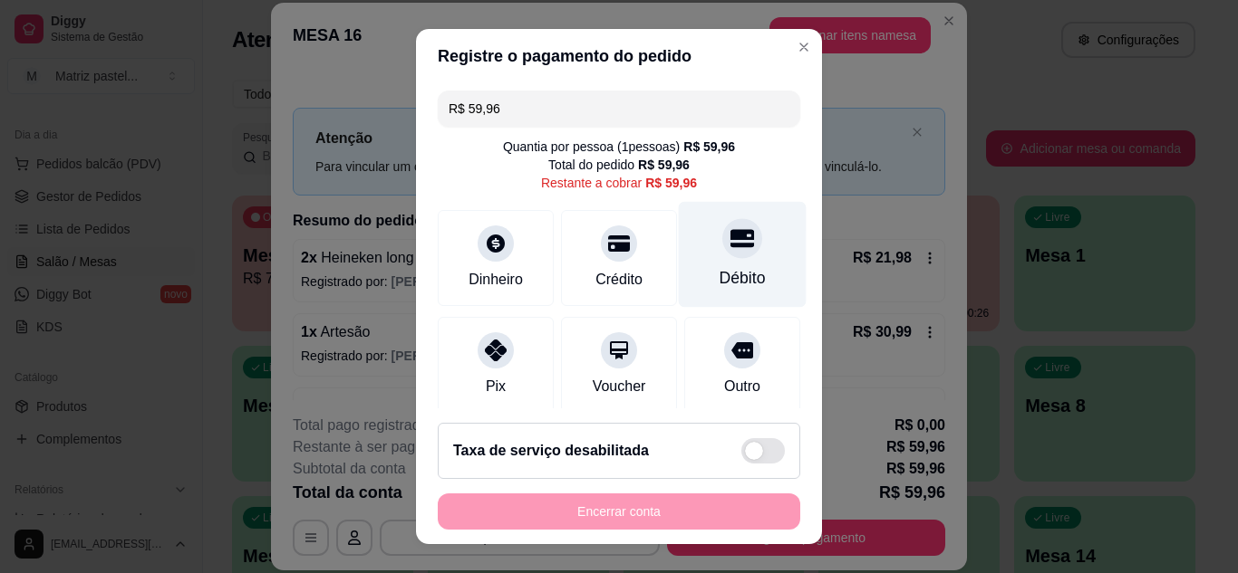
click at [740, 258] on div "Débito" at bounding box center [743, 254] width 128 height 106
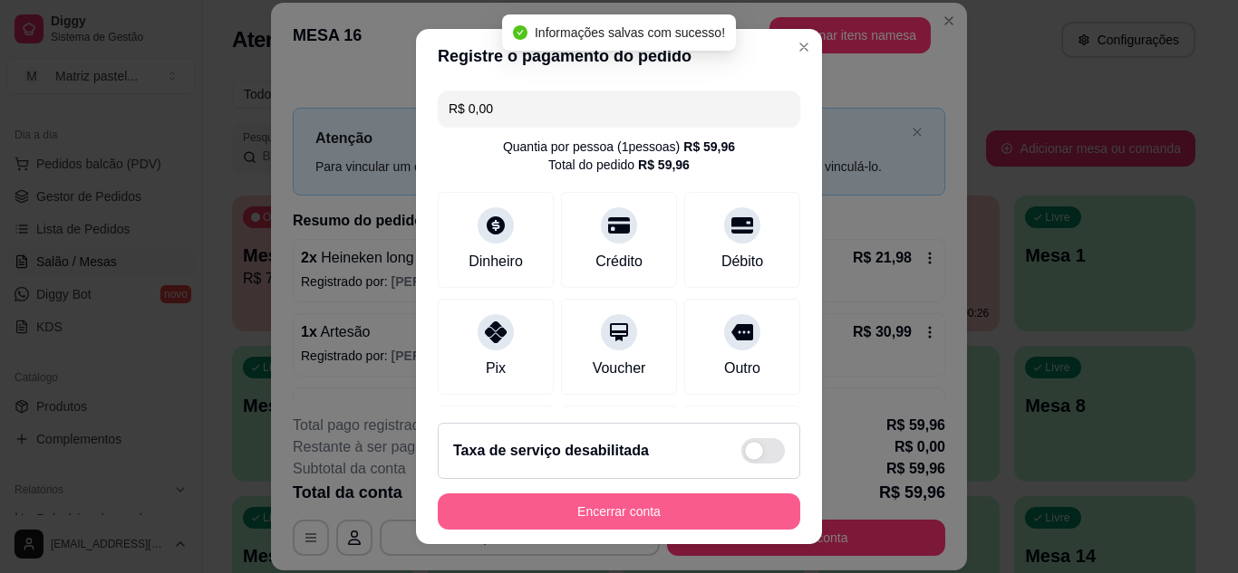
type input "R$ 0,00"
click at [699, 508] on button "Encerrar conta" at bounding box center [619, 512] width 362 height 36
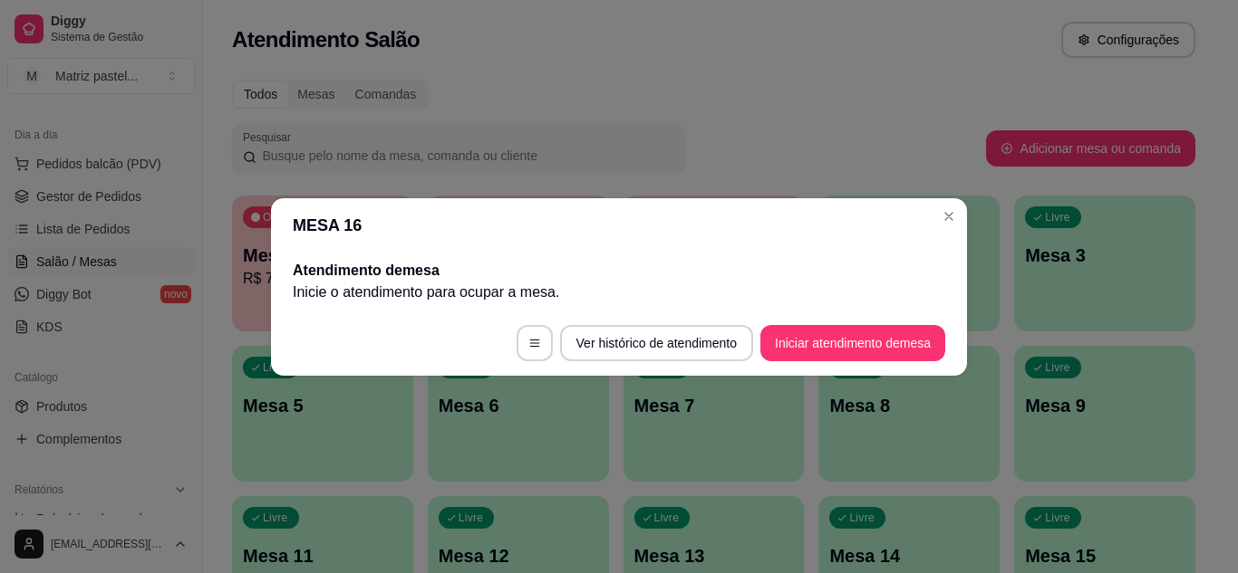
click at [935, 240] on header "MESA 16" at bounding box center [619, 225] width 696 height 54
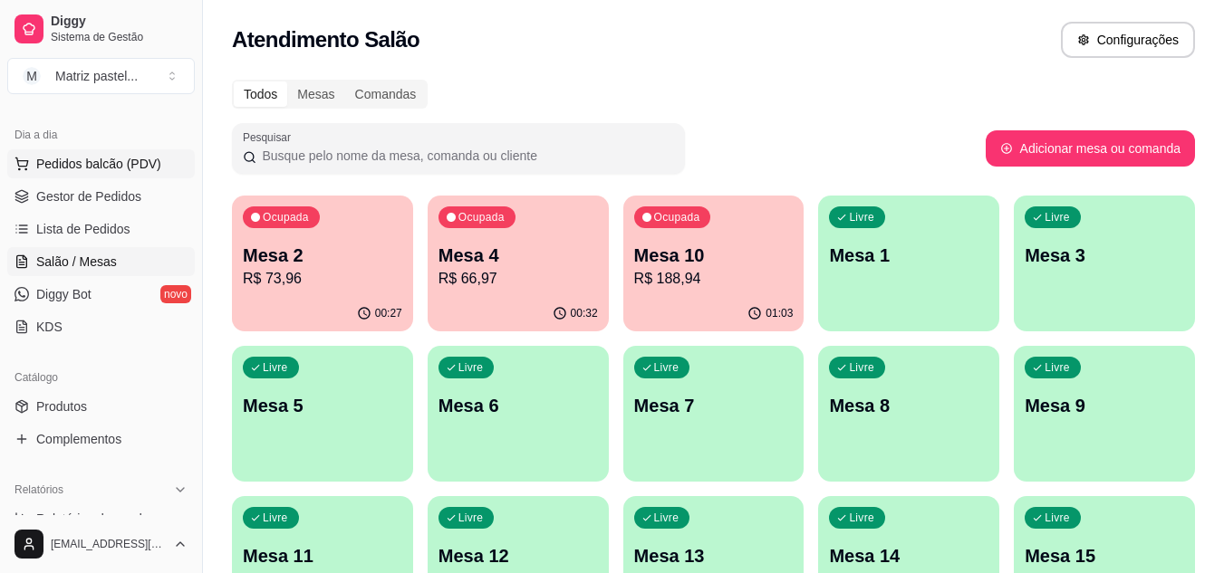
click at [101, 173] on button "Pedidos balcão (PDV)" at bounding box center [101, 163] width 188 height 29
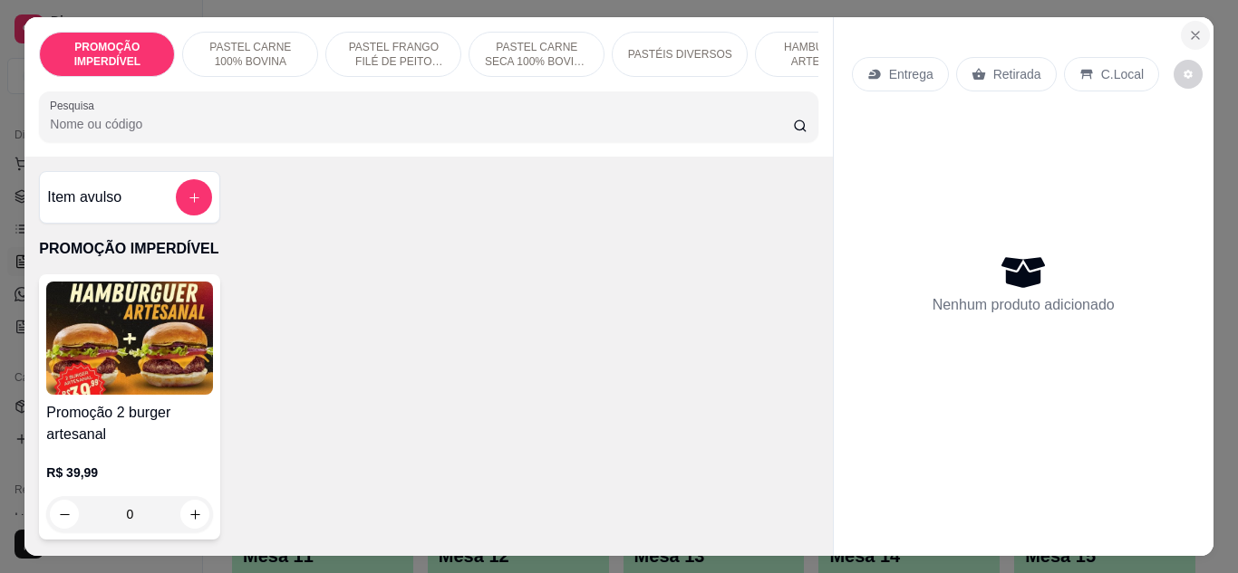
click at [1187, 21] on button "Close" at bounding box center [1195, 35] width 29 height 29
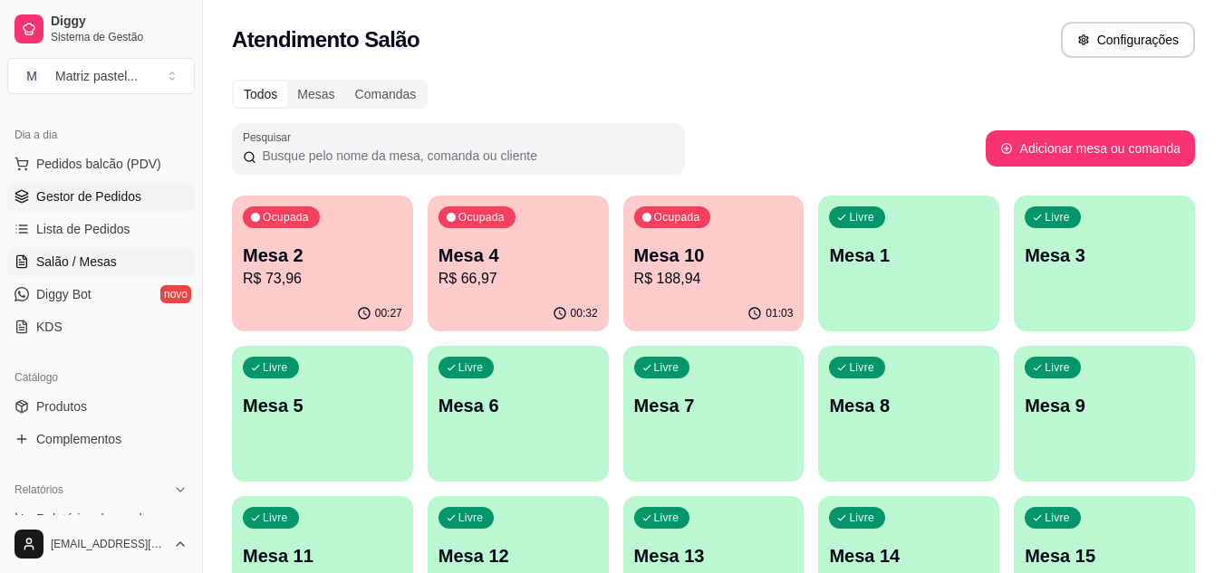
click at [49, 202] on span "Gestor de Pedidos" at bounding box center [88, 197] width 105 height 18
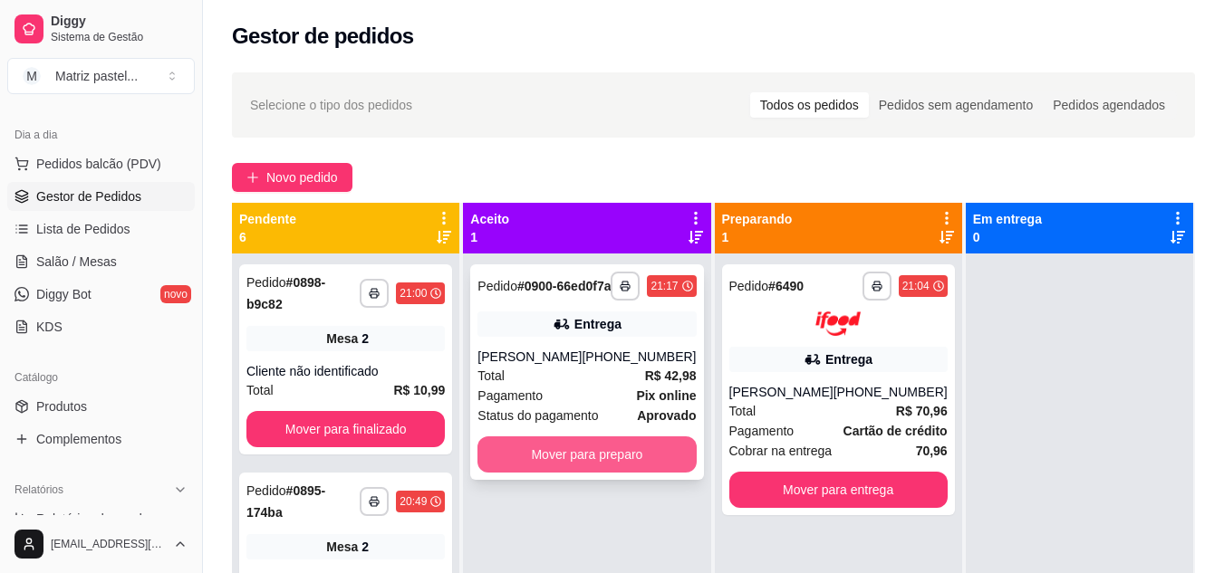
click at [565, 473] on button "Mover para preparo" at bounding box center [586, 455] width 218 height 36
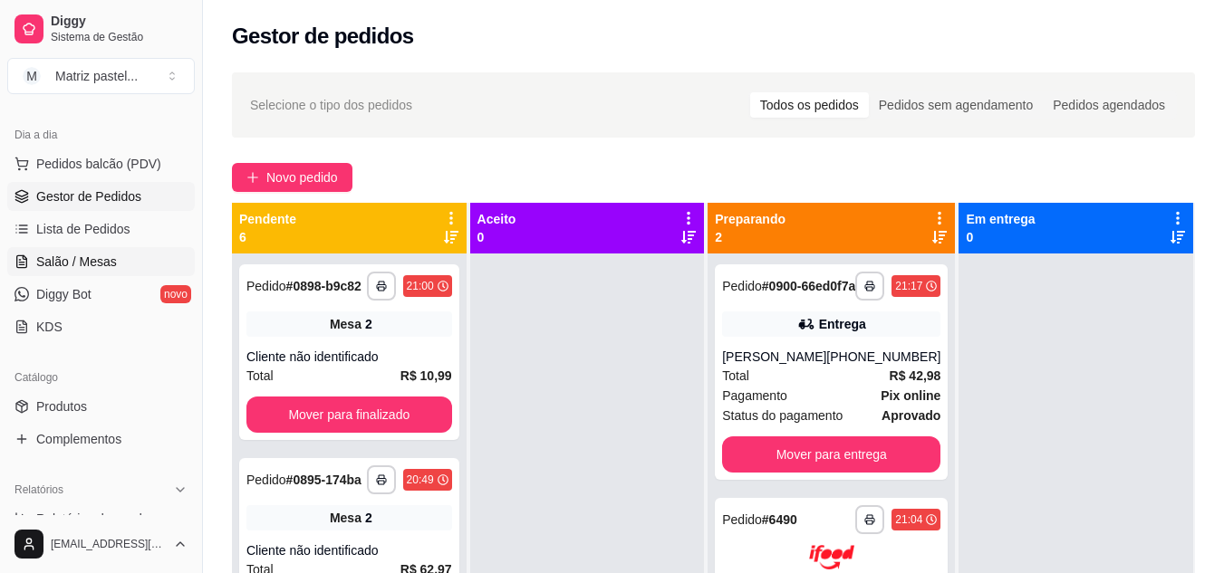
click at [84, 259] on span "Salão / Mesas" at bounding box center [76, 262] width 81 height 18
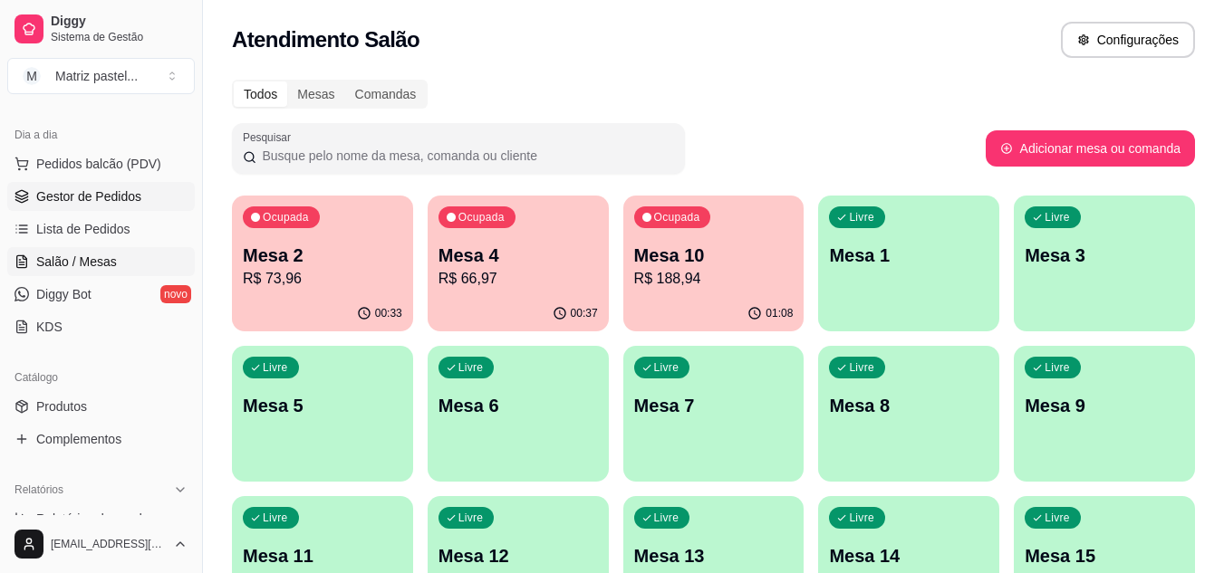
click at [86, 204] on span "Gestor de Pedidos" at bounding box center [88, 197] width 105 height 18
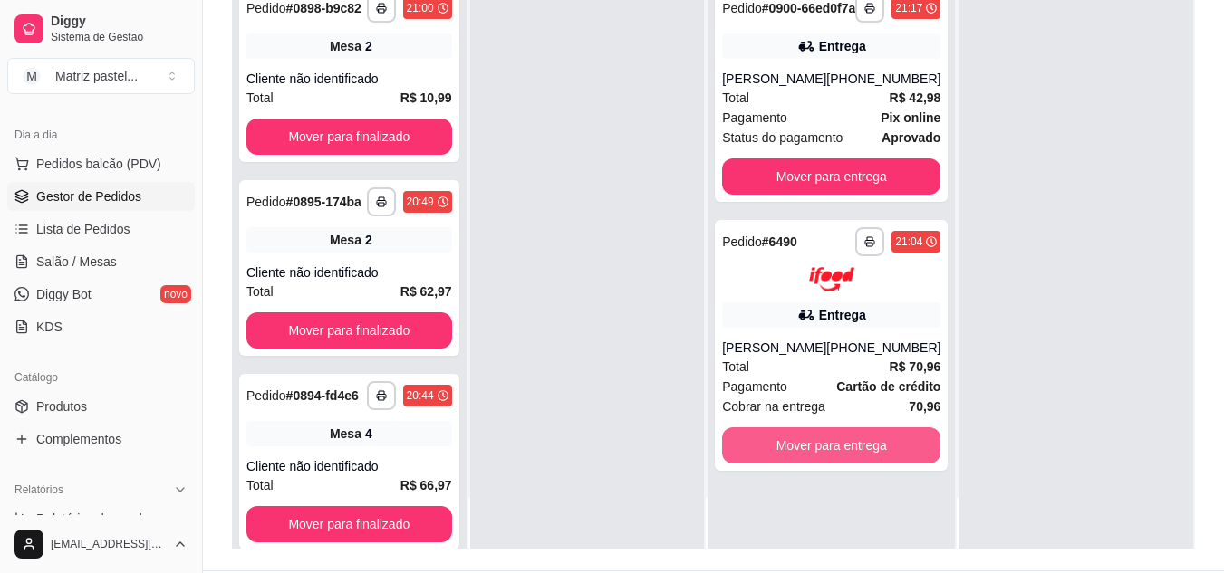
scroll to position [272, 0]
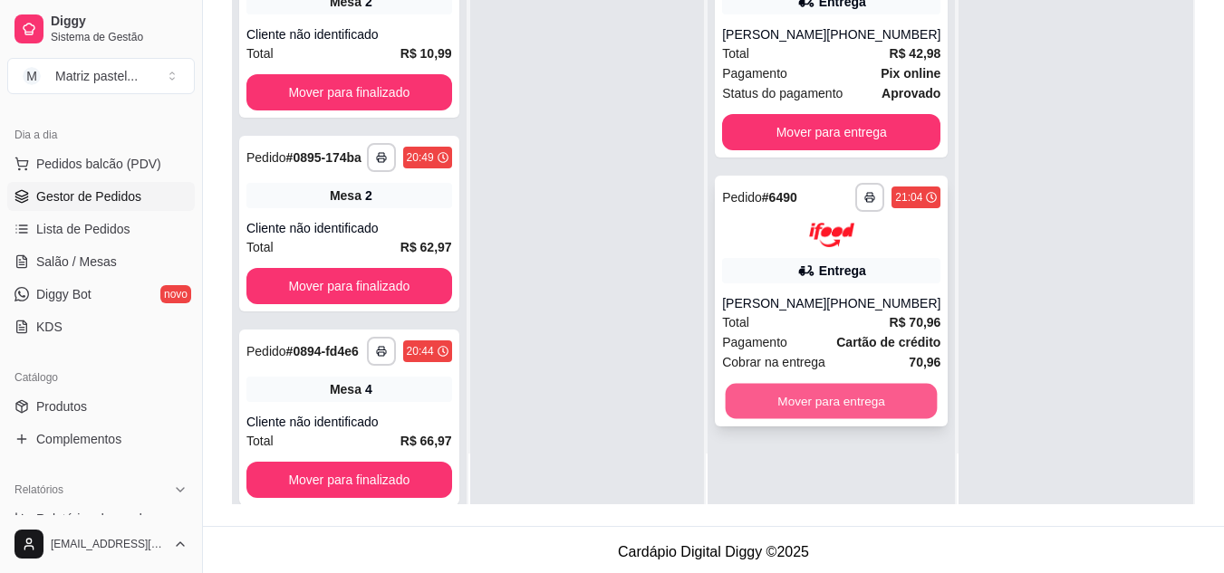
click at [801, 412] on button "Mover para entrega" at bounding box center [832, 400] width 212 height 35
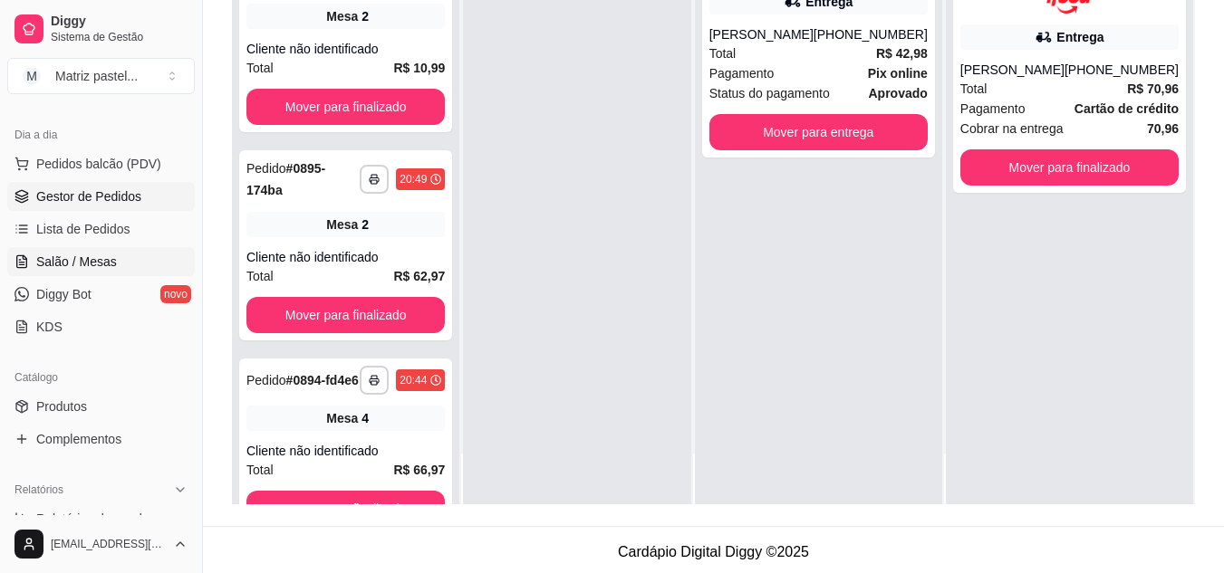
click at [95, 255] on span "Salão / Mesas" at bounding box center [76, 262] width 81 height 18
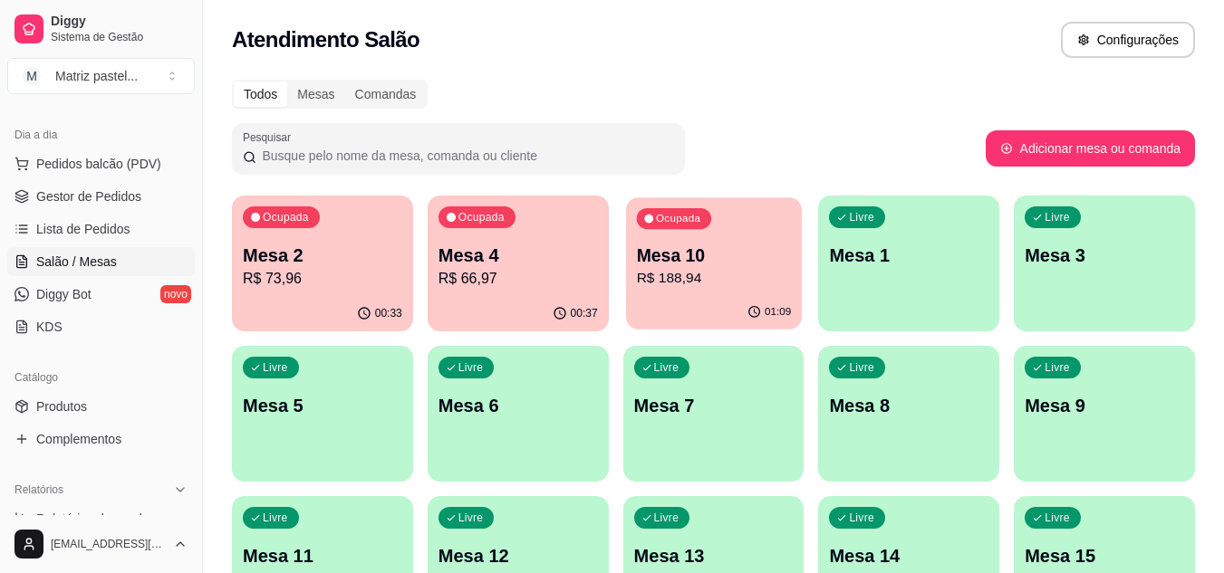
click at [658, 282] on p "R$ 188,94" at bounding box center [713, 278] width 155 height 21
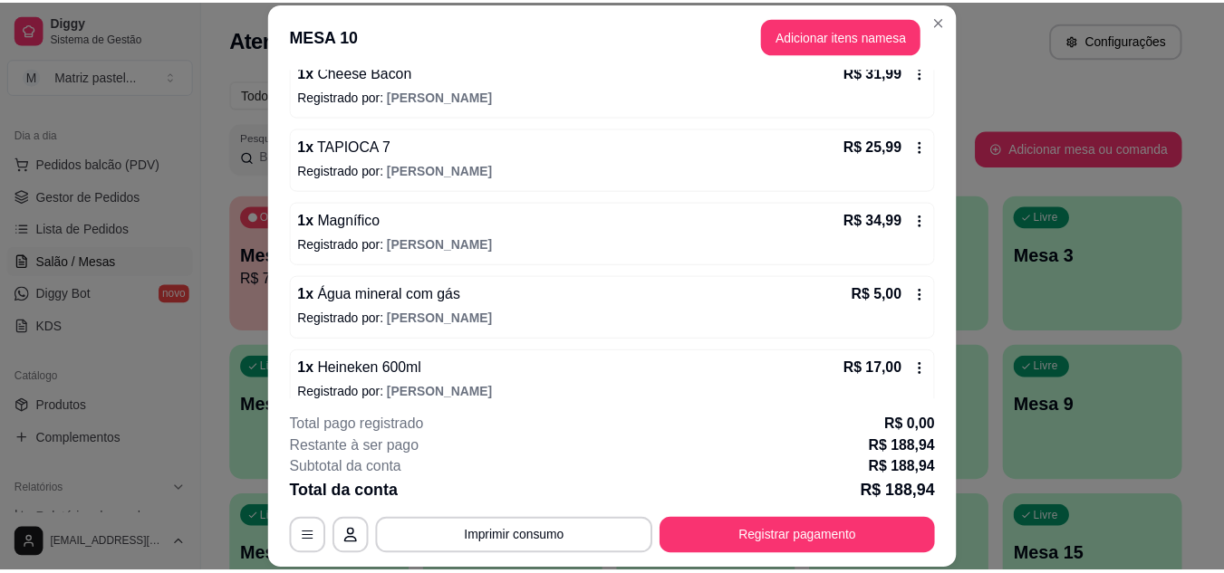
scroll to position [362, 0]
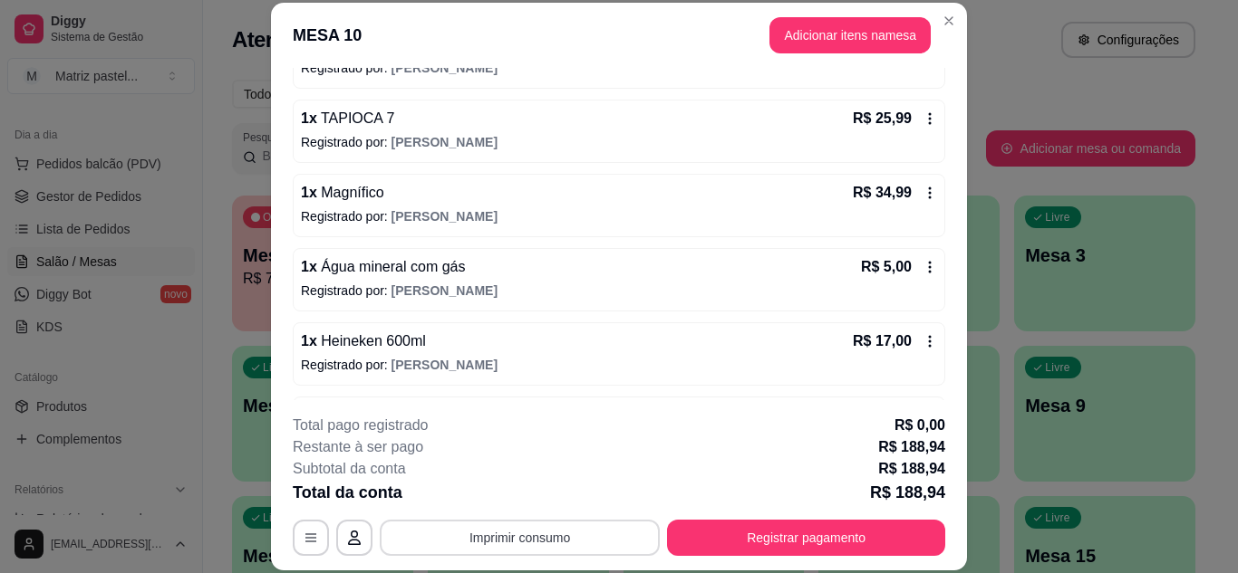
click at [500, 540] on button "Imprimir consumo" at bounding box center [520, 538] width 280 height 36
click at [499, 510] on button "IMPRESSORA" at bounding box center [518, 496] width 131 height 29
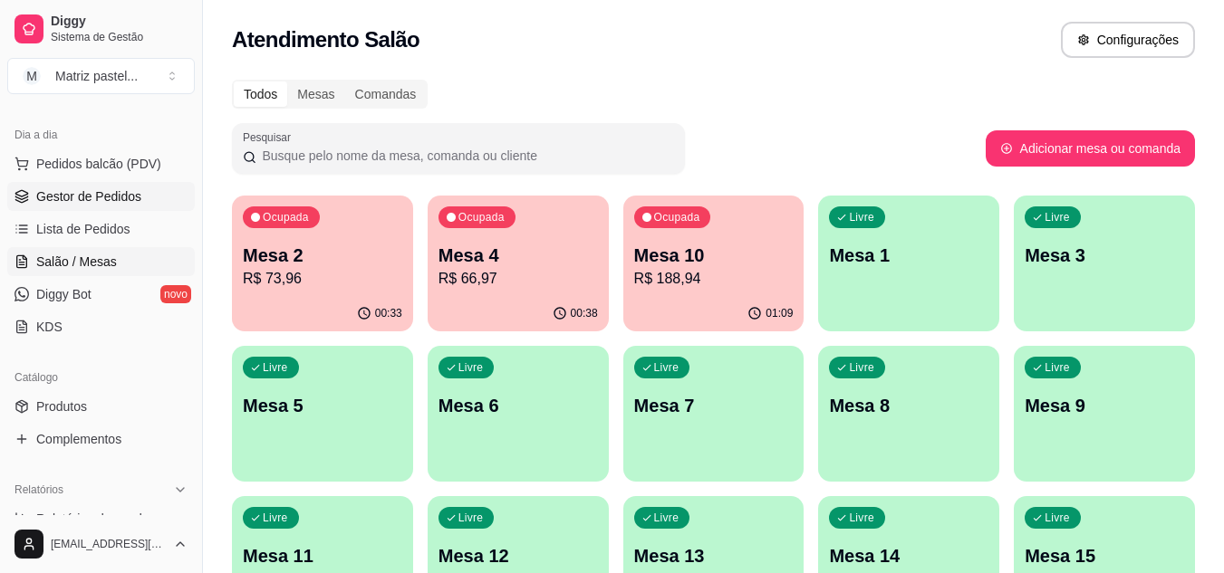
drag, startPoint x: 79, startPoint y: 198, endPoint x: 90, endPoint y: 198, distance: 10.9
click at [79, 198] on span "Gestor de Pedidos" at bounding box center [88, 197] width 105 height 18
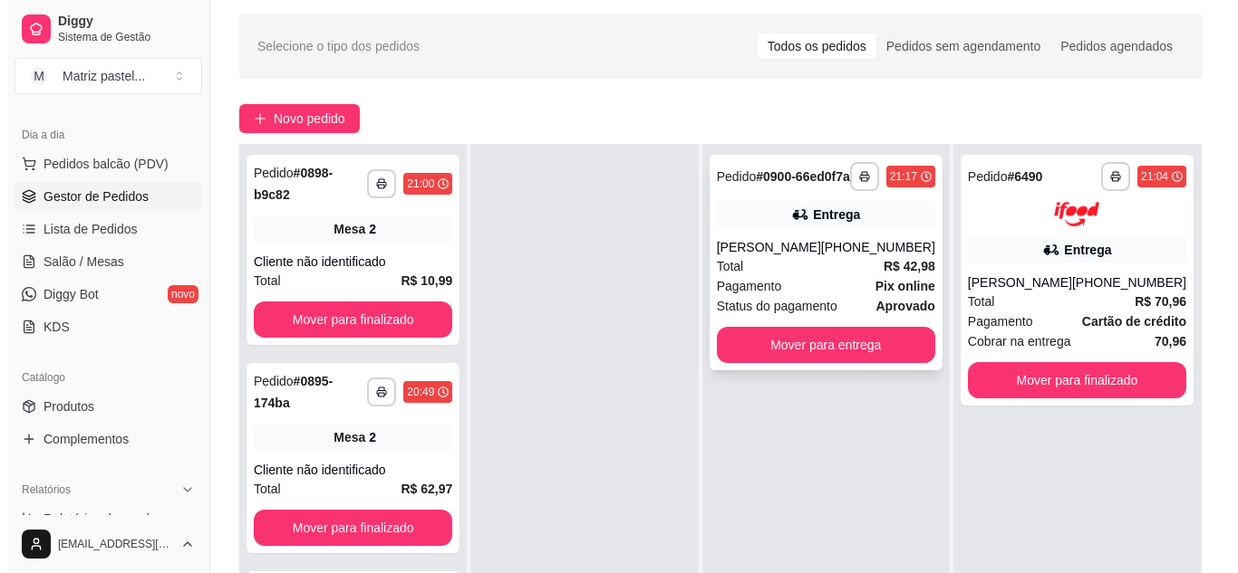
scroll to position [91, 0]
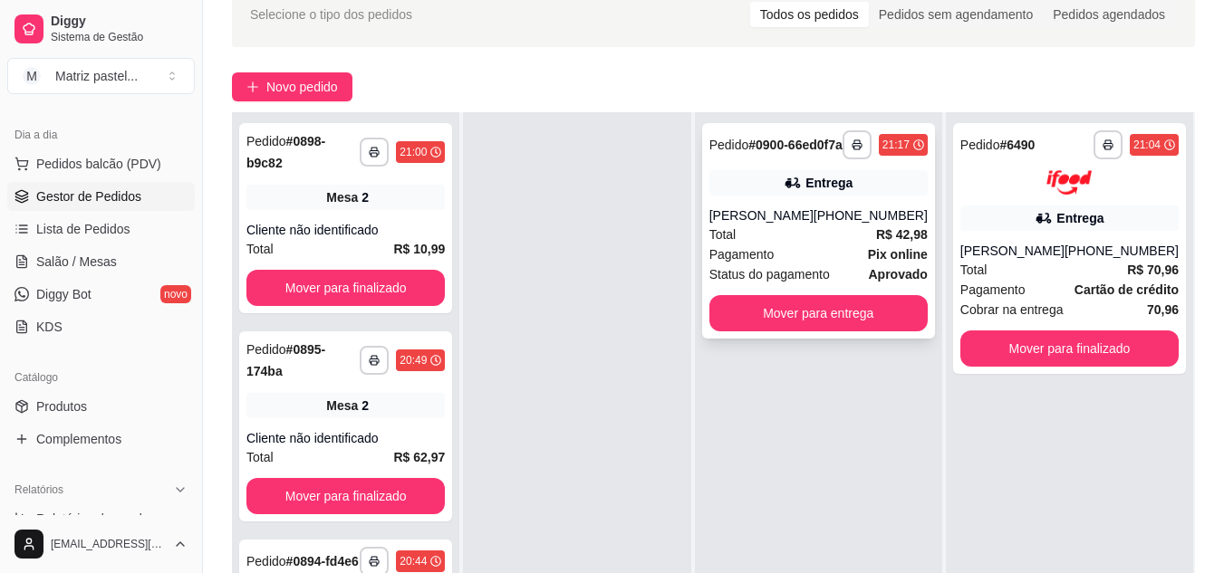
click at [805, 265] on div "Pagamento Pix online" at bounding box center [818, 255] width 218 height 20
click at [1102, 140] on button "button" at bounding box center [1108, 144] width 29 height 29
click at [1005, 216] on button "IMPRESSORA" at bounding box center [1046, 208] width 127 height 28
click at [840, 155] on div "Pedido # 0900-66ed0f7a" at bounding box center [775, 145] width 133 height 22
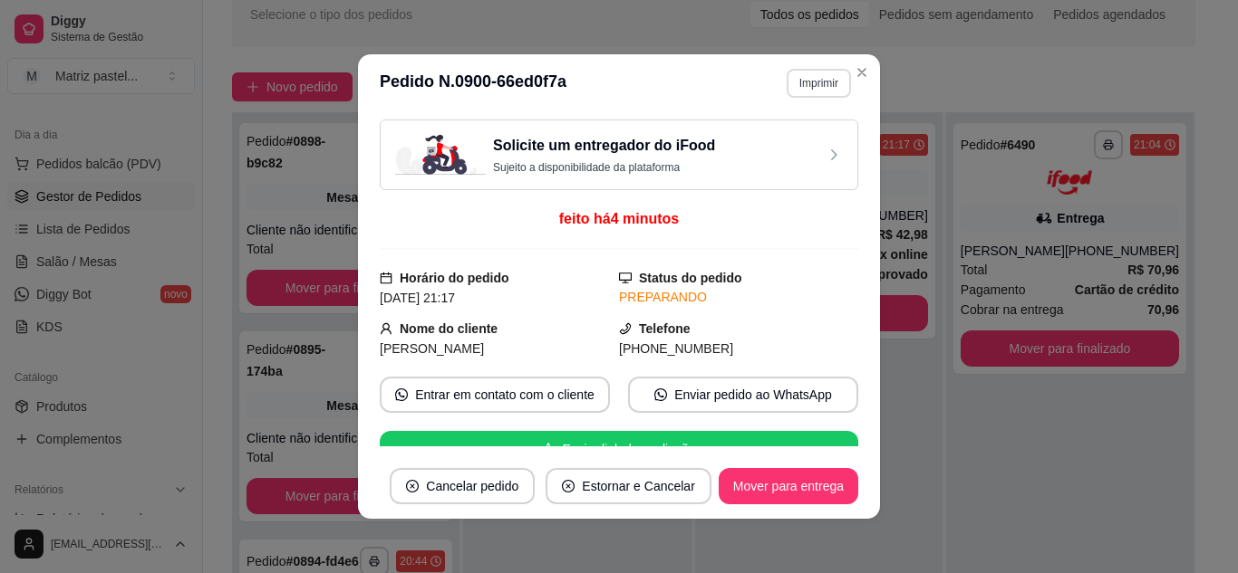
click at [810, 86] on button "Imprimir" at bounding box center [818, 83] width 64 height 29
click at [790, 141] on button "IMPRESSORA" at bounding box center [780, 146] width 131 height 29
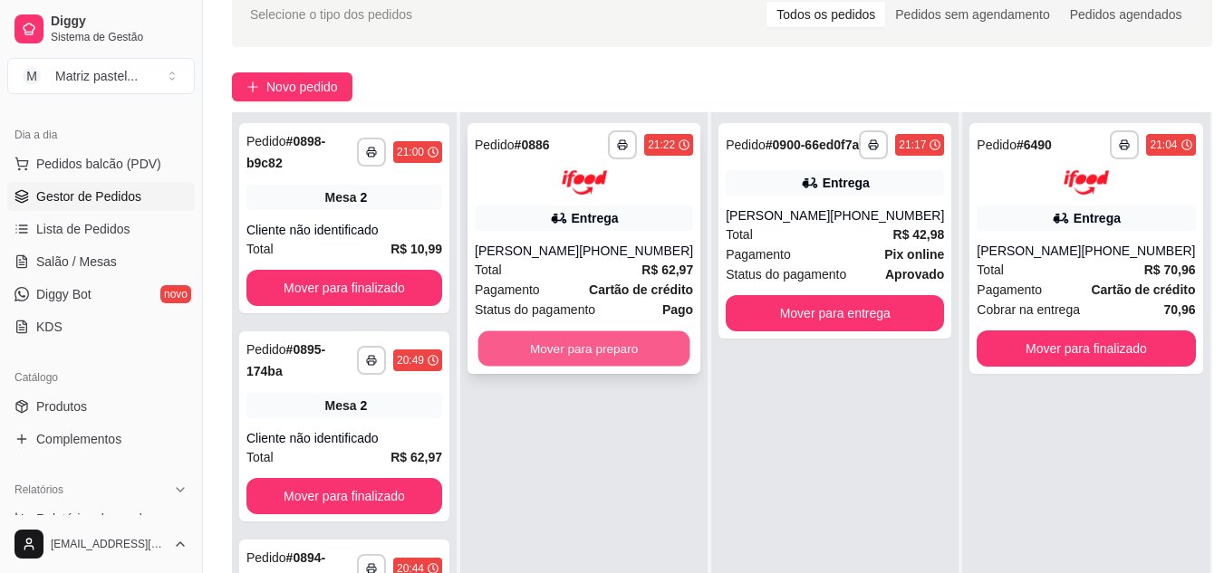
click at [603, 353] on button "Mover para preparo" at bounding box center [584, 348] width 212 height 35
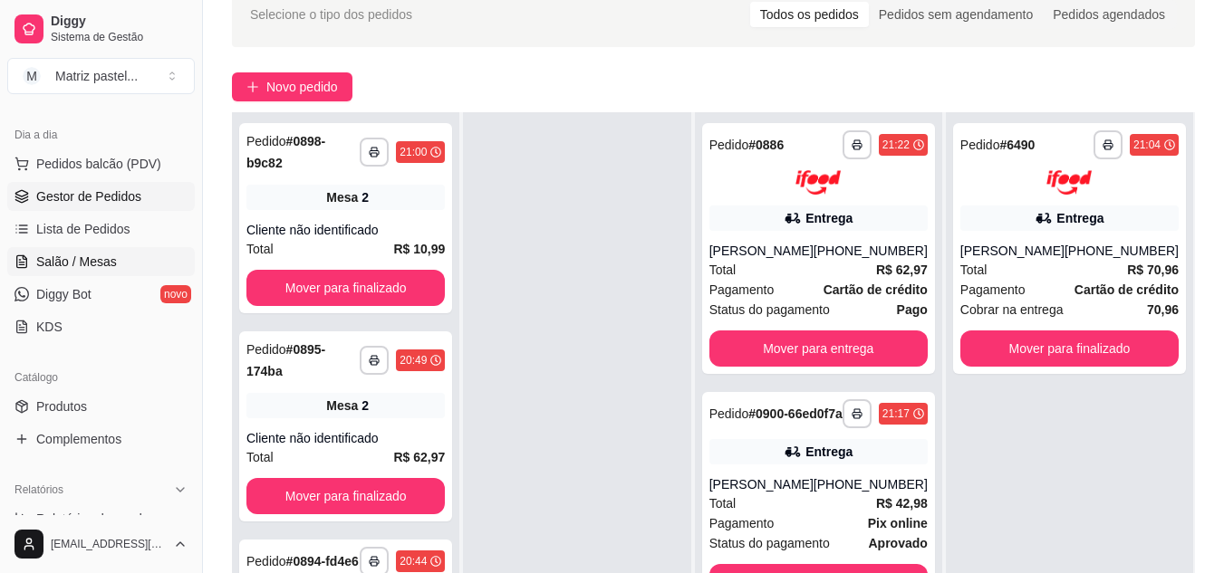
click at [100, 266] on span "Salão / Mesas" at bounding box center [76, 262] width 81 height 18
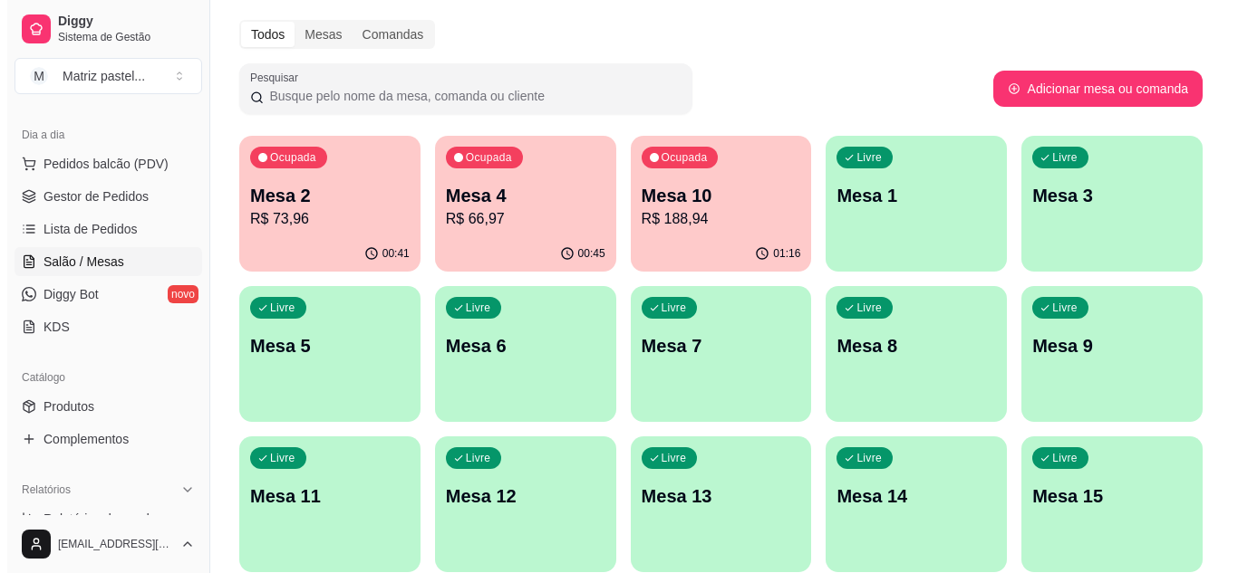
scroll to position [91, 0]
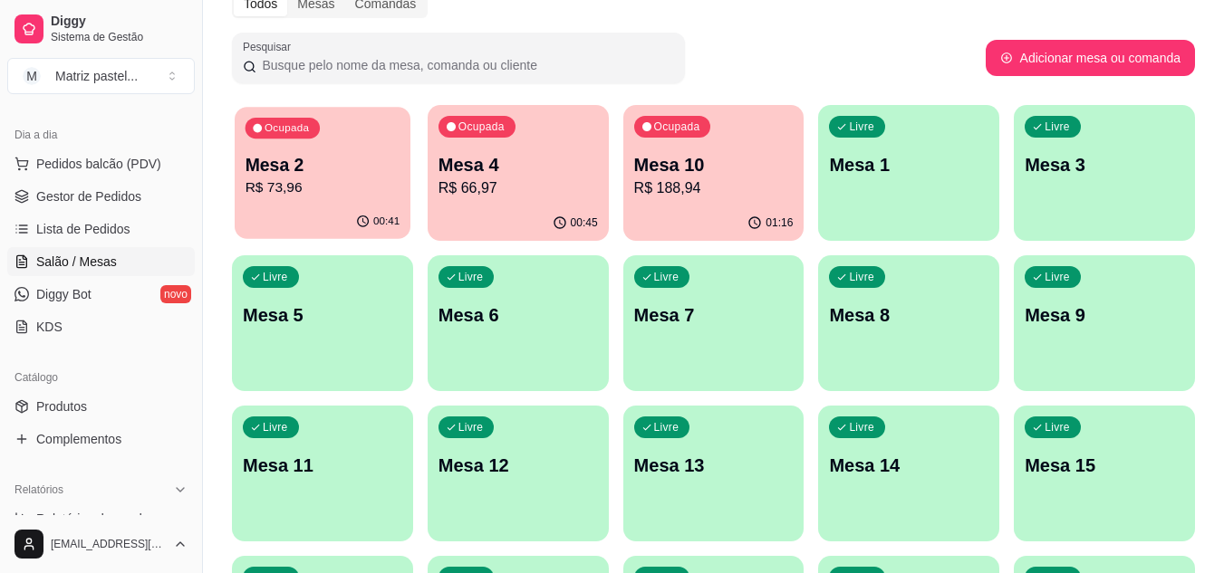
click at [264, 189] on p "R$ 73,96" at bounding box center [323, 188] width 155 height 21
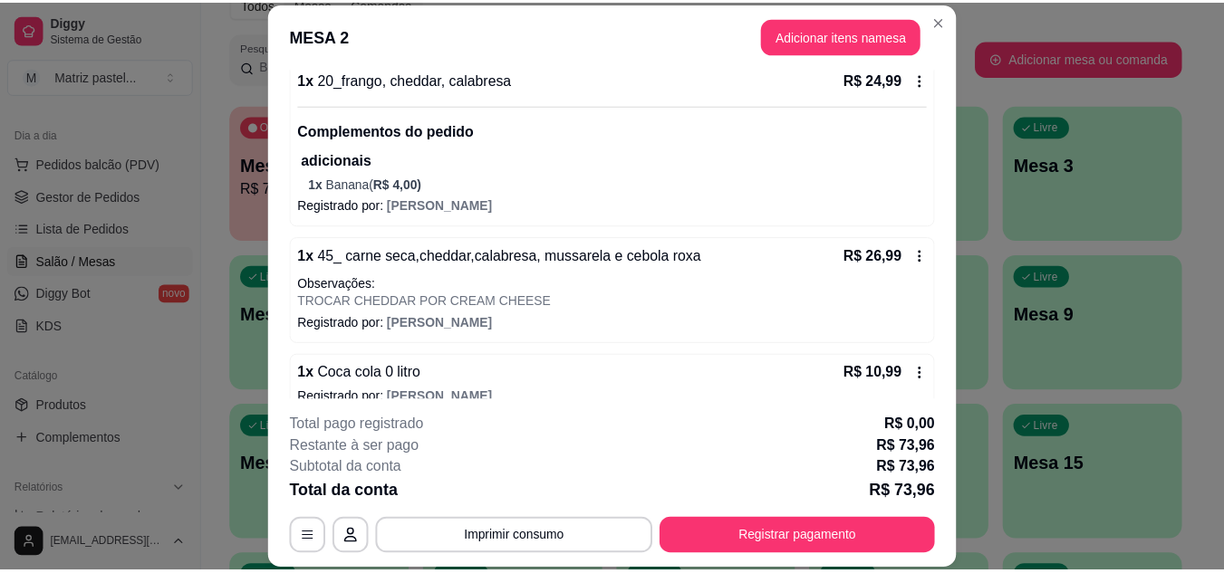
scroll to position [181, 0]
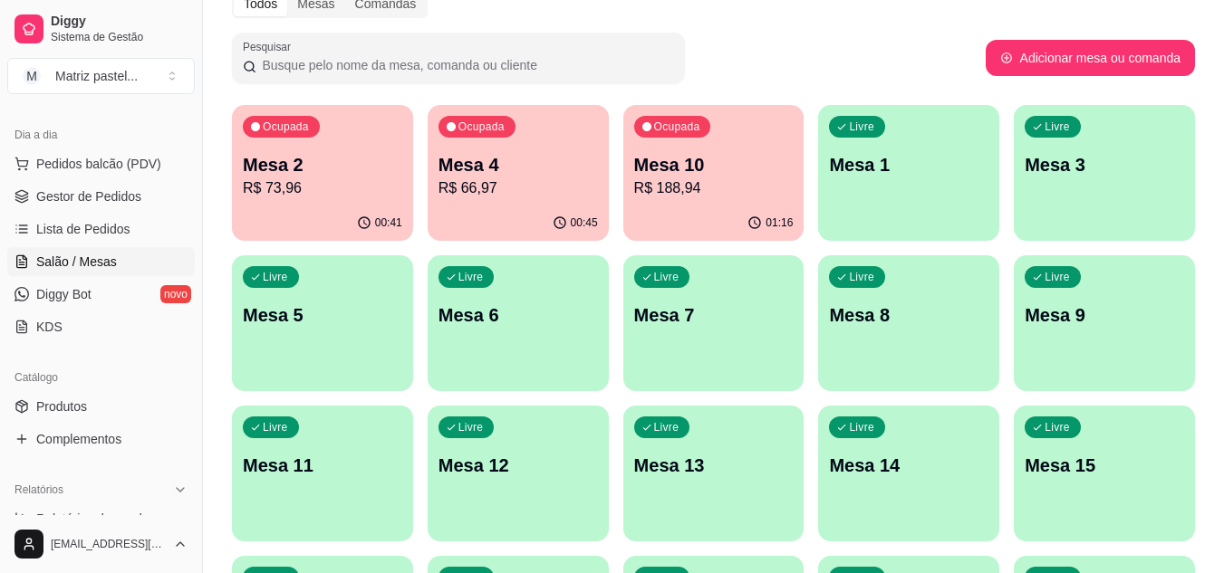
click at [498, 175] on p "Mesa 4" at bounding box center [517, 164] width 159 height 25
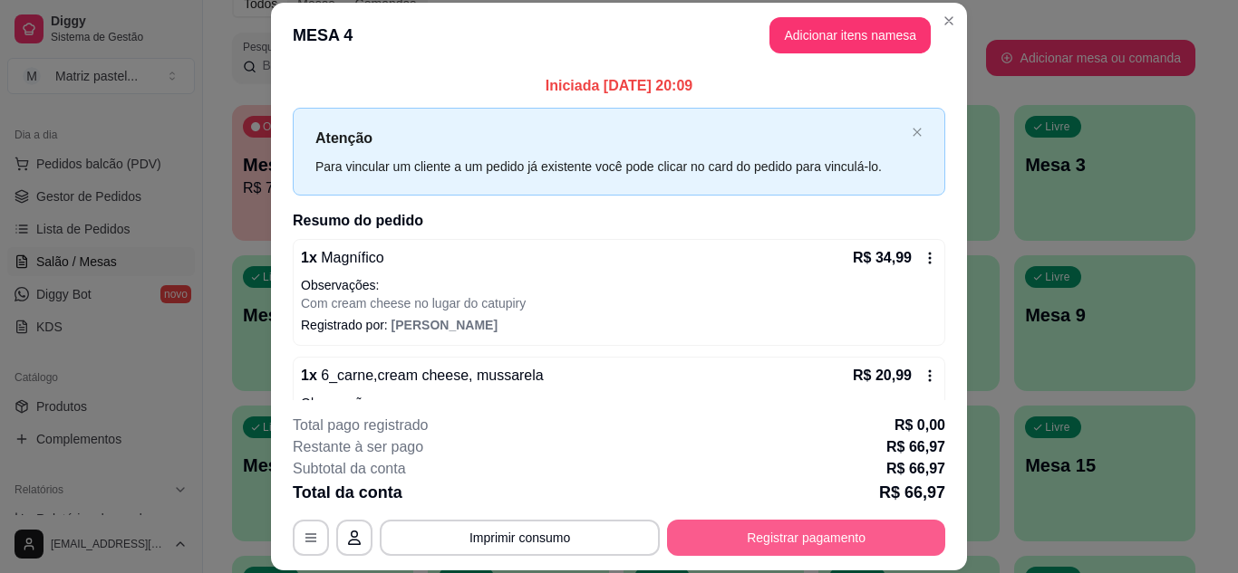
click at [886, 539] on button "Registrar pagamento" at bounding box center [806, 538] width 278 height 36
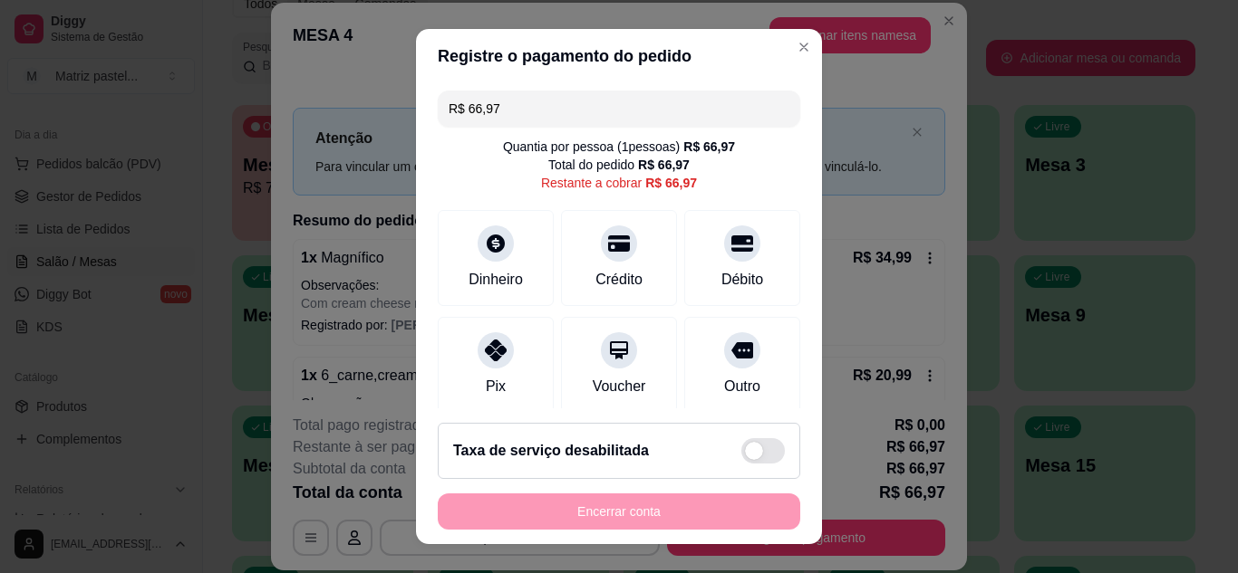
click at [602, 122] on input "R$ 66,97" at bounding box center [618, 109] width 341 height 36
click at [602, 120] on input "R$ 66,97" at bounding box center [618, 109] width 341 height 36
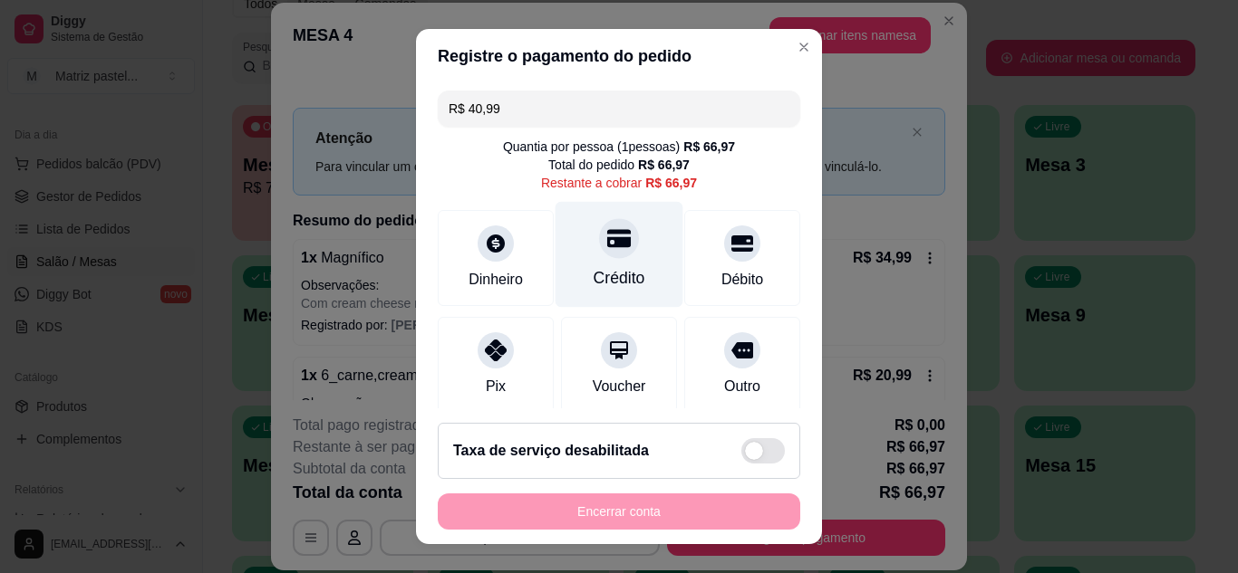
click at [607, 234] on icon at bounding box center [619, 238] width 24 height 18
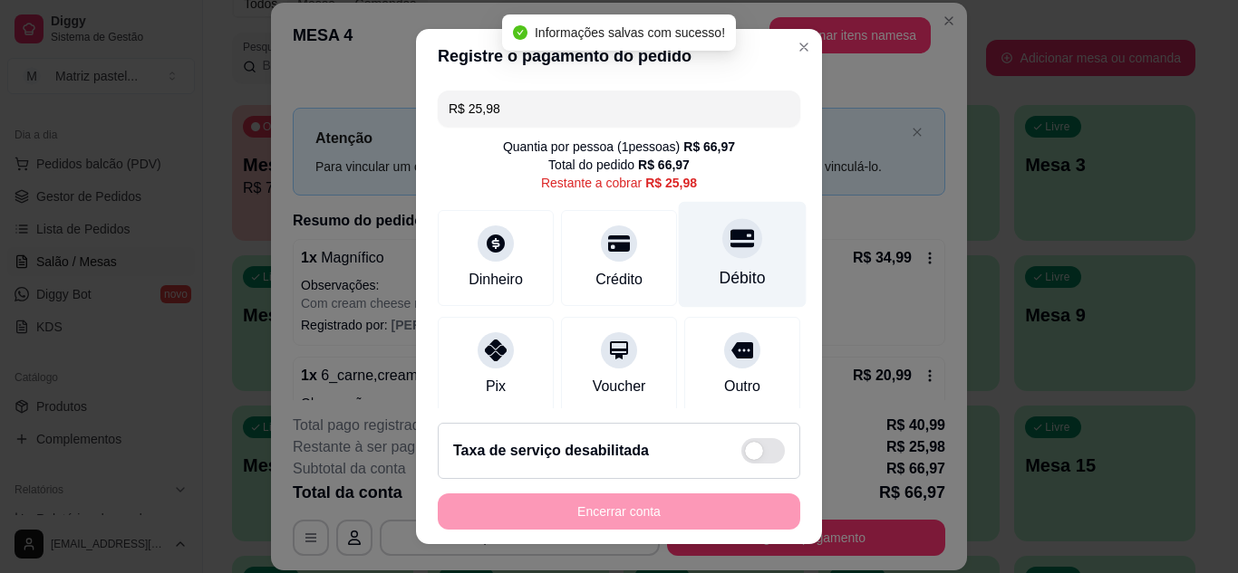
click at [719, 274] on div "Débito" at bounding box center [742, 278] width 46 height 24
type input "R$ 0,00"
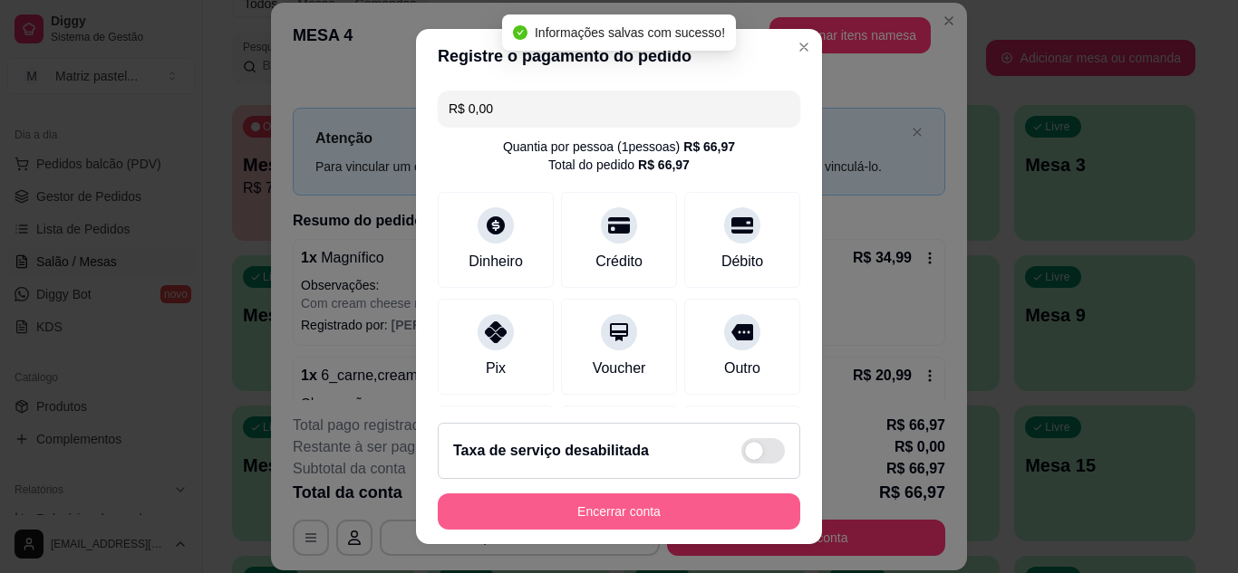
click at [619, 500] on button "Encerrar conta" at bounding box center [619, 512] width 362 height 36
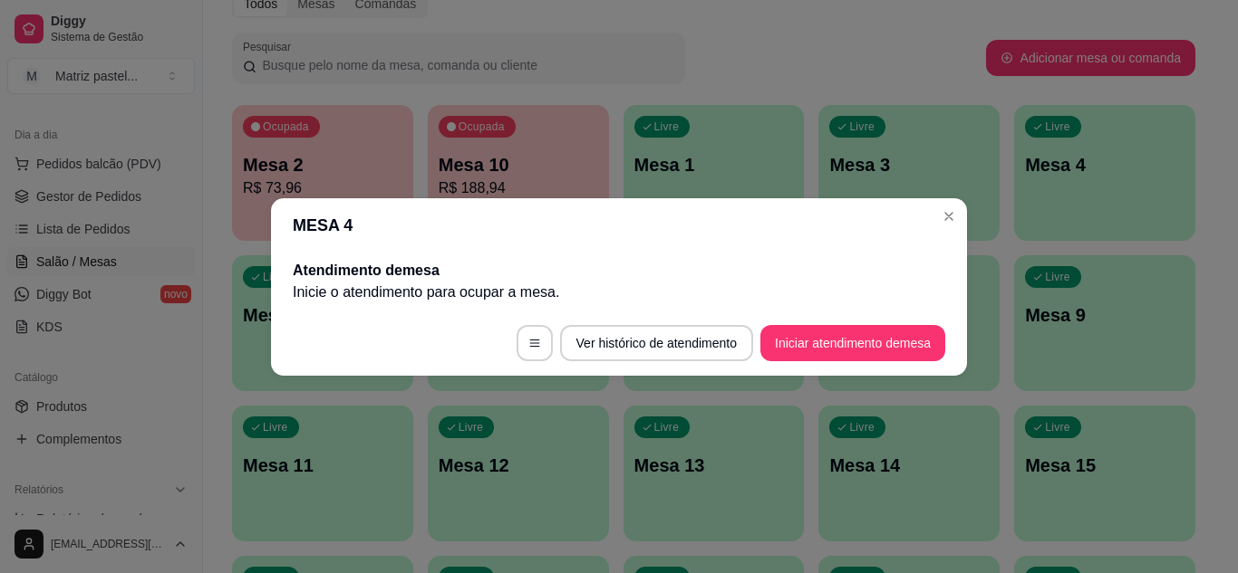
drag, startPoint x: 921, startPoint y: 224, endPoint x: 933, endPoint y: 221, distance: 12.1
click at [931, 222] on header "MESA 4" at bounding box center [619, 225] width 696 height 54
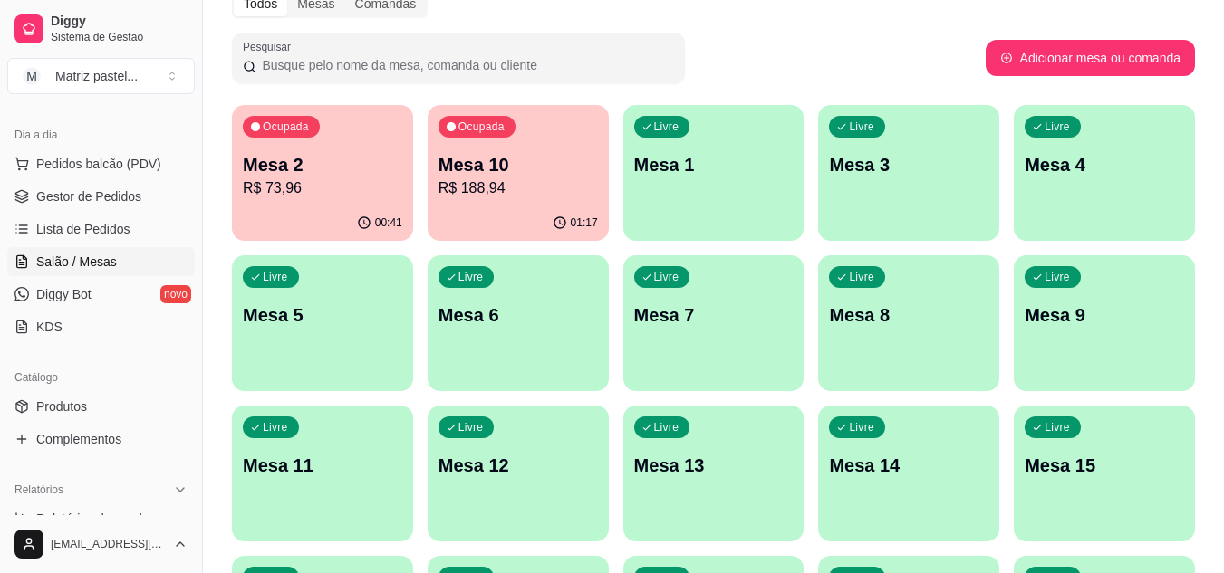
click at [247, 178] on p "R$ 73,96" at bounding box center [322, 189] width 159 height 22
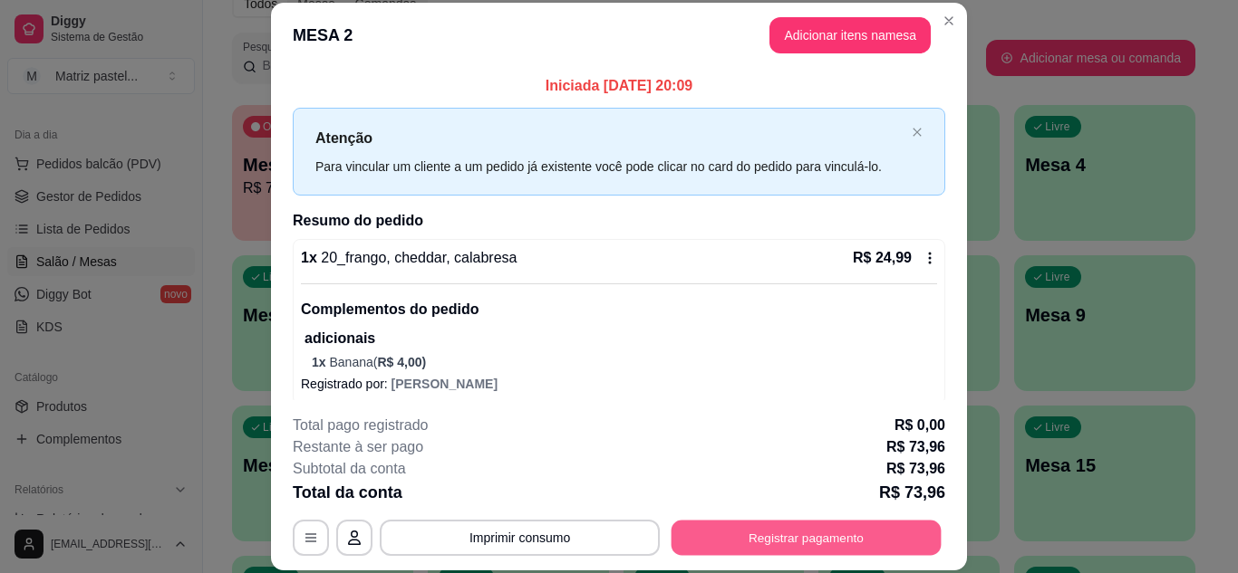
click at [841, 539] on button "Registrar pagamento" at bounding box center [806, 537] width 270 height 35
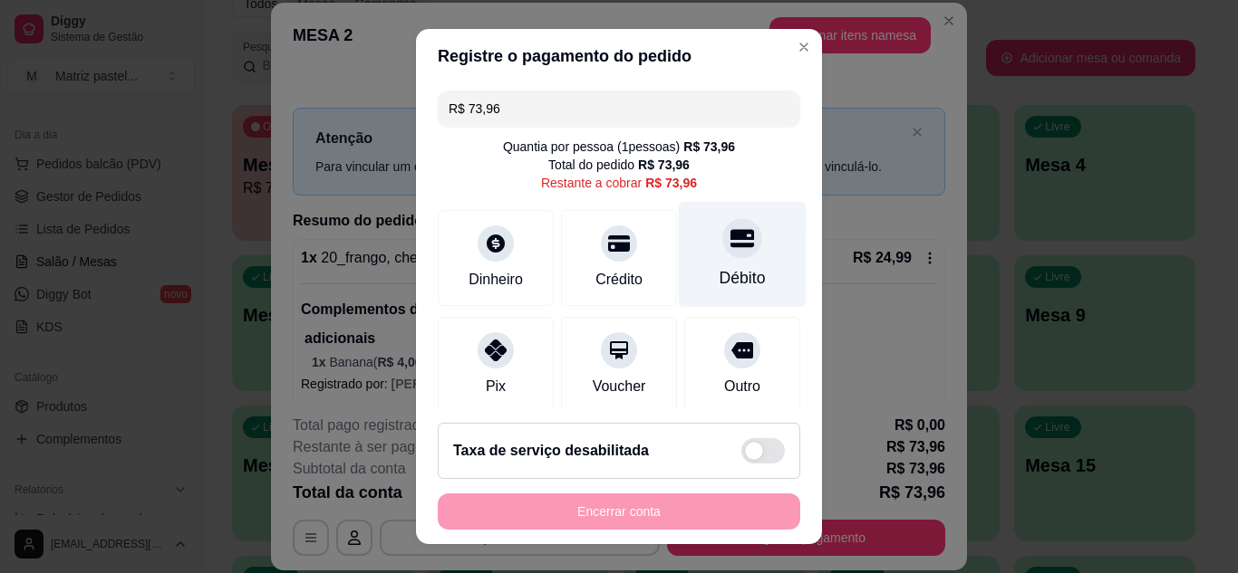
click at [722, 254] on div at bounding box center [742, 238] width 40 height 40
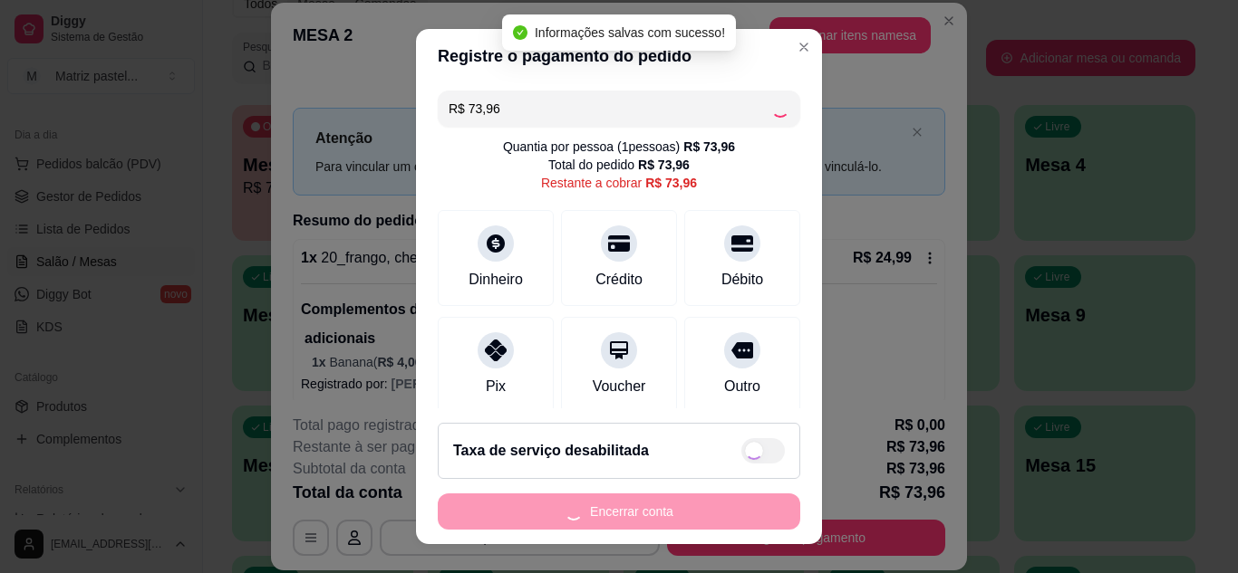
type input "R$ 0,00"
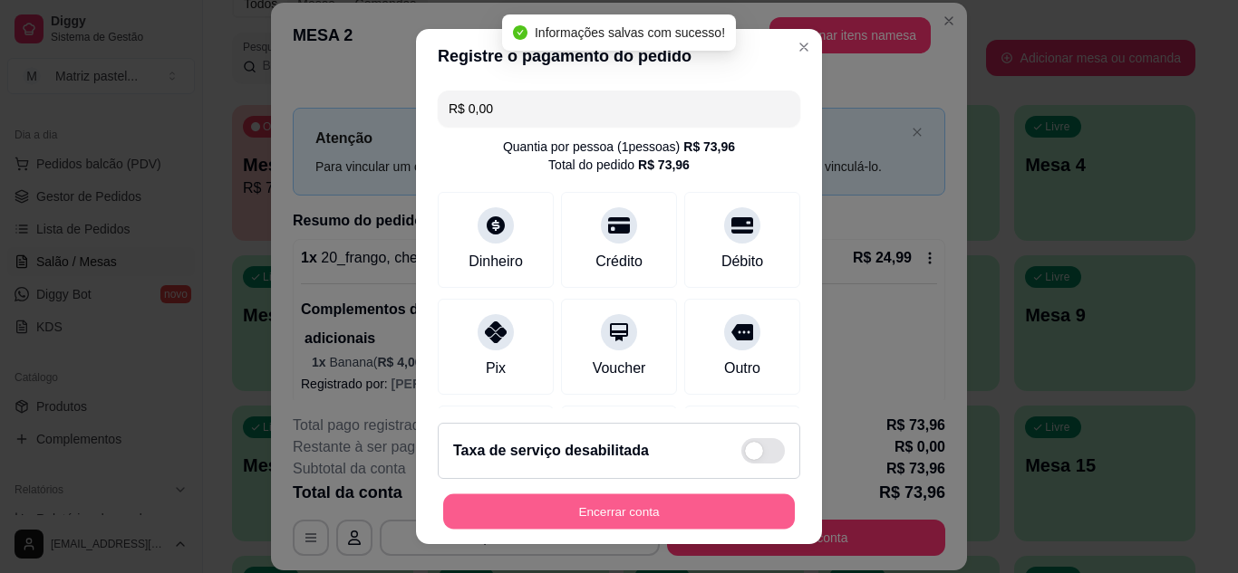
click at [651, 523] on button "Encerrar conta" at bounding box center [619, 512] width 352 height 35
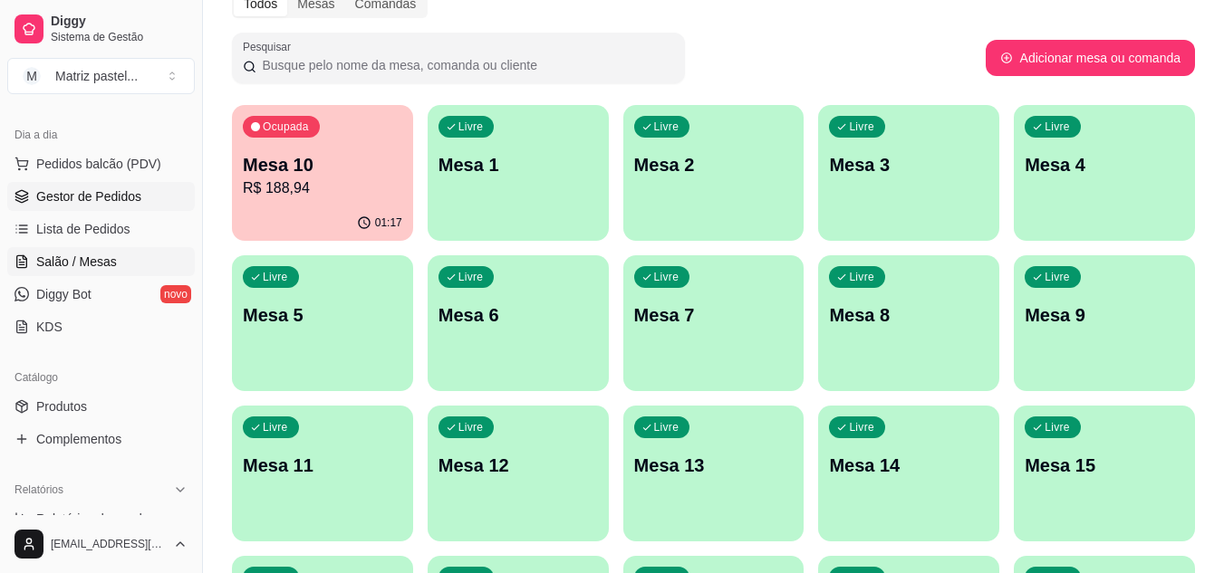
click at [99, 203] on span "Gestor de Pedidos" at bounding box center [88, 197] width 105 height 18
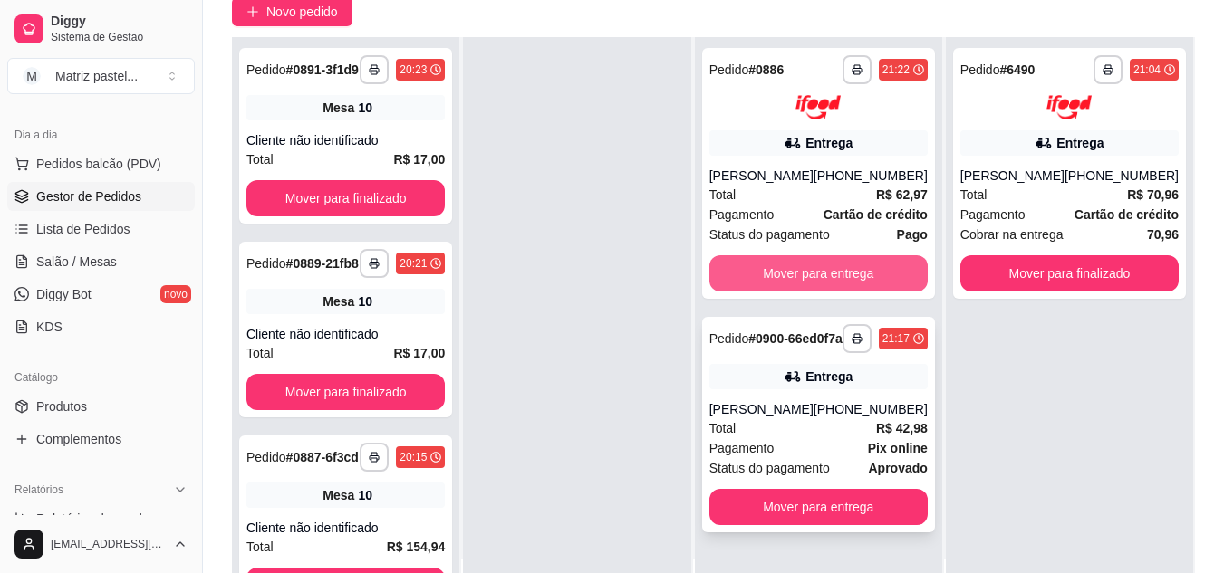
scroll to position [181, 0]
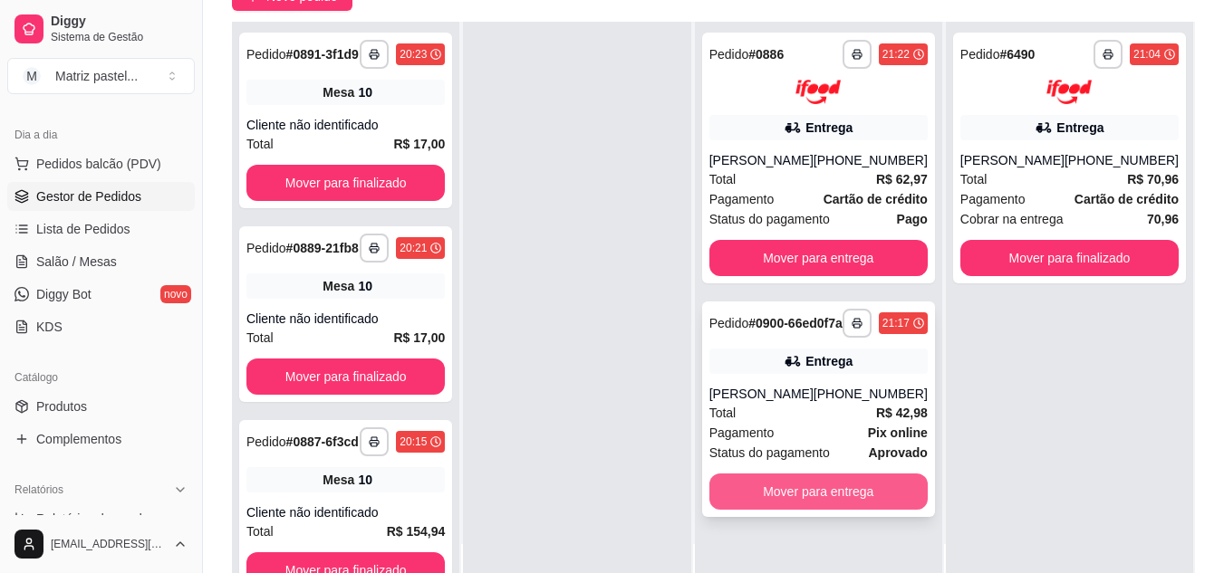
click at [795, 510] on button "Mover para entrega" at bounding box center [818, 492] width 218 height 36
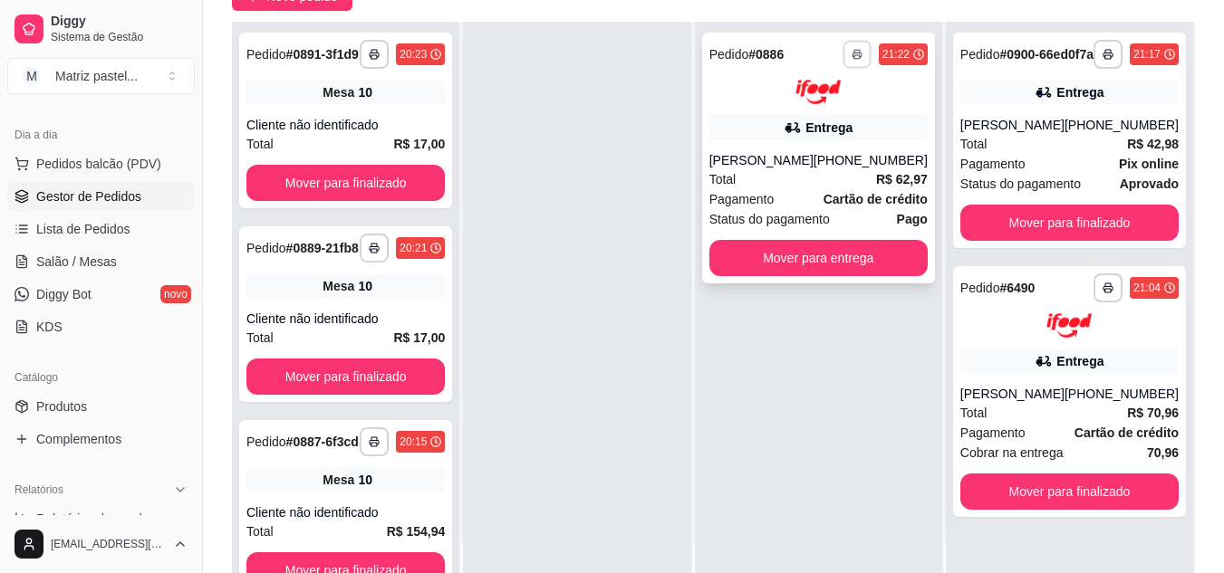
click at [854, 51] on icon "button" at bounding box center [857, 54] width 11 height 11
click at [809, 115] on button "IMPRESSORA" at bounding box center [808, 117] width 127 height 28
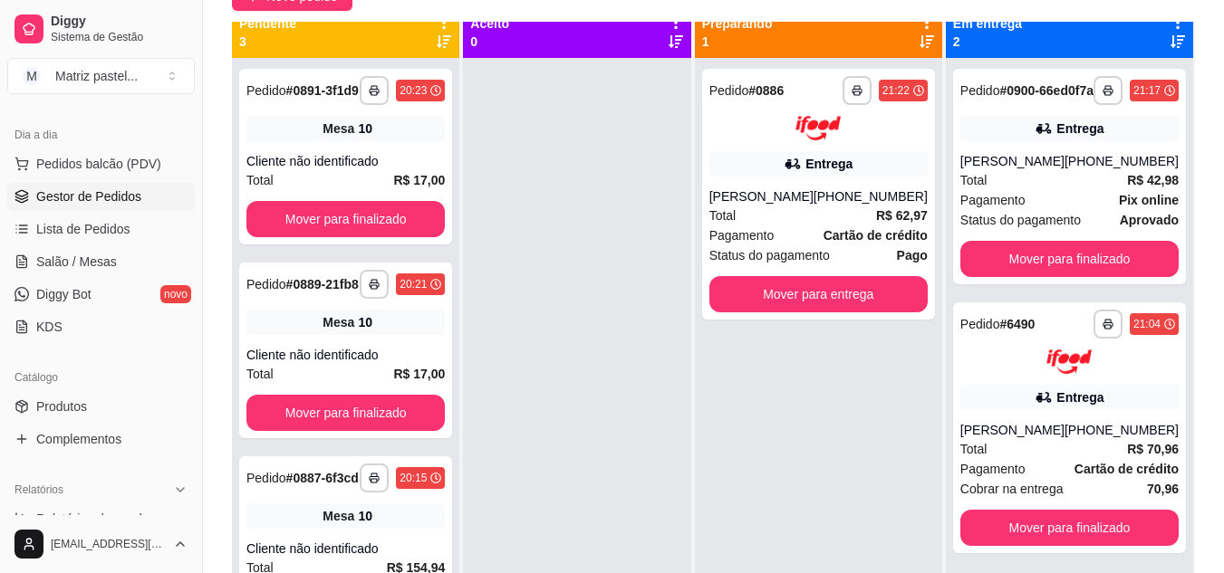
scroll to position [0, 0]
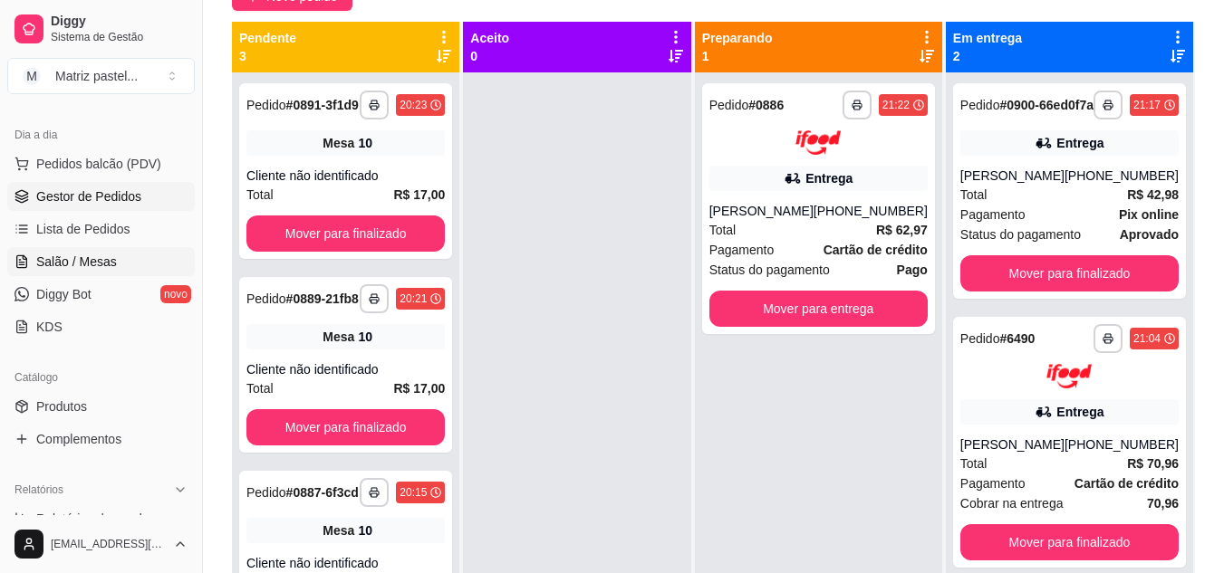
click at [96, 260] on span "Salão / Mesas" at bounding box center [76, 262] width 81 height 18
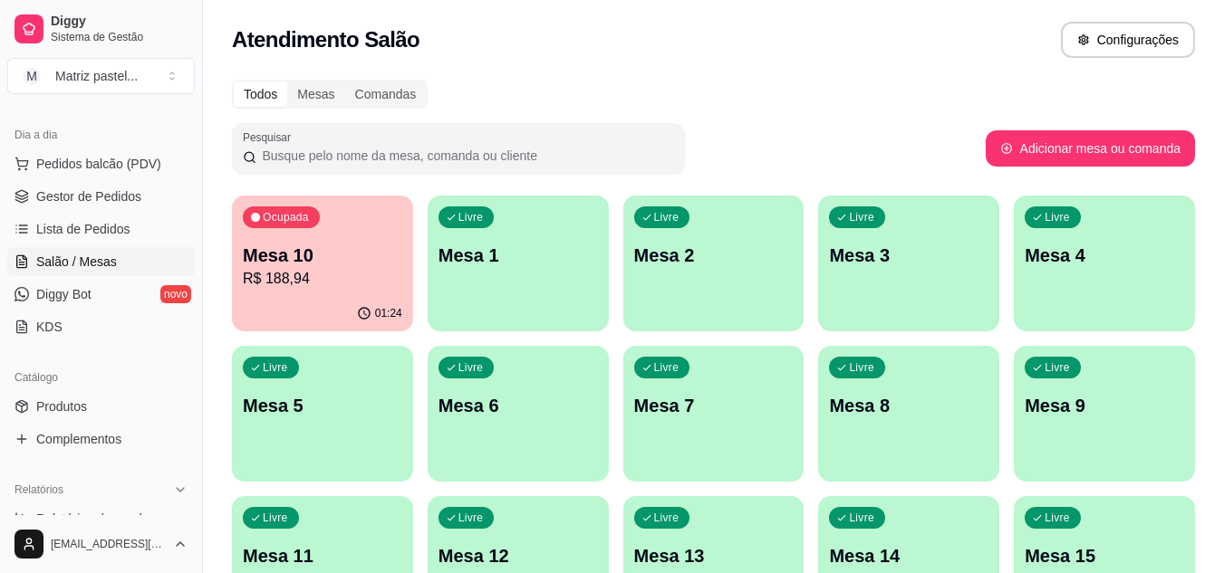
click at [257, 268] on p "R$ 188,94" at bounding box center [322, 279] width 159 height 22
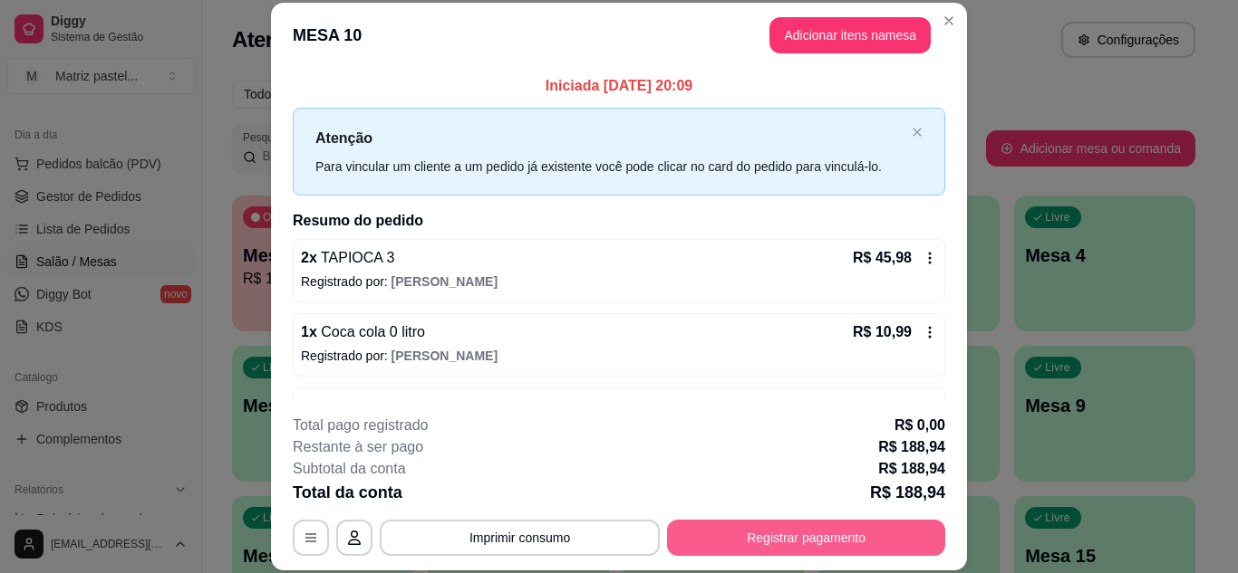
click at [773, 536] on button "Registrar pagamento" at bounding box center [806, 538] width 278 height 36
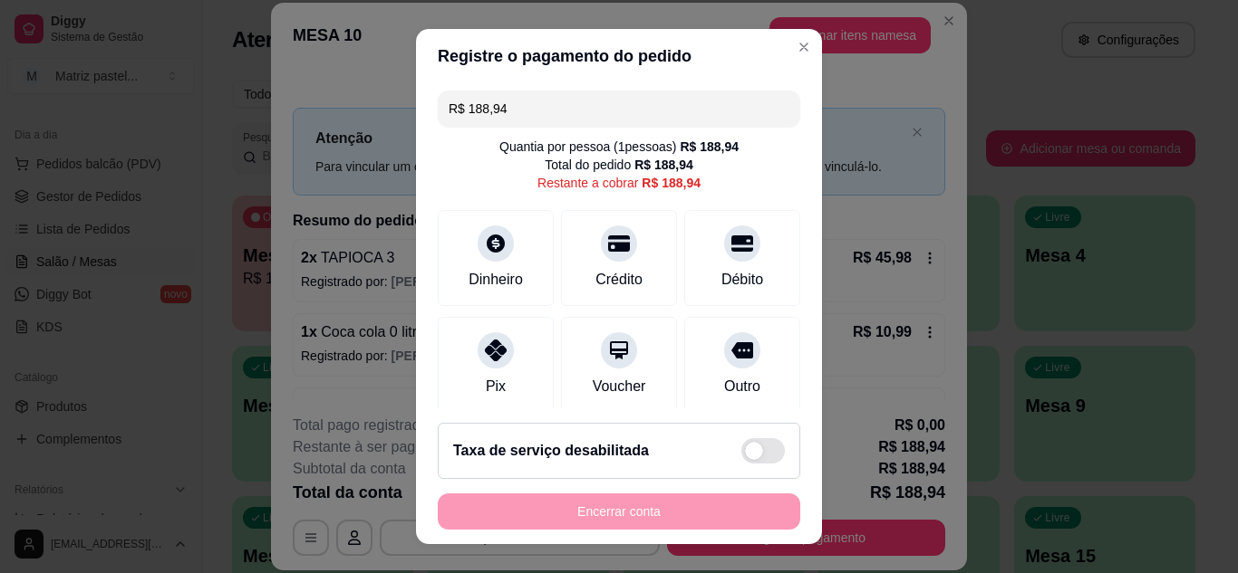
click at [622, 122] on input "R$ 188,94" at bounding box center [618, 109] width 341 height 36
click at [622, 120] on input "R$ 188,94" at bounding box center [618, 109] width 341 height 36
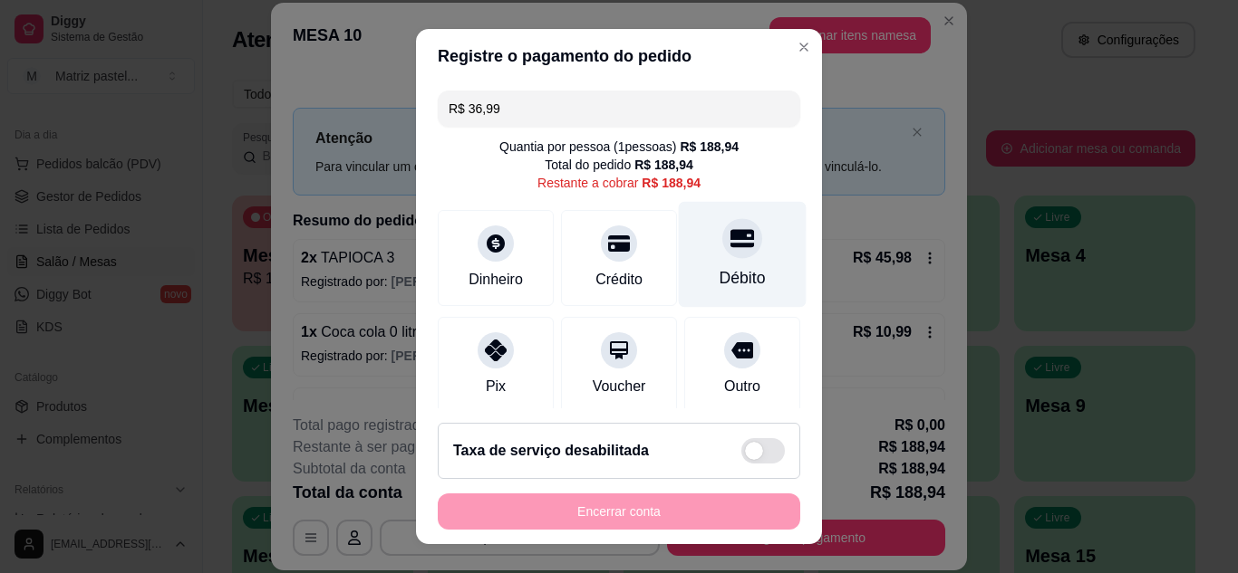
click at [730, 247] on icon at bounding box center [742, 238] width 24 height 18
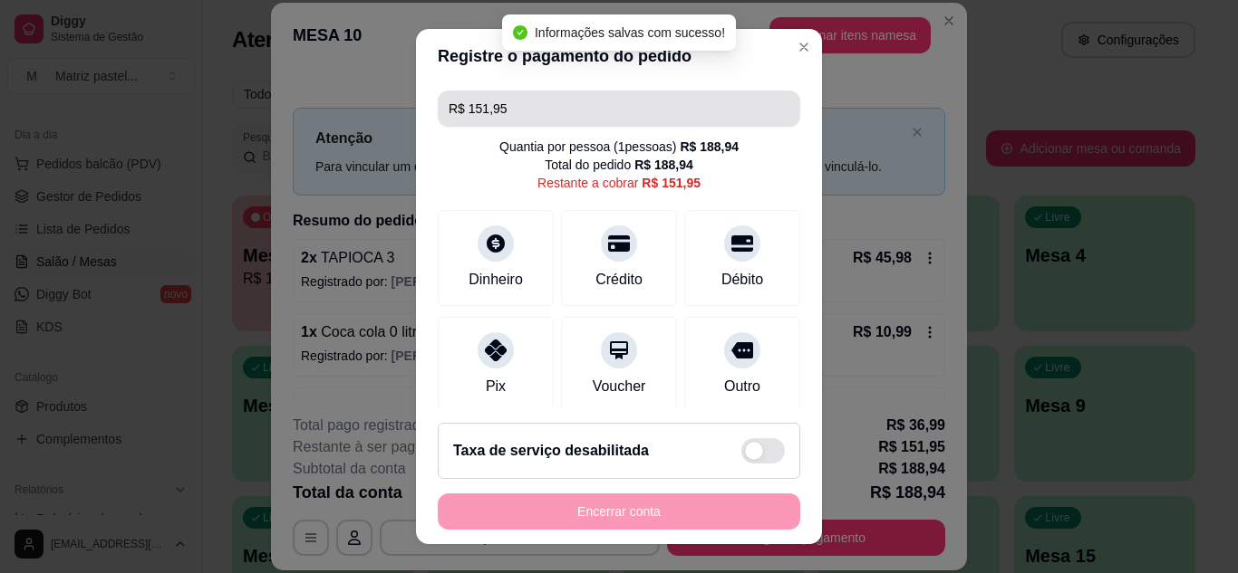
click at [543, 119] on input "R$ 151,95" at bounding box center [618, 109] width 341 height 36
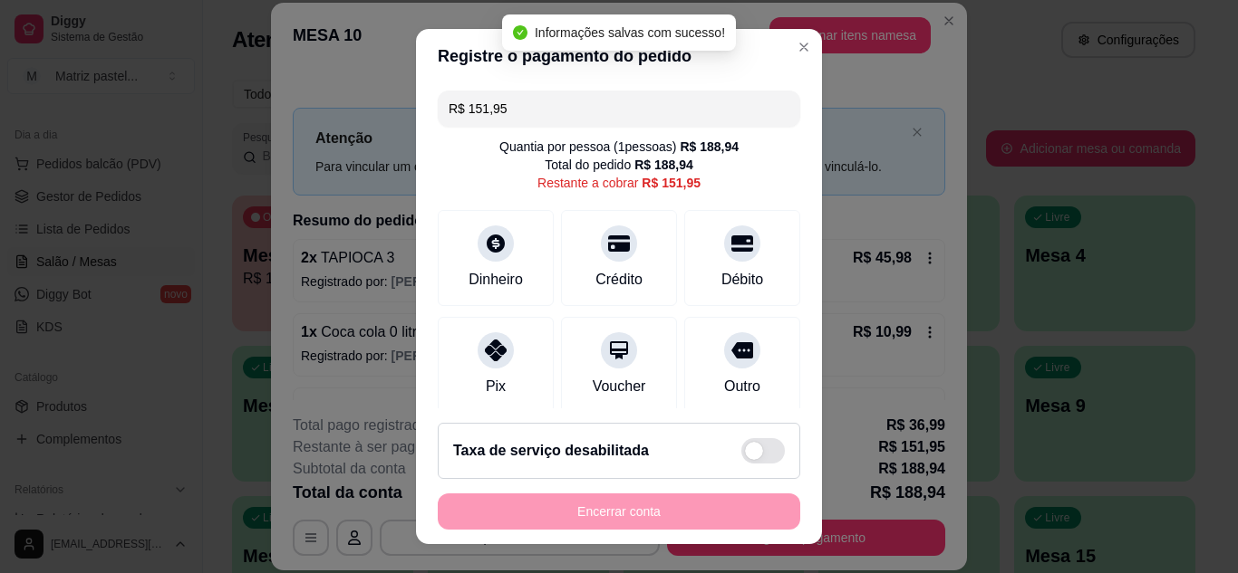
click at [543, 119] on input "R$ 151,95" at bounding box center [618, 109] width 341 height 36
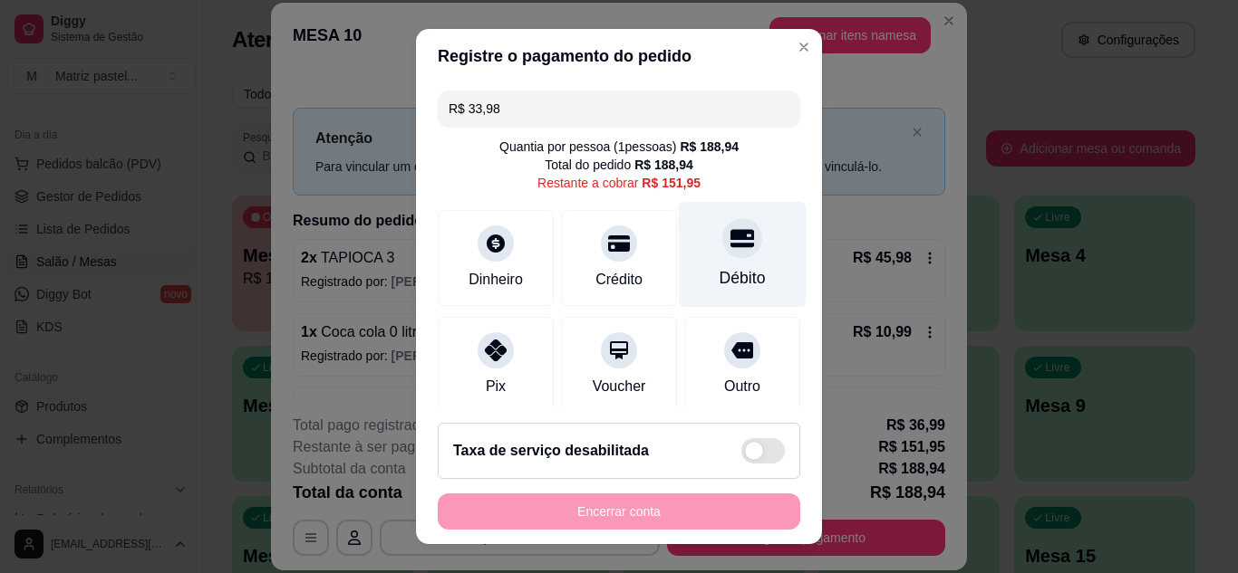
click at [722, 243] on div at bounding box center [742, 238] width 40 height 40
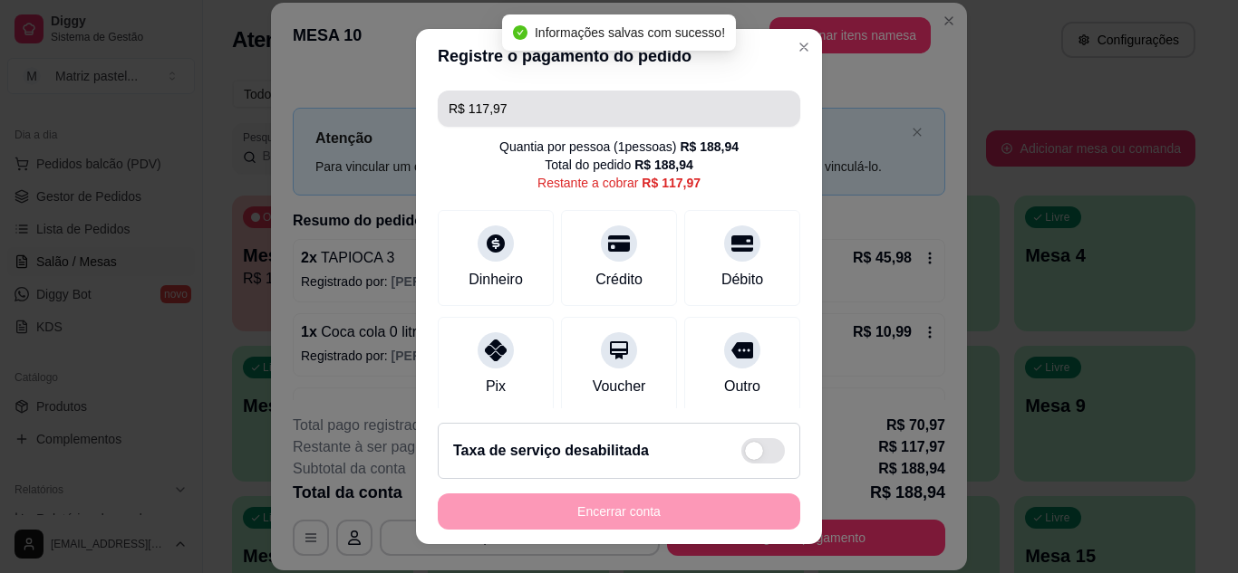
click at [615, 122] on input "R$ 117,97" at bounding box center [618, 109] width 341 height 36
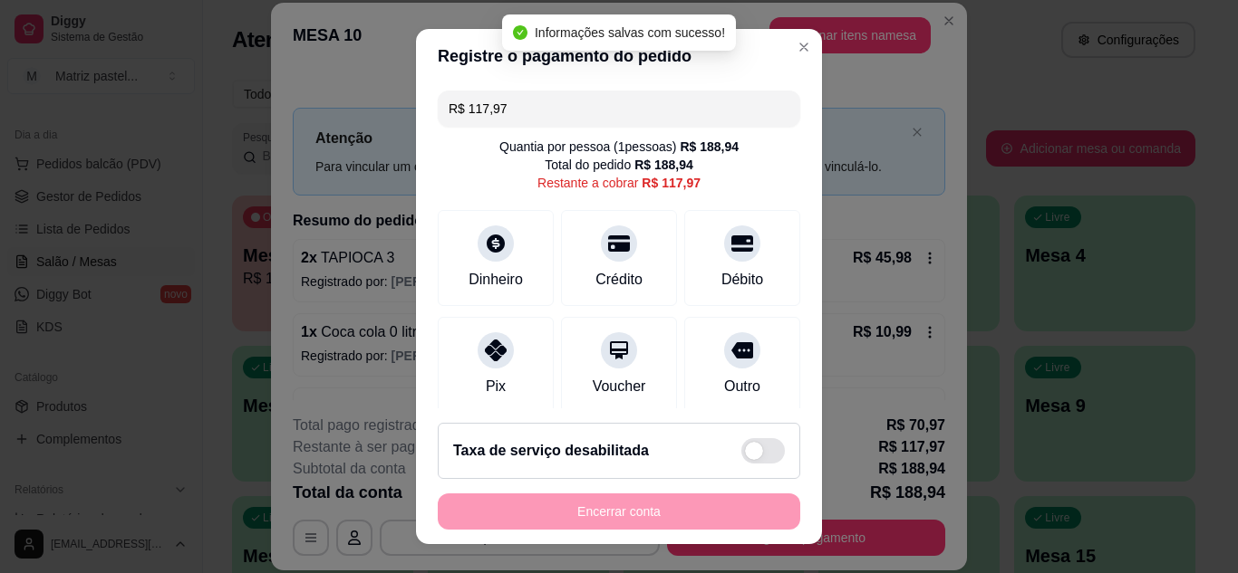
click at [615, 122] on input "R$ 117,97" at bounding box center [618, 109] width 341 height 36
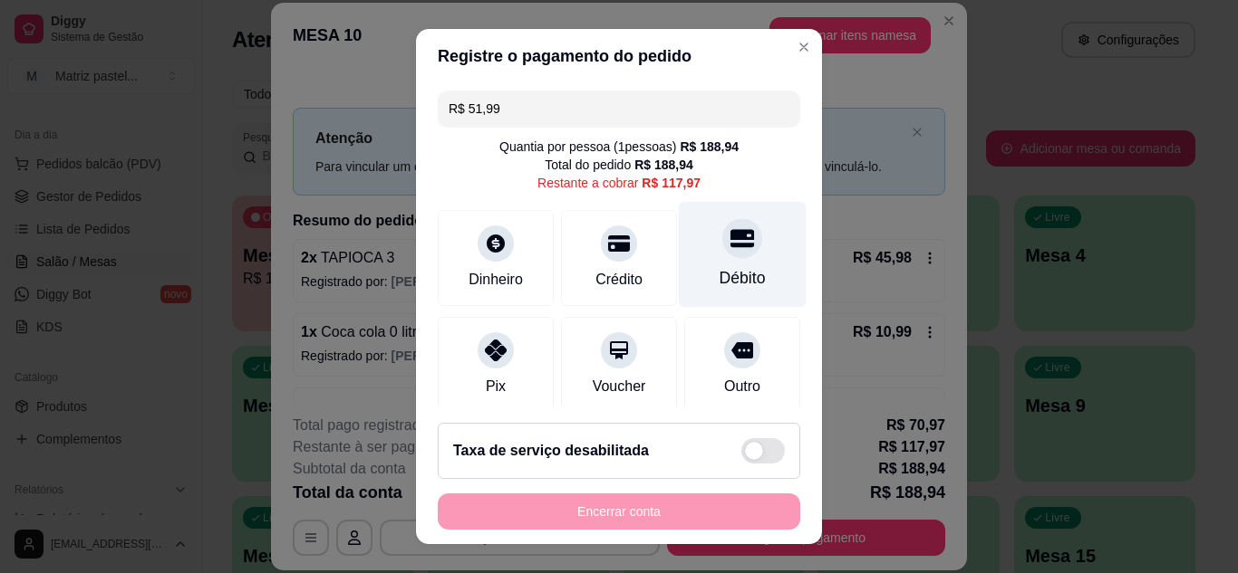
click at [730, 238] on icon at bounding box center [742, 238] width 24 height 18
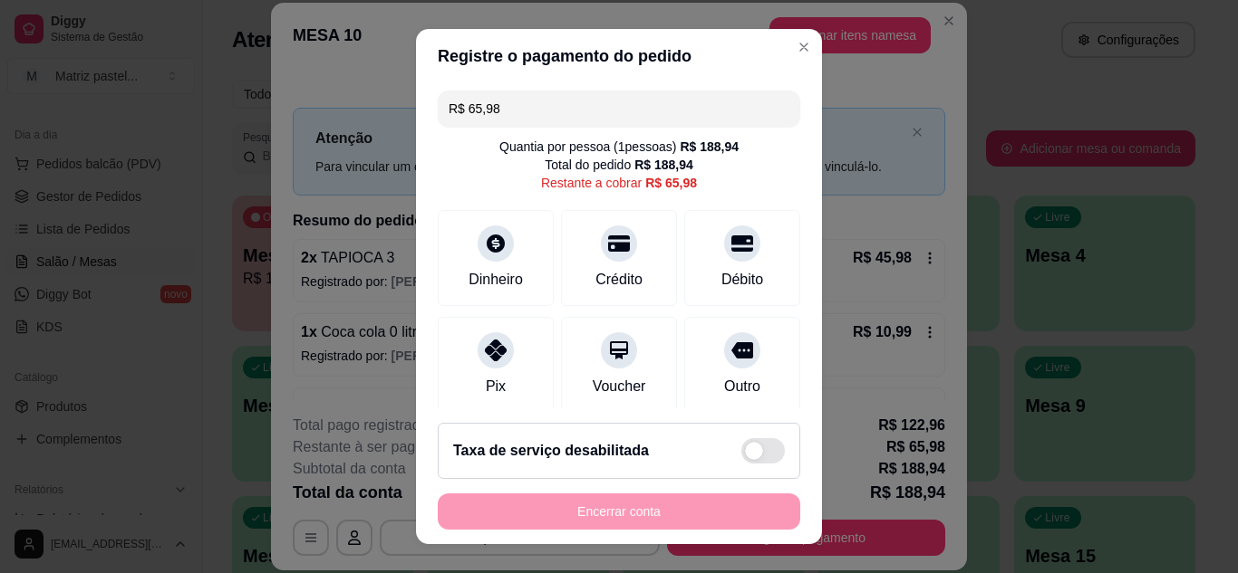
click at [555, 89] on div "R$ 65,98 Quantia por pessoa ( 1 pessoas) R$ 188,94 Total do pedido R$ 188,94 Re…" at bounding box center [619, 246] width 406 height 326
click at [556, 89] on div "R$ 65,98 Quantia por pessoa ( 1 pessoas) R$ 188,94 Total do pedido R$ 188,94 Re…" at bounding box center [619, 246] width 406 height 326
click at [567, 113] on input "R$ 65,98" at bounding box center [618, 109] width 341 height 36
click at [738, 275] on div "Débito" at bounding box center [743, 254] width 128 height 106
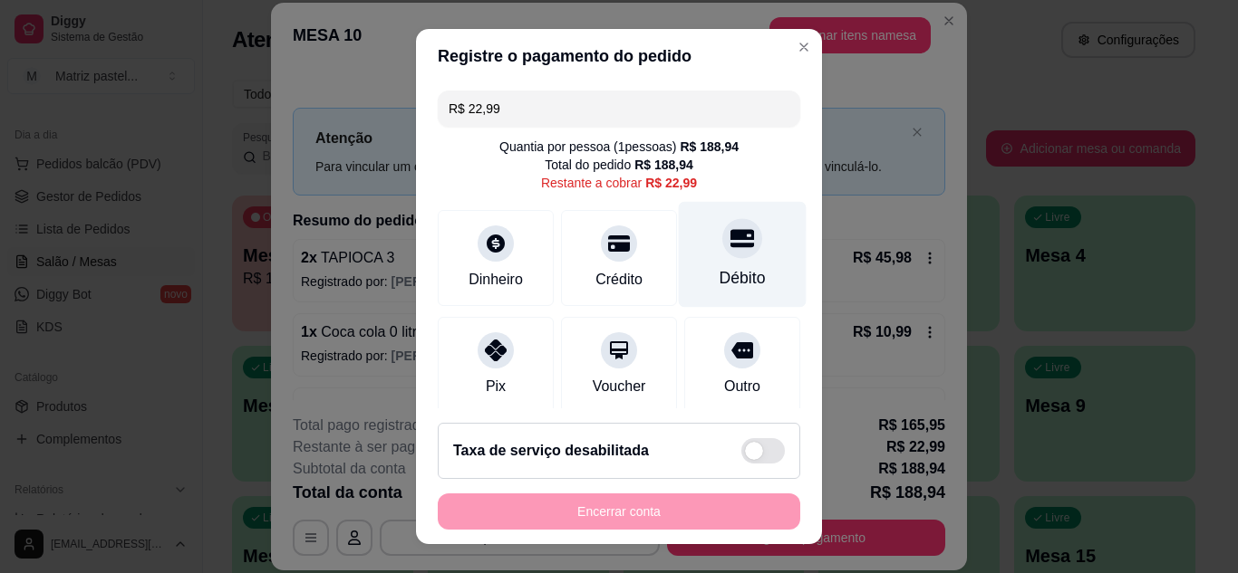
click at [719, 275] on div "Débito" at bounding box center [742, 278] width 46 height 24
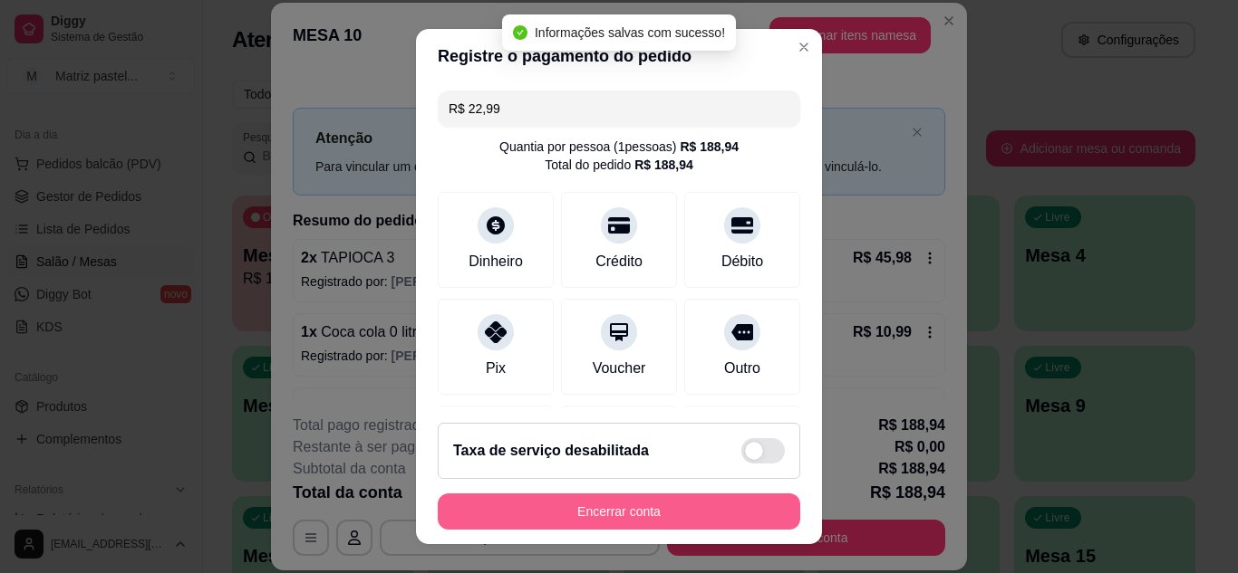
type input "R$ 0,00"
click at [609, 513] on button "Encerrar conta" at bounding box center [619, 512] width 362 height 36
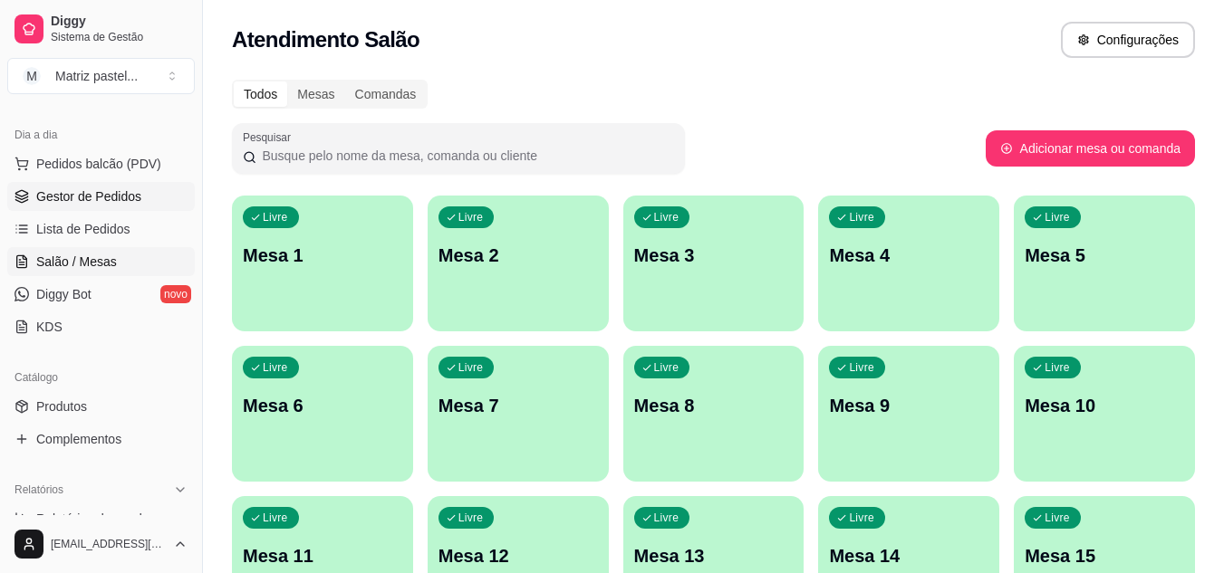
click at [89, 200] on span "Gestor de Pedidos" at bounding box center [88, 197] width 105 height 18
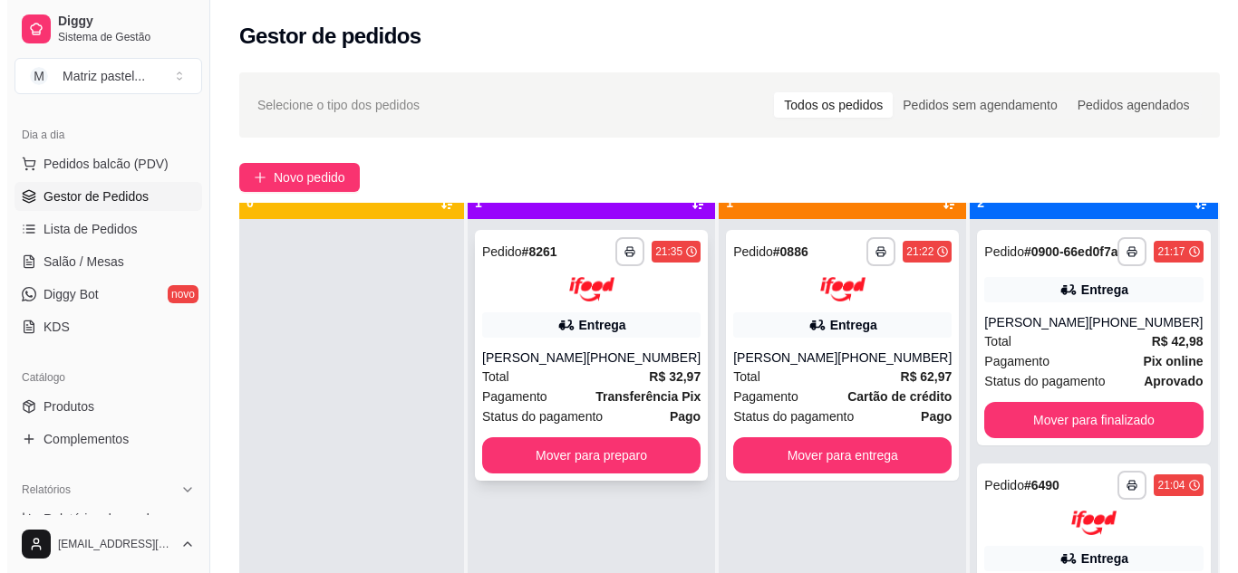
scroll to position [51, 0]
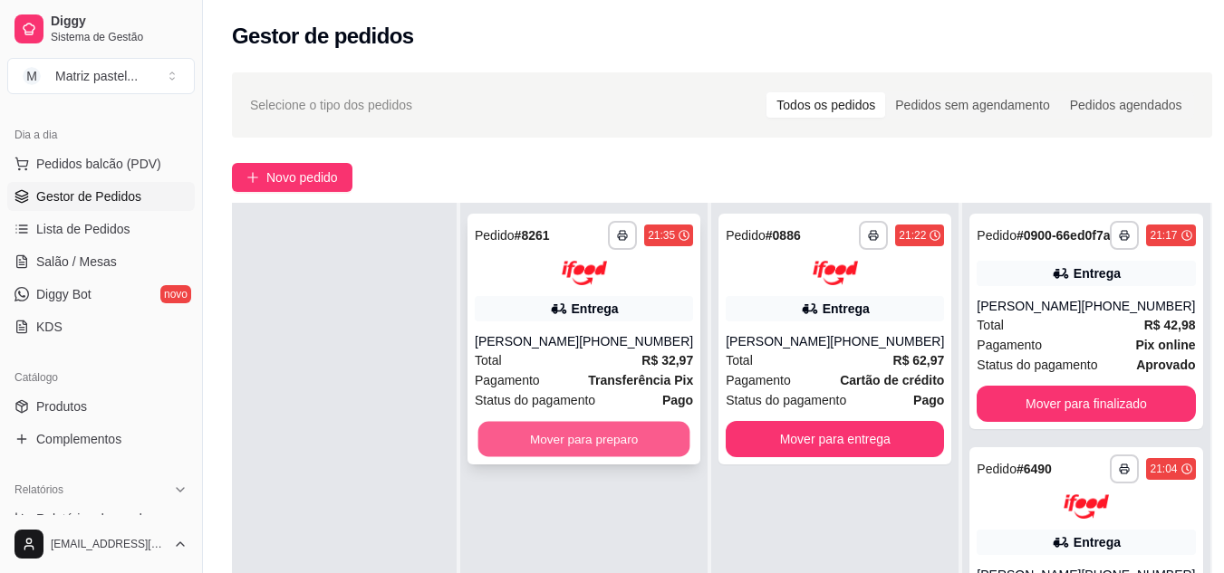
click at [635, 457] on button "Mover para preparo" at bounding box center [584, 438] width 212 height 35
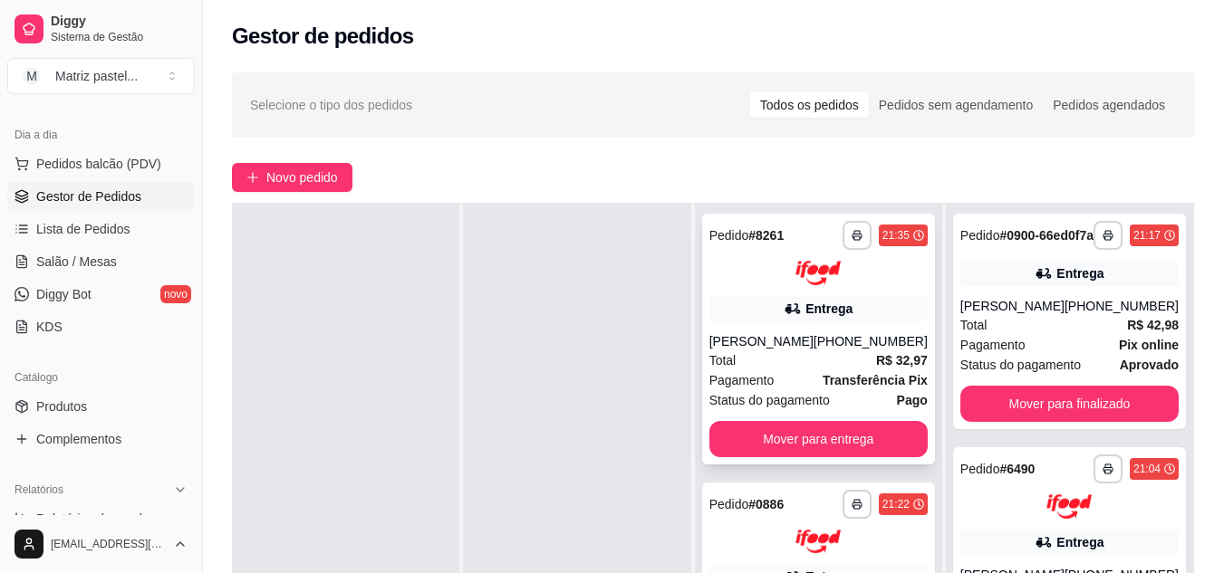
click at [725, 319] on div "Entrega" at bounding box center [818, 308] width 218 height 25
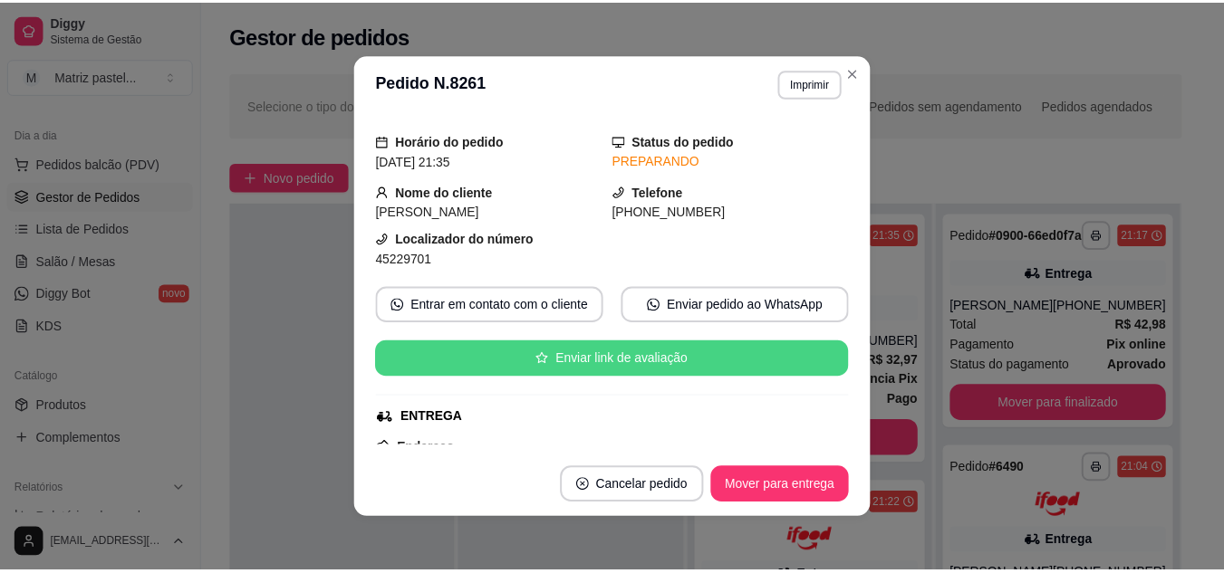
scroll to position [91, 0]
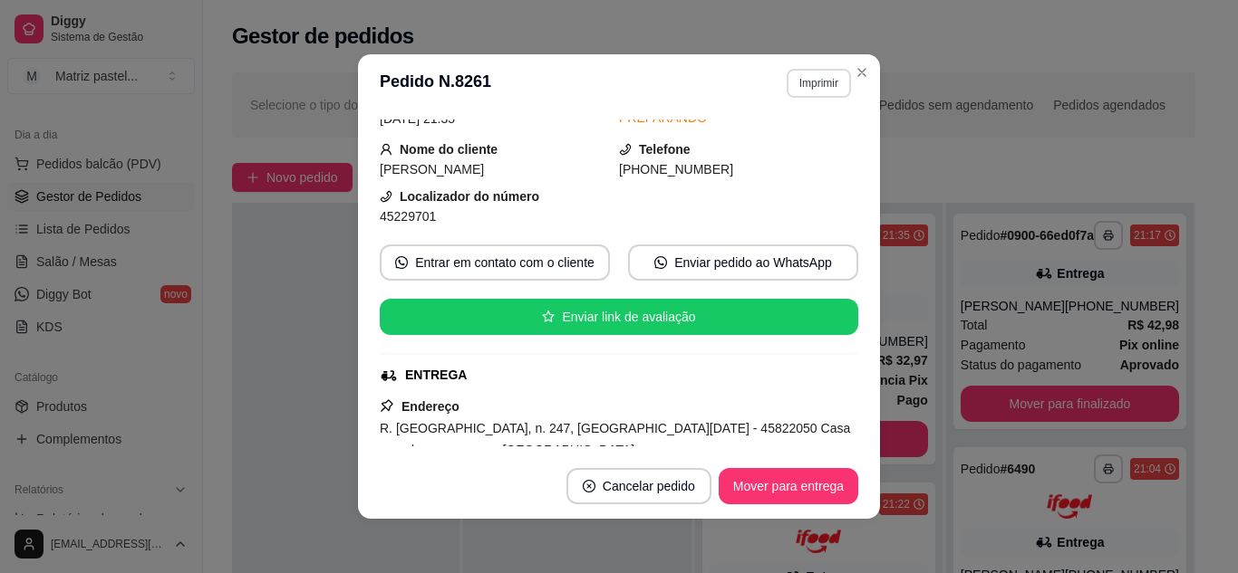
click at [807, 96] on button "Imprimir" at bounding box center [818, 83] width 64 height 29
click at [791, 139] on button "IMPRESSORA" at bounding box center [779, 146] width 127 height 28
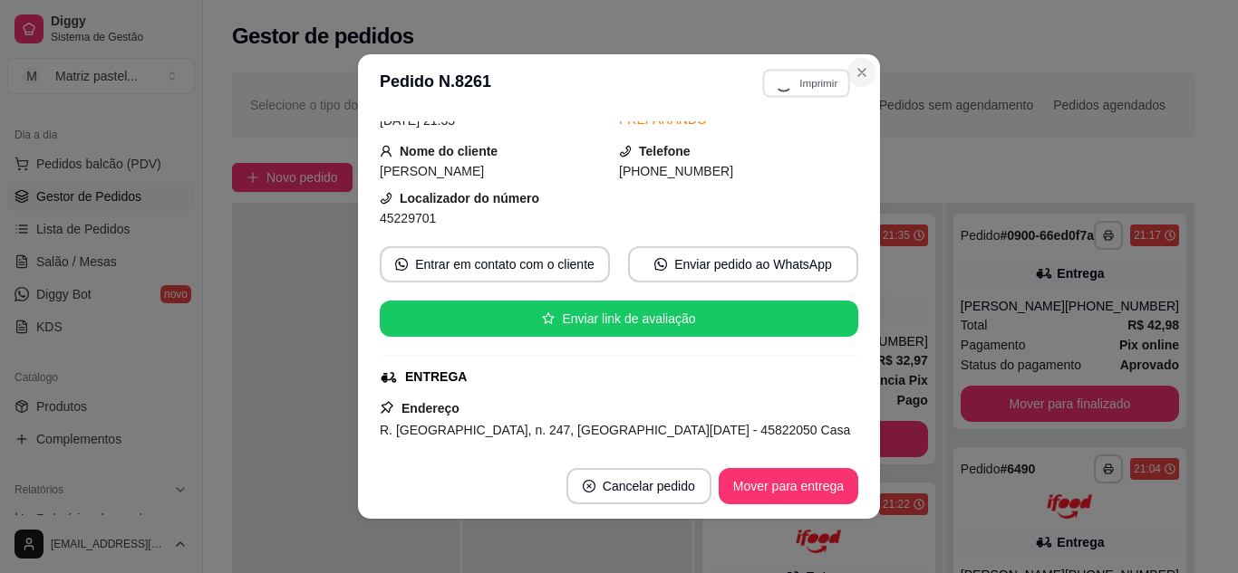
click at [857, 72] on icon "Close" at bounding box center [861, 72] width 14 height 14
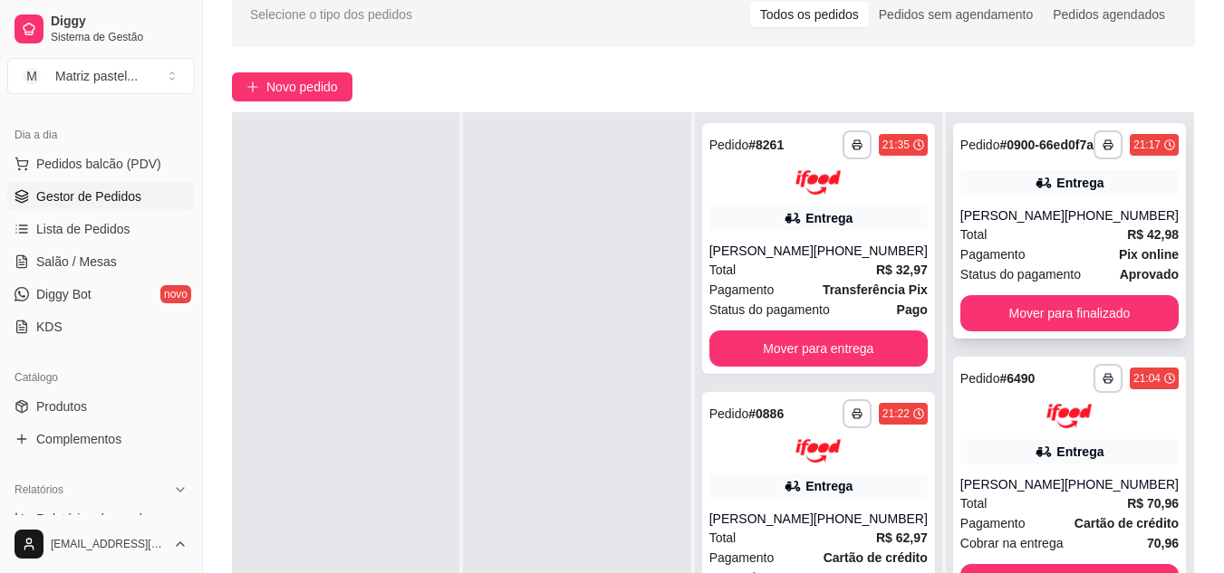
click at [1037, 225] on div "[PERSON_NAME]" at bounding box center [1012, 216] width 104 height 18
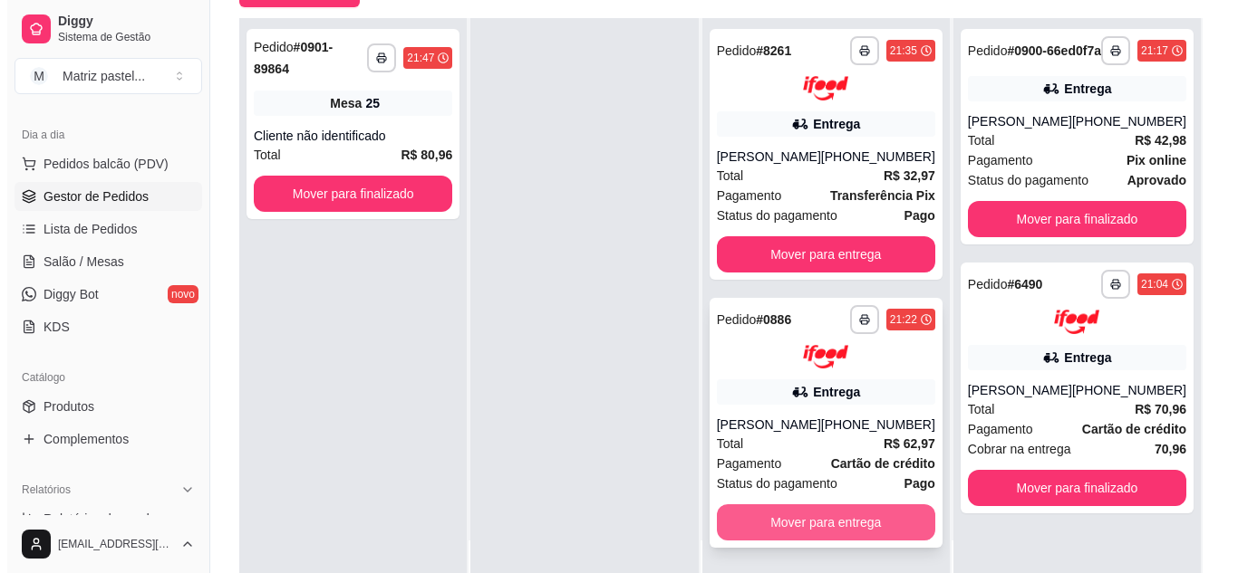
scroll to position [272, 0]
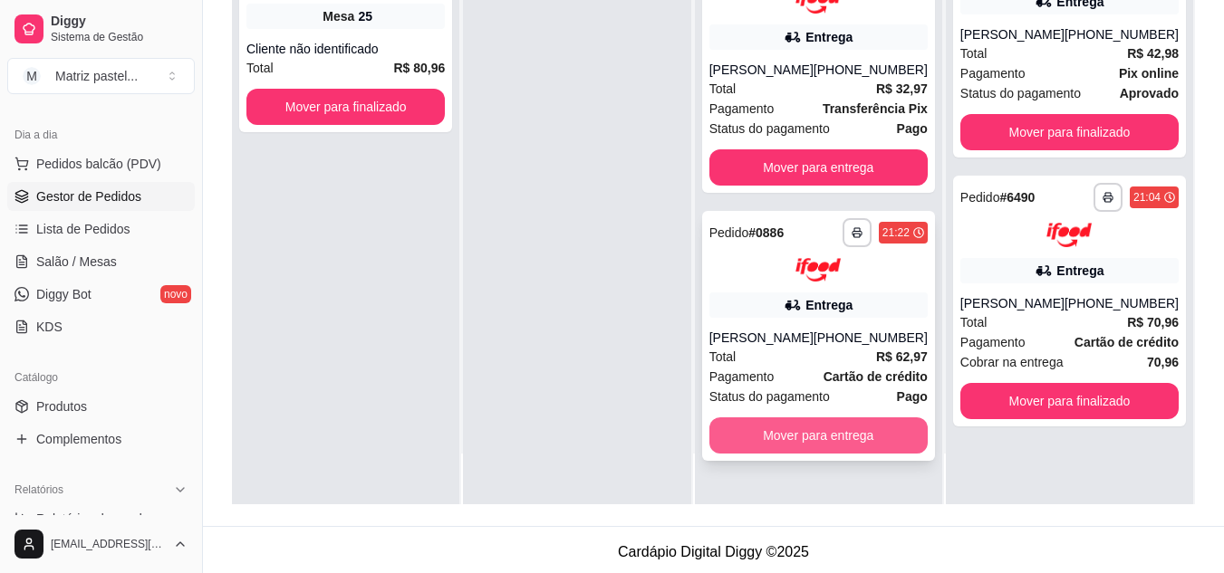
click at [819, 440] on button "Mover para entrega" at bounding box center [818, 436] width 218 height 36
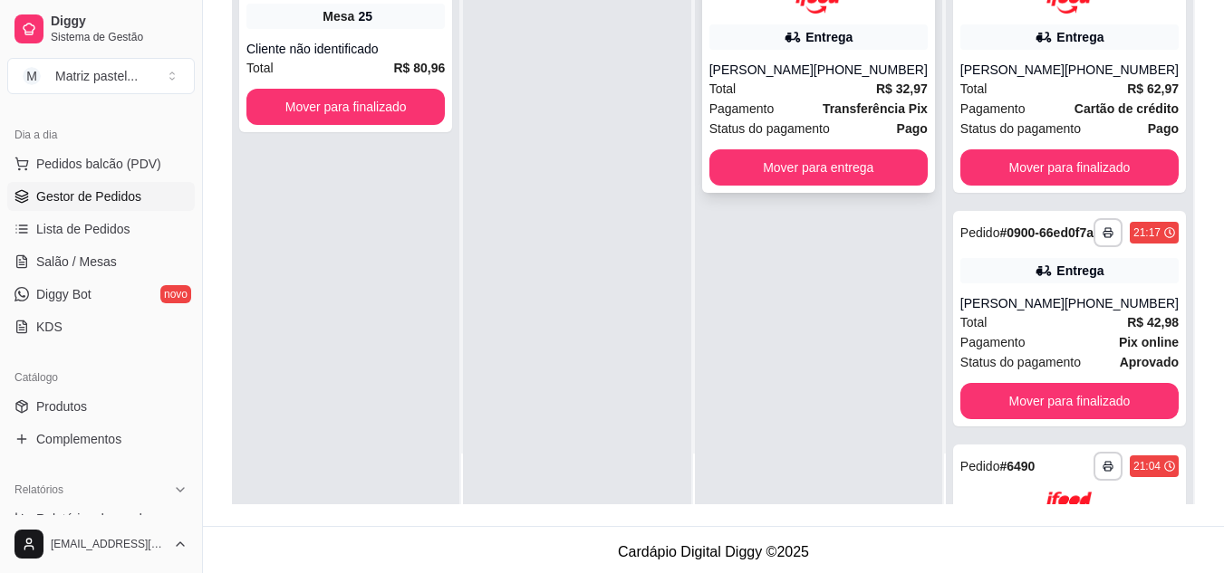
click at [745, 139] on span "Status do pagamento" at bounding box center [769, 129] width 120 height 20
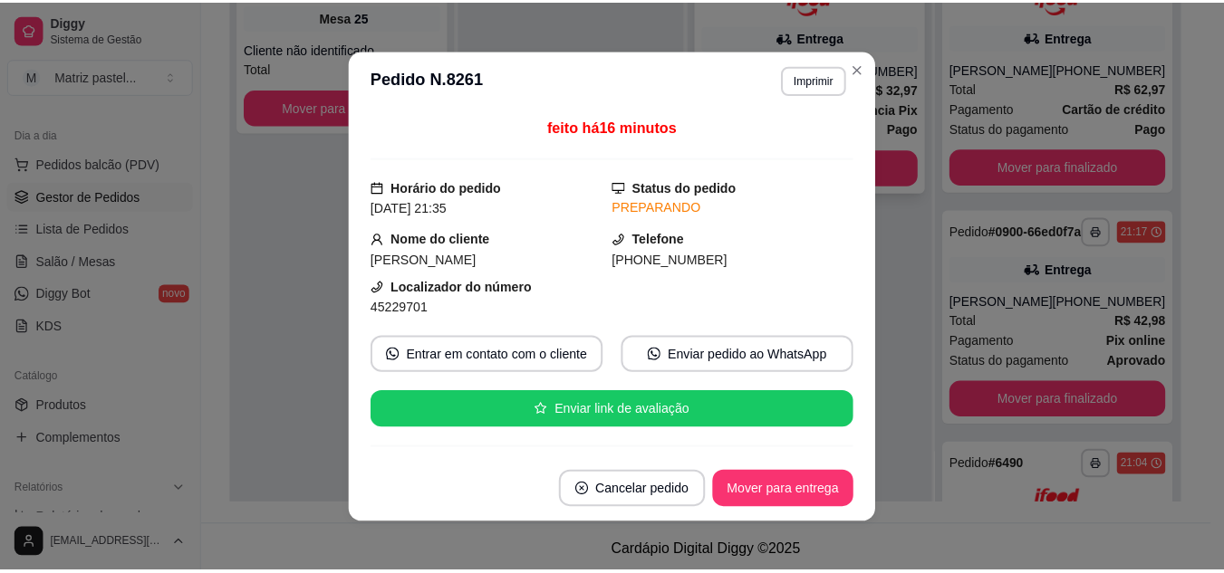
scroll to position [0, 0]
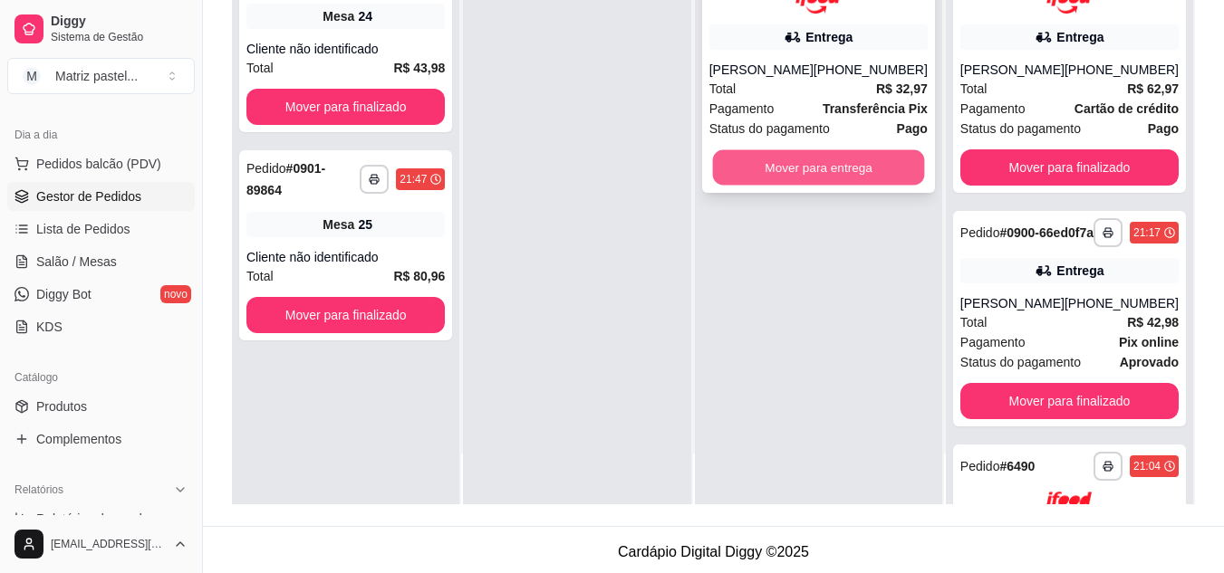
click at [885, 178] on button "Mover para entrega" at bounding box center [818, 166] width 212 height 35
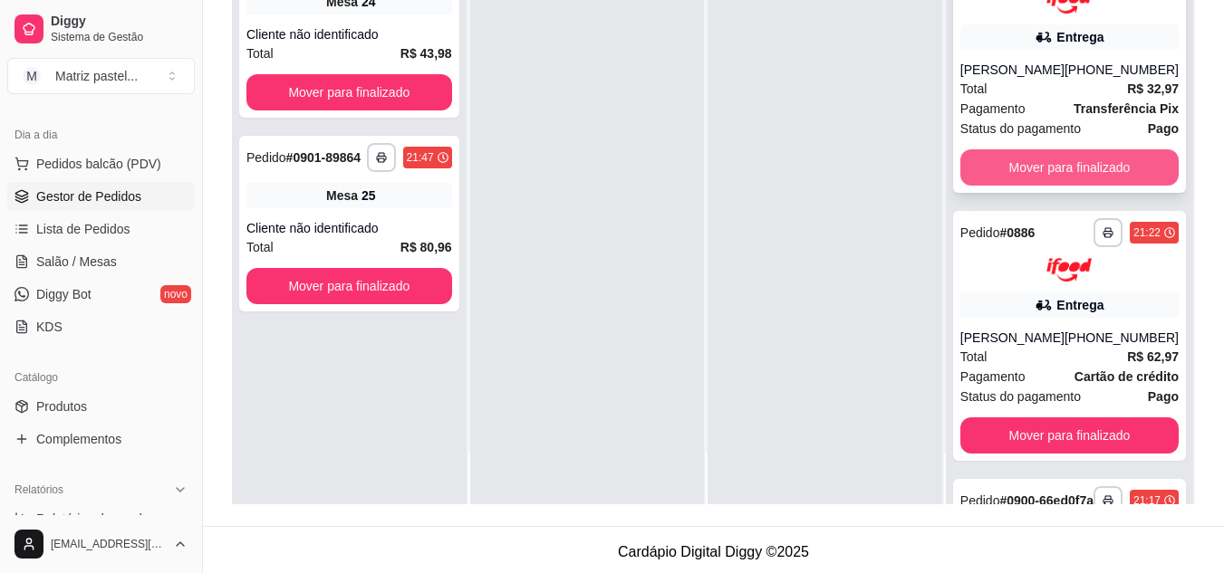
click at [1057, 186] on button "Mover para finalizado" at bounding box center [1069, 167] width 218 height 36
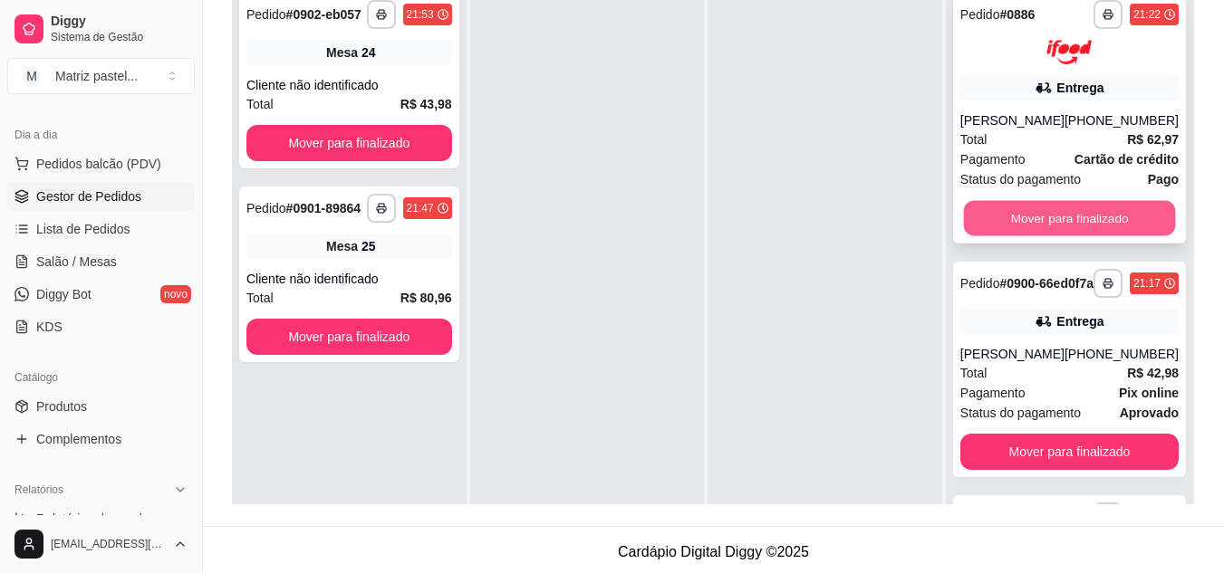
click at [1036, 236] on button "Mover para finalizado" at bounding box center [1069, 217] width 212 height 35
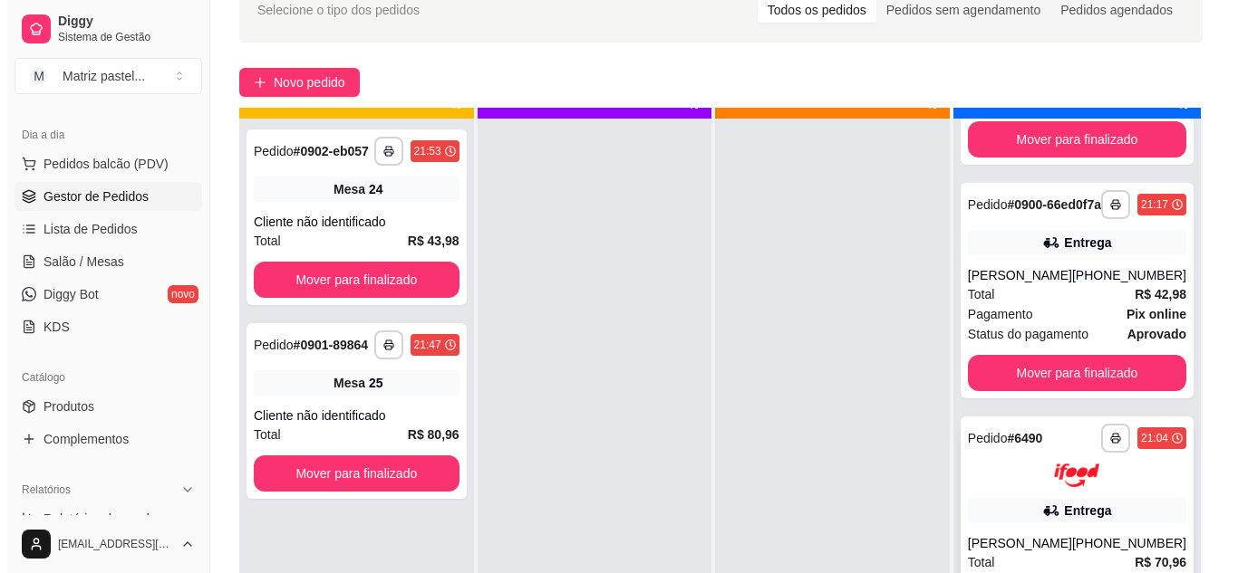
scroll to position [51, 0]
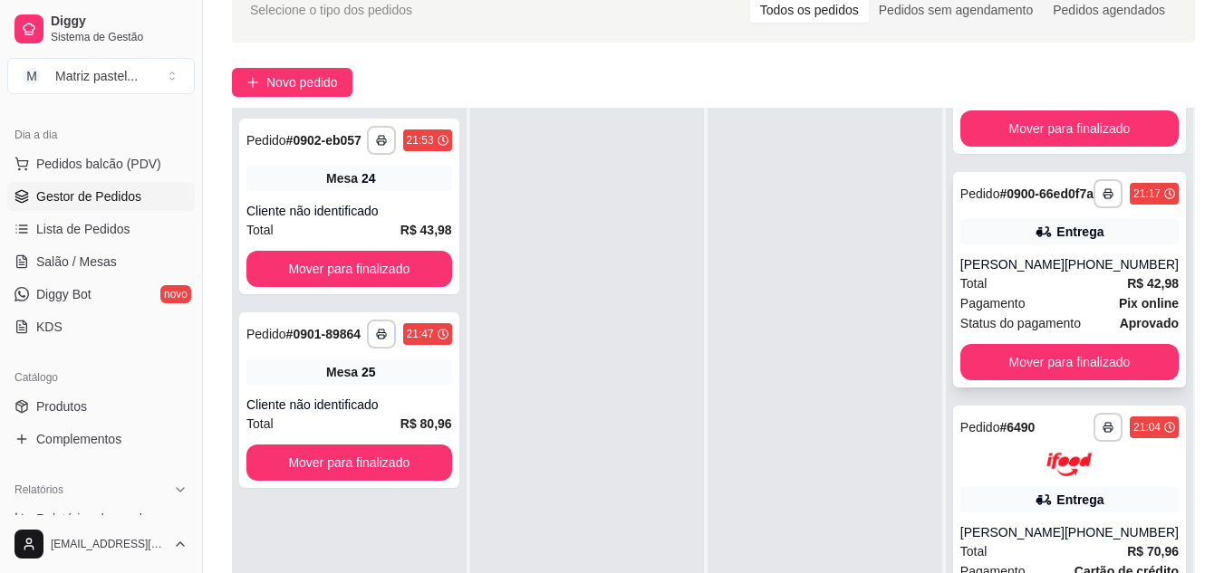
click at [1002, 276] on div "Total R$ 42,98" at bounding box center [1069, 284] width 218 height 20
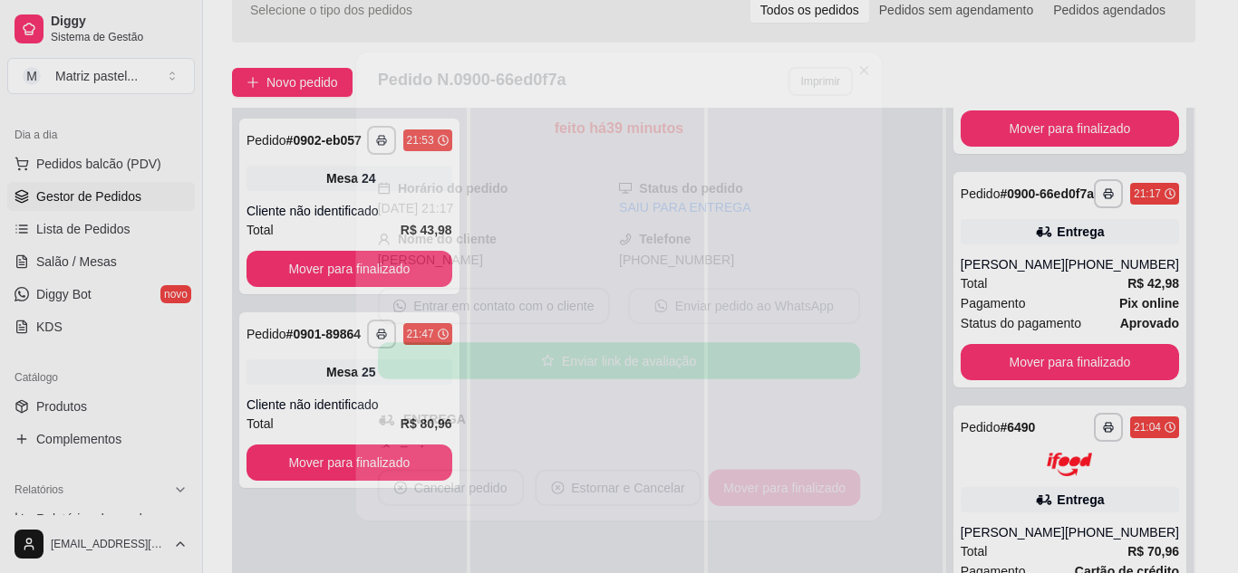
scroll to position [91, 0]
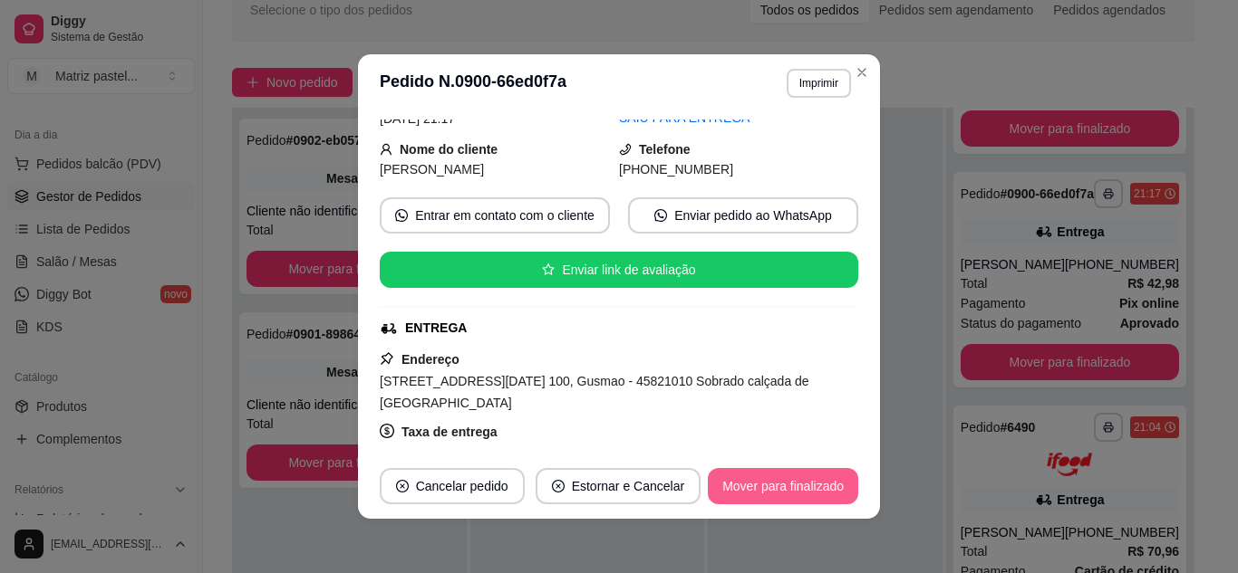
click at [708, 480] on button "Mover para finalizado" at bounding box center [783, 486] width 150 height 36
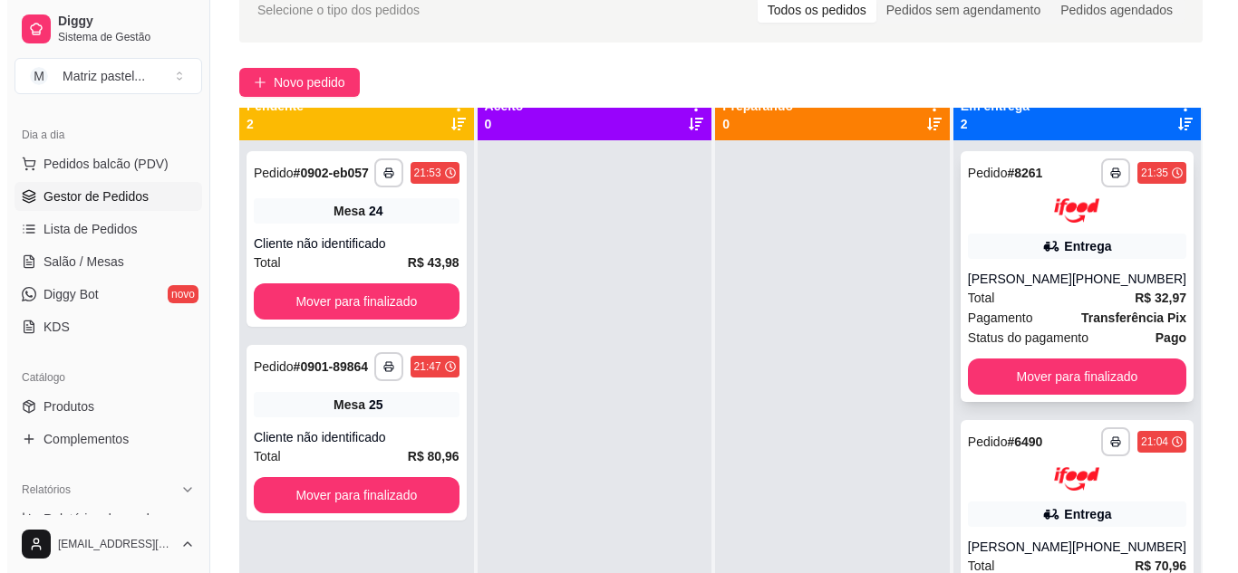
scroll to position [0, 0]
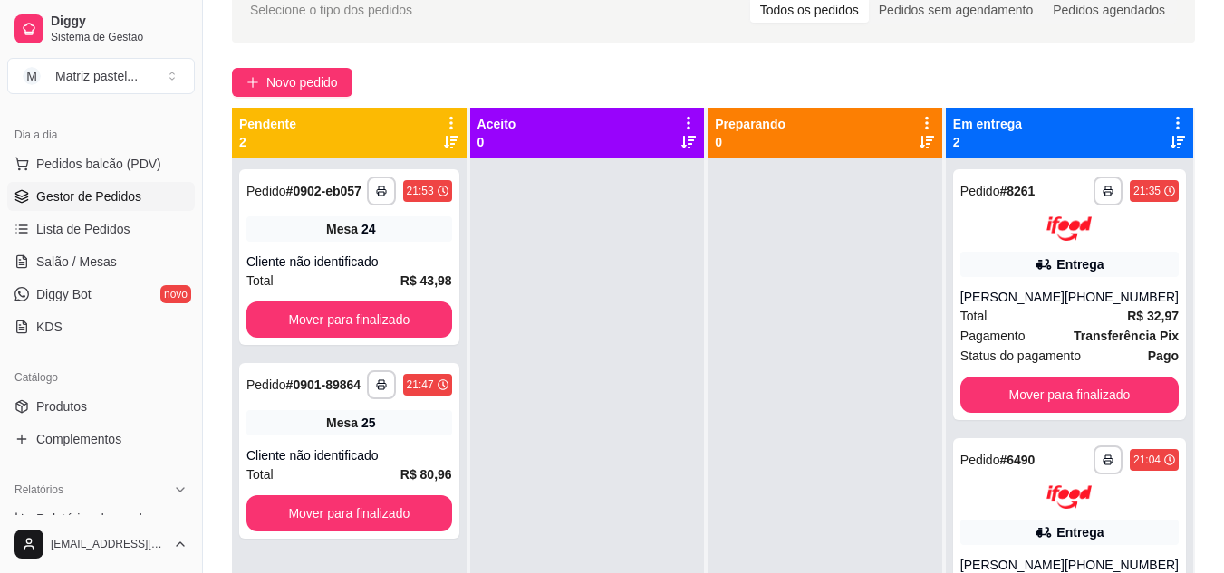
drag, startPoint x: 127, startPoint y: 172, endPoint x: 249, endPoint y: 107, distance: 138.6
click at [127, 172] on span "Pedidos balcão (PDV)" at bounding box center [98, 164] width 125 height 18
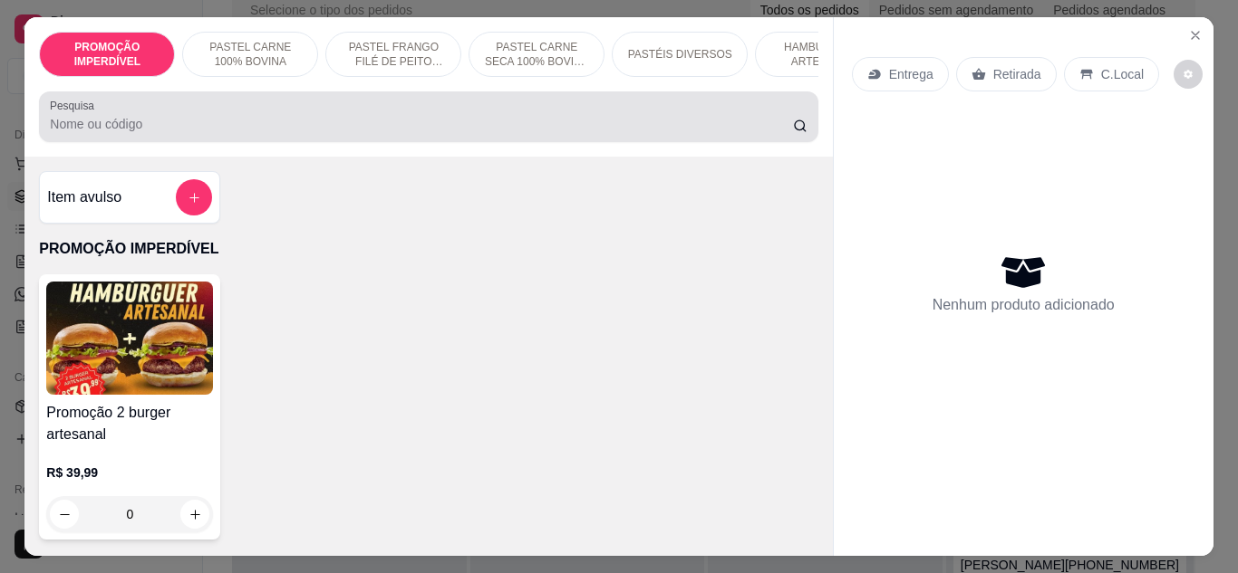
click at [304, 116] on div at bounding box center [428, 117] width 757 height 36
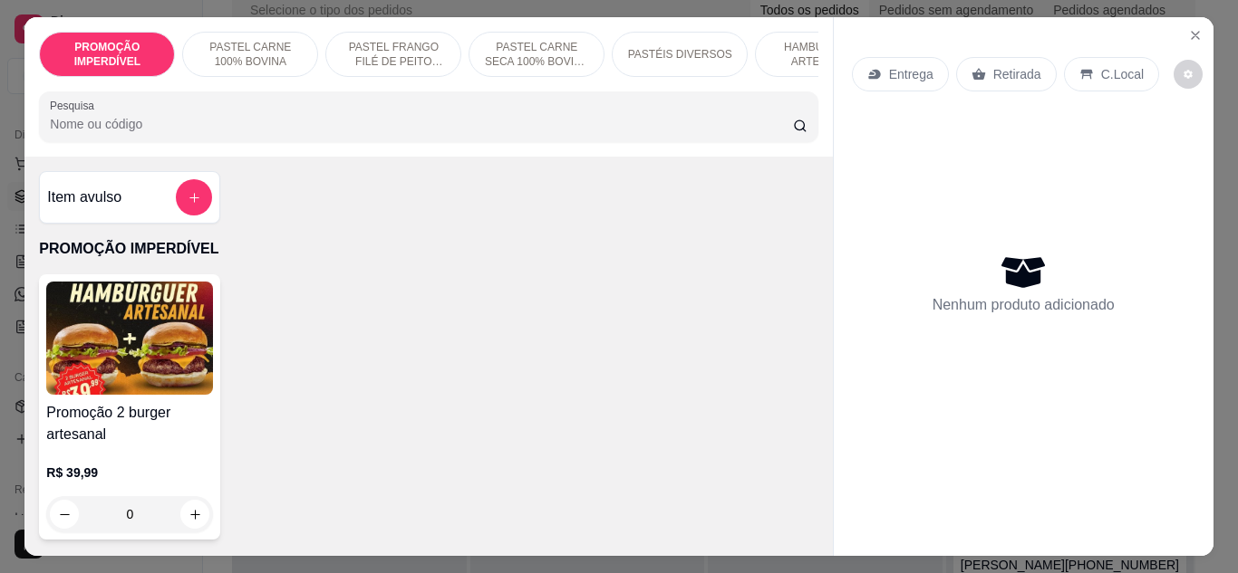
type input "r"
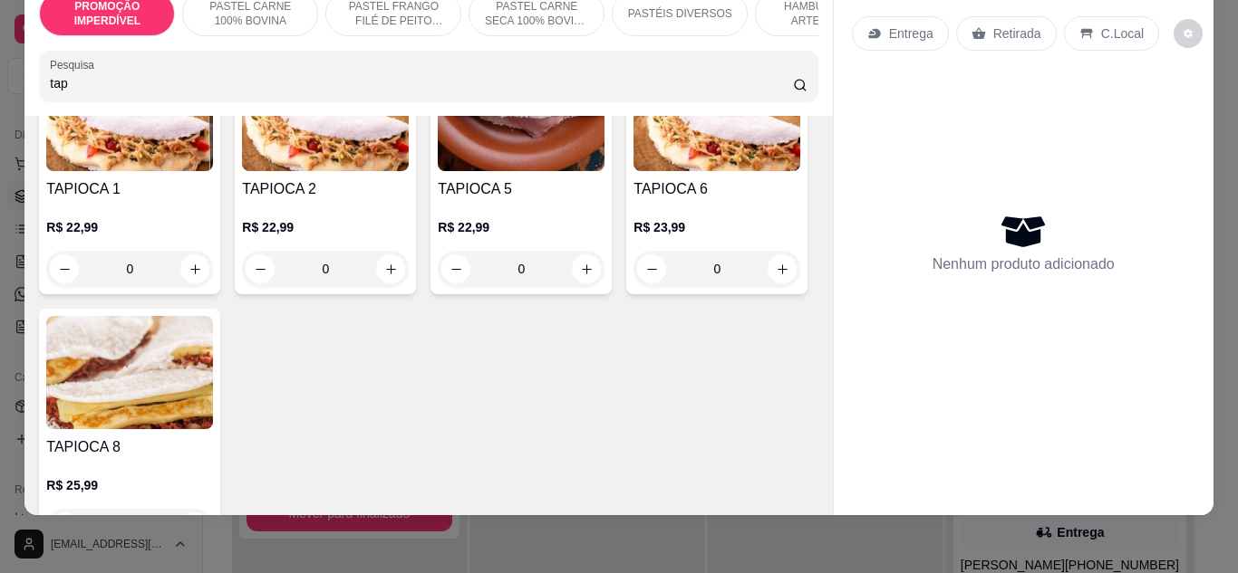
scroll to position [272, 0]
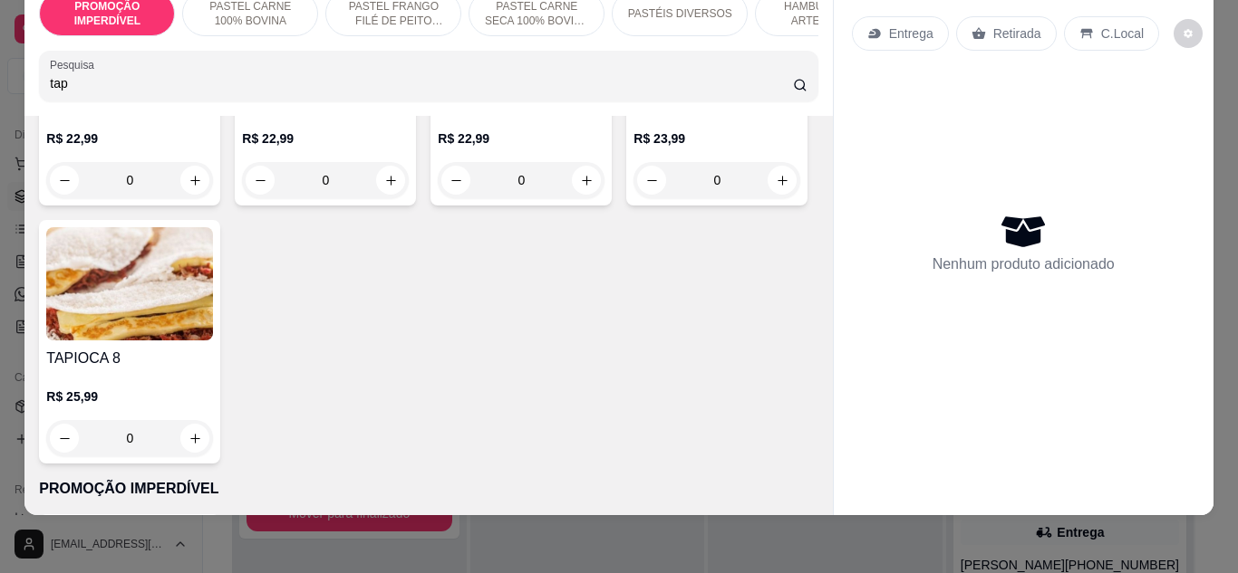
type input "tap"
click at [213, 448] on div "0" at bounding box center [129, 438] width 167 height 36
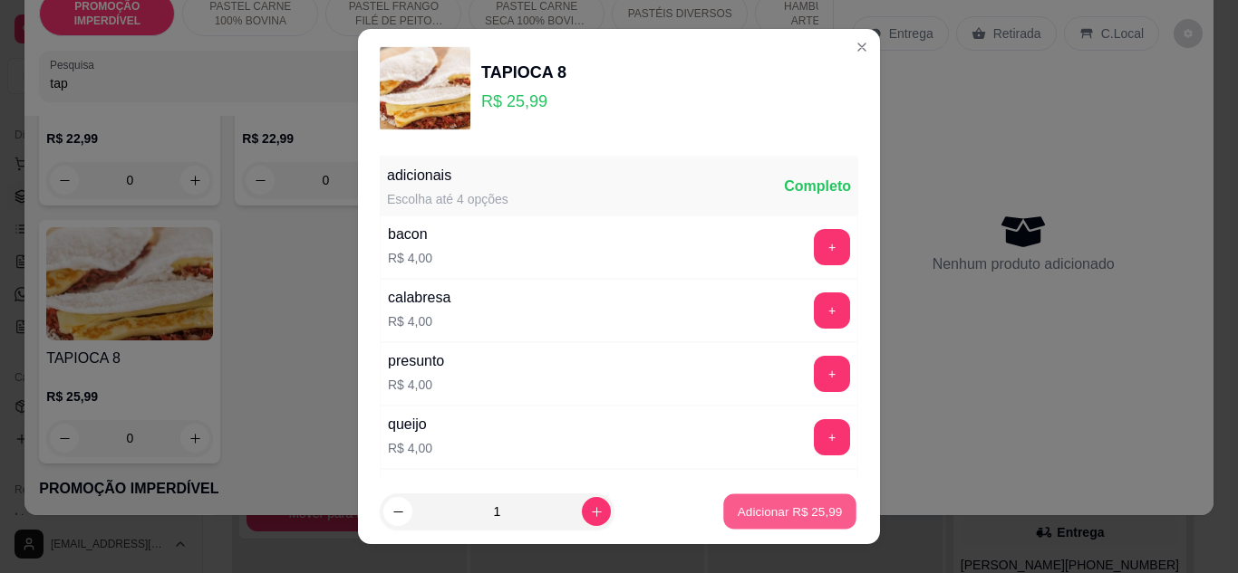
click at [755, 511] on p "Adicionar R$ 25,99" at bounding box center [789, 512] width 105 height 17
type input "1"
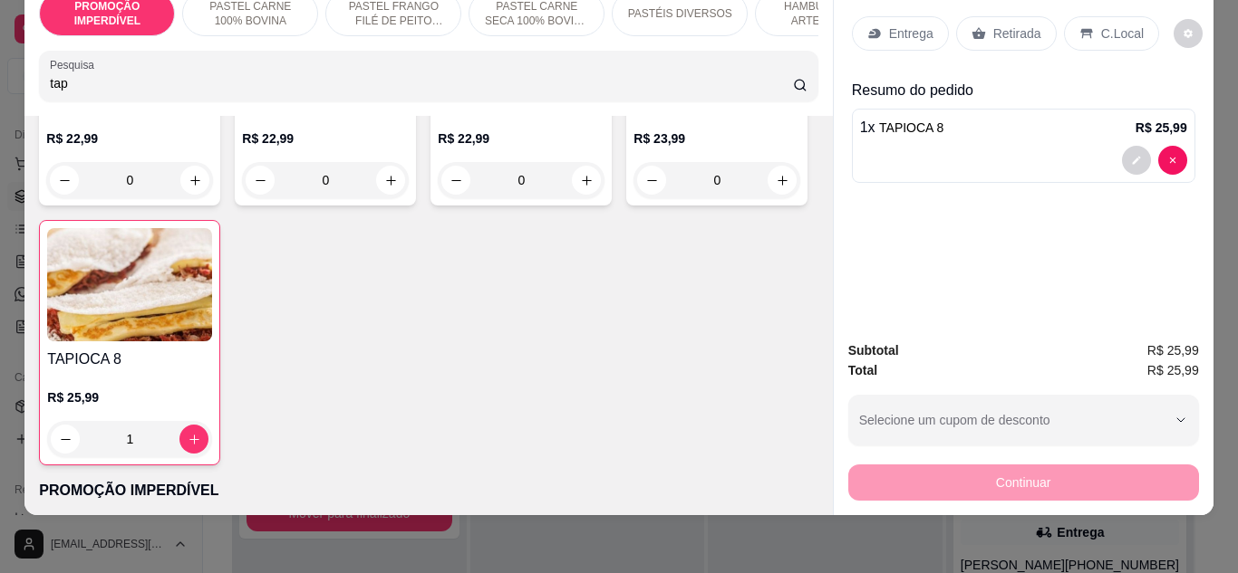
scroll to position [0, 0]
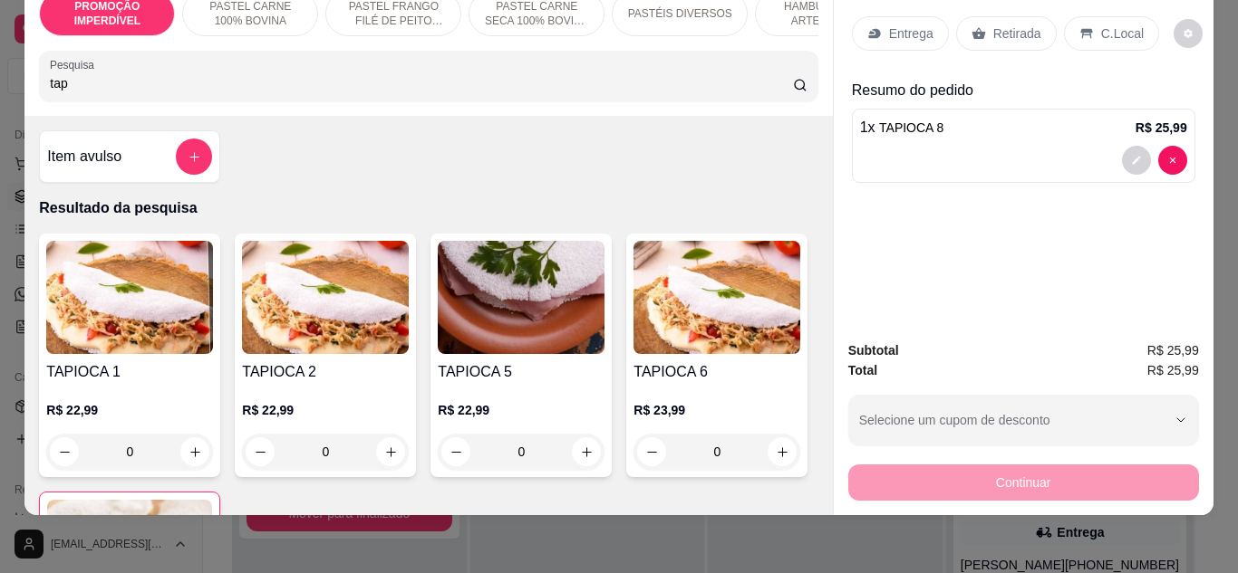
click at [876, 30] on div "Entrega" at bounding box center [900, 33] width 97 height 34
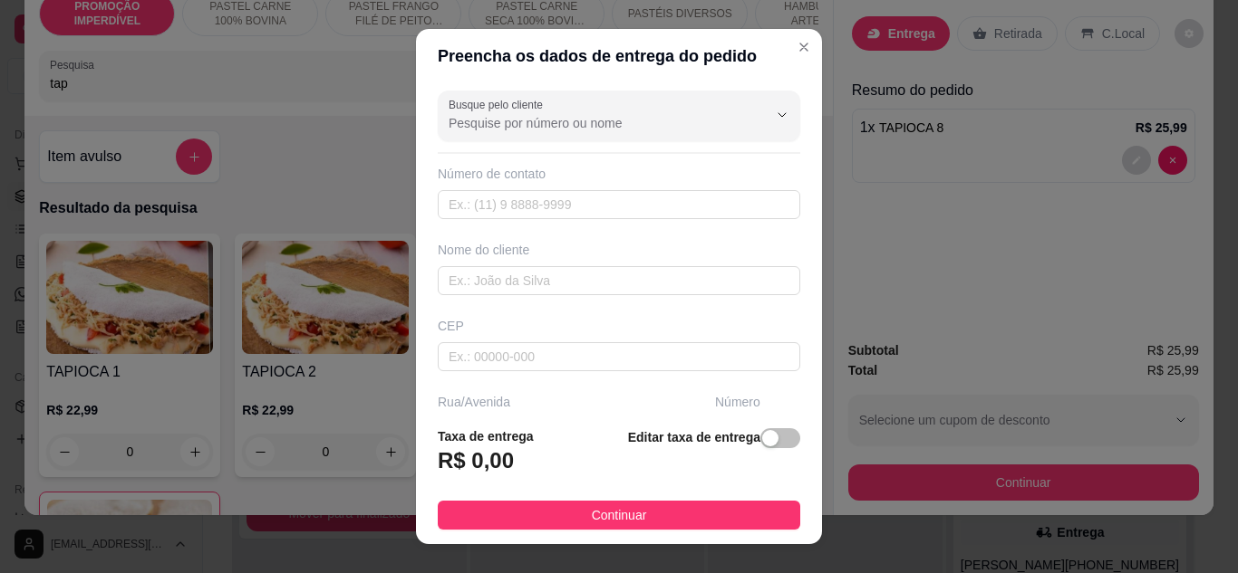
click at [510, 139] on div "Busque pelo cliente" at bounding box center [619, 116] width 362 height 51
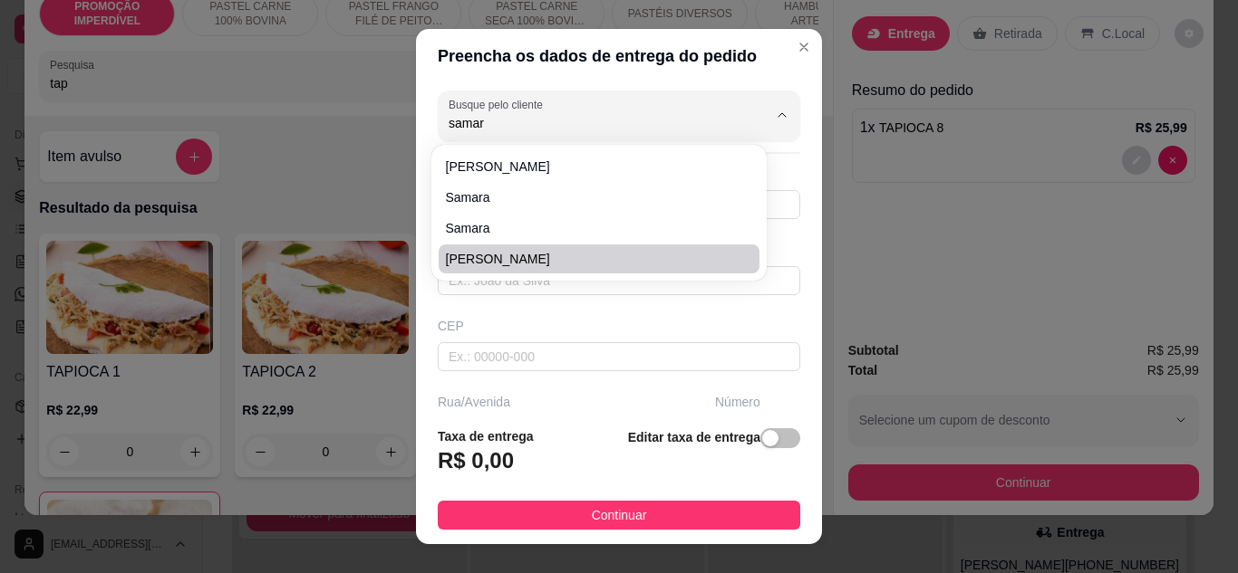
click at [573, 254] on span "[PERSON_NAME]" at bounding box center [590, 259] width 288 height 18
type input "[PERSON_NAME]"
type input "7381454439"
type input "[PERSON_NAME]"
type input "Av dom [PERSON_NAME]"
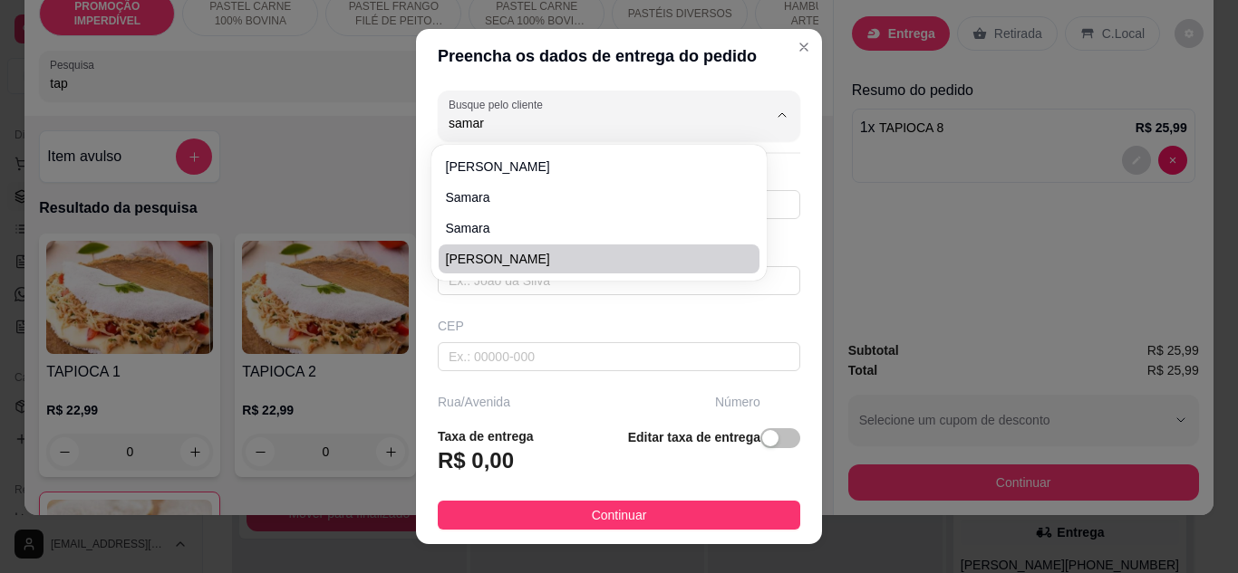
type input "1392"
type input "Eunápolis"
type input "Lateral do frango com fritas, próxima a norte sul, prédio cinza"
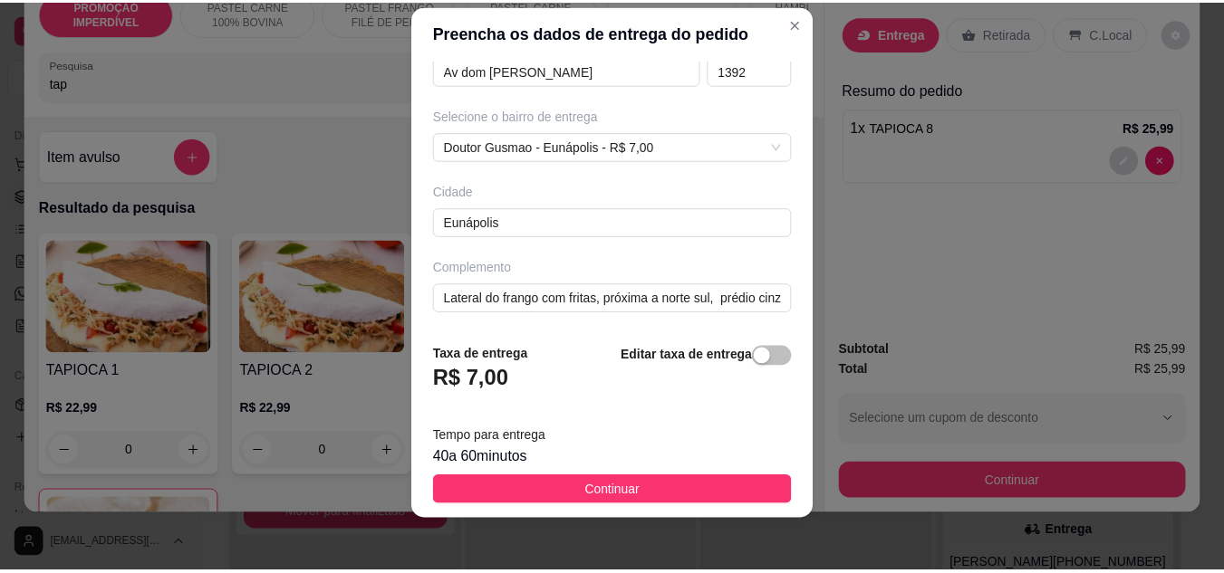
scroll to position [29, 0]
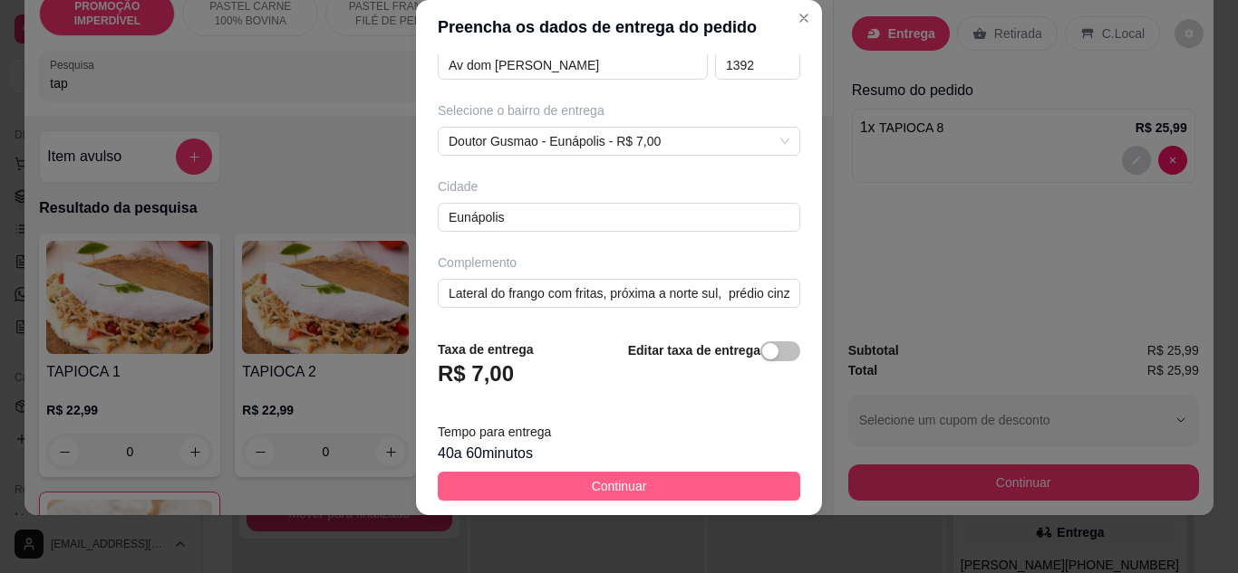
type input "[PERSON_NAME]"
click at [599, 490] on span "Continuar" at bounding box center [619, 487] width 55 height 20
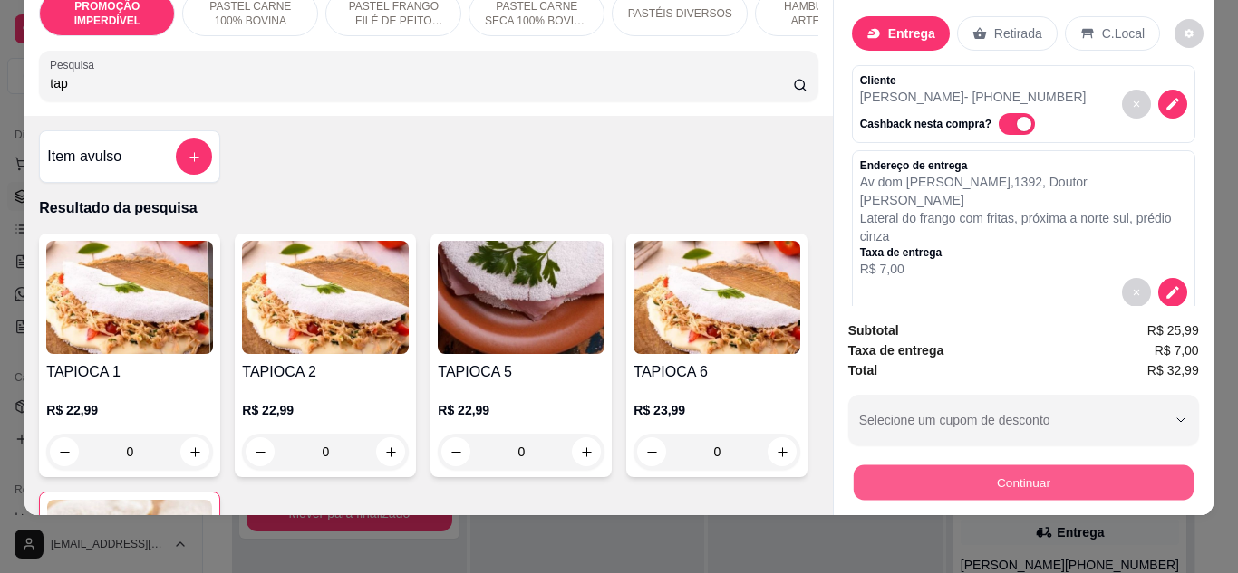
click at [947, 473] on button "Continuar" at bounding box center [1023, 483] width 340 height 35
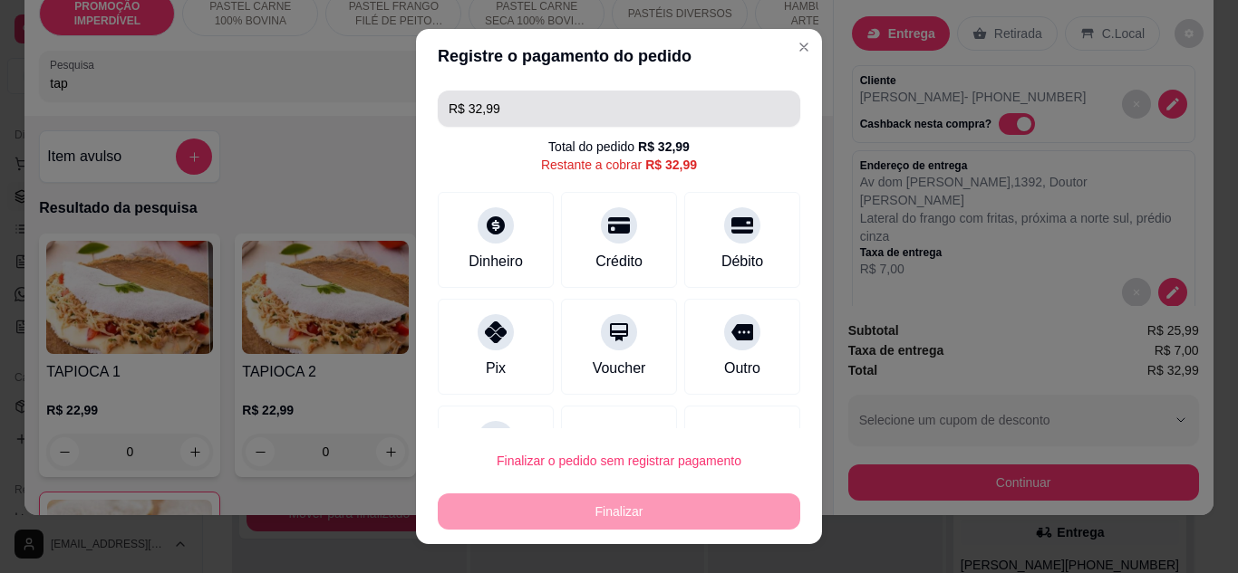
click at [528, 106] on input "R$ 32,99" at bounding box center [618, 109] width 341 height 36
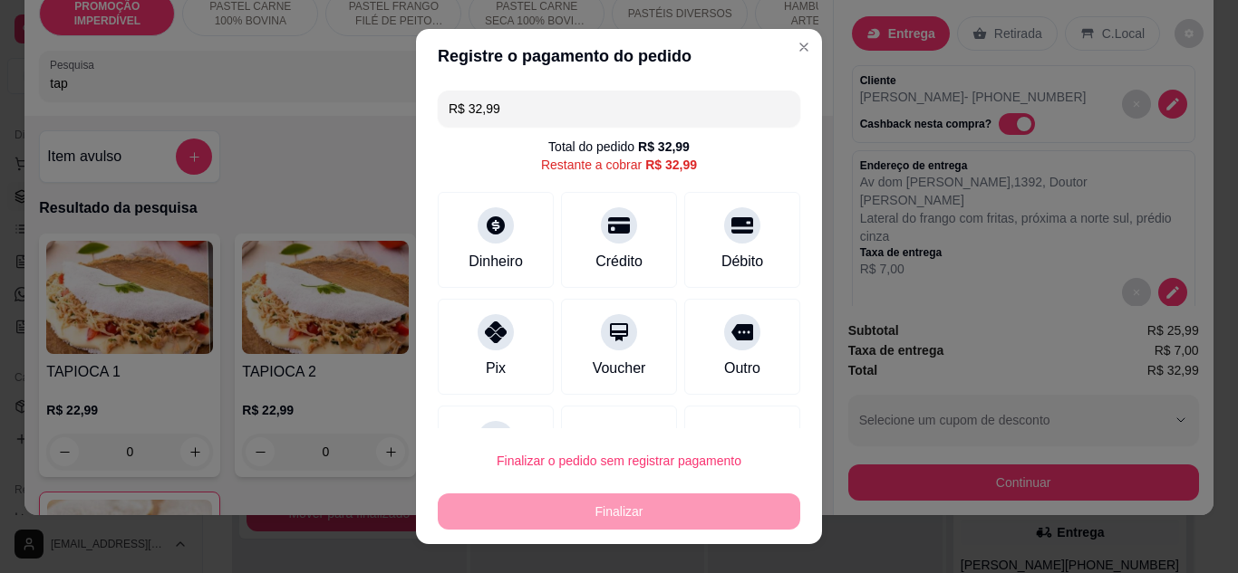
click at [528, 106] on input "R$ 32,99" at bounding box center [618, 109] width 341 height 36
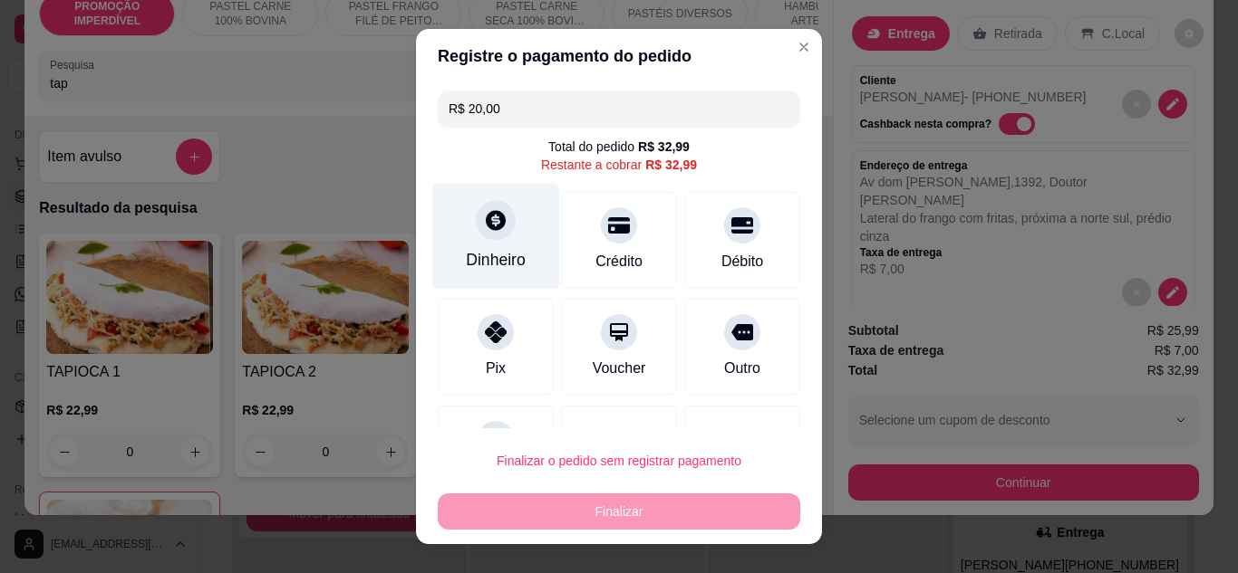
click at [453, 245] on div "Dinheiro" at bounding box center [496, 236] width 128 height 106
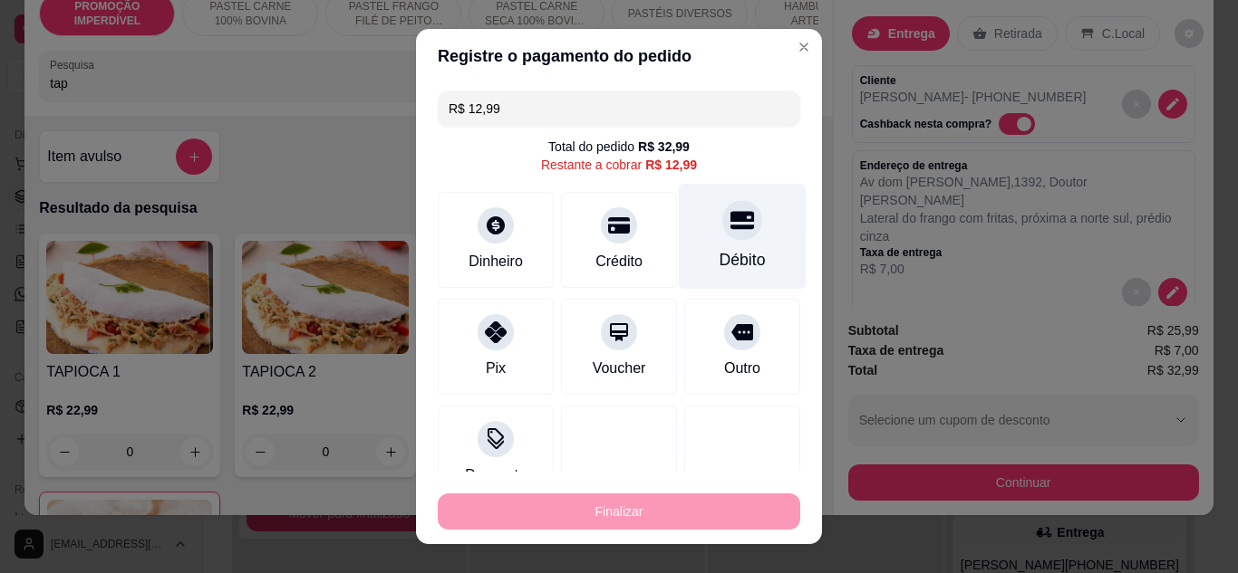
click at [687, 250] on div "Débito" at bounding box center [743, 236] width 128 height 106
type input "R$ 0,00"
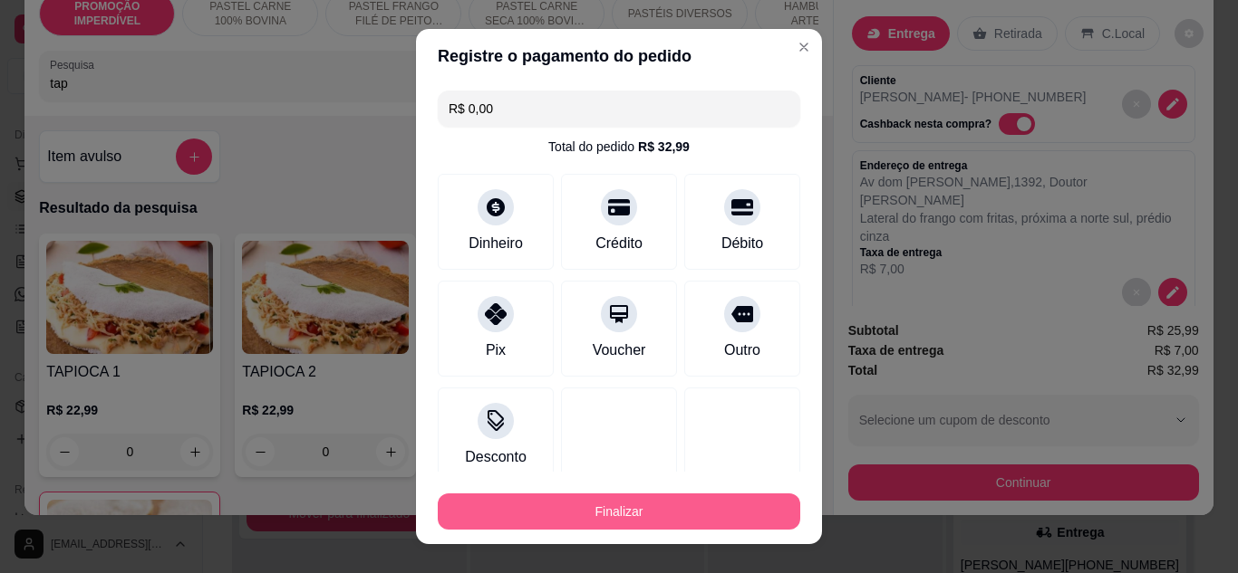
click at [679, 513] on button "Finalizar" at bounding box center [619, 512] width 362 height 36
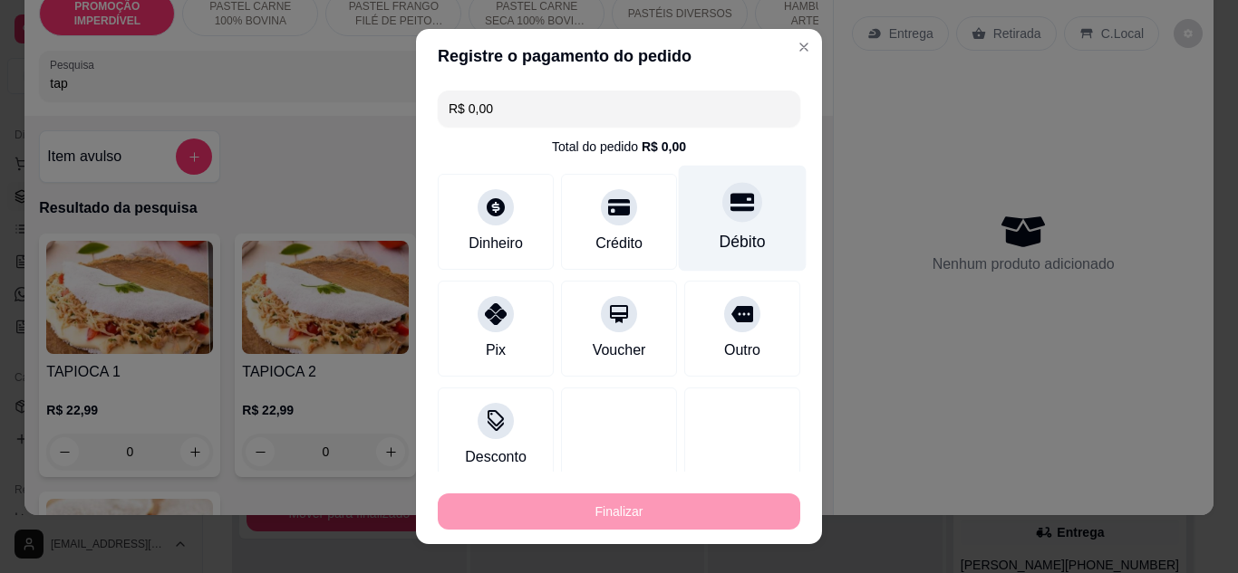
type input "0"
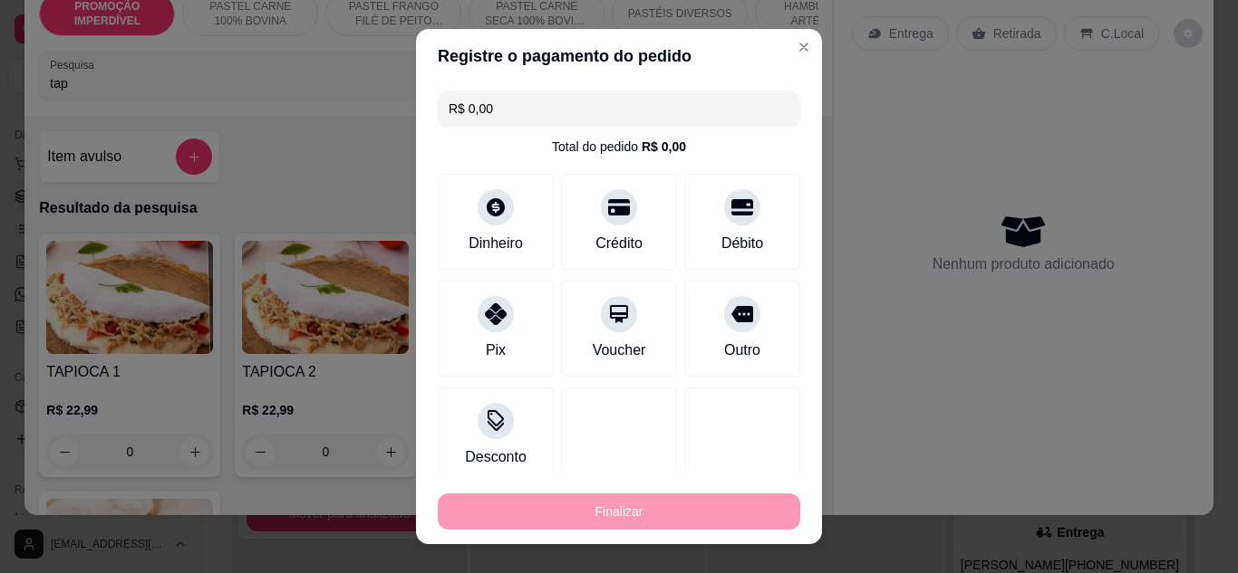
type input "-R$ 32,99"
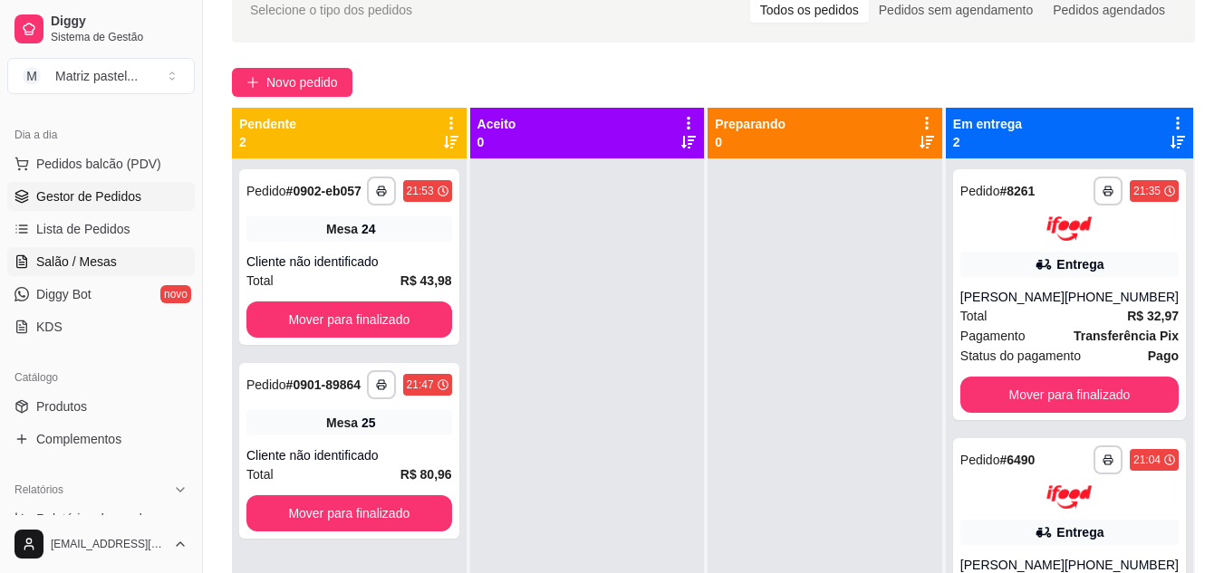
click at [96, 265] on span "Salão / Mesas" at bounding box center [76, 262] width 81 height 18
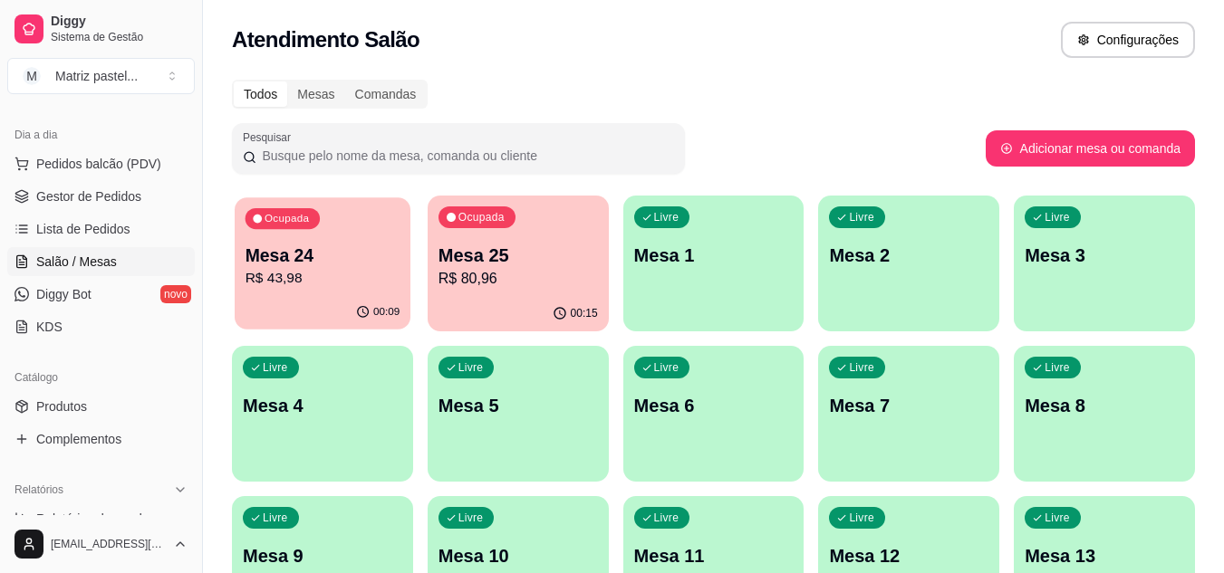
click at [343, 280] on p "R$ 43,98" at bounding box center [323, 278] width 155 height 21
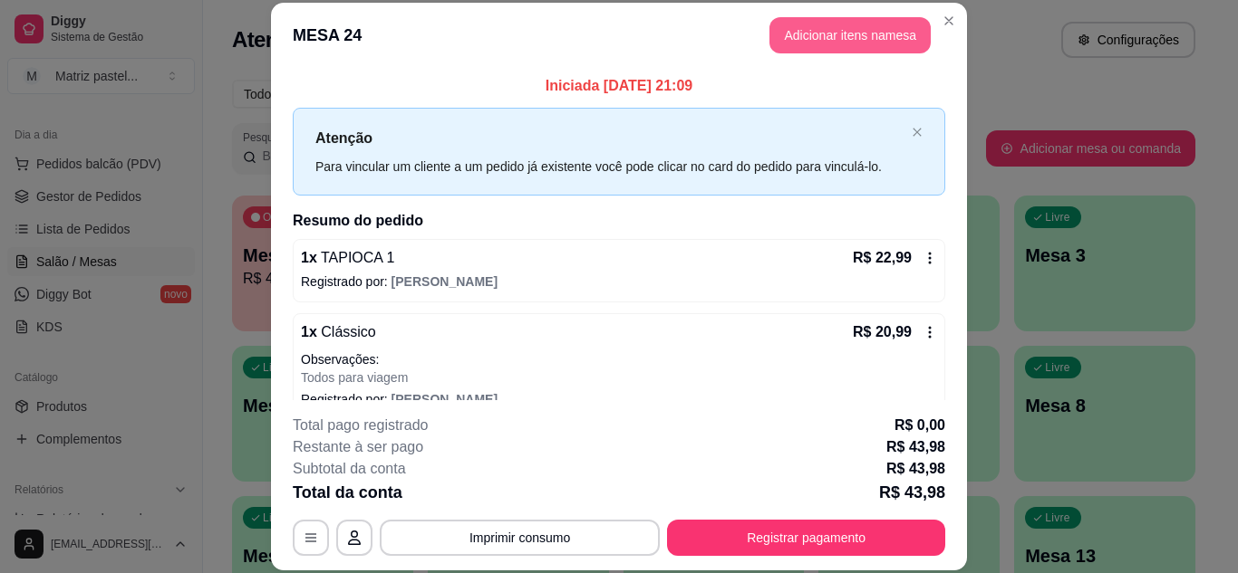
click at [853, 39] on button "Adicionar itens na mesa" at bounding box center [849, 35] width 161 height 36
click at [465, 129] on input "Pesquisa" at bounding box center [421, 124] width 743 height 18
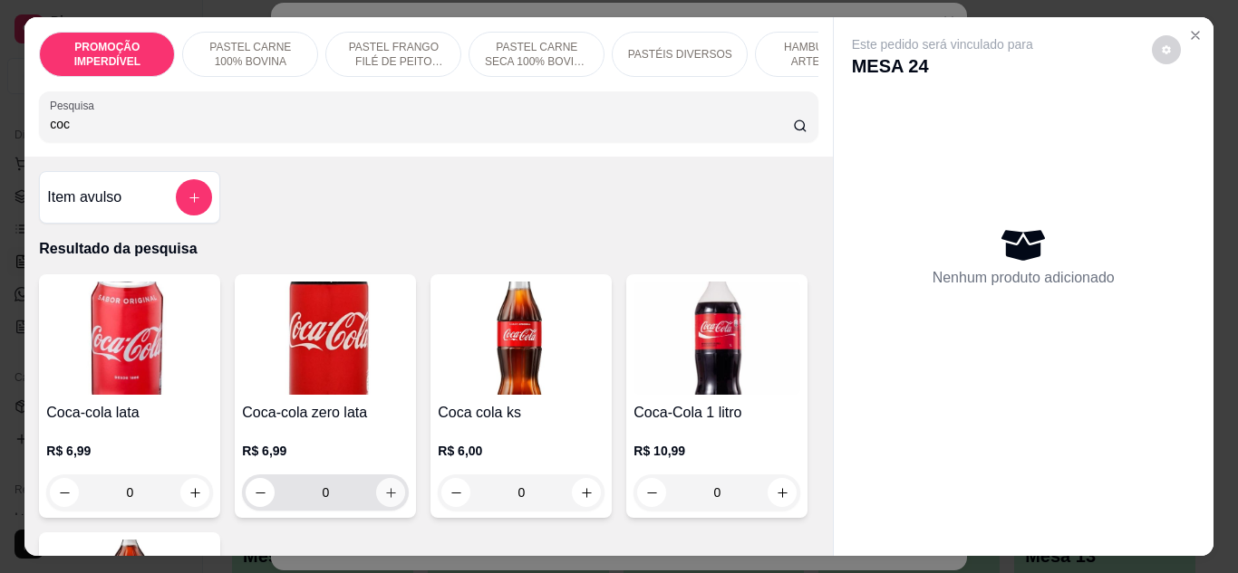
type input "coc"
click at [389, 500] on icon "increase-product-quantity" at bounding box center [391, 494] width 14 height 14
type input "1"
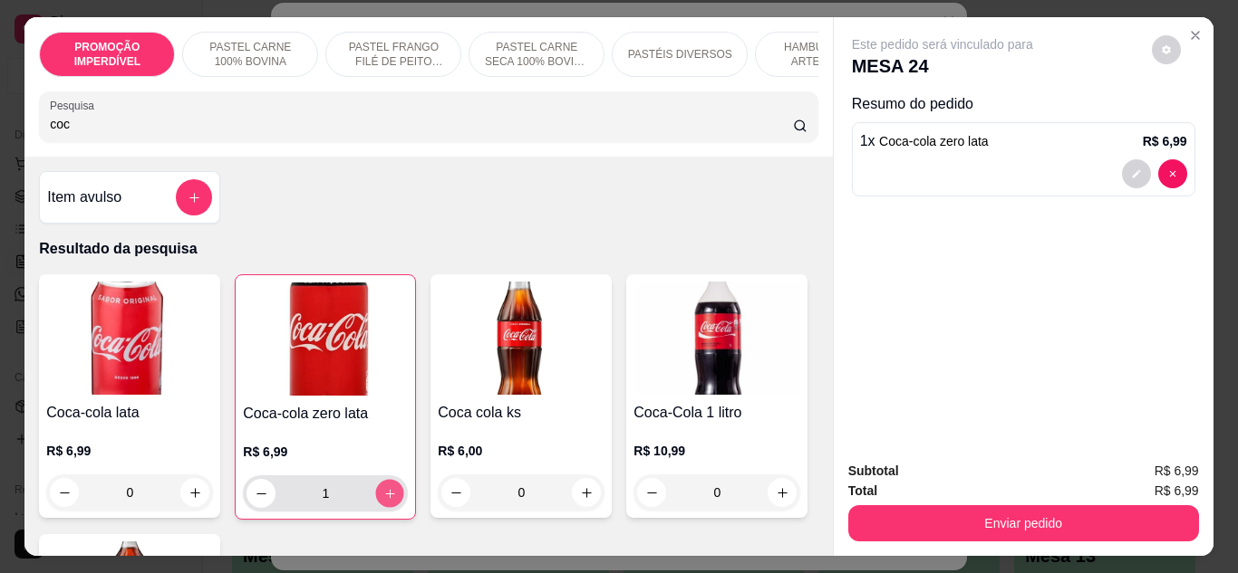
click at [388, 501] on icon "increase-product-quantity" at bounding box center [390, 494] width 14 height 14
type input "2"
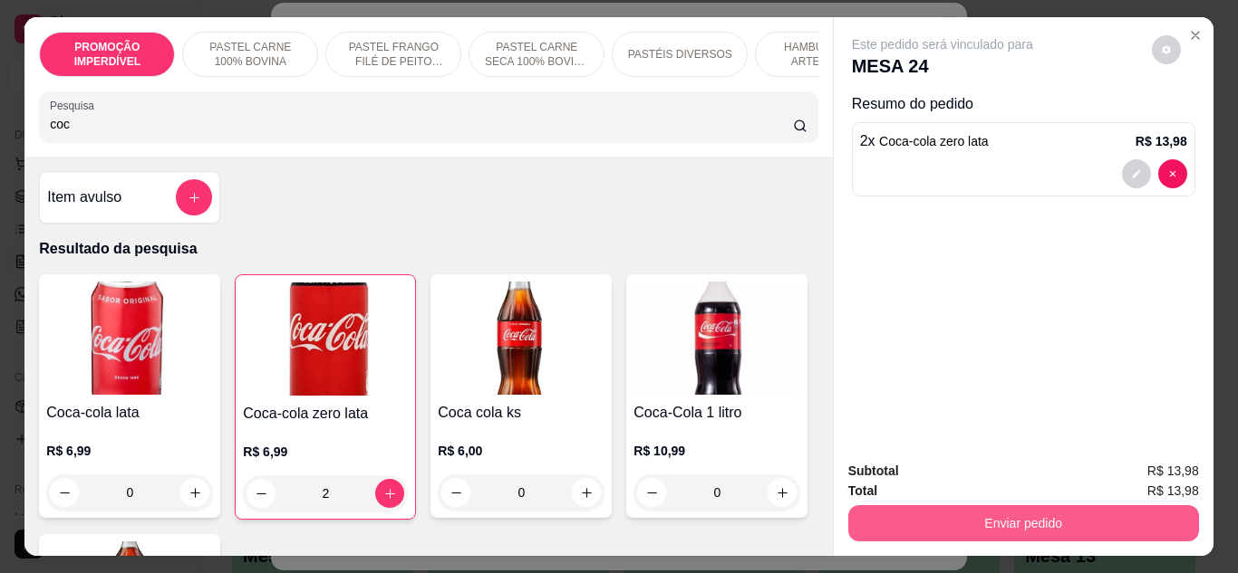
click at [920, 517] on button "Enviar pedido" at bounding box center [1023, 524] width 351 height 36
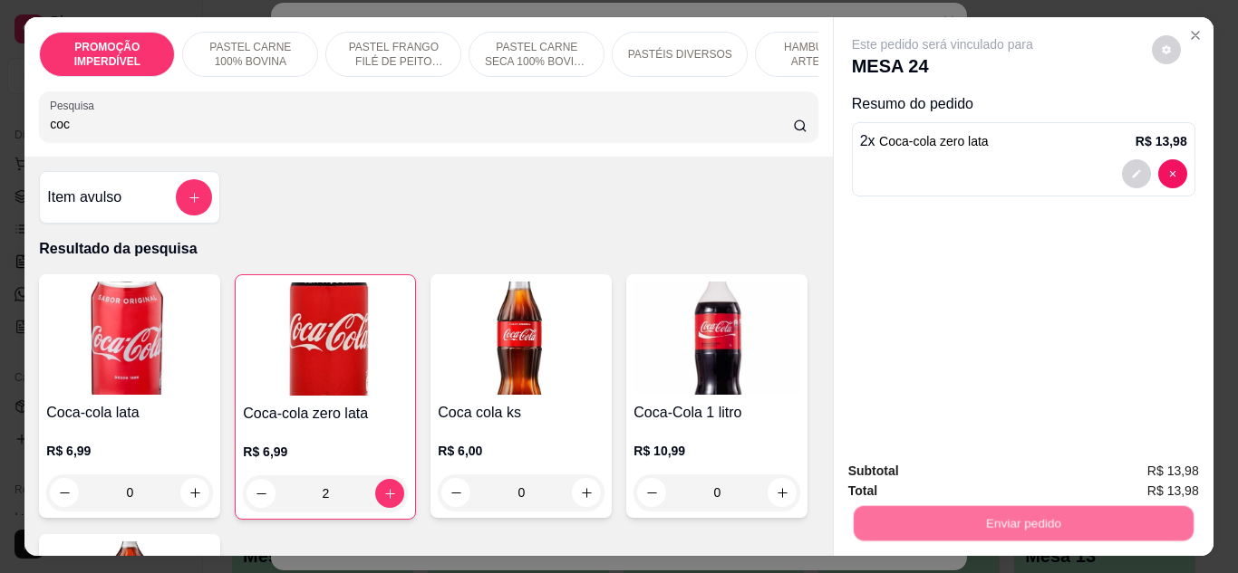
click at [946, 481] on button "Não registrar e enviar pedido" at bounding box center [963, 472] width 188 height 34
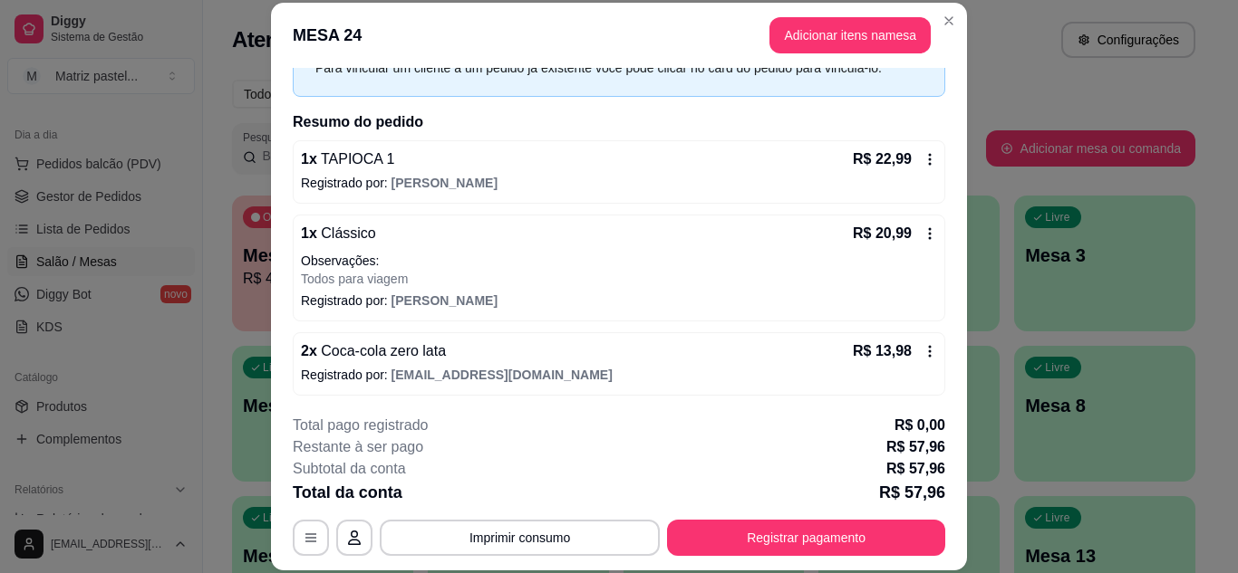
scroll to position [101, 0]
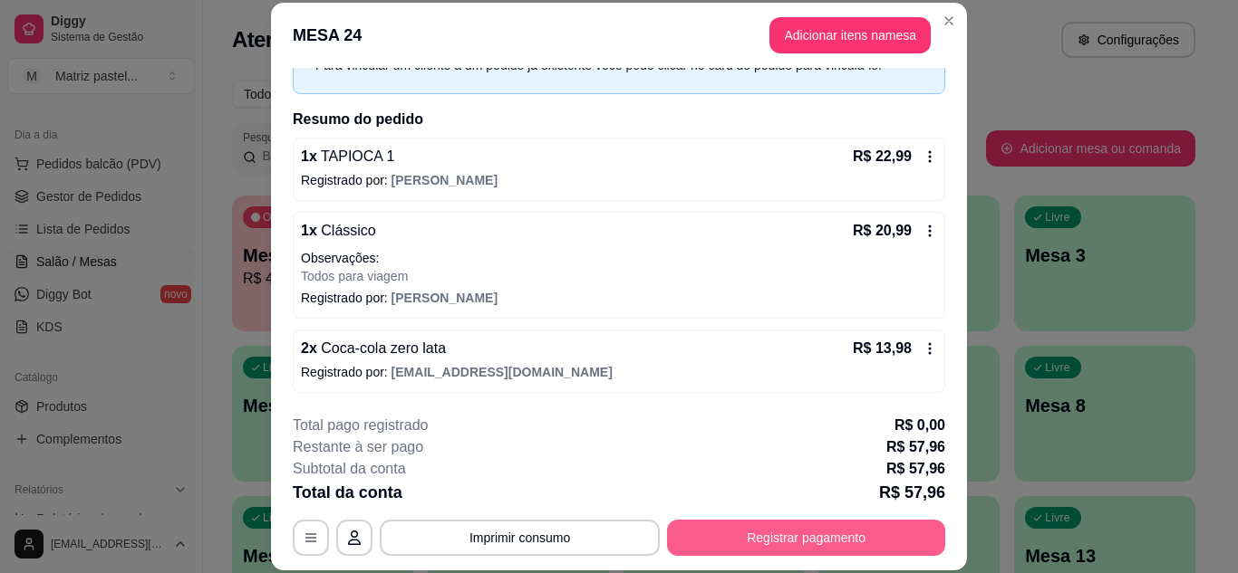
click at [747, 541] on button "Registrar pagamento" at bounding box center [806, 538] width 278 height 36
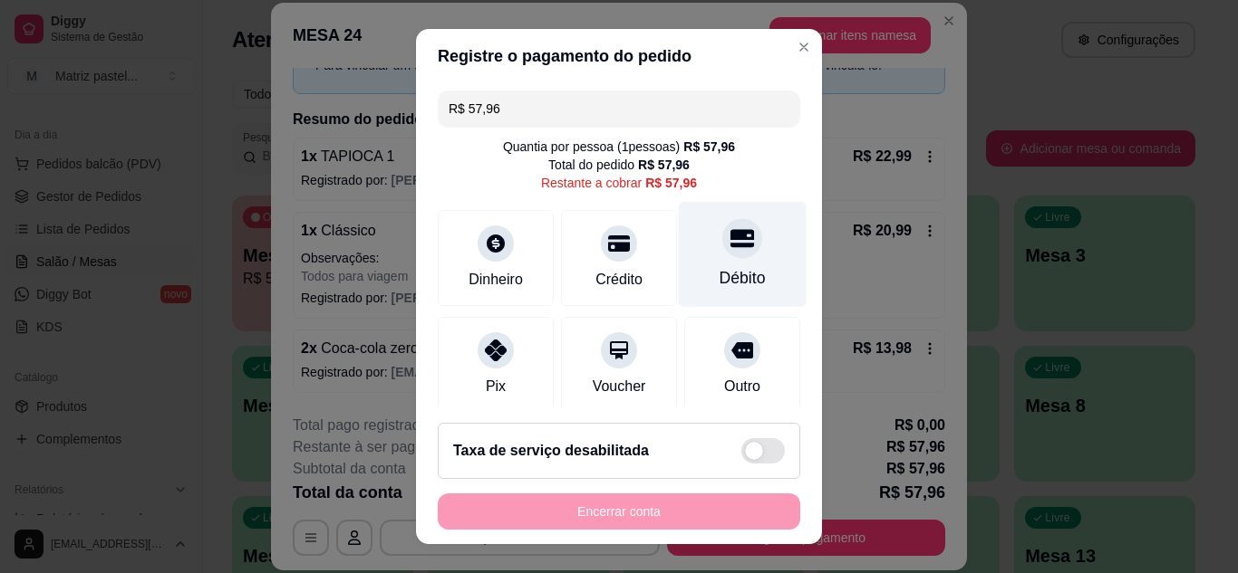
click at [732, 281] on div "Débito" at bounding box center [742, 278] width 46 height 24
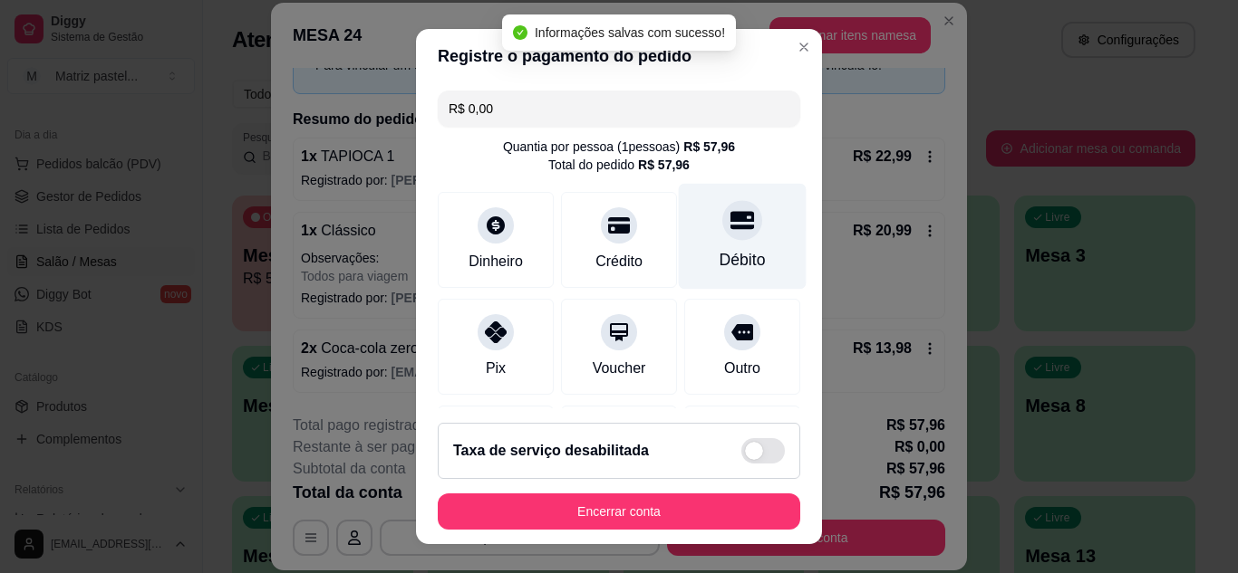
type input "R$ 0,00"
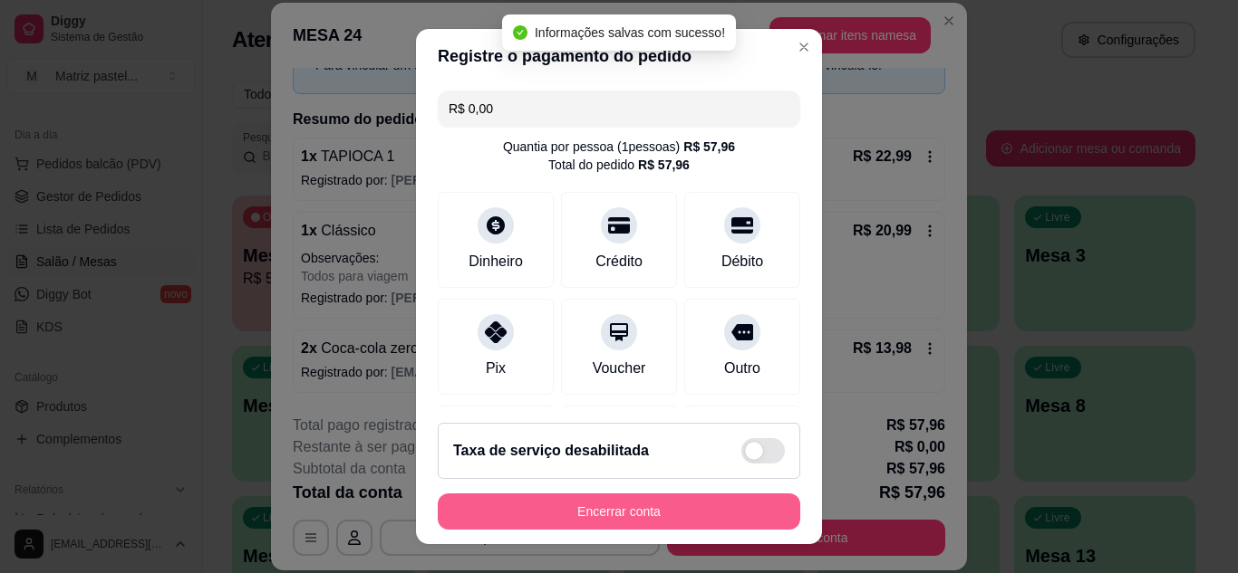
click at [666, 507] on button "Encerrar conta" at bounding box center [619, 512] width 362 height 36
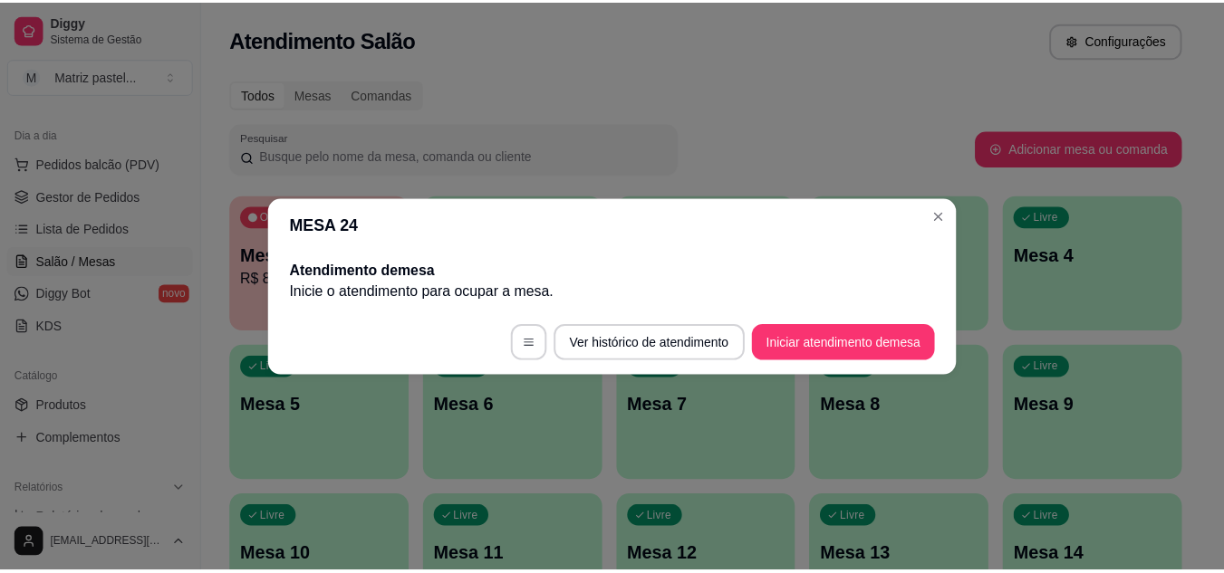
scroll to position [0, 0]
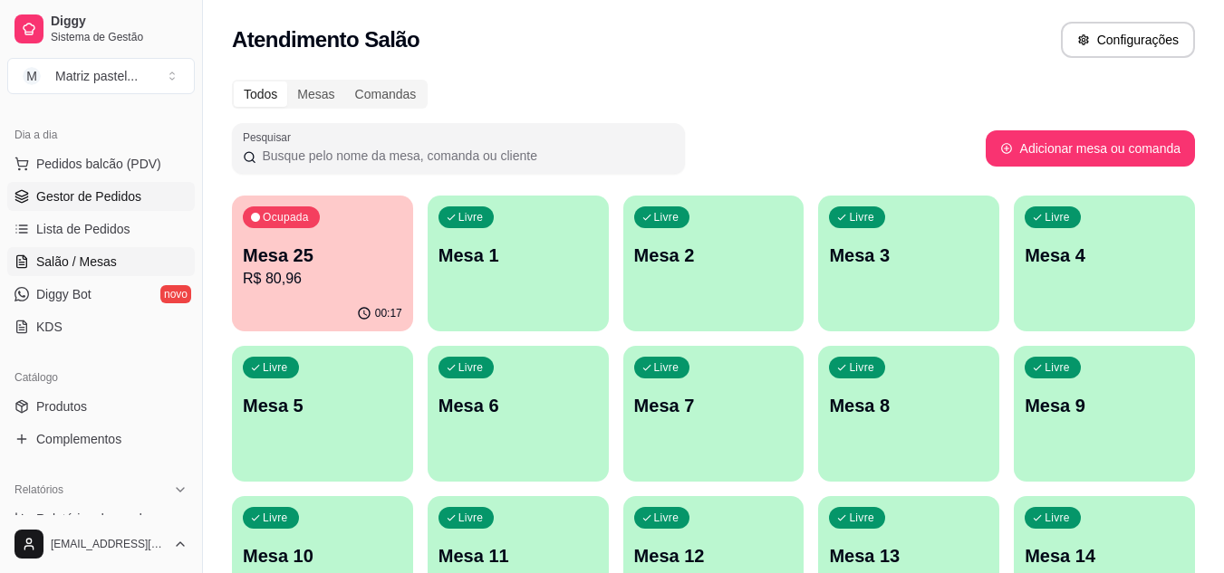
click at [108, 207] on link "Gestor de Pedidos" at bounding box center [101, 196] width 188 height 29
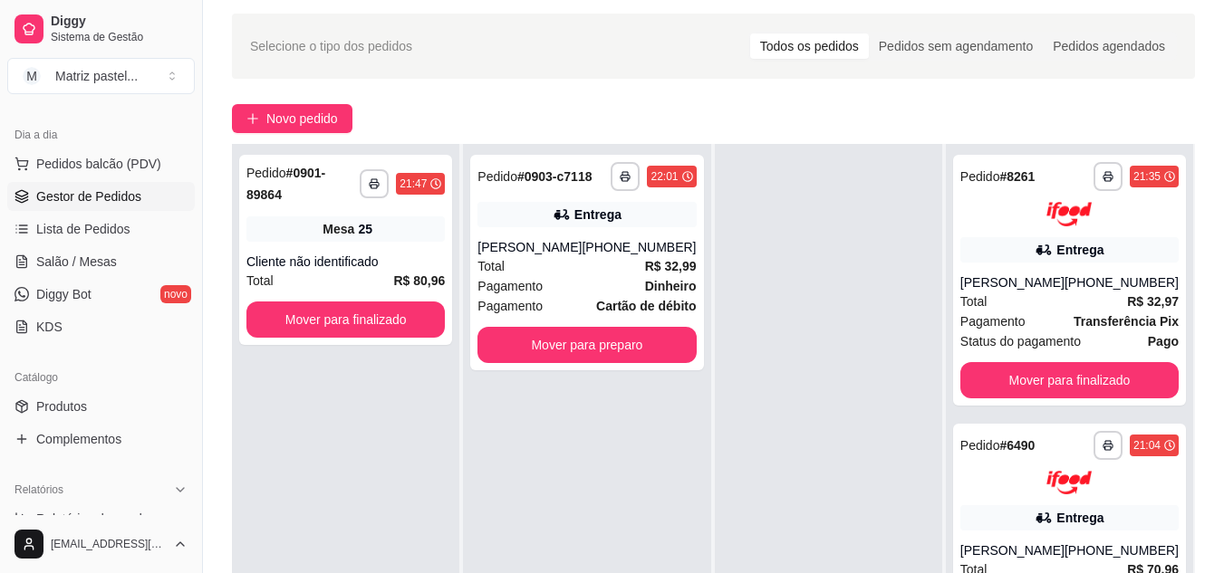
scroll to position [91, 0]
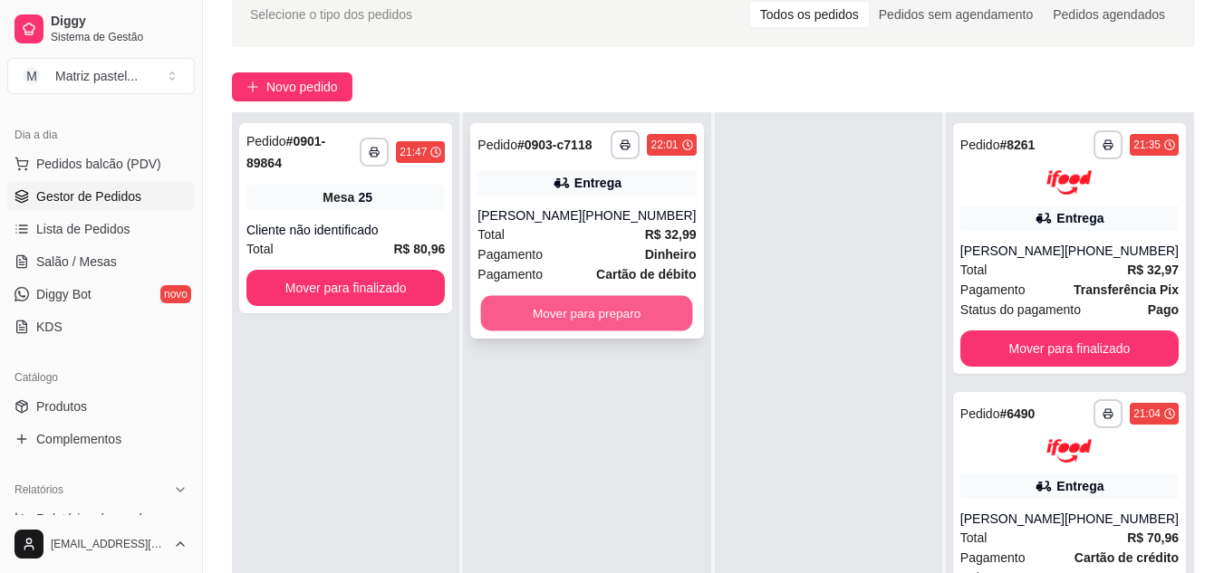
click at [644, 319] on button "Mover para preparo" at bounding box center [587, 313] width 212 height 35
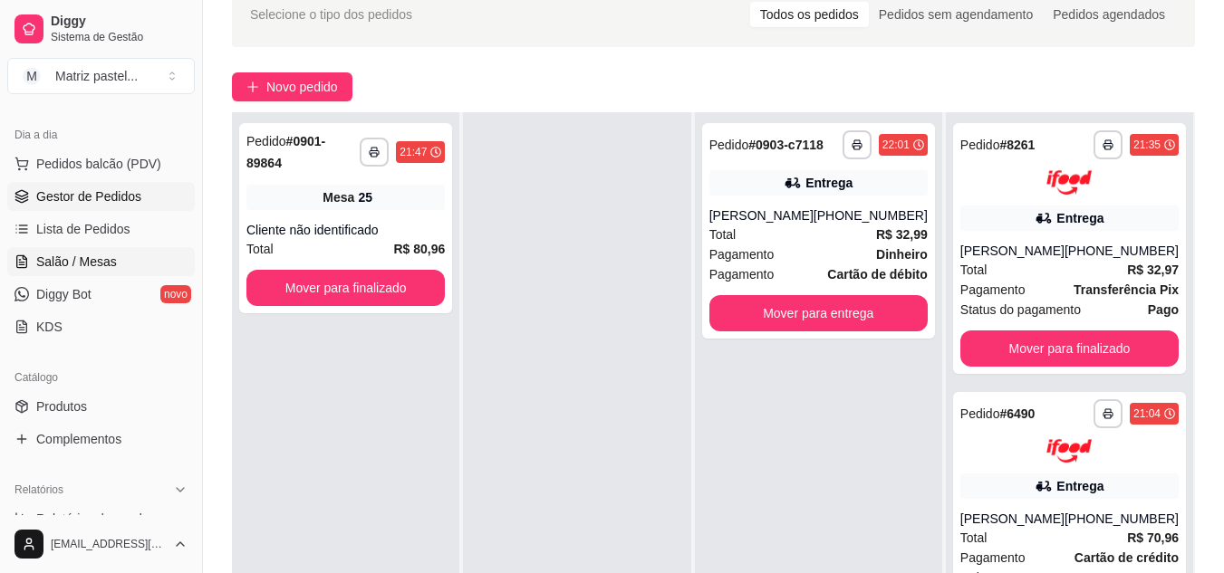
click at [123, 272] on link "Salão / Mesas" at bounding box center [101, 261] width 188 height 29
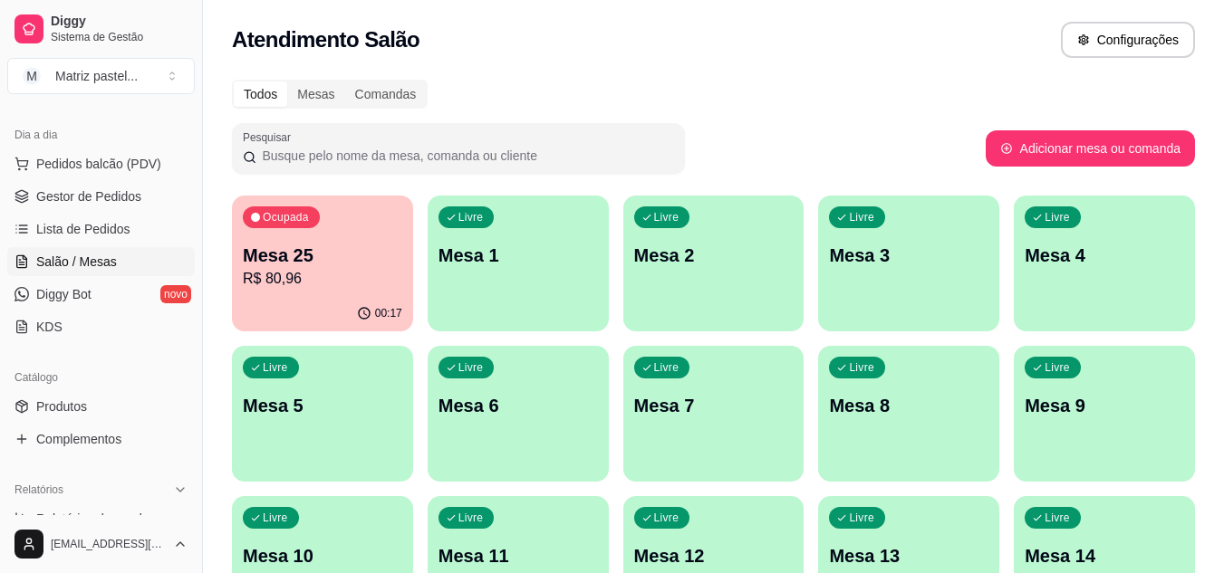
click at [294, 271] on p "R$ 80,96" at bounding box center [322, 279] width 159 height 22
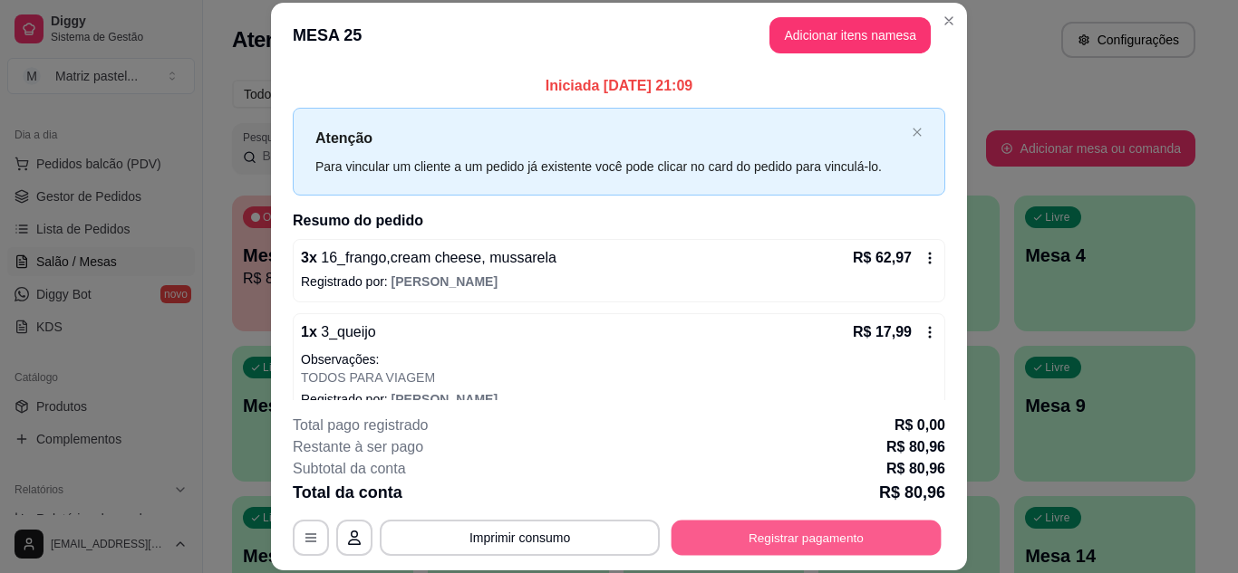
click at [783, 546] on button "Registrar pagamento" at bounding box center [806, 537] width 270 height 35
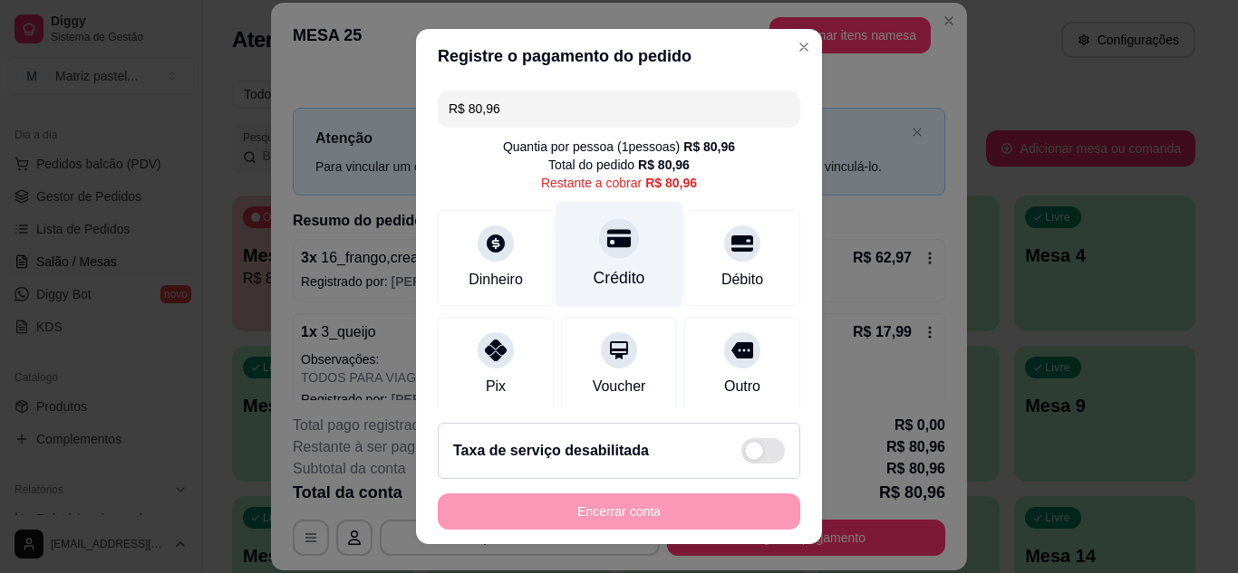
click at [615, 275] on div "Crédito" at bounding box center [619, 278] width 52 height 24
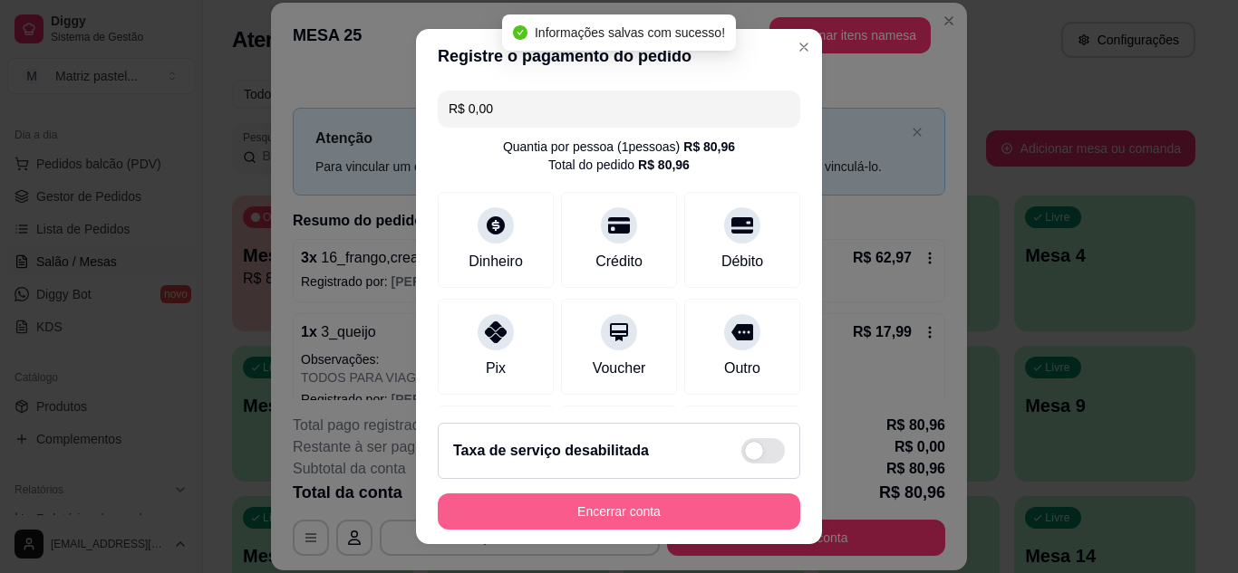
type input "R$ 0,00"
click at [657, 504] on button "Encerrar conta" at bounding box center [619, 512] width 362 height 36
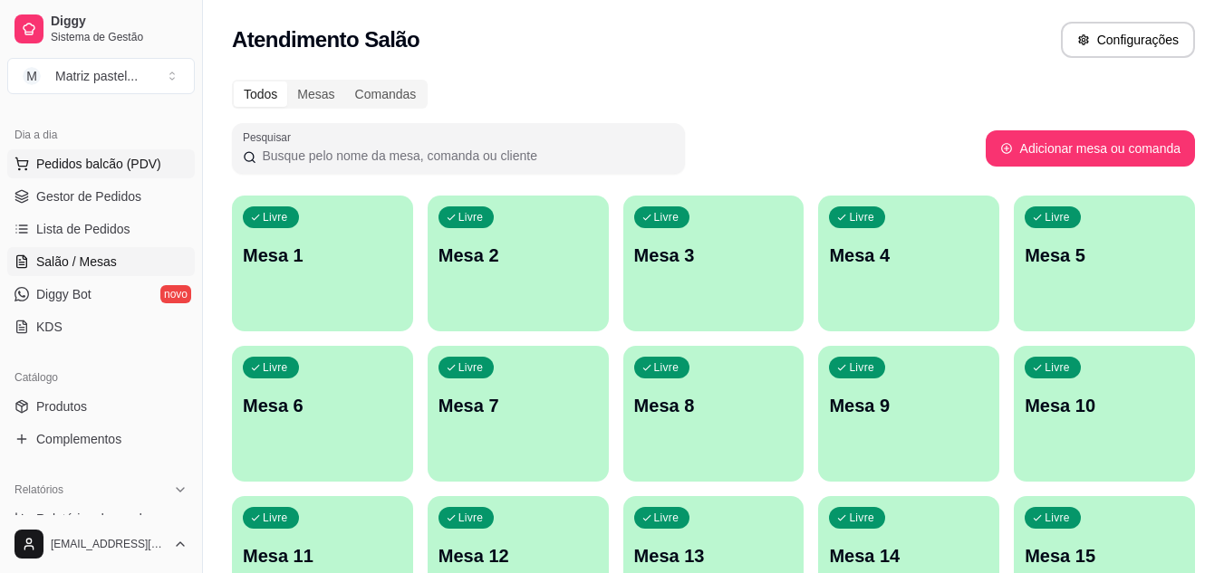
drag, startPoint x: 99, startPoint y: 200, endPoint x: 45, endPoint y: 159, distance: 67.8
click at [99, 202] on span "Gestor de Pedidos" at bounding box center [88, 197] width 105 height 18
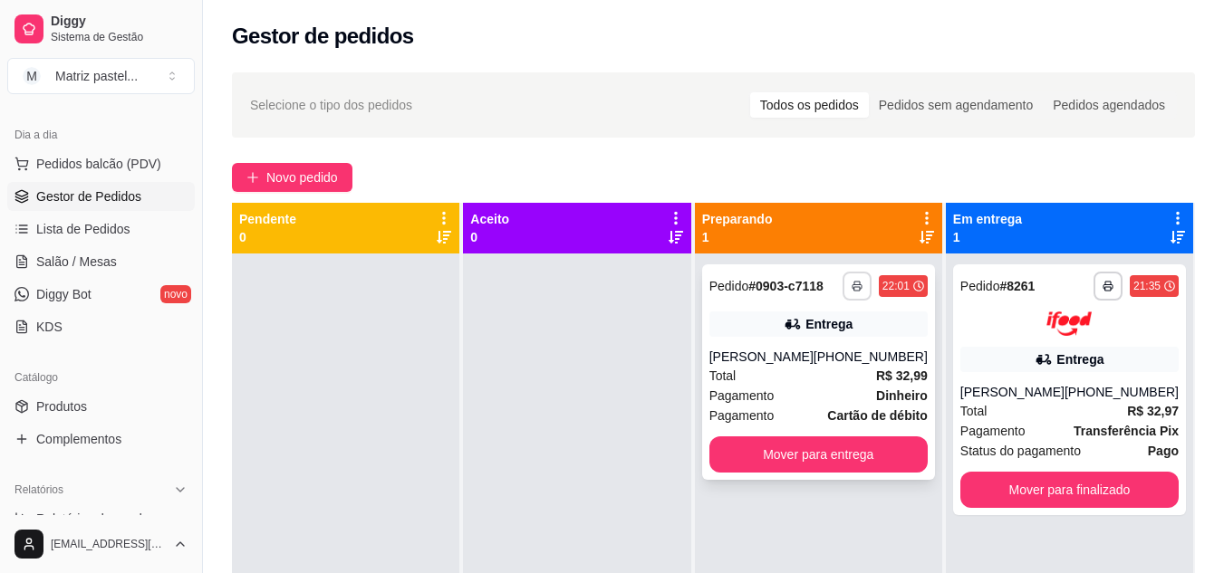
click at [847, 288] on button "button" at bounding box center [857, 286] width 29 height 29
click at [817, 354] on button "IMPRESSORA" at bounding box center [808, 349] width 131 height 29
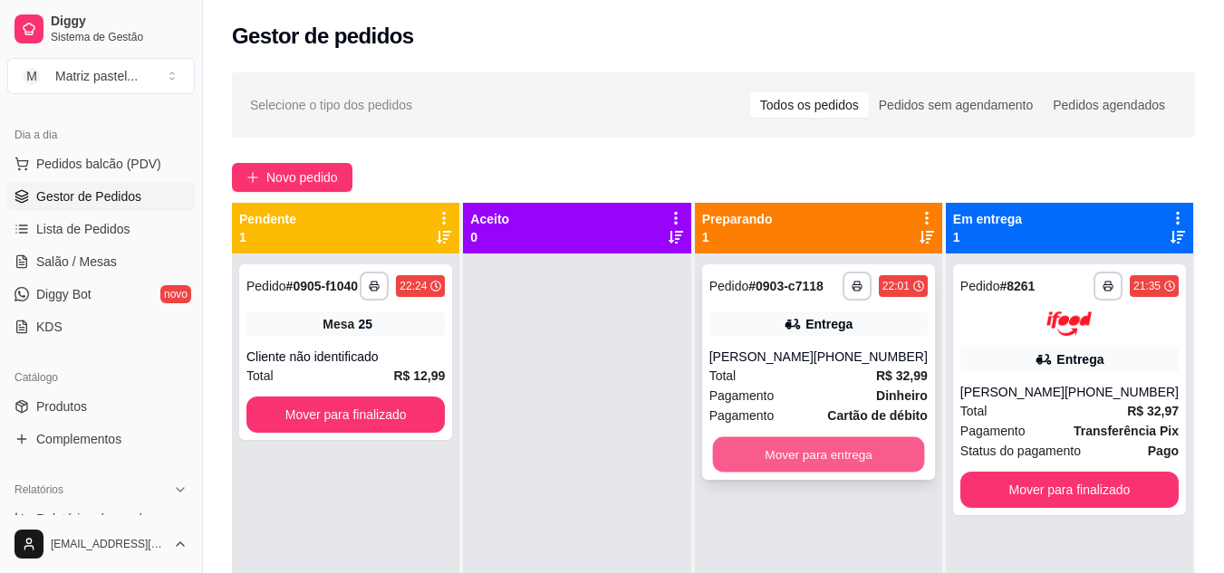
click at [839, 458] on button "Mover para entrega" at bounding box center [818, 455] width 212 height 35
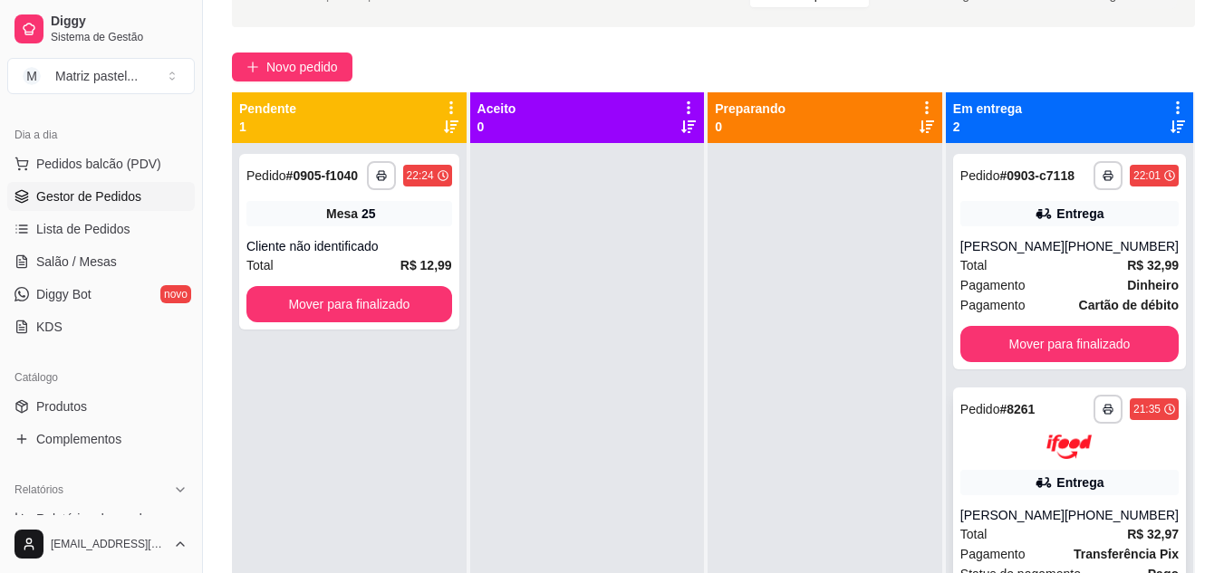
scroll to position [276, 0]
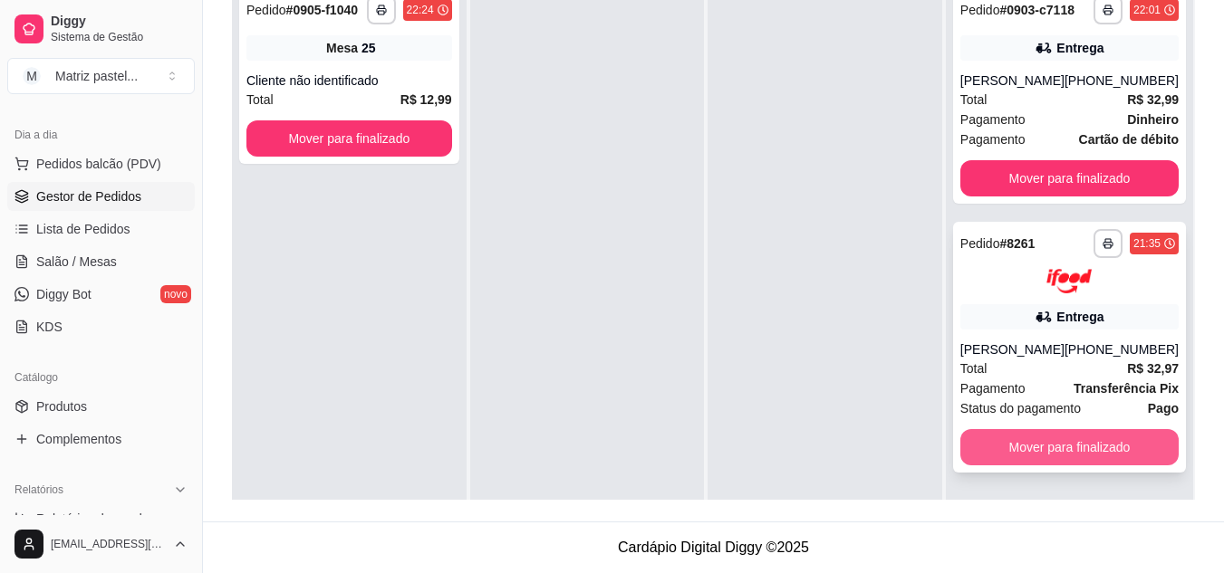
click at [1019, 465] on button "Mover para finalizado" at bounding box center [1069, 447] width 218 height 36
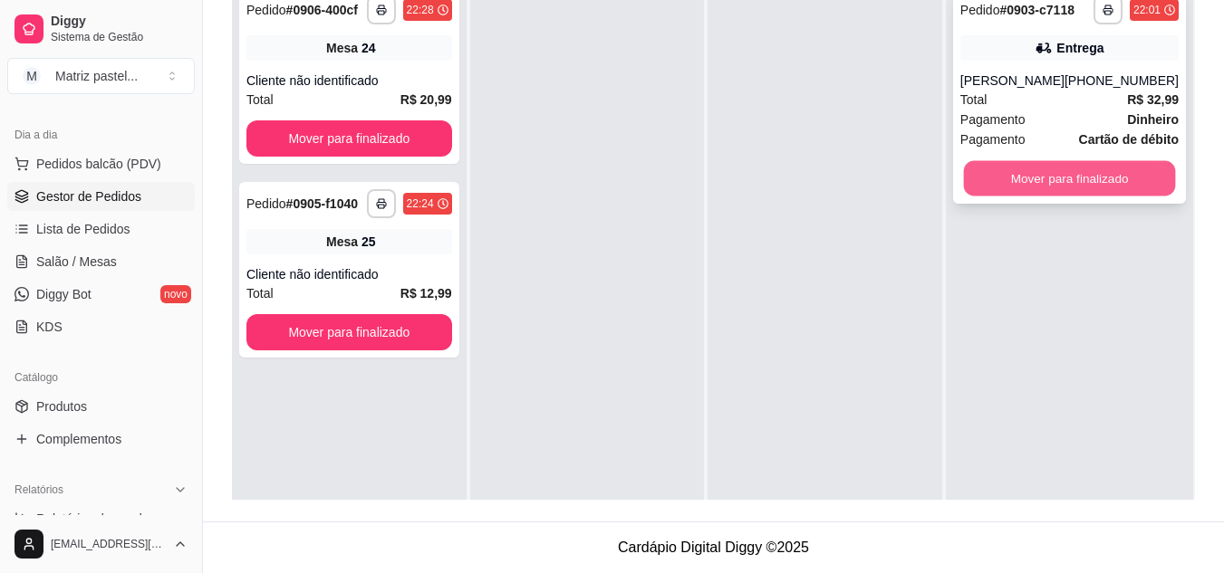
click at [1018, 178] on button "Mover para finalizado" at bounding box center [1069, 178] width 212 height 35
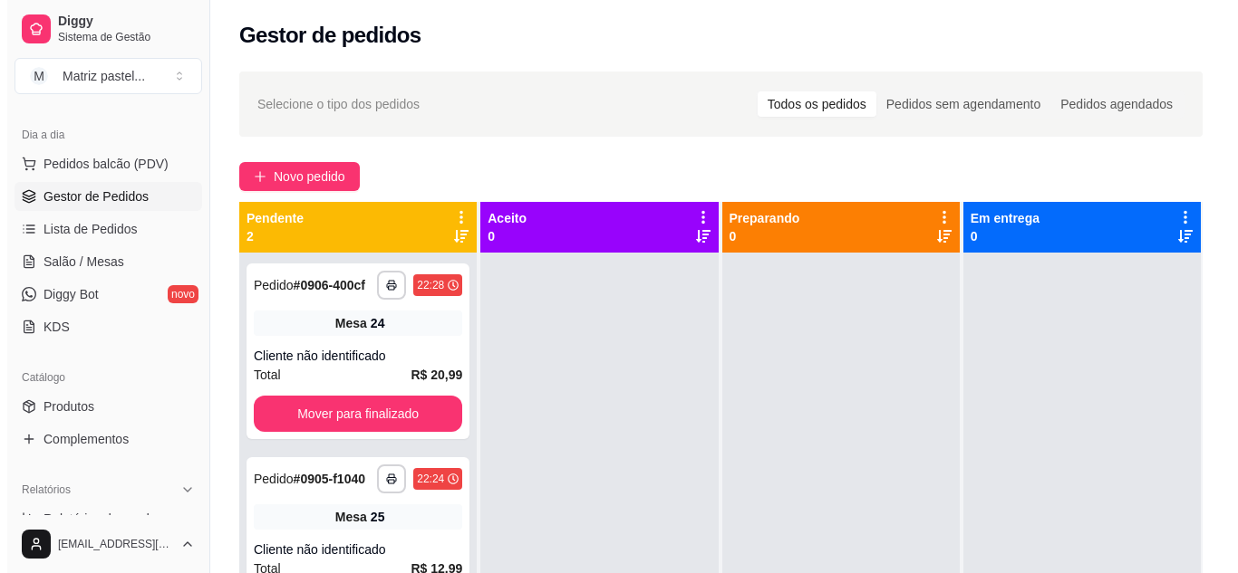
scroll to position [0, 0]
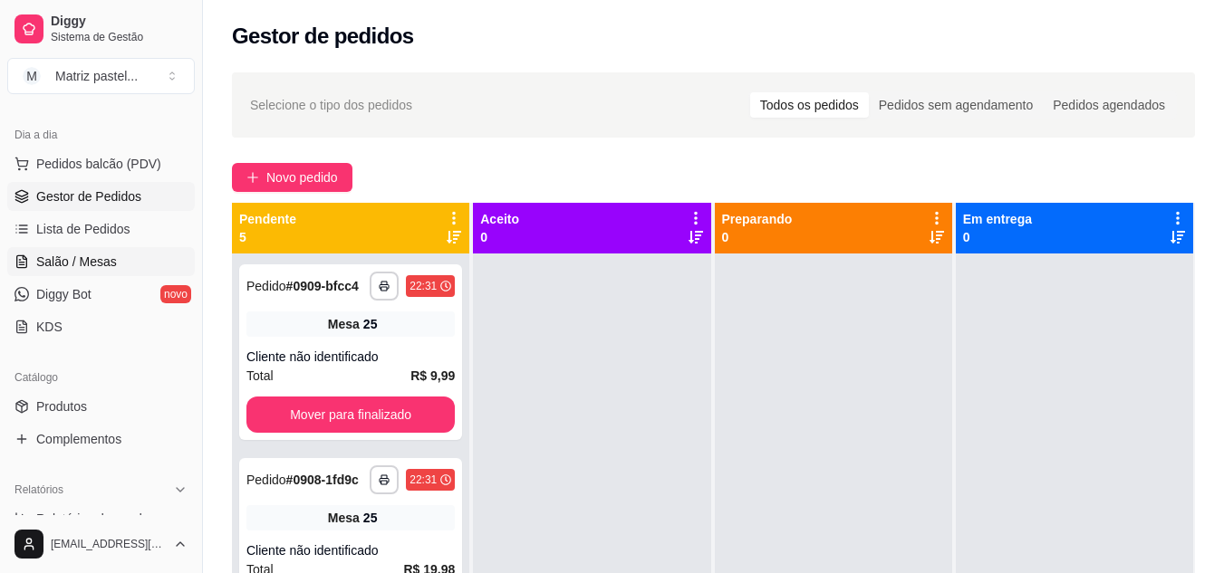
click at [91, 259] on span "Salão / Mesas" at bounding box center [76, 262] width 81 height 18
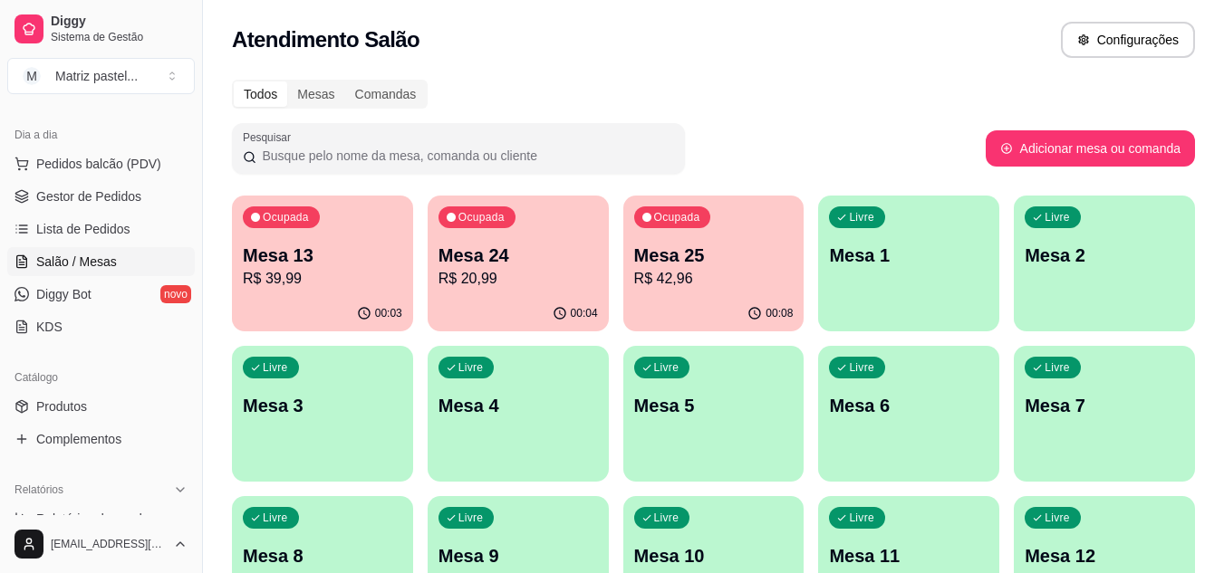
click at [653, 290] on div "Ocupada Mesa 25 R$ 42,96" at bounding box center [713, 246] width 181 height 101
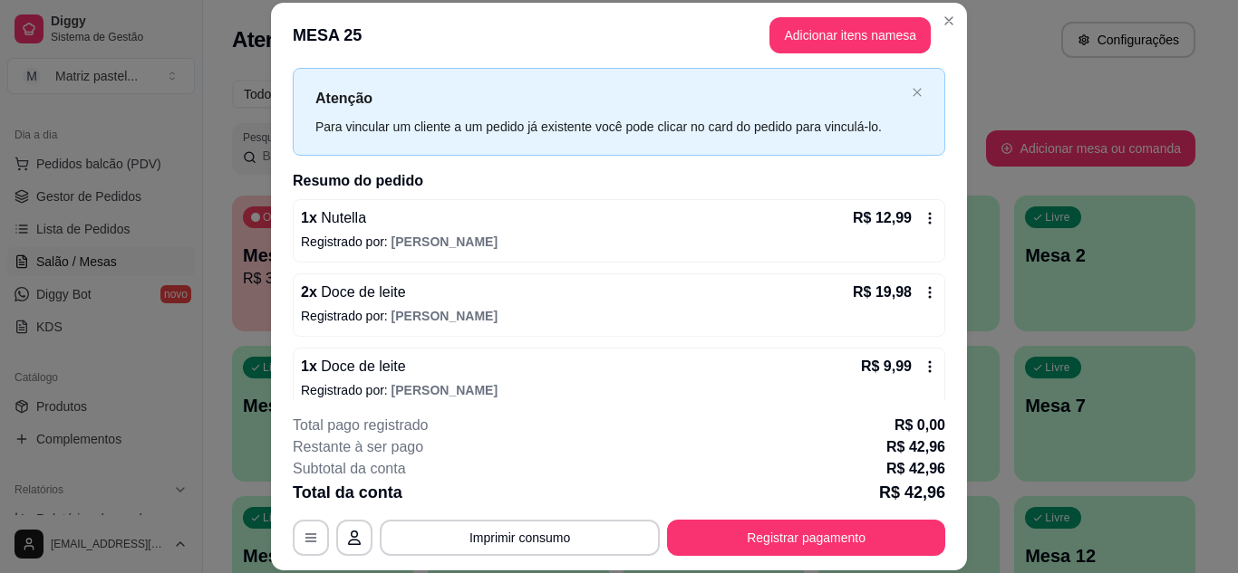
scroll to position [58, 0]
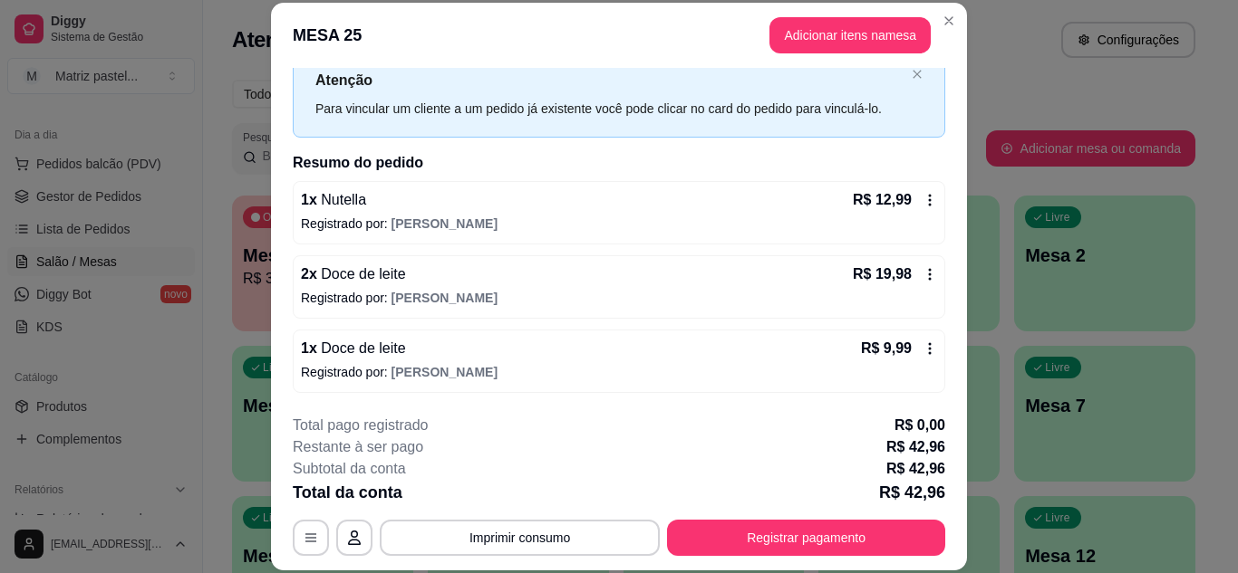
click at [922, 269] on icon at bounding box center [929, 274] width 14 height 14
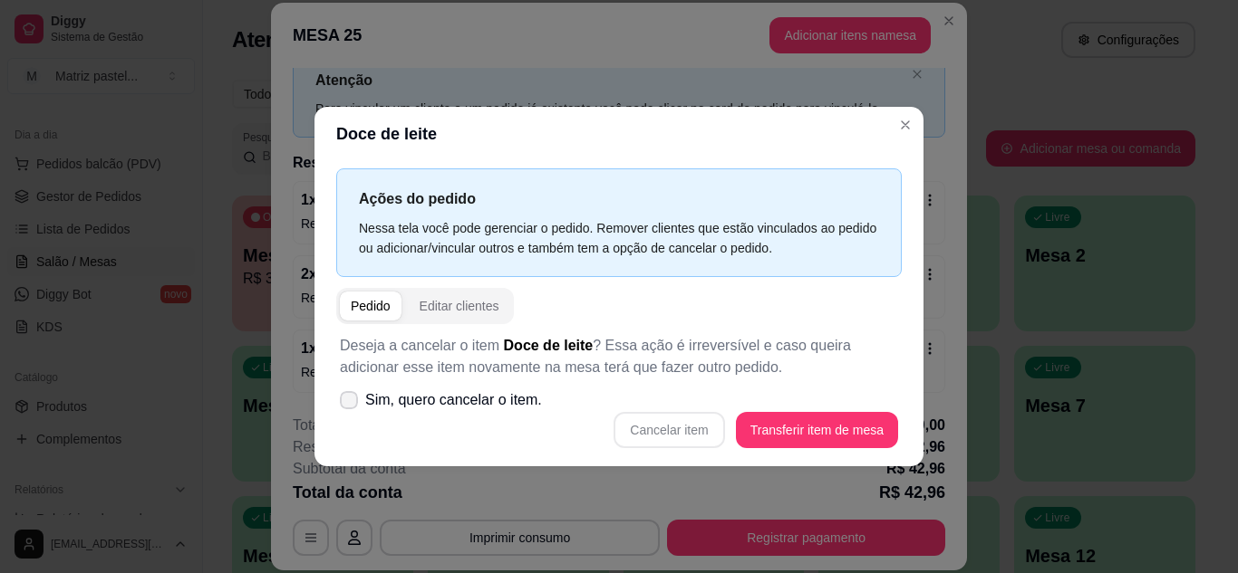
click at [429, 403] on span "Sim, quero cancelar o item." at bounding box center [453, 401] width 177 height 22
click at [351, 403] on input "Sim, quero cancelar o item." at bounding box center [345, 409] width 12 height 12
checkbox input "true"
click at [660, 435] on button "Cancelar item" at bounding box center [668, 430] width 111 height 36
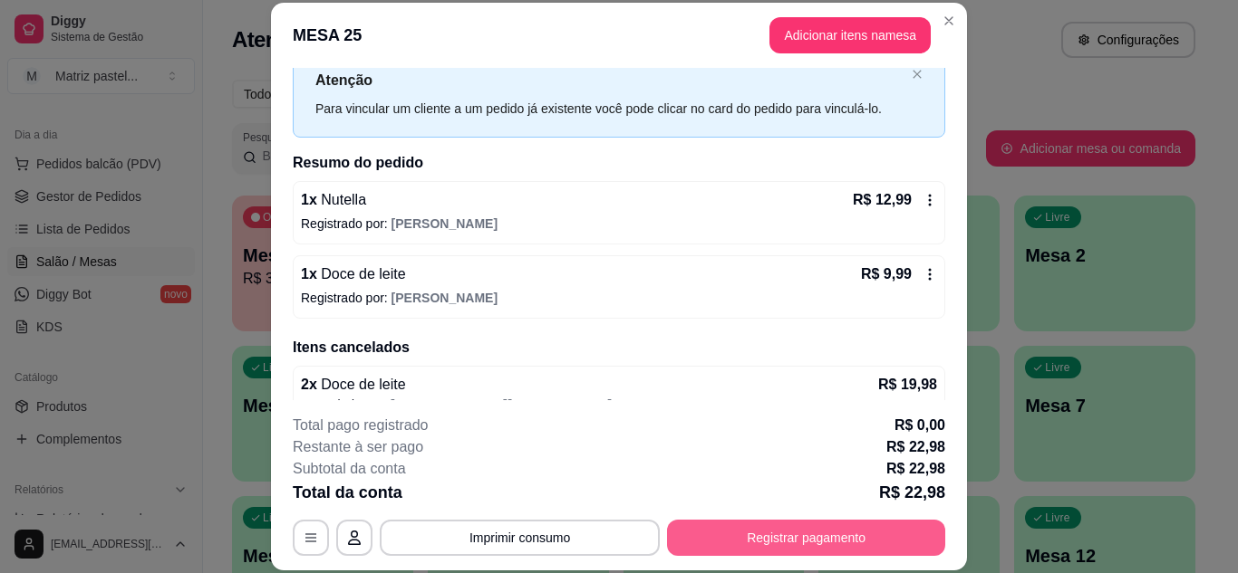
click at [805, 548] on button "Registrar pagamento" at bounding box center [806, 538] width 278 height 36
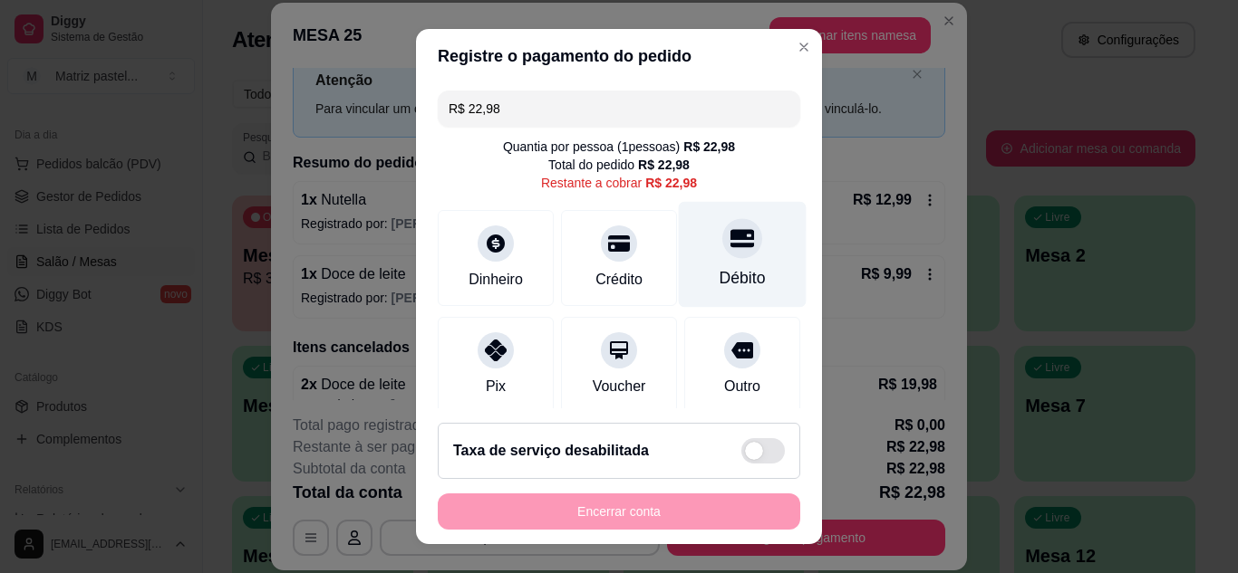
click at [742, 265] on div "Débito" at bounding box center [743, 254] width 128 height 106
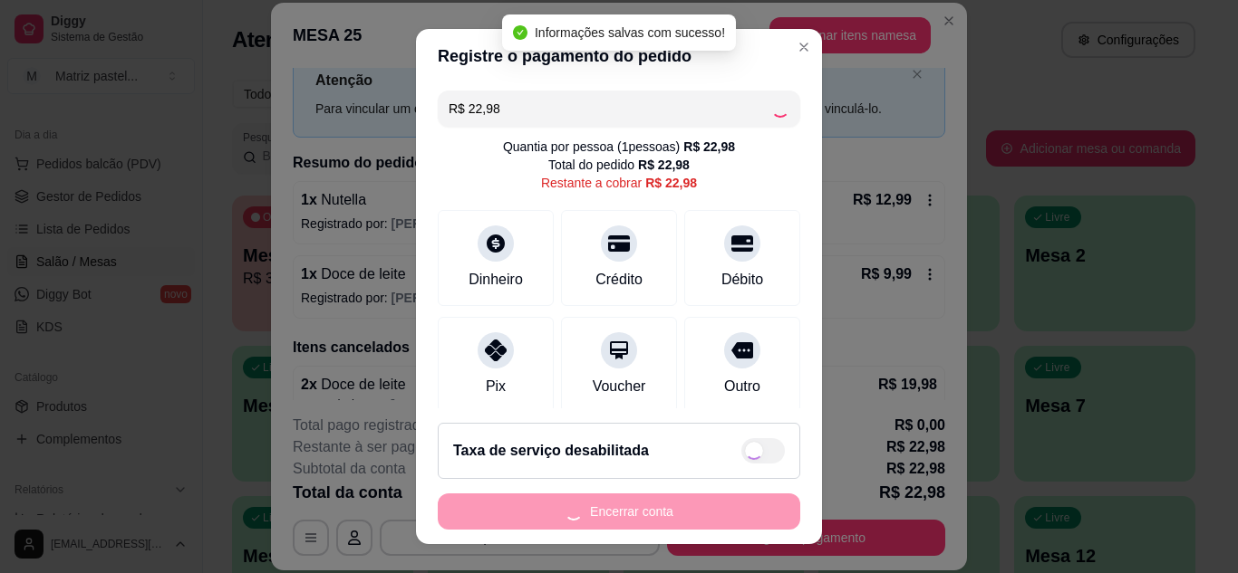
type input "R$ 0,00"
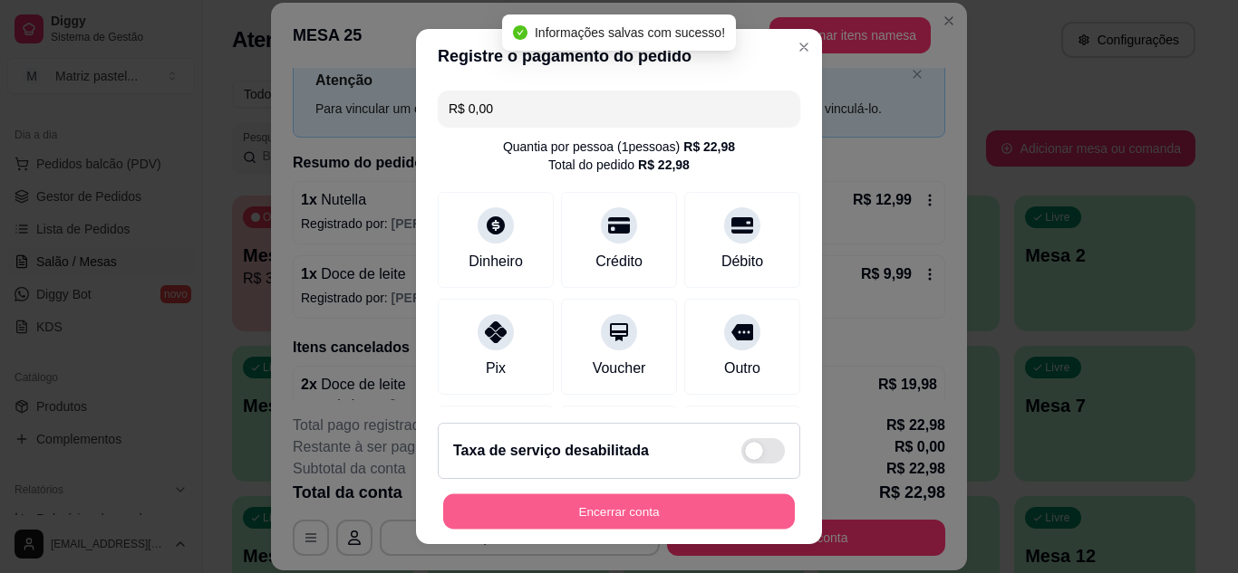
click at [612, 506] on button "Encerrar conta" at bounding box center [619, 512] width 352 height 35
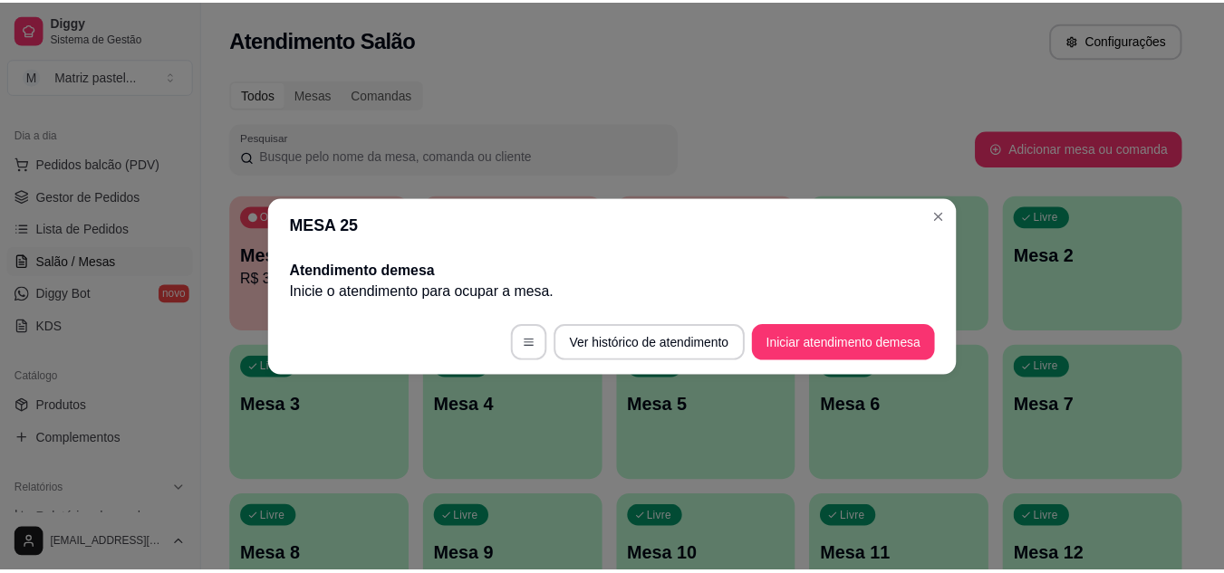
scroll to position [0, 0]
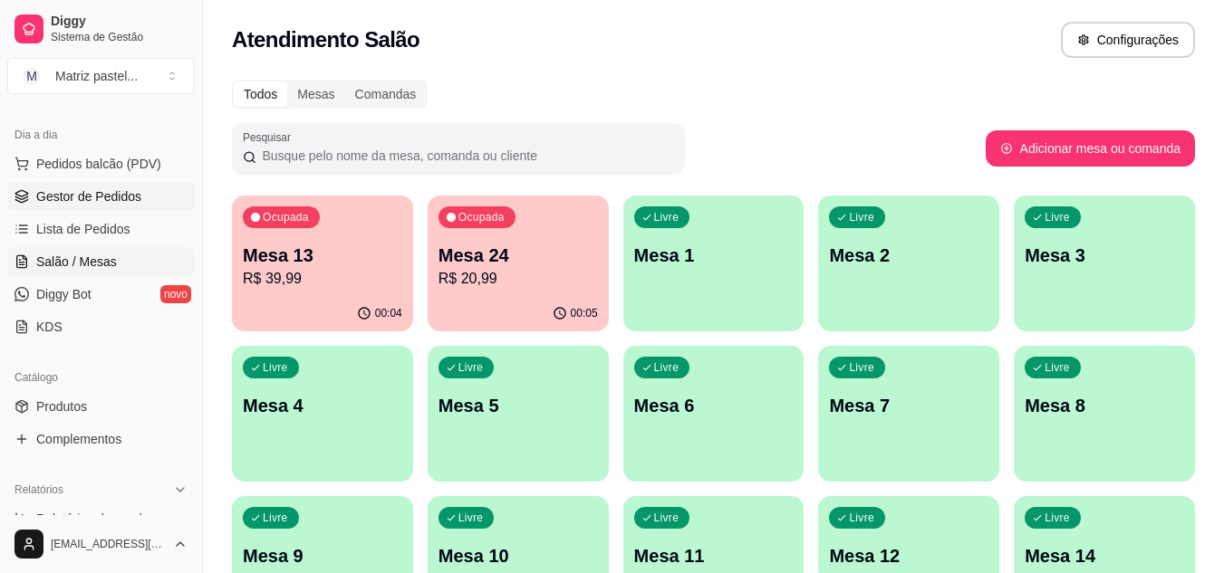
click at [130, 196] on span "Gestor de Pedidos" at bounding box center [88, 197] width 105 height 18
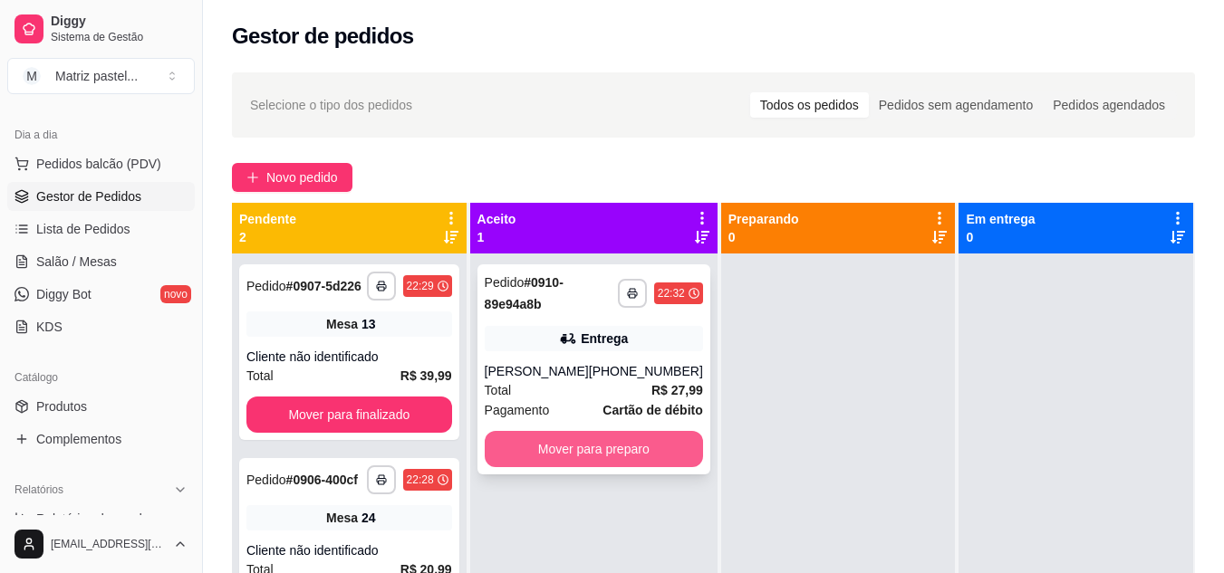
click at [607, 463] on button "Mover para preparo" at bounding box center [594, 449] width 218 height 36
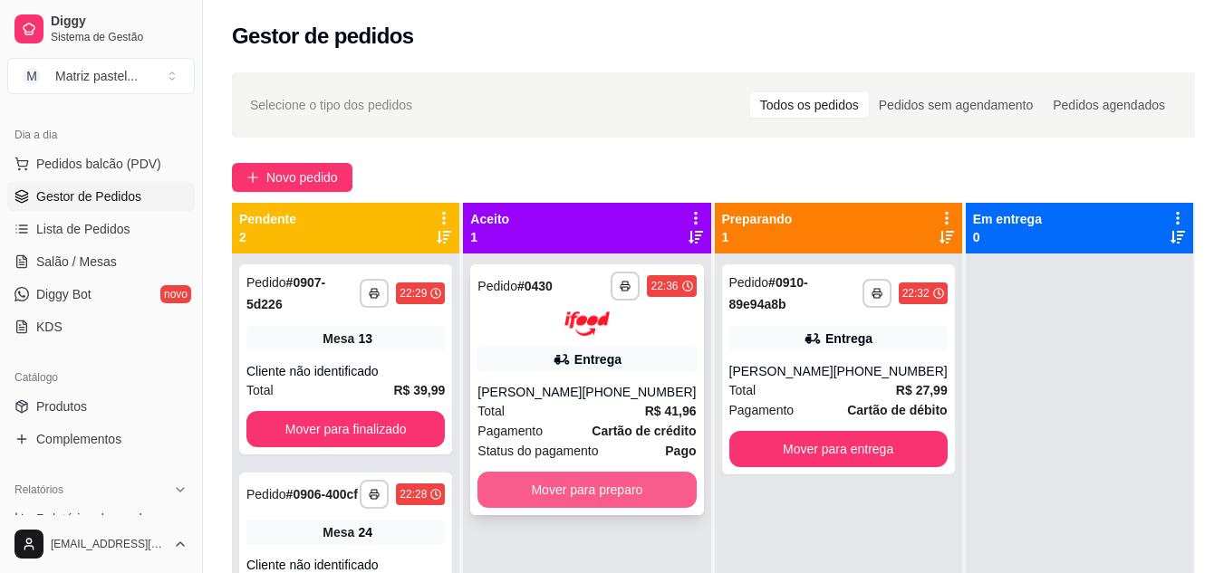
click at [581, 486] on button "Mover para preparo" at bounding box center [586, 490] width 218 height 36
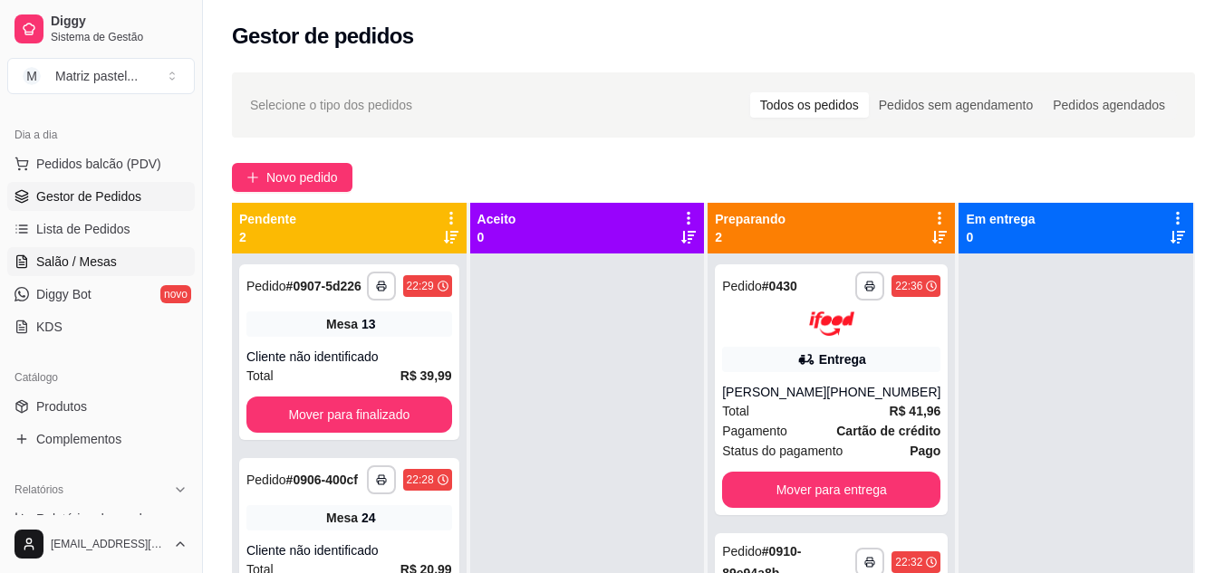
click at [107, 257] on span "Salão / Mesas" at bounding box center [76, 262] width 81 height 18
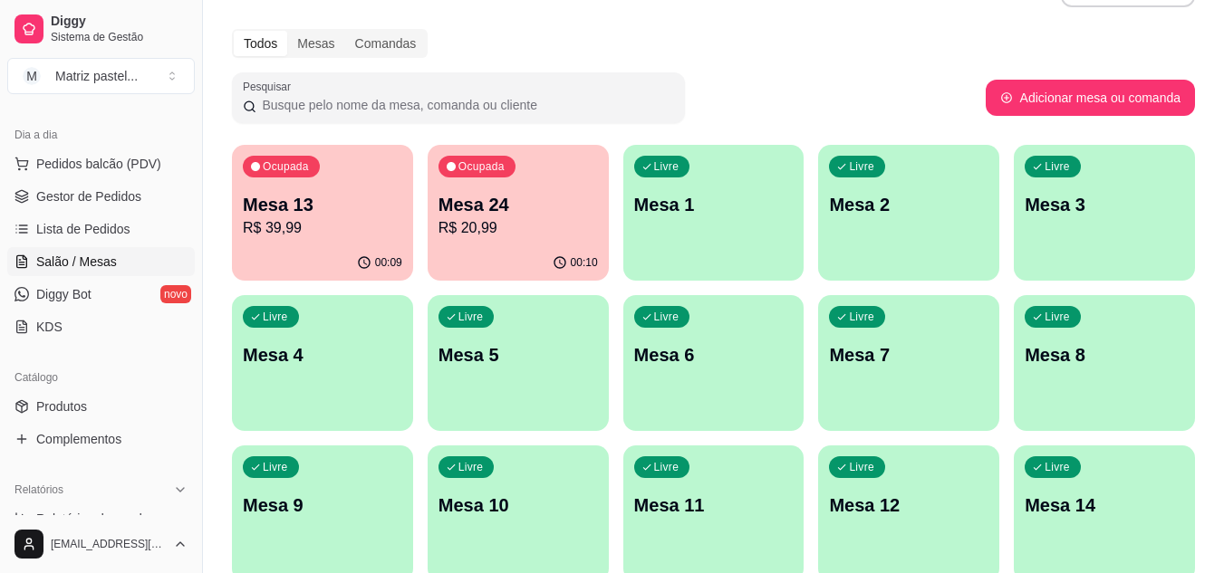
scroll to position [91, 0]
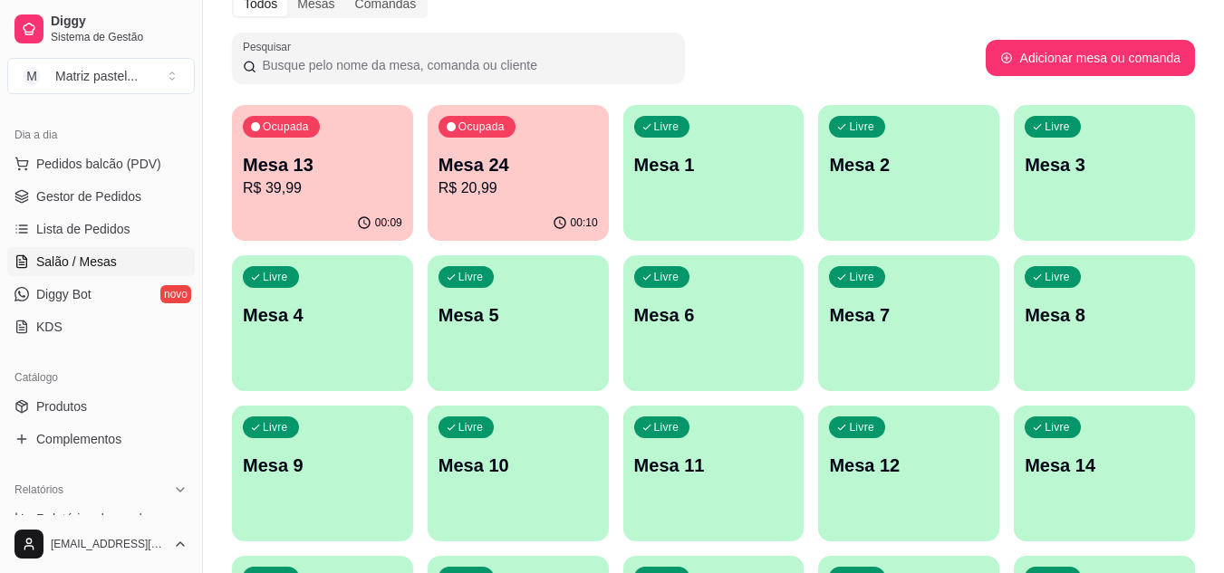
click at [521, 198] on p "R$ 20,99" at bounding box center [517, 189] width 159 height 22
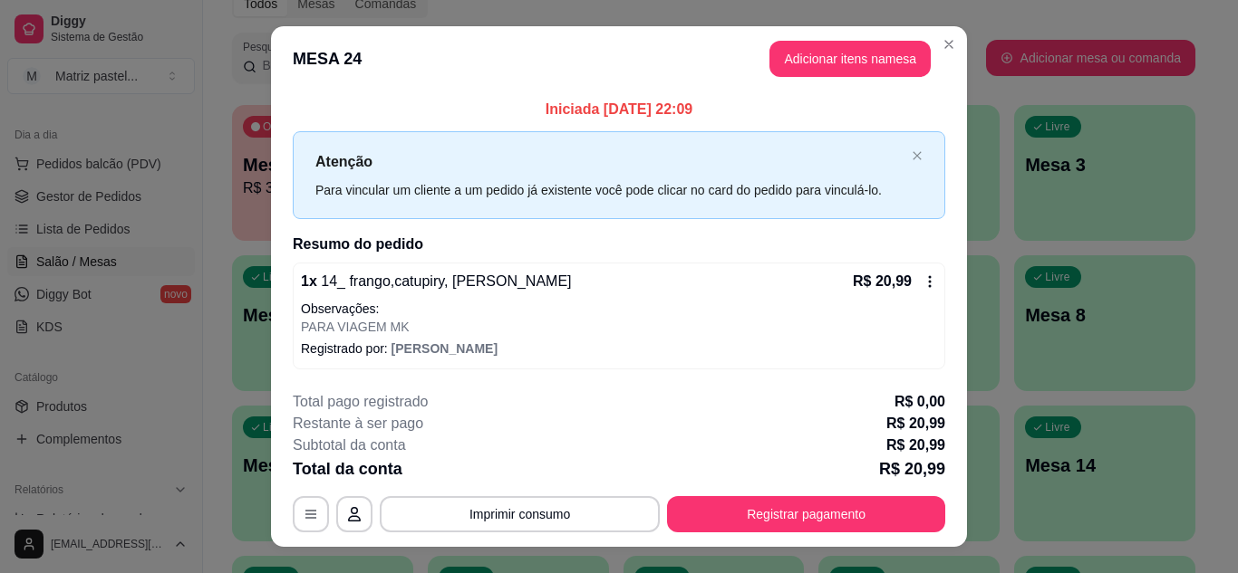
click at [745, 540] on footer "**********" at bounding box center [619, 462] width 696 height 170
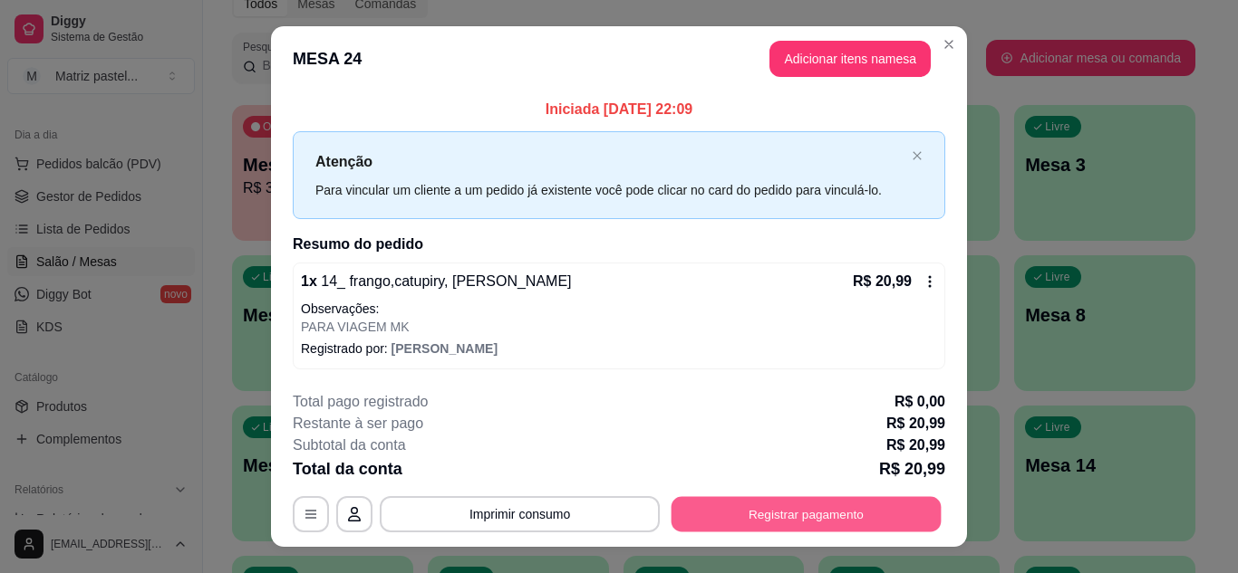
click at [742, 527] on button "Registrar pagamento" at bounding box center [806, 514] width 270 height 35
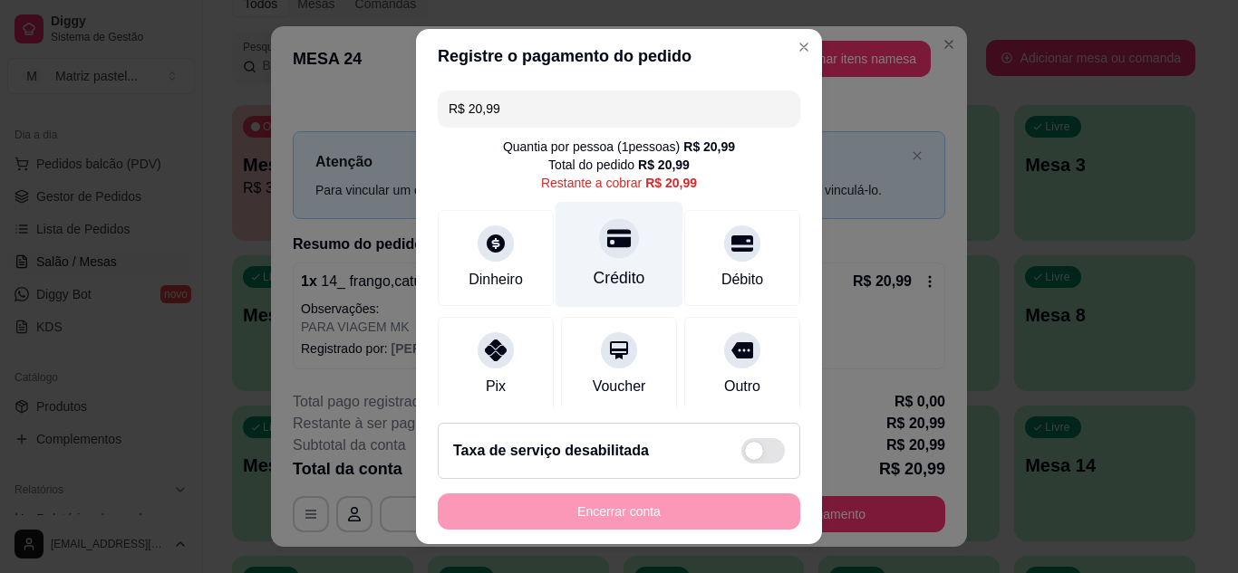
click at [567, 246] on div "Crédito" at bounding box center [619, 254] width 128 height 106
type input "R$ 0,00"
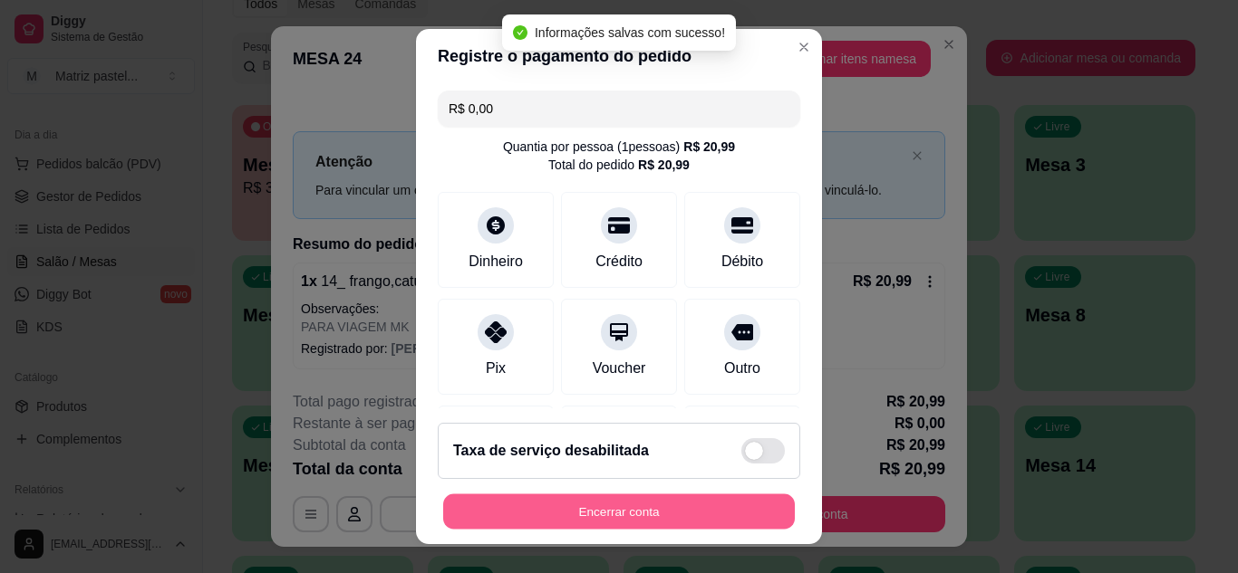
click at [628, 516] on button "Encerrar conta" at bounding box center [619, 512] width 352 height 35
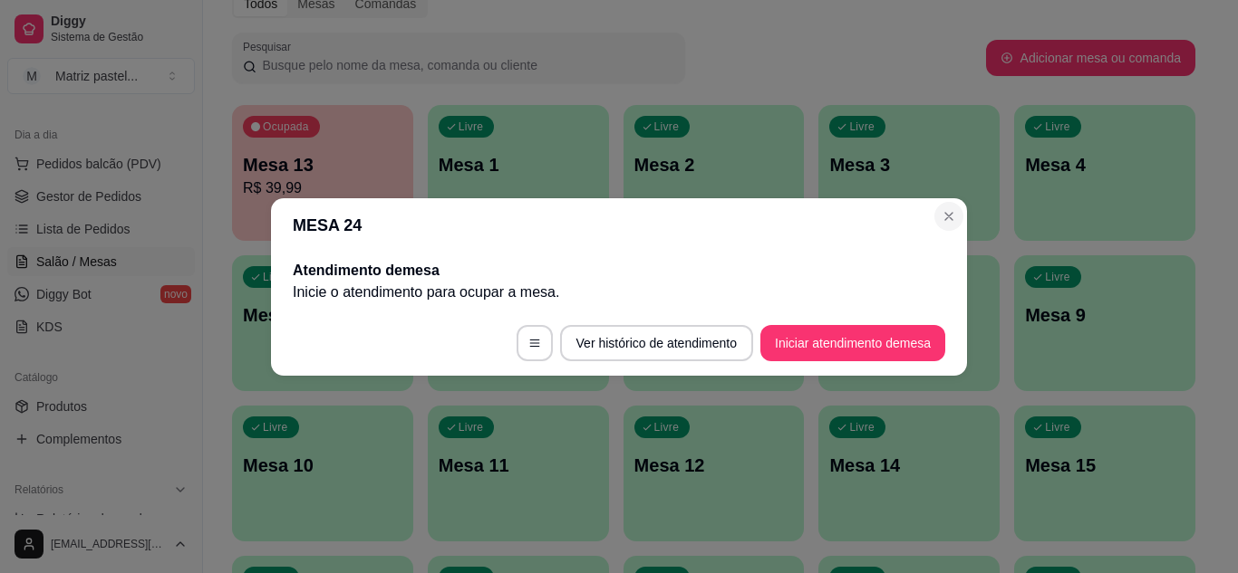
click at [945, 232] on section "MESA 24 Atendimento de mesa Inicie o atendimento para ocupar a mesa . Ver histó…" at bounding box center [619, 287] width 696 height 178
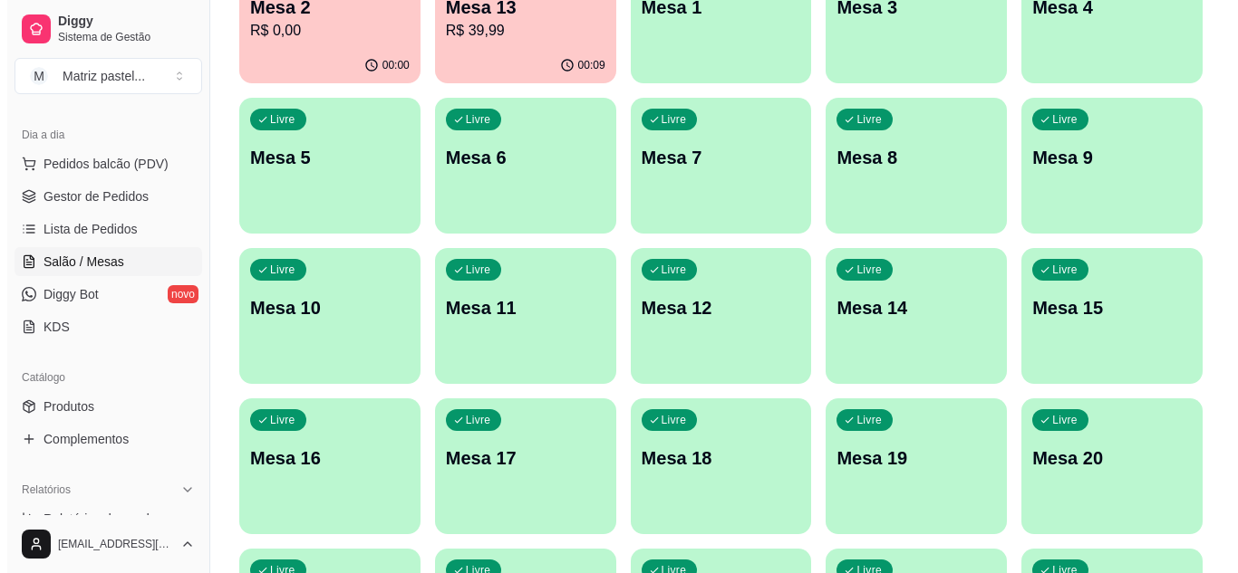
scroll to position [0, 0]
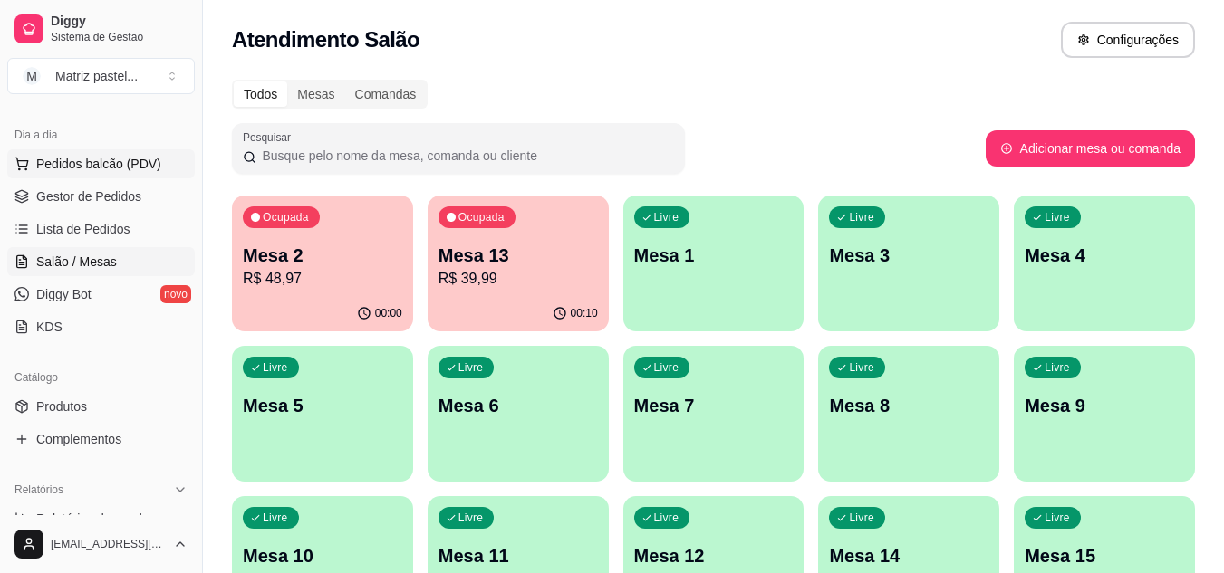
click at [37, 158] on span "Pedidos balcão (PDV)" at bounding box center [98, 164] width 125 height 18
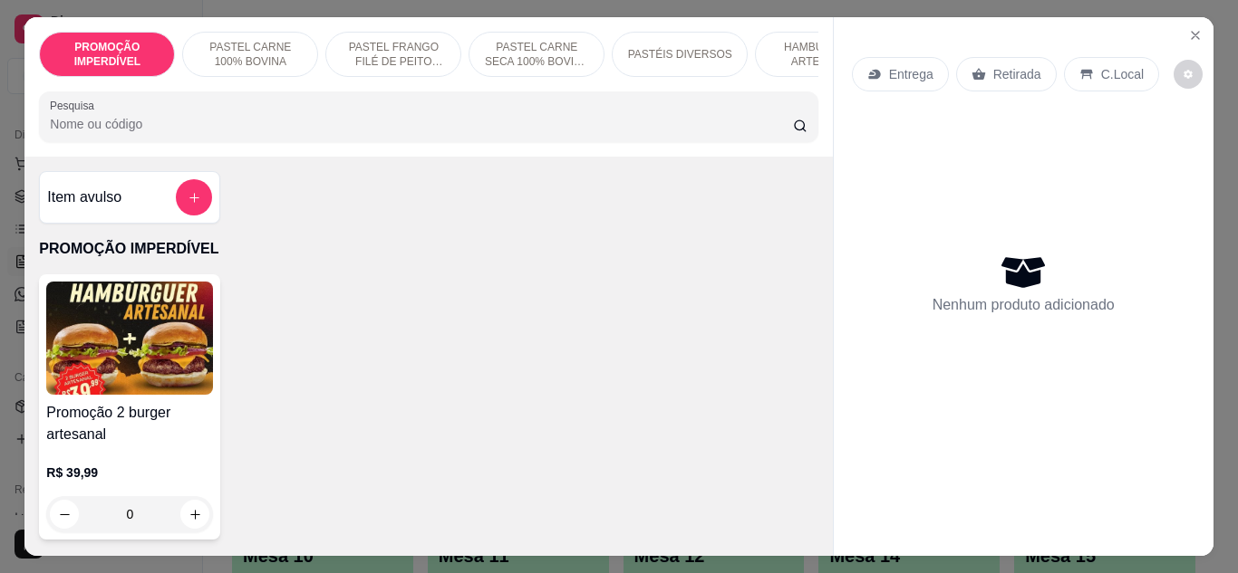
click at [213, 133] on input "Pesquisa" at bounding box center [421, 124] width 743 height 18
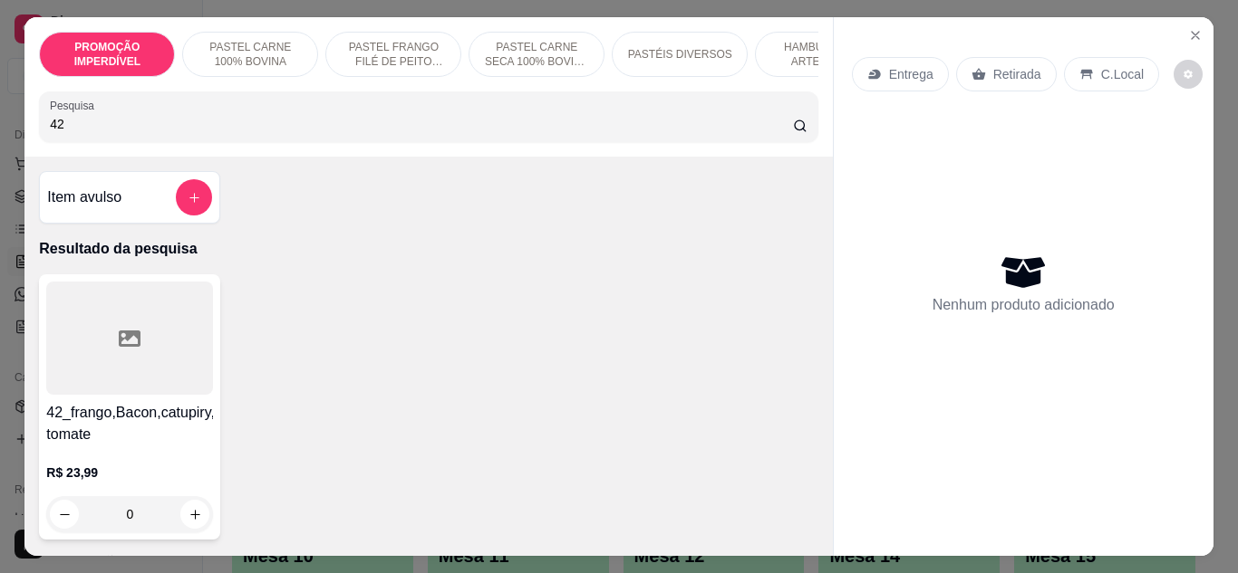
type input "42"
click at [192, 522] on div "0" at bounding box center [129, 514] width 167 height 36
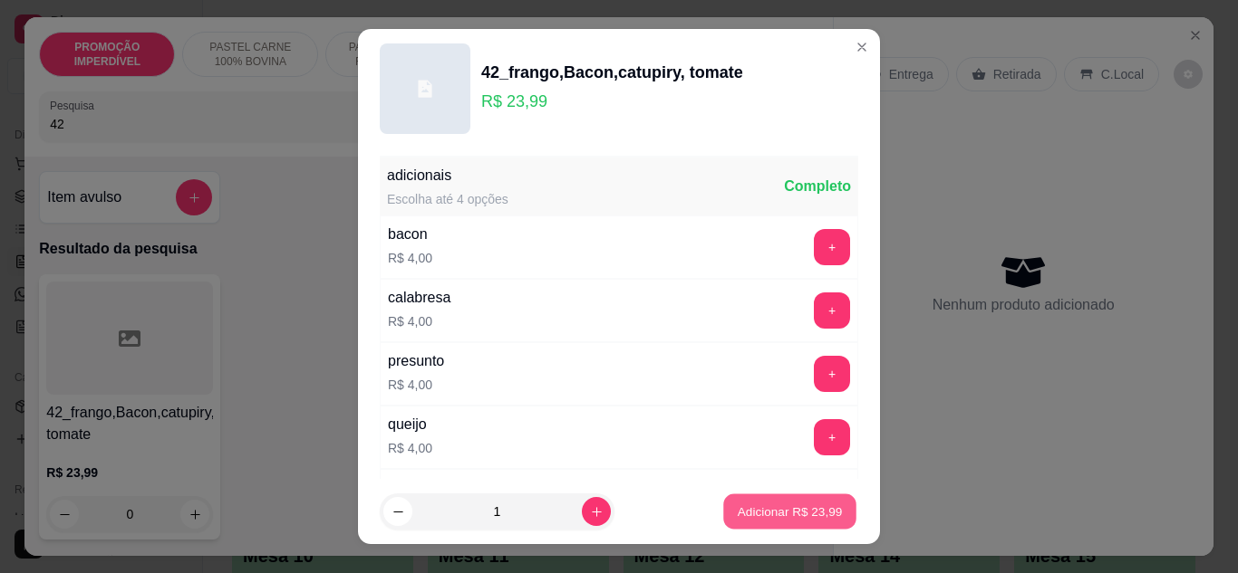
click at [723, 517] on button "Adicionar R$ 23,99" at bounding box center [789, 512] width 133 height 35
type input "1"
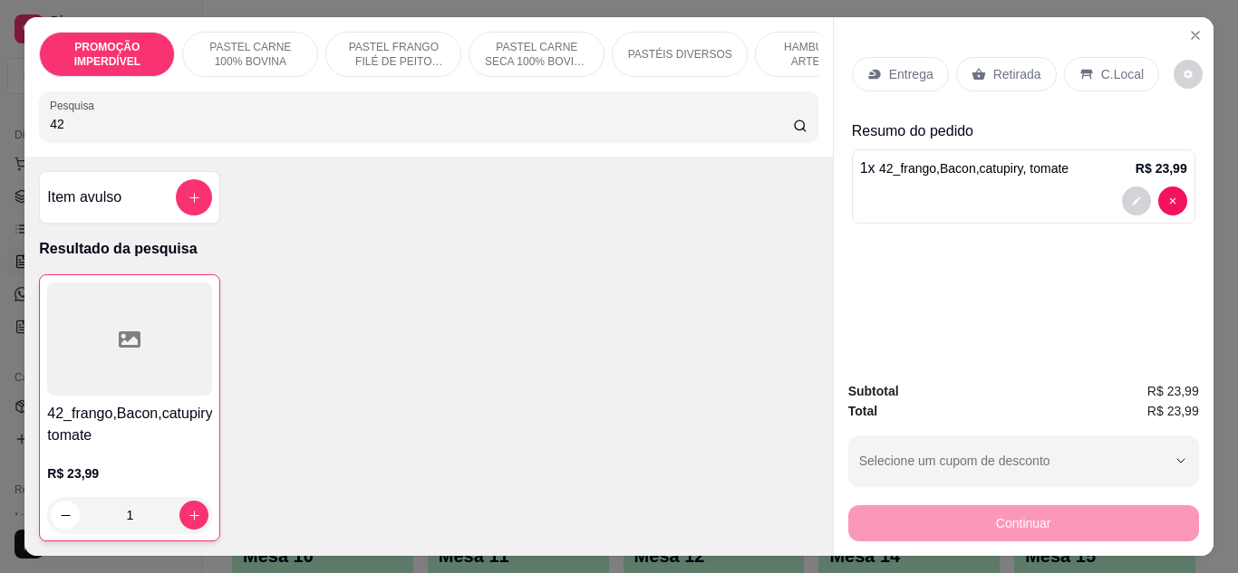
click at [152, 133] on input "42" at bounding box center [421, 124] width 743 height 18
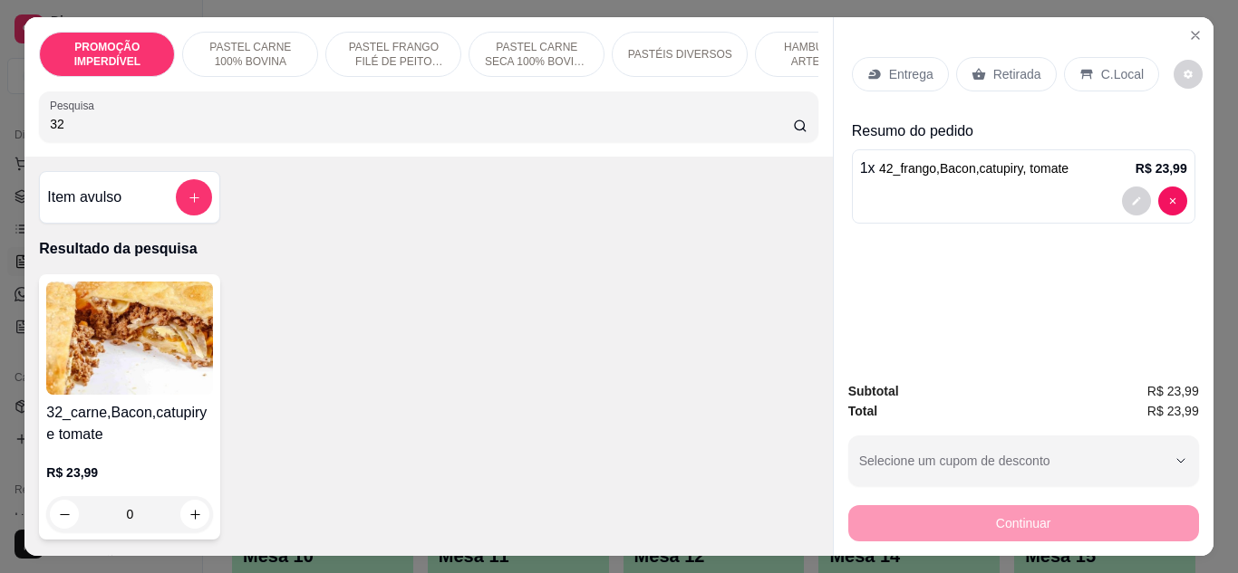
type input "32"
click at [180, 519] on div "0" at bounding box center [129, 514] width 167 height 36
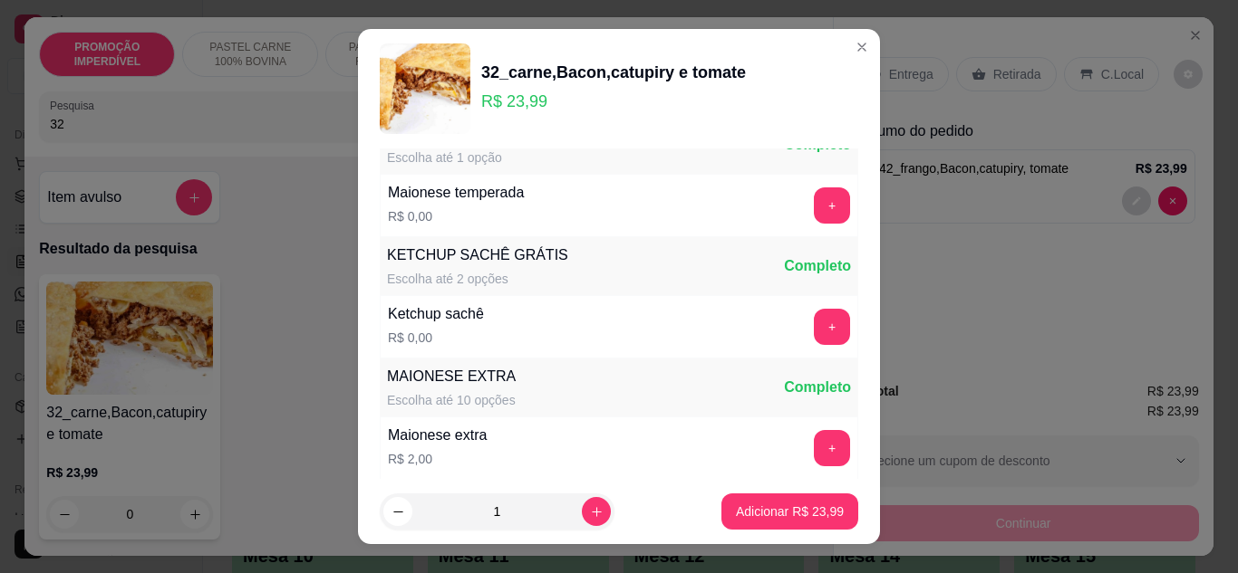
scroll to position [933, 0]
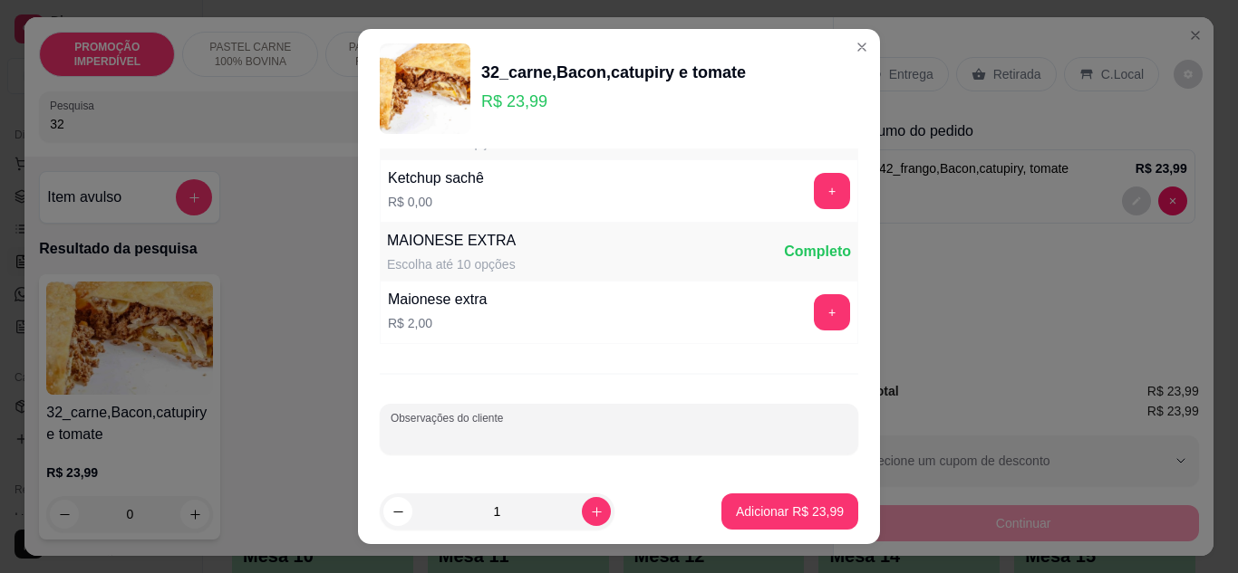
click at [477, 436] on input "Observações do cliente" at bounding box center [618, 437] width 457 height 18
type input "sem tomate, com cream cheese no lugar do catupiry"
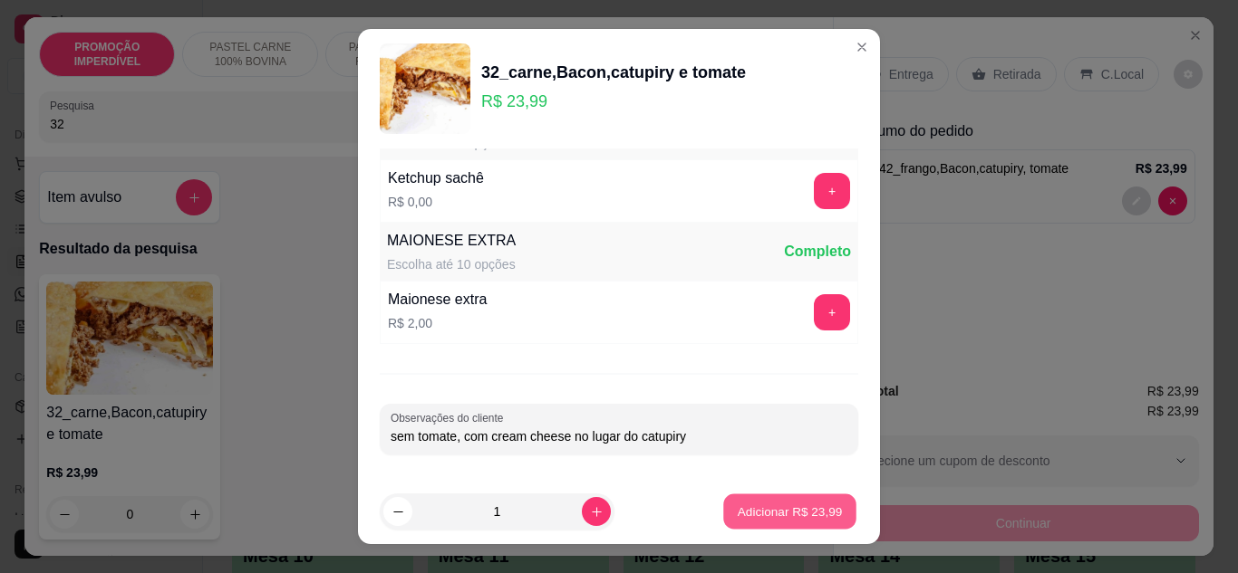
click at [738, 511] on p "Adicionar R$ 23,99" at bounding box center [789, 512] width 105 height 17
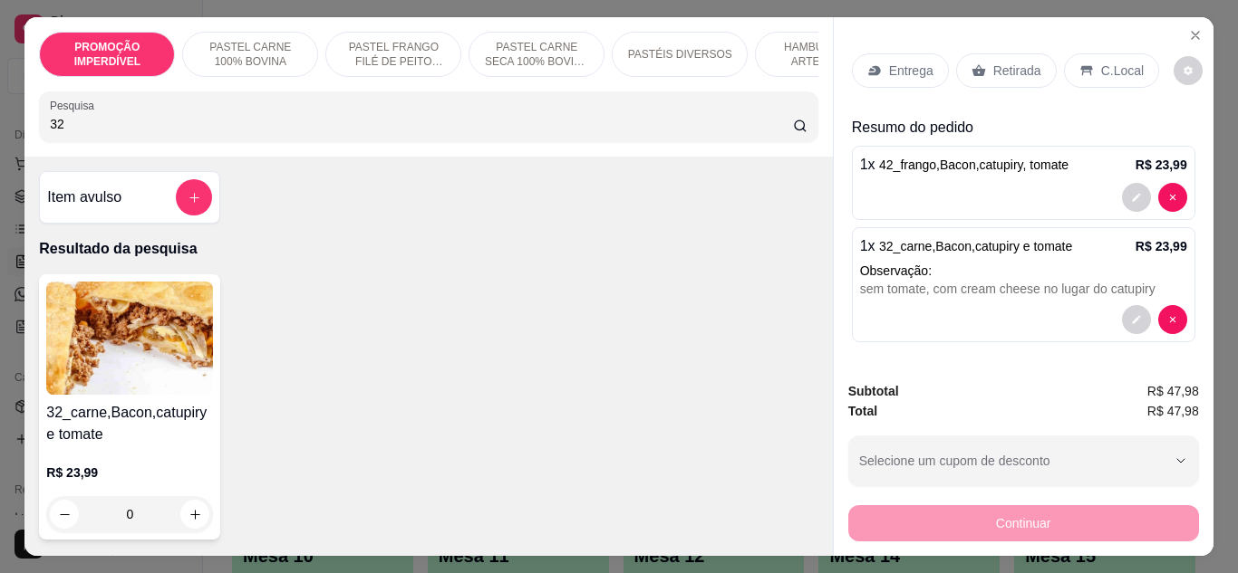
scroll to position [5, 0]
click at [971, 74] on div "Retirada" at bounding box center [1006, 70] width 101 height 34
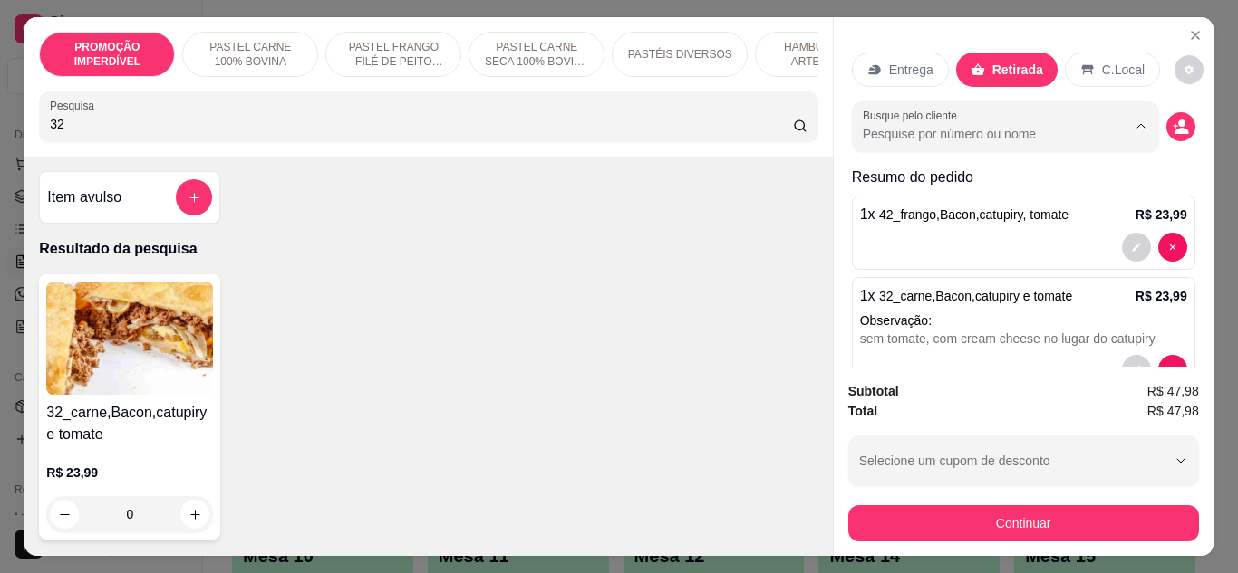
click at [1032, 125] on input "Busque pelo cliente" at bounding box center [980, 134] width 235 height 18
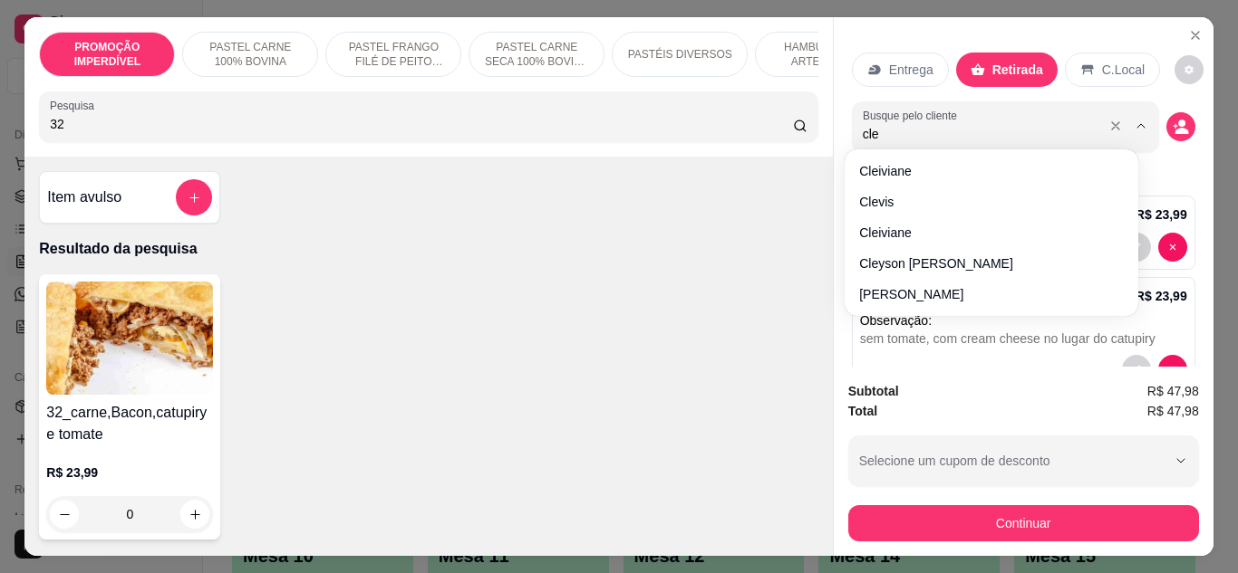
type input "cley"
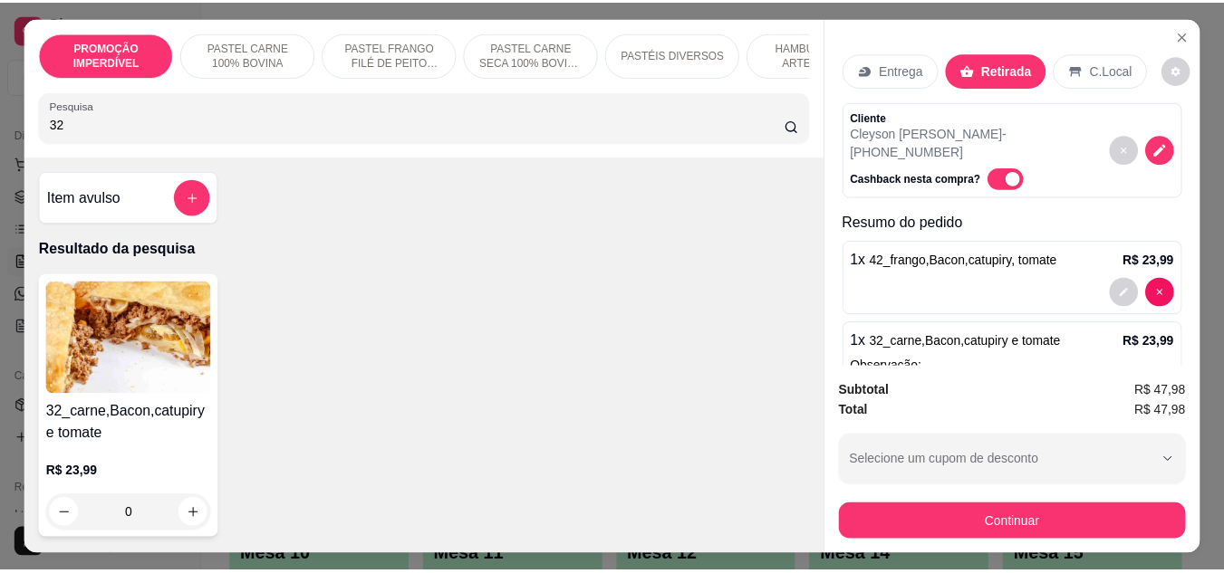
scroll to position [82, 0]
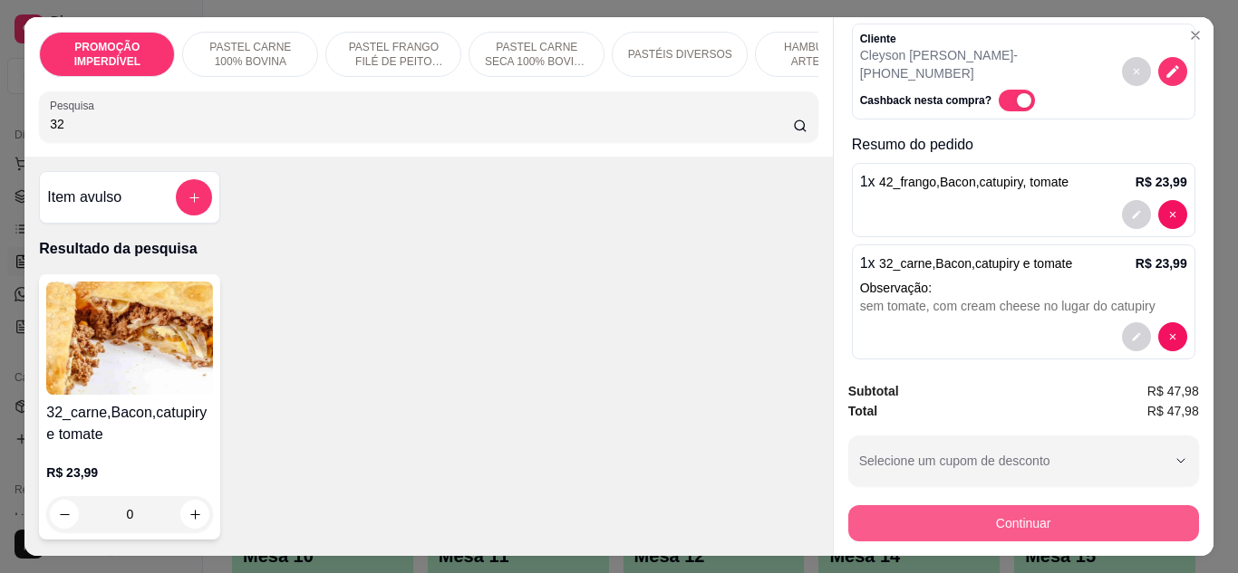
click at [980, 522] on button "Continuar" at bounding box center [1023, 524] width 351 height 36
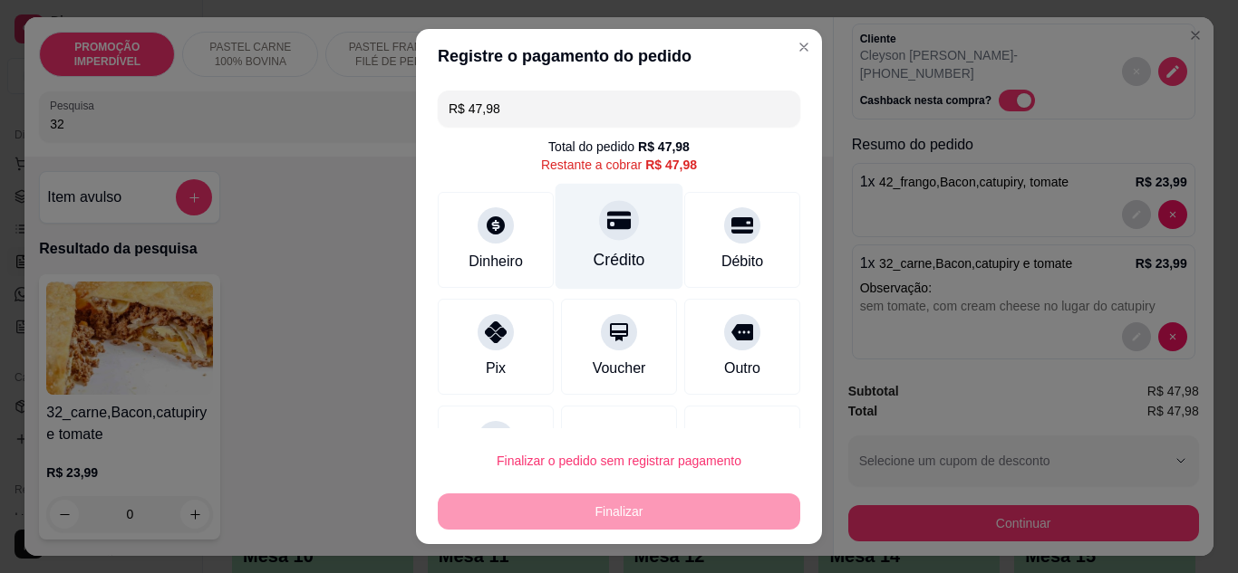
drag, startPoint x: 626, startPoint y: 246, endPoint x: 629, endPoint y: 258, distance: 12.1
click at [625, 247] on div "Crédito" at bounding box center [619, 236] width 128 height 106
type input "R$ 0,00"
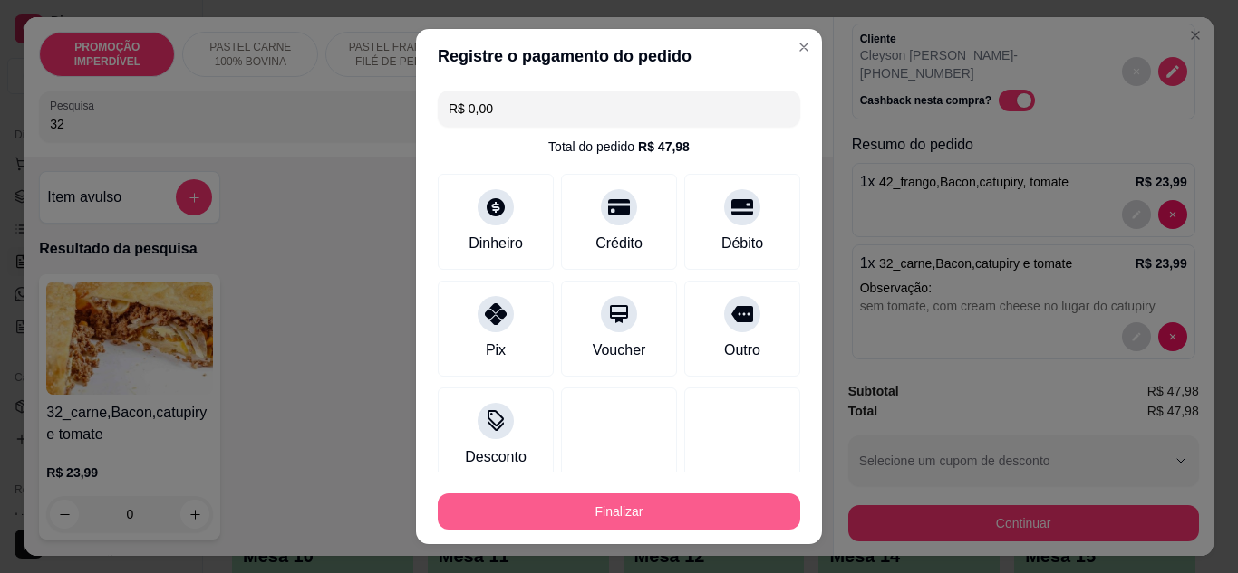
click at [651, 503] on button "Finalizar" at bounding box center [619, 512] width 362 height 36
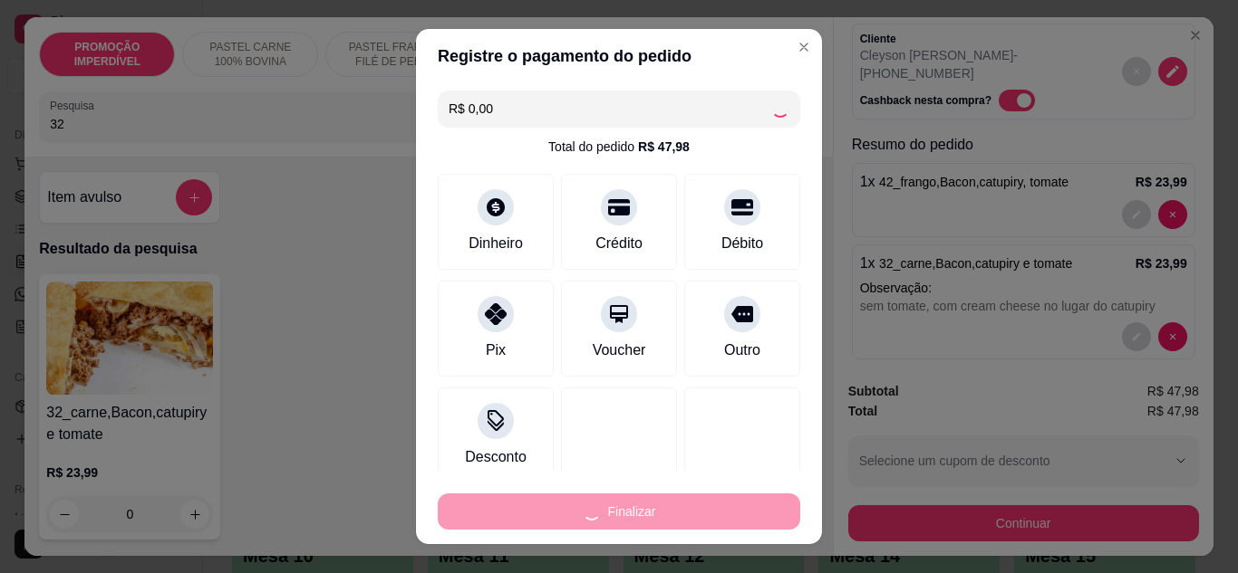
type input "0"
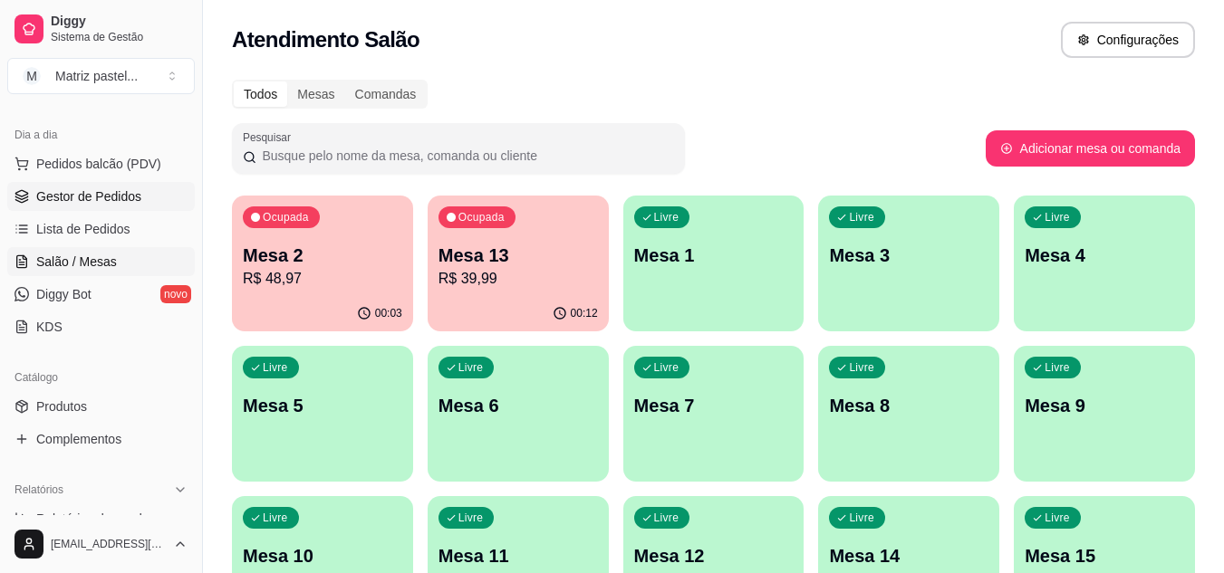
click at [71, 198] on span "Gestor de Pedidos" at bounding box center [88, 197] width 105 height 18
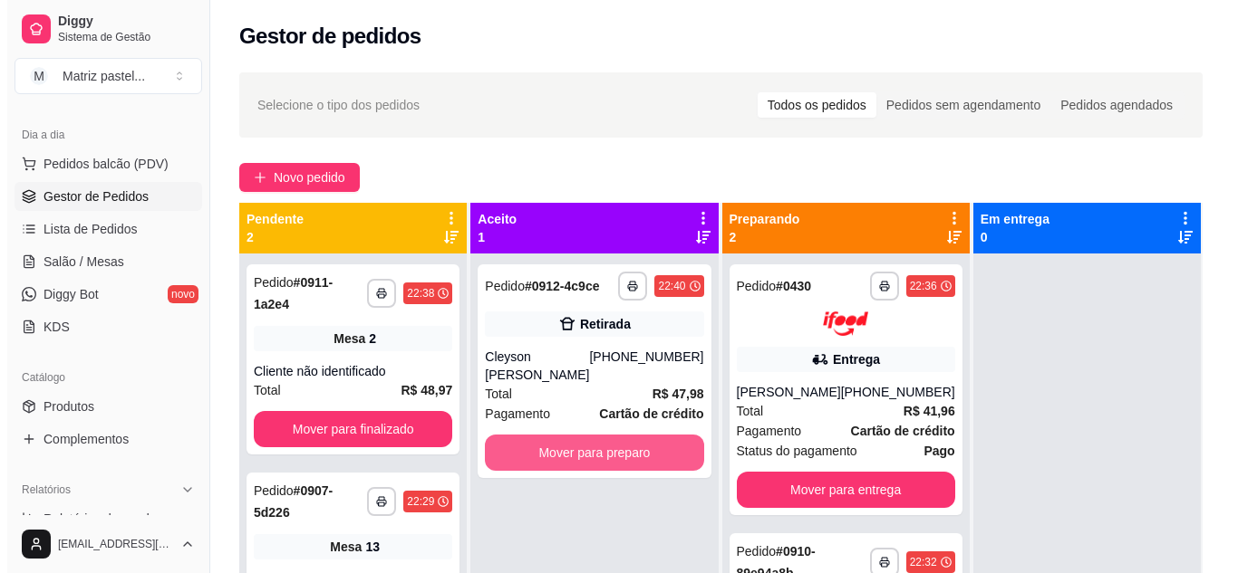
scroll to position [51, 0]
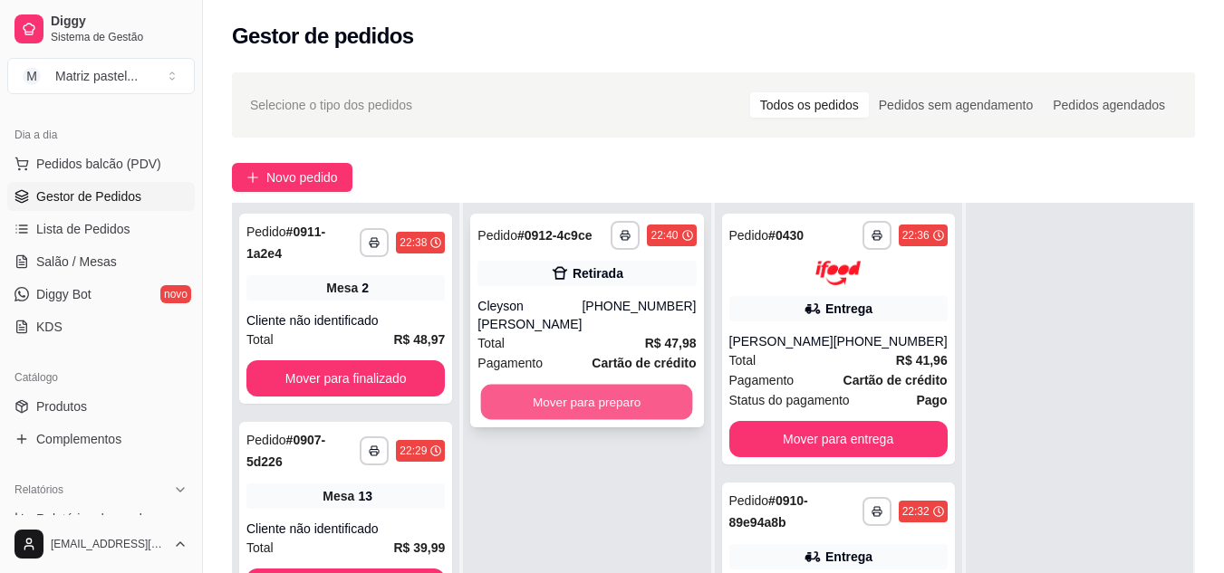
click at [571, 385] on button "Mover para preparo" at bounding box center [587, 402] width 212 height 35
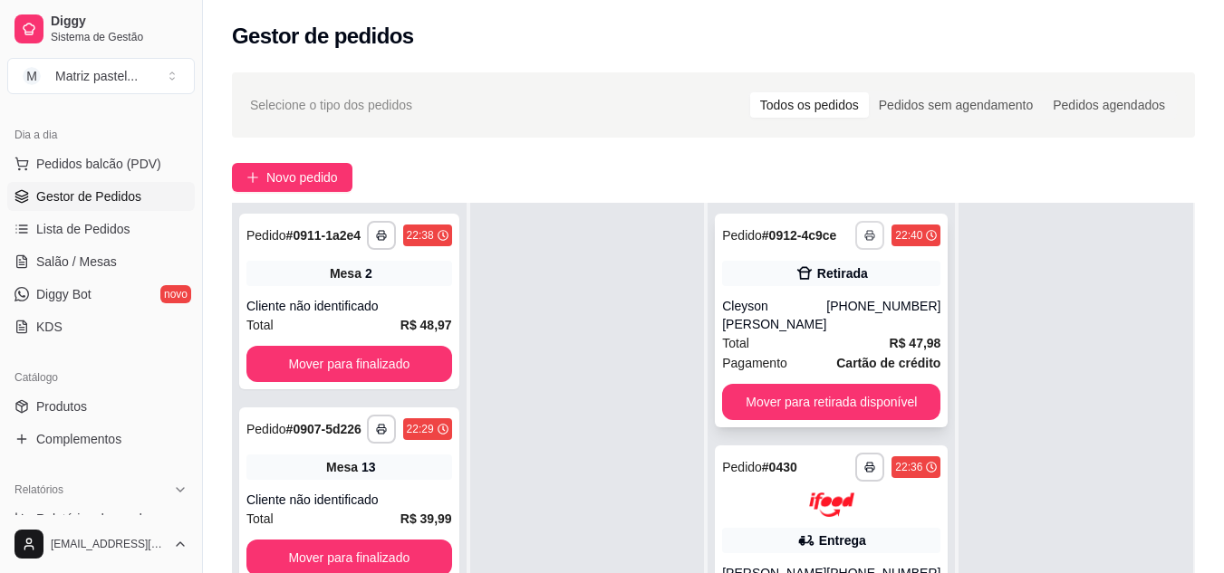
click at [855, 237] on button "button" at bounding box center [869, 235] width 29 height 29
click at [890, 336] on strong "R$ 47,98" at bounding box center [916, 343] width 52 height 14
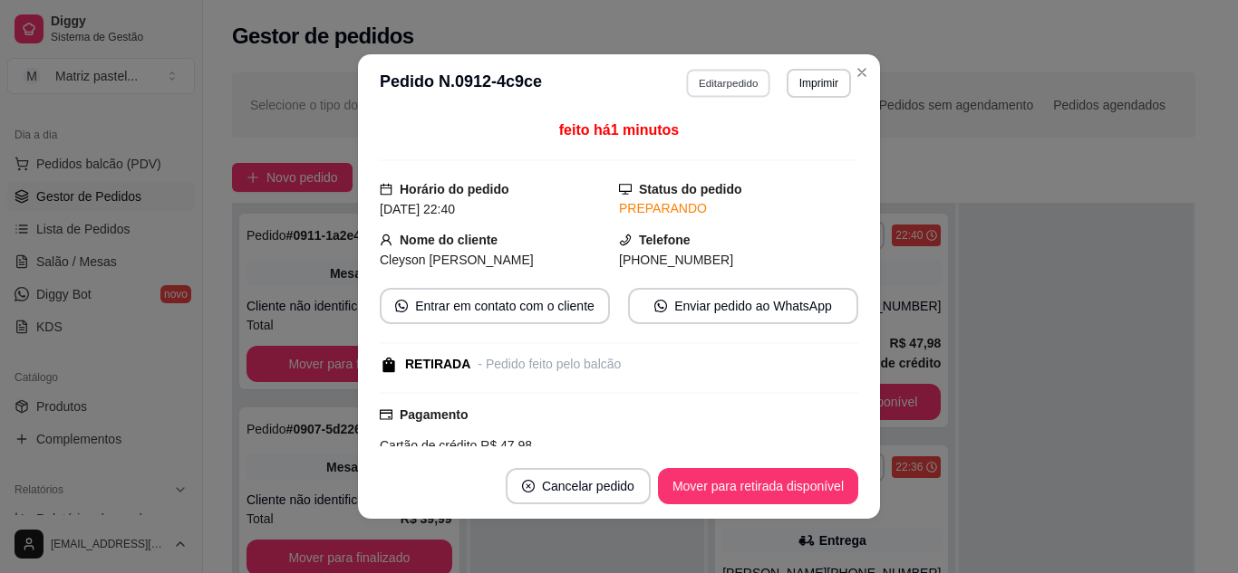
click at [753, 75] on button "Editar pedido" at bounding box center [729, 83] width 84 height 28
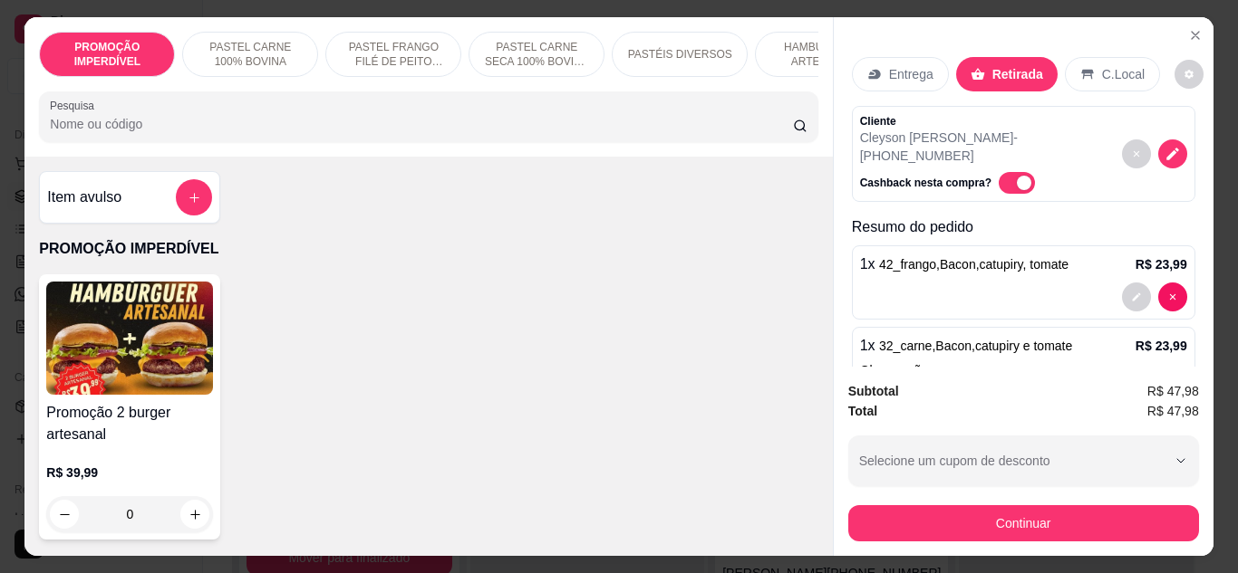
click at [856, 71] on div "Entrega" at bounding box center [900, 74] width 97 height 34
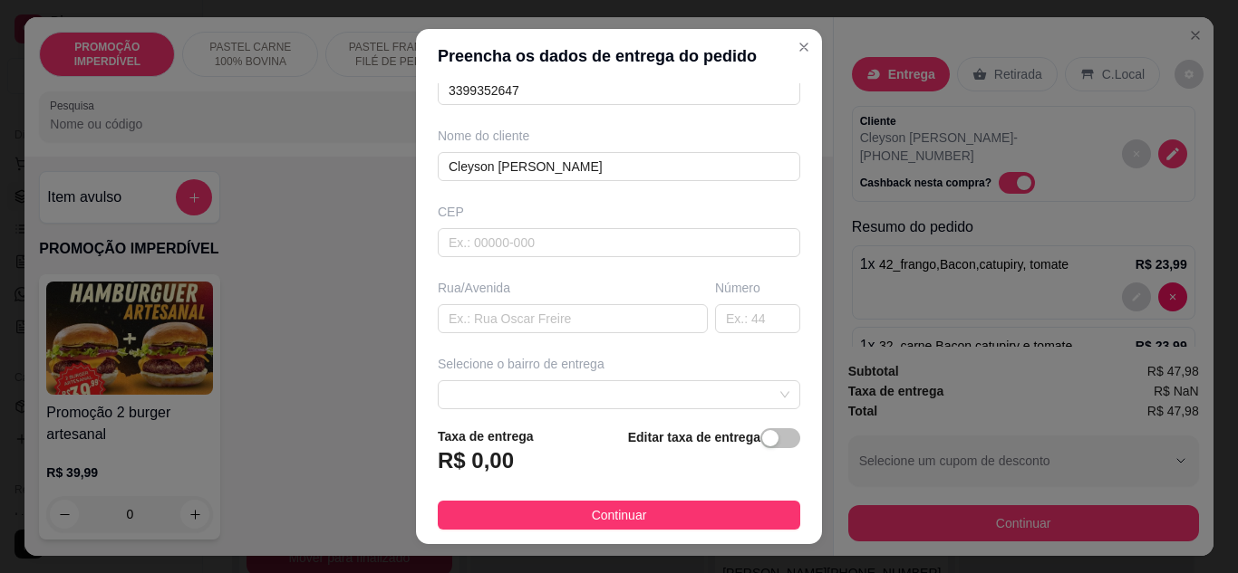
scroll to position [0, 0]
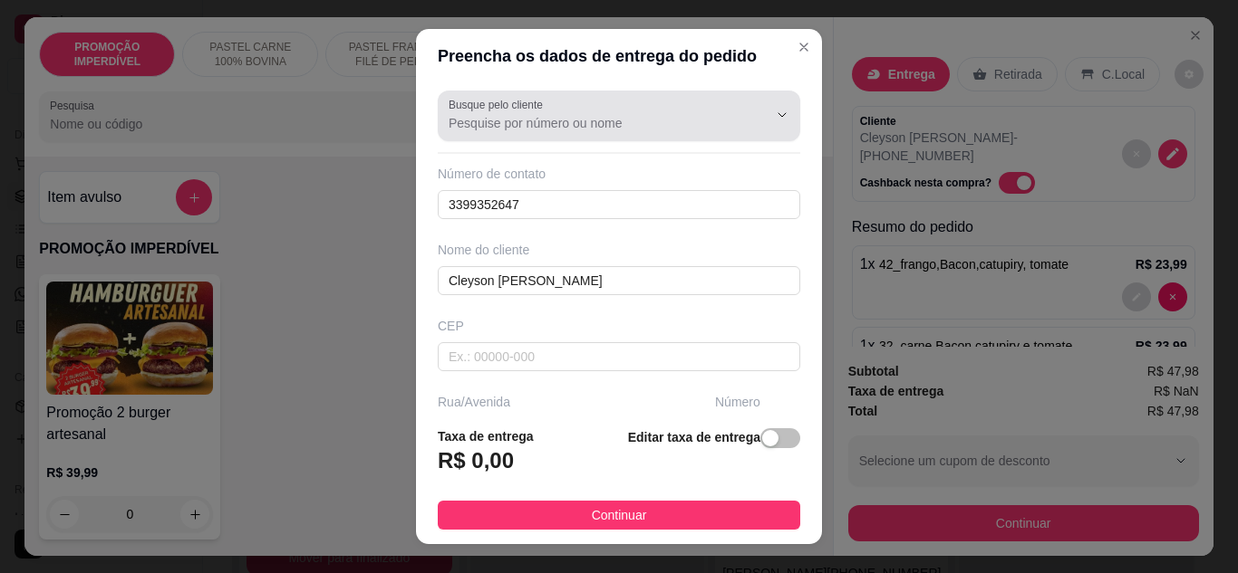
click at [622, 130] on input "Busque pelo cliente" at bounding box center [593, 123] width 290 height 18
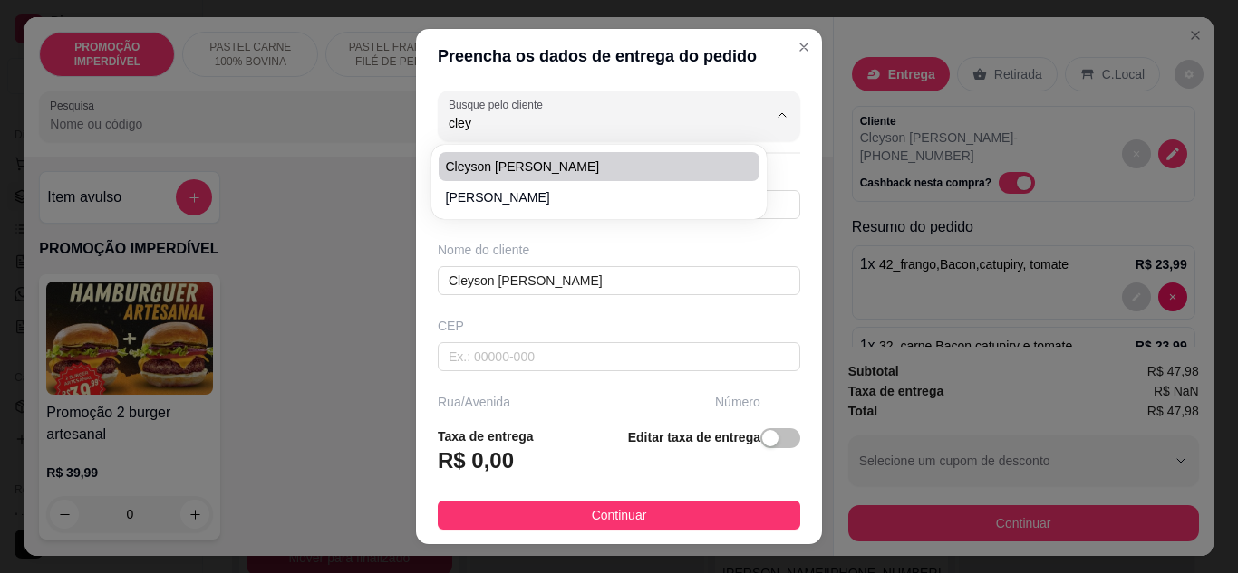
click at [592, 166] on span "Cleyson [PERSON_NAME]" at bounding box center [590, 167] width 288 height 18
type input "Cleyson [PERSON_NAME]"
type input "Rua pantanal"
type input "343"
type input "Eunápolis"
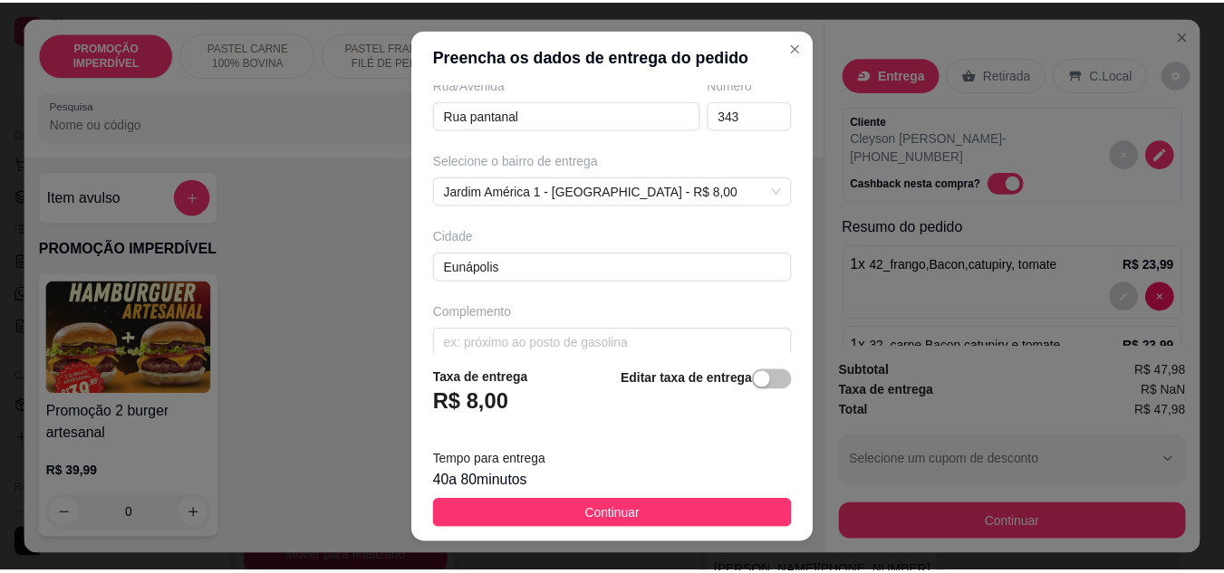
scroll to position [339, 0]
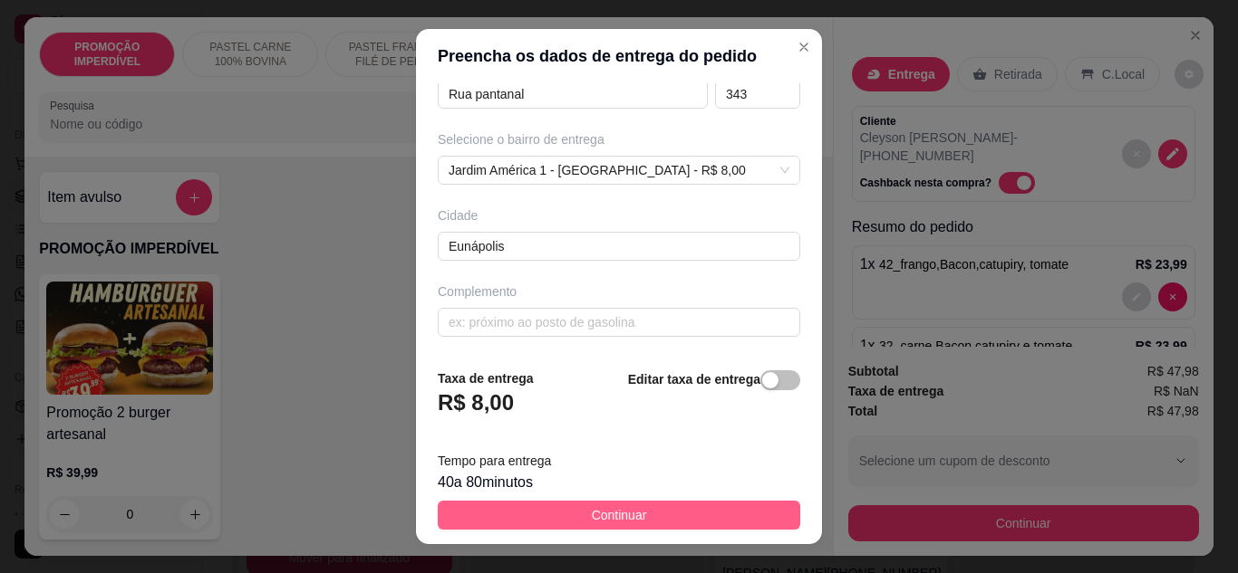
type input "Cleyson [PERSON_NAME]"
click at [569, 509] on button "Continuar" at bounding box center [619, 515] width 362 height 29
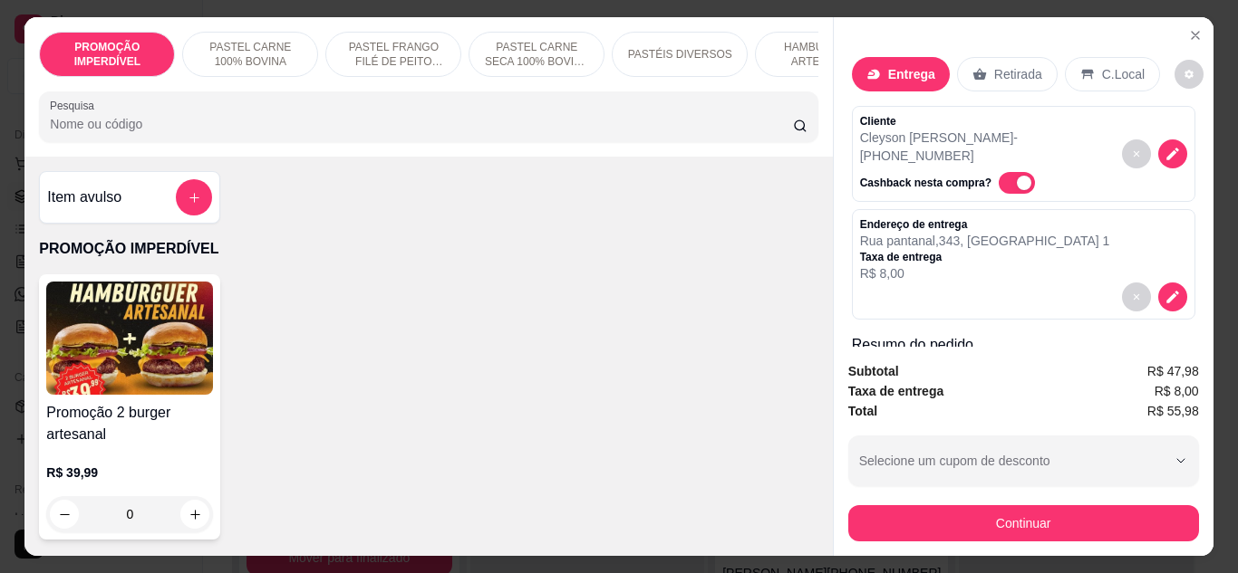
click at [1009, 516] on button "Continuar" at bounding box center [1023, 524] width 351 height 36
click at [634, 255] on div "Crédito" at bounding box center [619, 238] width 119 height 98
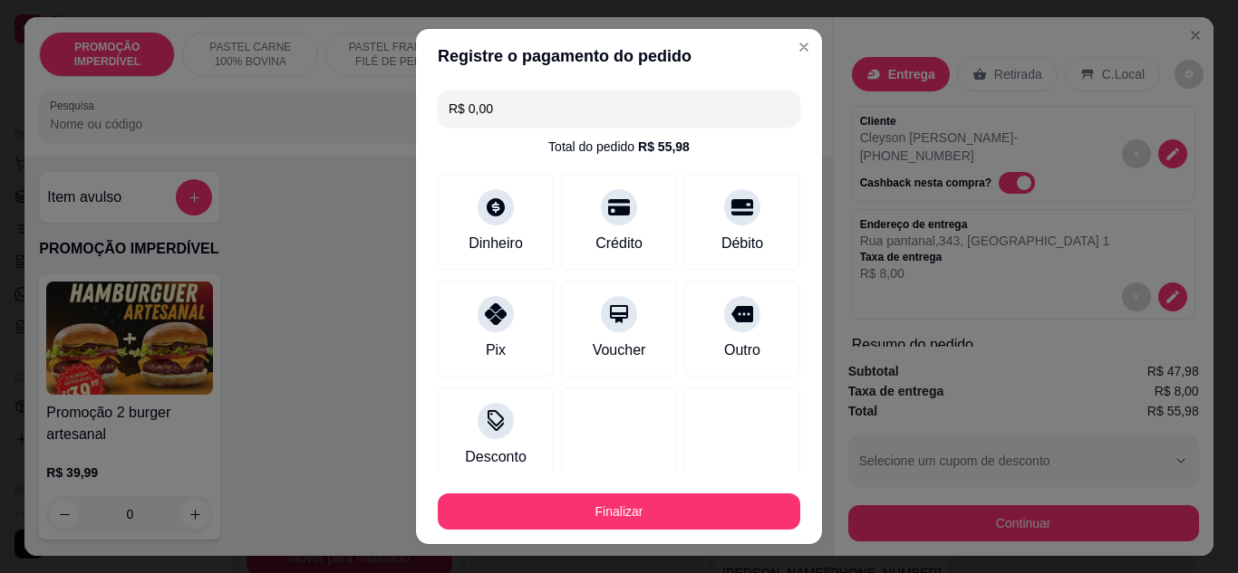
type input "R$ 0,00"
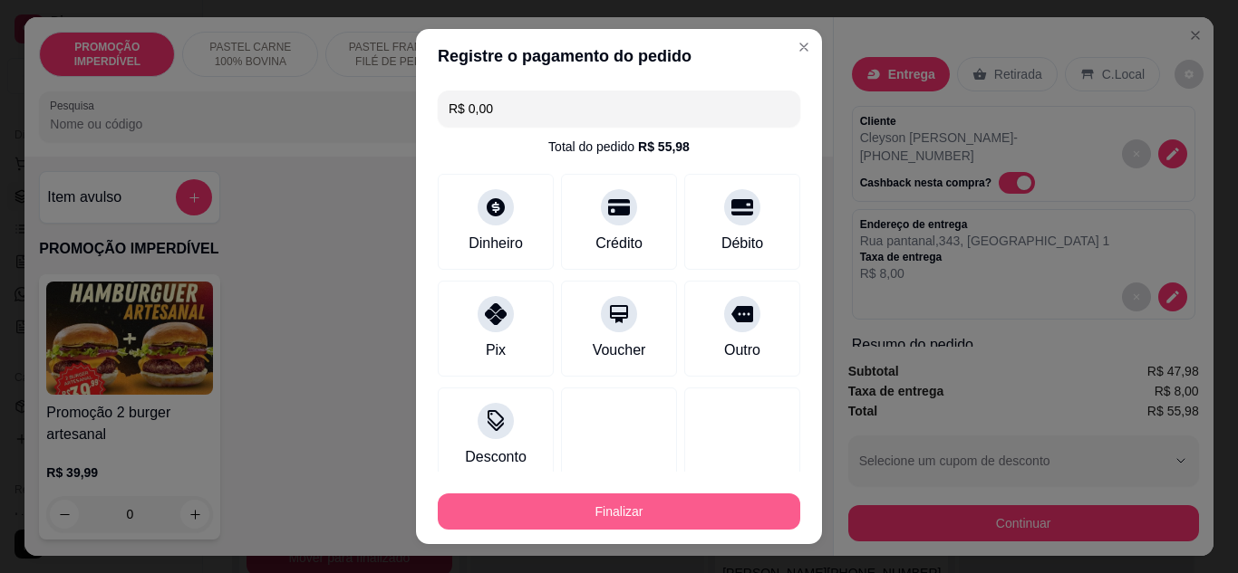
click at [647, 513] on button "Finalizar" at bounding box center [619, 512] width 362 height 36
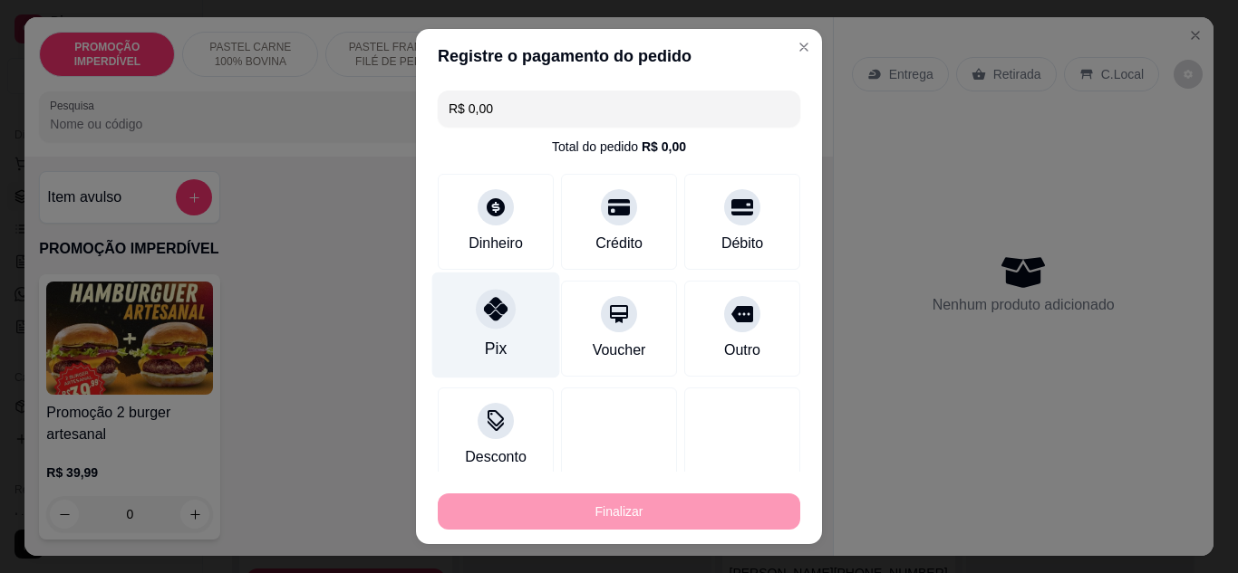
type input "0"
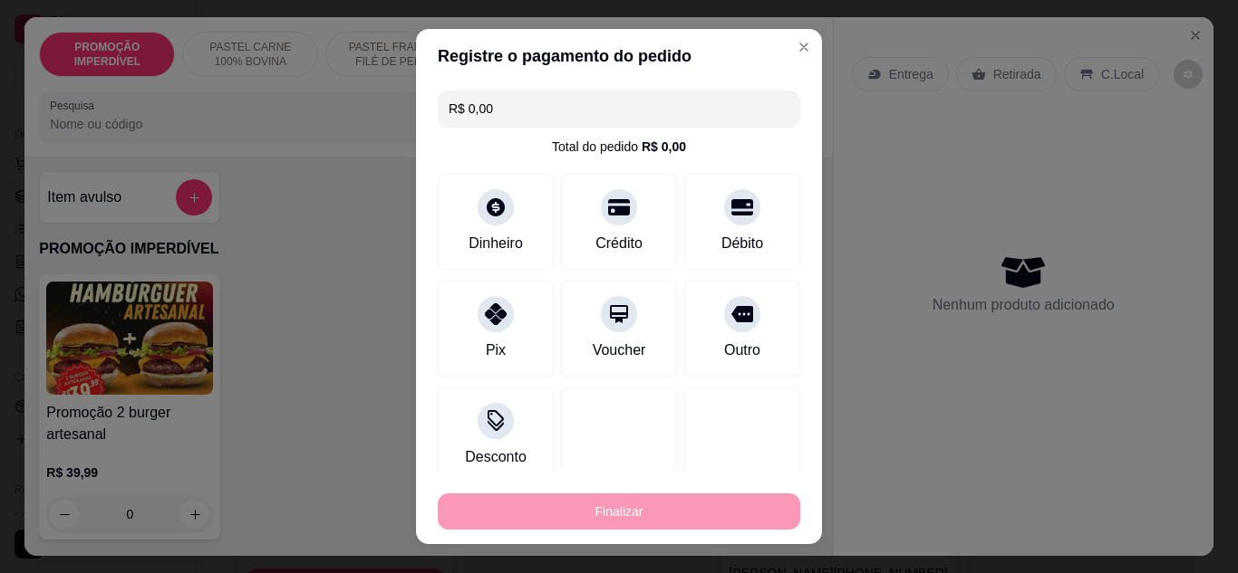
type input "-R$ 55,98"
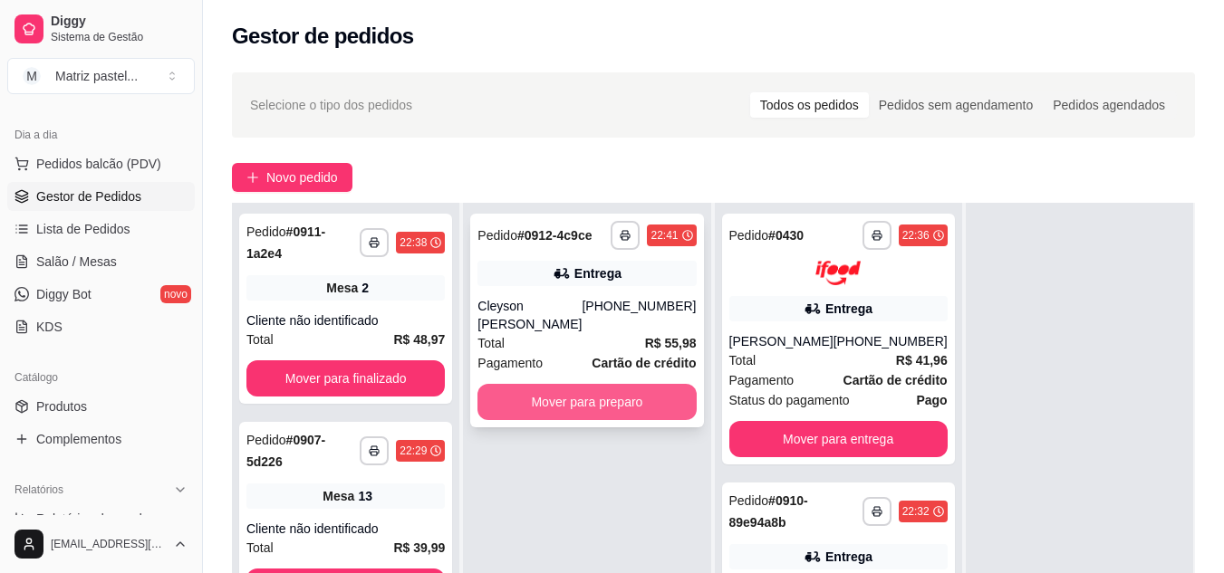
click at [658, 391] on button "Mover para preparo" at bounding box center [586, 402] width 218 height 36
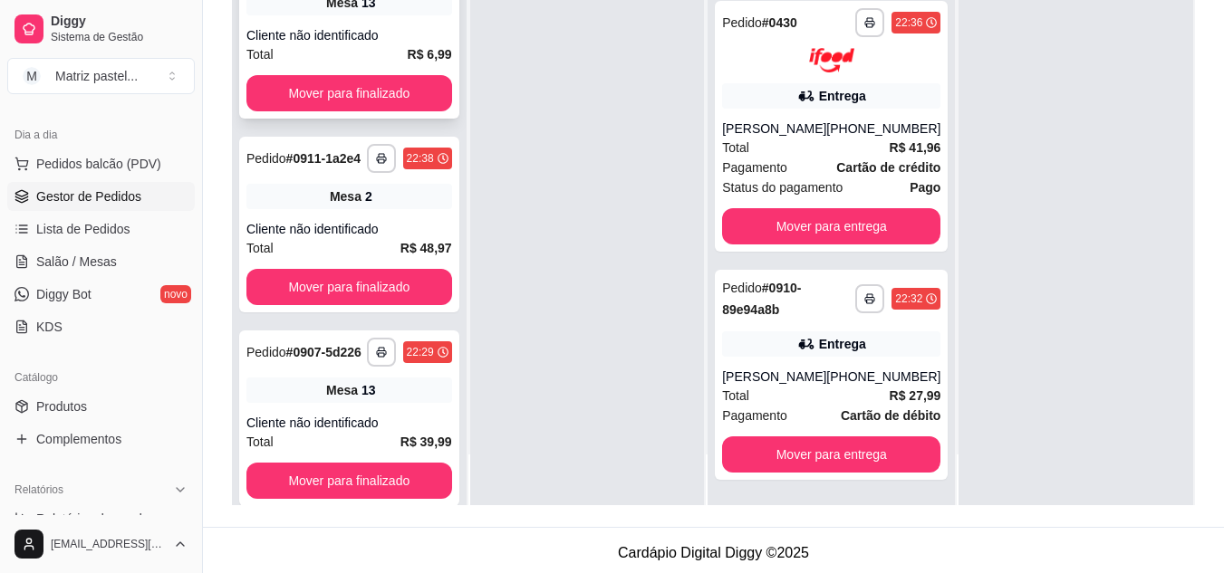
scroll to position [272, 0]
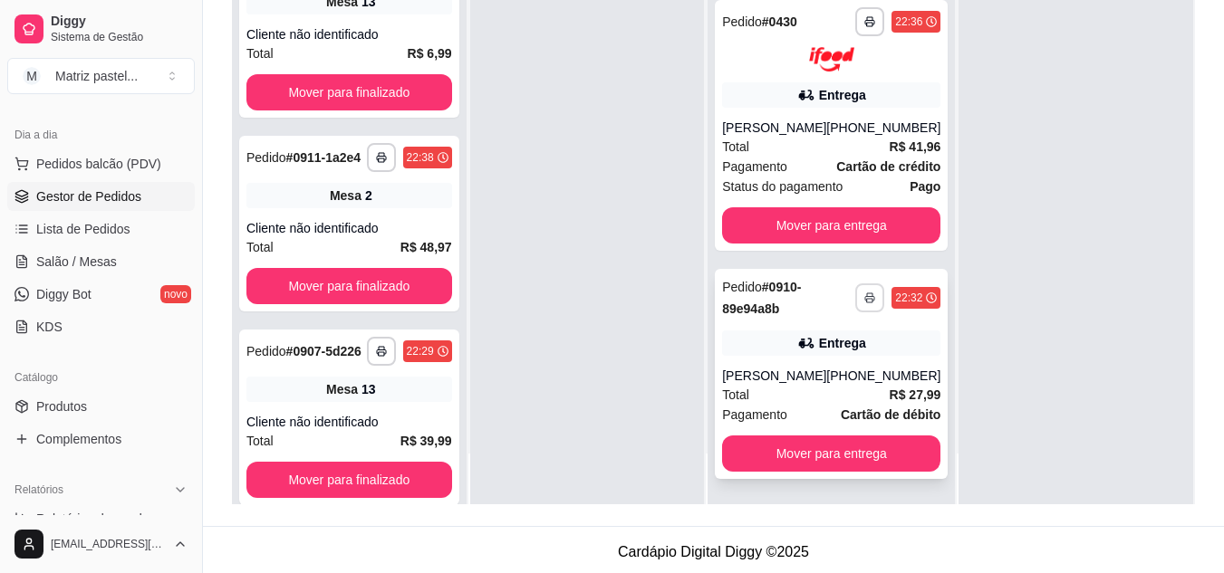
click at [864, 293] on icon "button" at bounding box center [869, 298] width 11 height 11
click at [802, 338] on button "IMPRESSORA" at bounding box center [794, 343] width 131 height 29
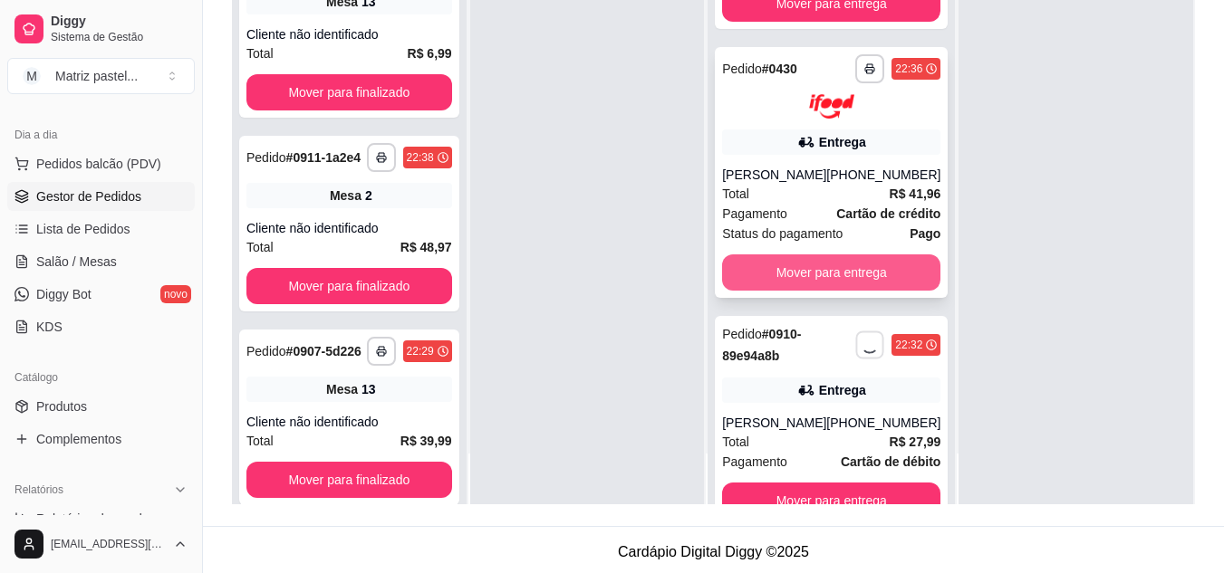
scroll to position [98, 0]
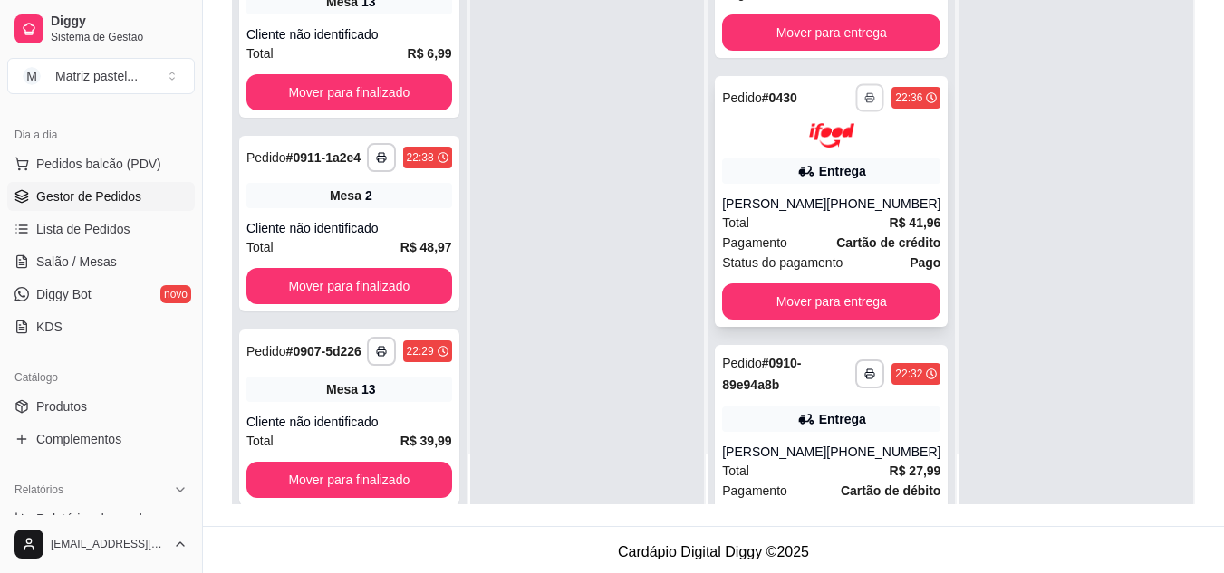
click at [856, 100] on button "button" at bounding box center [870, 97] width 28 height 28
click at [817, 150] on button "IMPRESSORA" at bounding box center [795, 157] width 127 height 28
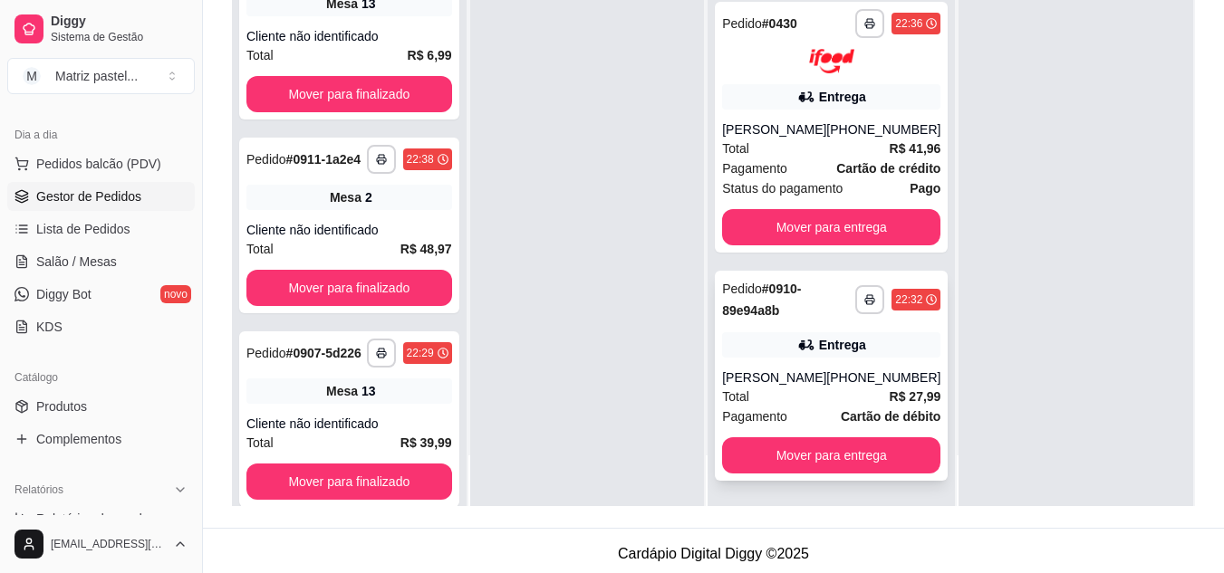
scroll to position [276, 0]
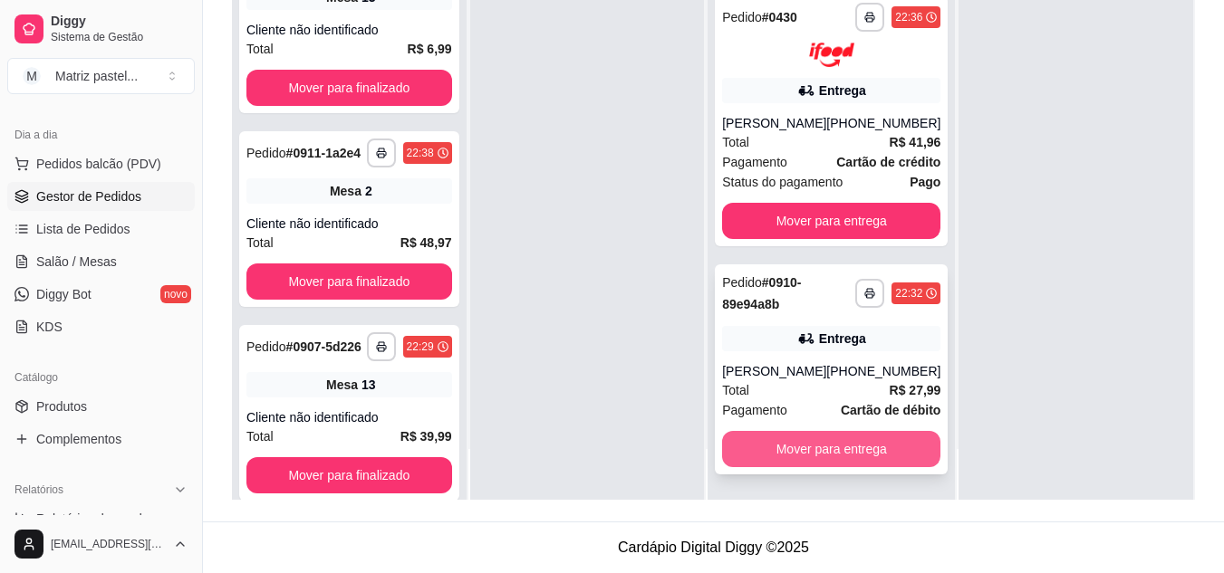
click at [772, 442] on button "Mover para entrega" at bounding box center [831, 449] width 218 height 36
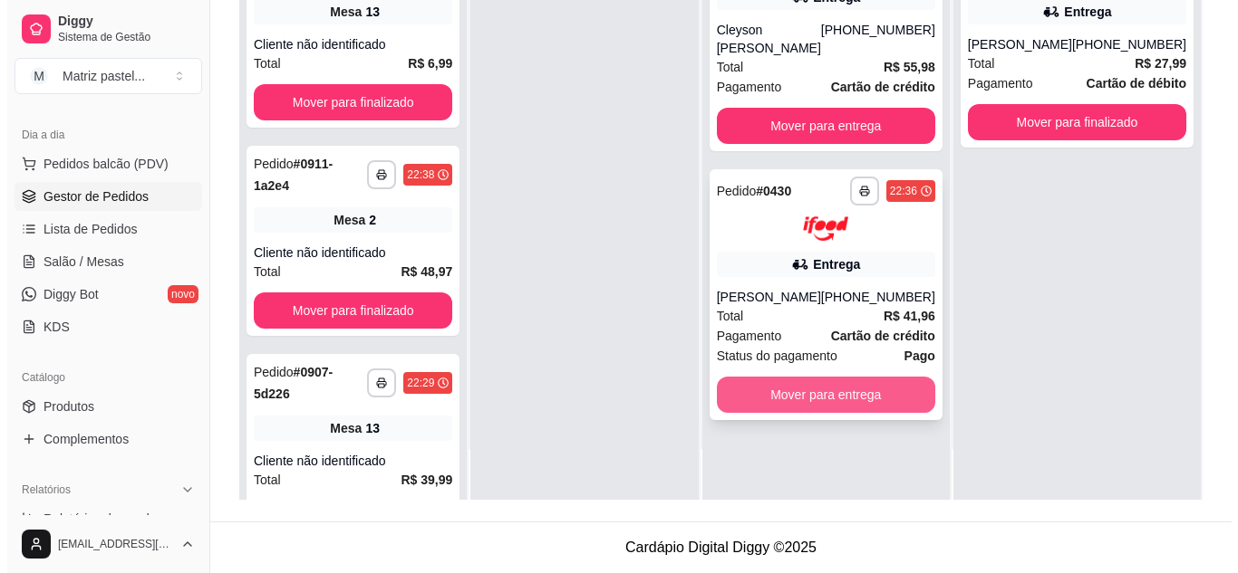
scroll to position [0, 0]
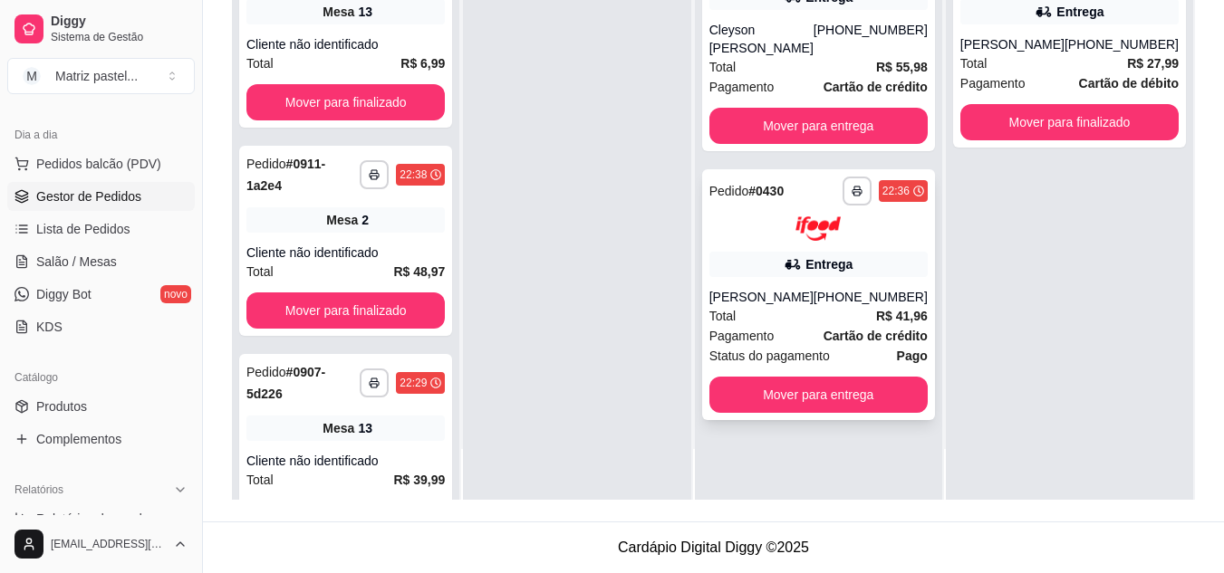
click at [819, 306] on div "Total R$ 41,96" at bounding box center [818, 316] width 218 height 20
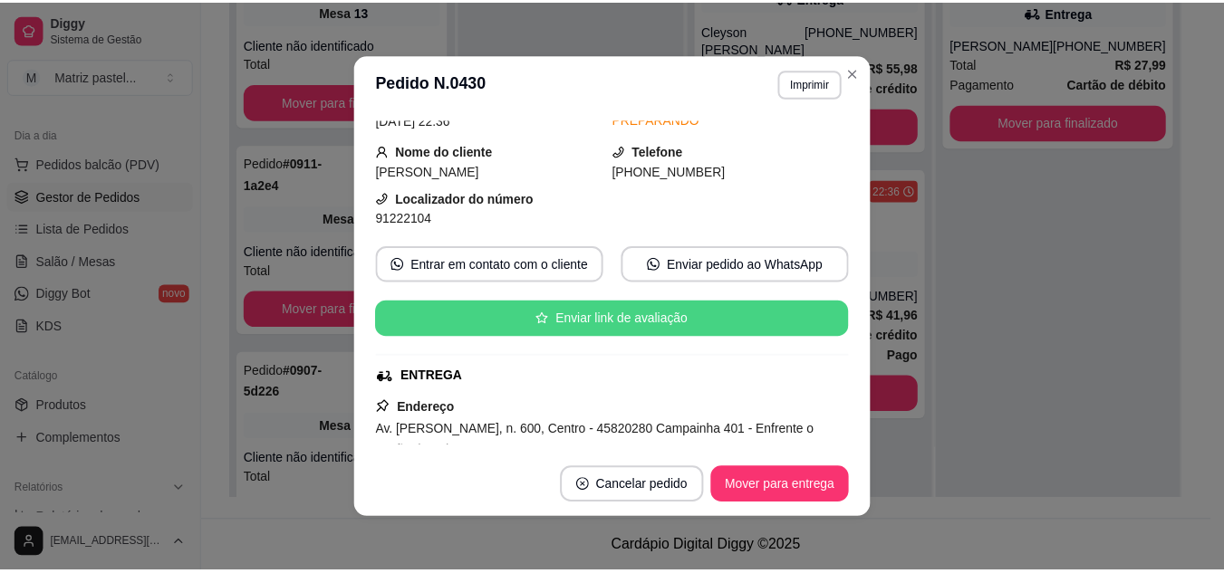
scroll to position [91, 0]
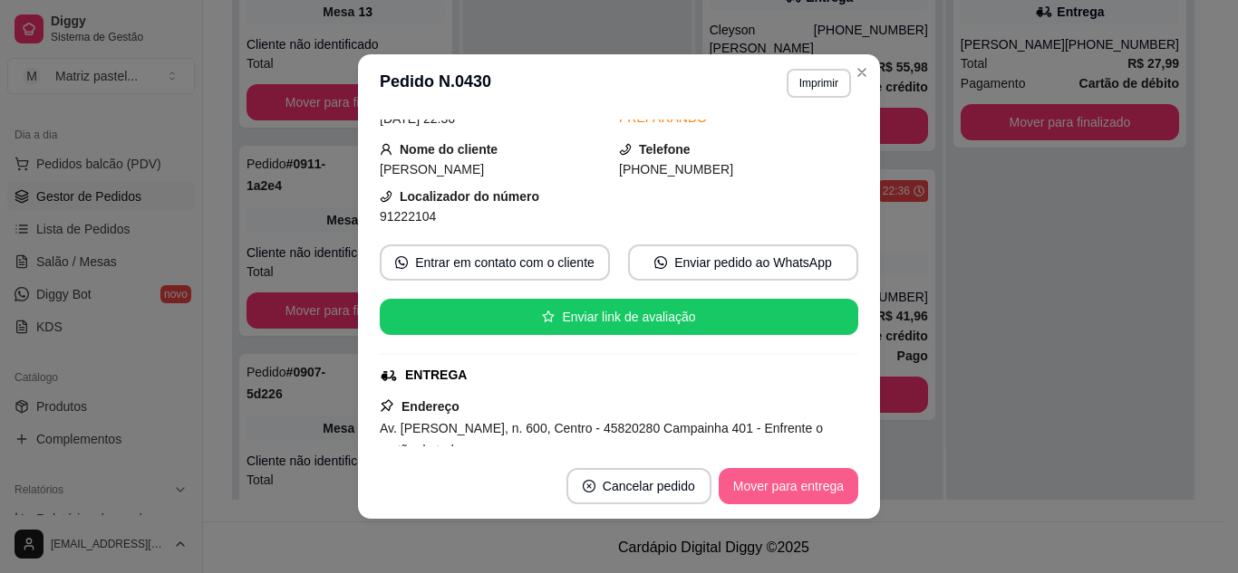
click at [760, 478] on button "Mover para entrega" at bounding box center [788, 486] width 140 height 36
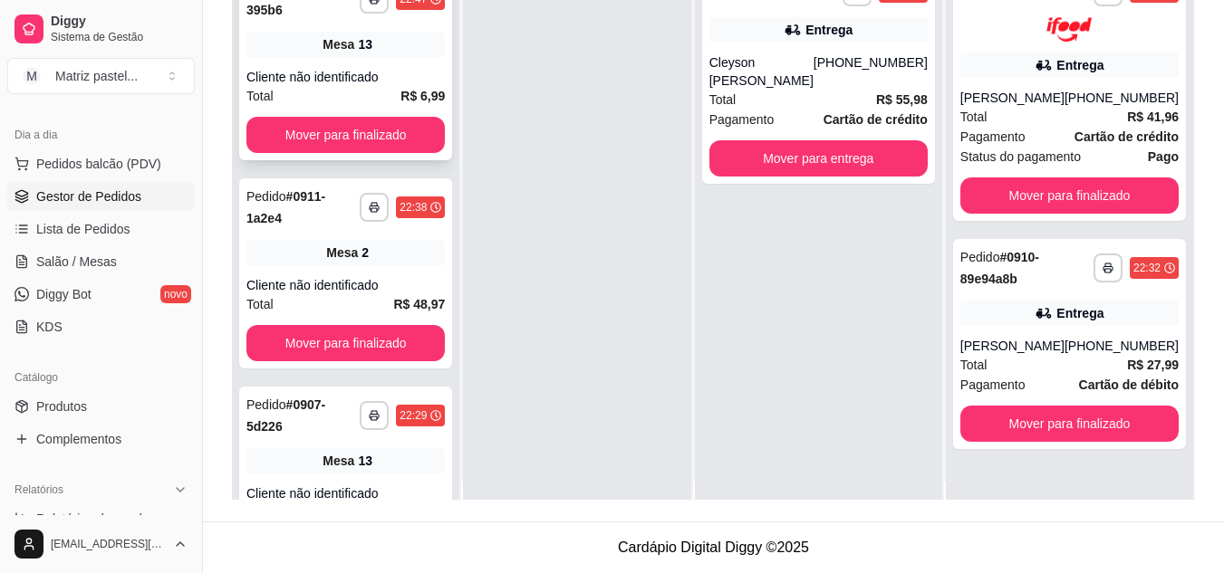
scroll to position [0, 0]
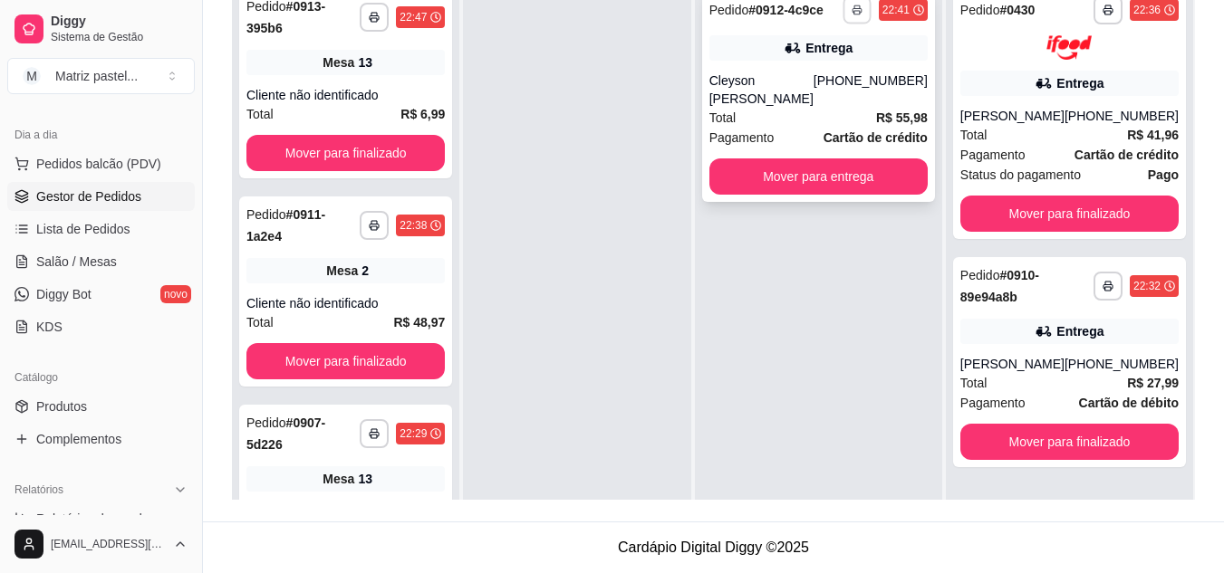
click at [854, 14] on icon "button" at bounding box center [857, 10] width 11 height 11
click at [786, 71] on button "IMPRESSORA" at bounding box center [808, 73] width 131 height 29
click at [118, 250] on link "Salão / Mesas" at bounding box center [101, 261] width 188 height 29
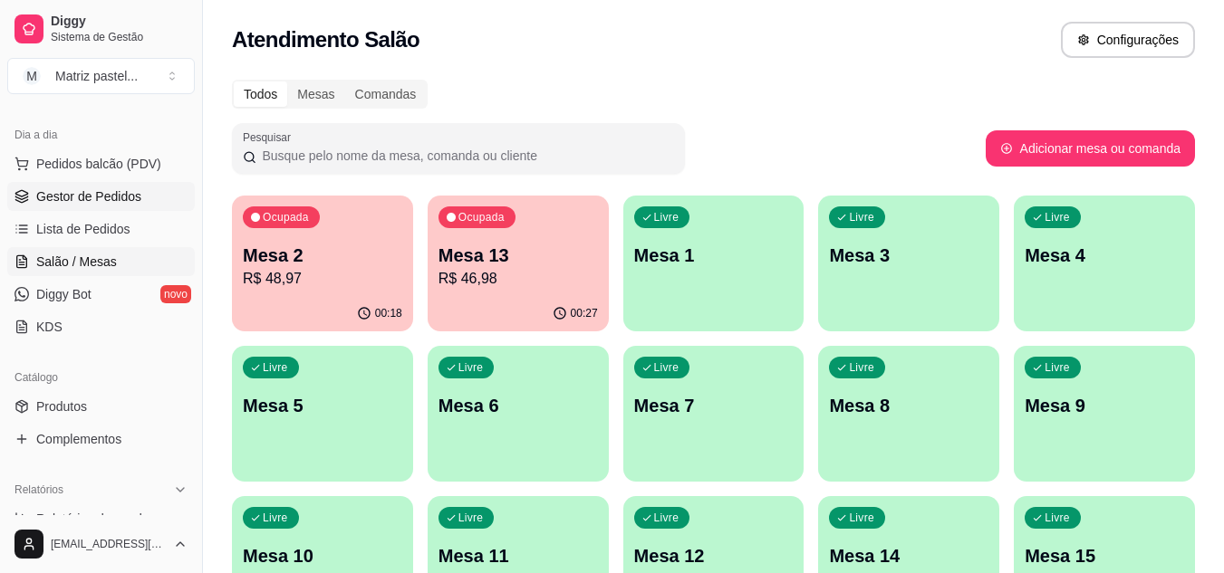
click at [111, 183] on link "Gestor de Pedidos" at bounding box center [101, 196] width 188 height 29
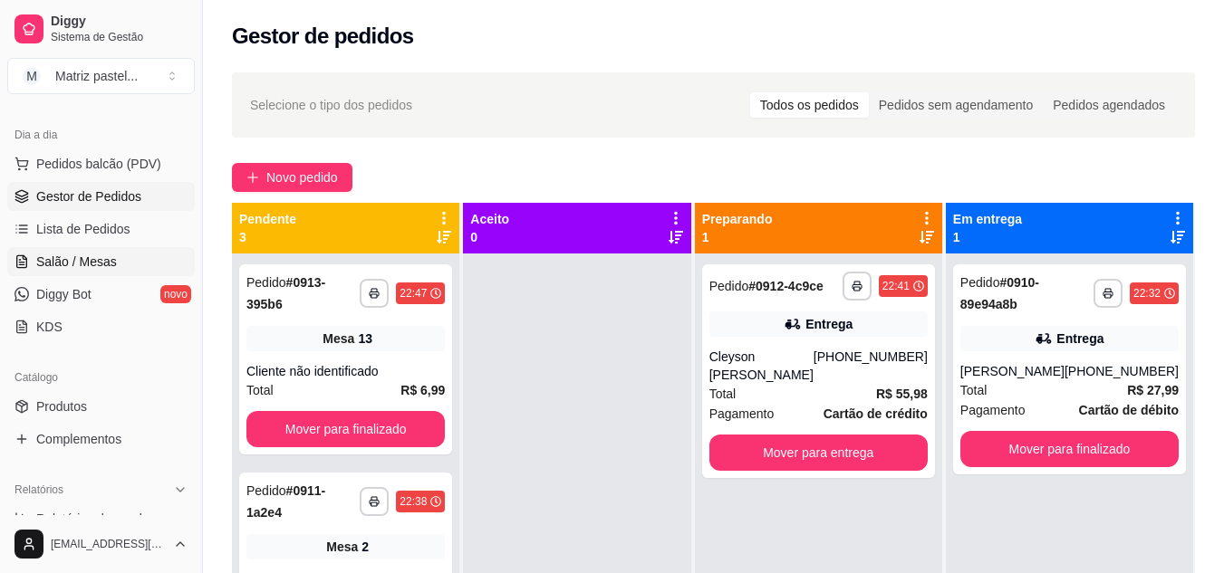
click at [80, 263] on span "Salão / Mesas" at bounding box center [76, 262] width 81 height 18
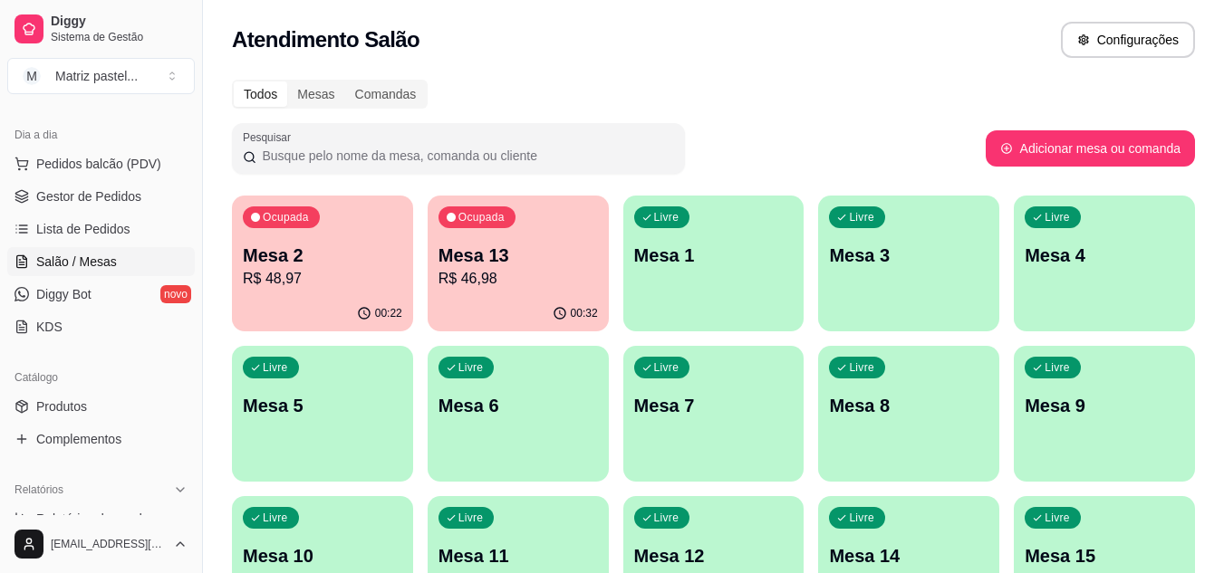
click at [530, 269] on p "R$ 46,98" at bounding box center [517, 279] width 159 height 22
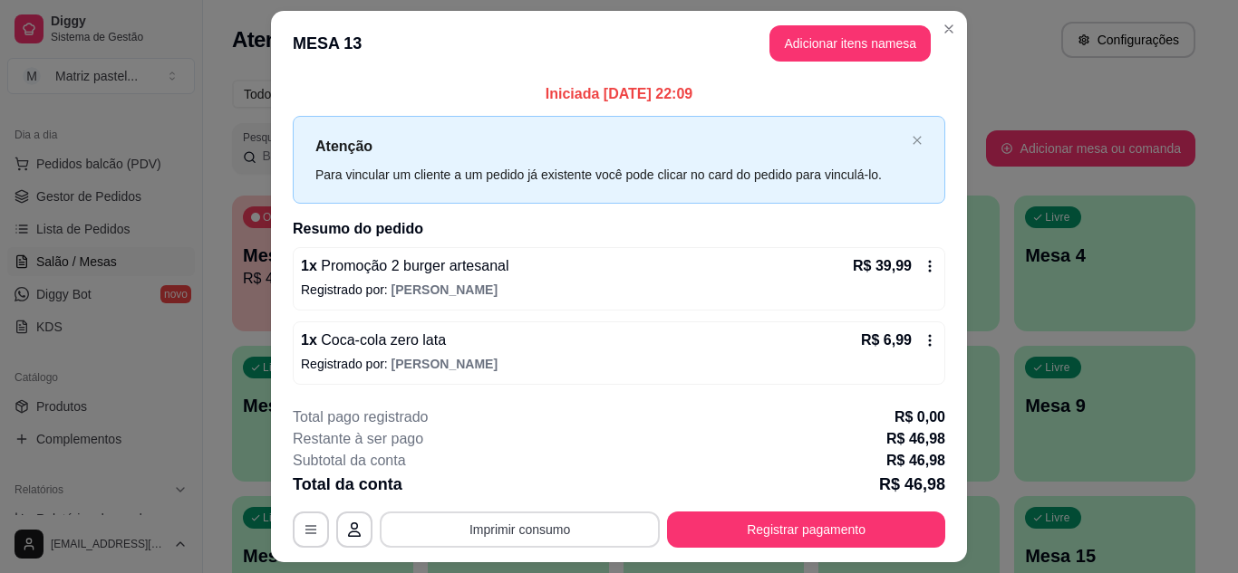
click at [602, 513] on button "Imprimir consumo" at bounding box center [520, 530] width 280 height 36
click at [530, 483] on button "IMPRESSORA" at bounding box center [518, 488] width 127 height 28
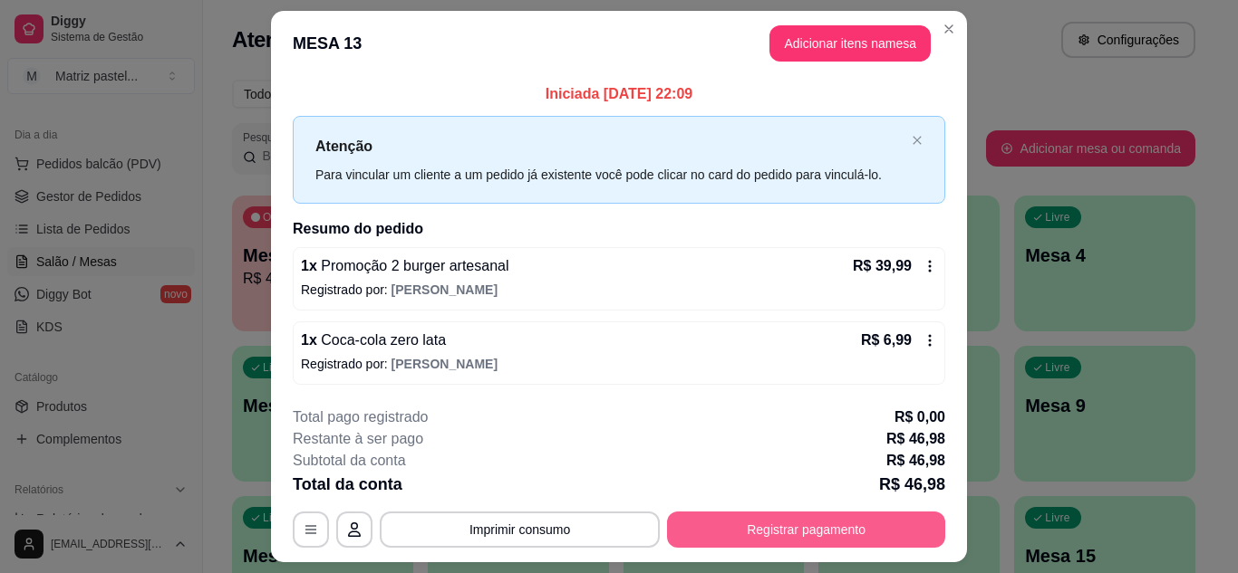
click at [800, 524] on button "Registrar pagamento" at bounding box center [806, 530] width 278 height 36
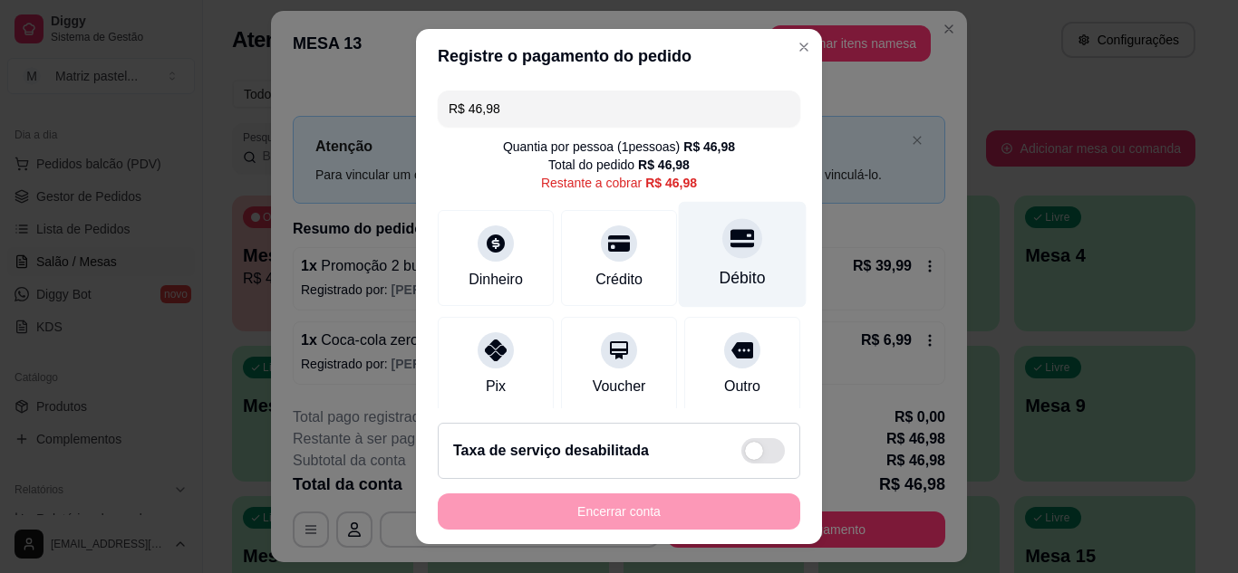
click at [739, 273] on div "Débito" at bounding box center [743, 254] width 128 height 106
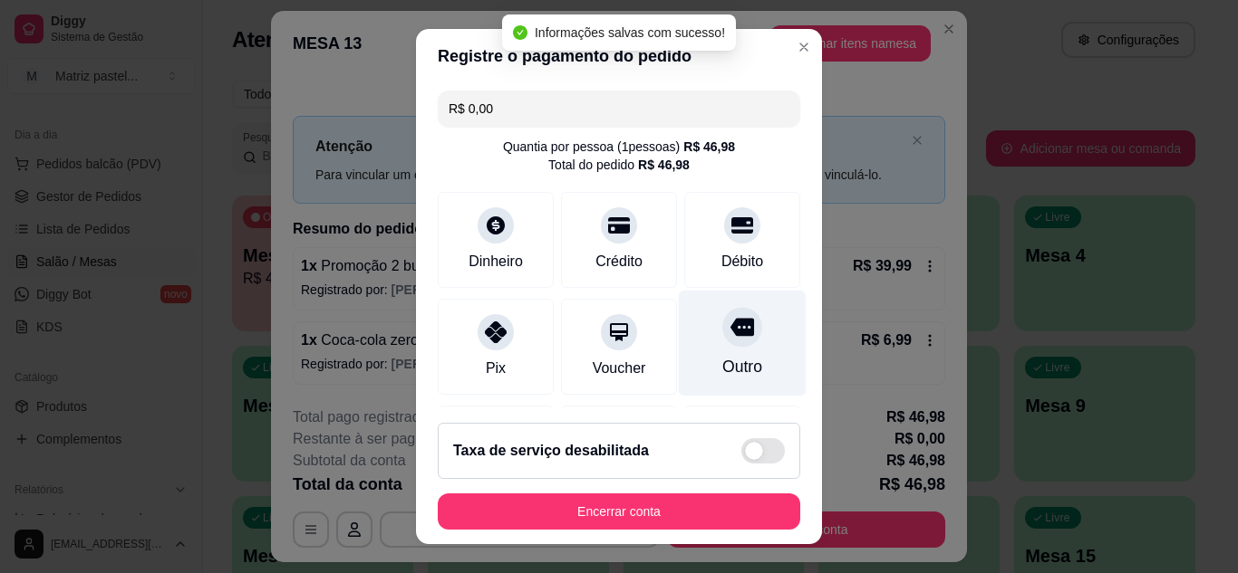
type input "R$ 0,00"
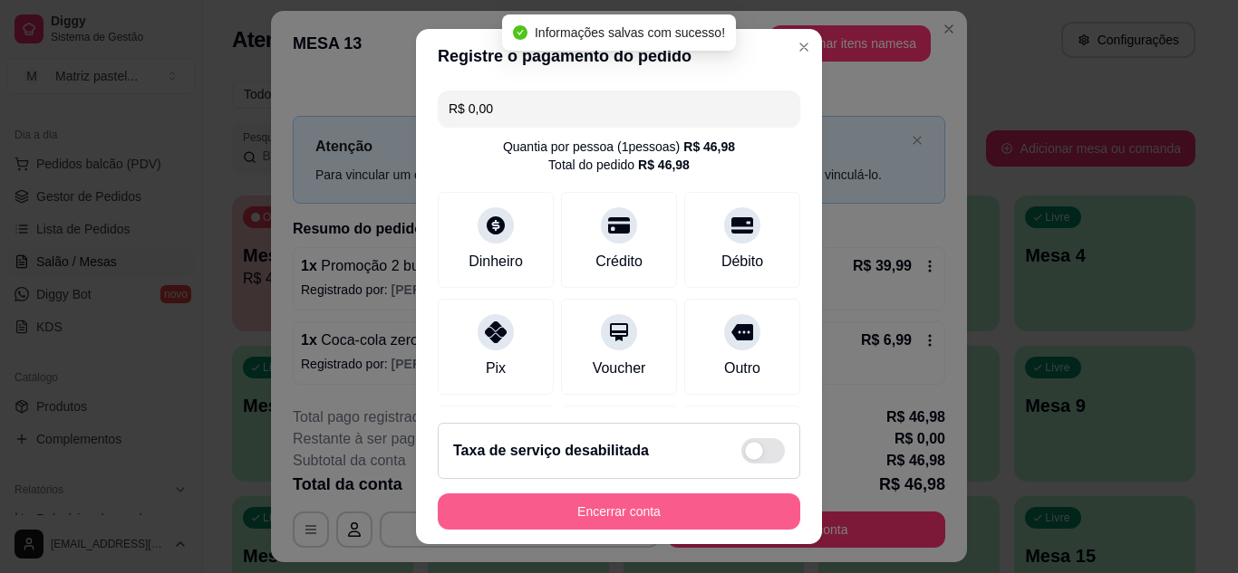
click at [663, 523] on button "Encerrar conta" at bounding box center [619, 512] width 362 height 36
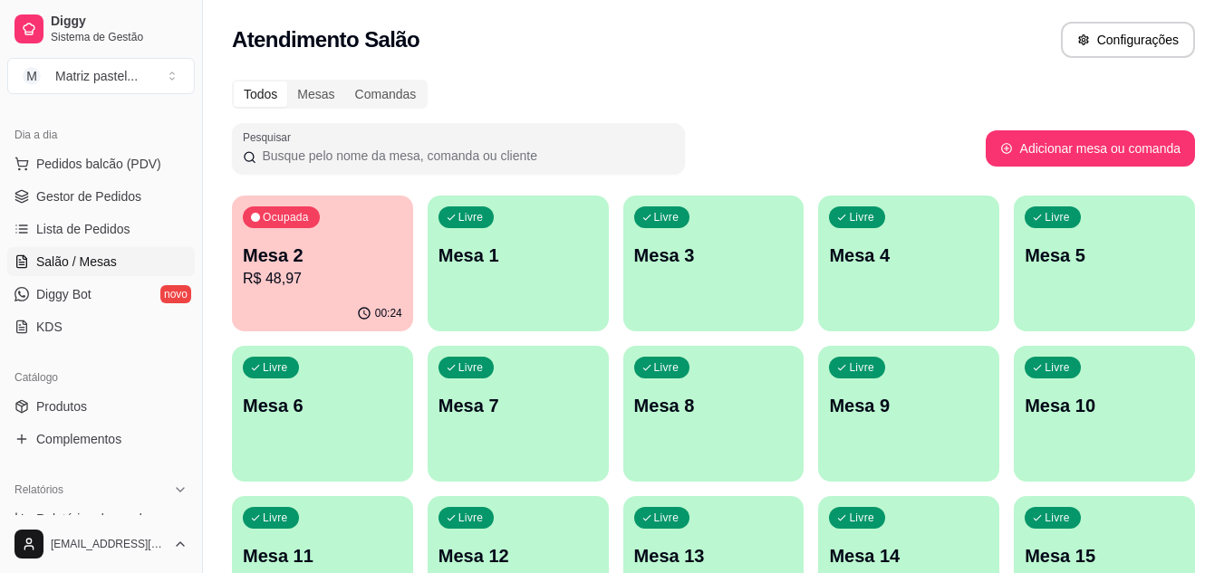
click at [342, 293] on div "Ocupada Mesa 2 R$ 48,97" at bounding box center [322, 246] width 181 height 101
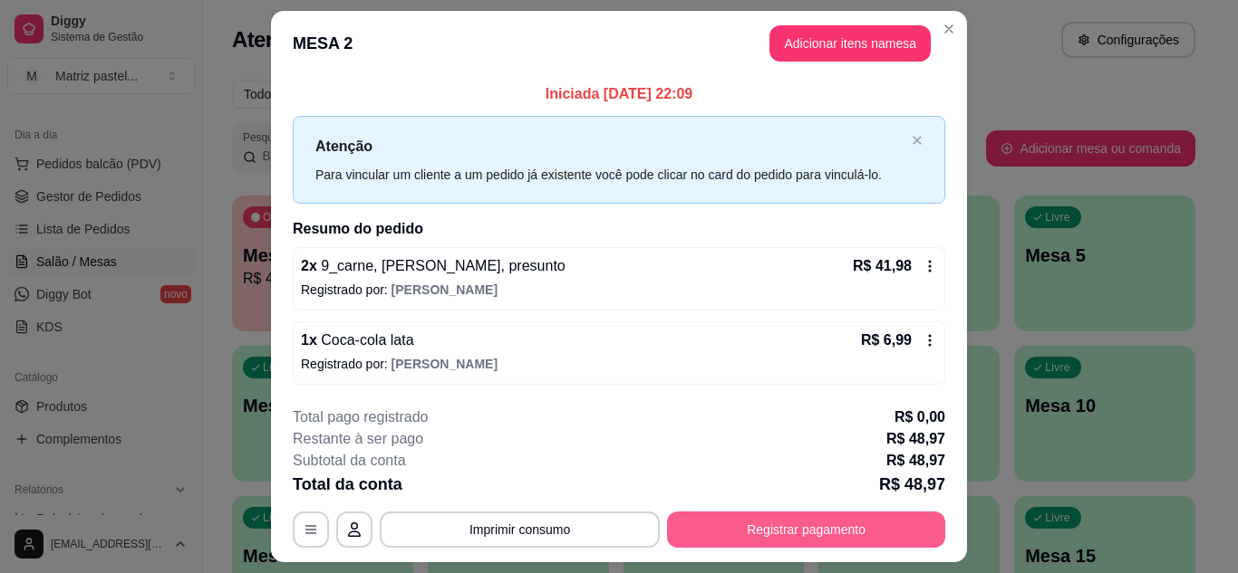
click at [734, 533] on button "Registrar pagamento" at bounding box center [806, 530] width 278 height 36
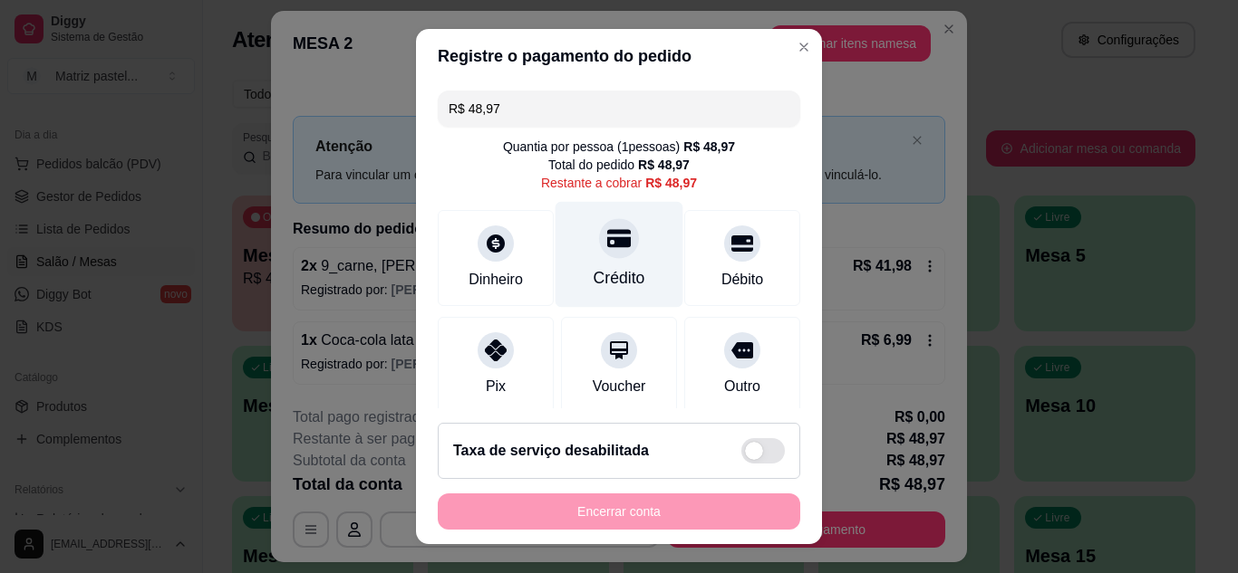
click at [609, 232] on icon at bounding box center [619, 238] width 24 height 18
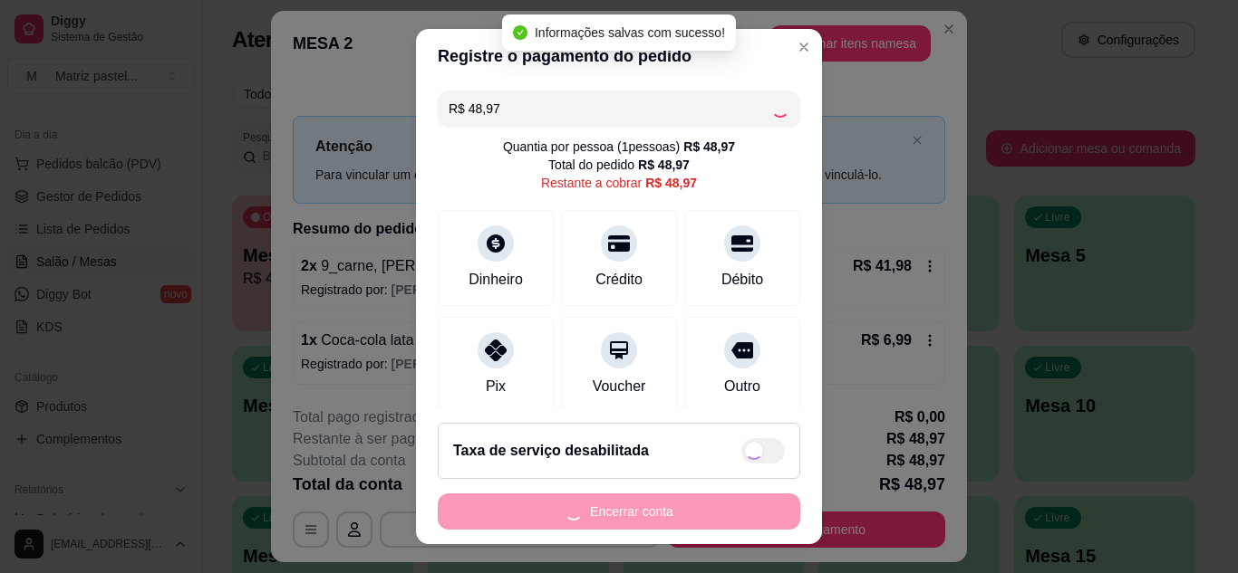
type input "R$ 0,00"
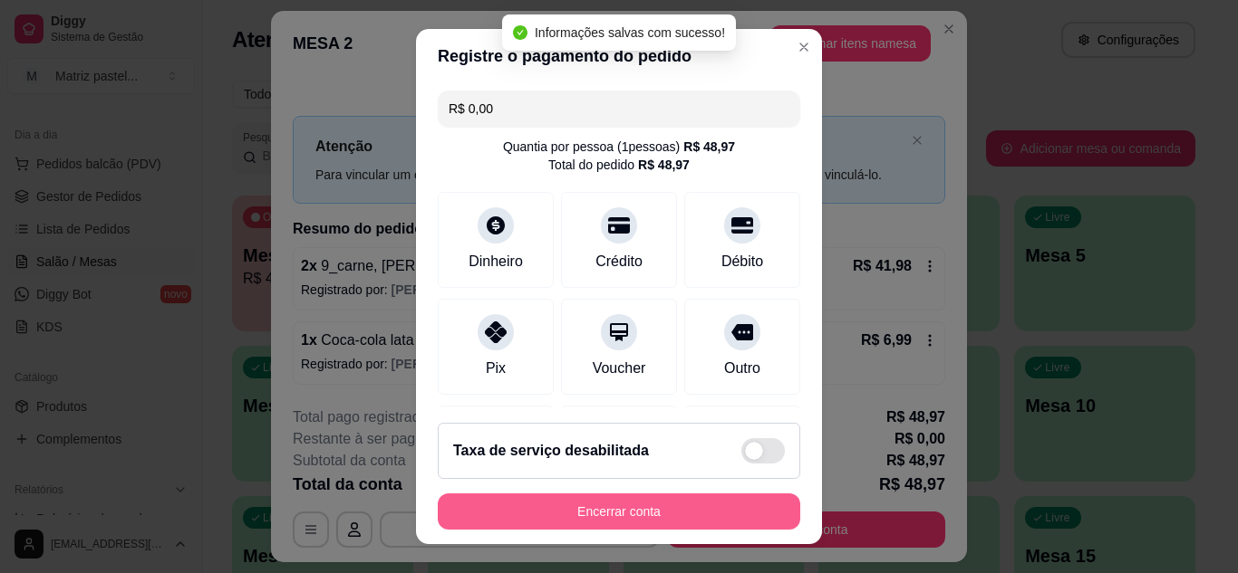
click at [642, 509] on button "Encerrar conta" at bounding box center [619, 512] width 362 height 36
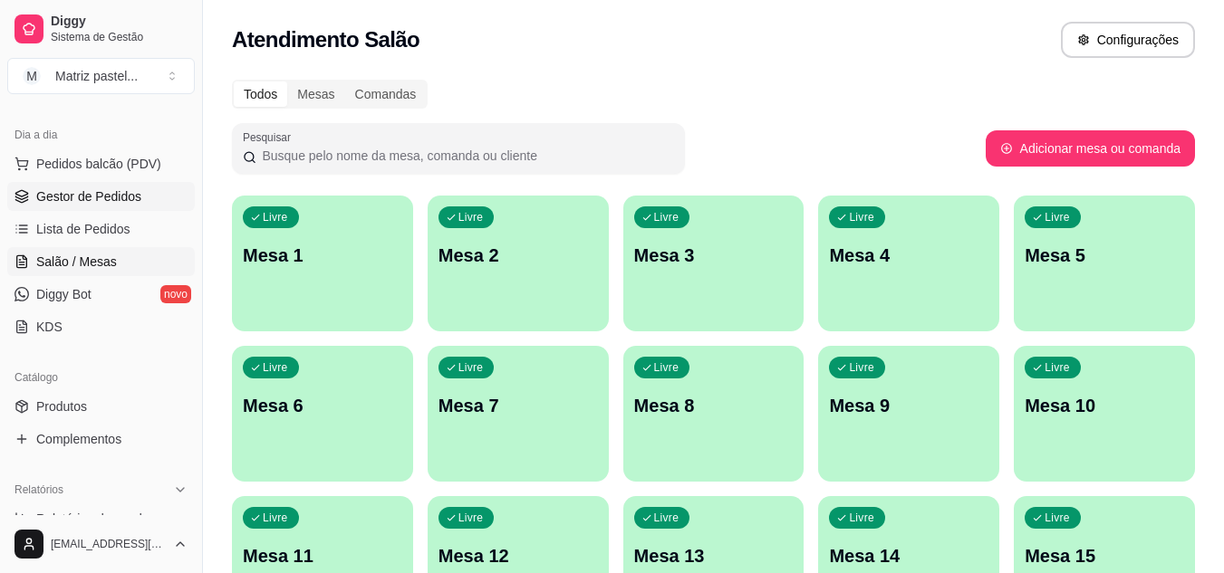
click at [86, 190] on span "Gestor de Pedidos" at bounding box center [88, 197] width 105 height 18
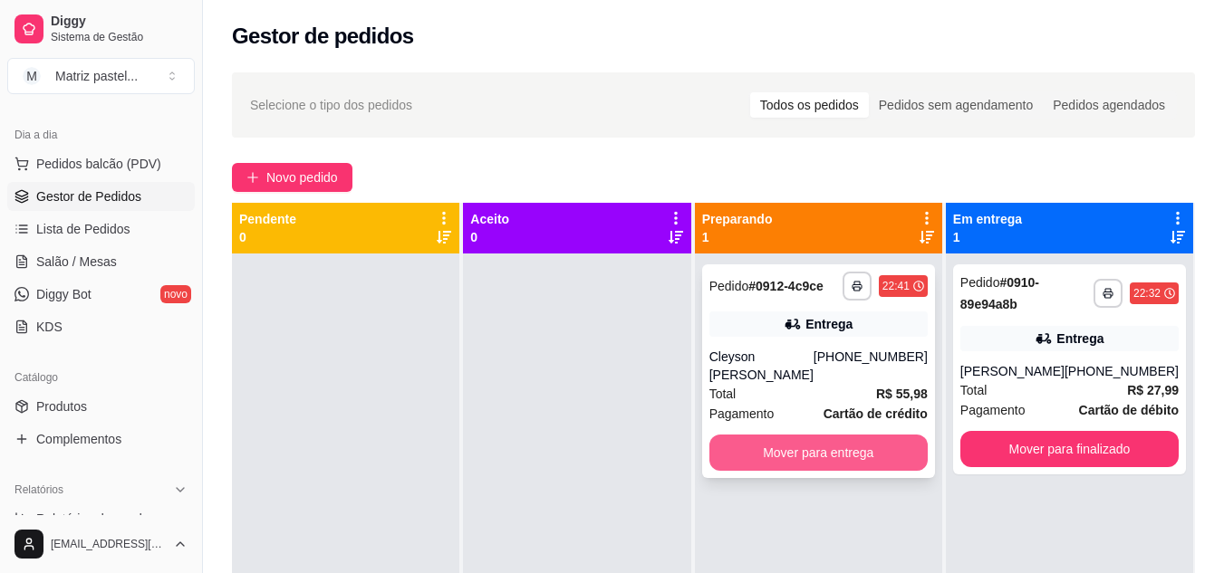
click at [763, 435] on button "Mover para entrega" at bounding box center [818, 453] width 218 height 36
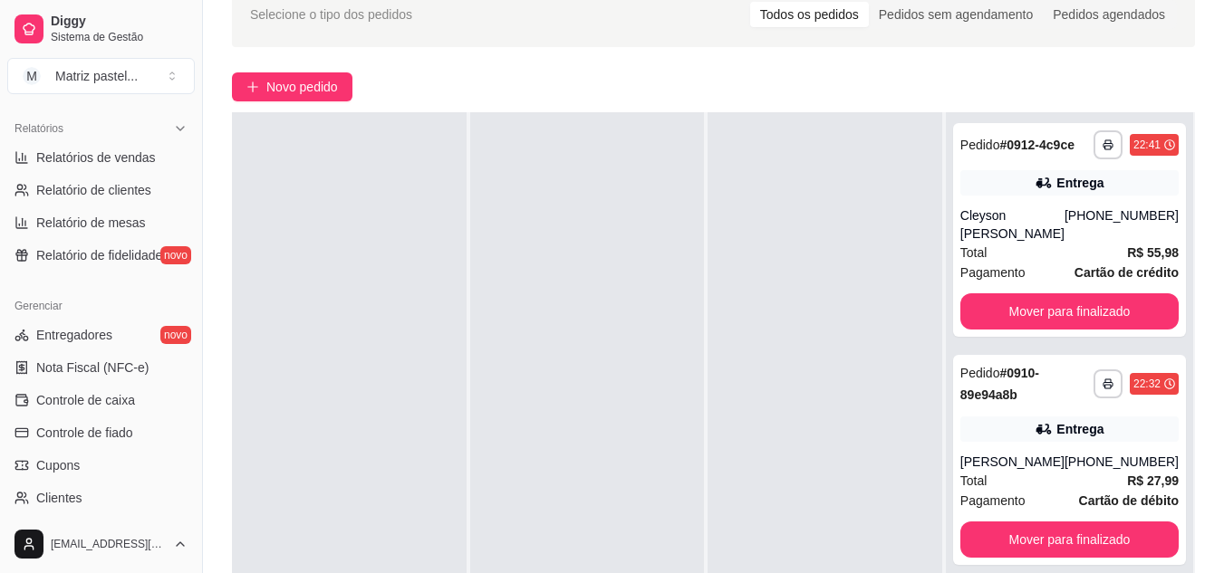
scroll to position [549, 0]
click at [73, 402] on span "Controle de caixa" at bounding box center [85, 399] width 99 height 18
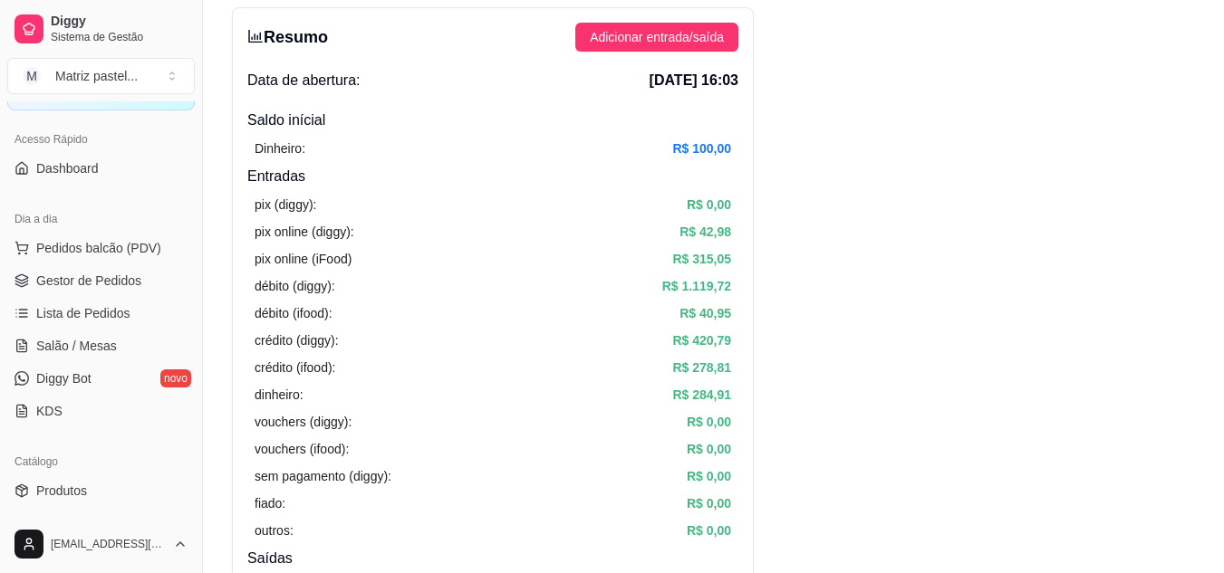
scroll to position [96, 0]
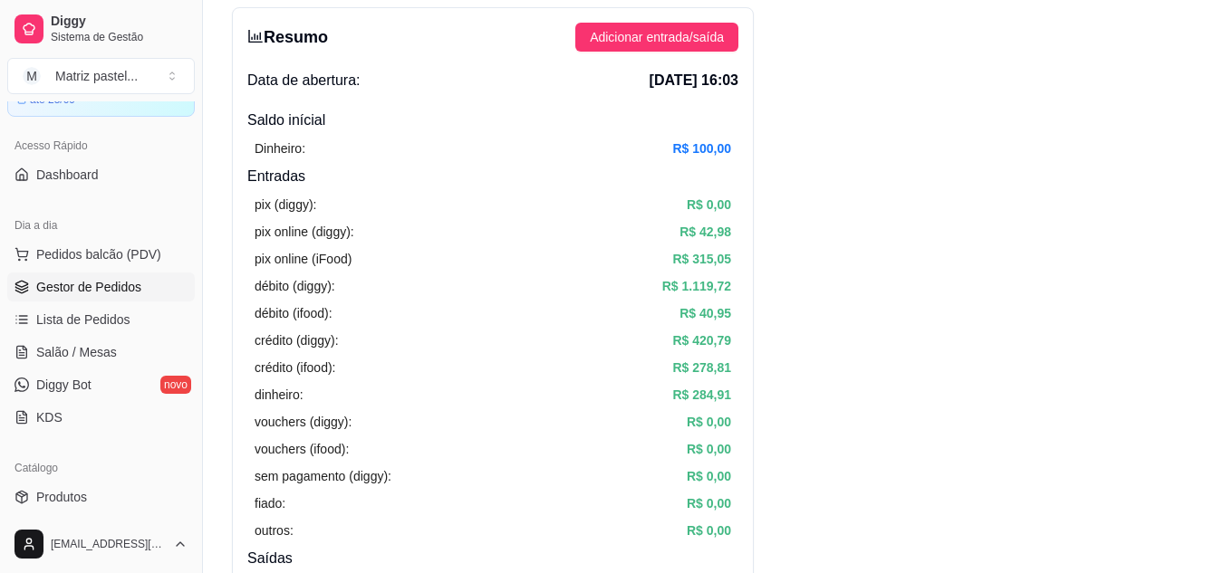
click at [88, 280] on span "Gestor de Pedidos" at bounding box center [88, 287] width 105 height 18
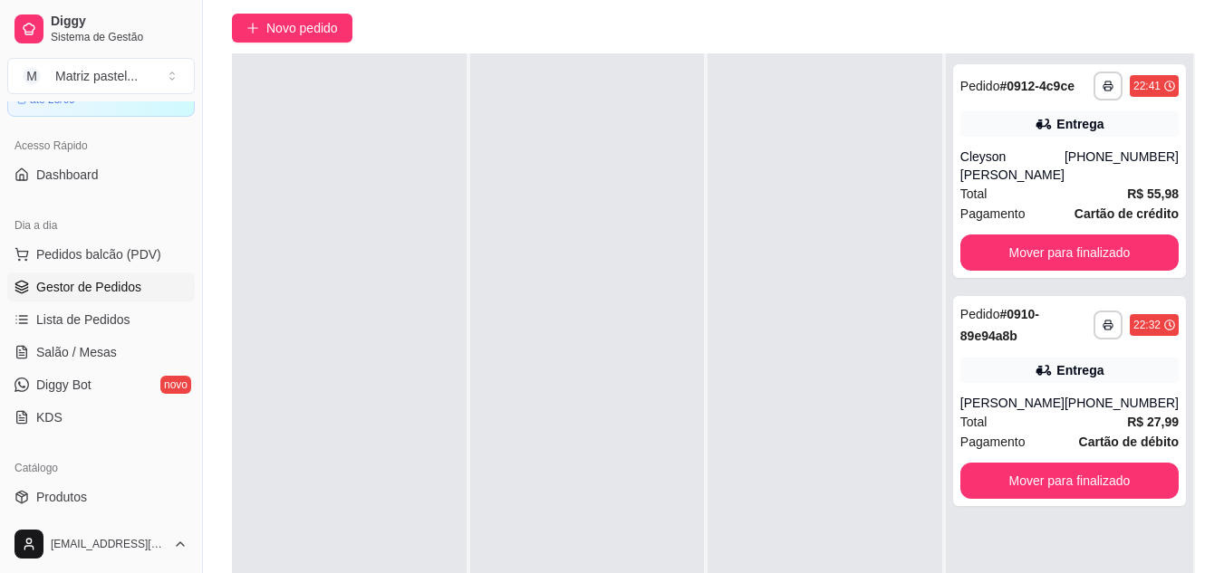
scroll to position [181, 0]
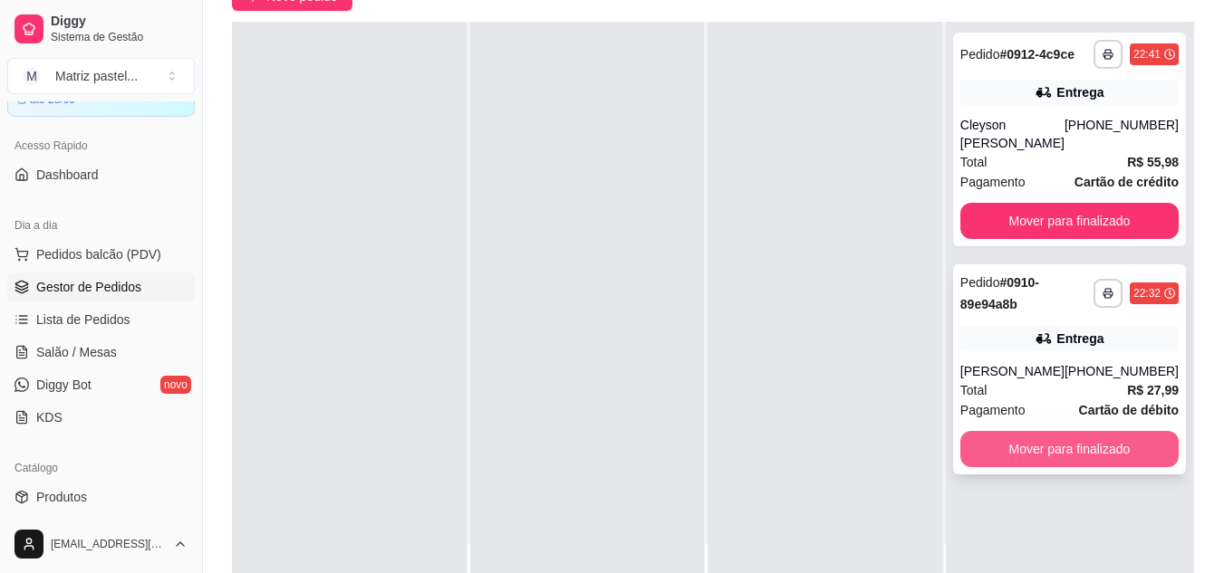
click at [1003, 445] on button "Mover para finalizado" at bounding box center [1069, 449] width 218 height 36
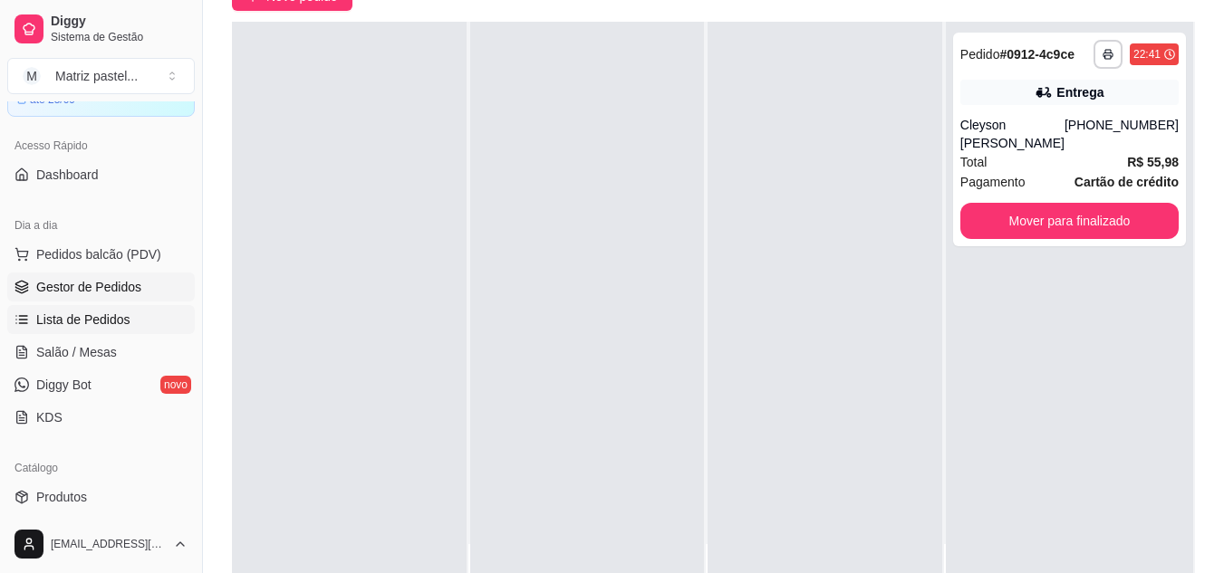
click at [112, 323] on span "Lista de Pedidos" at bounding box center [83, 320] width 94 height 18
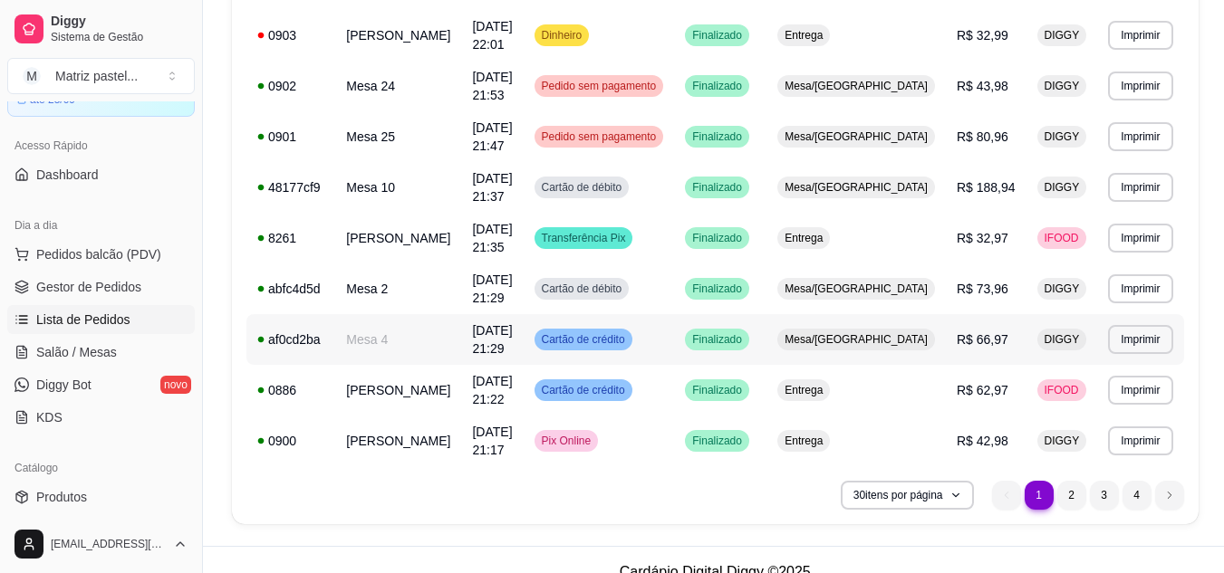
scroll to position [1342, 0]
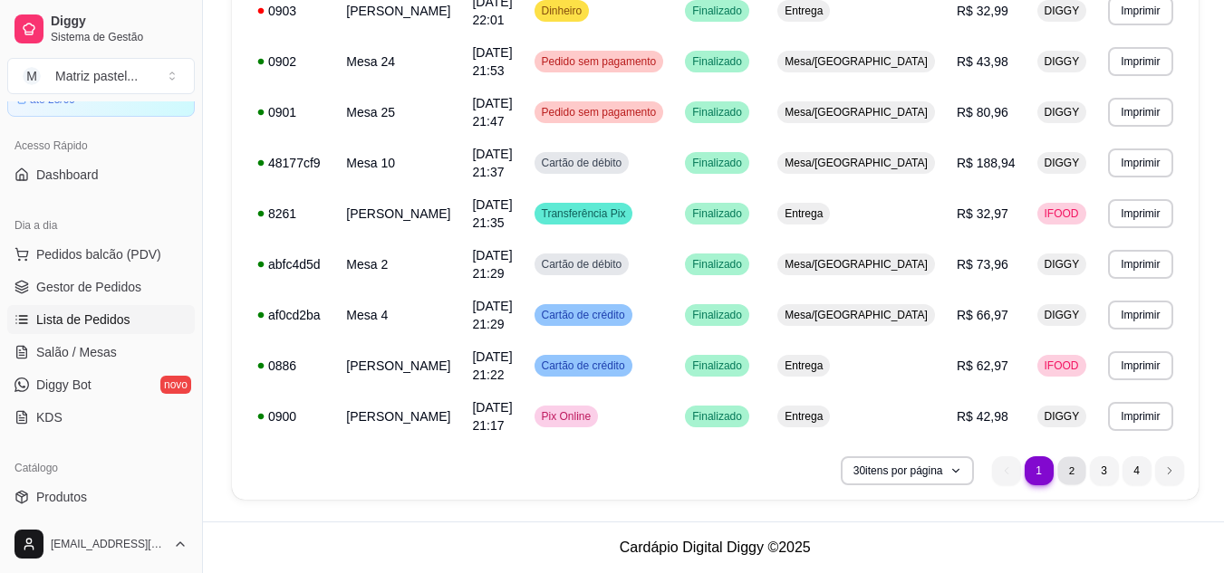
click at [1071, 484] on li "2" at bounding box center [1071, 471] width 28 height 28
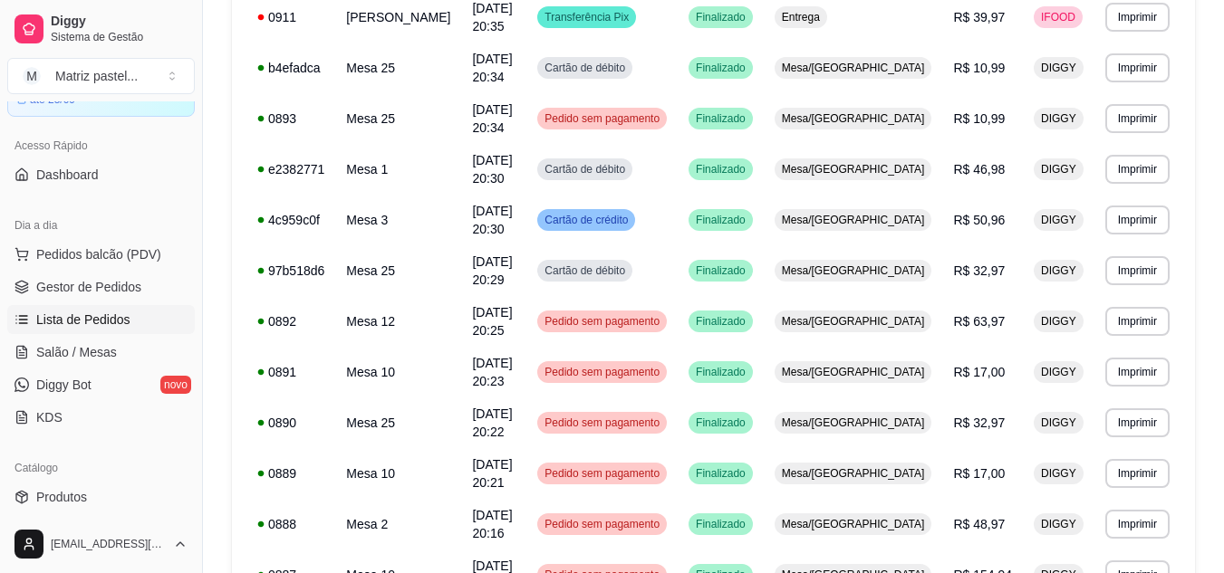
scroll to position [1124, 0]
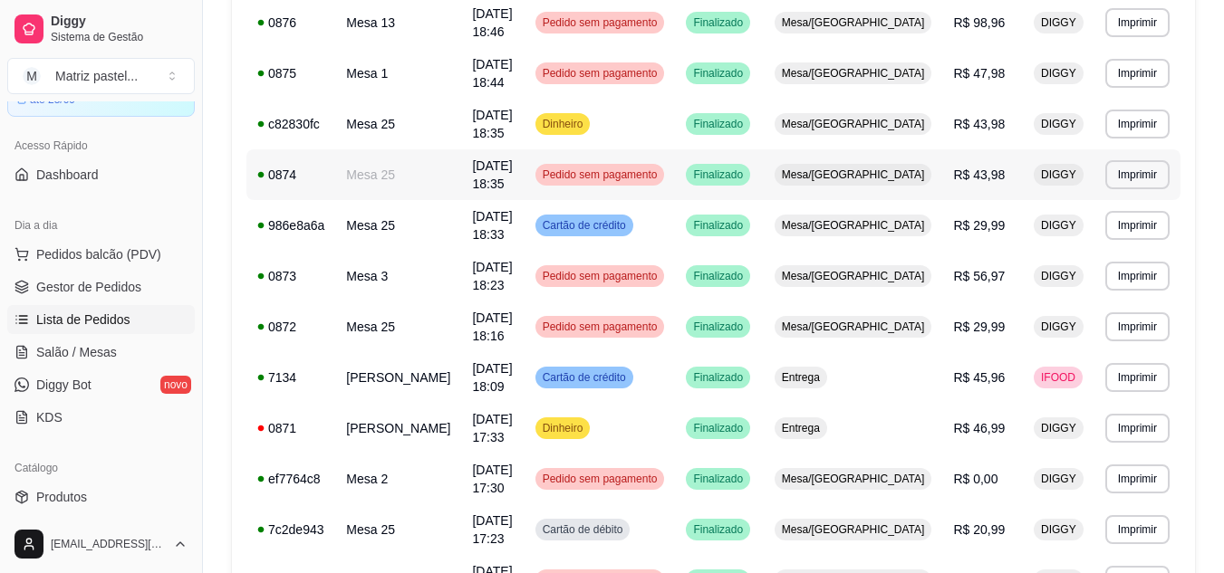
scroll to position [1342, 0]
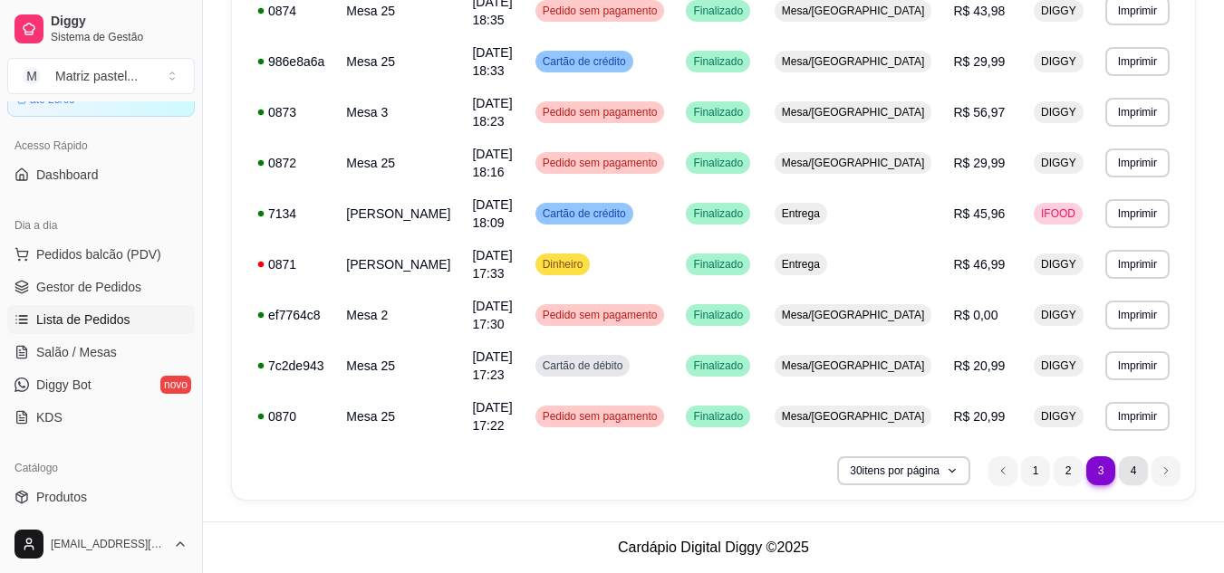
click at [1128, 476] on li "4" at bounding box center [1133, 471] width 29 height 29
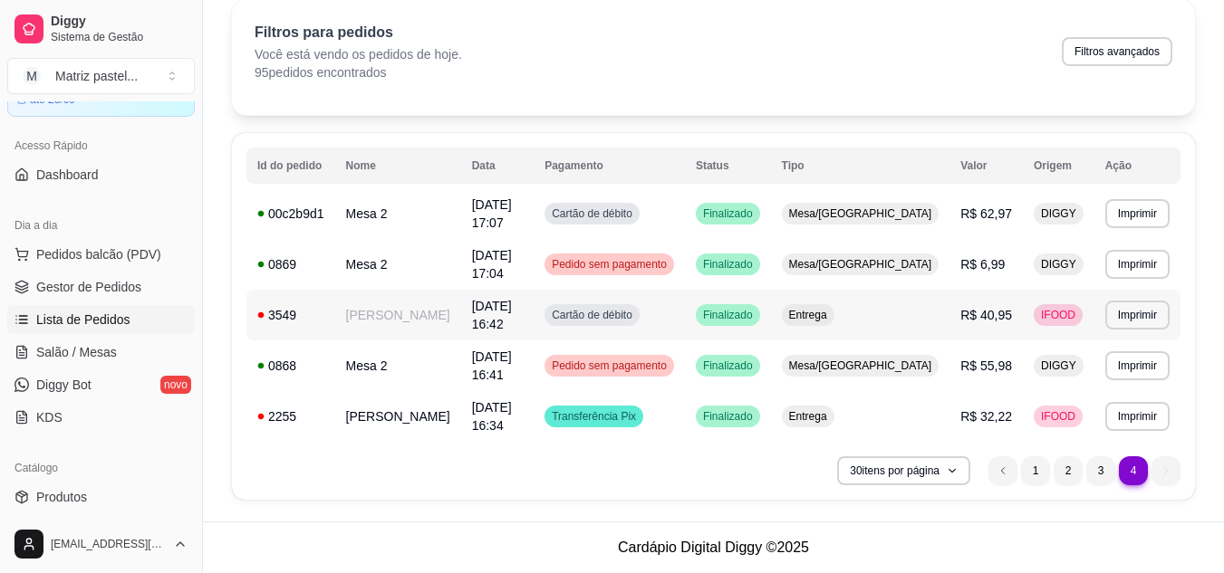
scroll to position [37, 0]
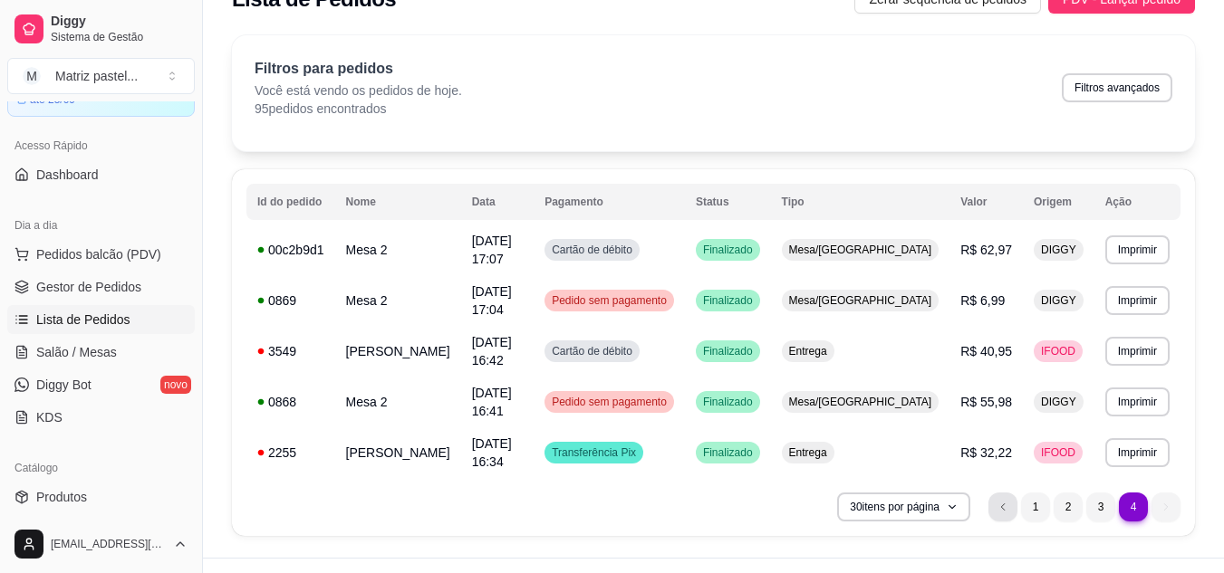
click at [1008, 493] on li "previous page button" at bounding box center [1002, 507] width 29 height 29
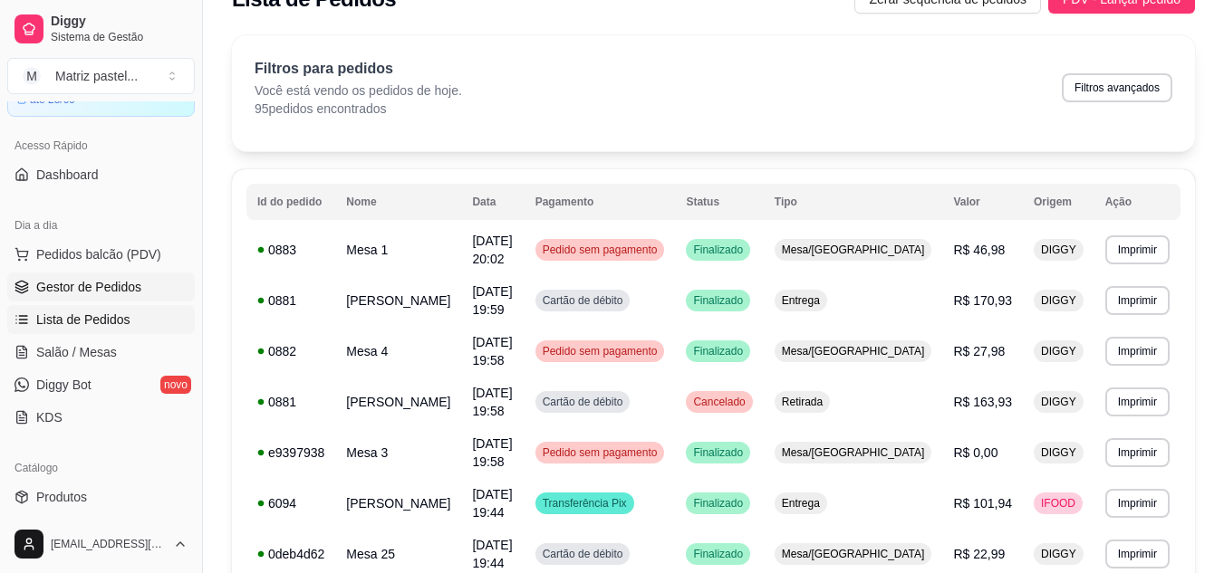
click at [110, 291] on span "Gestor de Pedidos" at bounding box center [88, 287] width 105 height 18
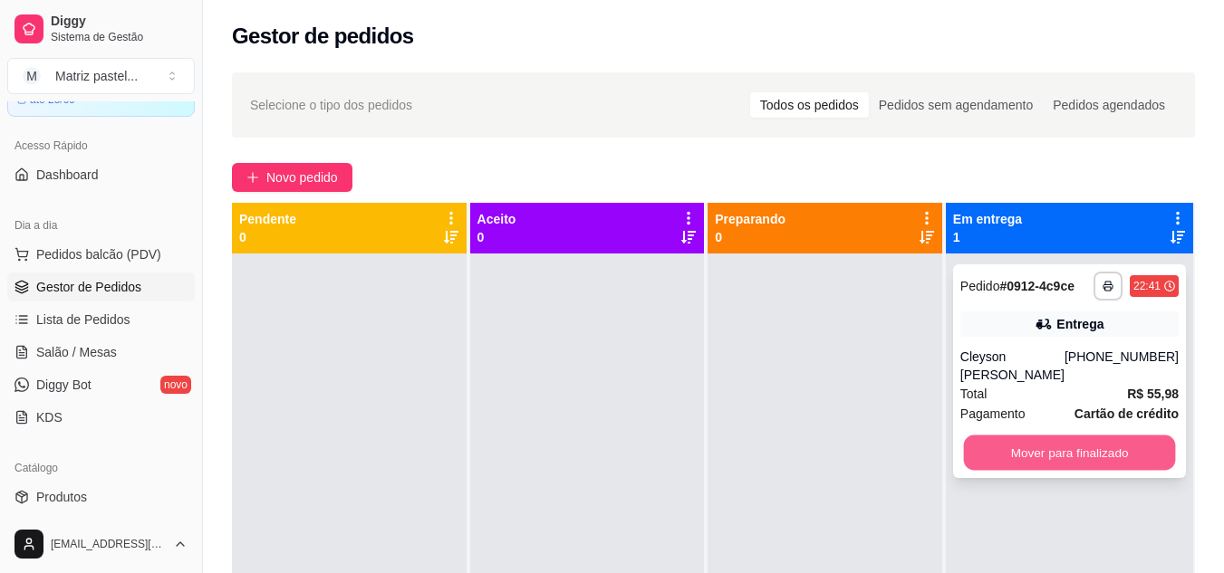
click at [1038, 436] on button "Mover para finalizado" at bounding box center [1069, 453] width 212 height 35
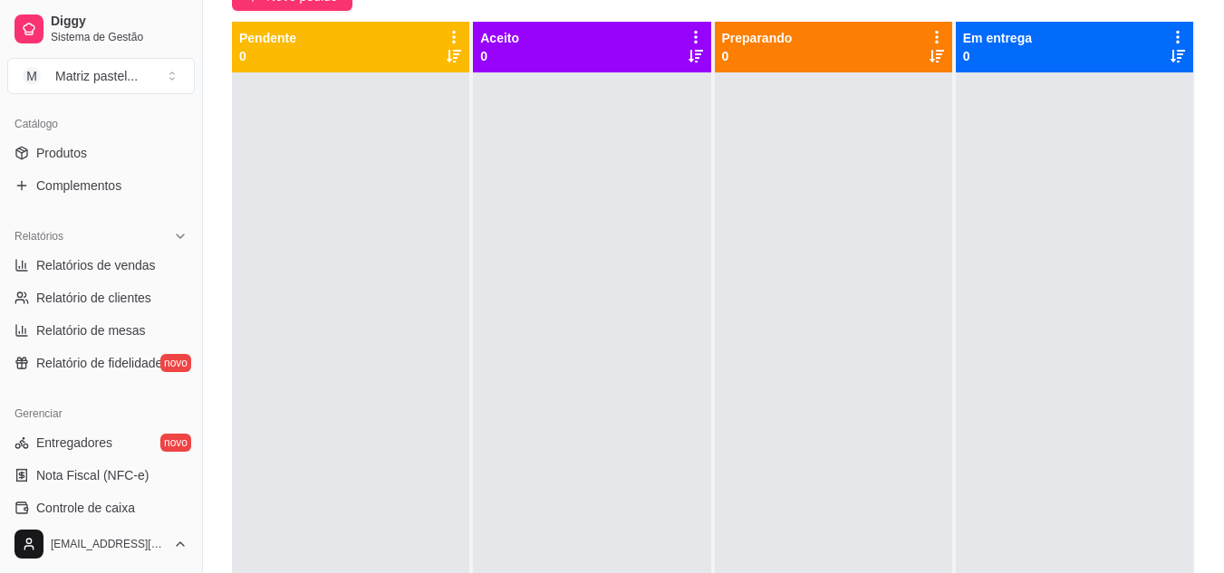
scroll to position [549, 0]
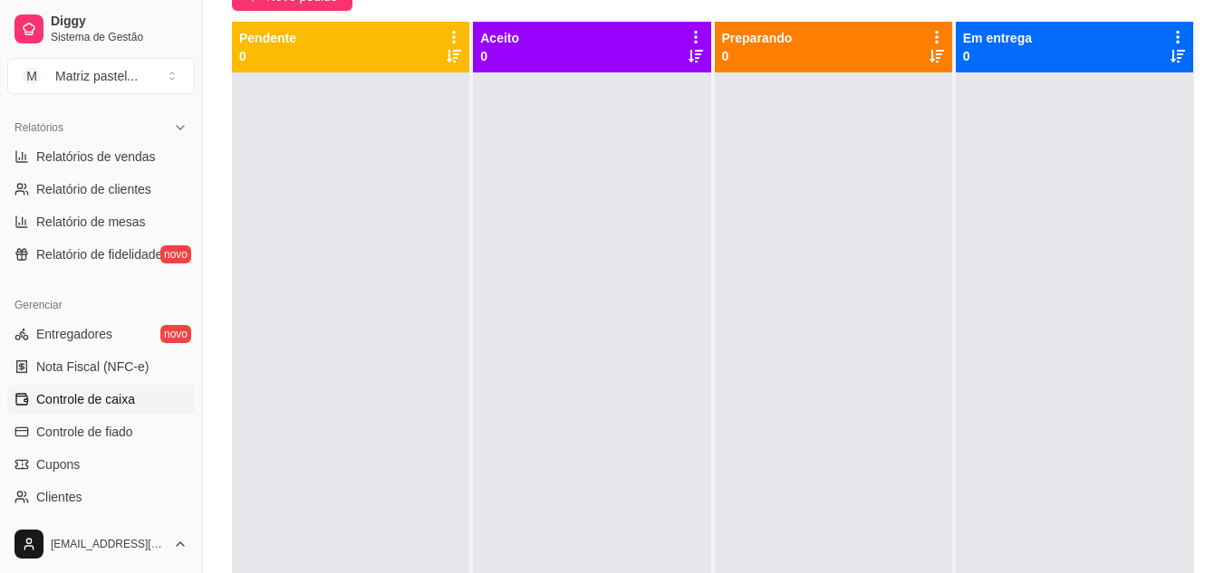
click at [78, 400] on span "Controle de caixa" at bounding box center [85, 399] width 99 height 18
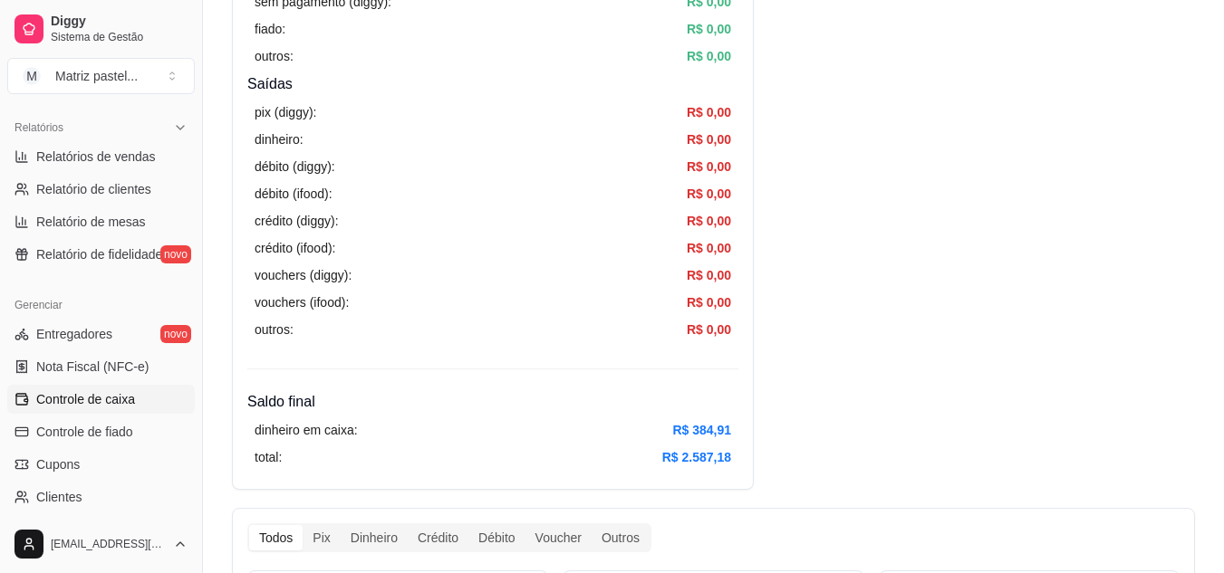
scroll to position [725, 0]
